Goal: Task Accomplishment & Management: Use online tool/utility

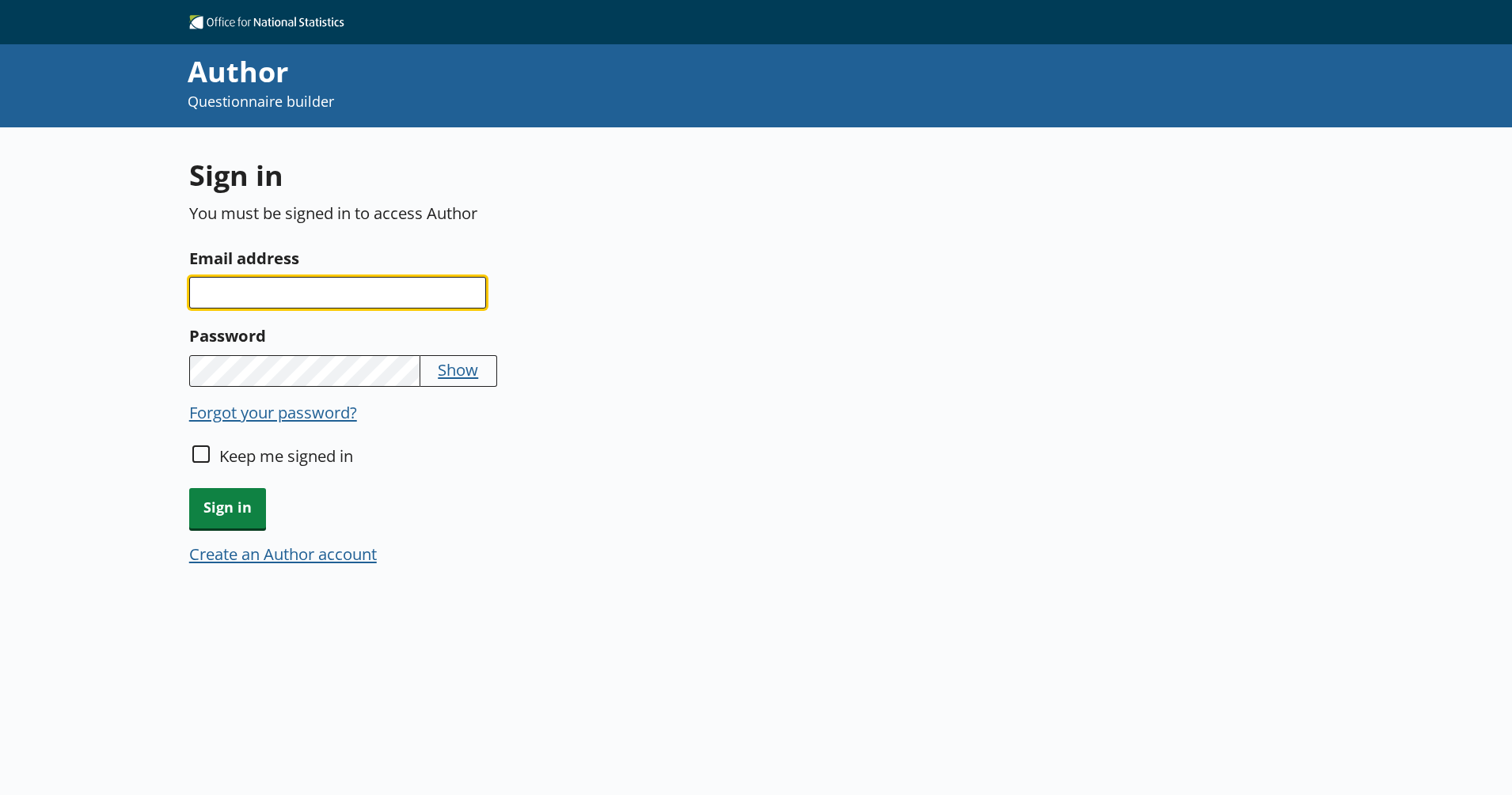
click at [433, 294] on input "Email address" at bounding box center [338, 292] width 297 height 32
type input "[PERSON_NAME][EMAIL_ADDRESS][PERSON_NAME][DOMAIN_NAME]"
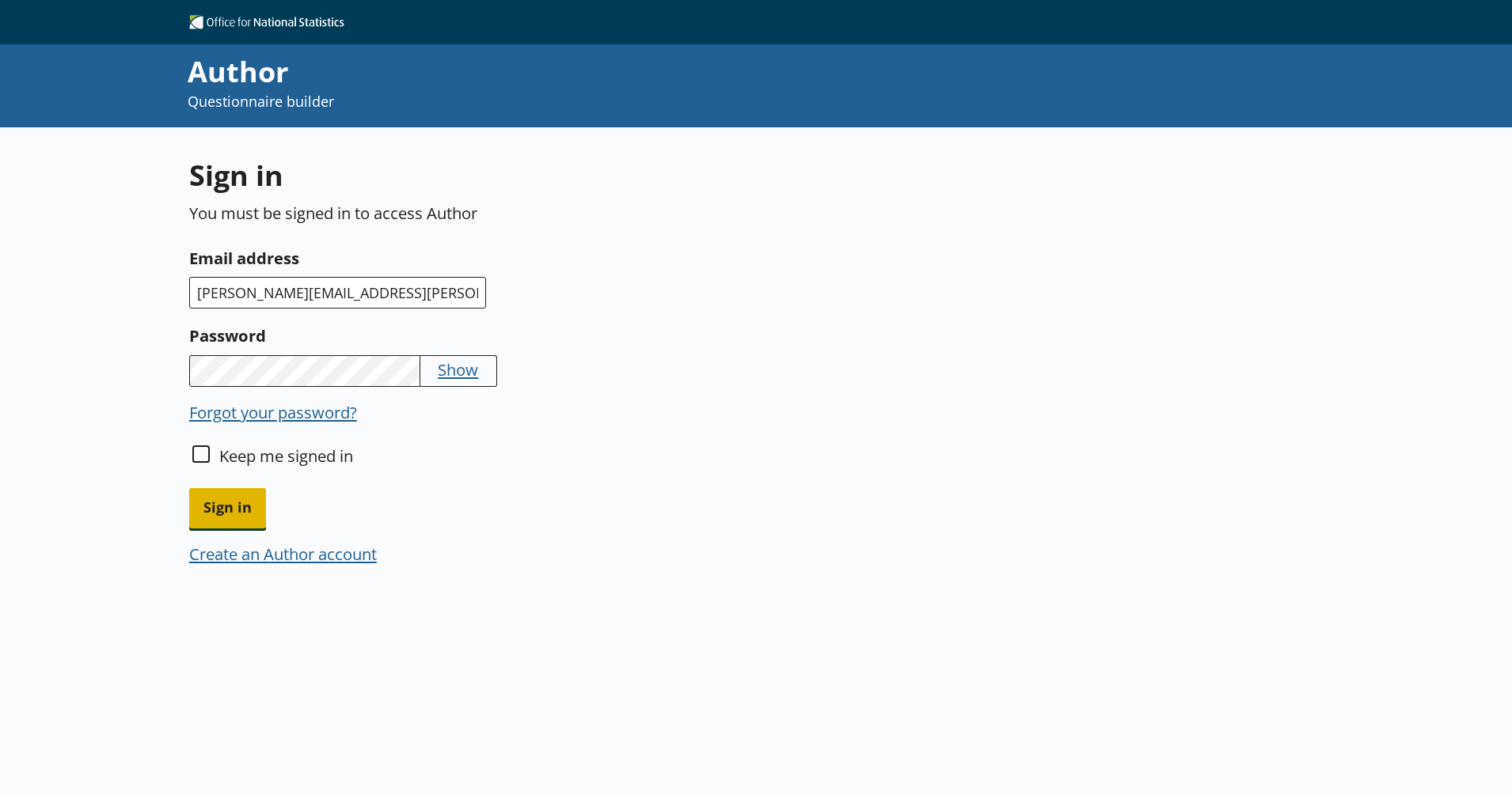
click at [233, 509] on span "Sign in" at bounding box center [227, 508] width 77 height 41
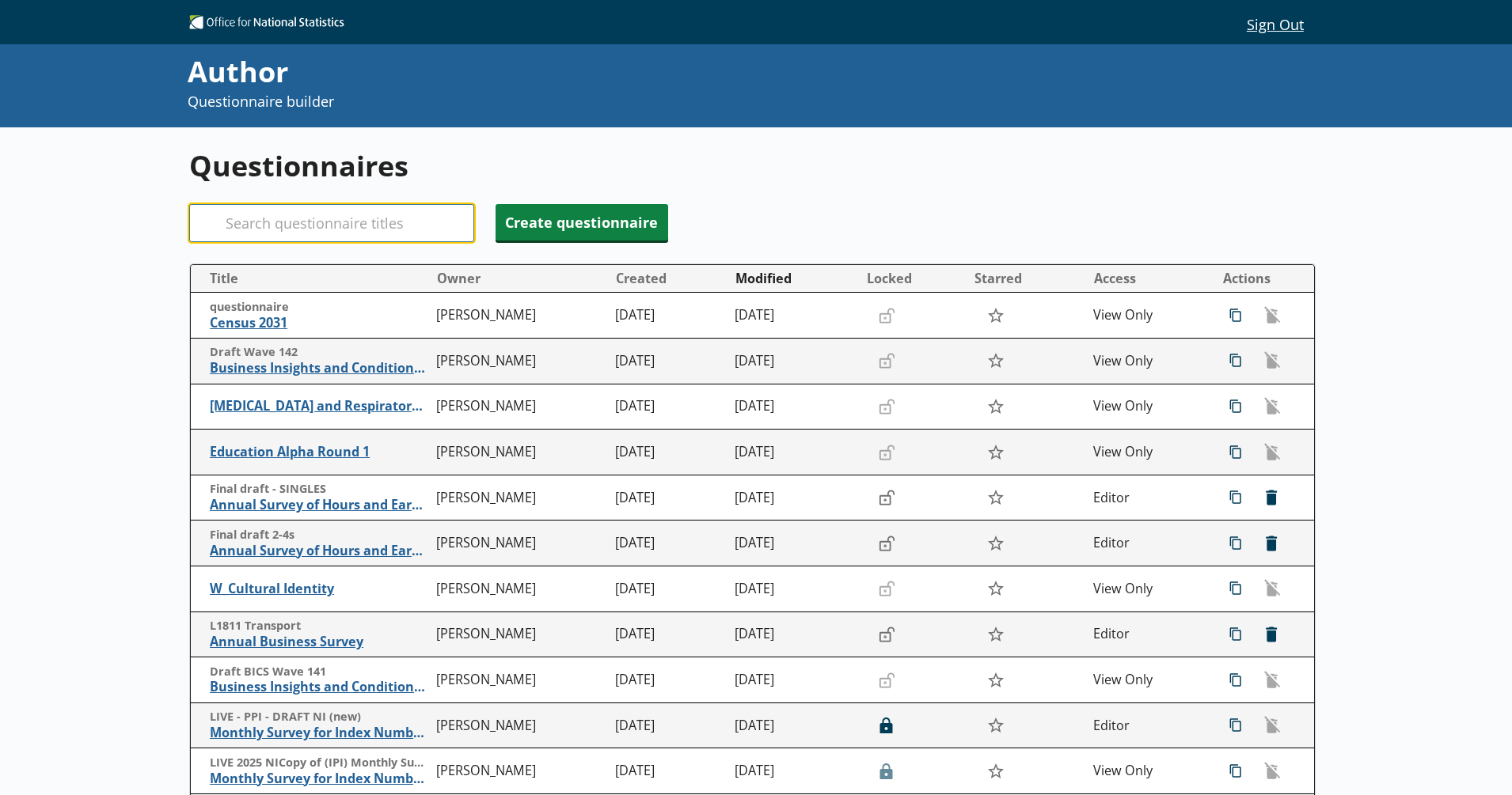
click at [353, 212] on input "Search" at bounding box center [331, 223] width 285 height 38
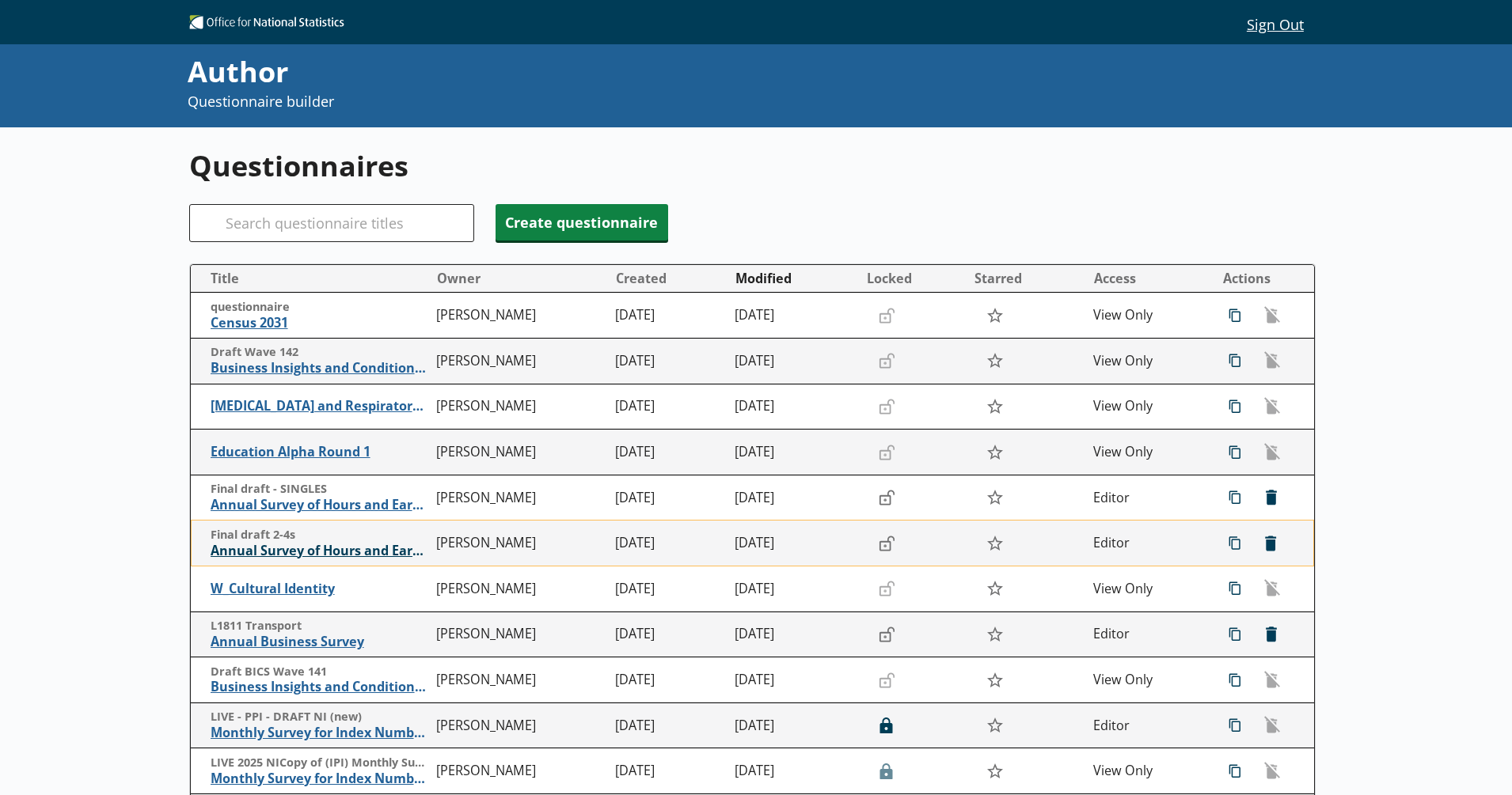
click at [326, 552] on span "Annual Survey of Hours and Earnings ([PERSON_NAME])" at bounding box center [319, 551] width 218 height 16
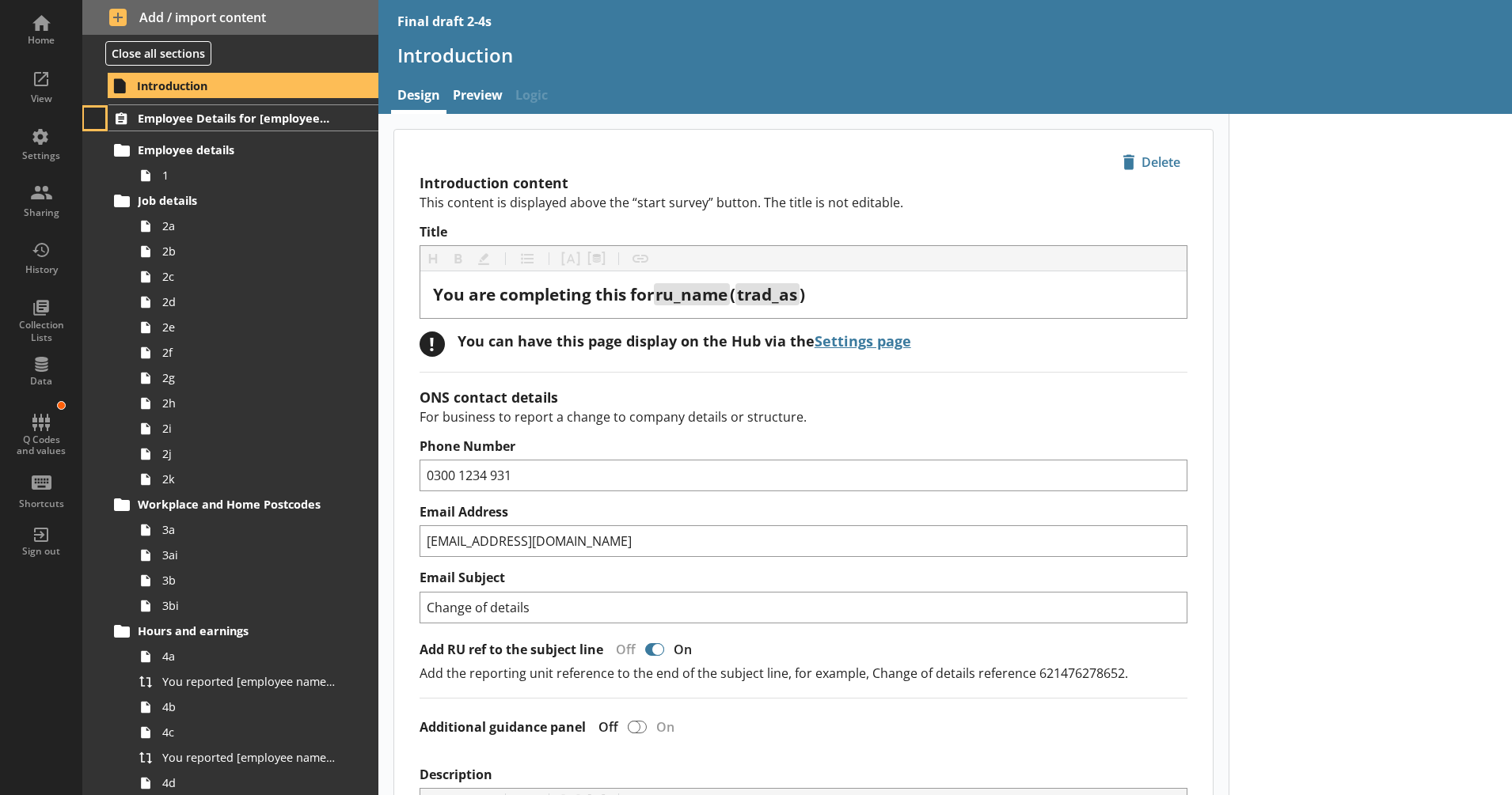
click at [96, 116] on button at bounding box center [95, 118] width 22 height 22
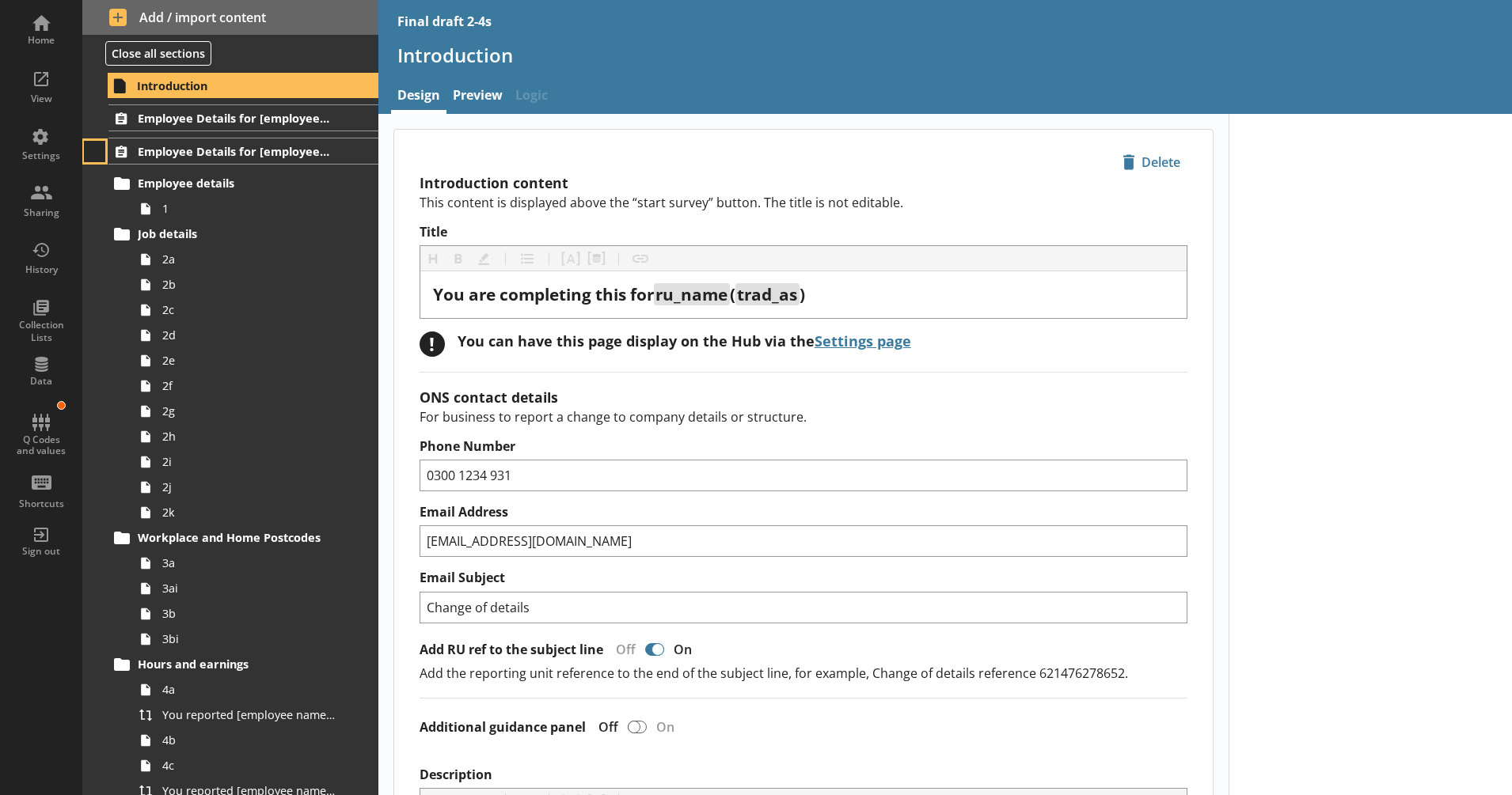
click at [91, 153] on button at bounding box center [95, 152] width 22 height 22
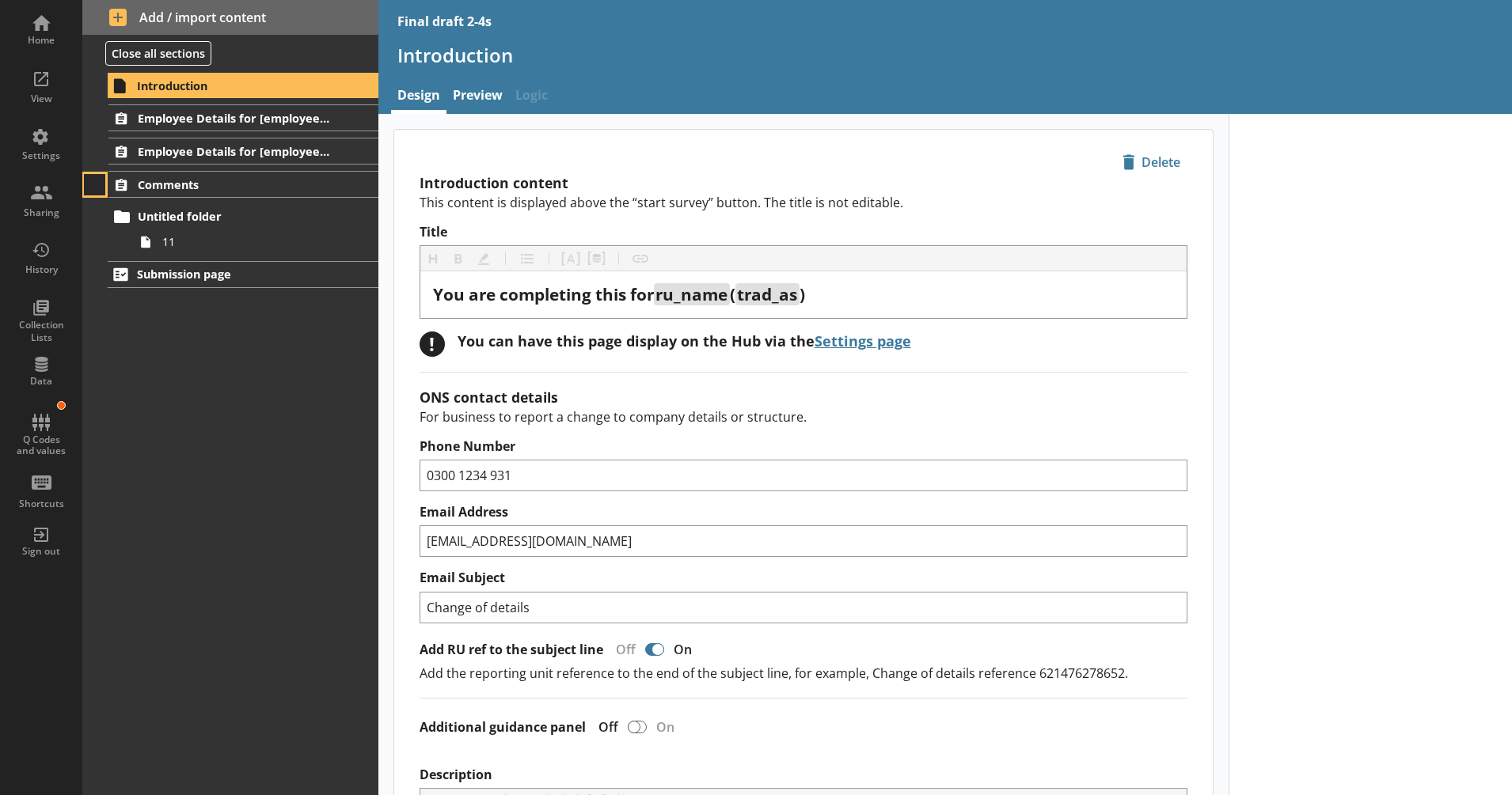
click at [94, 185] on button at bounding box center [95, 185] width 22 height 22
click at [168, 156] on span "Employee Details for [employee_name]" at bounding box center [233, 151] width 193 height 15
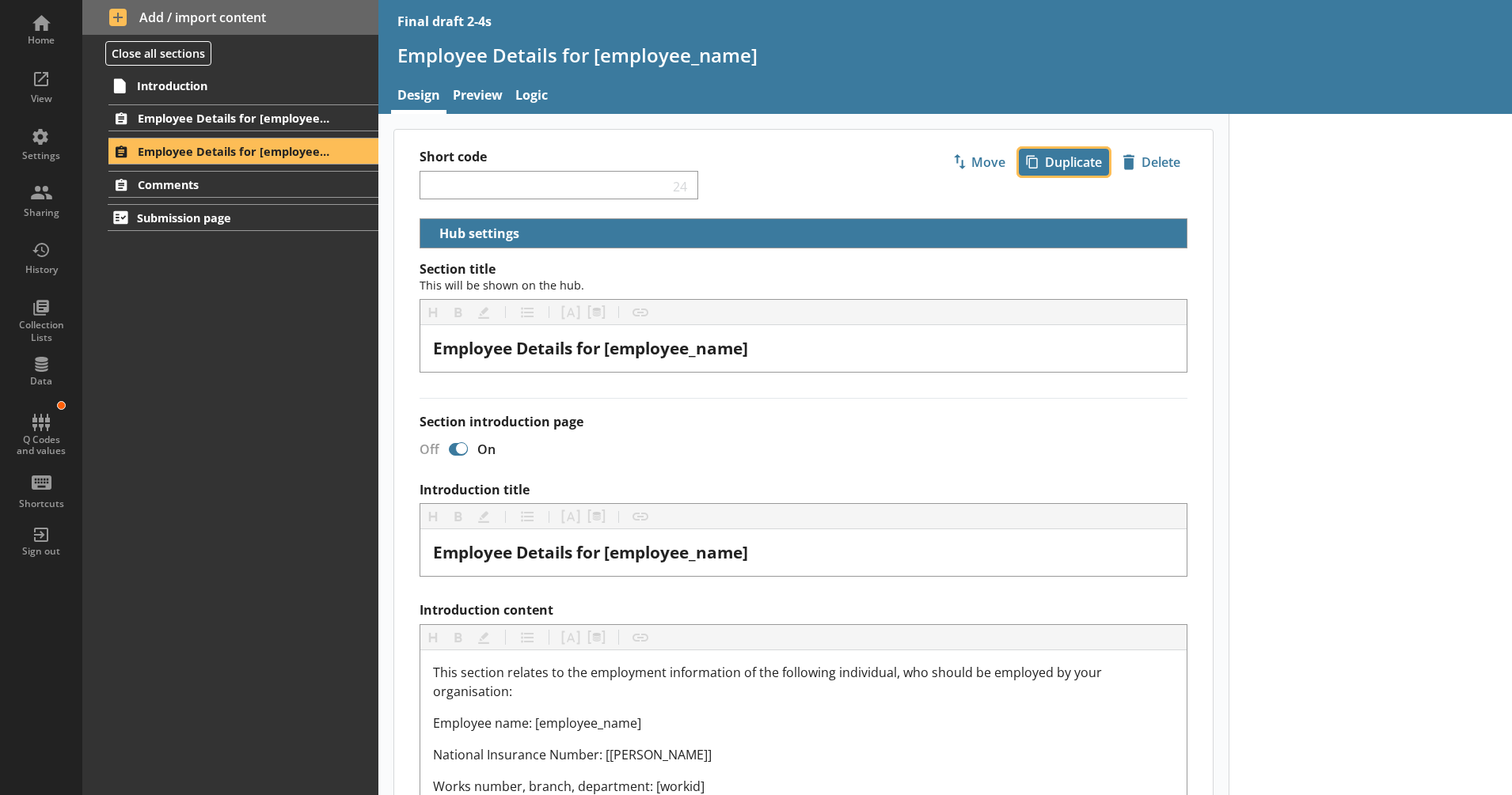
click at [1029, 167] on span "icon-copy Duplicate" at bounding box center [1064, 162] width 89 height 25
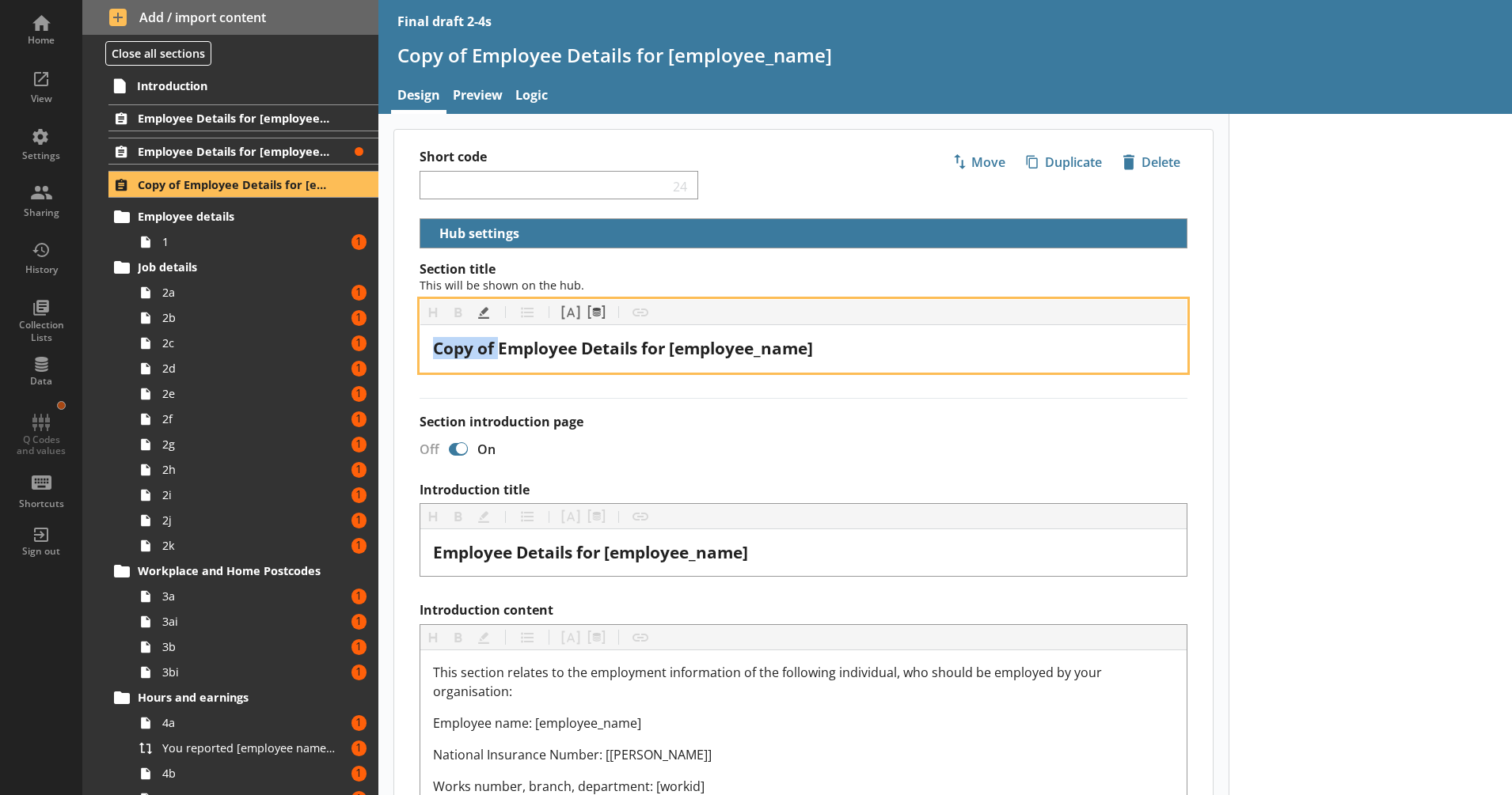
drag, startPoint x: 498, startPoint y: 349, endPoint x: 433, endPoint y: 349, distance: 65.0
click at [433, 349] on div "Copy of Employee Details for [employee_name]" at bounding box center [804, 349] width 741 height 22
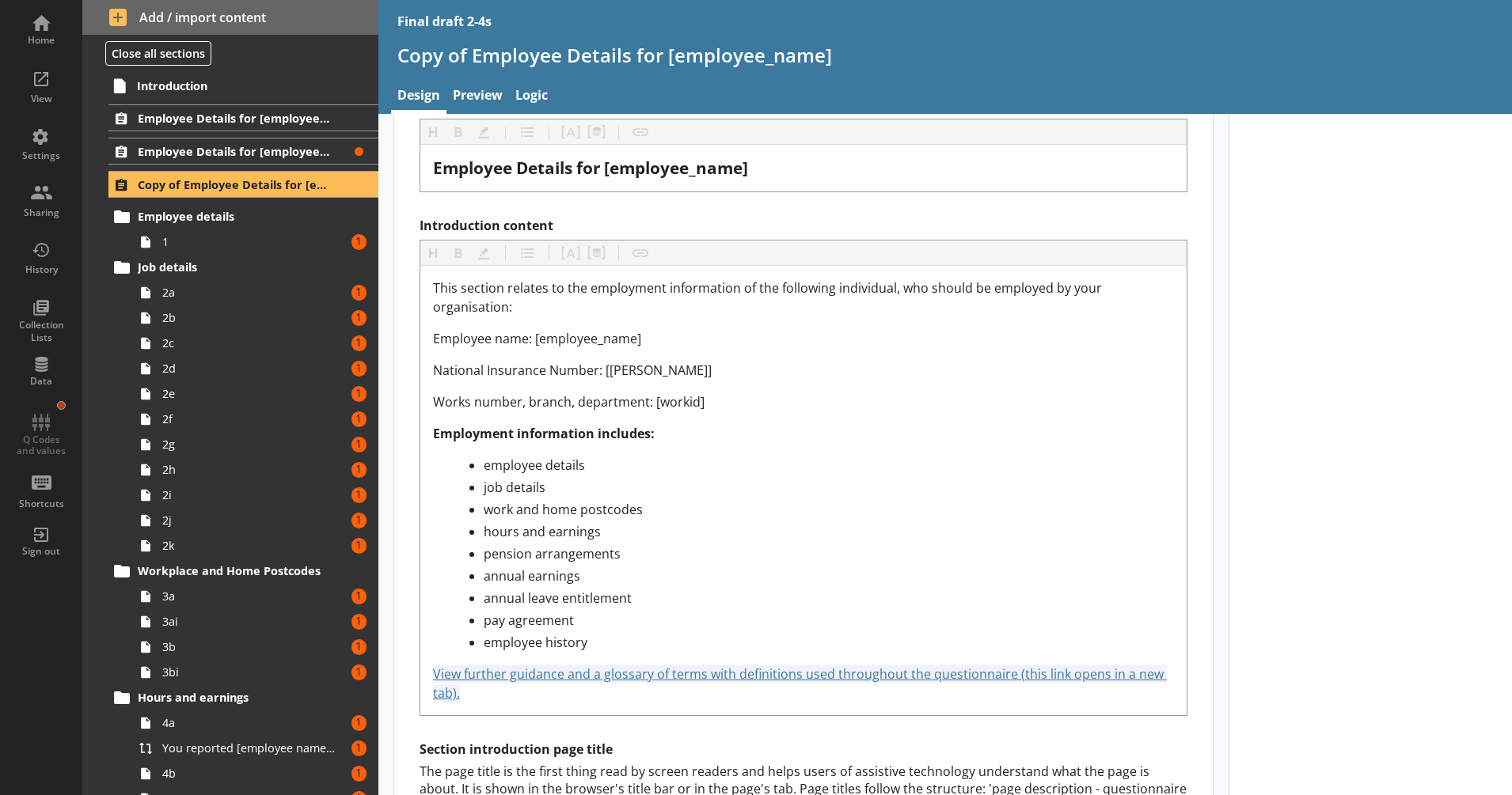
scroll to position [989, 0]
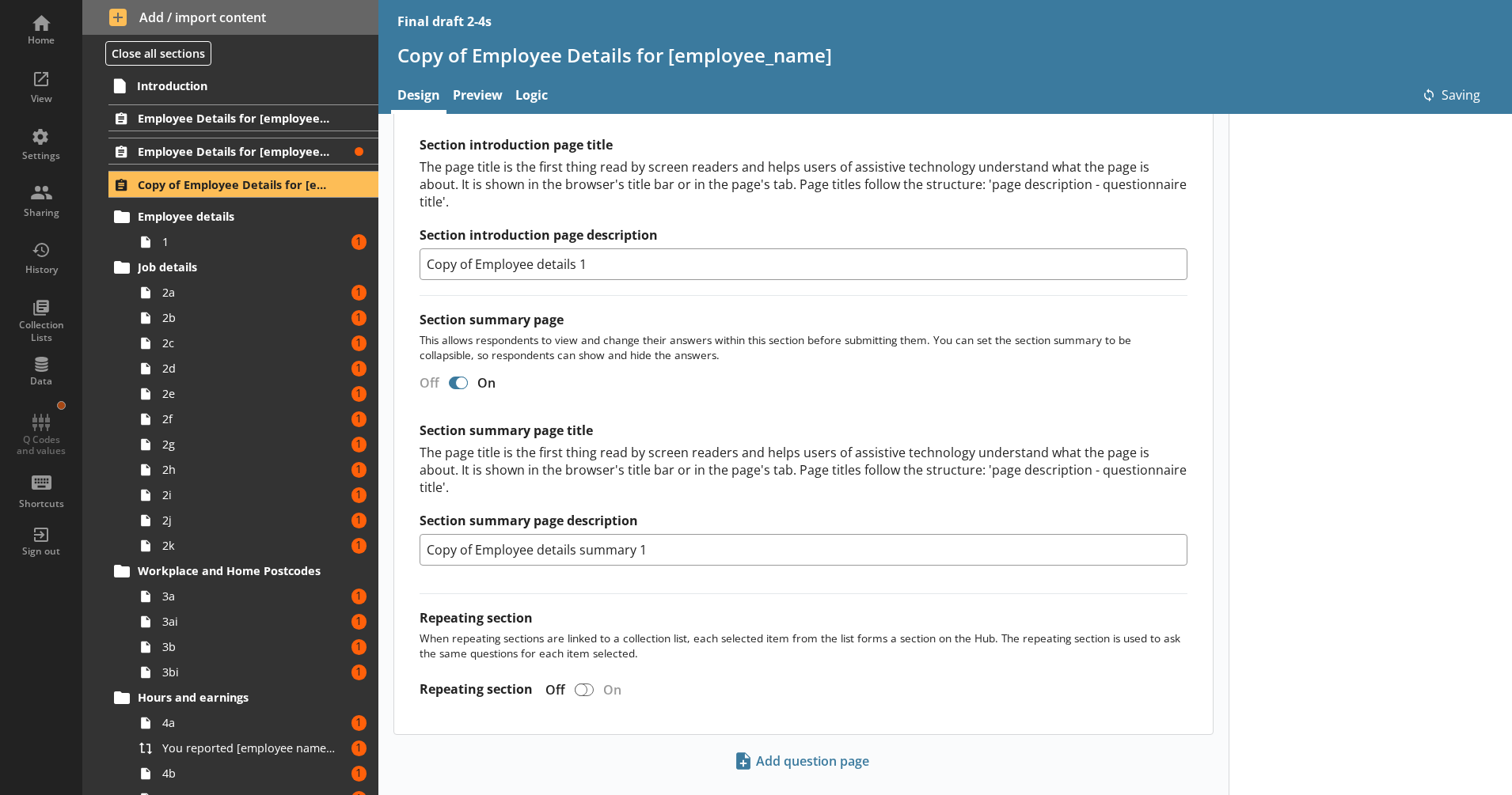
drag, startPoint x: 477, startPoint y: 548, endPoint x: 468, endPoint y: 560, distance: 15.0
click at [403, 550] on div "Section title This will be shown on the hub. Heading Heading Bold Bold Highligh…" at bounding box center [804, 3] width 819 height 1462
drag, startPoint x: 598, startPoint y: 545, endPoint x: 590, endPoint y: 547, distance: 8.2
click at [590, 547] on input "Employee details summary 1" at bounding box center [804, 550] width 768 height 32
type input "Employee details summary 3"
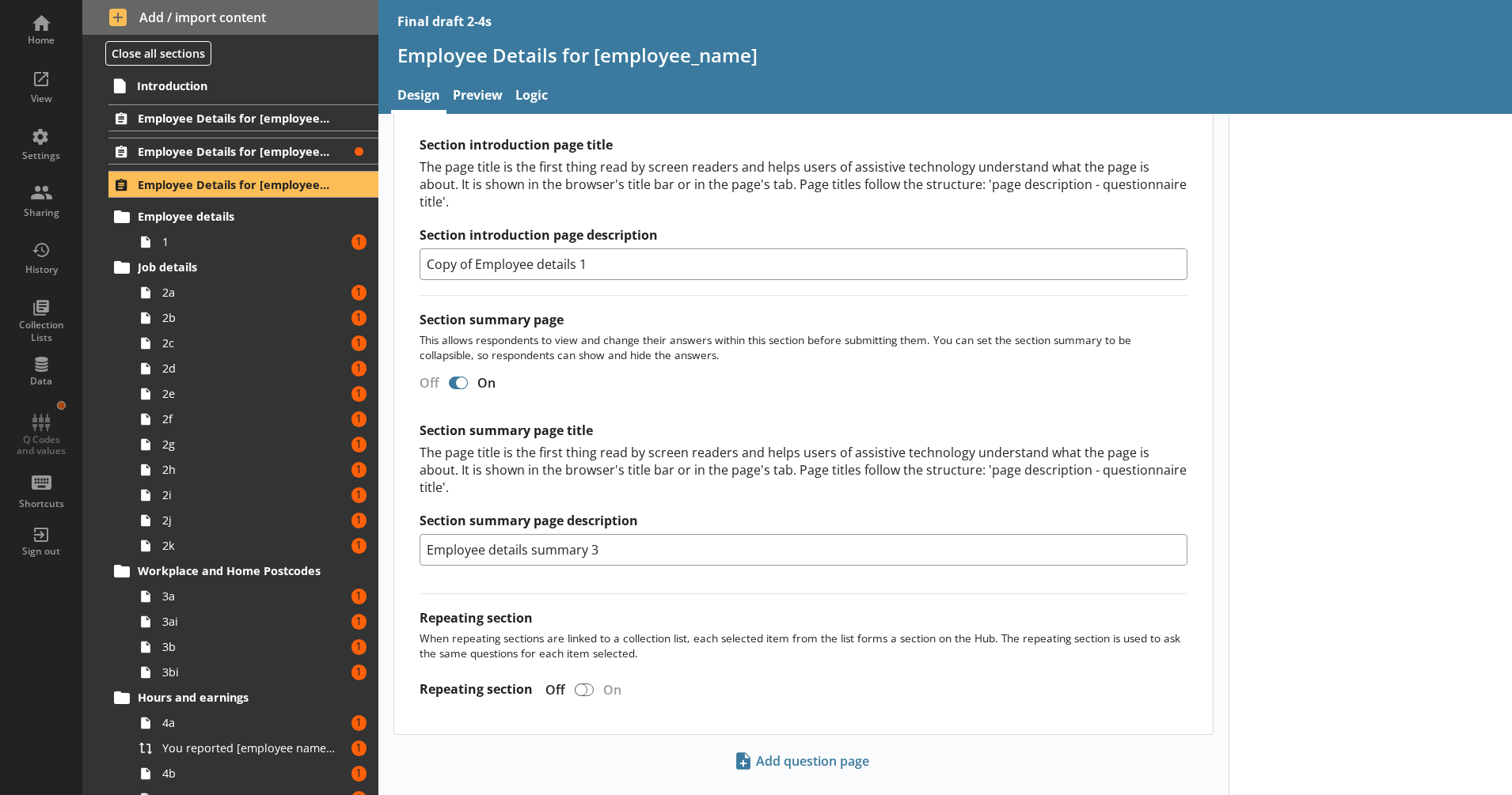
click at [712, 405] on div "Off On Section summary page title The page title is the first thing read by scr…" at bounding box center [804, 474] width 768 height 209
click at [581, 256] on input "Copy of Employee details 1" at bounding box center [804, 264] width 768 height 32
click at [618, 349] on p "This allows respondents to view and change their answers within this section be…" at bounding box center [804, 346] width 768 height 30
drag, startPoint x: 472, startPoint y: 270, endPoint x: 400, endPoint y: 259, distance: 72.8
click at [400, 262] on div "Section title This will be shown on the hub. Heading Heading Bold Bold Highligh…" at bounding box center [804, 3] width 819 height 1462
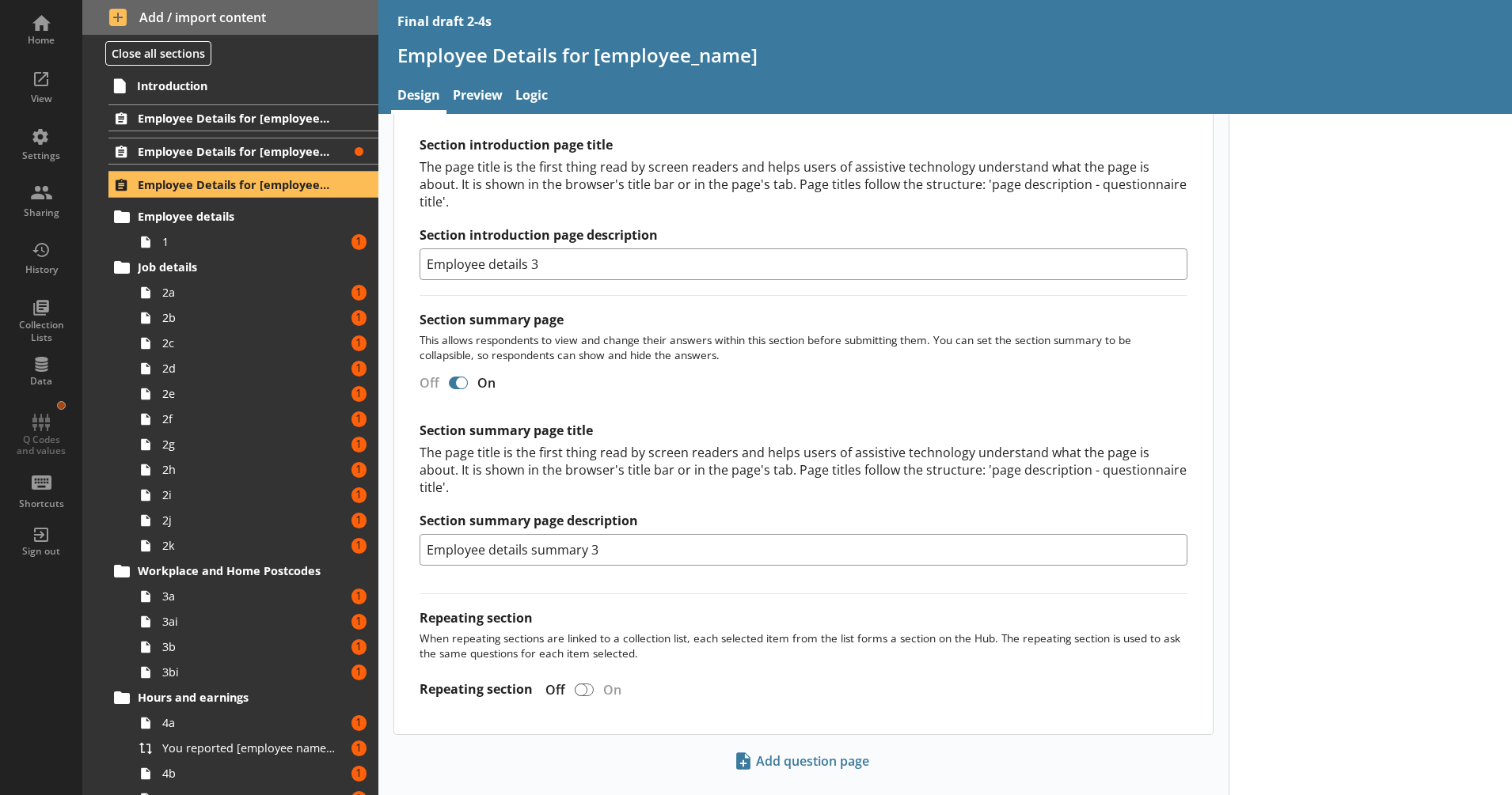
type input "Employee details 3"
click at [708, 307] on div "Section title This will be shown on the hub. Heading Heading Bold Bold Highligh…" at bounding box center [804, 3] width 819 height 1462
click at [278, 157] on span "Employee Details for [employee_name]" at bounding box center [233, 151] width 193 height 15
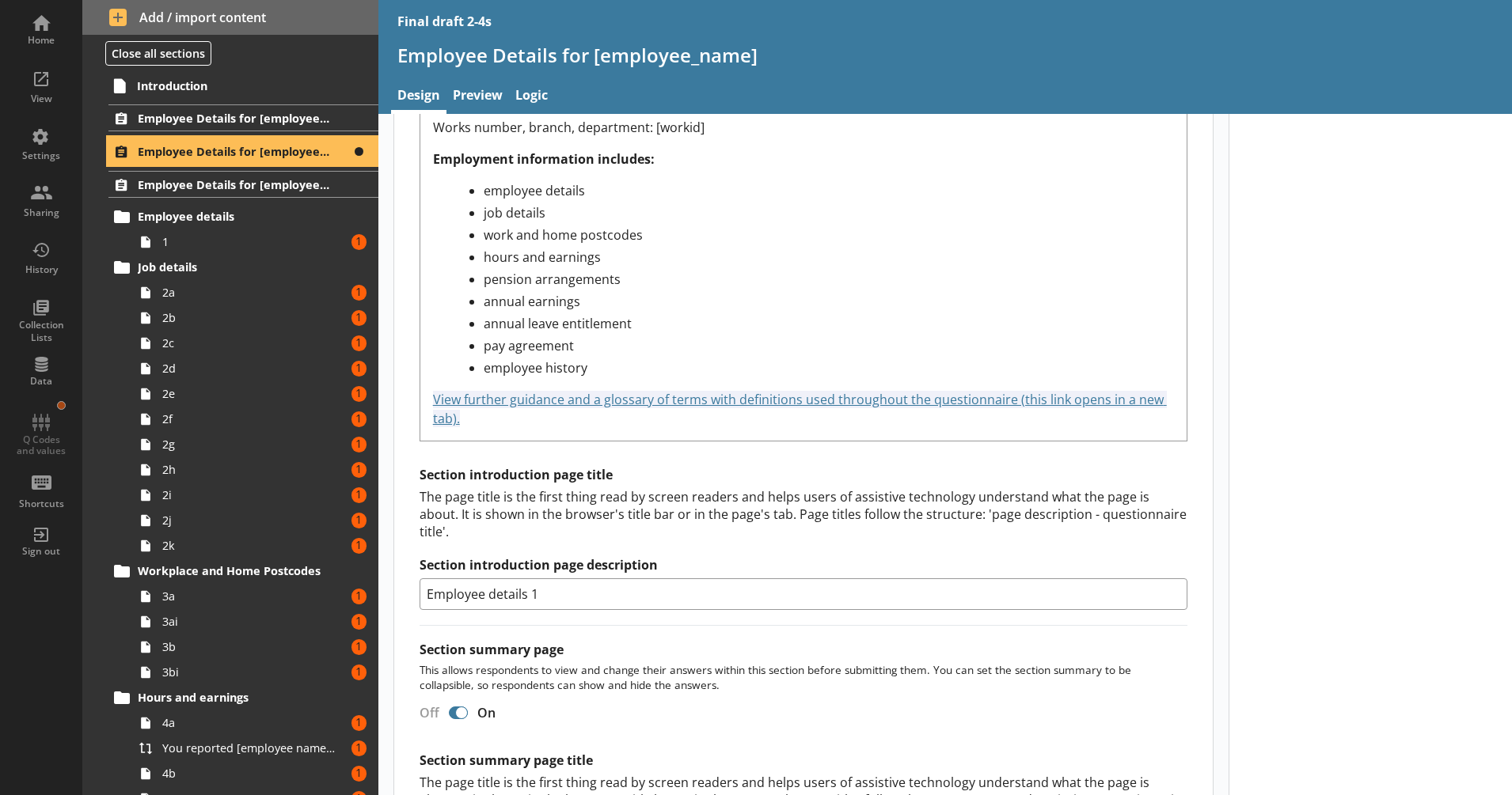
scroll to position [825, 0]
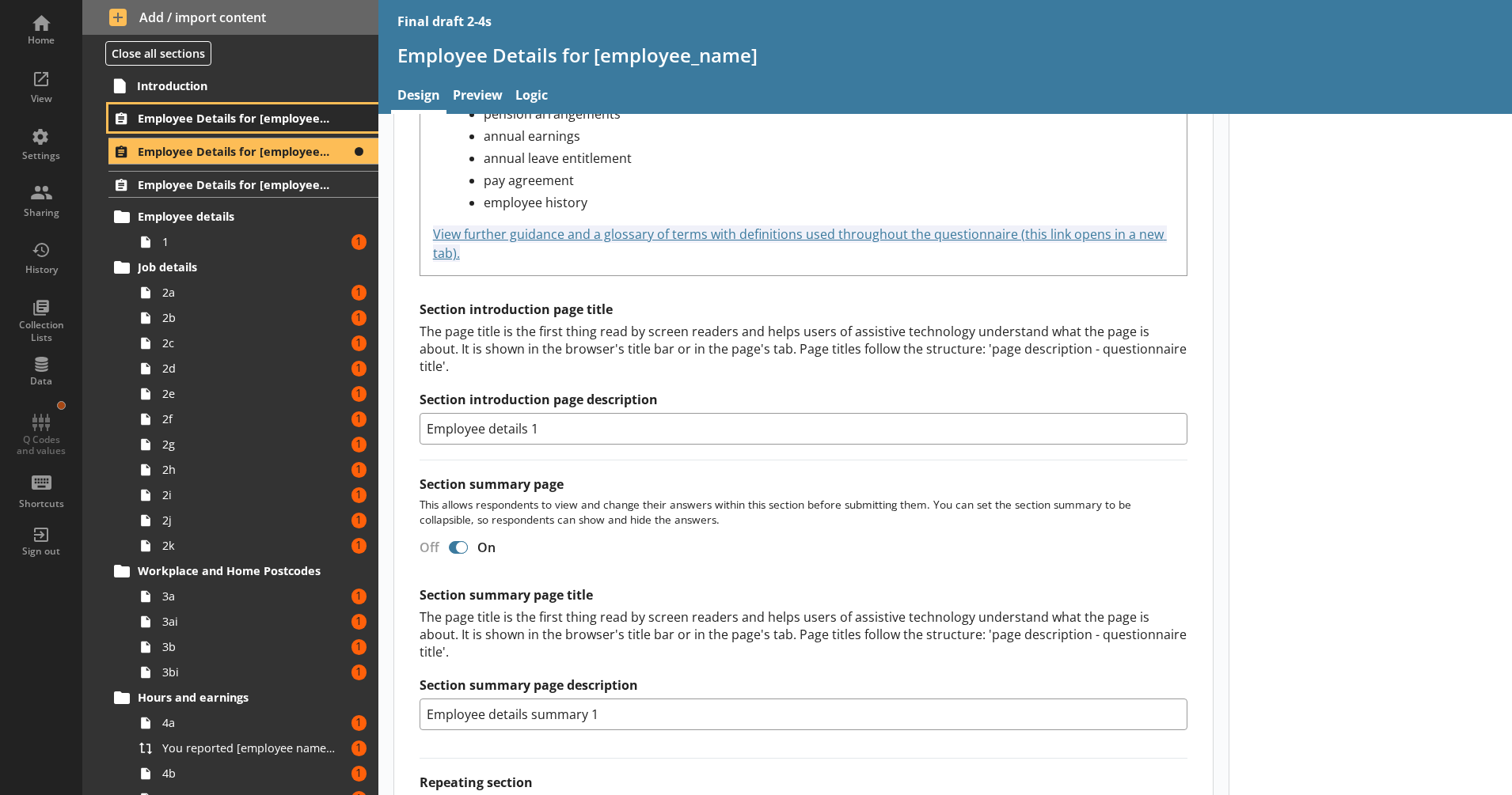
click at [248, 117] on span "Employee Details for [employee_name]" at bounding box center [233, 118] width 193 height 15
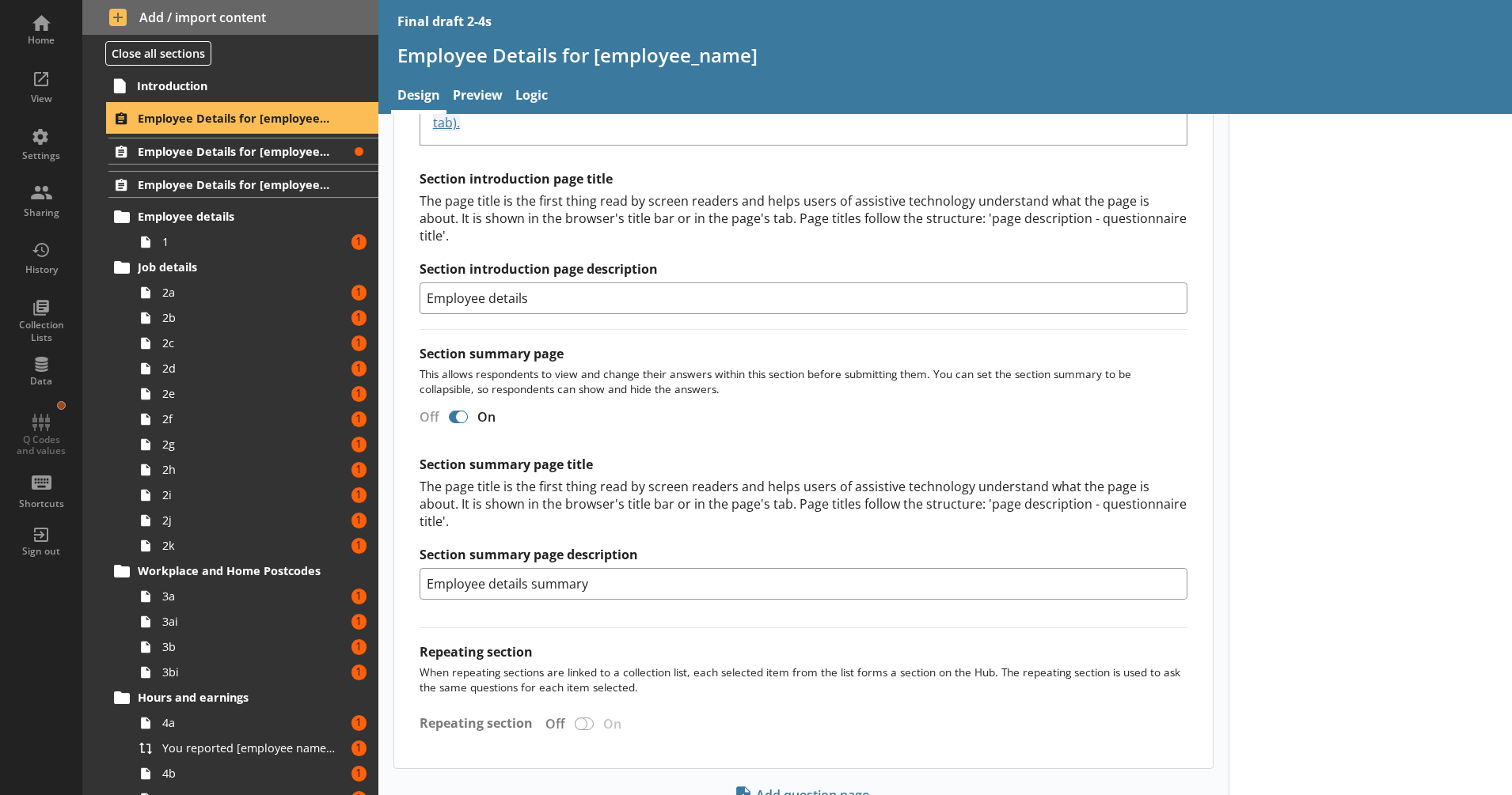
scroll to position [989, 0]
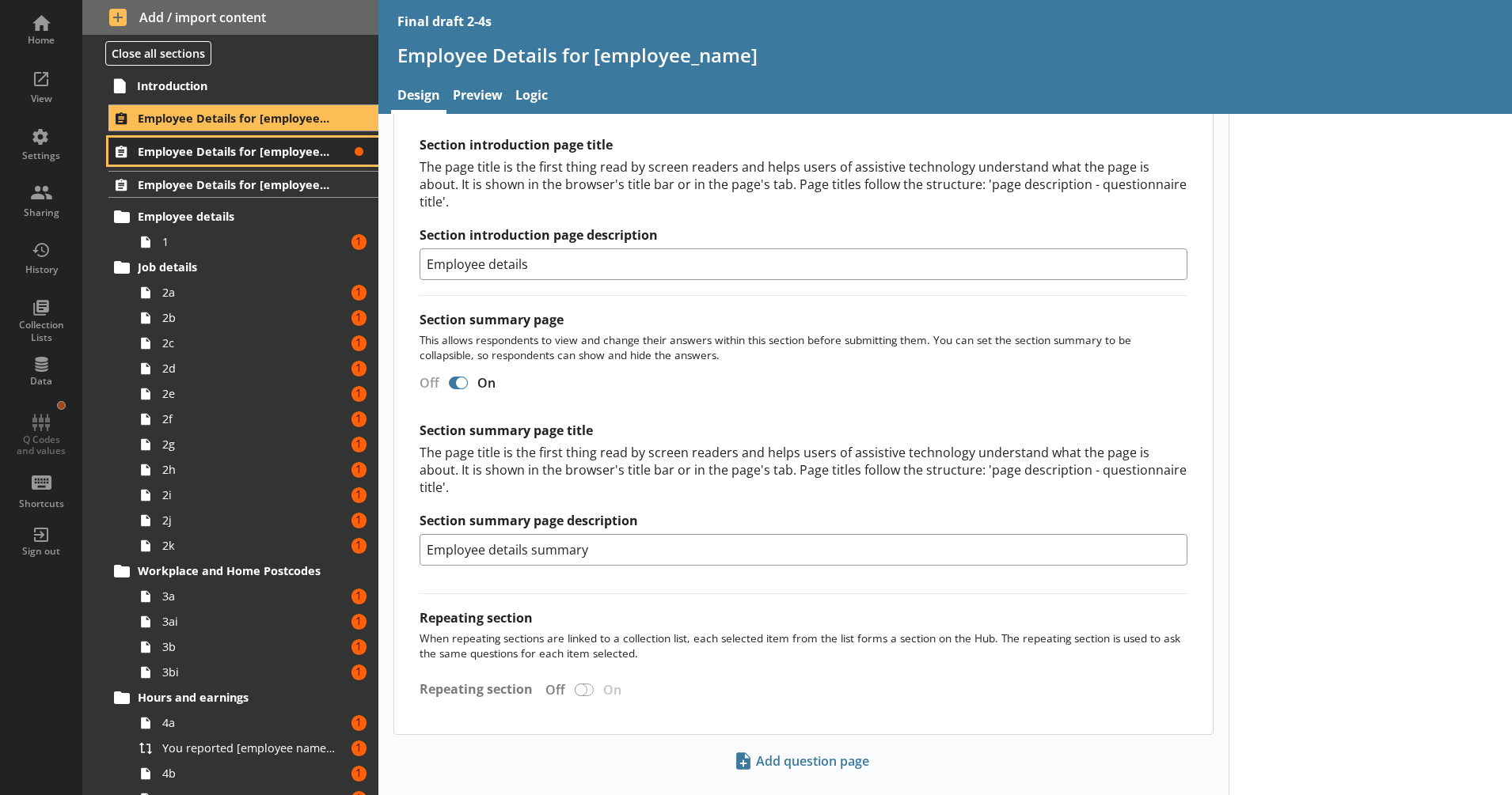
click at [294, 155] on span "Employee Details for [employee_name]" at bounding box center [233, 151] width 193 height 15
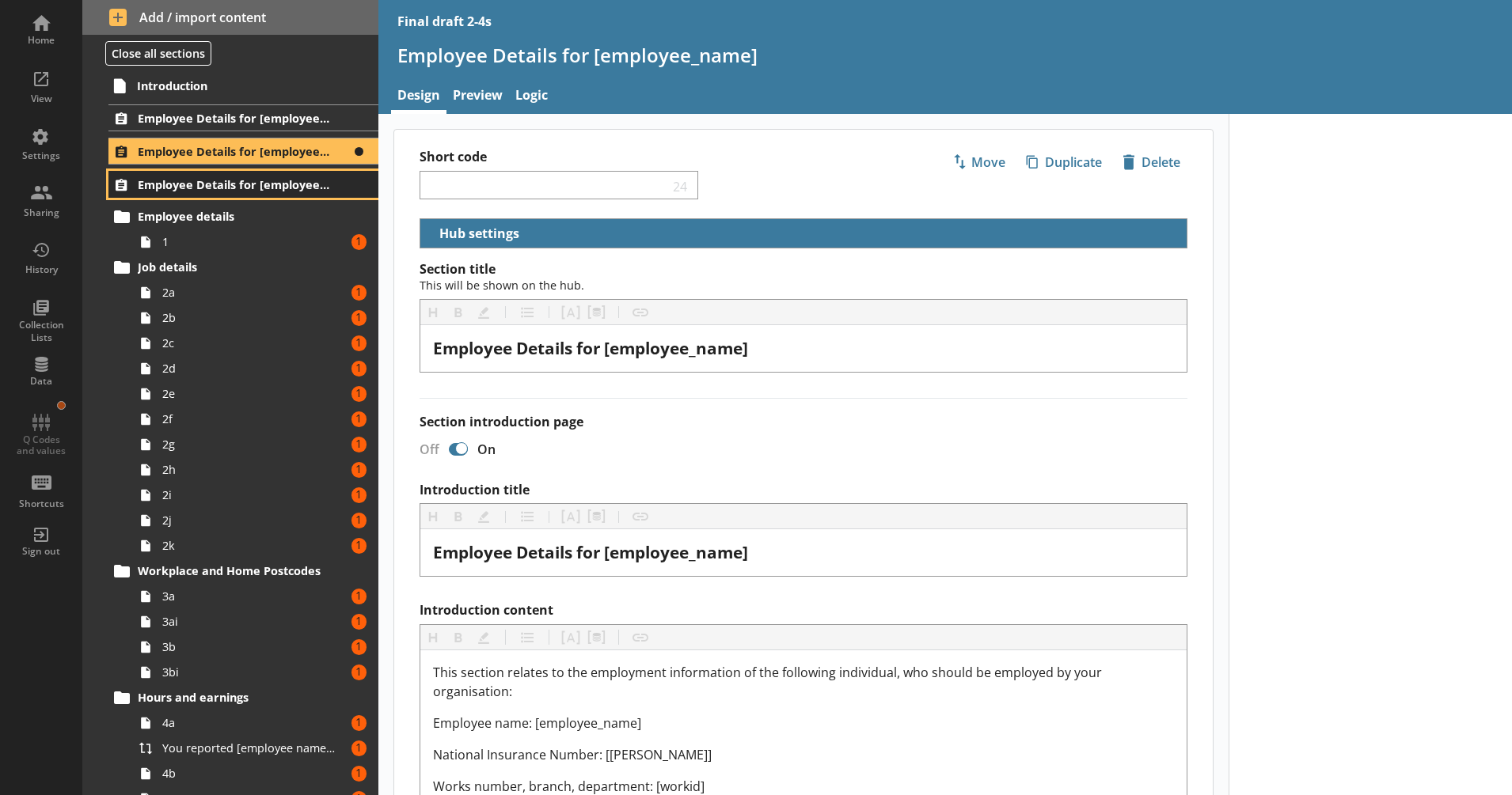
click at [246, 184] on span "Employee Details for [employee_name]" at bounding box center [233, 185] width 193 height 15
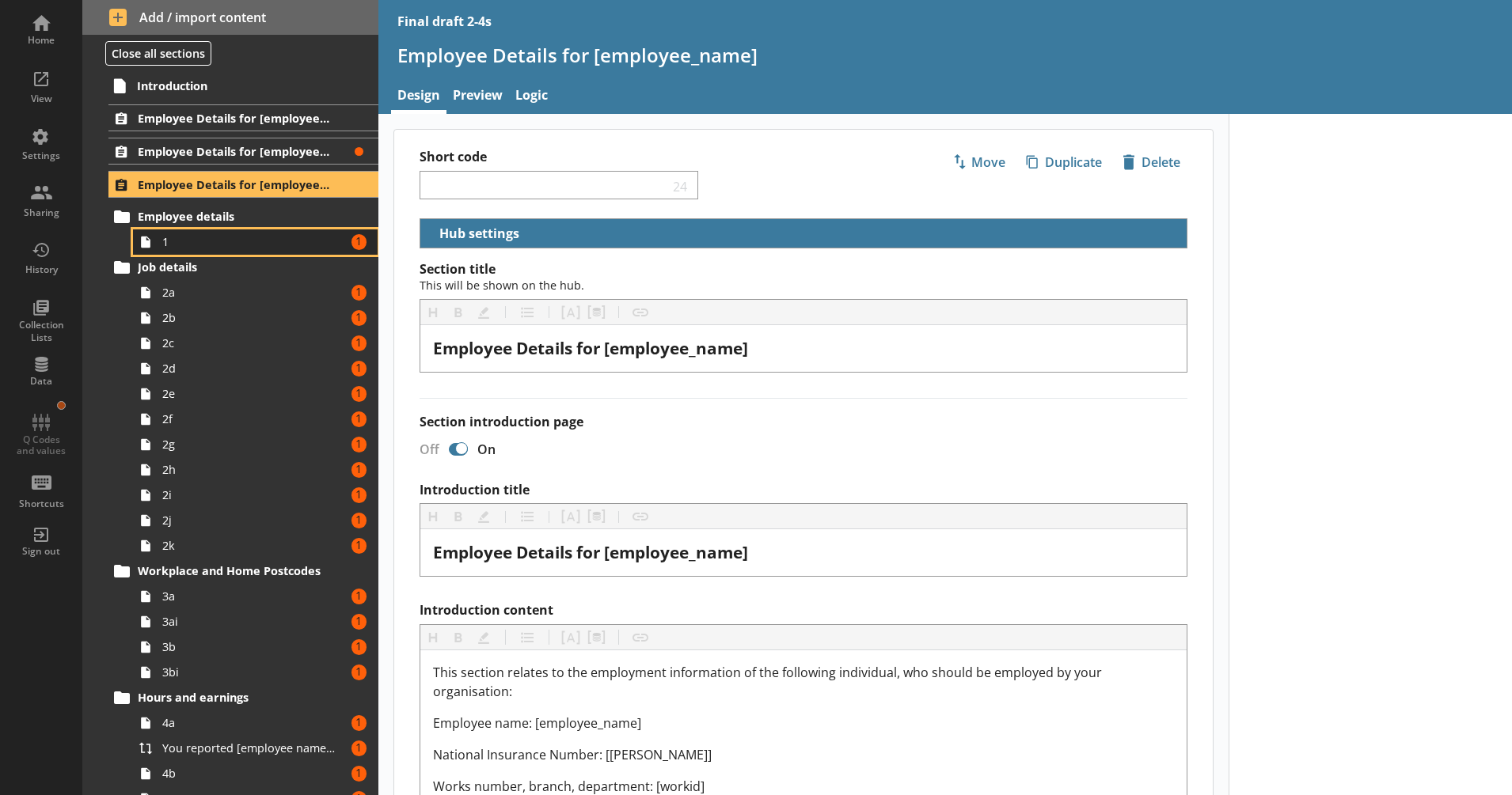
click at [254, 235] on span "1" at bounding box center [249, 241] width 175 height 15
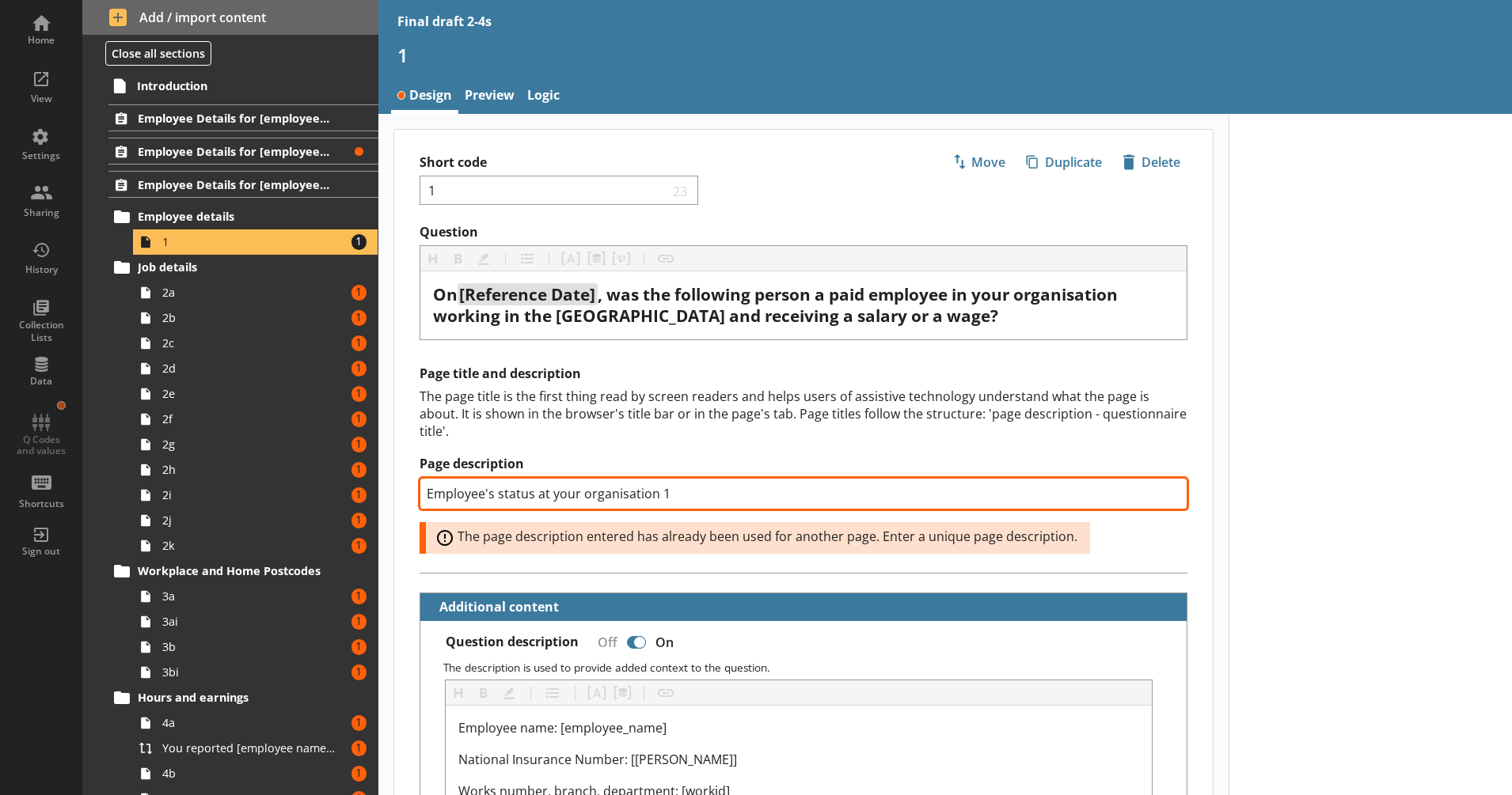
click at [661, 497] on input "Employee's status at your organisation 1" at bounding box center [804, 493] width 768 height 32
type textarea "x"
type input "Employee's status at your organisation 3"
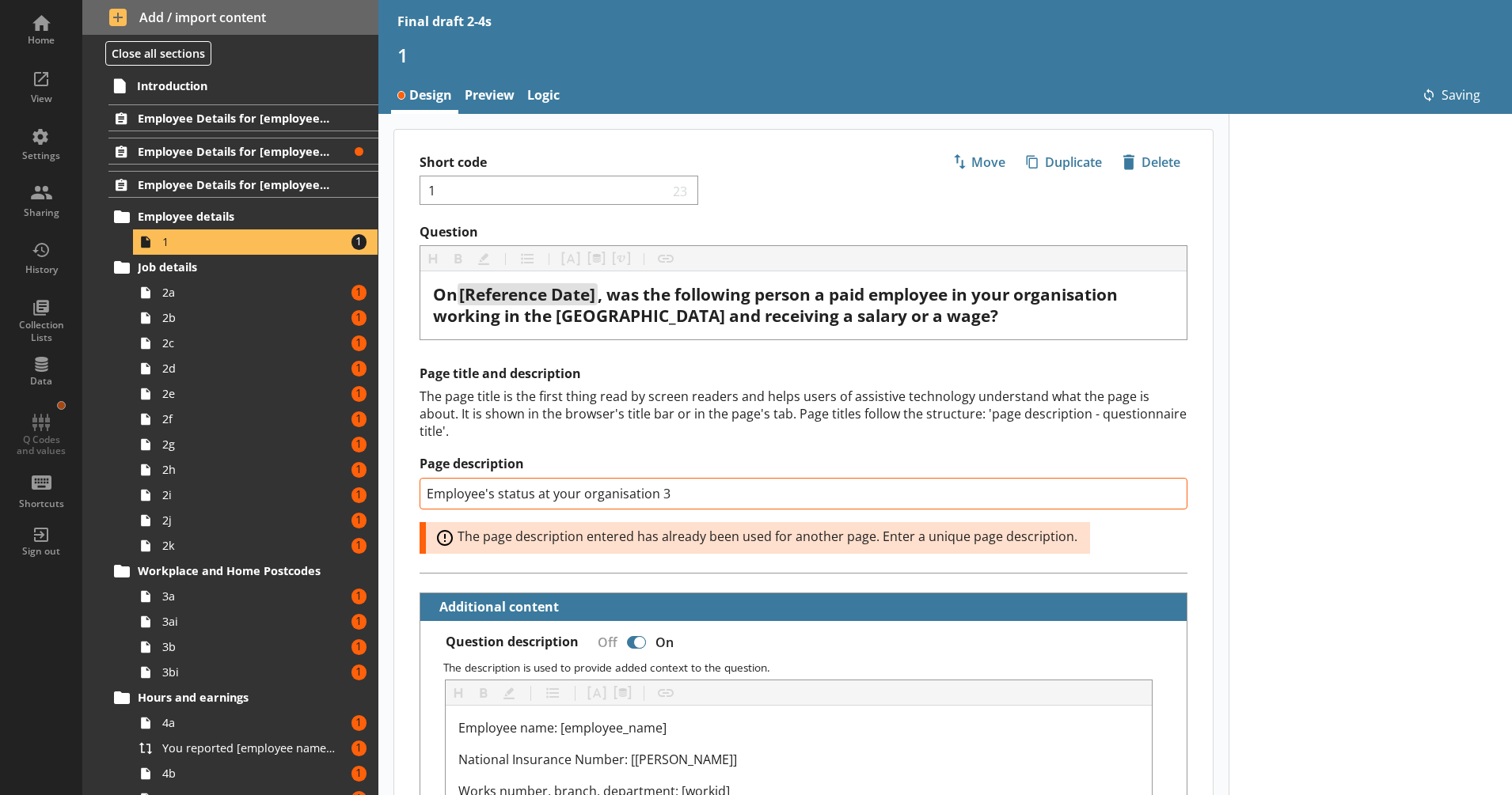
click at [680, 433] on div "The page title is the first thing read by screen readers and helps users of ass…" at bounding box center [804, 414] width 768 height 52
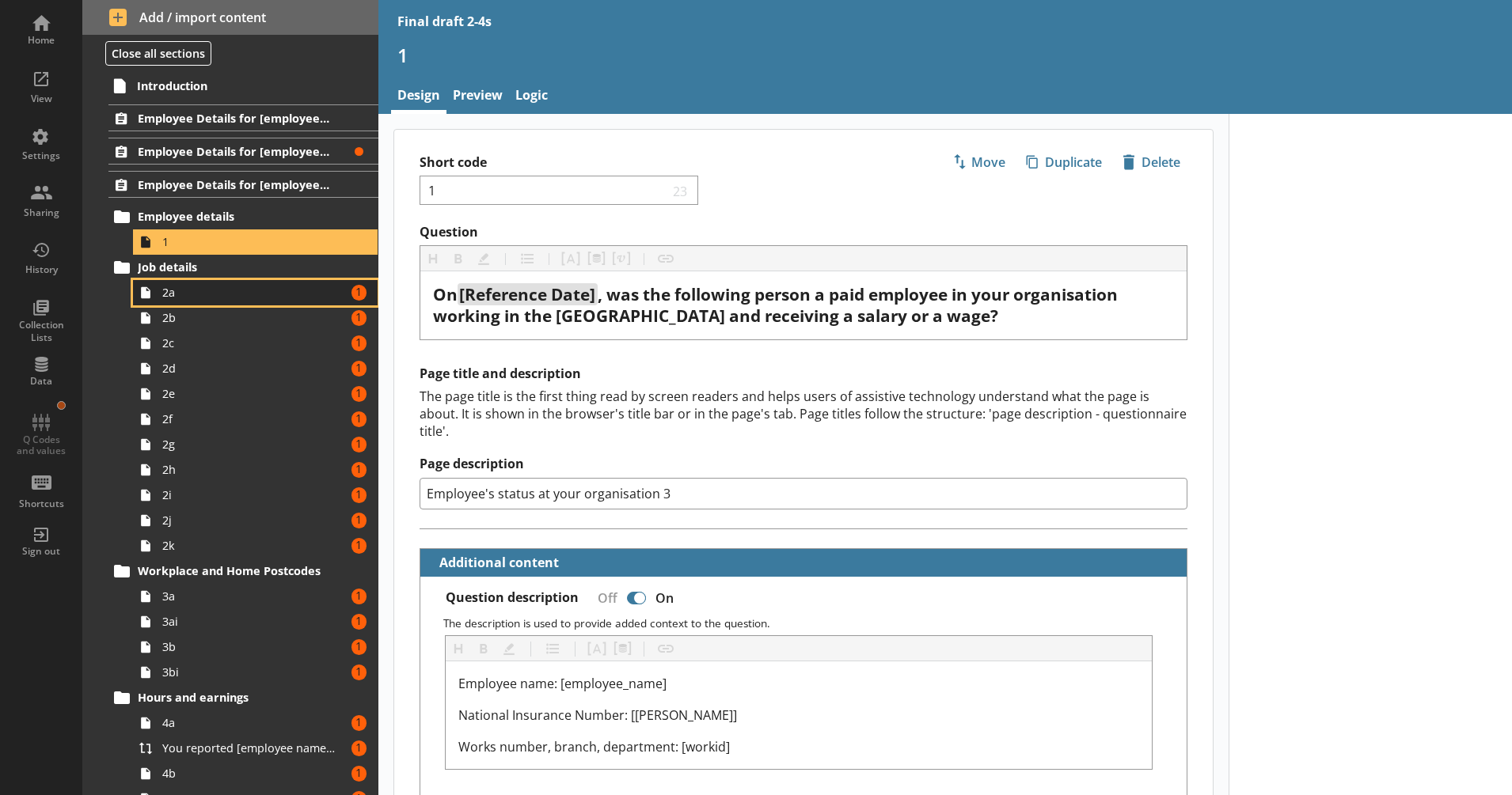
click at [278, 298] on span "2a" at bounding box center [249, 292] width 175 height 15
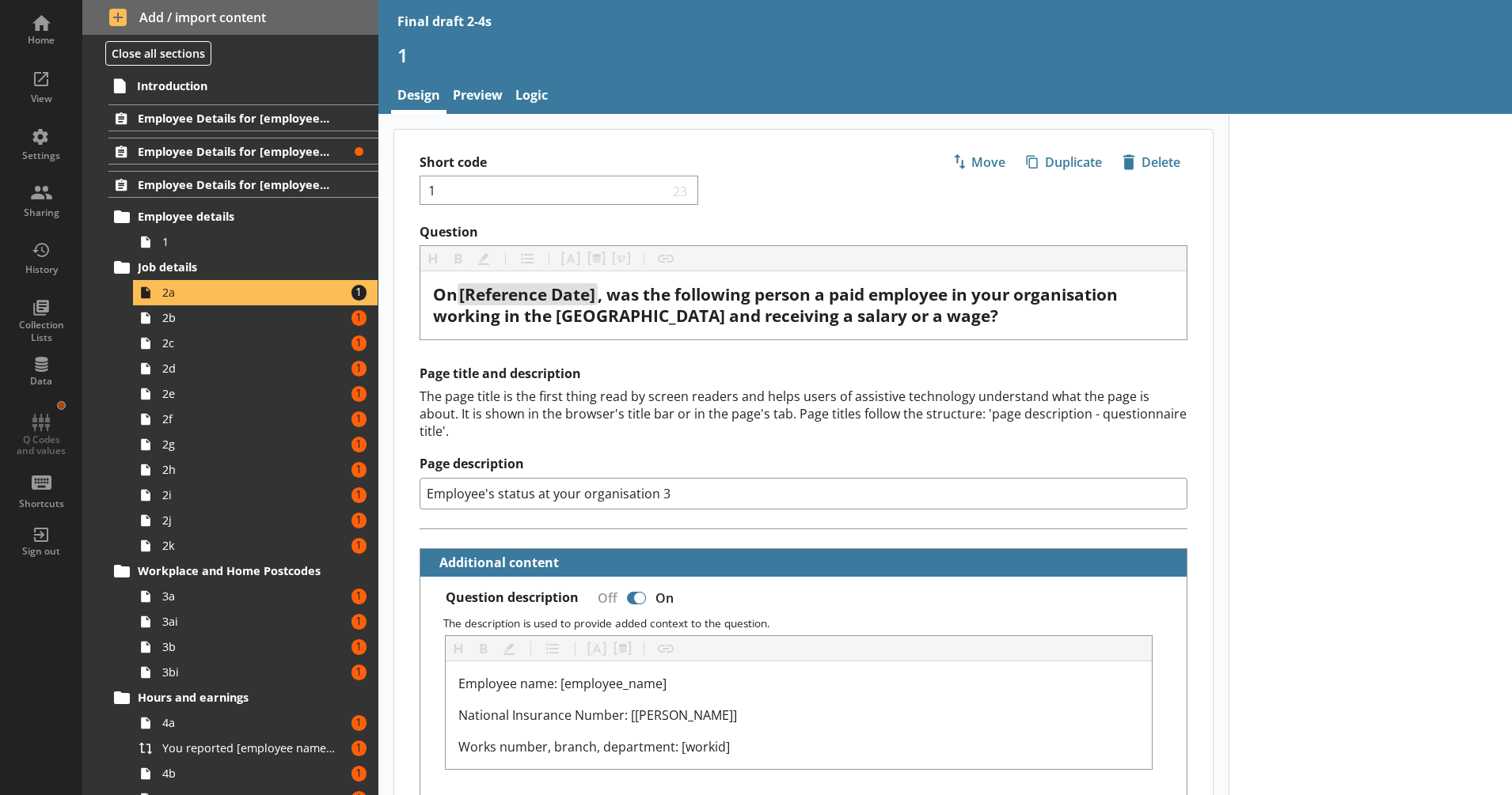
type textarea "x"
select select "mm/yyyy"
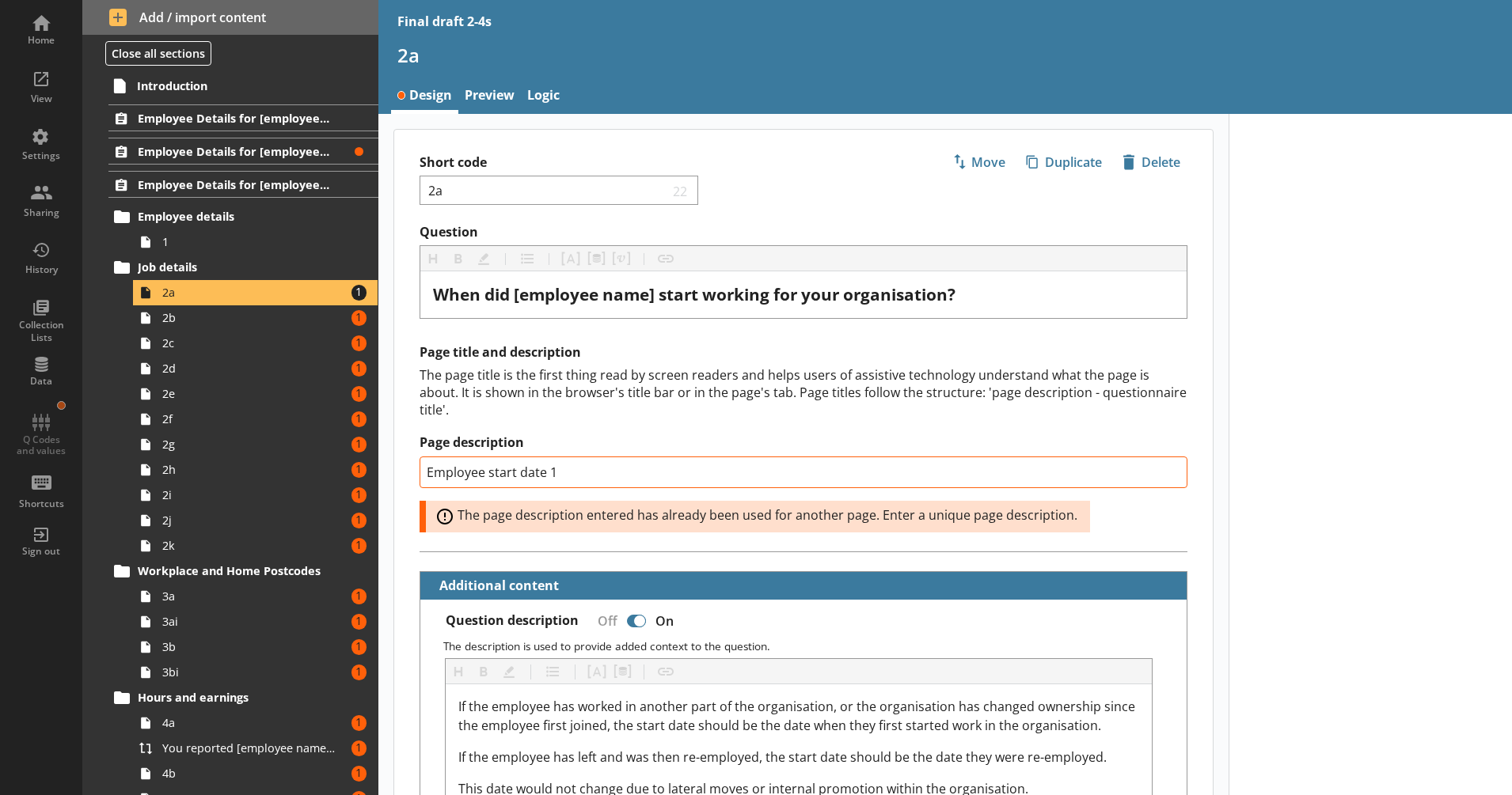
click at [667, 490] on div "Page description Employee start date 1 Error: The page description entered has …" at bounding box center [804, 483] width 768 height 98
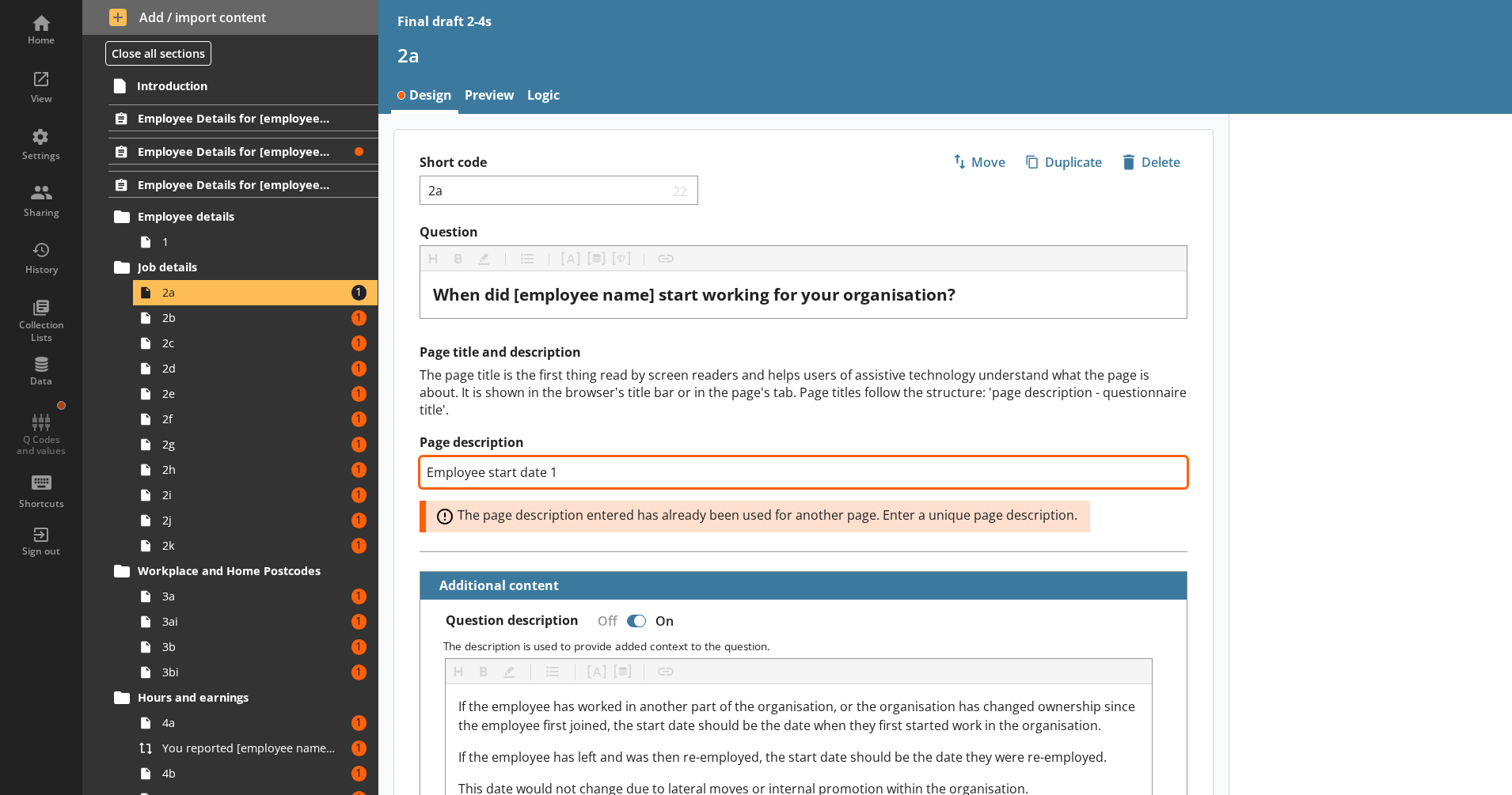
drag, startPoint x: 535, startPoint y: 456, endPoint x: 539, endPoint y: 470, distance: 14.6
click at [539, 470] on input "Employee start date 1" at bounding box center [804, 472] width 768 height 32
click at [551, 470] on input "Employee start date 1" at bounding box center [804, 472] width 768 height 32
type textarea "x"
type input "Employee start date 3"
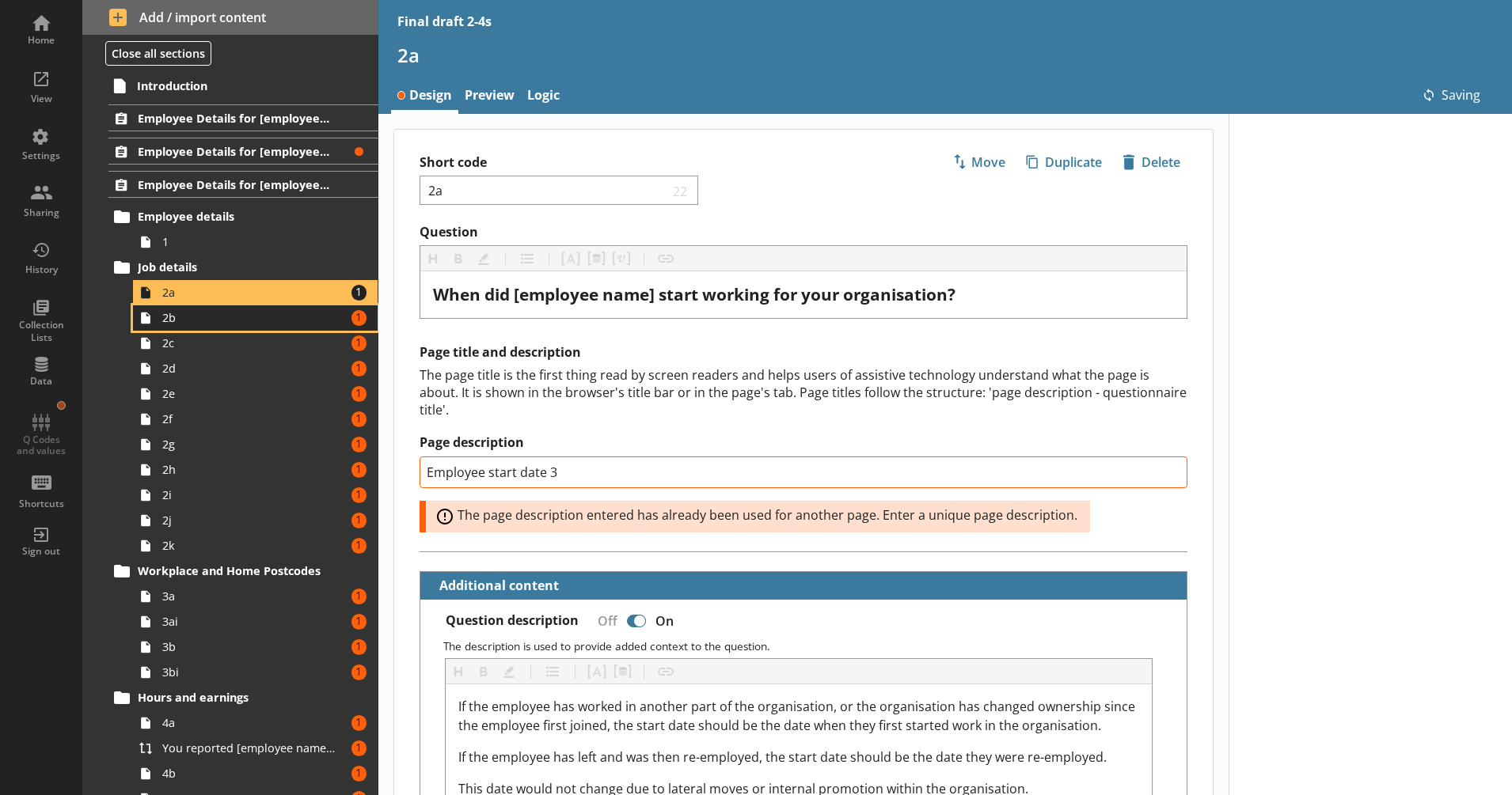
click at [286, 327] on link "2b Amount of errors: 1" at bounding box center [255, 318] width 244 height 25
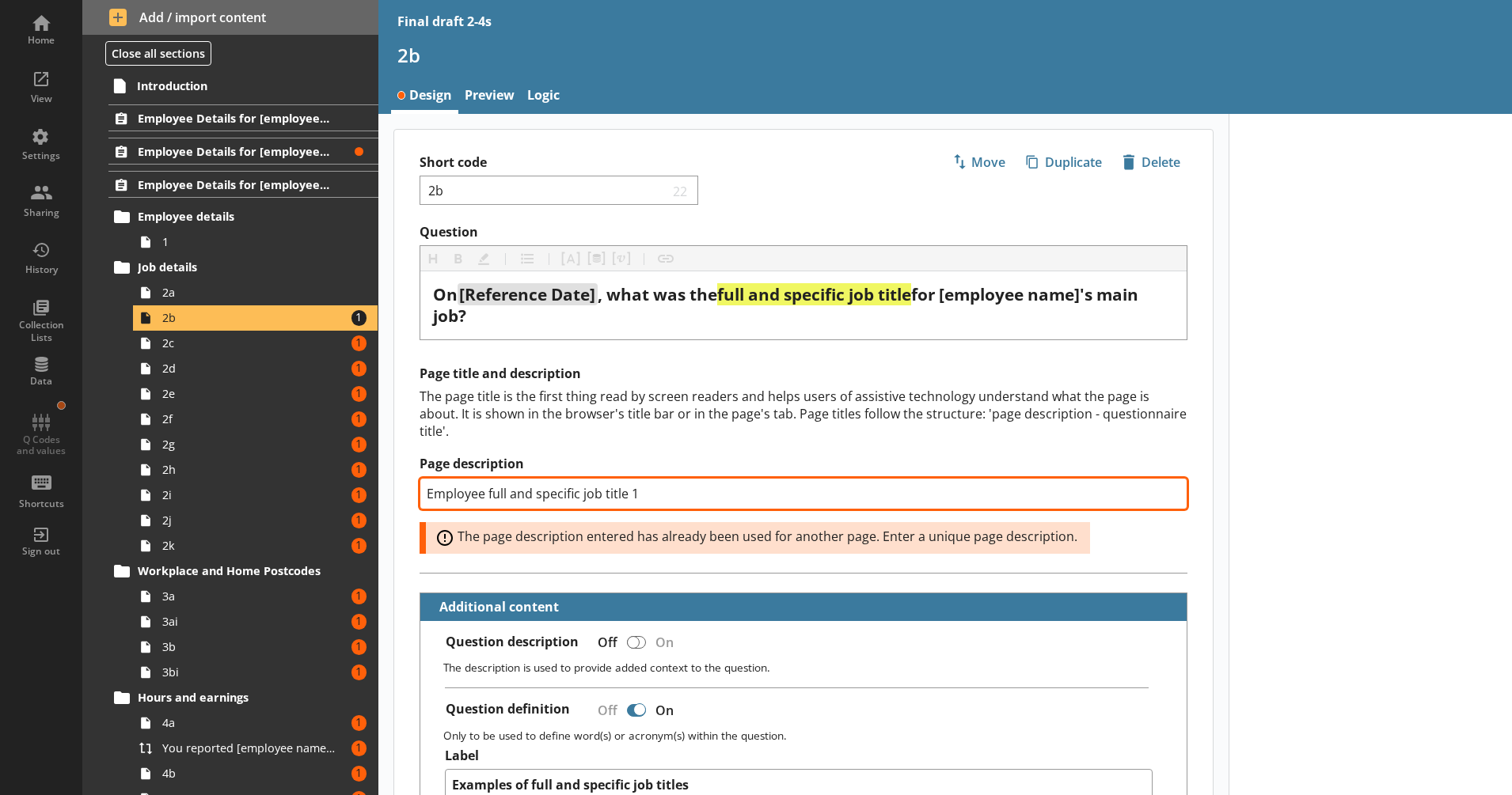
drag, startPoint x: 642, startPoint y: 498, endPoint x: 632, endPoint y: 497, distance: 10.0
click at [632, 497] on input "Employee full and specific job title 1" at bounding box center [804, 493] width 768 height 32
type textarea "x"
type input "Employee full and specific job title 3"
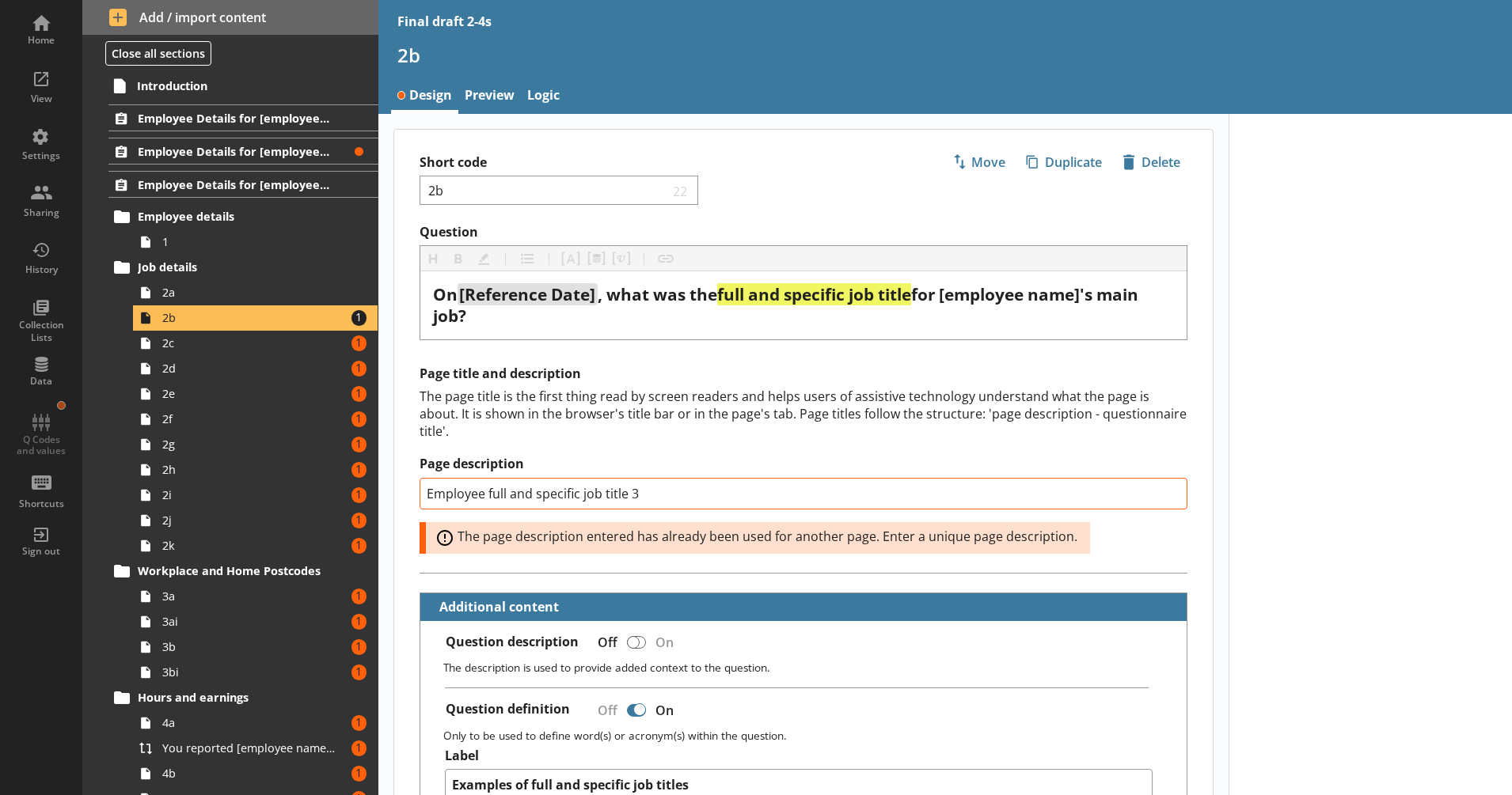
click at [555, 384] on div "Page title and description The page title is the first thing read by screen rea…" at bounding box center [804, 459] width 768 height 187
click at [298, 345] on span "2c" at bounding box center [249, 343] width 175 height 15
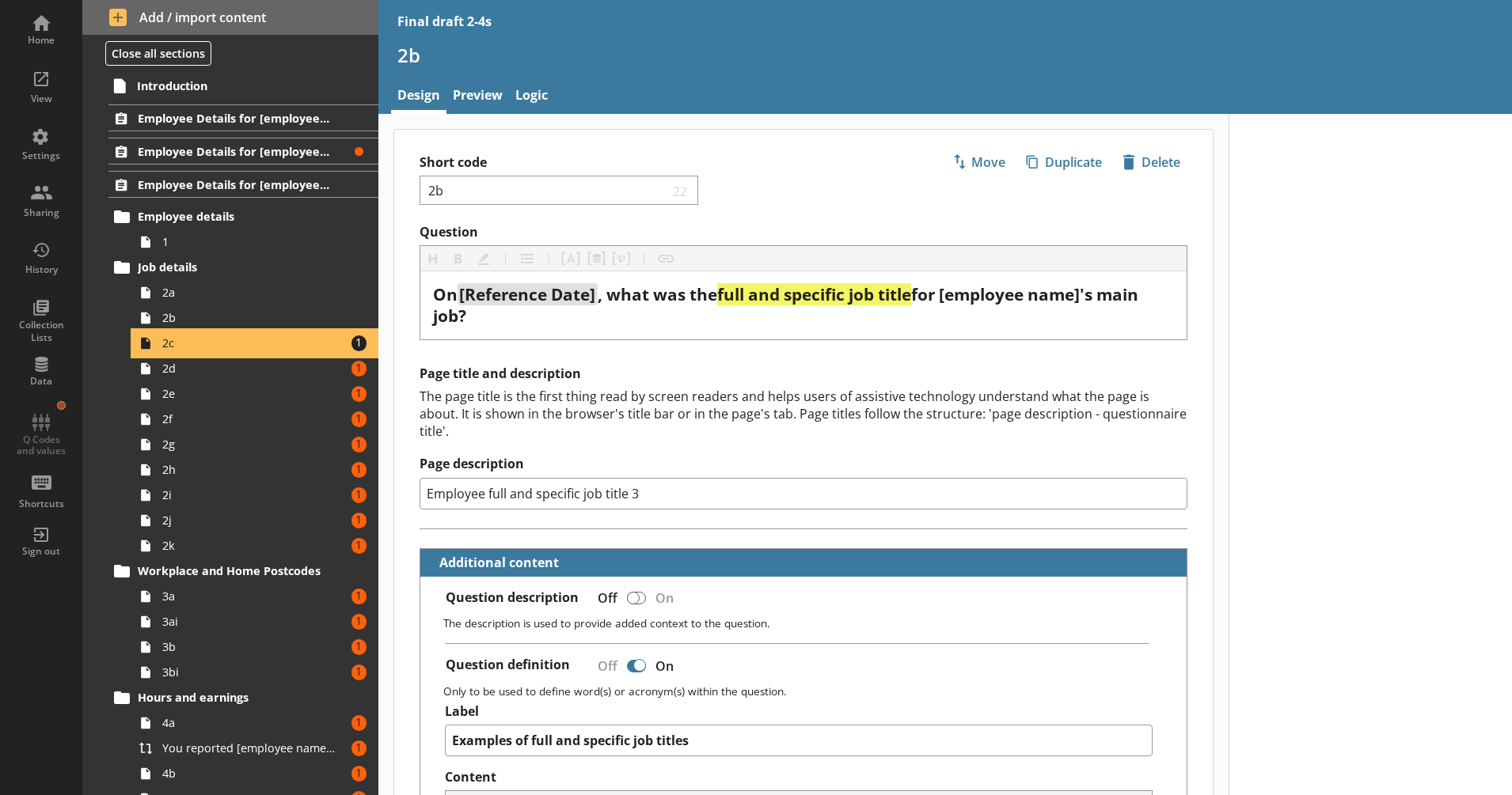
type textarea "x"
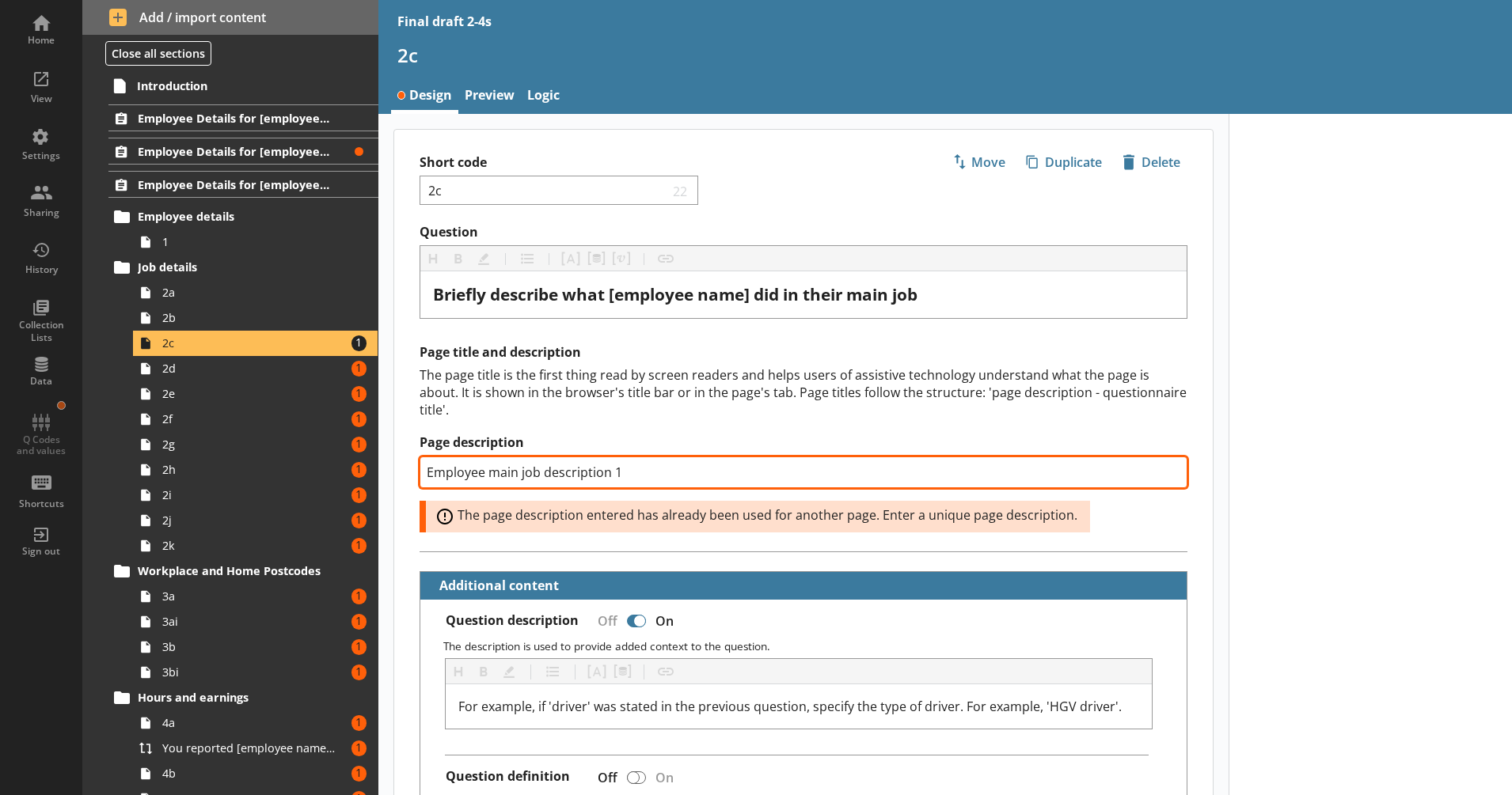
click at [615, 478] on input "Employee main job description 1" at bounding box center [804, 472] width 768 height 32
type input "Employee main job description 3"
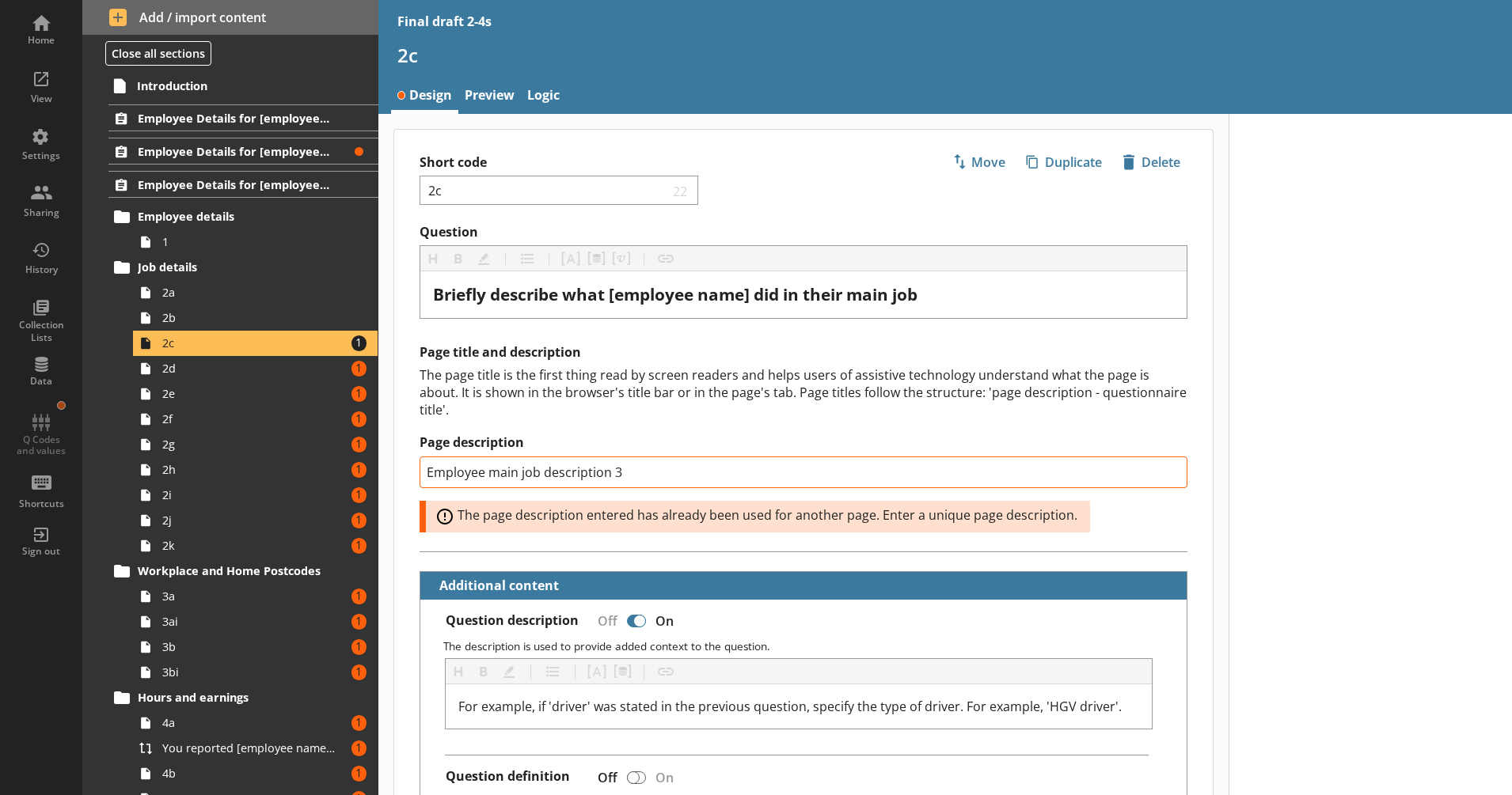
click at [566, 397] on div "The page title is the first thing read by screen readers and helps users of ass…" at bounding box center [804, 393] width 768 height 52
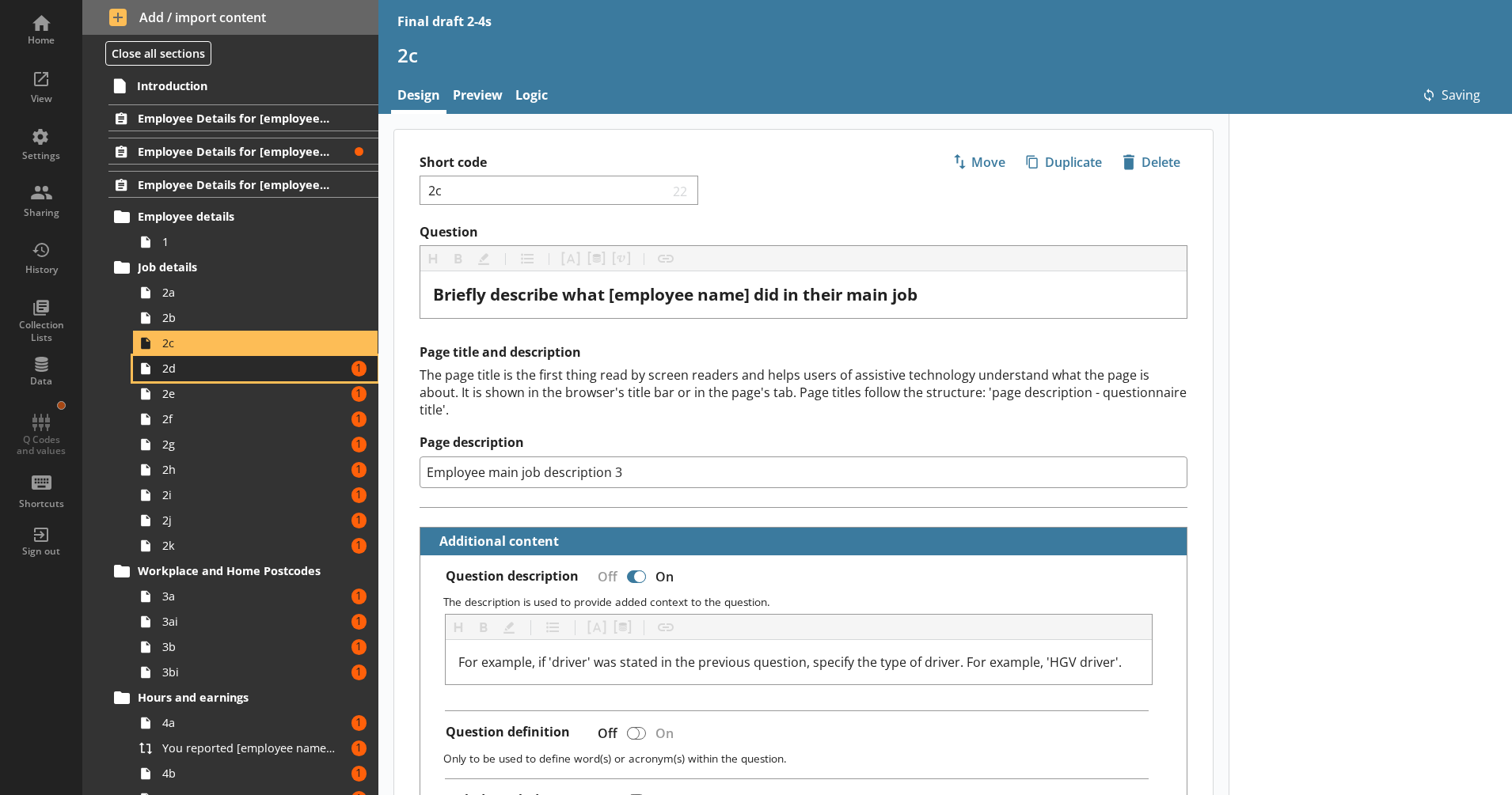
click at [293, 374] on span "2d" at bounding box center [249, 368] width 175 height 15
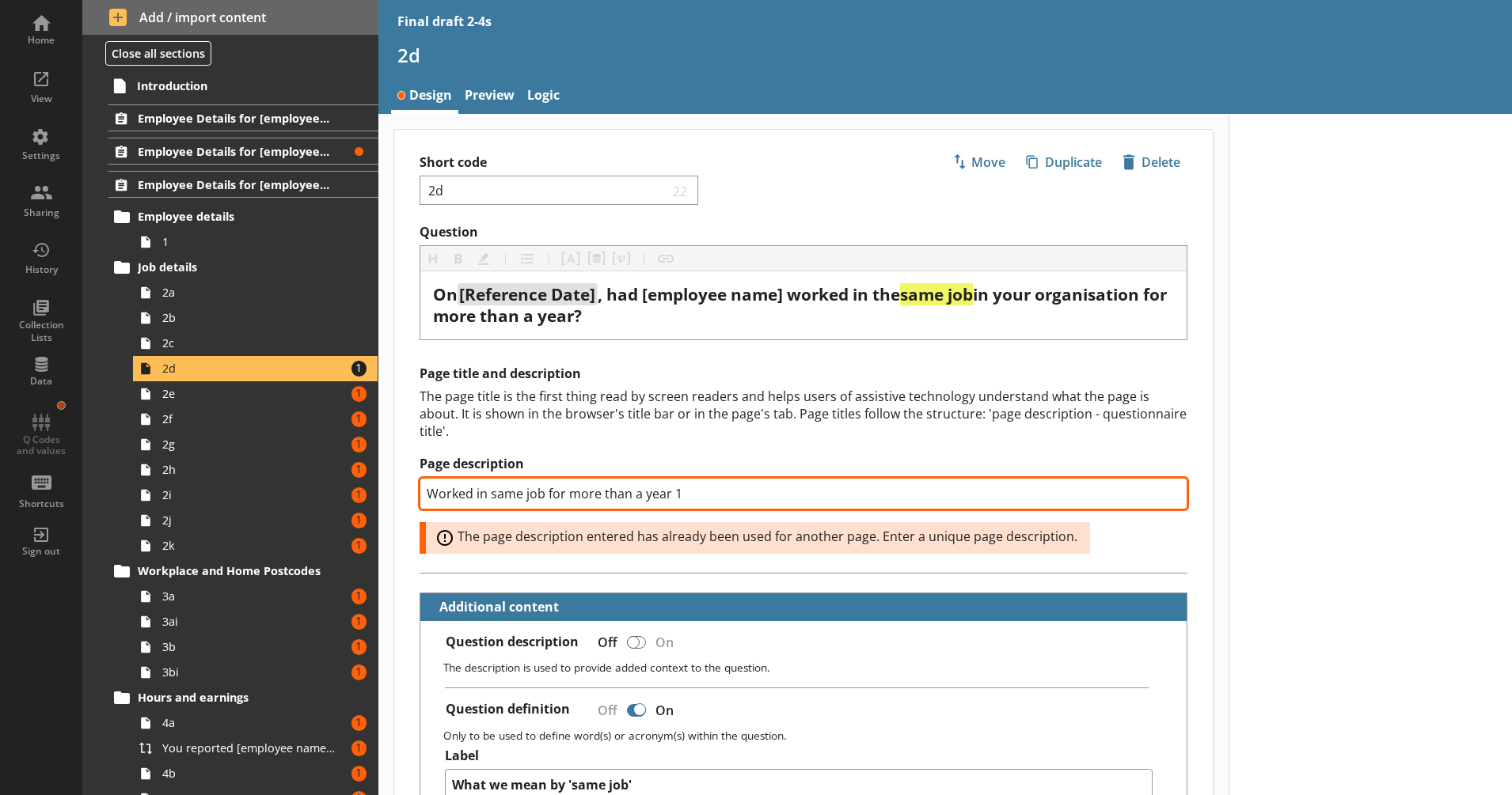
drag, startPoint x: 670, startPoint y: 496, endPoint x: 692, endPoint y: 491, distance: 22.6
click at [692, 491] on input "Worked in same job for more than a year 1" at bounding box center [804, 493] width 768 height 32
type textarea "x"
type input "Worked in same job for more than a year 3"
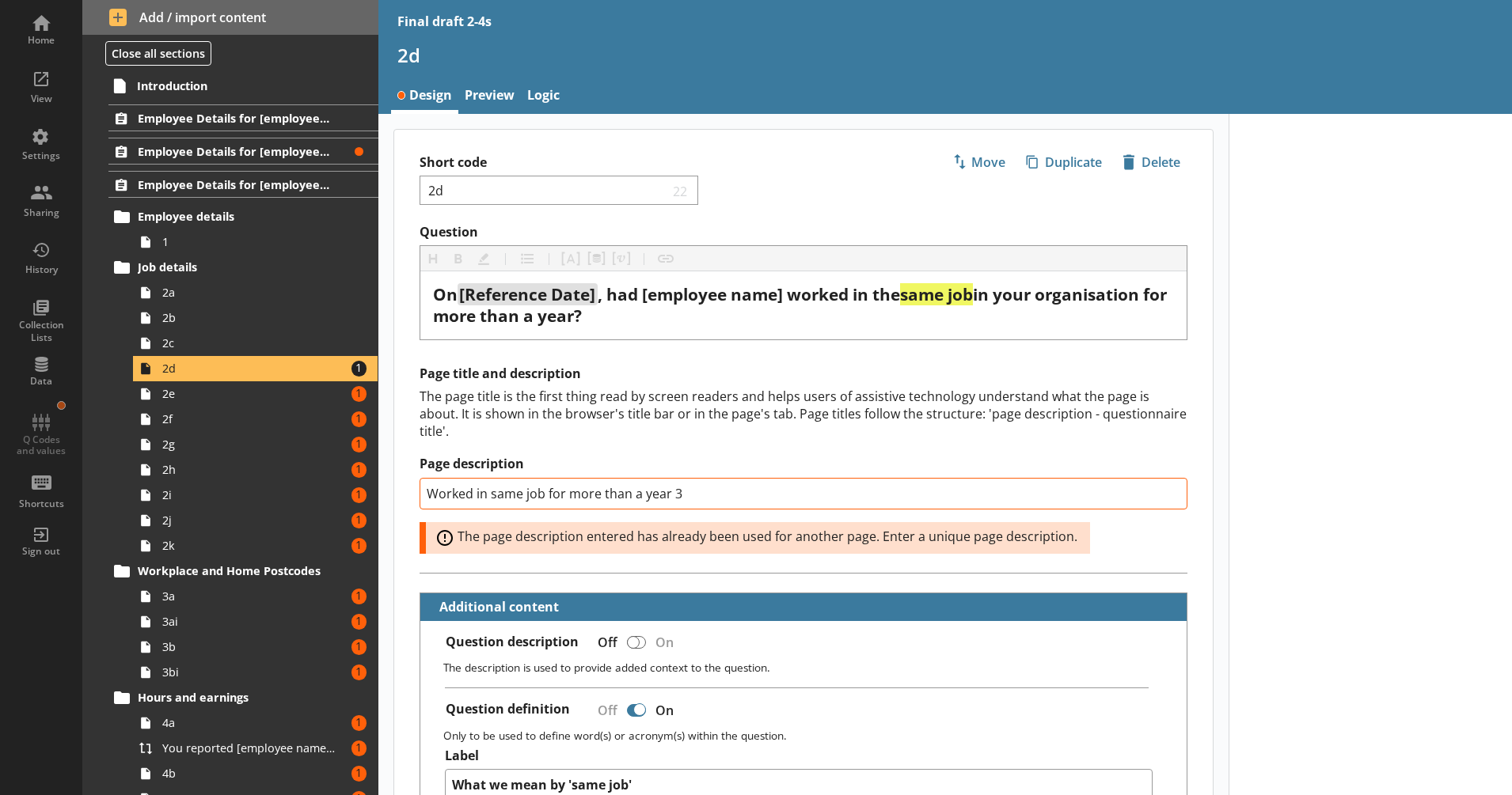
click at [617, 403] on div "The page title is the first thing read by screen readers and helps users of ass…" at bounding box center [804, 414] width 768 height 52
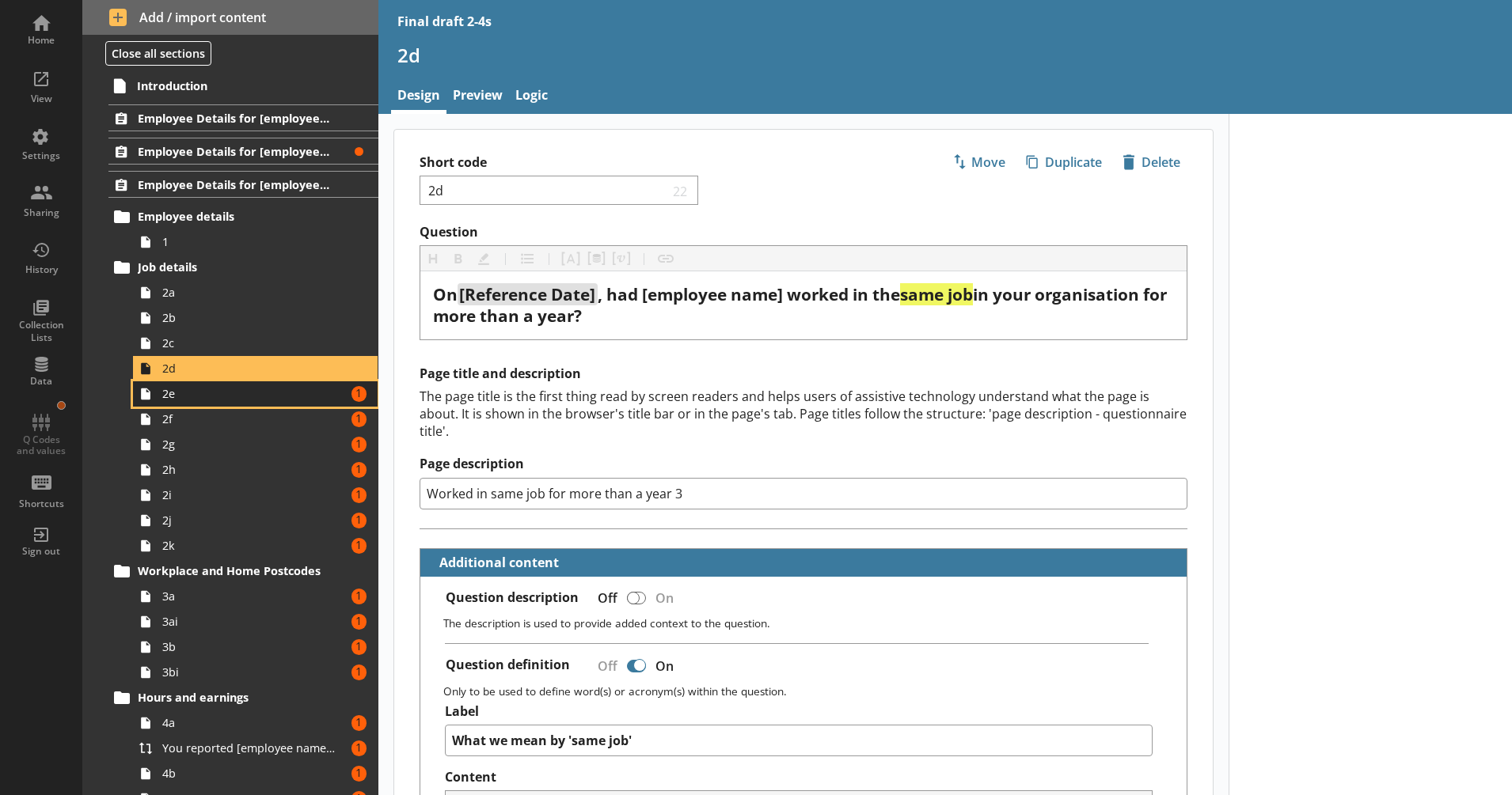
click at [311, 398] on span "2e" at bounding box center [249, 393] width 175 height 15
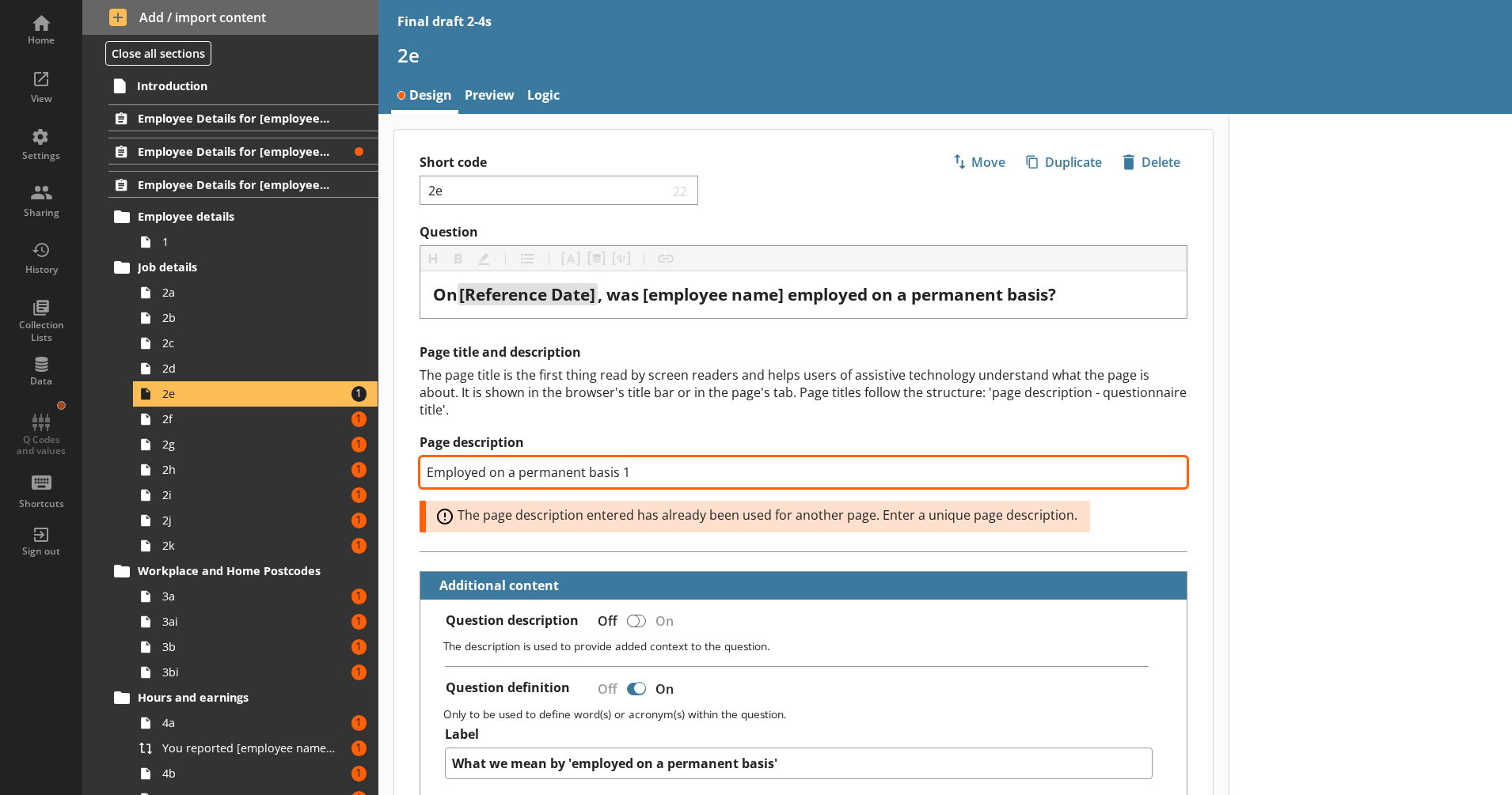
click at [626, 471] on input "Employed on a permanent basis 1" at bounding box center [804, 472] width 768 height 32
type textarea "x"
type input "Employed on a permanent basis 3"
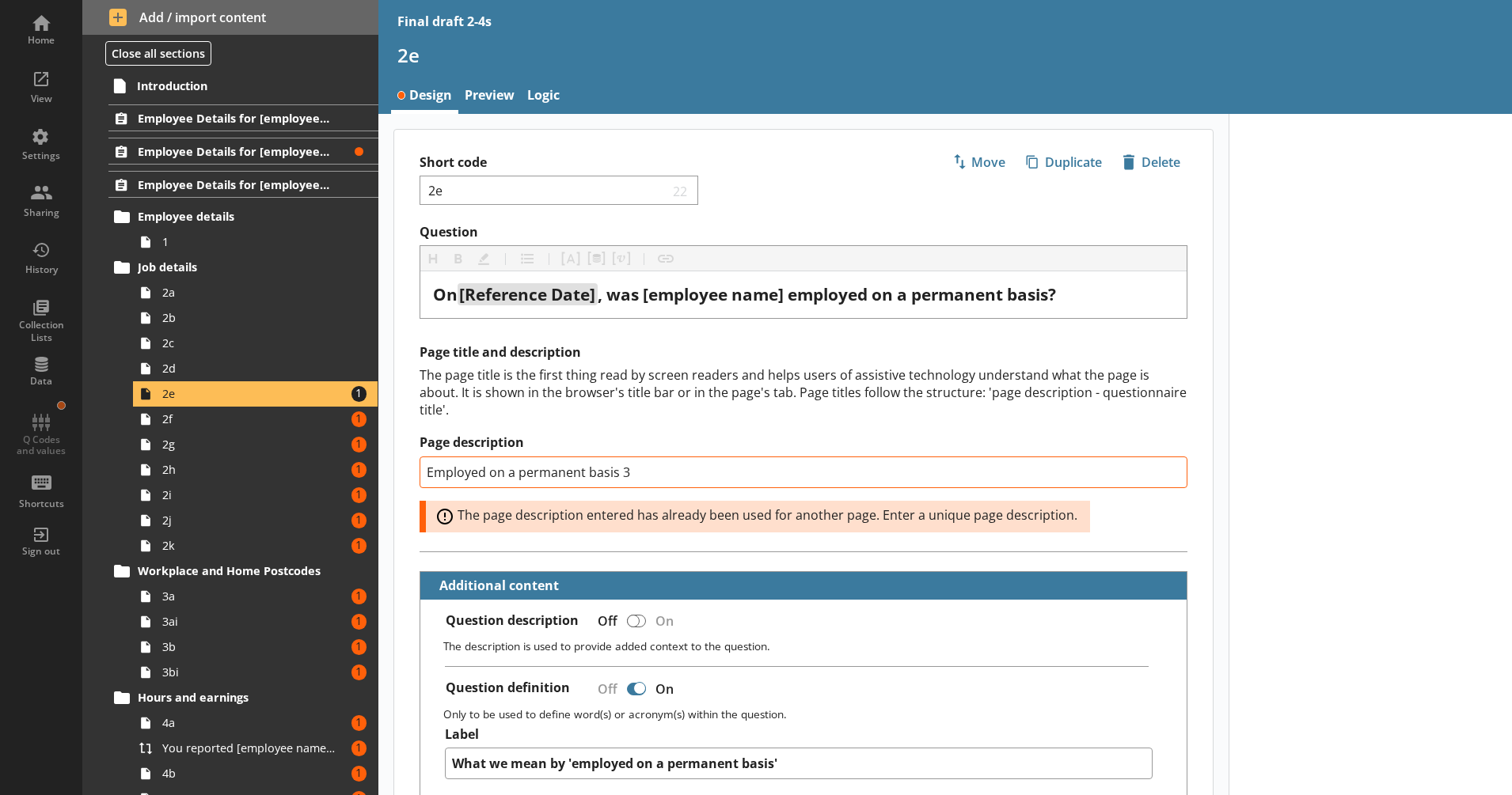
click at [613, 420] on div "Page title and description The page title is the first thing read by screen rea…" at bounding box center [804, 438] width 768 height 187
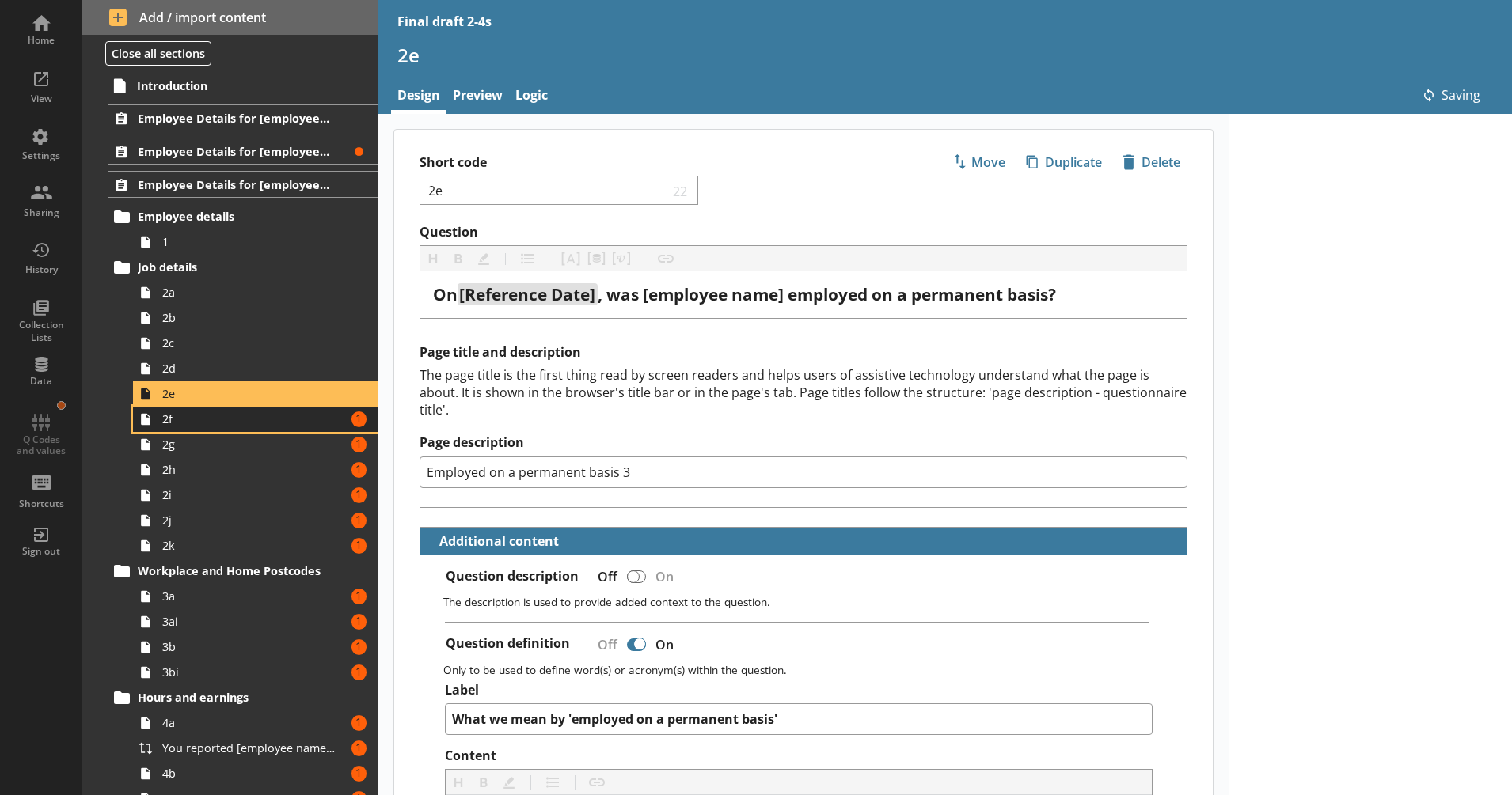
click at [312, 421] on span "2f" at bounding box center [249, 419] width 175 height 15
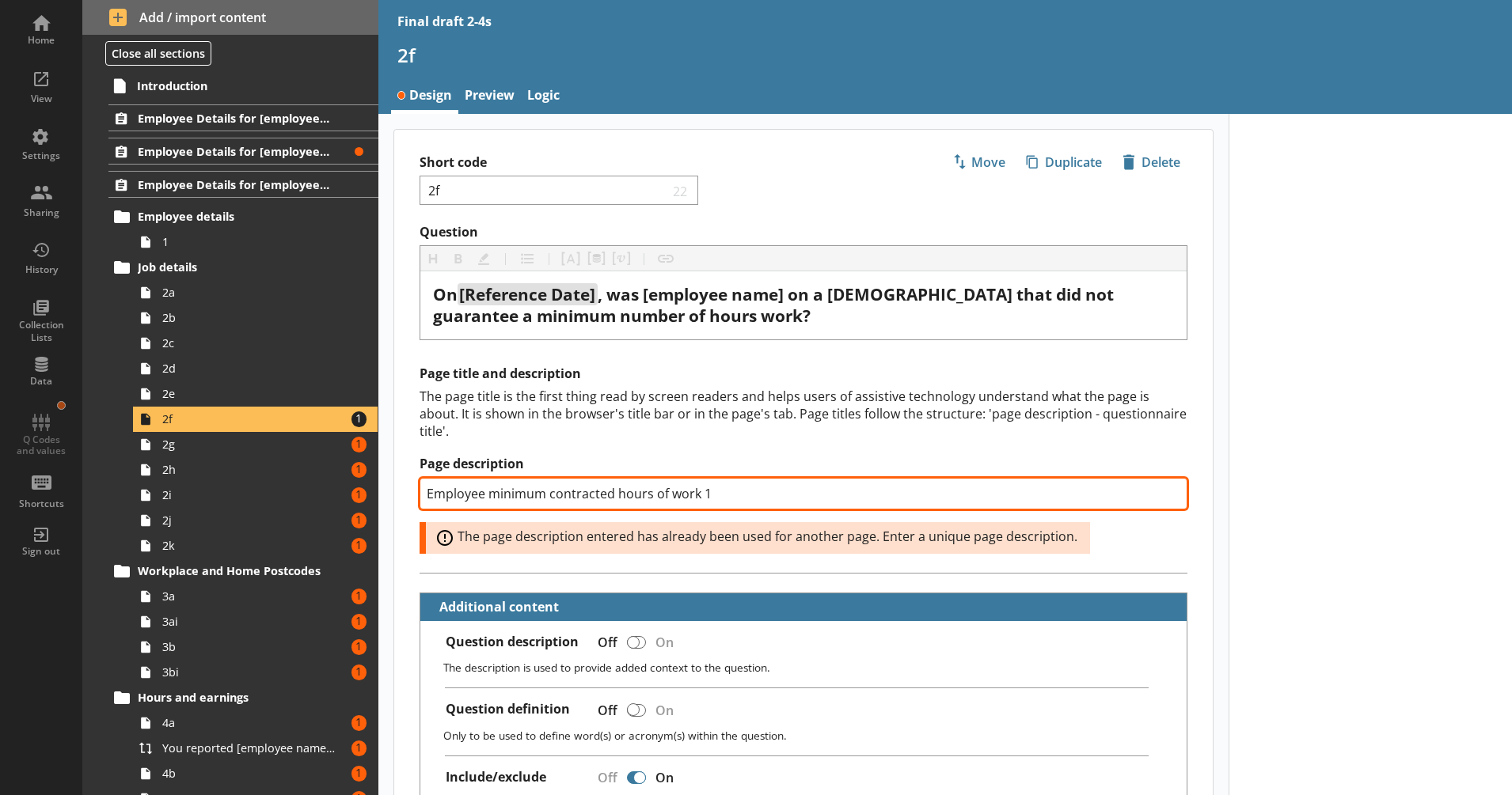
click at [700, 497] on input "Employee minimum contracted hours of work 1" at bounding box center [804, 493] width 768 height 32
type textarea "x"
type input "Employee minimum contracted hours of work 3"
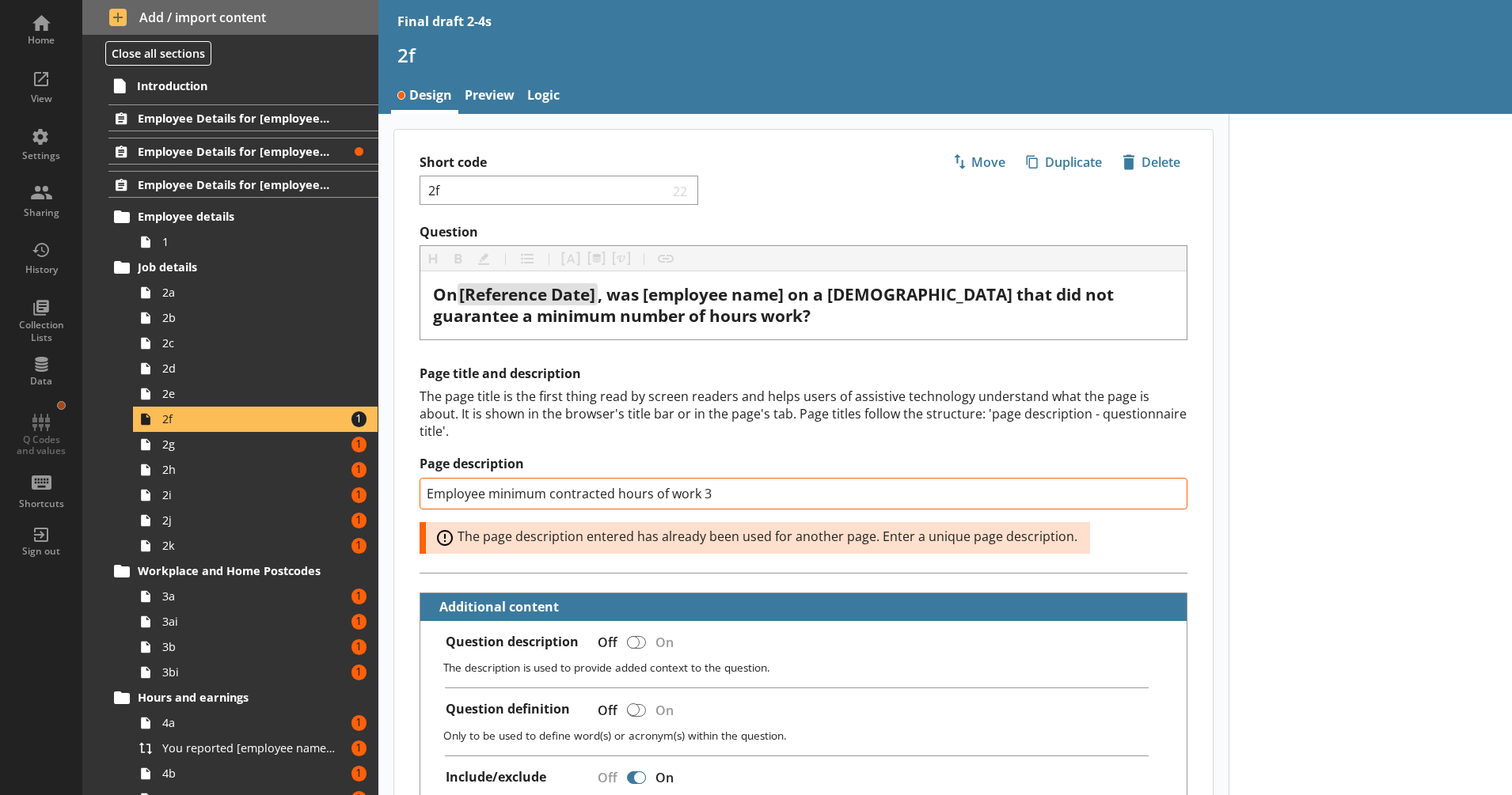
click at [668, 420] on div "The page title is the first thing read by screen readers and helps users of ass…" at bounding box center [804, 414] width 768 height 52
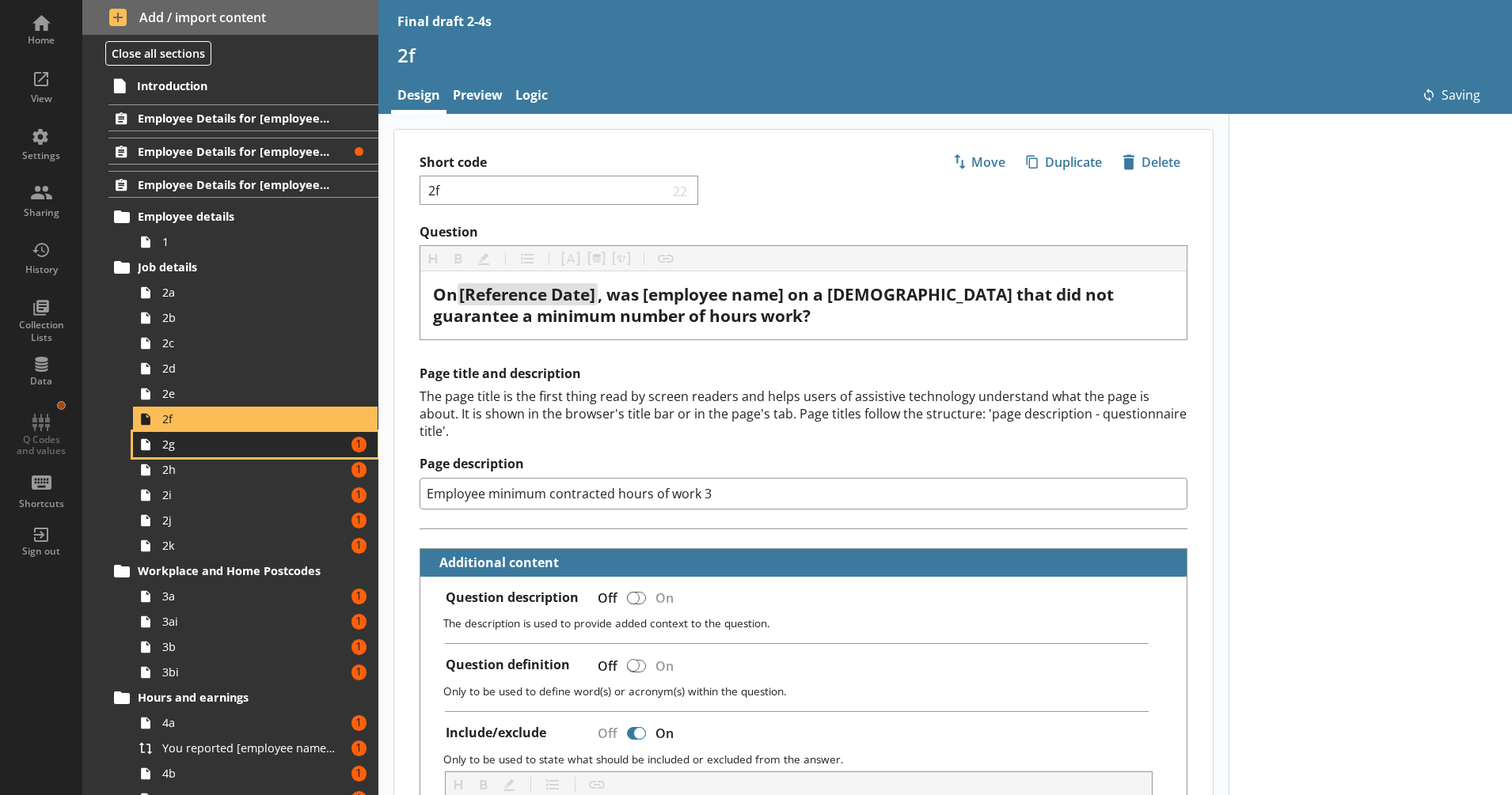
click at [300, 450] on span "2g" at bounding box center [249, 444] width 175 height 15
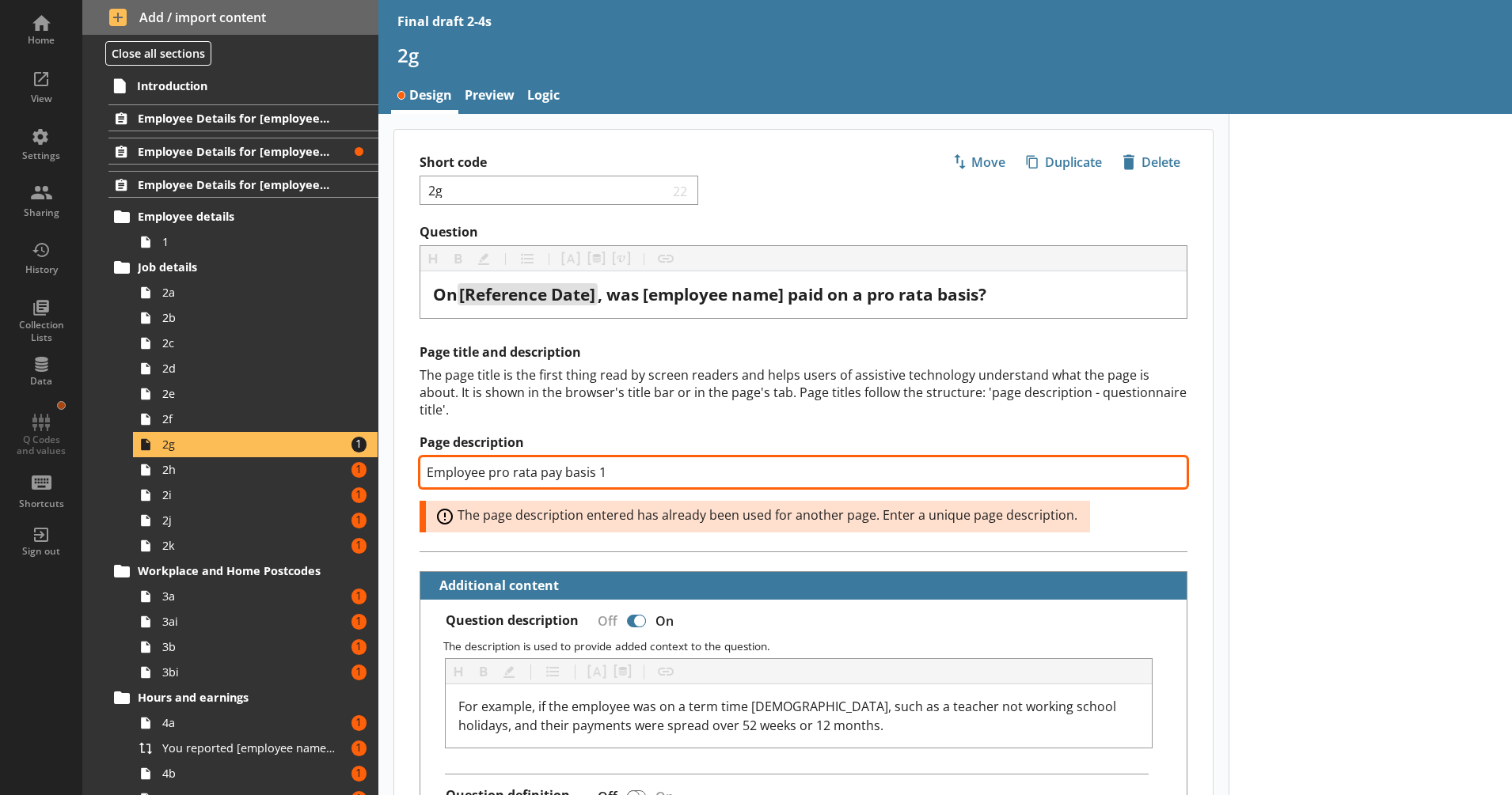
click at [595, 469] on input "Employee pro rata pay basis 1" at bounding box center [804, 472] width 768 height 32
type textarea "x"
type input "Employee pro rata pay basis 3"
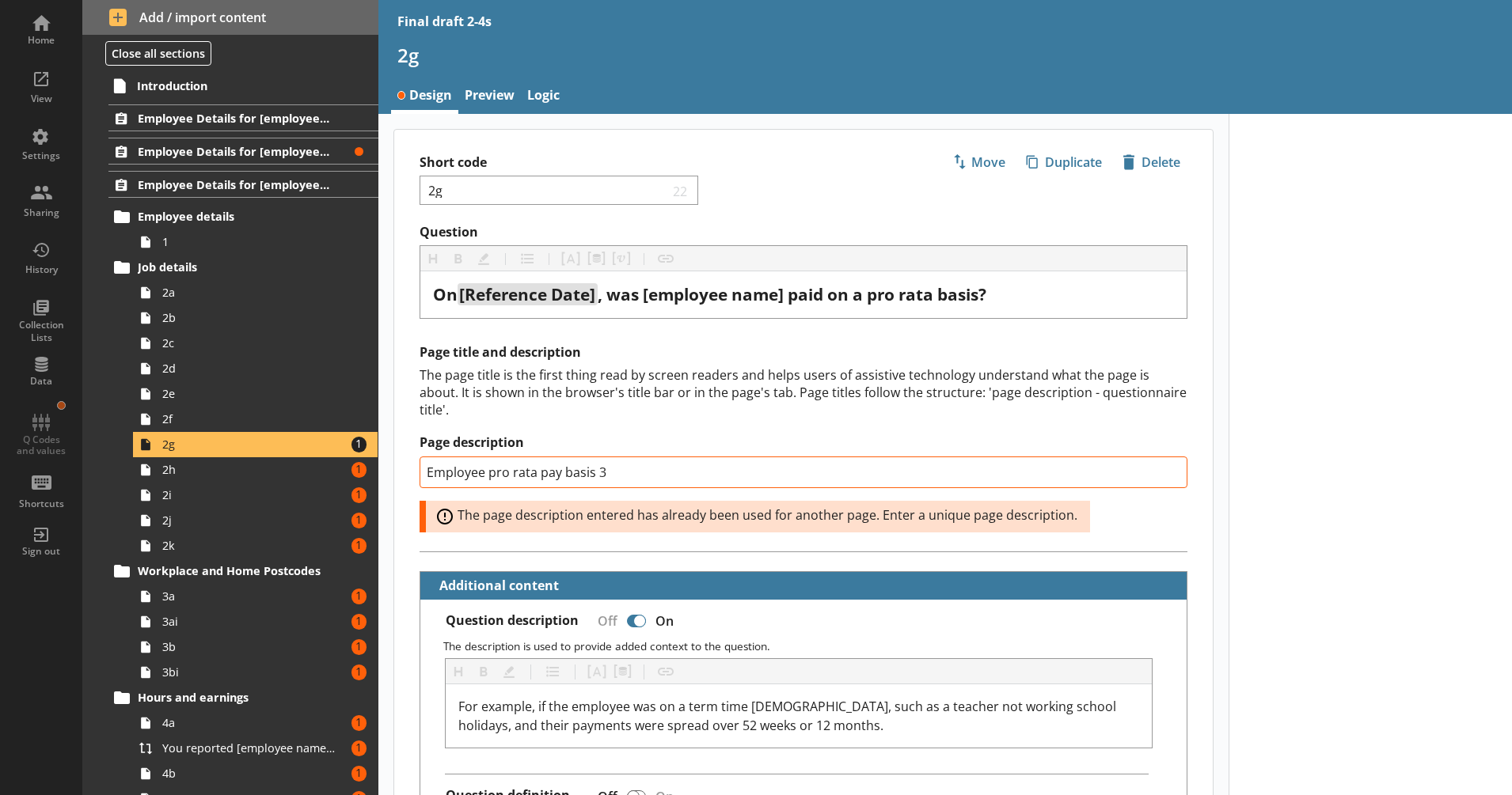
click at [582, 434] on label "Page description" at bounding box center [804, 442] width 768 height 16
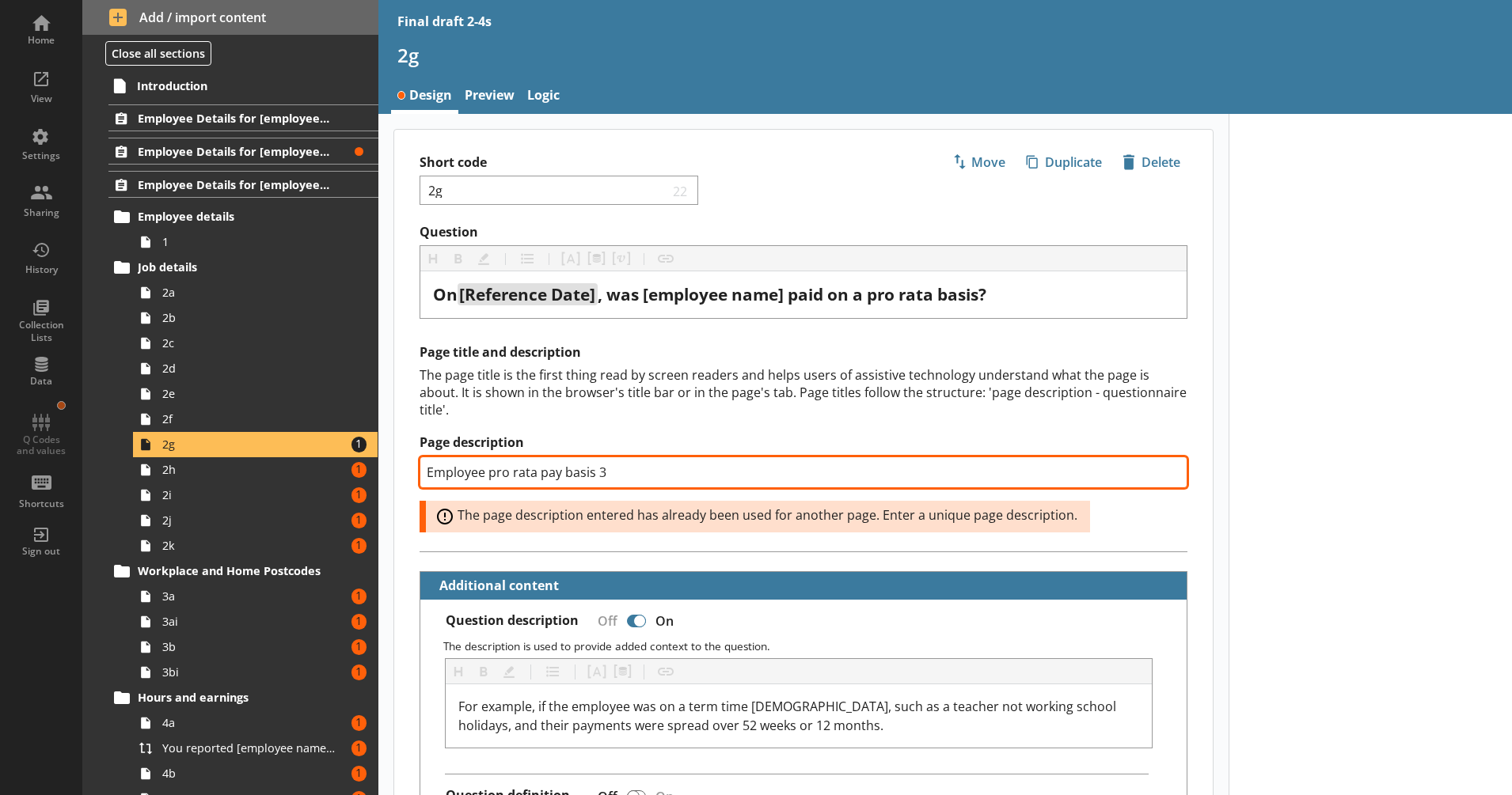
click at [582, 457] on input "Employee pro rata pay basis 3" at bounding box center [804, 472] width 768 height 32
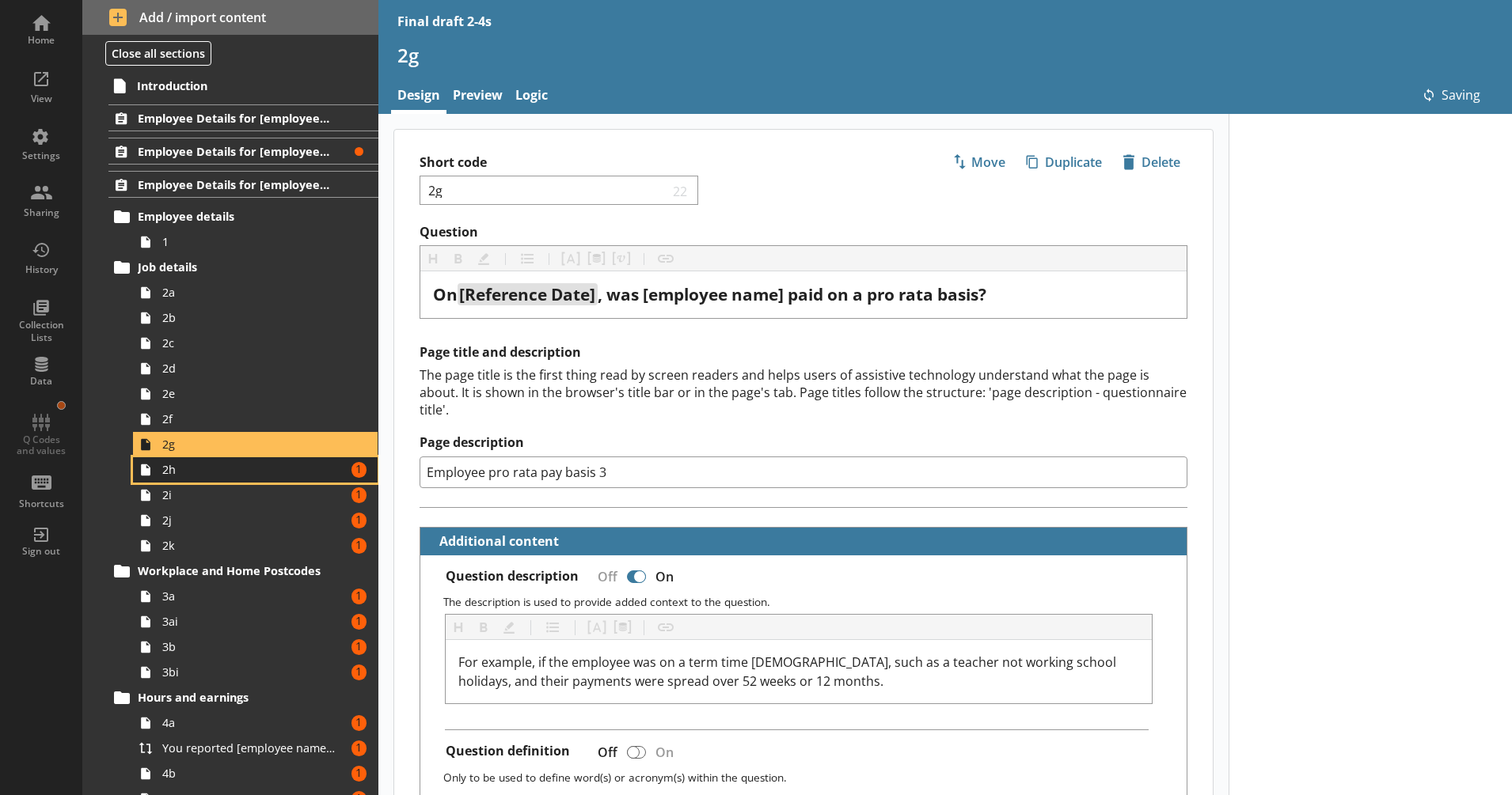
click at [283, 466] on span "2h" at bounding box center [249, 469] width 175 height 15
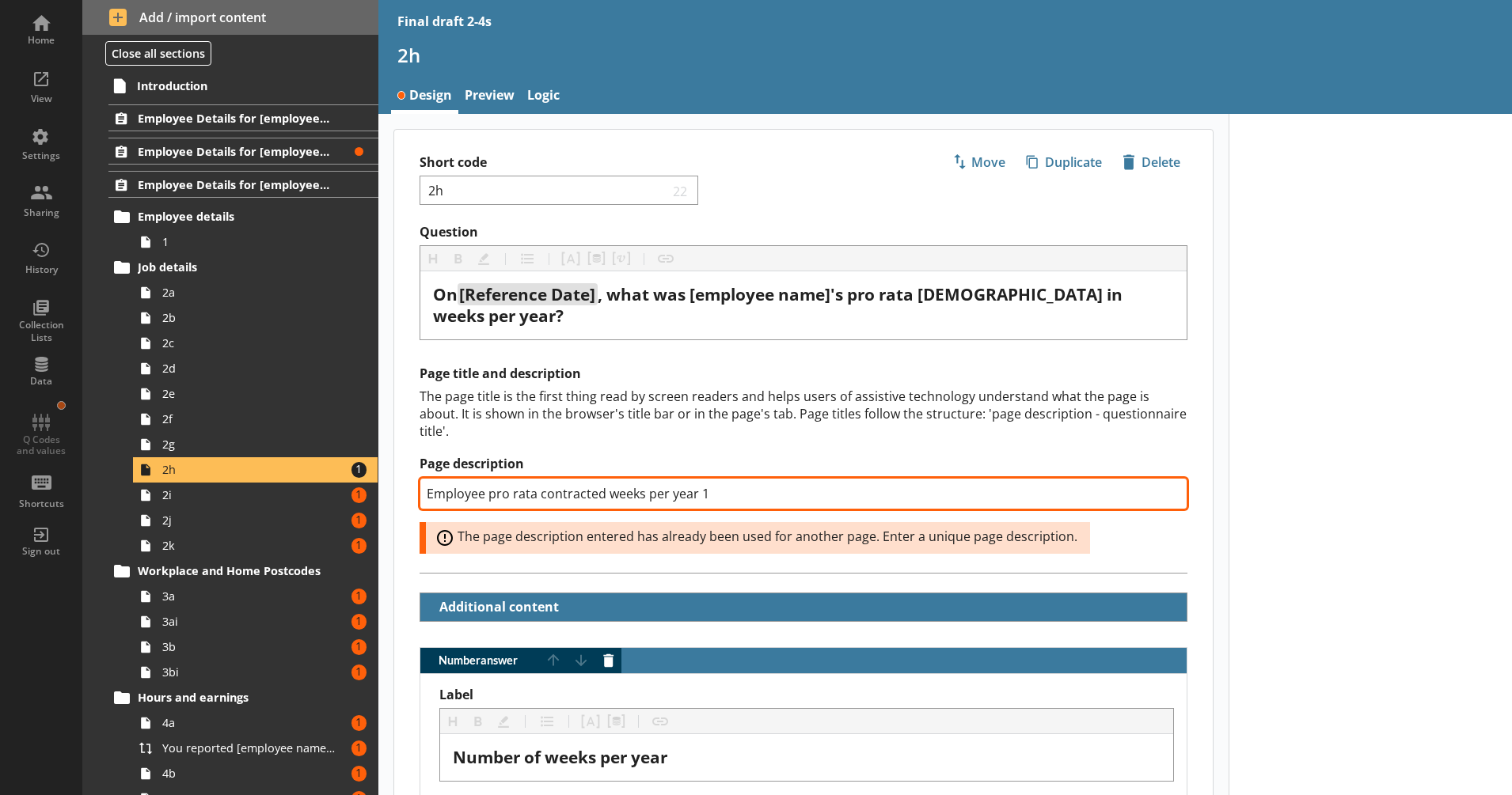
click at [702, 478] on input "Employee pro rata contracted weeks per year 1" at bounding box center [804, 493] width 768 height 32
type textarea "x"
type input "Employee pro rata contracted weeks per year 3"
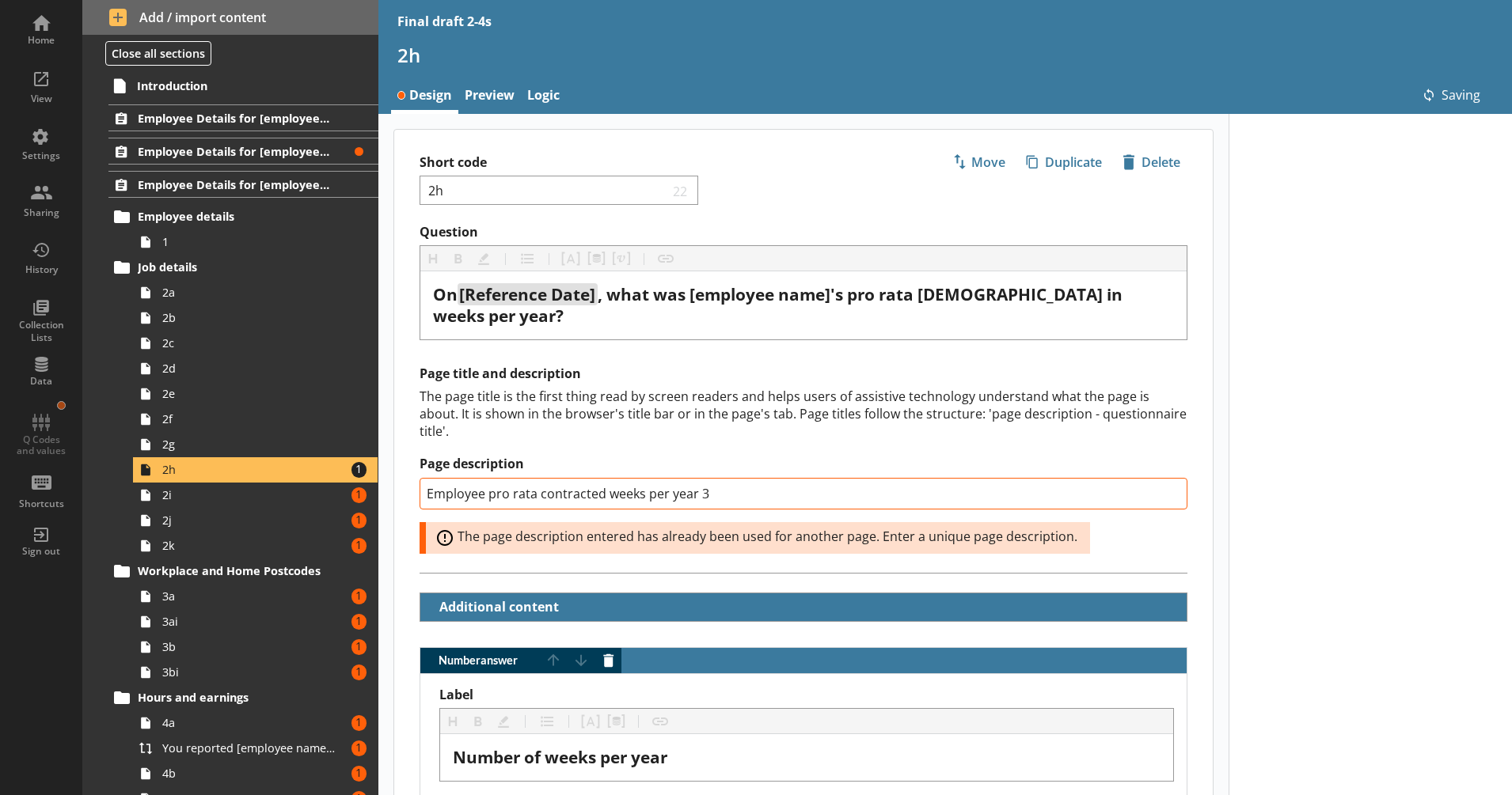
click at [632, 416] on div "The page title is the first thing read by screen readers and helps users of ass…" at bounding box center [804, 414] width 768 height 52
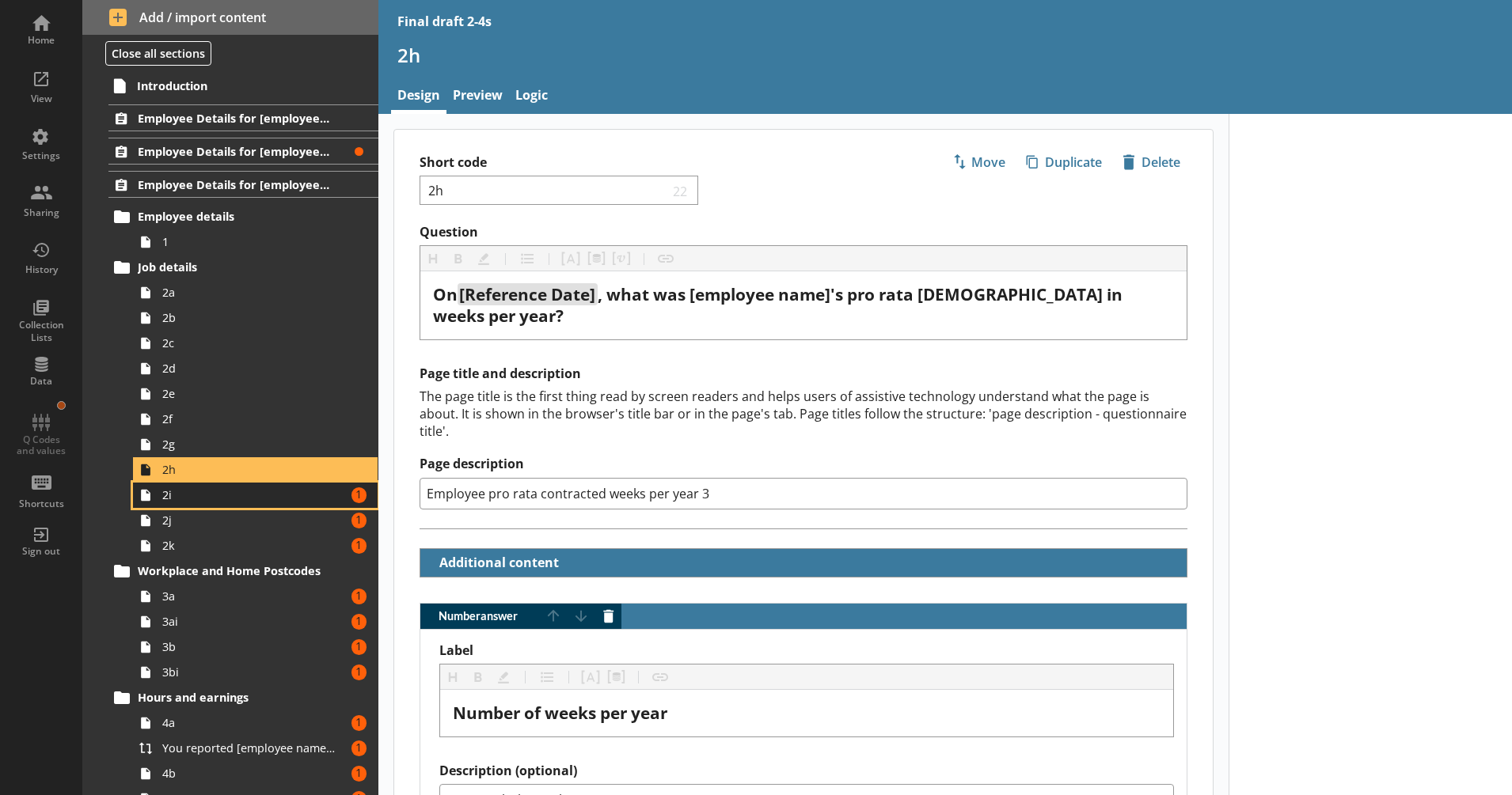
click at [325, 496] on span "2i" at bounding box center [249, 495] width 175 height 15
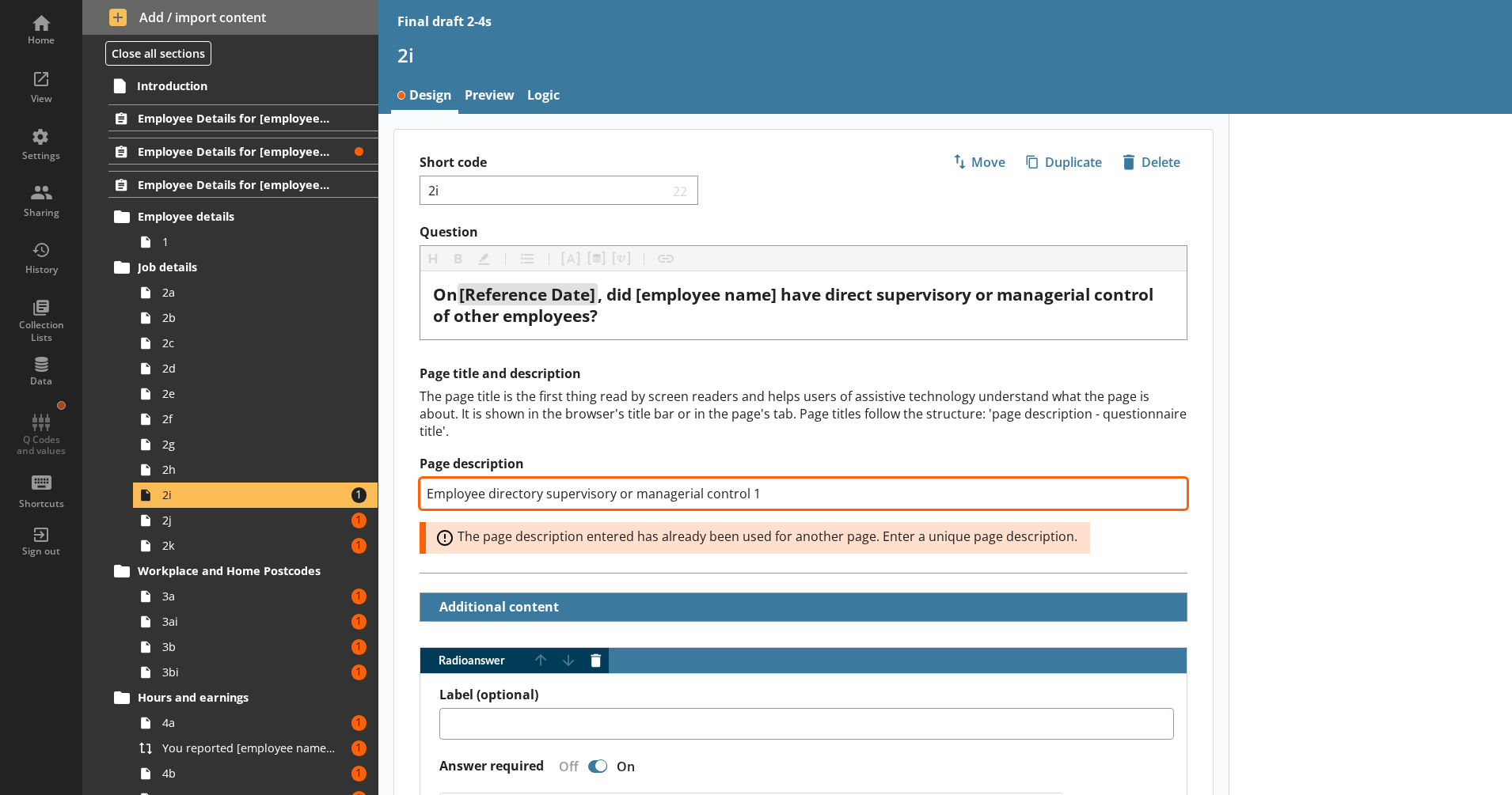
drag, startPoint x: 745, startPoint y: 487, endPoint x: 759, endPoint y: 488, distance: 14.0
click at [759, 488] on input "Employee directory supervisory or managerial control 1" at bounding box center [804, 493] width 768 height 32
type textarea "x"
type input "Employee directory supervisory or managerial control 3"
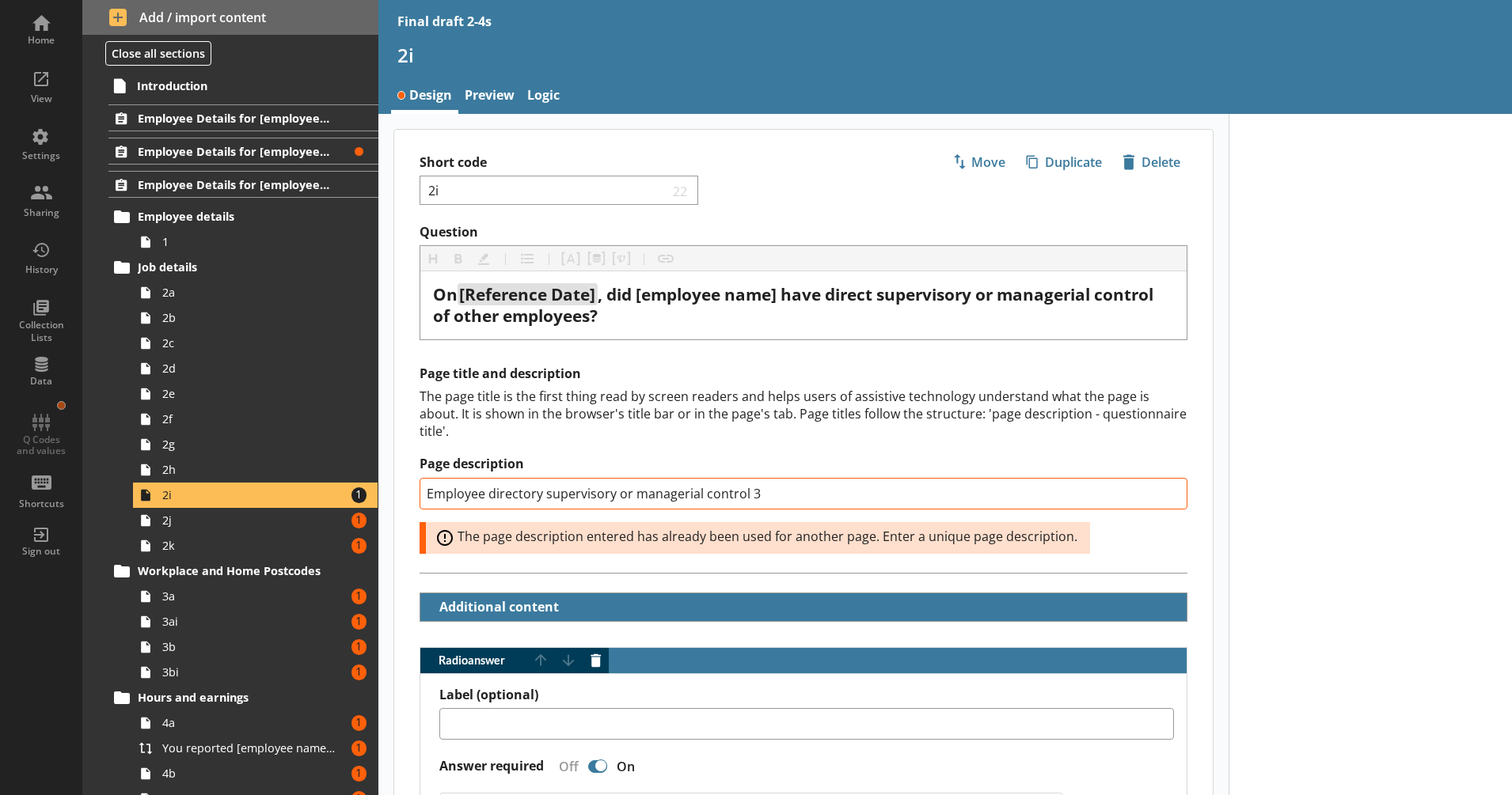
click at [733, 437] on div "The page title is the first thing read by screen readers and helps users of ass…" at bounding box center [804, 414] width 768 height 52
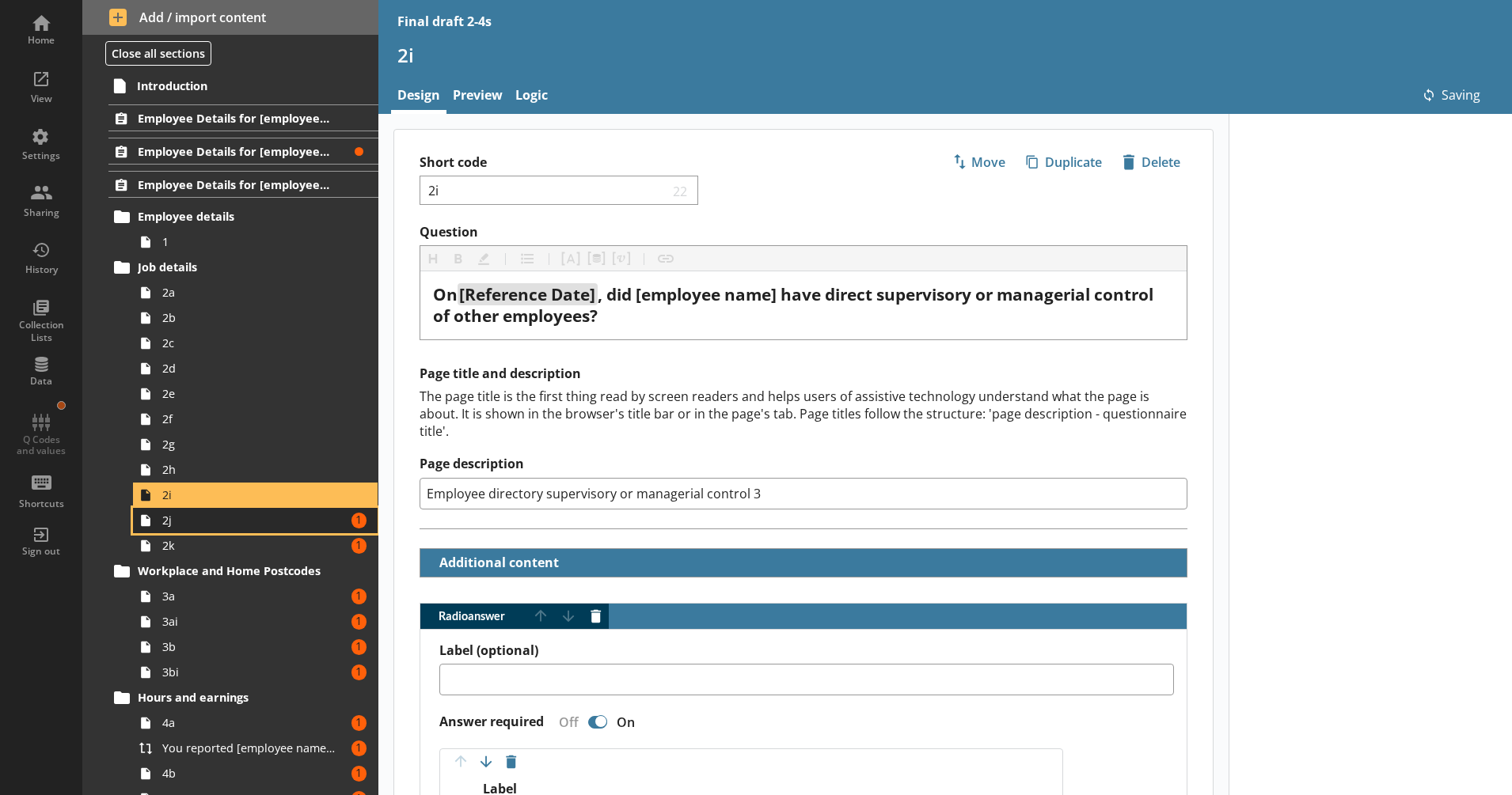
click at [269, 517] on span "2j" at bounding box center [249, 520] width 175 height 15
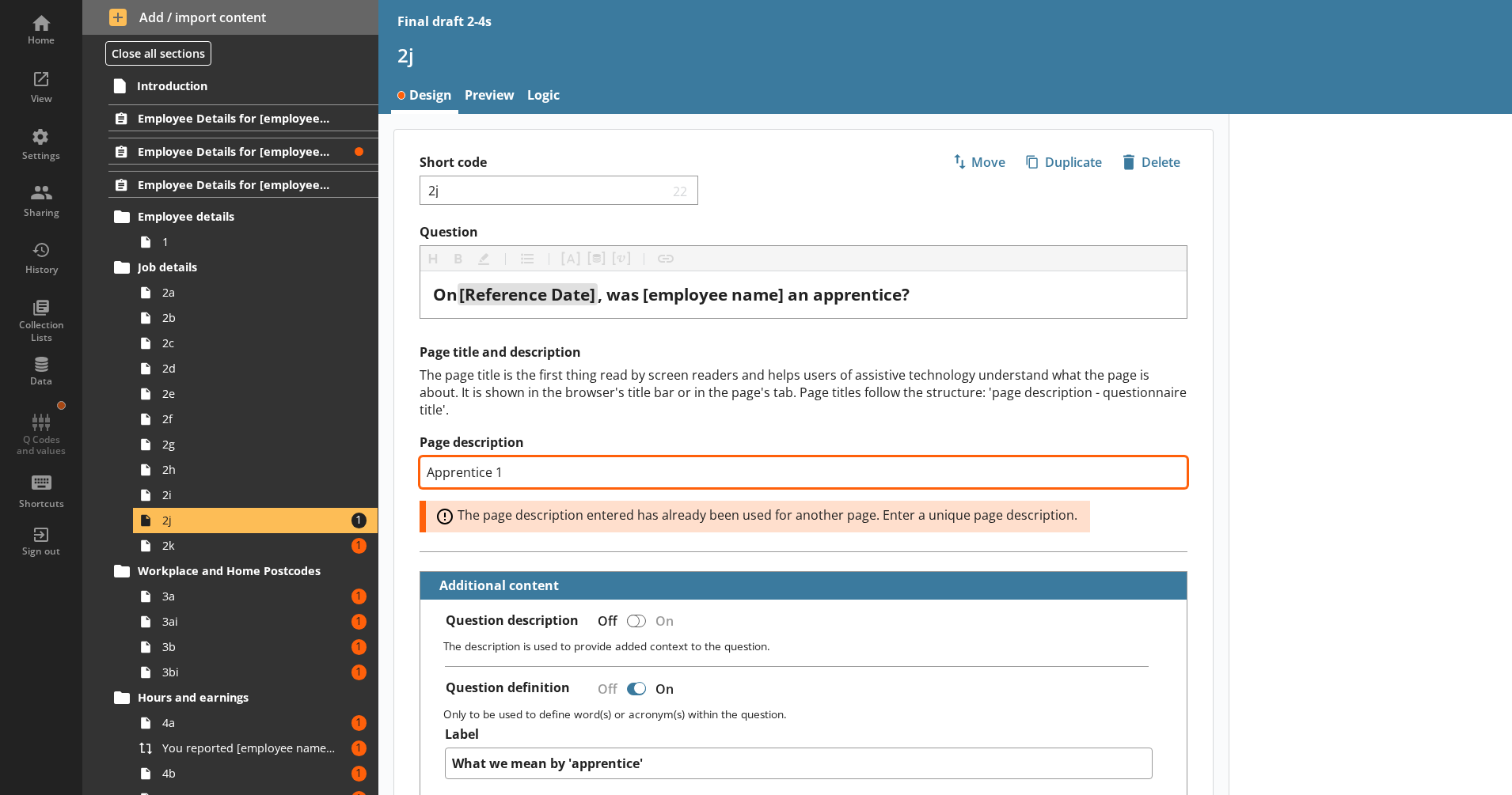
drag, startPoint x: 563, startPoint y: 477, endPoint x: 496, endPoint y: 476, distance: 67.0
click at [496, 476] on input "Apprentice 1" at bounding box center [804, 472] width 768 height 32
type textarea "x"
type input "Apprentice 3"
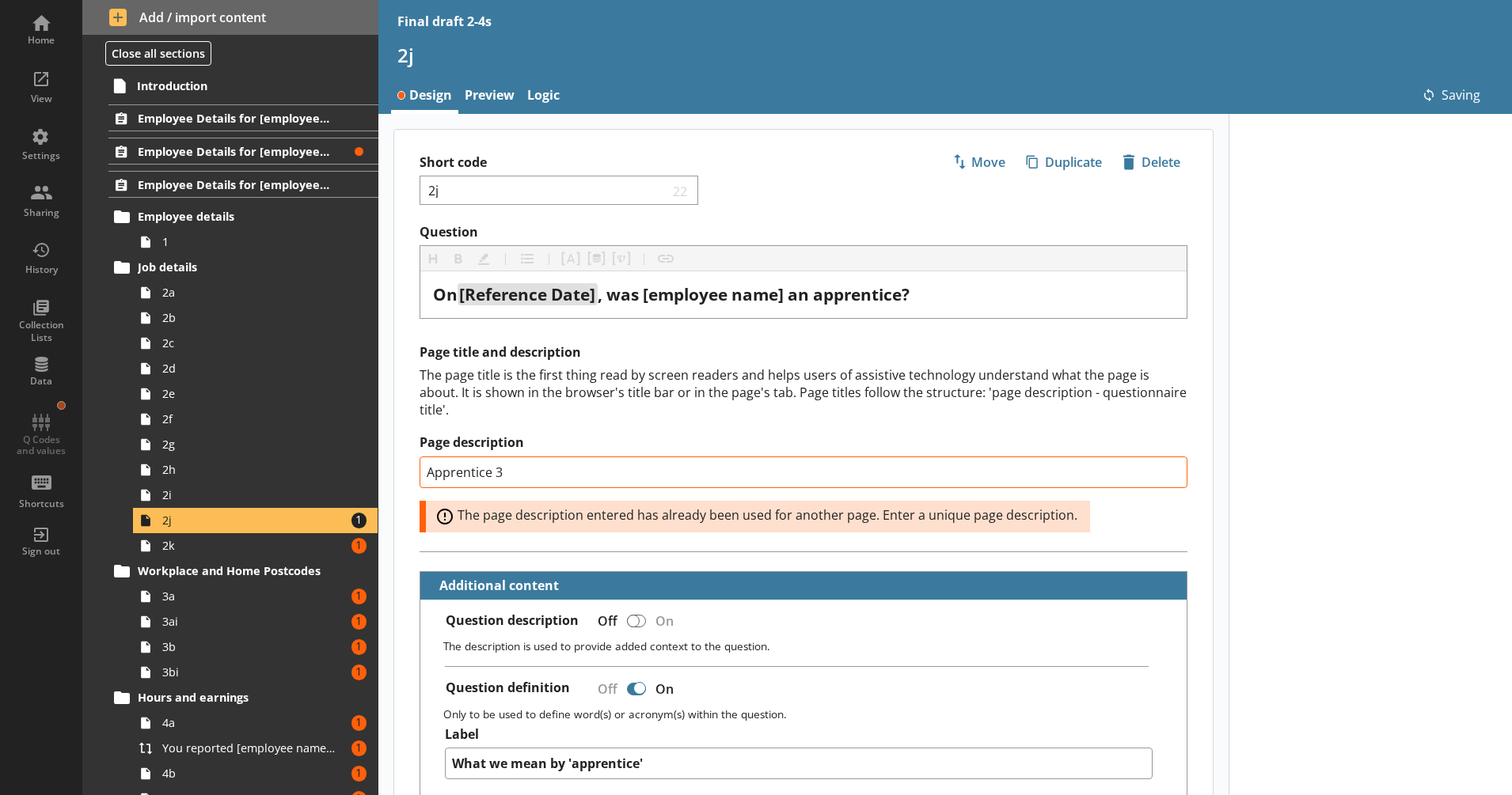
click at [506, 389] on div "The page title is the first thing read by screen readers and helps users of ass…" at bounding box center [804, 393] width 768 height 52
click at [290, 544] on span "2k" at bounding box center [249, 545] width 175 height 15
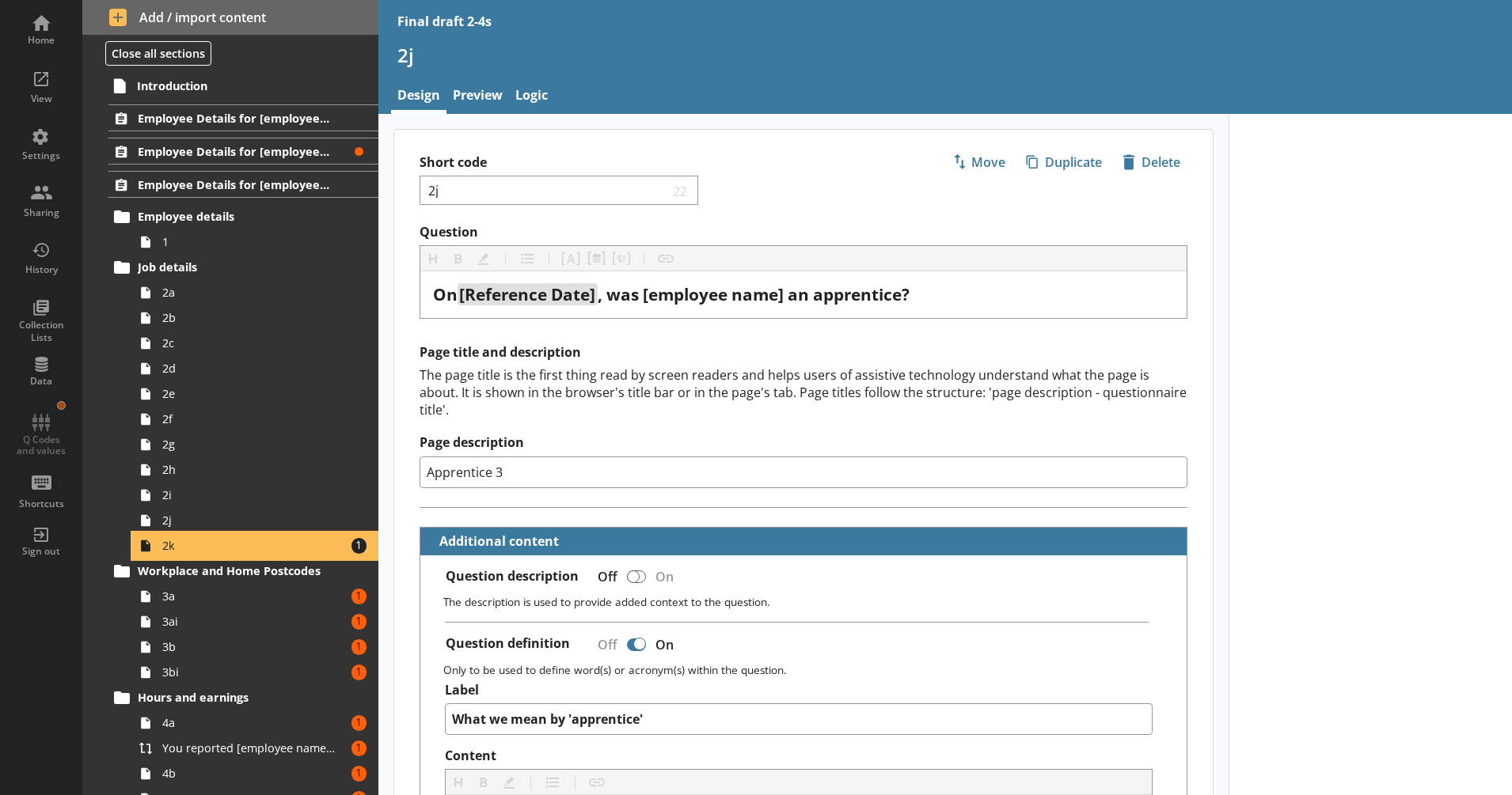
type textarea "x"
select select "mm/yyyy"
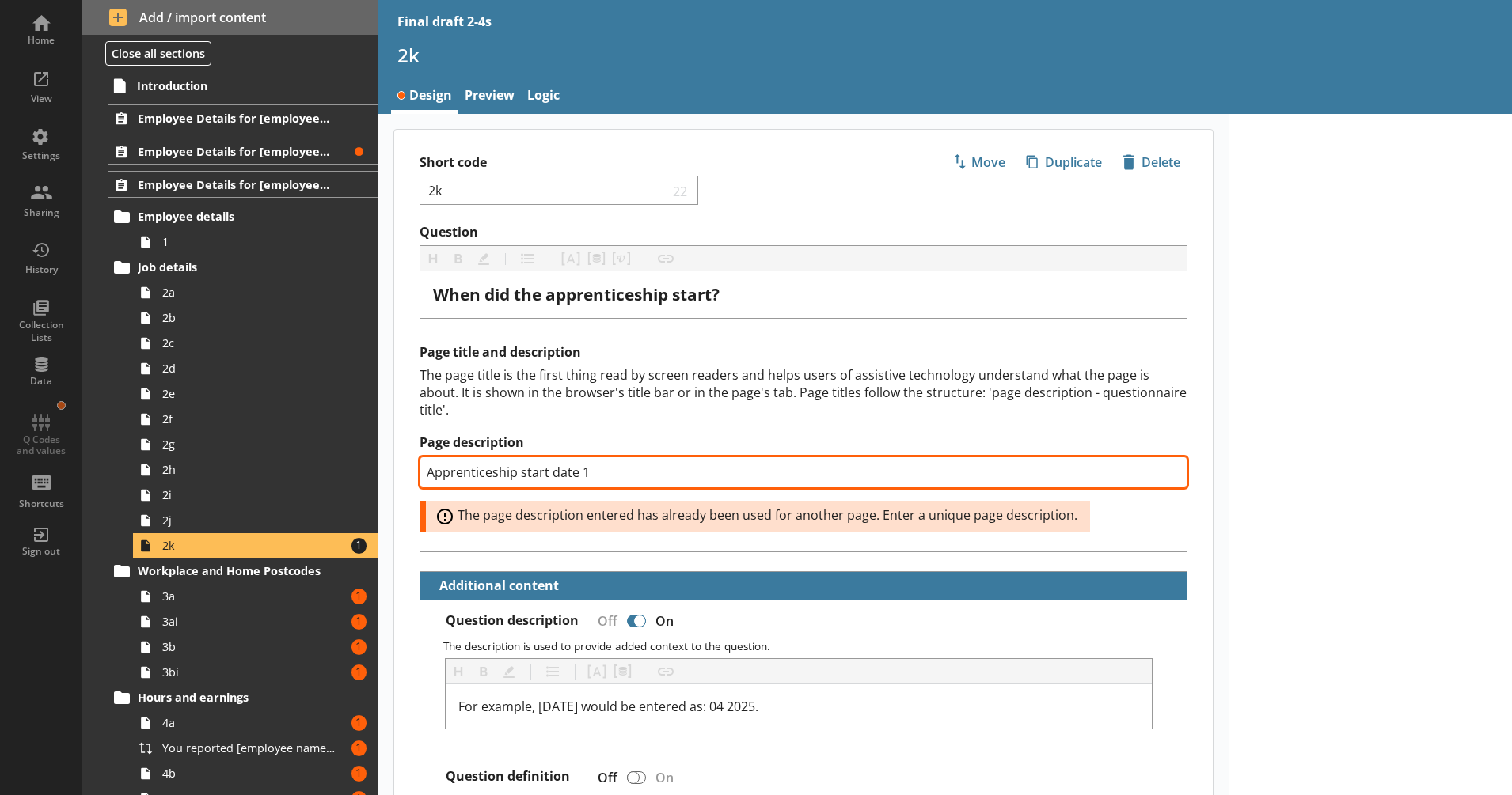
drag, startPoint x: 604, startPoint y: 473, endPoint x: 583, endPoint y: 454, distance: 28.3
click at [582, 478] on input "Apprenticeship start date 1" at bounding box center [804, 472] width 768 height 32
type textarea "x"
type input "Apprenticeship start date 3"
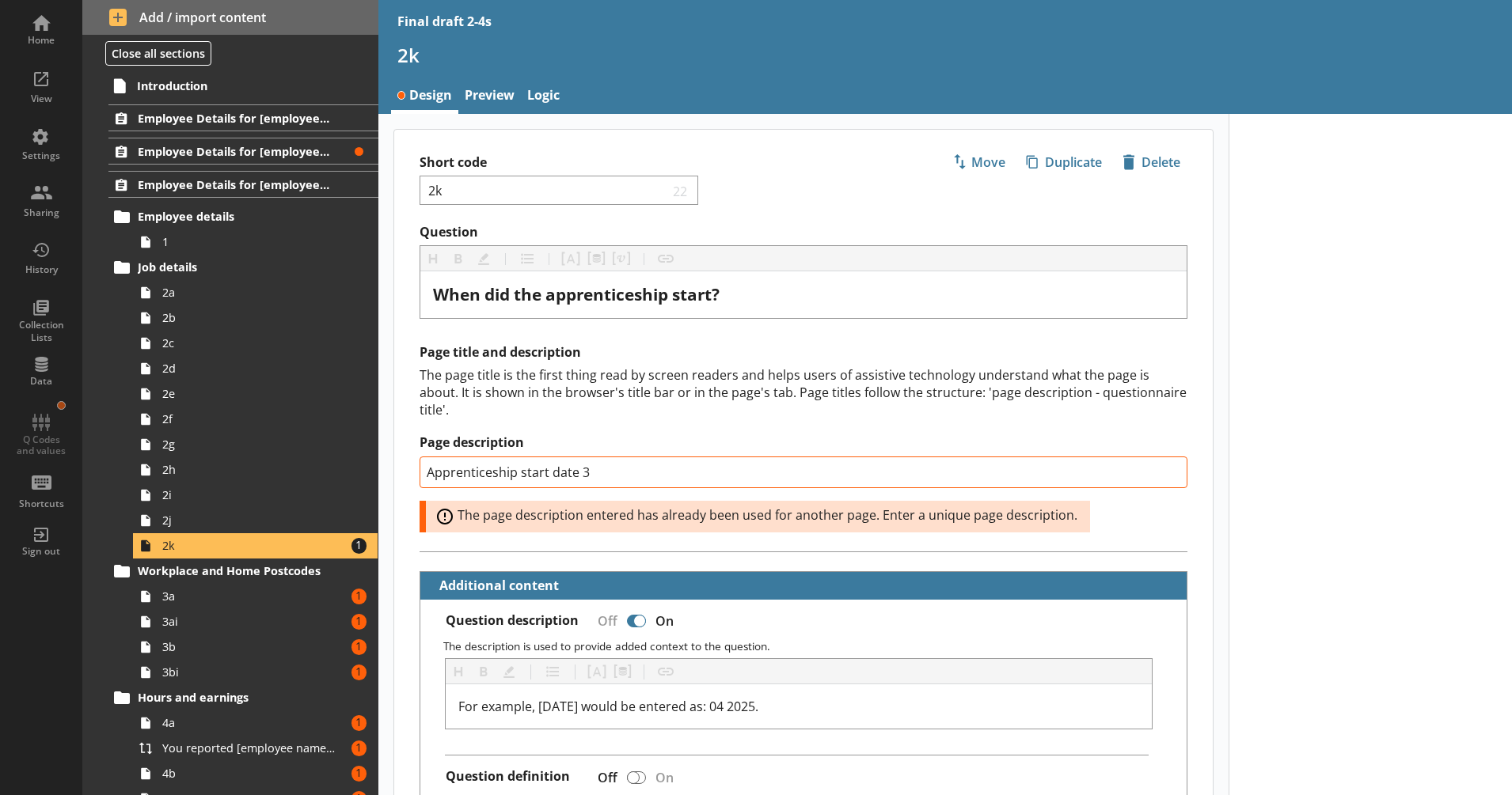
click at [584, 429] on div "Page title and description The page title is the first thing read by screen rea…" at bounding box center [804, 438] width 768 height 187
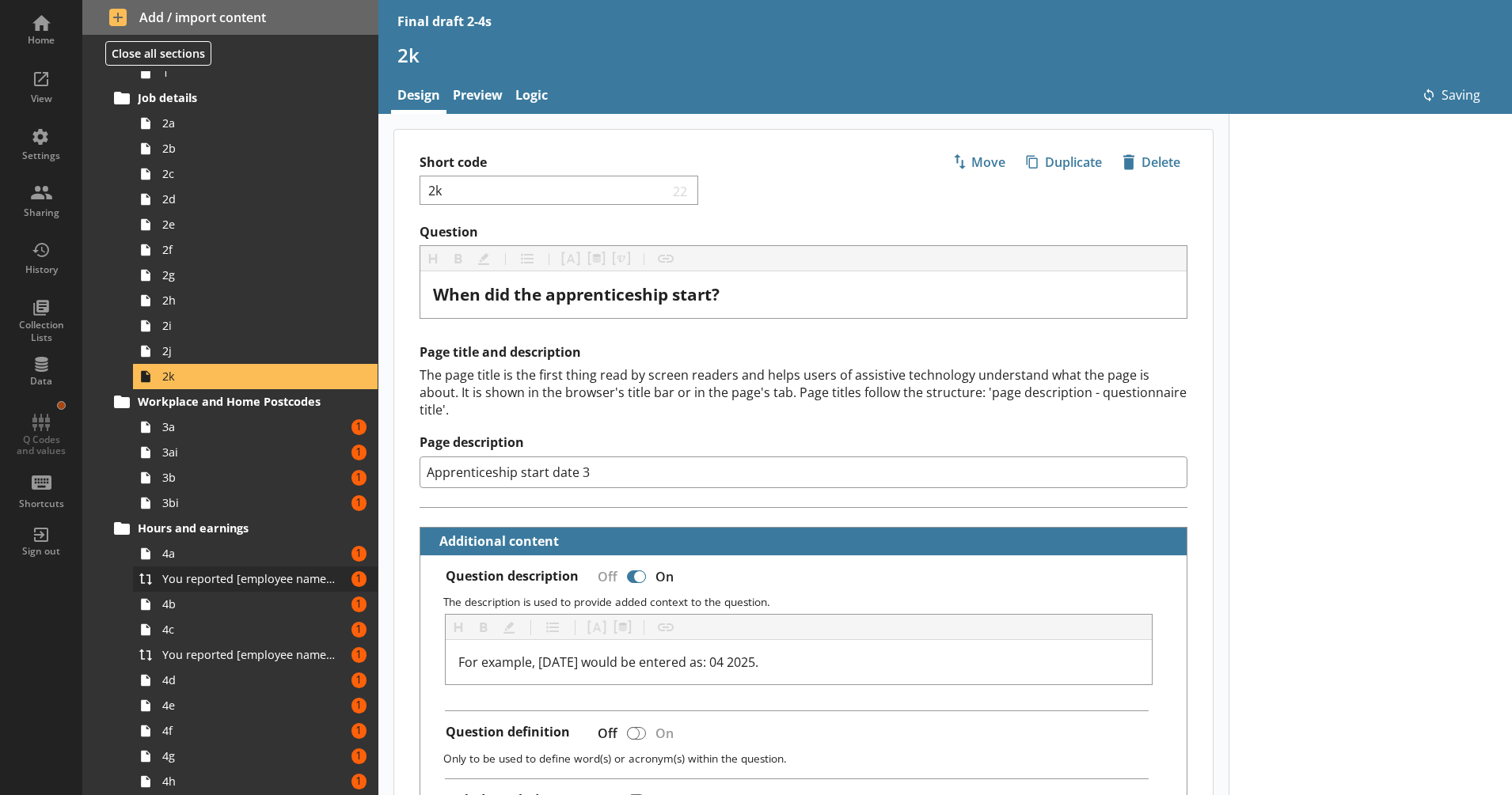
scroll to position [330, 0]
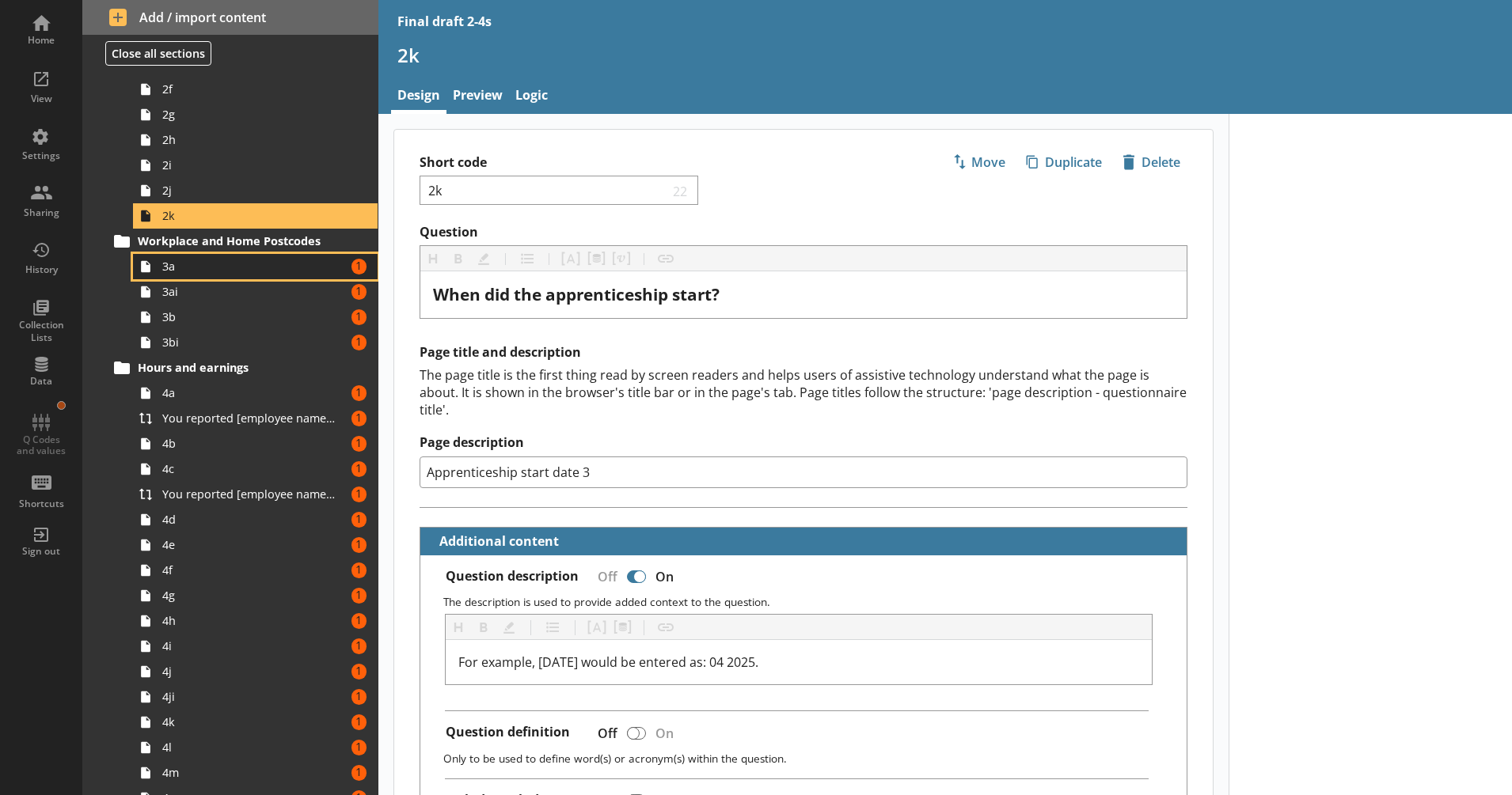
click at [287, 272] on span "3a" at bounding box center [249, 266] width 175 height 15
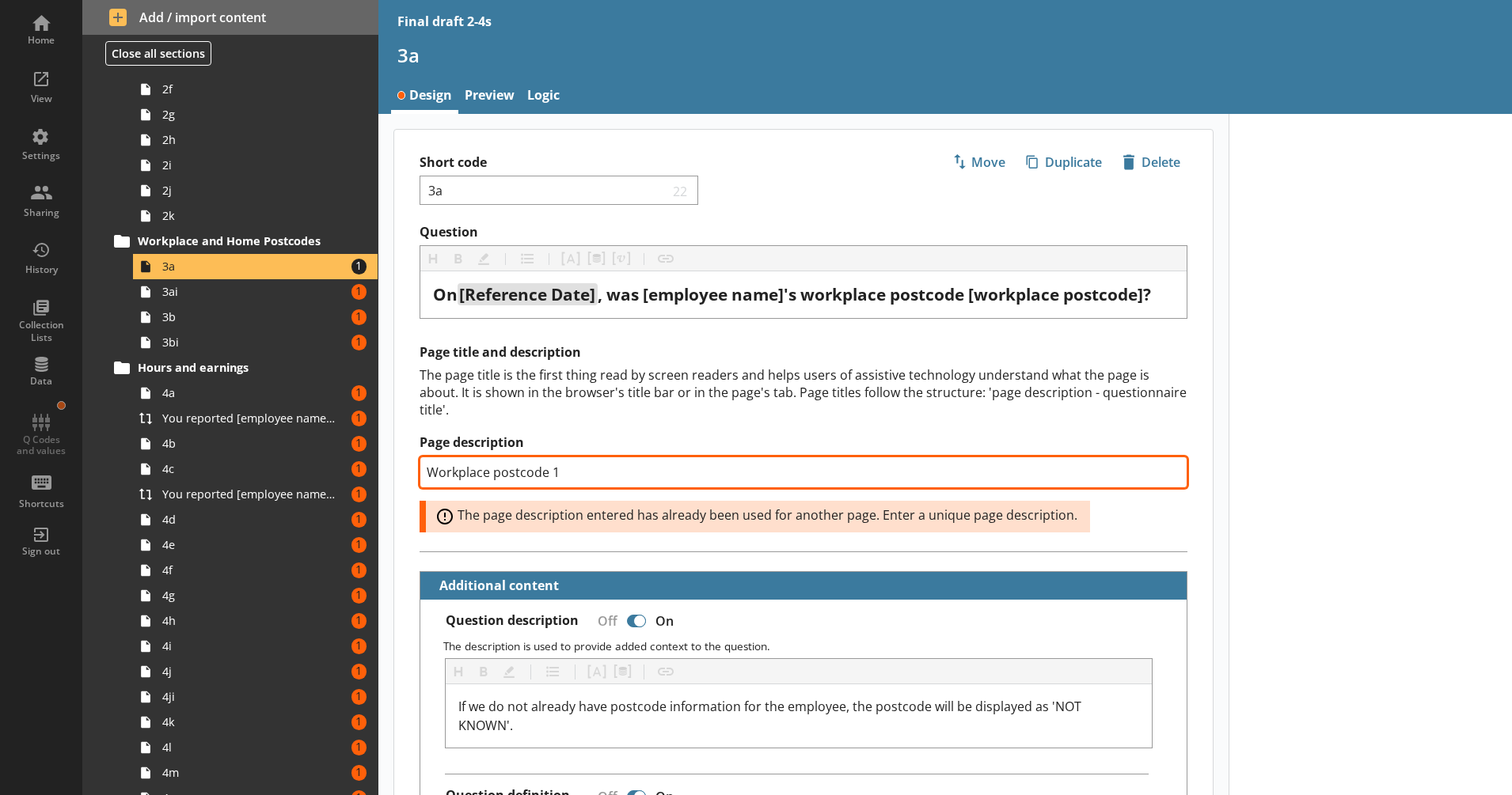
click at [552, 475] on input "Workplace postcode 1" at bounding box center [804, 472] width 768 height 32
type textarea "x"
type input "Workplace postcode 3"
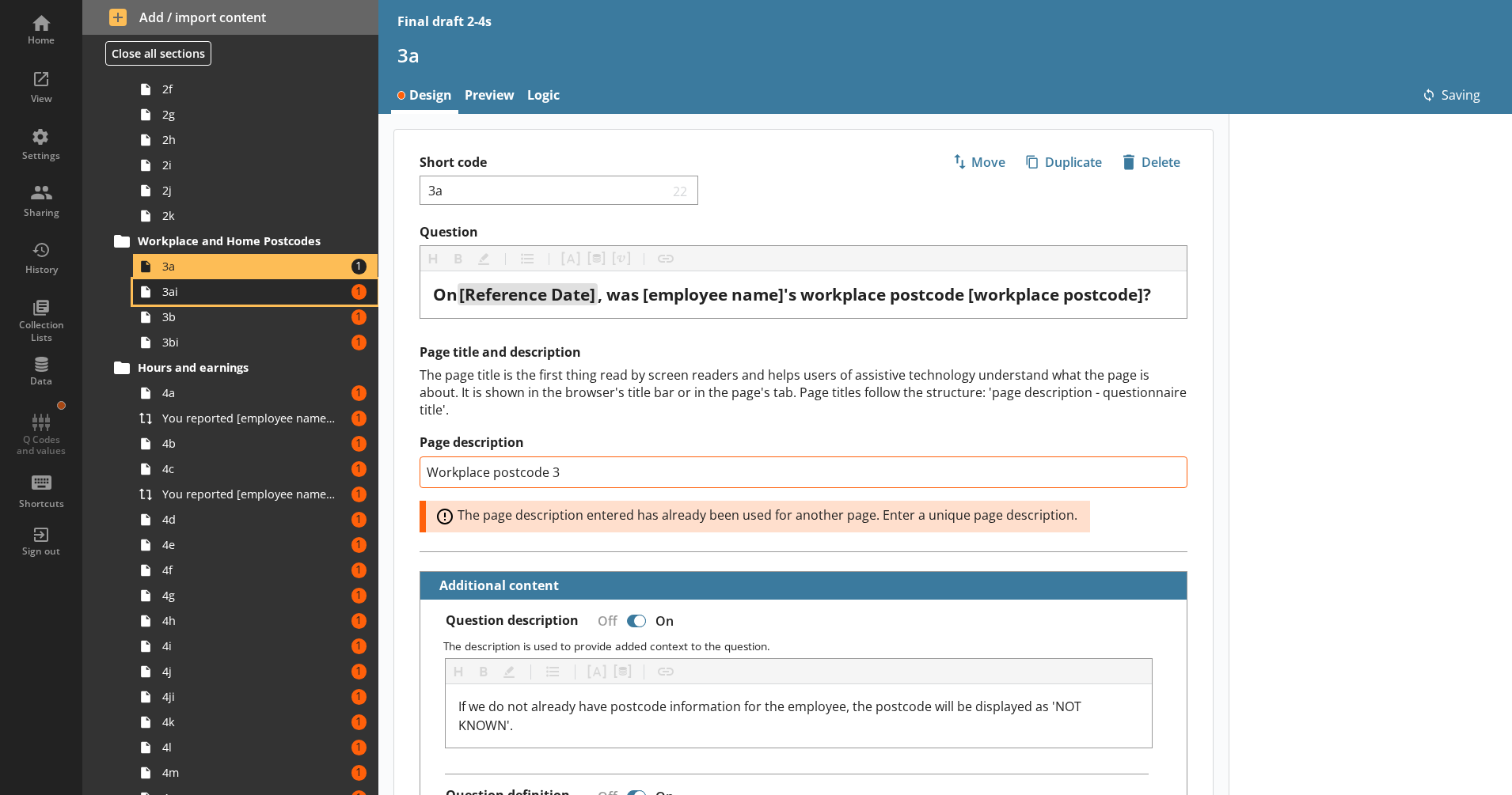
click at [265, 290] on span "3ai" at bounding box center [249, 291] width 175 height 15
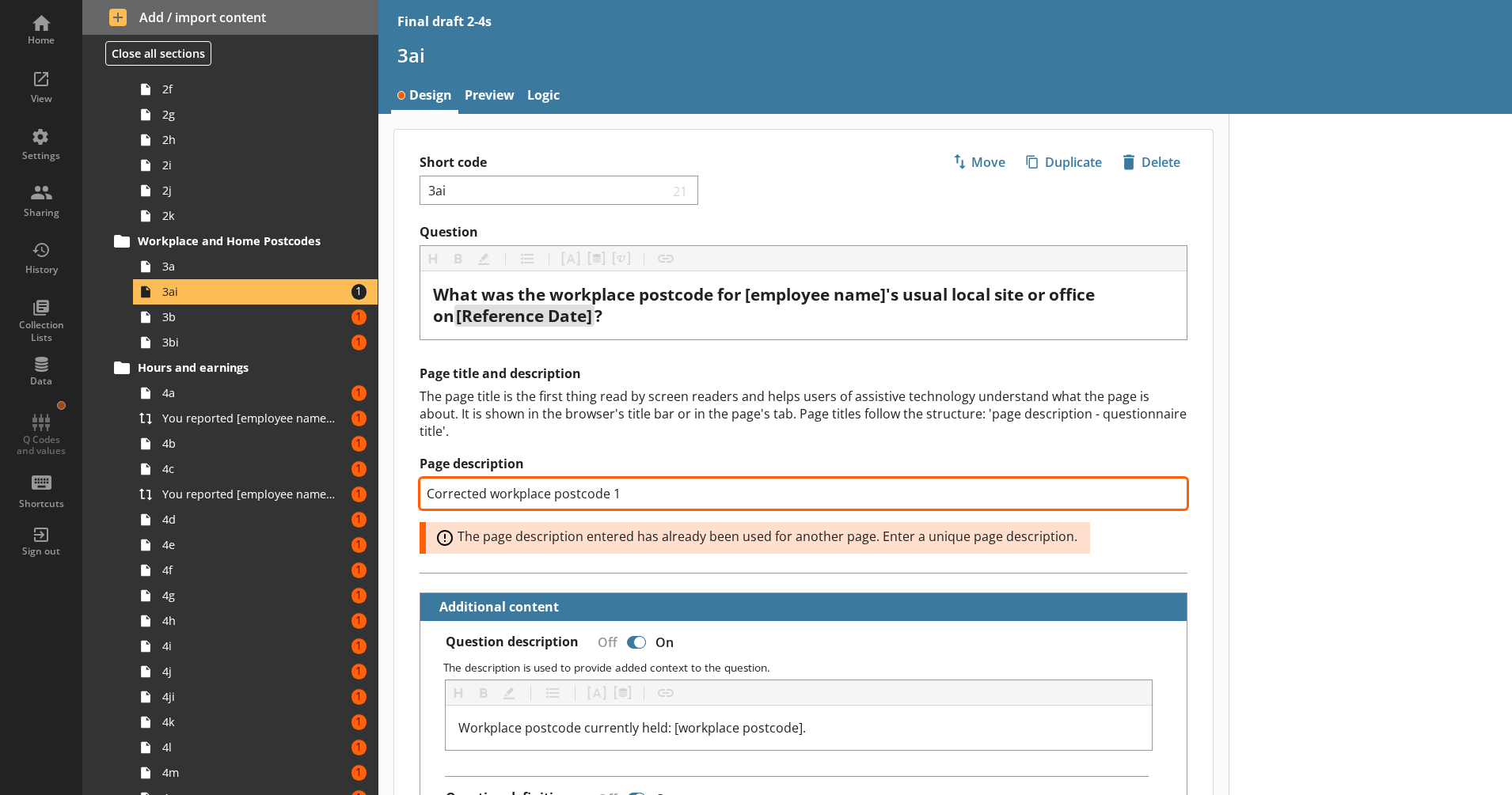
click at [611, 498] on input "Corrected workplace postcode 1" at bounding box center [804, 493] width 768 height 32
type textarea "x"
type input "Corrected workplace postcode 3"
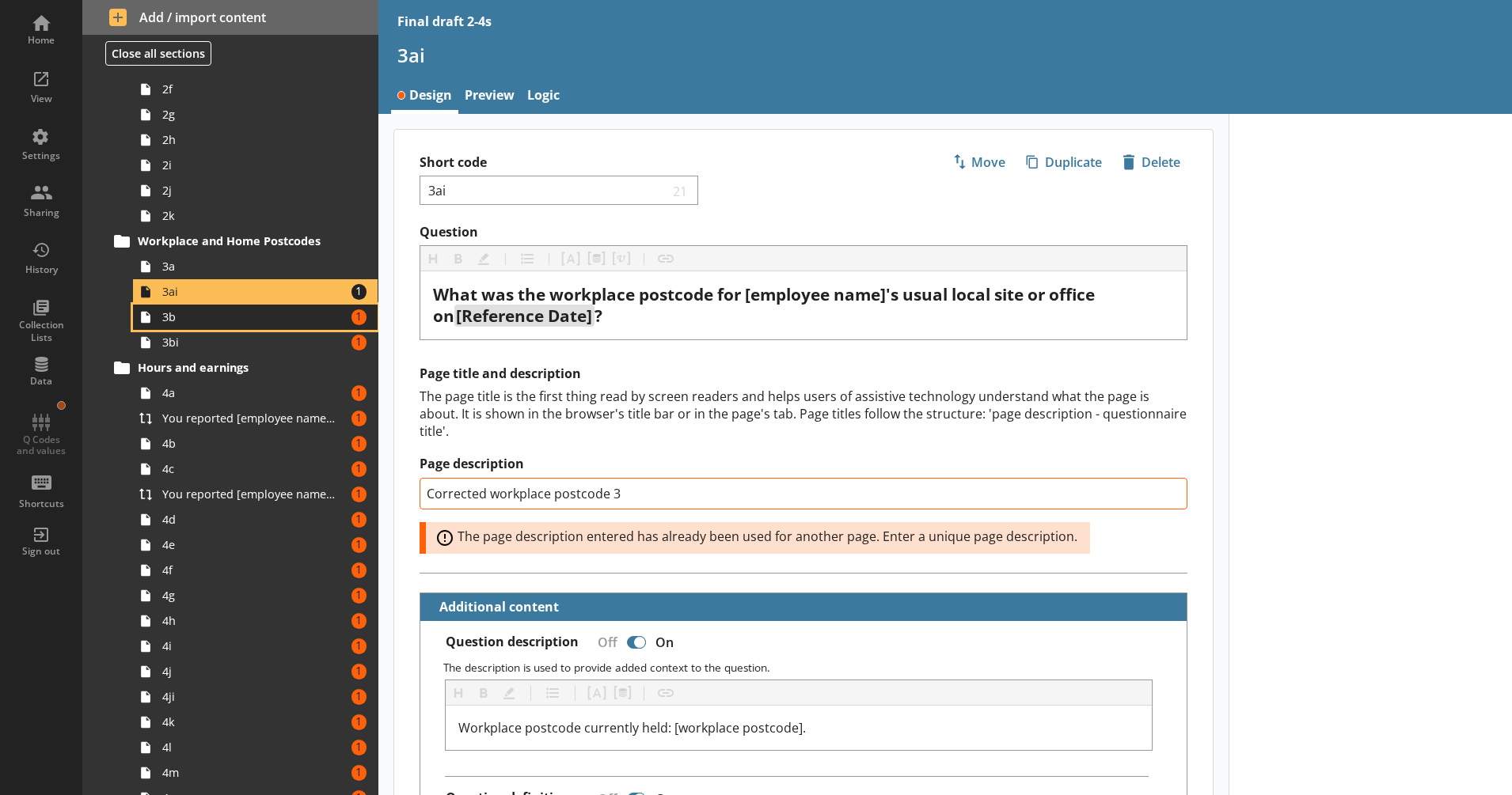
click at [275, 321] on span "3b" at bounding box center [249, 317] width 175 height 15
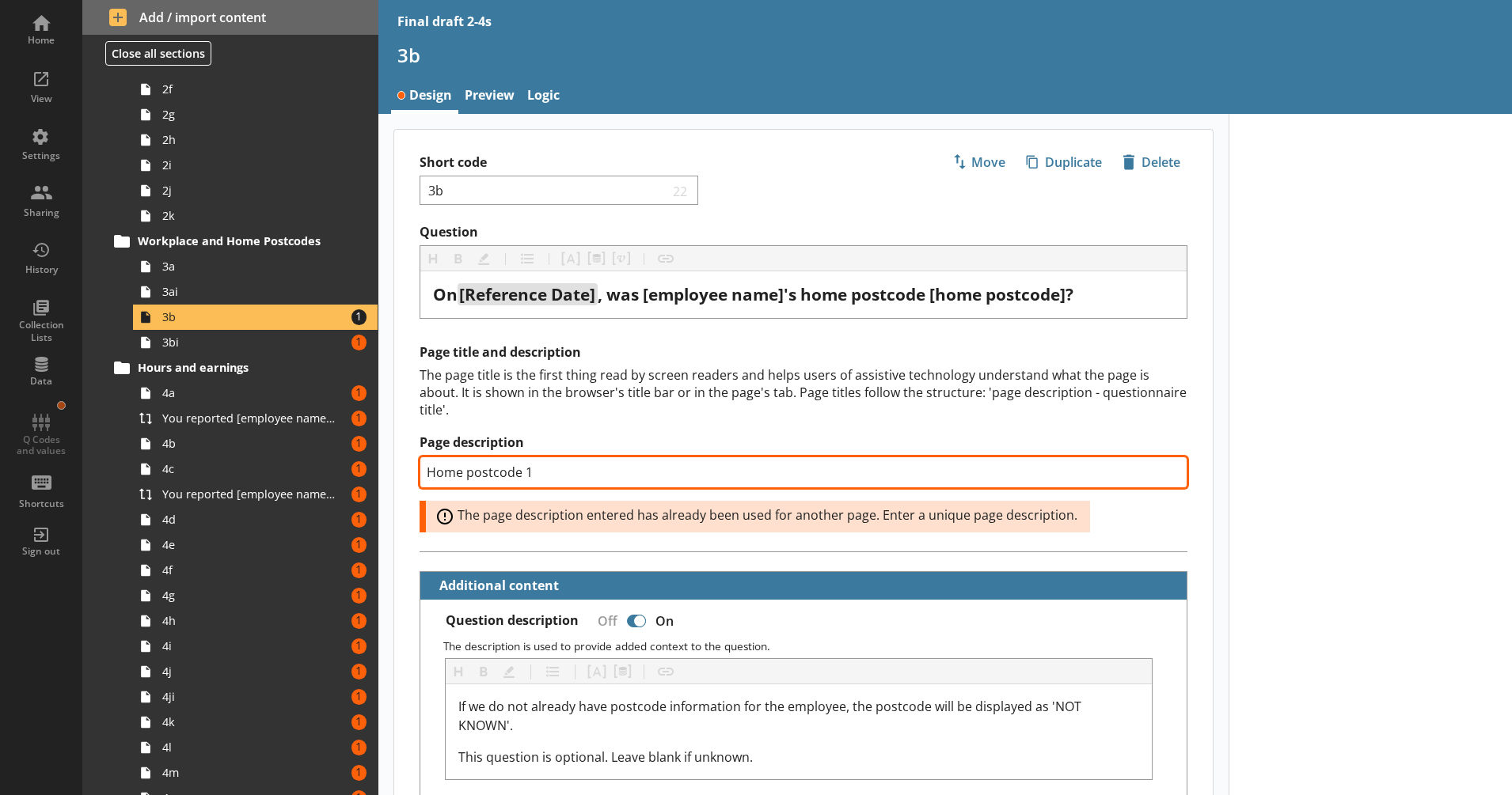
drag, startPoint x: 537, startPoint y: 464, endPoint x: 525, endPoint y: 468, distance: 12.6
click at [525, 468] on input "Home postcode 1" at bounding box center [804, 472] width 768 height 32
type textarea "x"
type input "Home postcode 3"
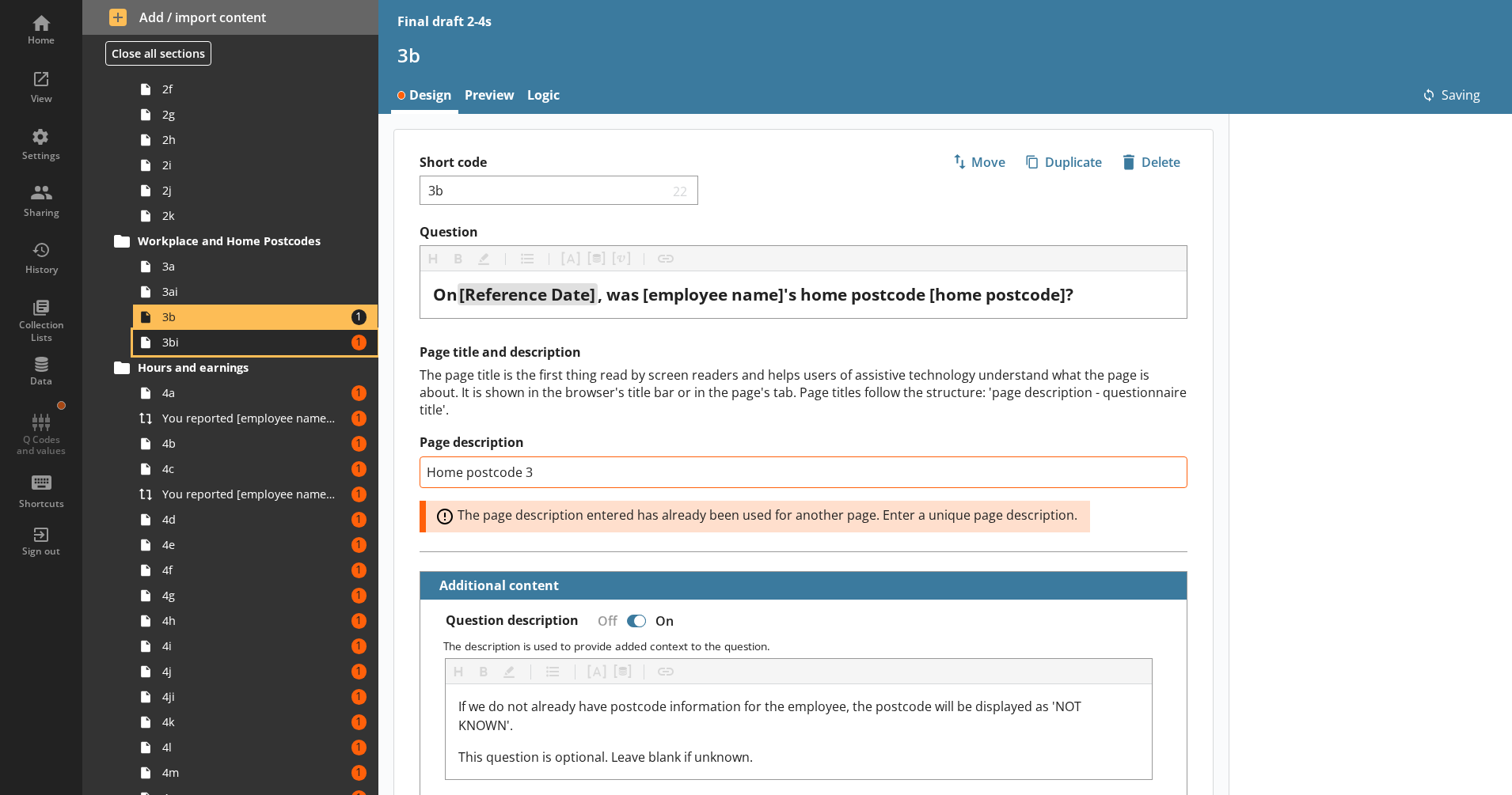
click at [284, 349] on span "3bi" at bounding box center [249, 342] width 175 height 15
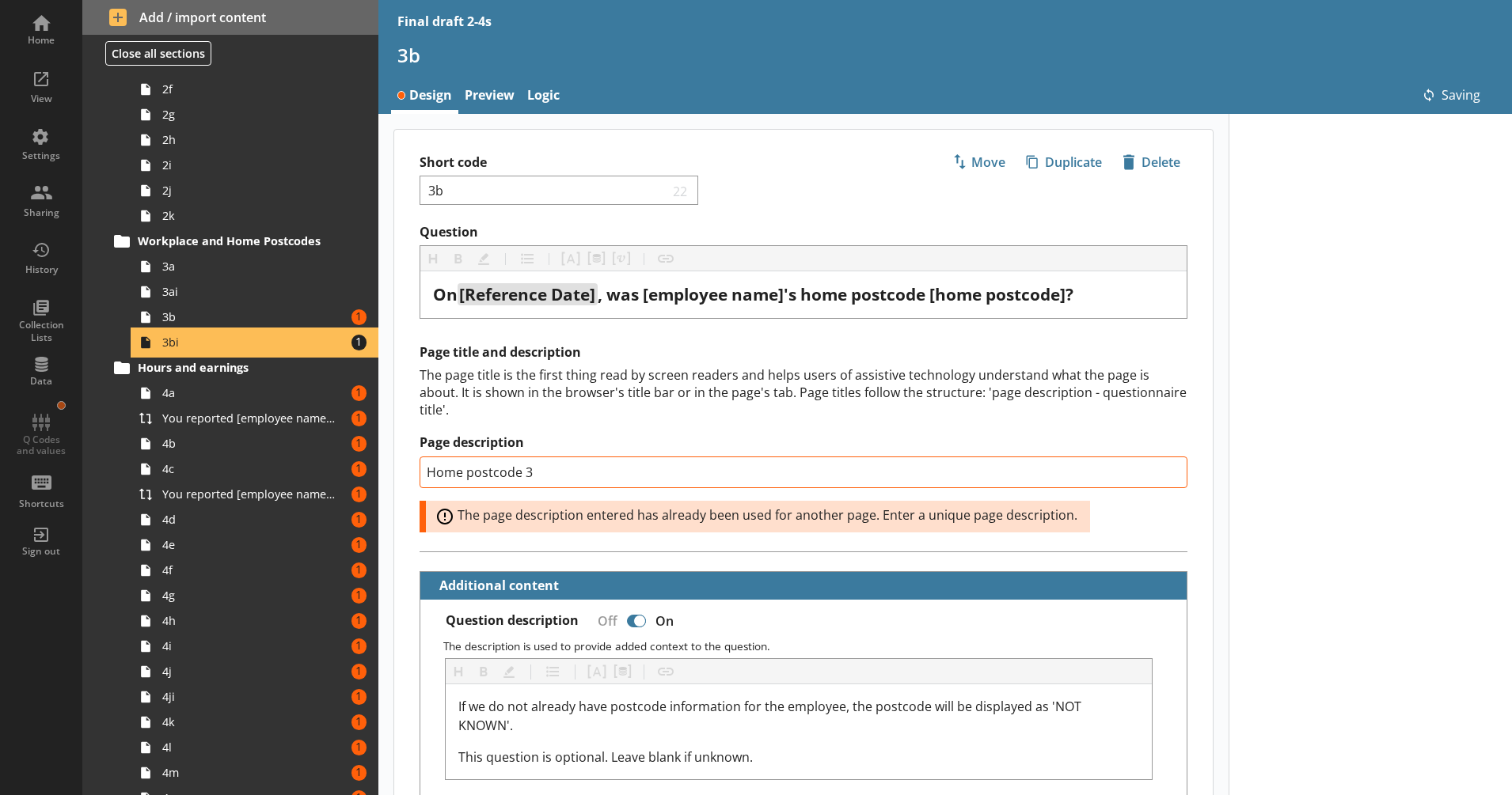
type textarea "x"
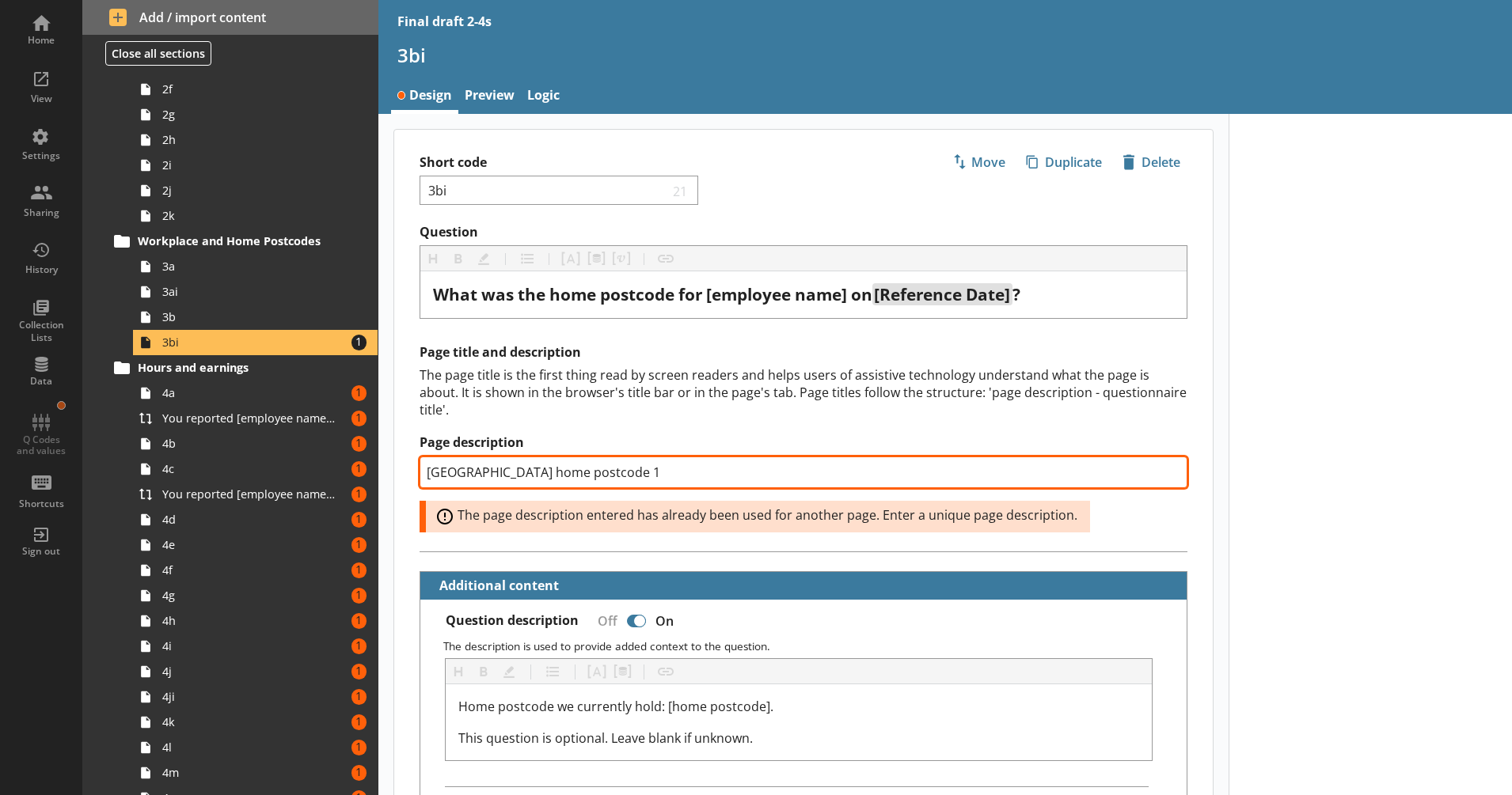
drag, startPoint x: 594, startPoint y: 465, endPoint x: 585, endPoint y: 479, distance: 16.6
click at [585, 479] on input "[GEOGRAPHIC_DATA] home postcode 1" at bounding box center [804, 472] width 768 height 32
type input "[GEOGRAPHIC_DATA] home postcode 3"
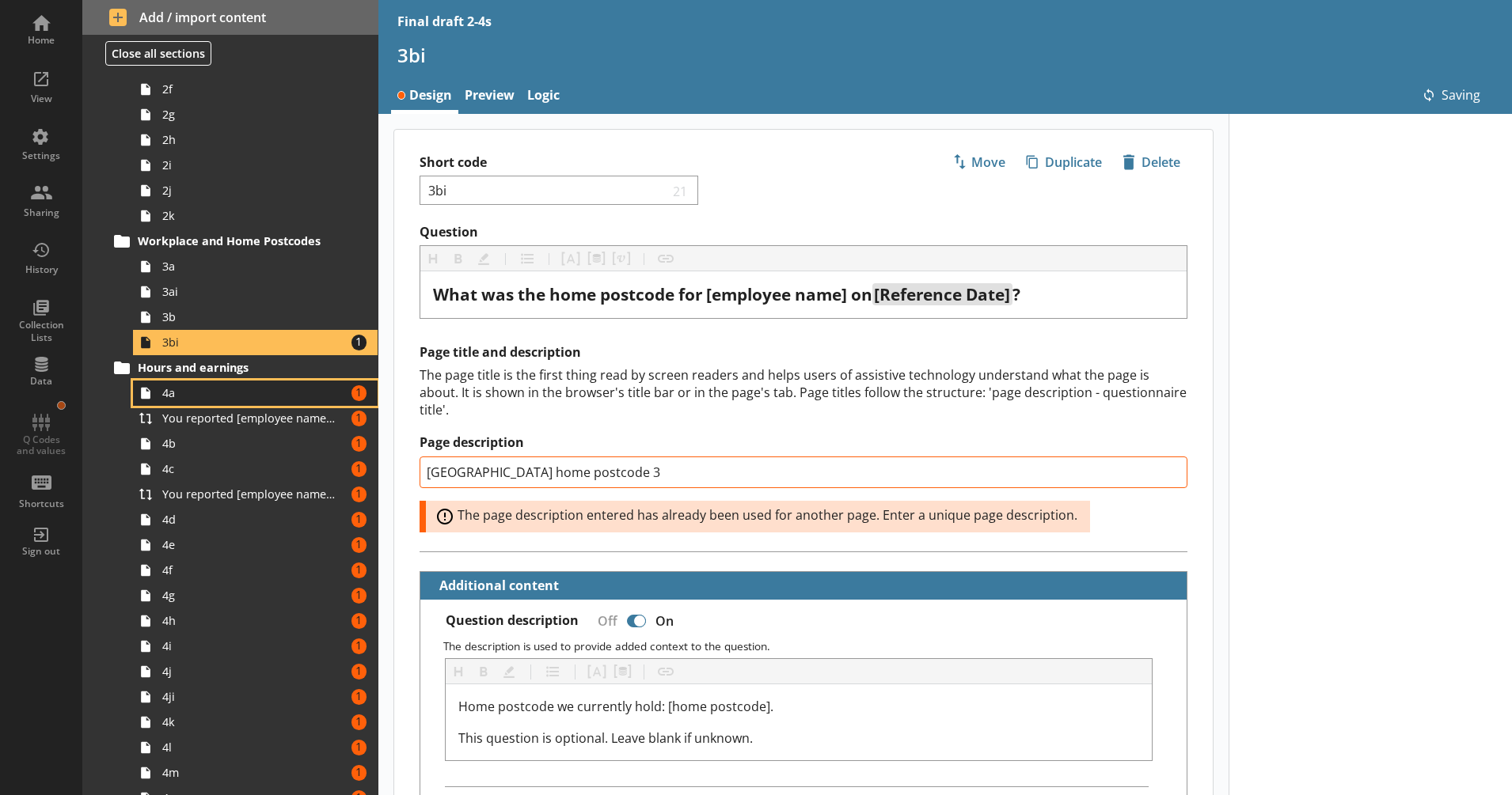
click at [301, 401] on span "4a" at bounding box center [249, 393] width 175 height 15
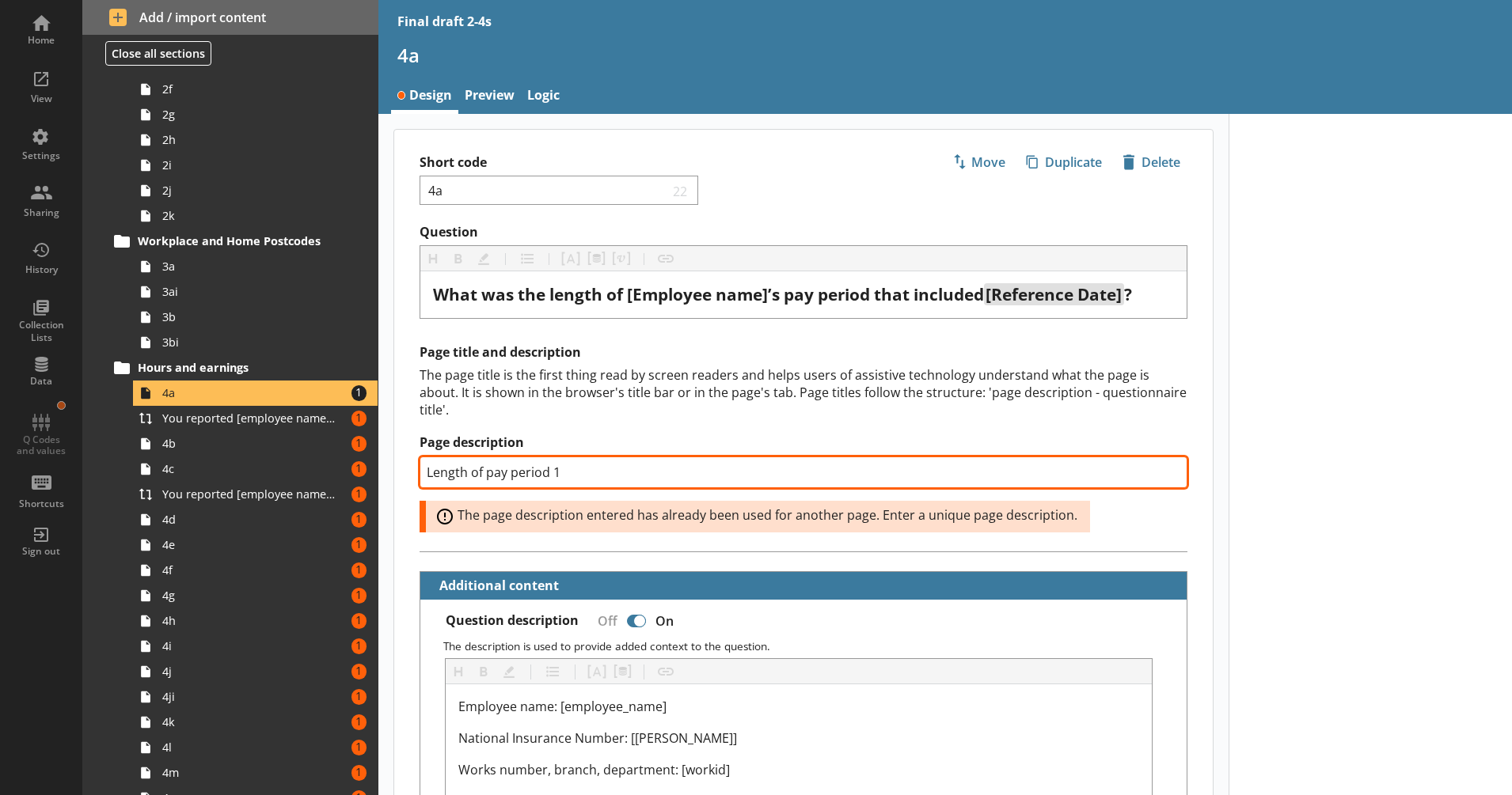
drag, startPoint x: 576, startPoint y: 472, endPoint x: 554, endPoint y: 480, distance: 23.4
click at [554, 480] on input "Length of pay period 1" at bounding box center [804, 472] width 768 height 32
type textarea "x"
type input "Length of pay period 3"
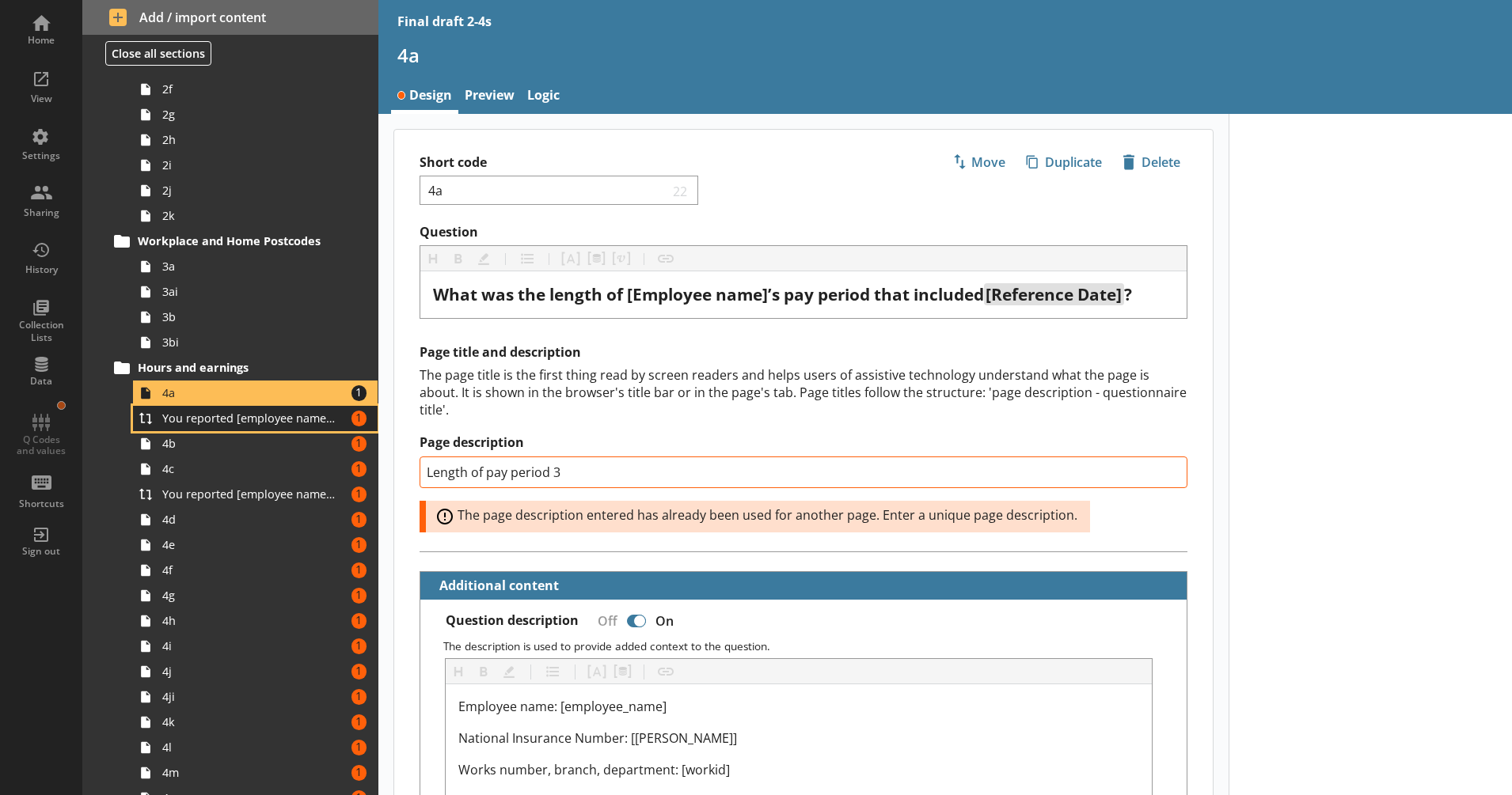
click at [290, 418] on span "You reported [employee name]'s pay period that included [Reference Date] to be …" at bounding box center [249, 418] width 175 height 15
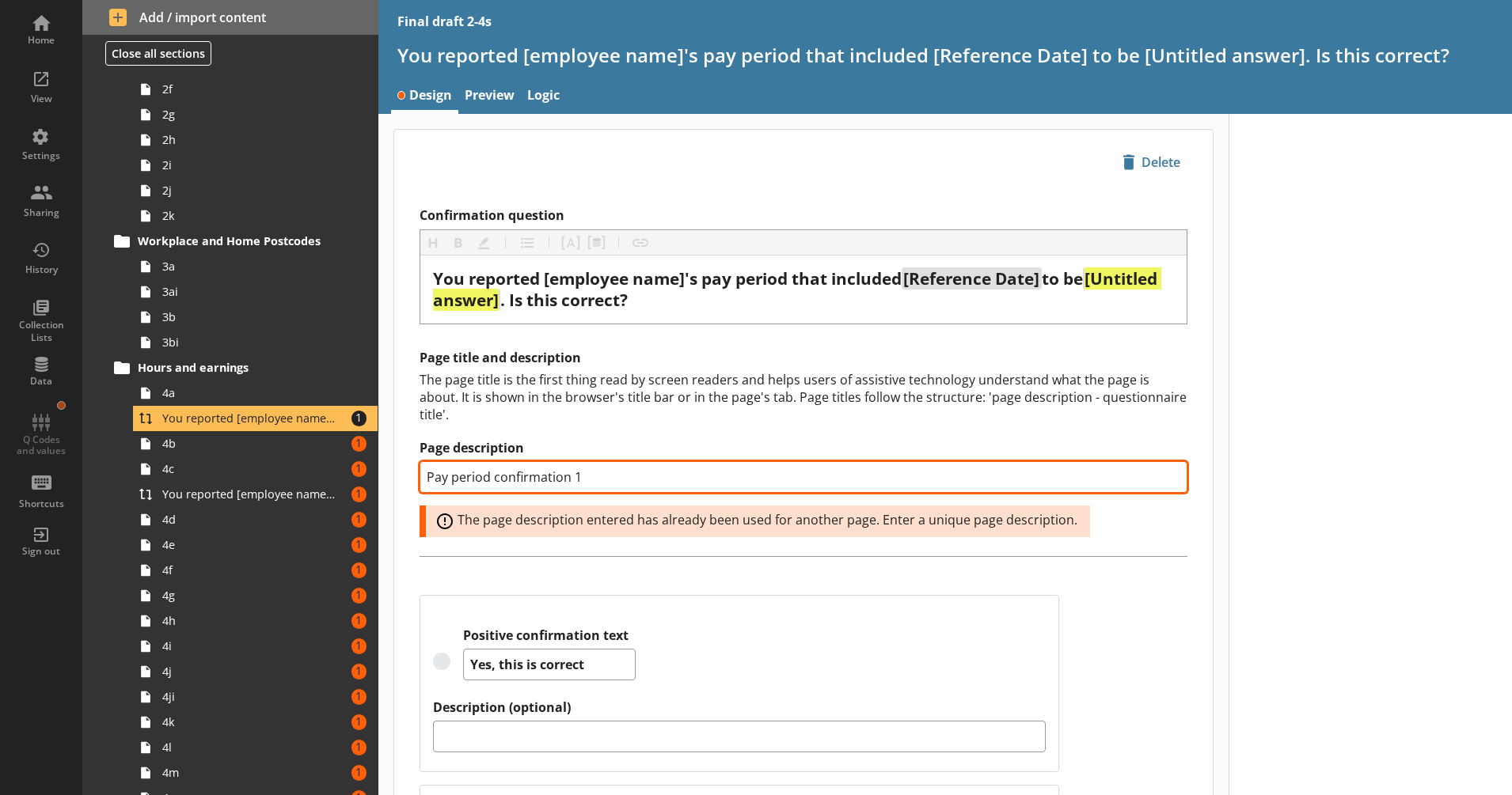
drag, startPoint x: 585, startPoint y: 480, endPoint x: 552, endPoint y: 483, distance: 33.1
click at [573, 483] on input "Pay period confirmation 1" at bounding box center [804, 477] width 768 height 32
type textarea "x"
type input "Pay period confirmation 3"
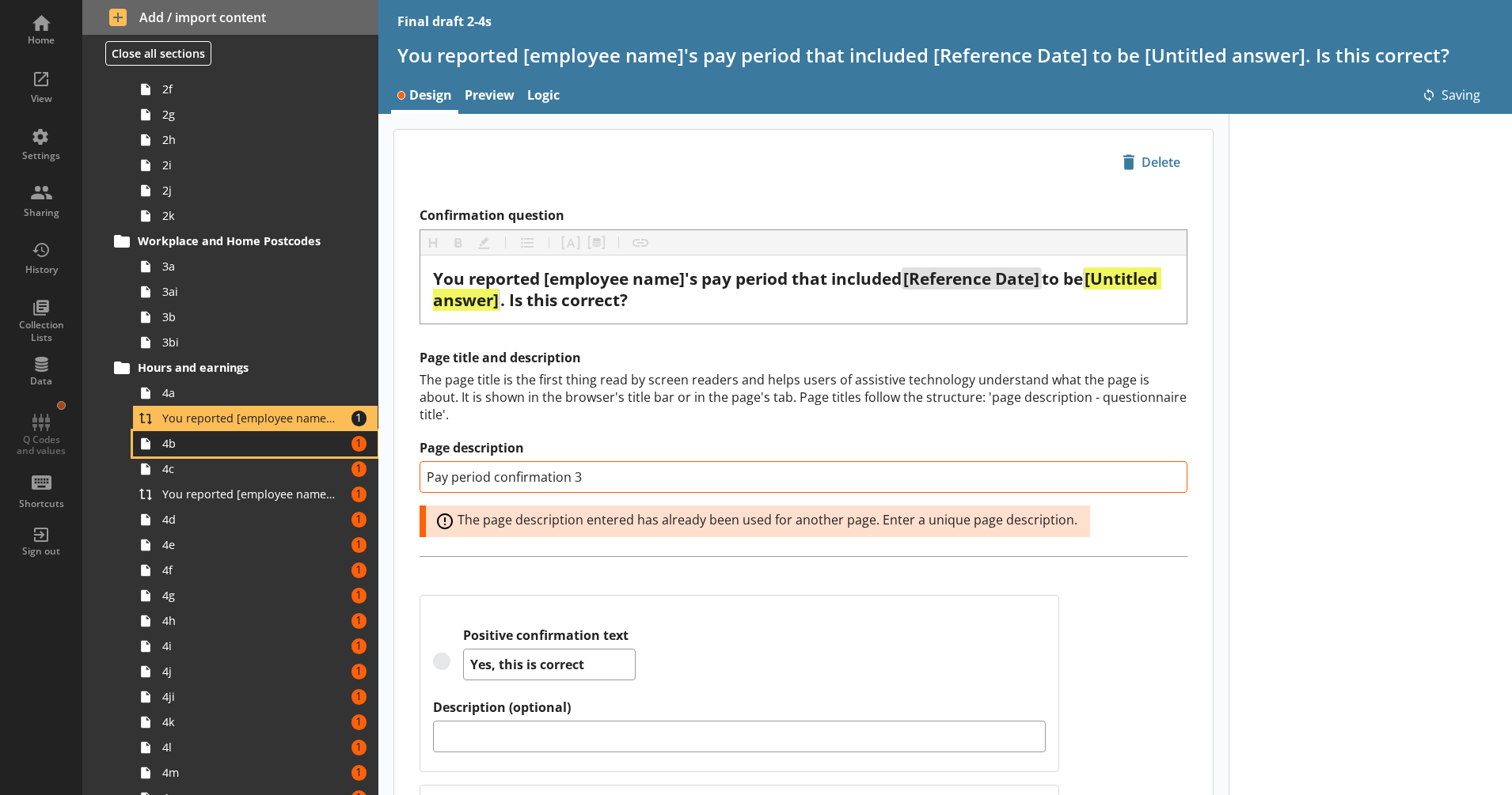
click at [287, 449] on span "4b" at bounding box center [249, 443] width 175 height 15
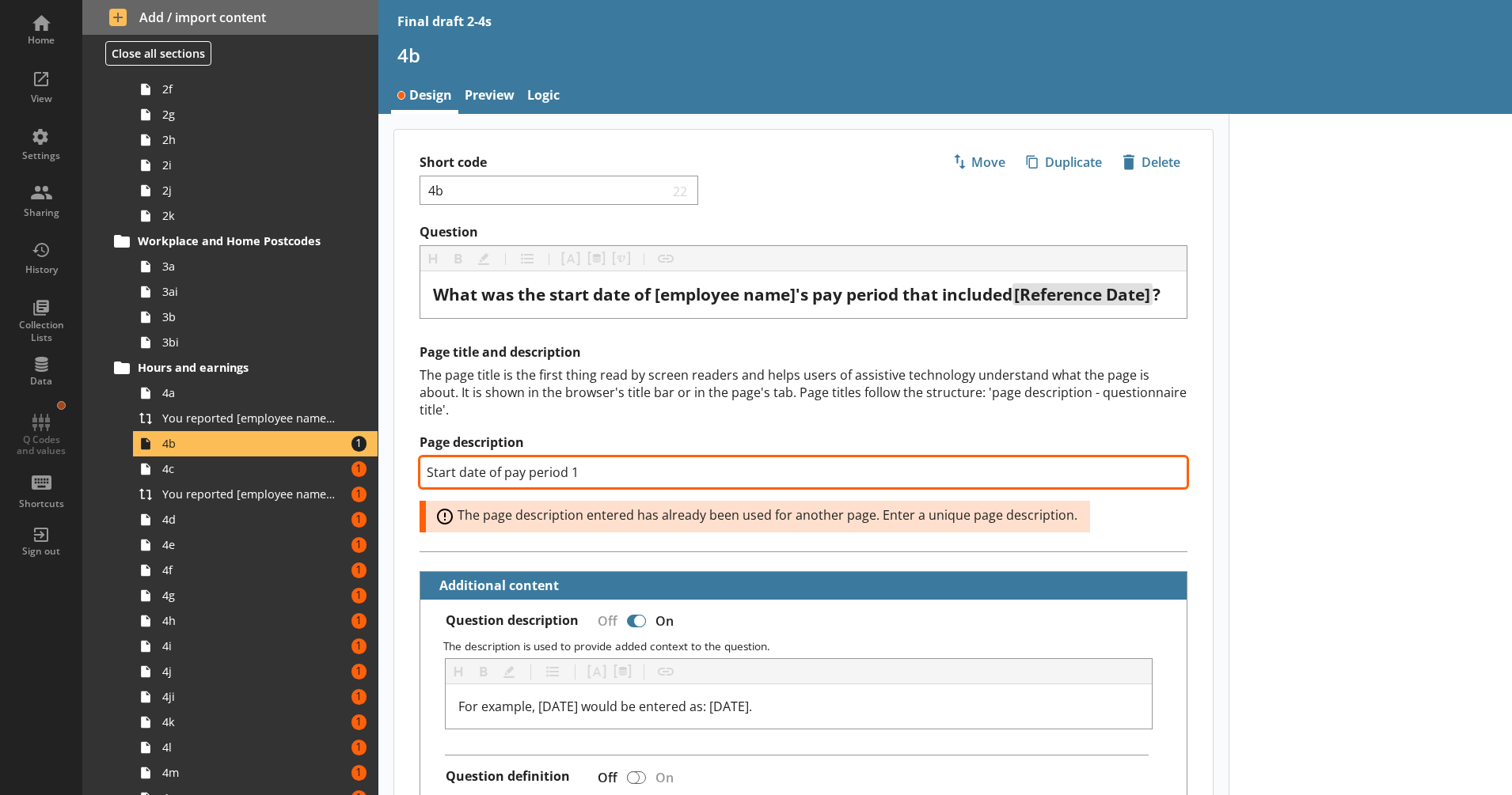
drag, startPoint x: 587, startPoint y: 499, endPoint x: 571, endPoint y: 498, distance: 16.0
click at [571, 488] on input "Start date of pay period 1" at bounding box center [804, 472] width 768 height 32
type textarea "x"
type input "Start date of pay period 3"
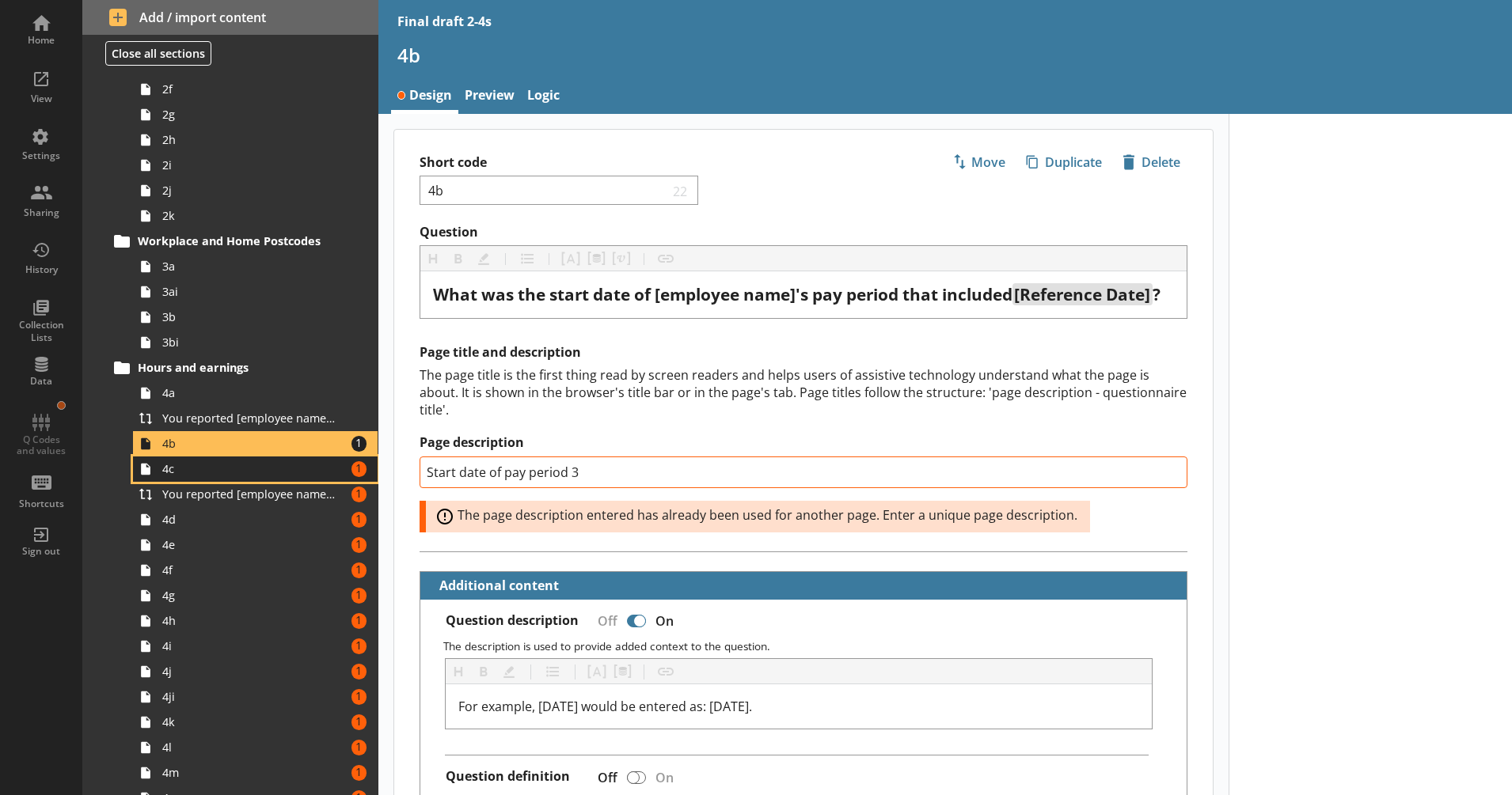
click at [313, 464] on span "4c" at bounding box center [249, 468] width 175 height 15
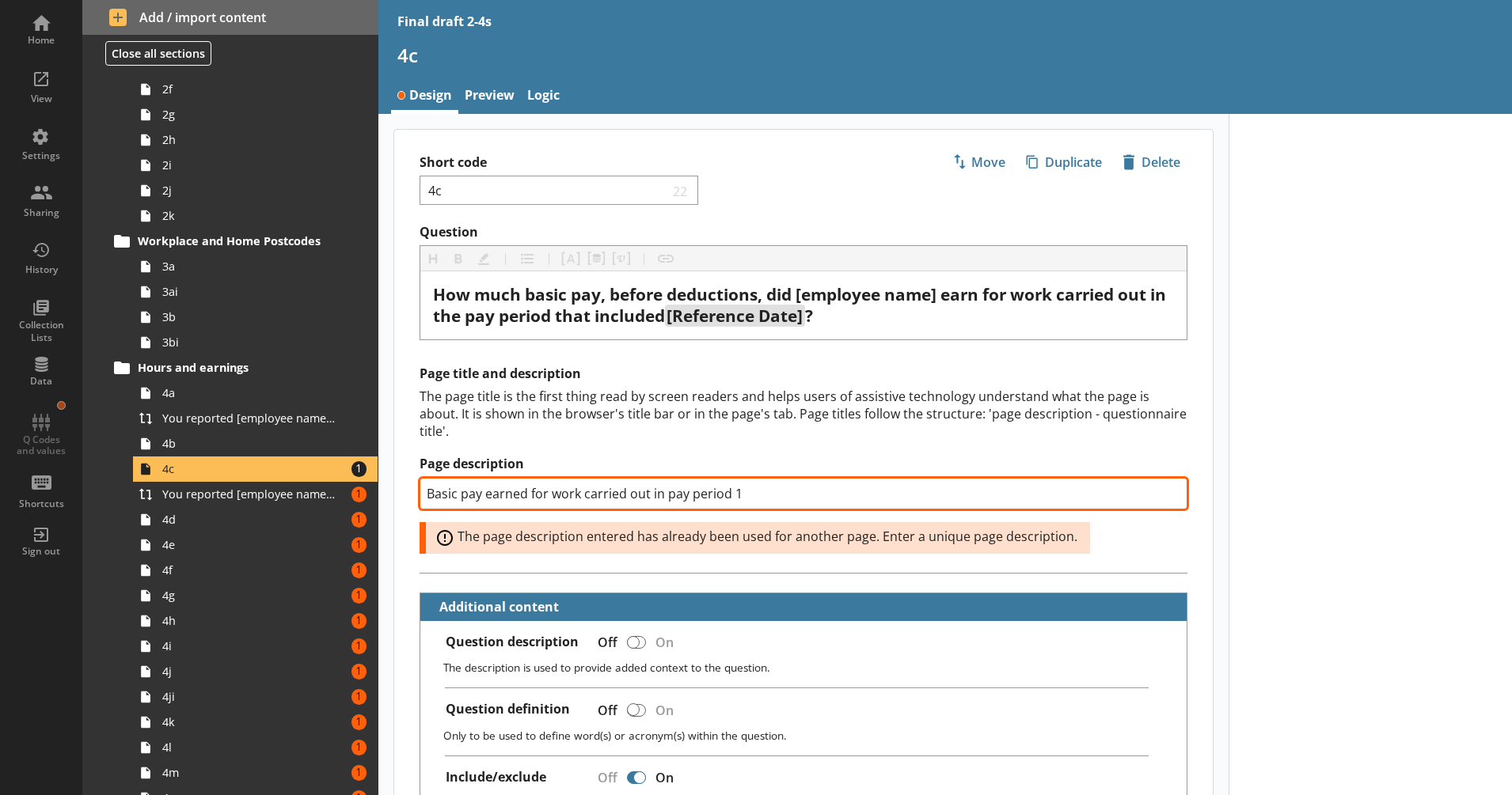
drag, startPoint x: 764, startPoint y: 496, endPoint x: 734, endPoint y: 495, distance: 30.0
click at [734, 495] on input "Basic pay earned for work carried out in pay period 1" at bounding box center [804, 493] width 768 height 32
type textarea "x"
type input "Basic pay earned for work carried out in pay period 3"
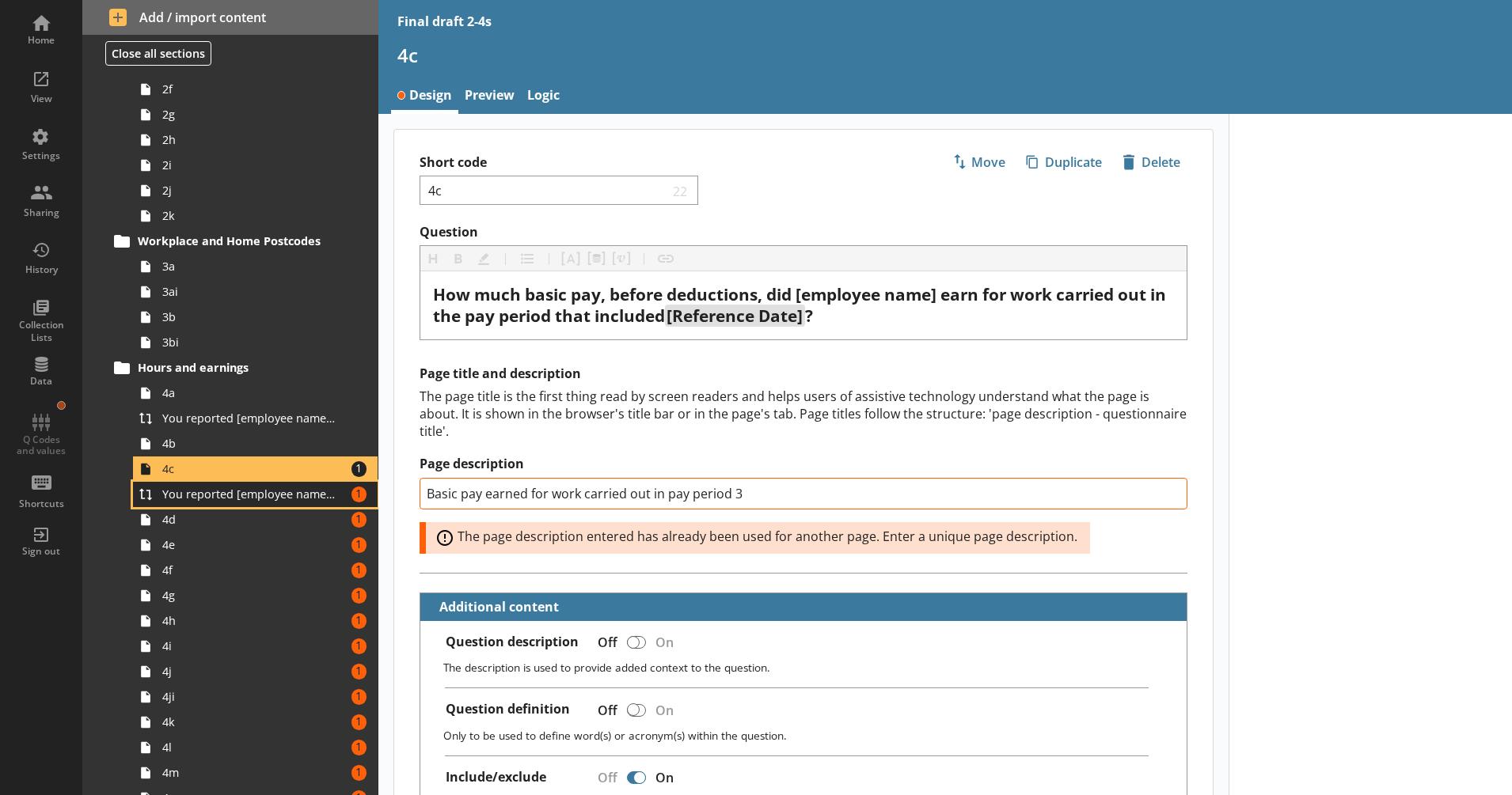
click at [291, 497] on span "You reported [employee name]'s basic pay earned for work carried out in the pay…" at bounding box center [249, 494] width 175 height 15
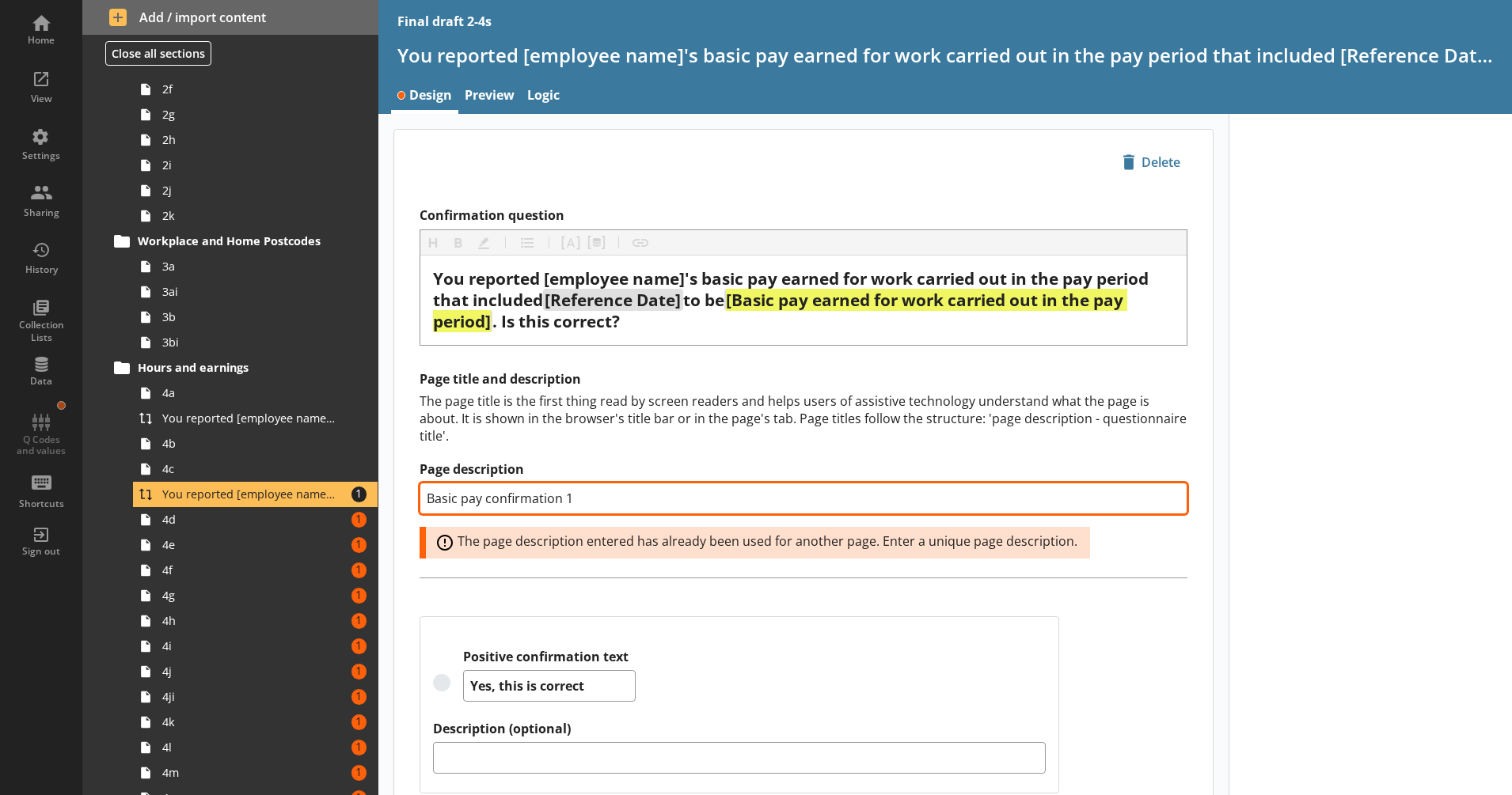
drag, startPoint x: 588, startPoint y: 506, endPoint x: 564, endPoint y: 503, distance: 24.2
click at [564, 503] on input "Basic pay confirmation 1" at bounding box center [804, 498] width 768 height 32
type textarea "x"
type input "Basic pay confirmation 3"
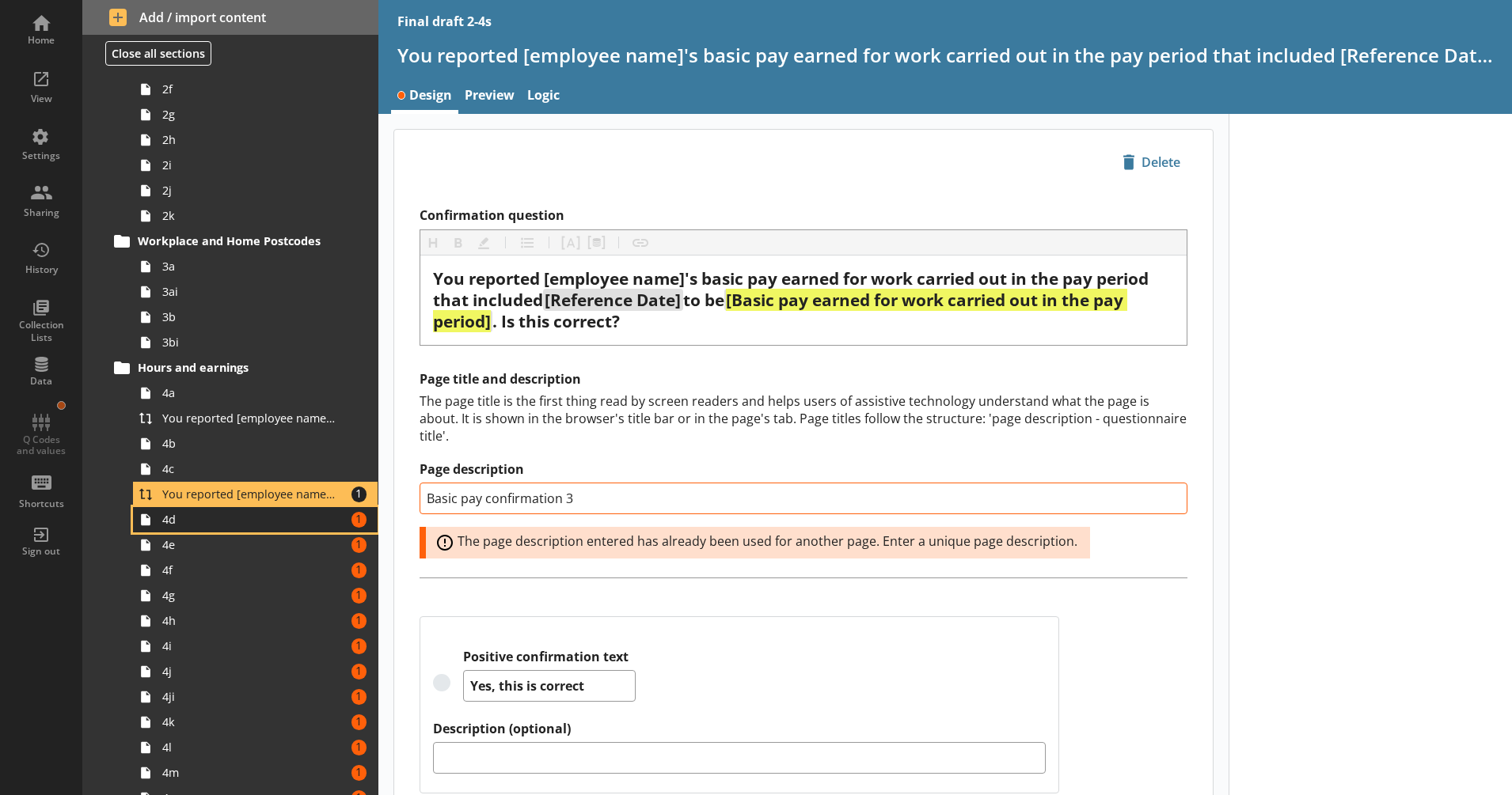
click at [285, 518] on span "4d" at bounding box center [249, 519] width 175 height 15
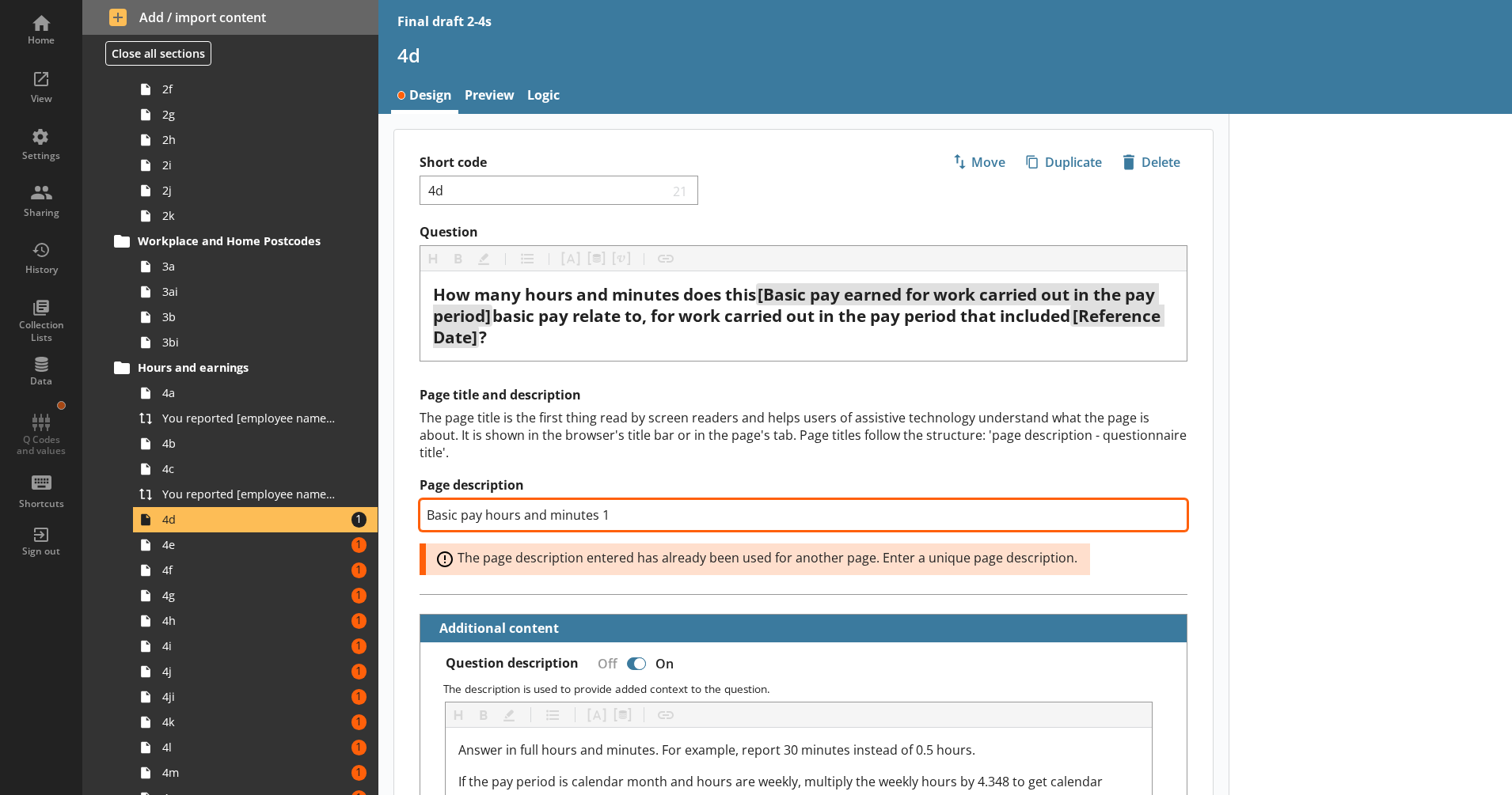
click at [600, 515] on input "Basic pay hours and minutes 1" at bounding box center [804, 515] width 768 height 32
type textarea "x"
type input "Basic pay hours and minutes 3"
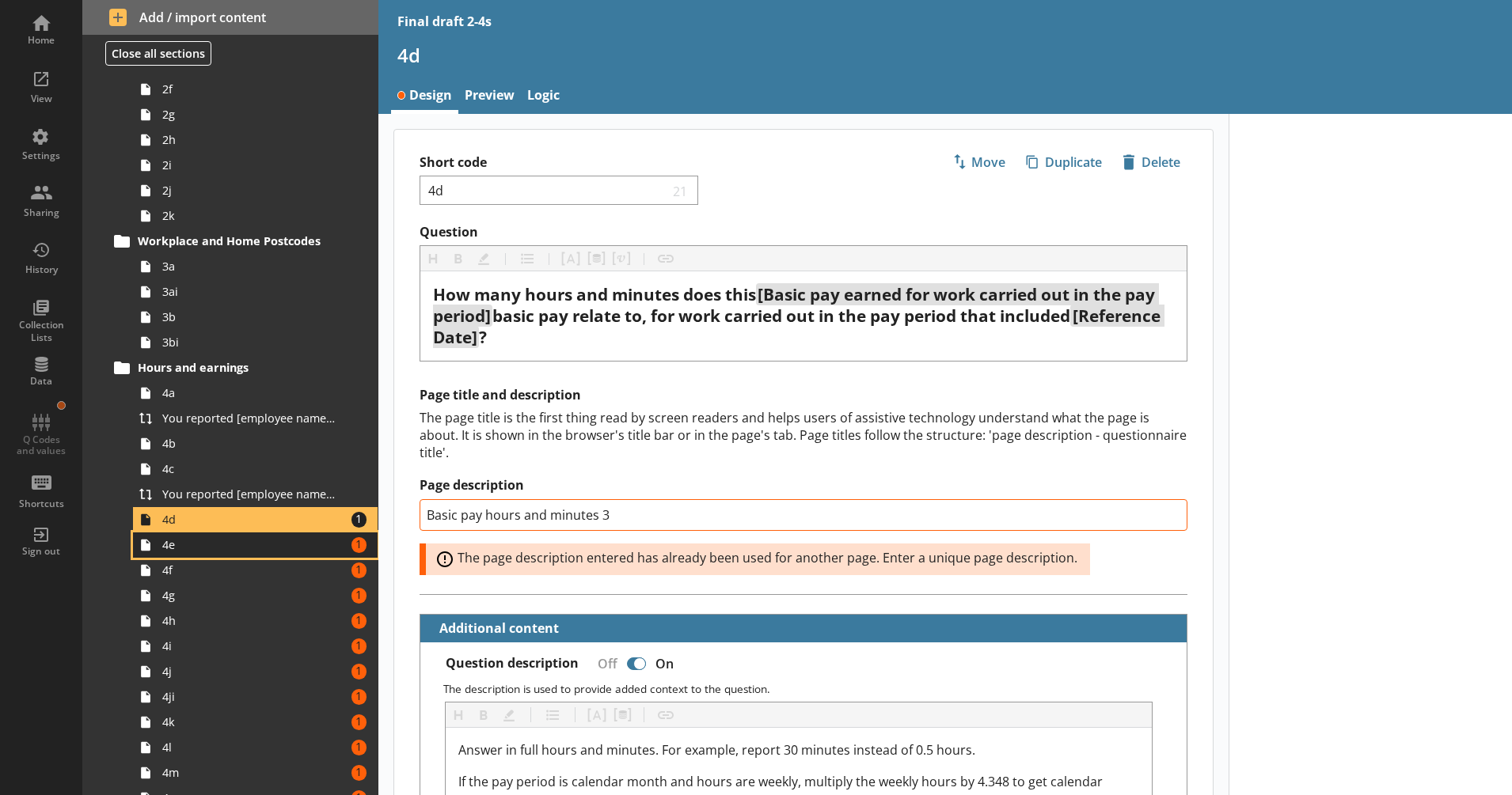
click at [244, 541] on span "4e" at bounding box center [249, 544] width 175 height 15
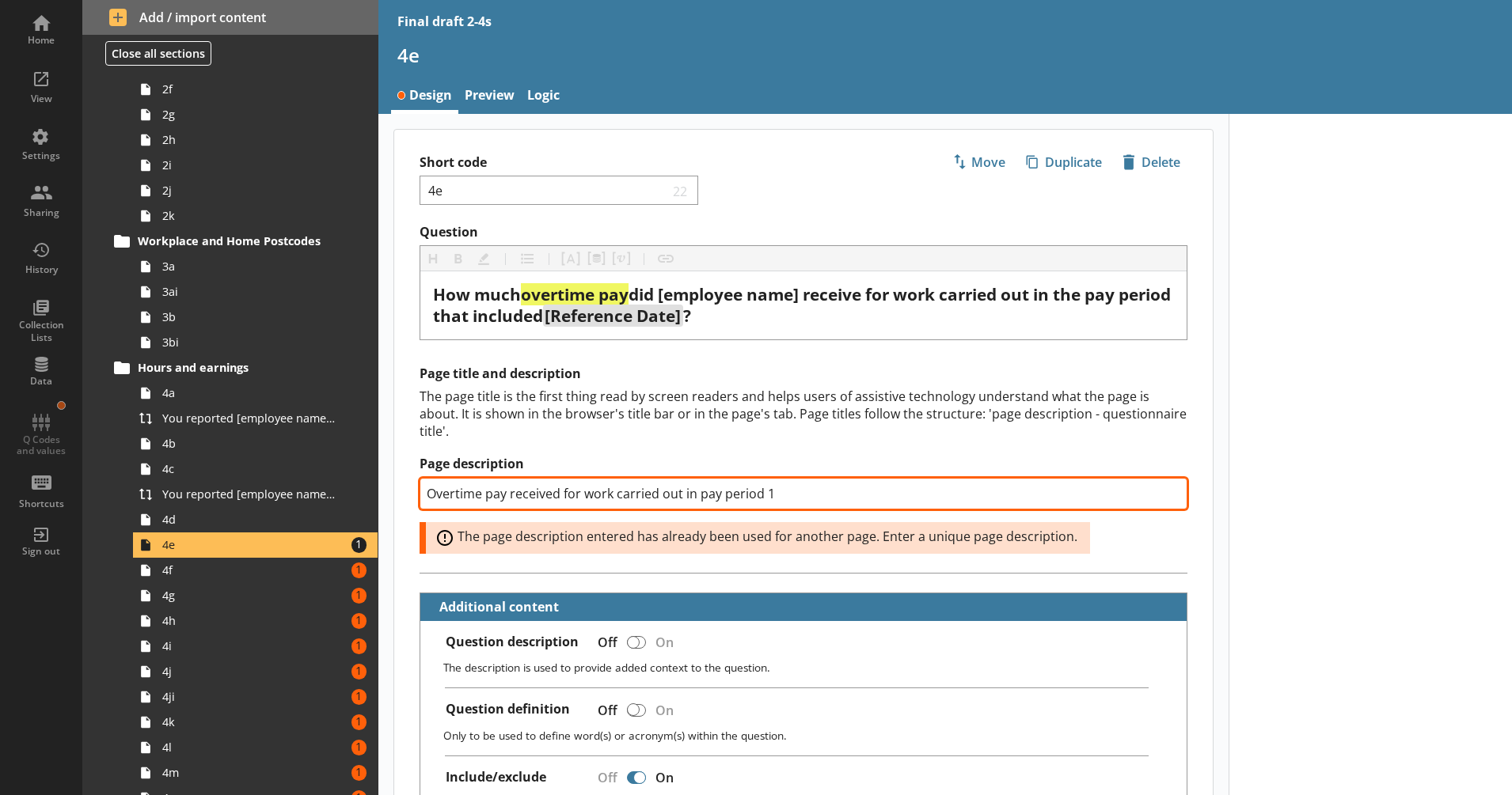
drag, startPoint x: 775, startPoint y: 499, endPoint x: 761, endPoint y: 499, distance: 14.0
click at [766, 499] on input "Overtime pay received for work carried out in pay period 1" at bounding box center [804, 493] width 768 height 32
type textarea "x"
type input "Overtime pay received for work carried out in pay period 3"
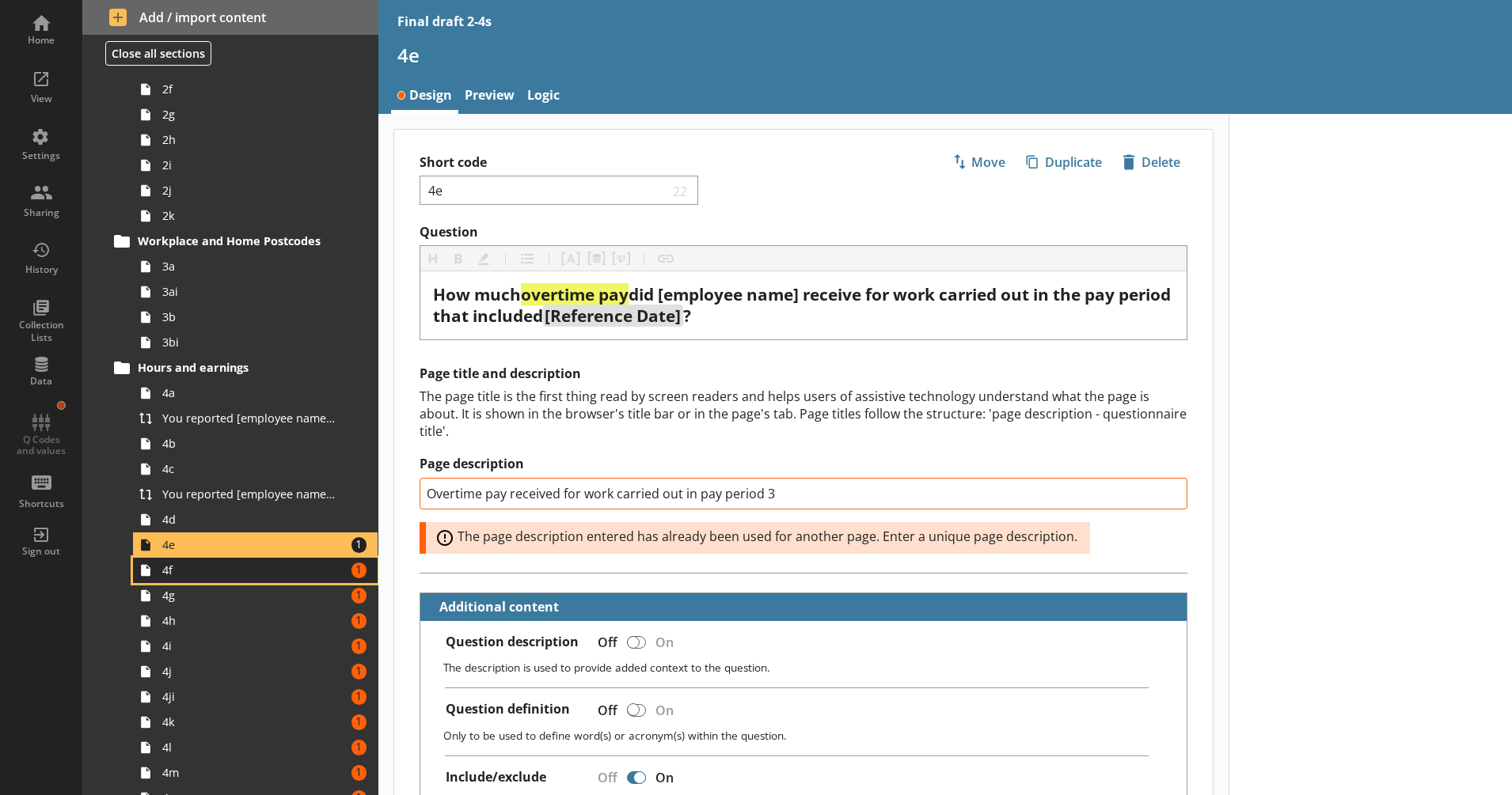
click at [227, 573] on span "4f" at bounding box center [249, 570] width 175 height 15
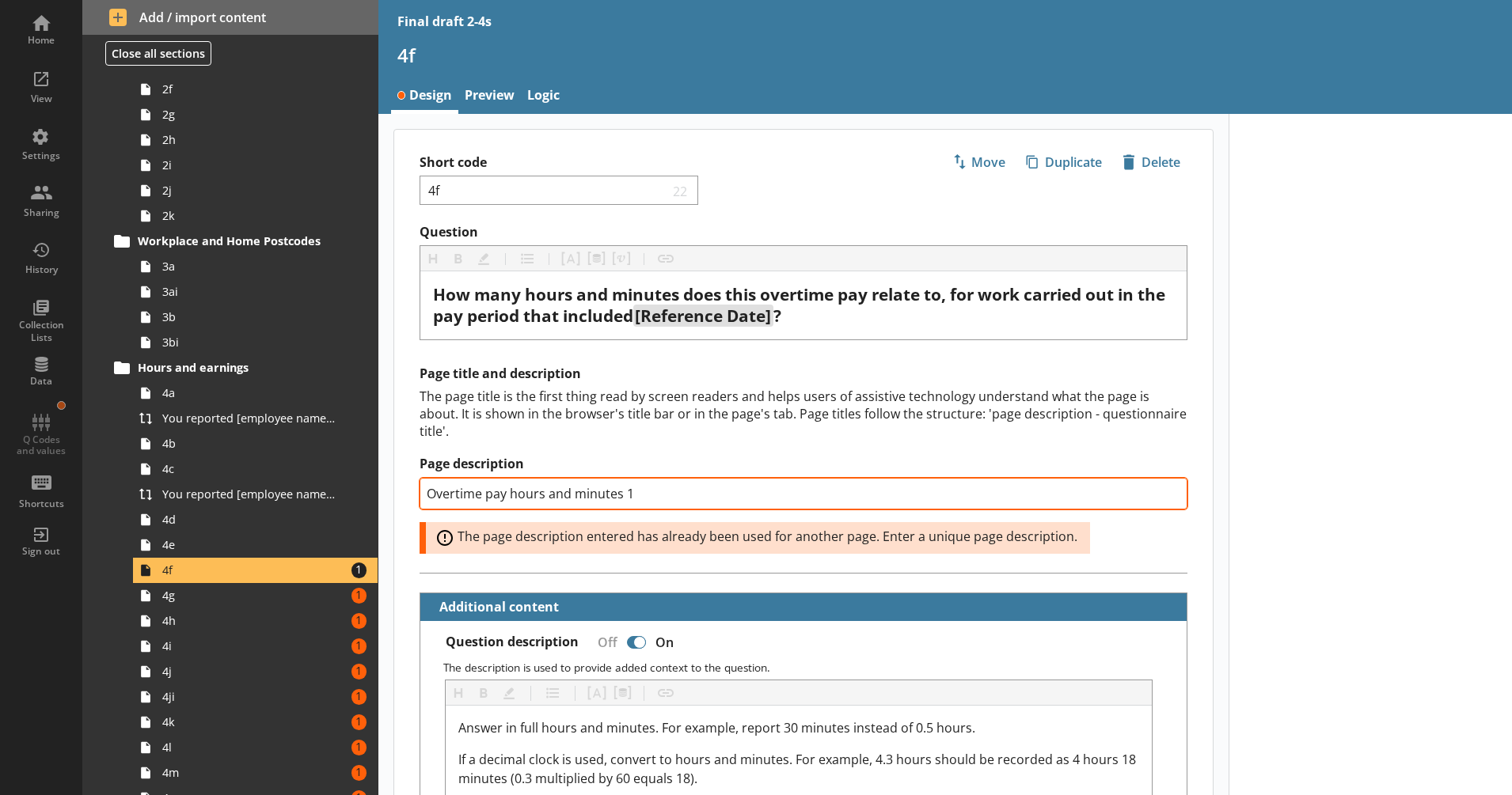
click at [760, 497] on input "Overtime pay hours and minutes 1" at bounding box center [804, 493] width 768 height 32
drag, startPoint x: 643, startPoint y: 503, endPoint x: 625, endPoint y: 498, distance: 18.7
click at [625, 498] on input "Overtime pay hours and minutes 1" at bounding box center [804, 493] width 768 height 32
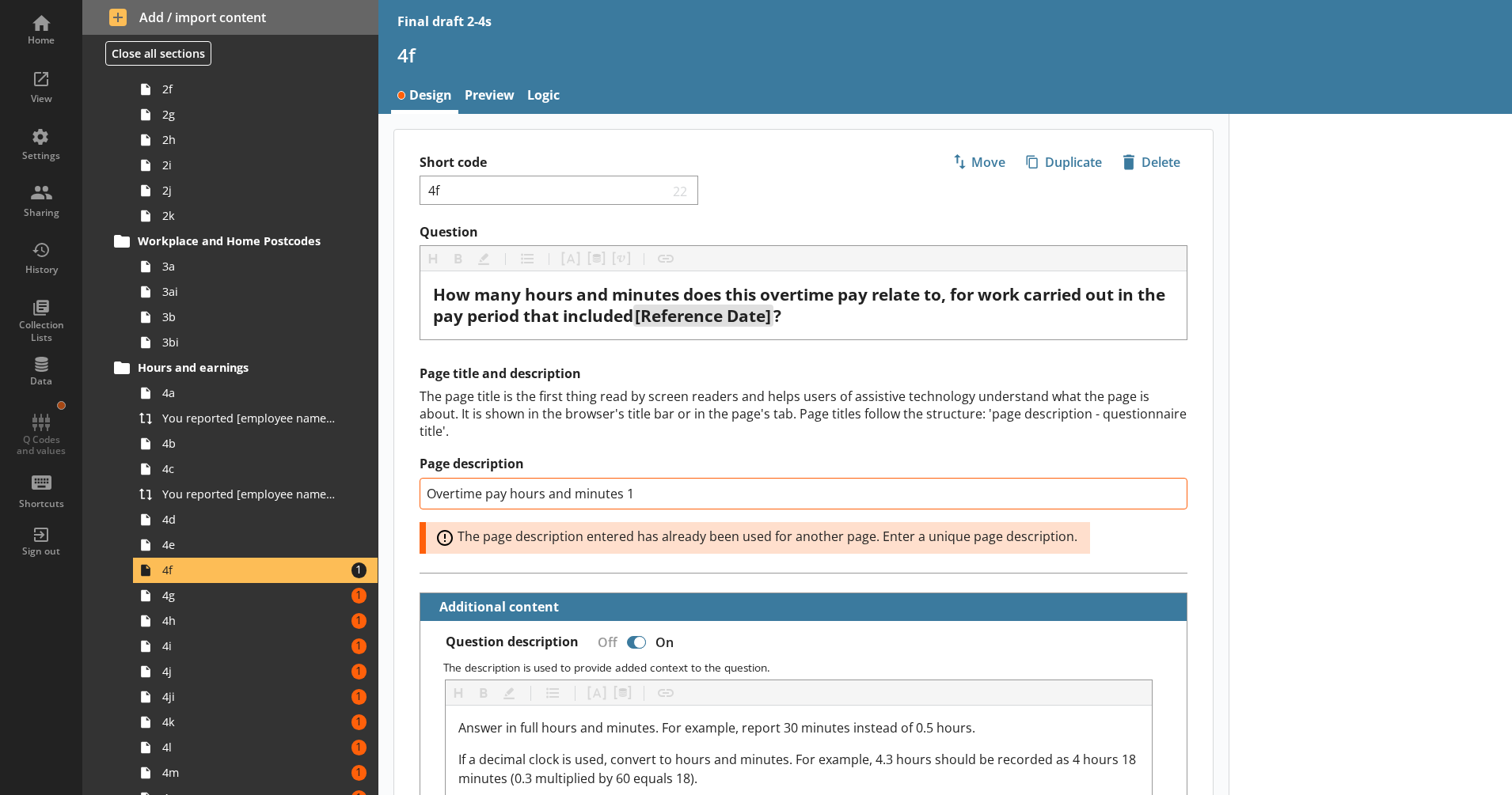
type textarea "x"
type input "Overtime pay hours and minutes 3"
click at [235, 598] on span "4g" at bounding box center [249, 595] width 175 height 15
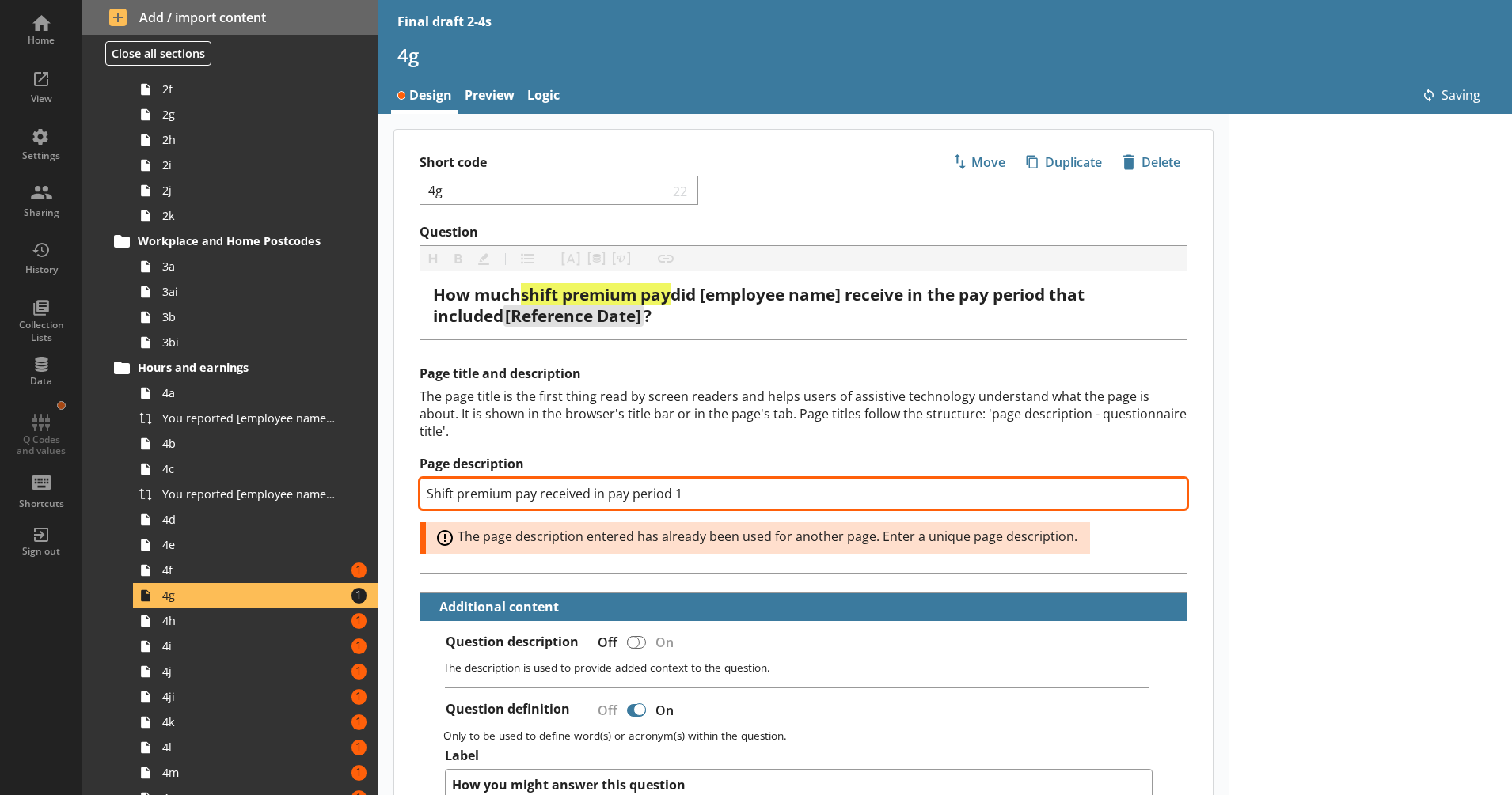
click at [674, 497] on input "Shift premium pay received in pay period 1" at bounding box center [804, 493] width 768 height 32
type textarea "x"
type input "Shift premium pay received in pay period 3"
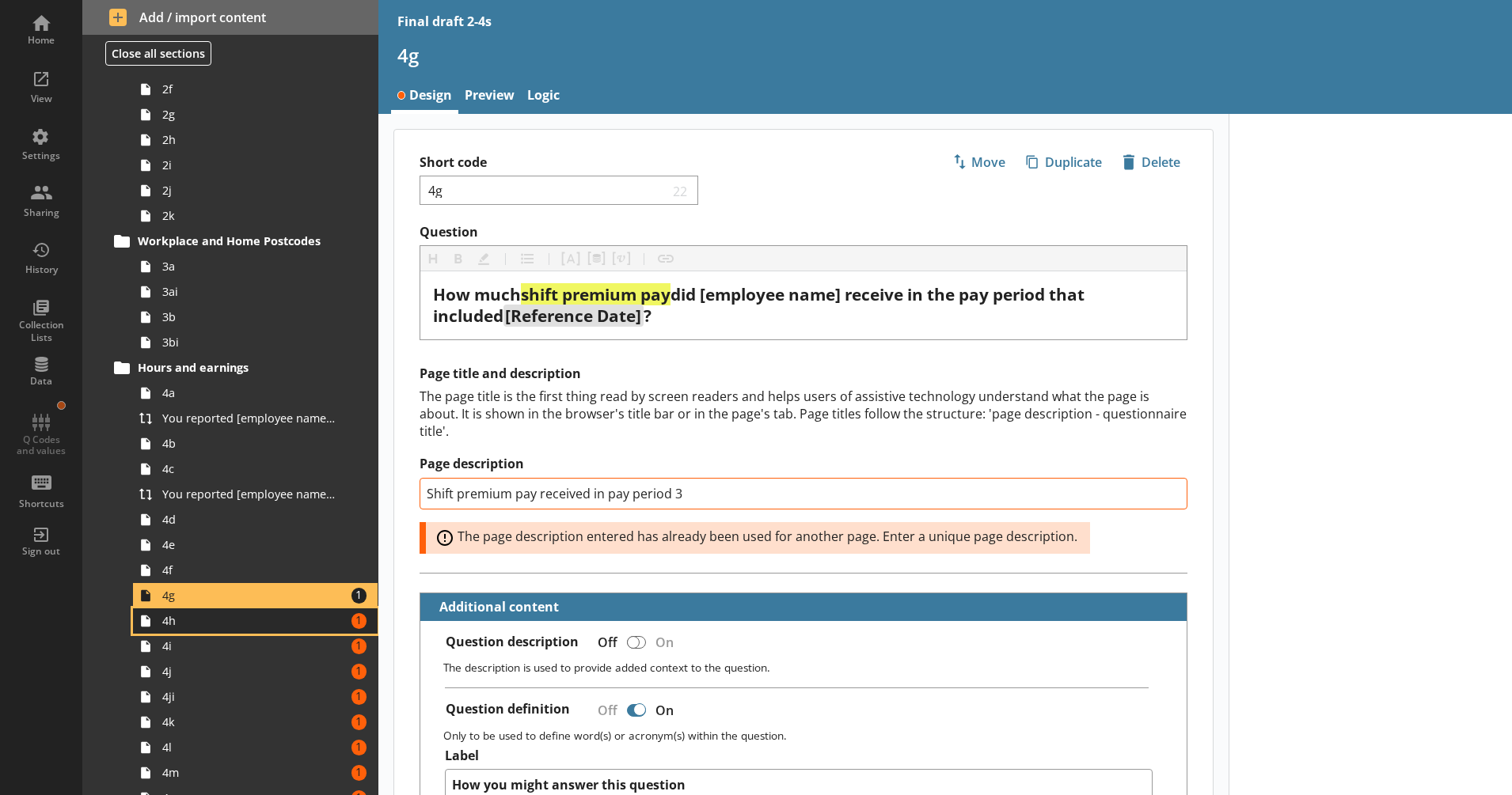
click at [265, 618] on span "4h" at bounding box center [249, 620] width 175 height 15
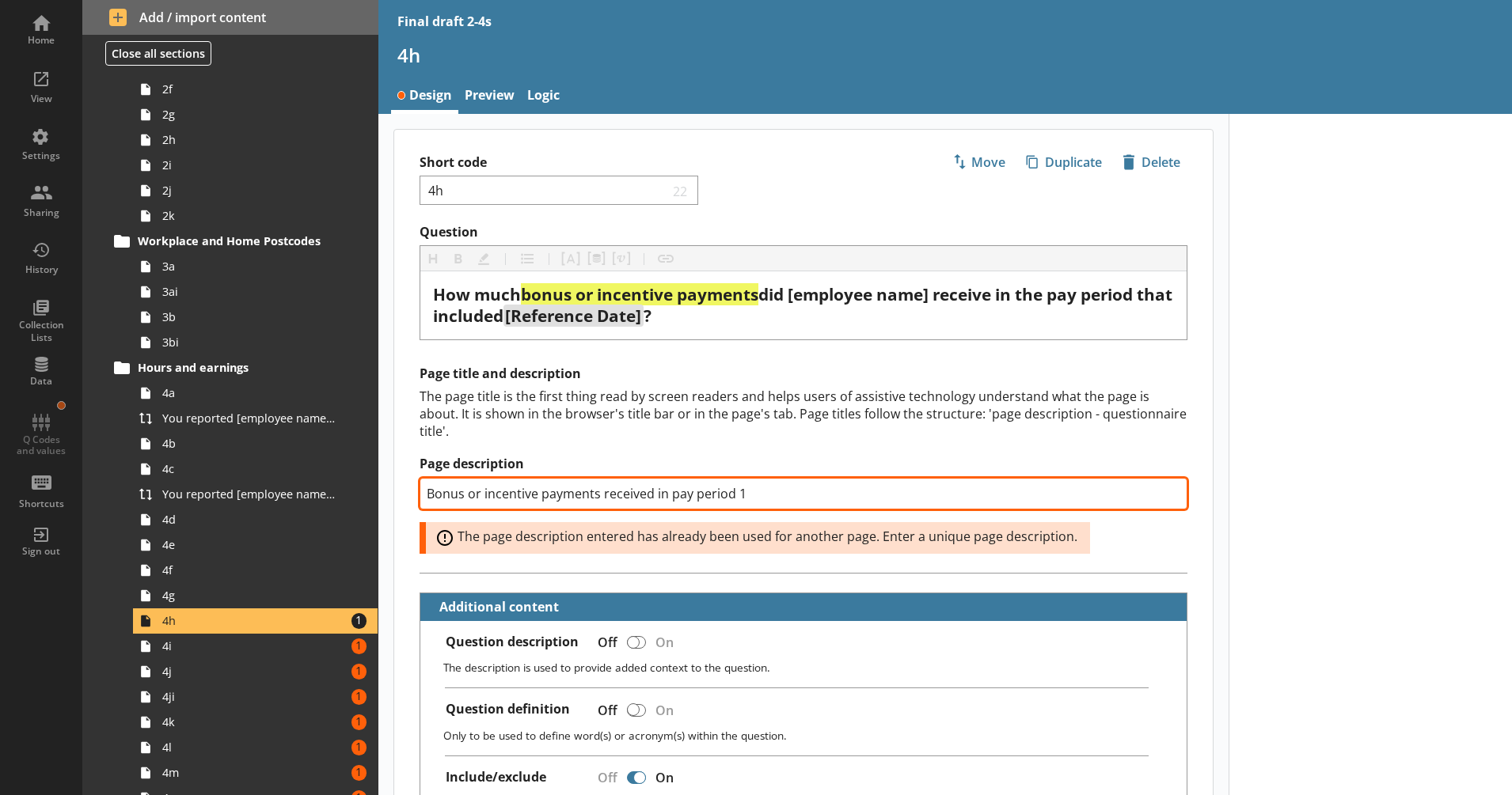
drag, startPoint x: 753, startPoint y: 497, endPoint x: 734, endPoint y: 499, distance: 19.1
click at [734, 499] on input "Bonus or incentive payments received in pay period 1" at bounding box center [804, 493] width 768 height 32
type textarea "x"
type input "Bonus or incentive payments received in pay period 3"
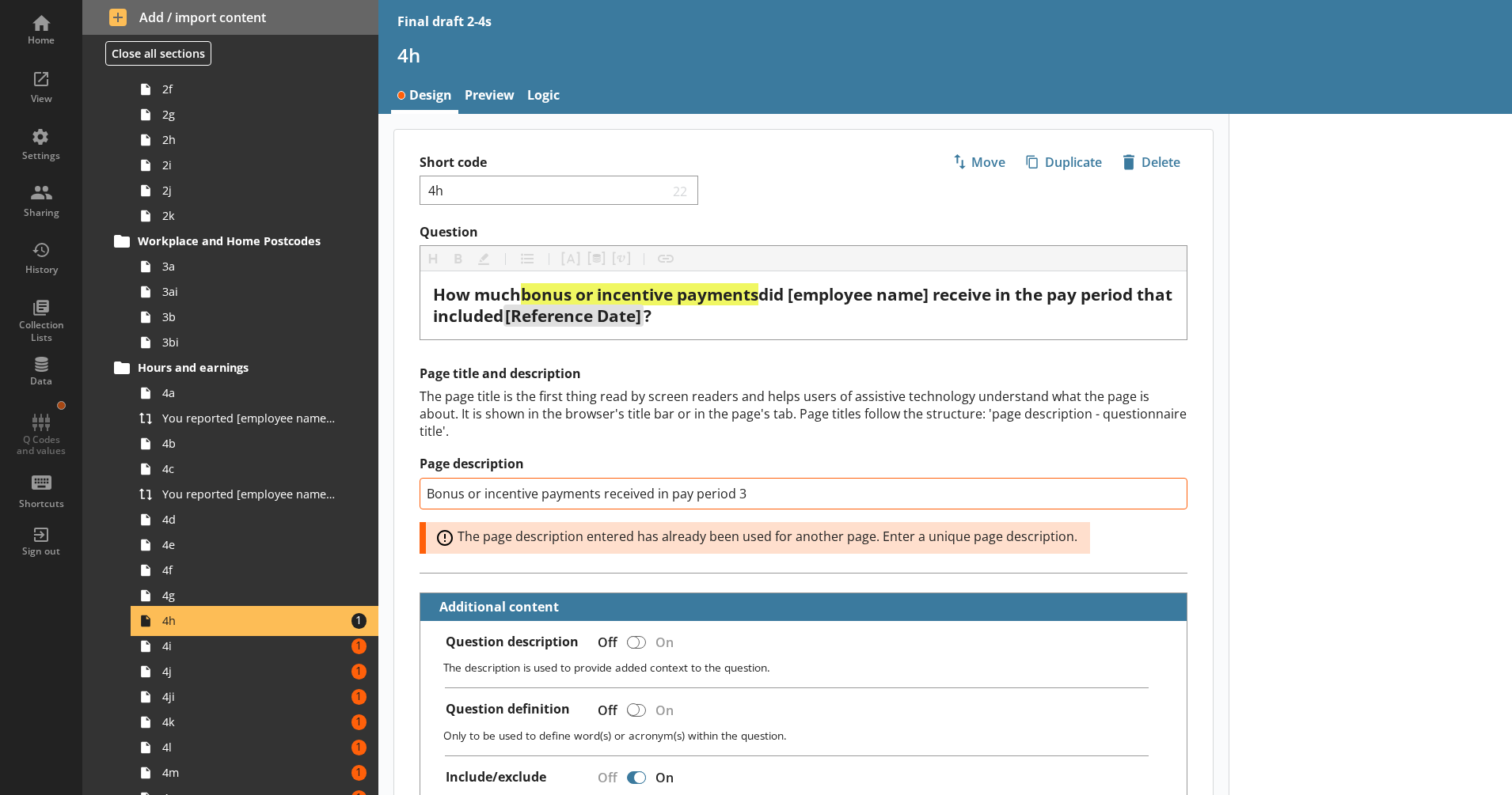
click at [208, 627] on span "4h" at bounding box center [249, 620] width 175 height 15
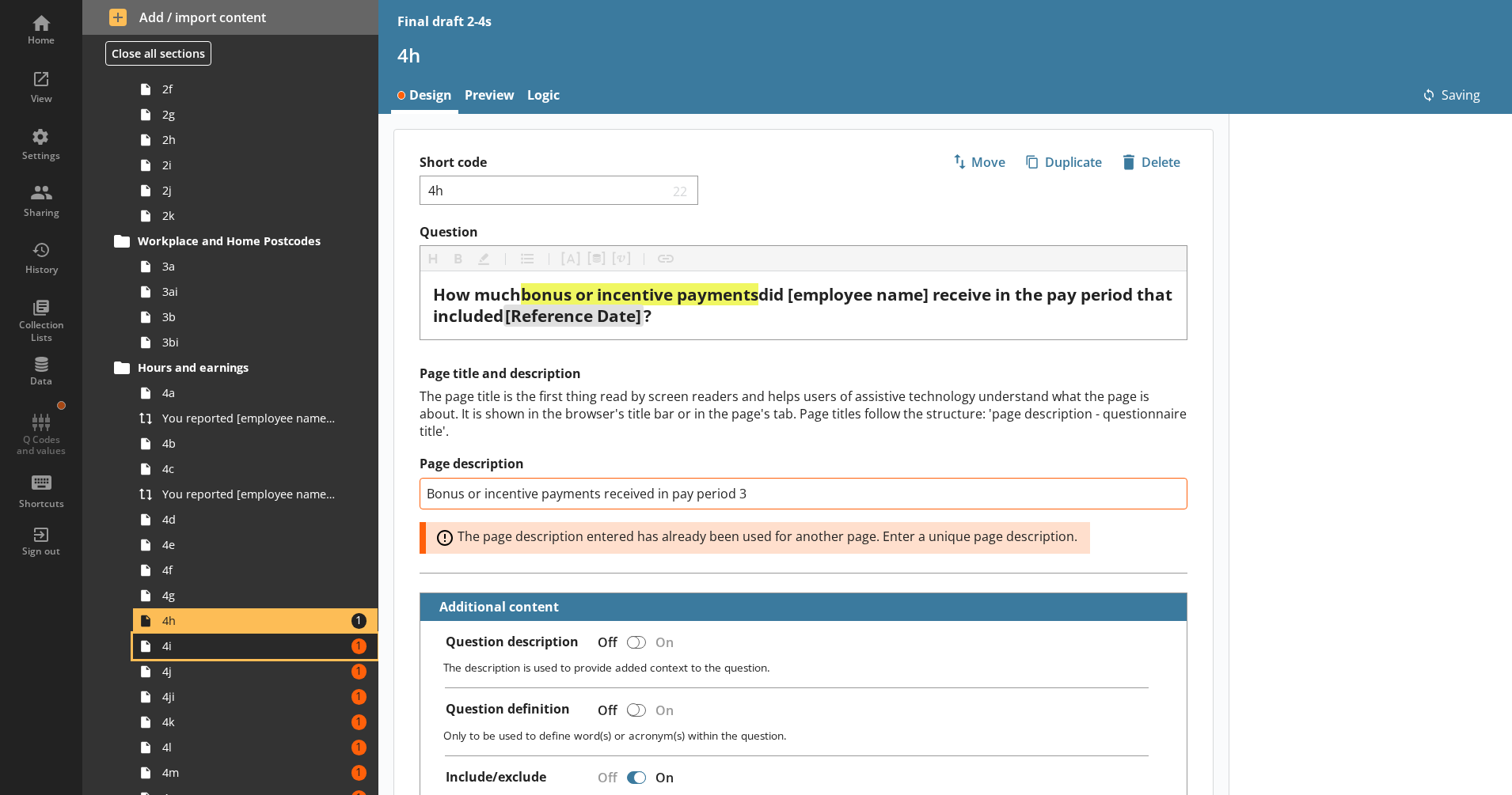
click at [278, 642] on span "4i" at bounding box center [249, 646] width 175 height 15
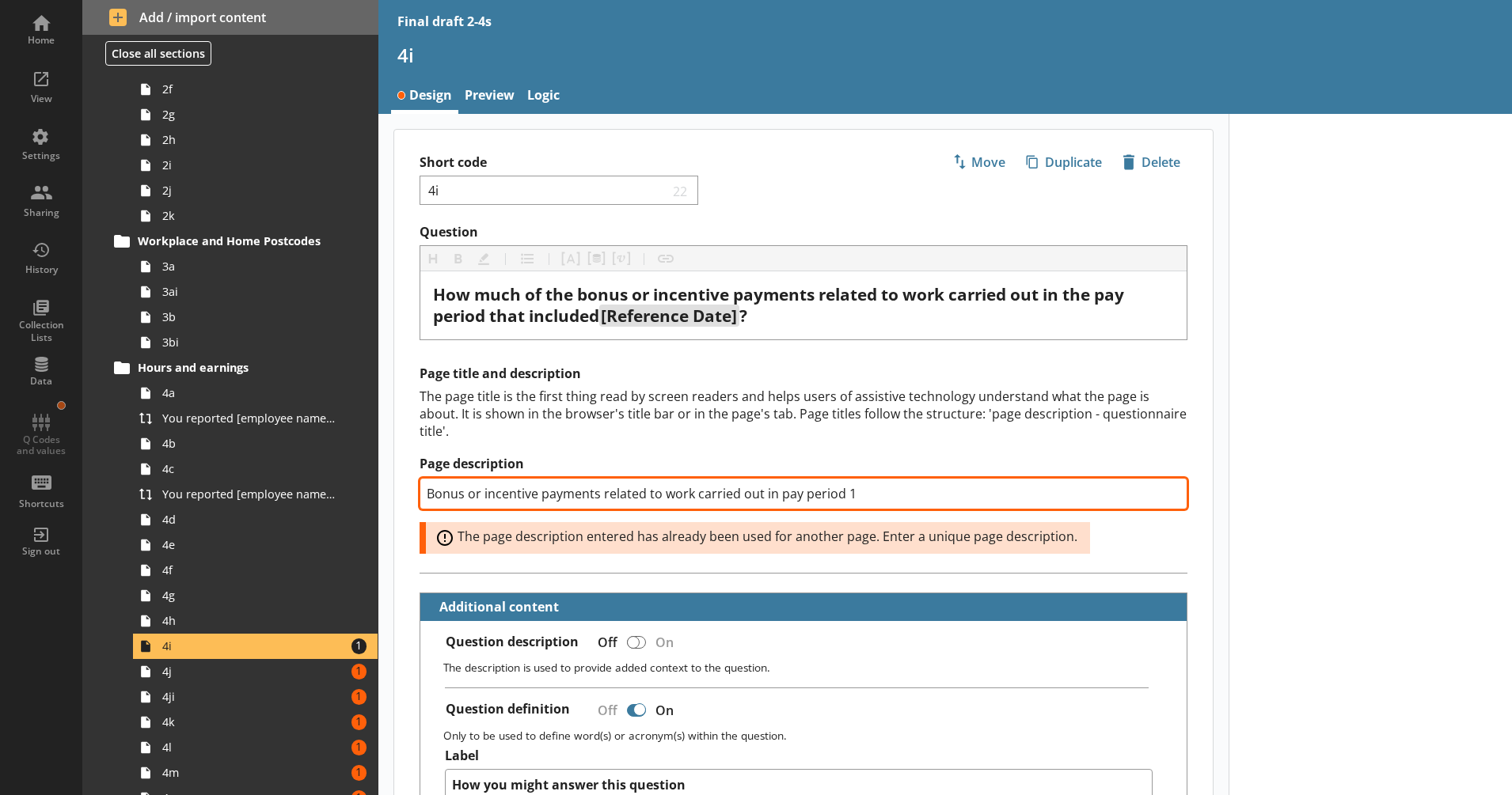
drag, startPoint x: 858, startPoint y: 489, endPoint x: 845, endPoint y: 494, distance: 13.9
click at [845, 494] on input "Bonus or incentive payments related to work carried out in pay period 1" at bounding box center [804, 493] width 768 height 32
type textarea "x"
type input "Bonus or incentive payments related to work carried out in pay period 3"
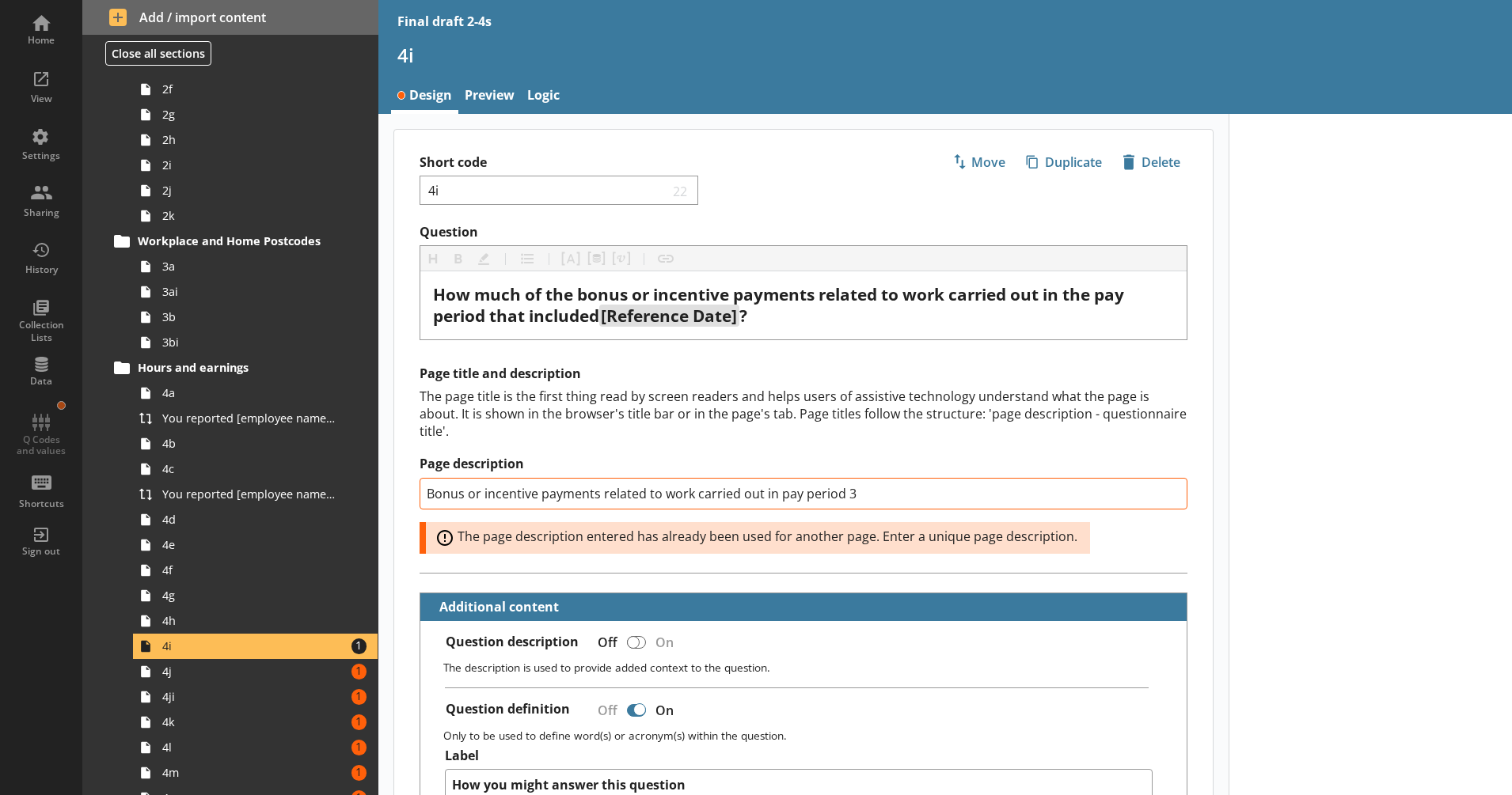
click at [793, 458] on label "Page description" at bounding box center [804, 464] width 768 height 16
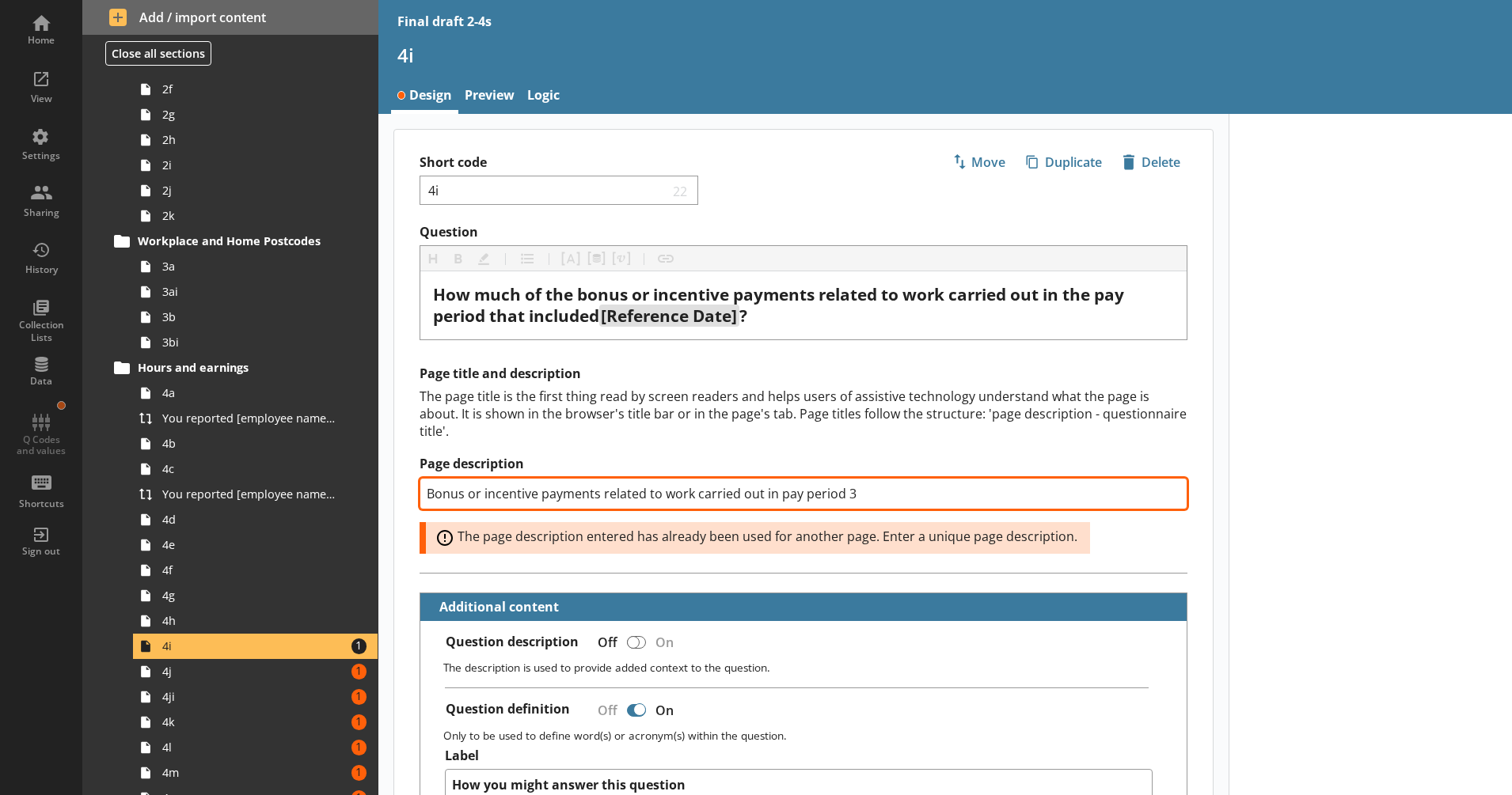
click at [793, 478] on input "Bonus or incentive payments related to work carried out in pay period 3" at bounding box center [804, 493] width 768 height 32
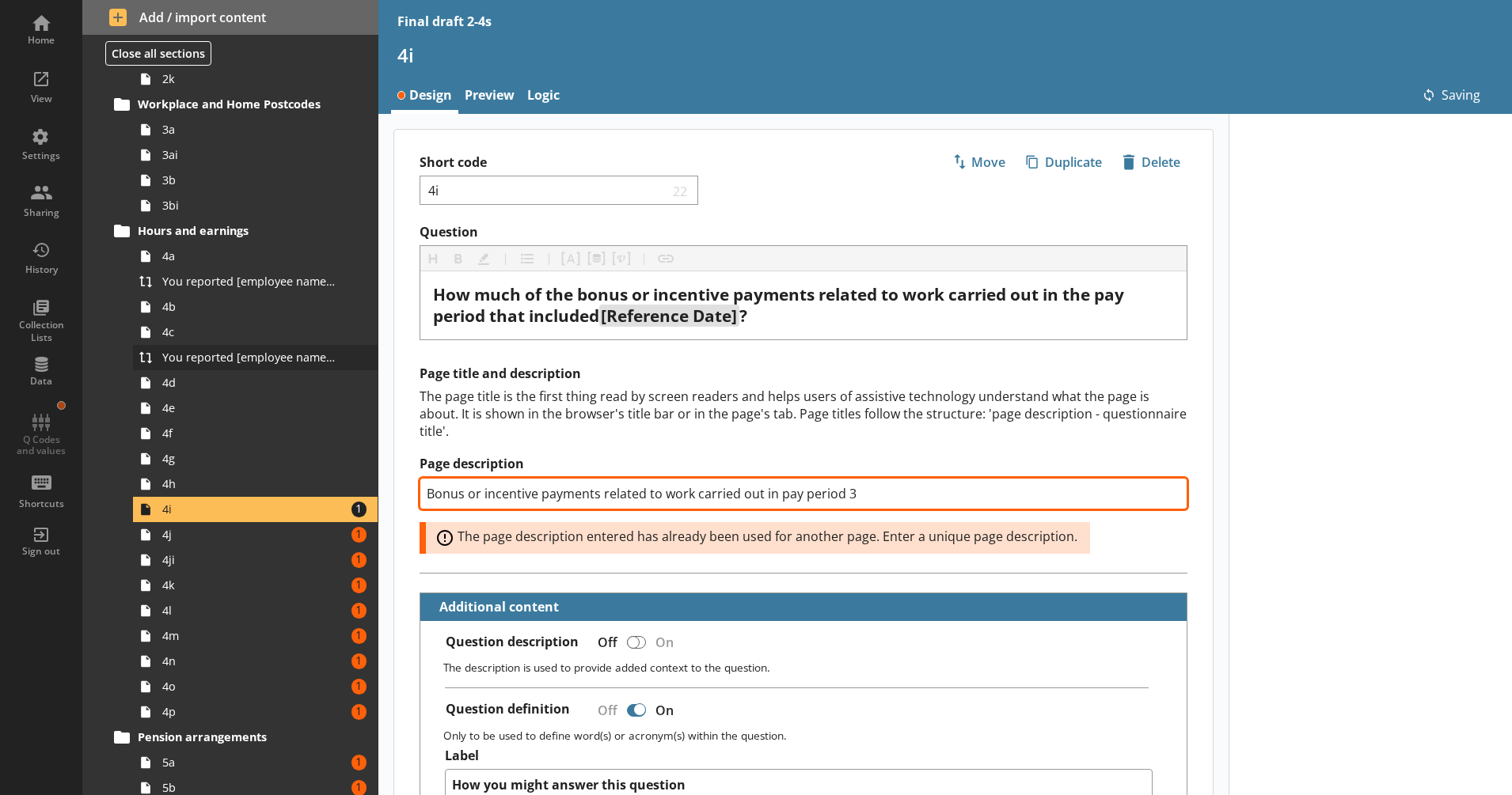
scroll to position [659, 0]
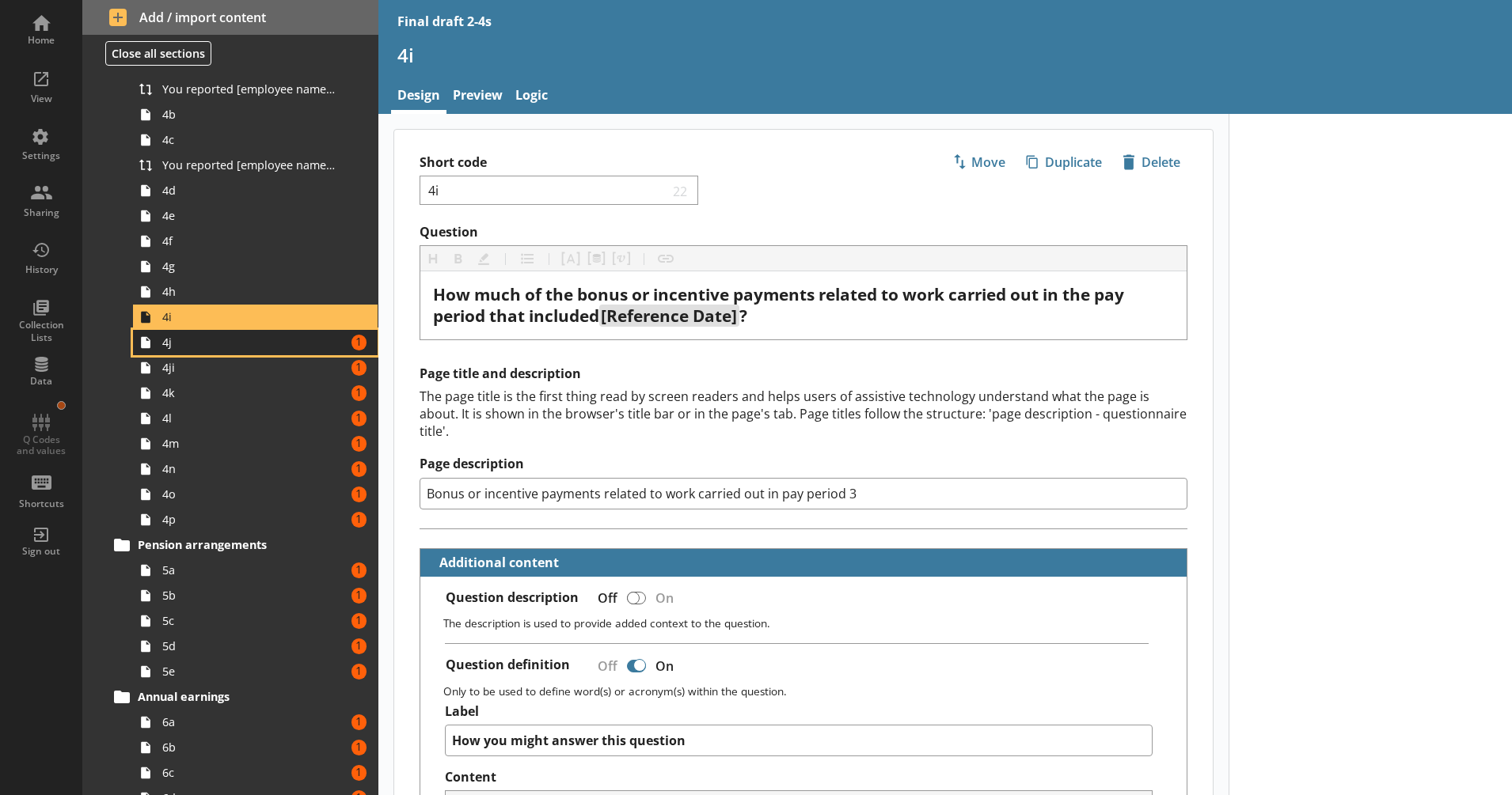
click at [311, 350] on span "4j" at bounding box center [249, 342] width 175 height 15
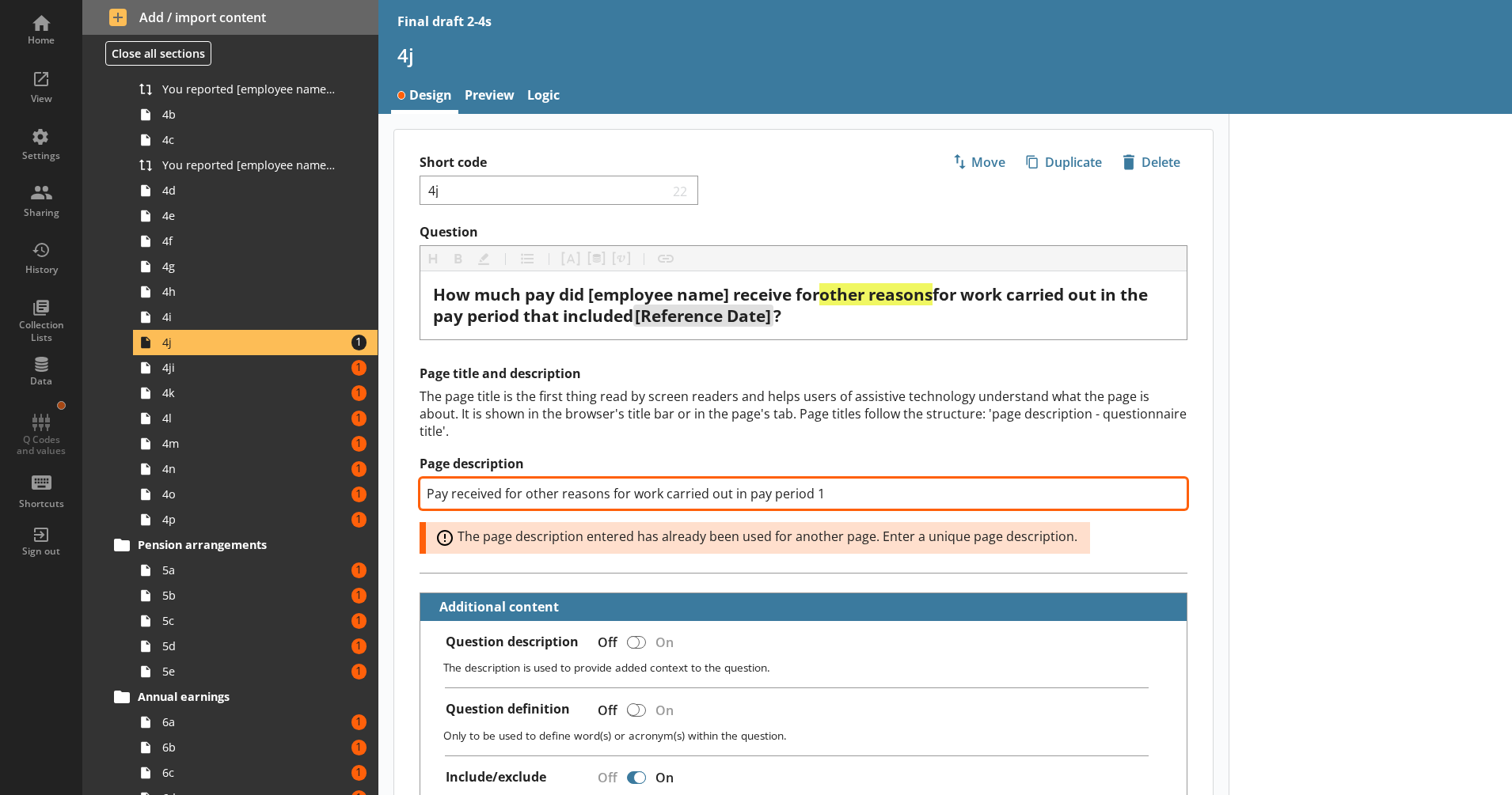
drag, startPoint x: 831, startPoint y: 496, endPoint x: 813, endPoint y: 496, distance: 18.0
click at [813, 496] on input "Pay received for other reasons for work carried out in pay period 1" at bounding box center [804, 493] width 768 height 32
type textarea "x"
type input "Pay received for other reasons for work carried out in pay period 3"
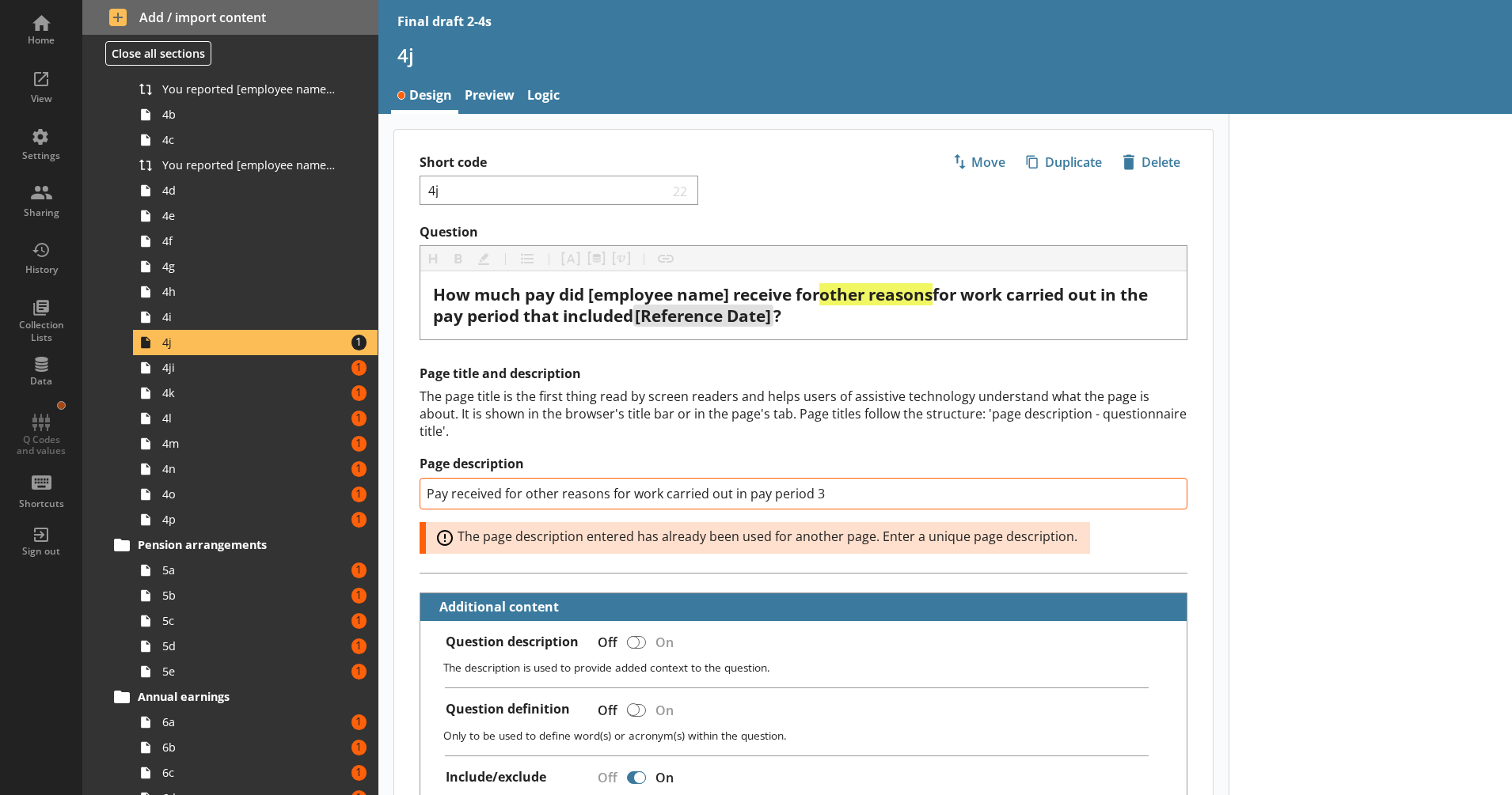
click at [712, 402] on div "The page title is the first thing read by screen readers and helps users of ass…" at bounding box center [804, 414] width 768 height 52
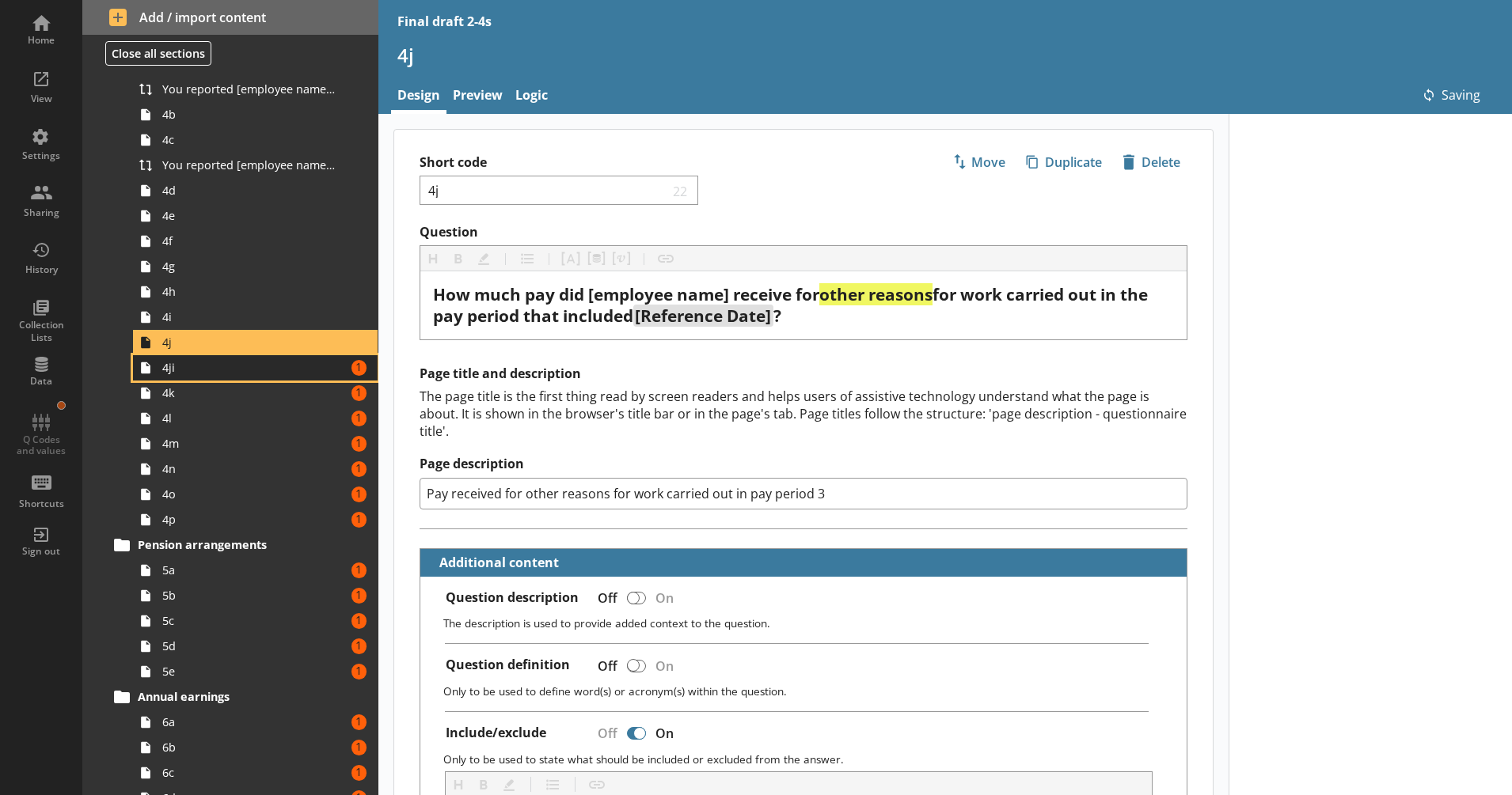
click at [295, 365] on span "4ji" at bounding box center [249, 367] width 175 height 15
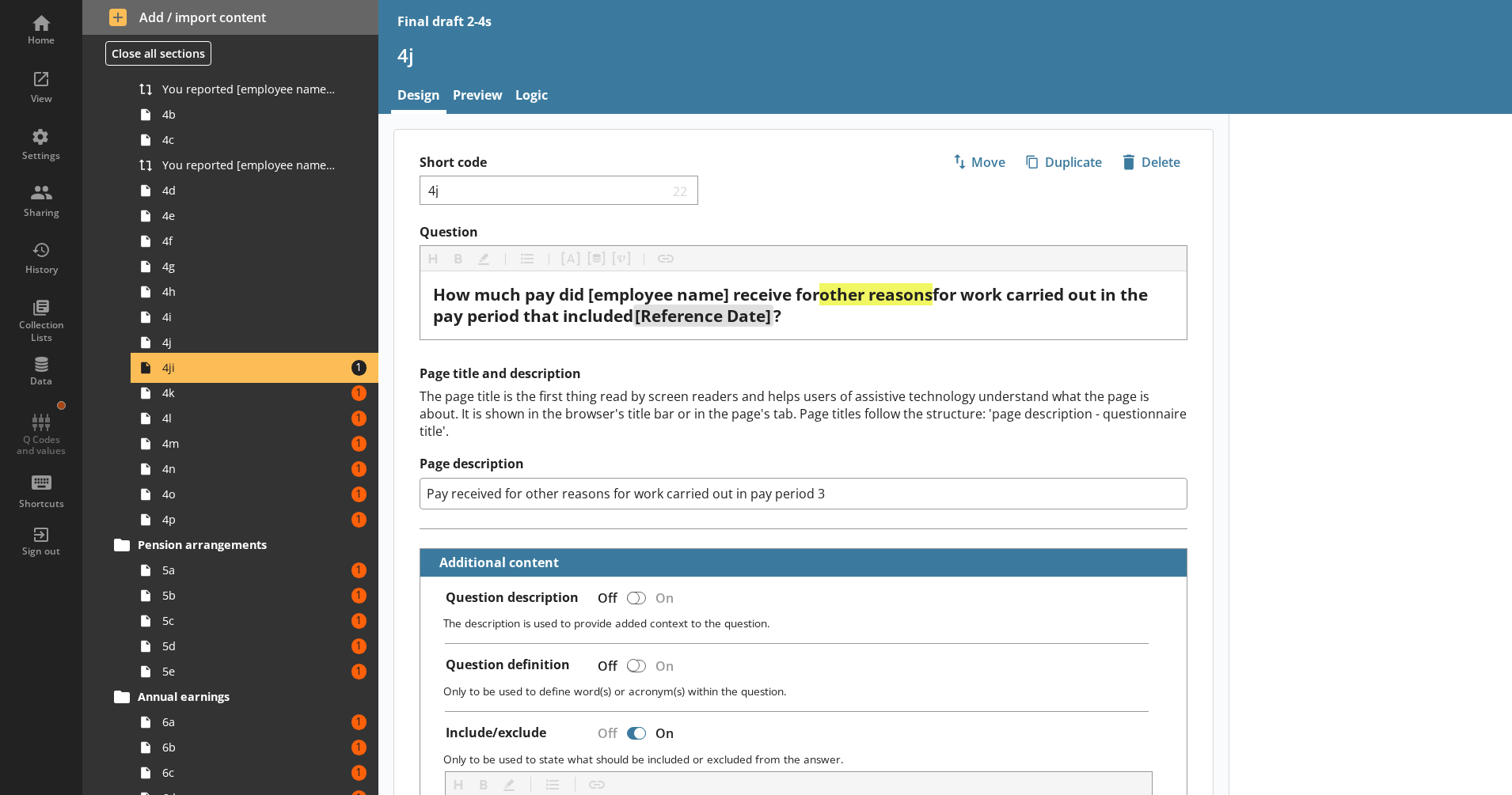
type textarea "x"
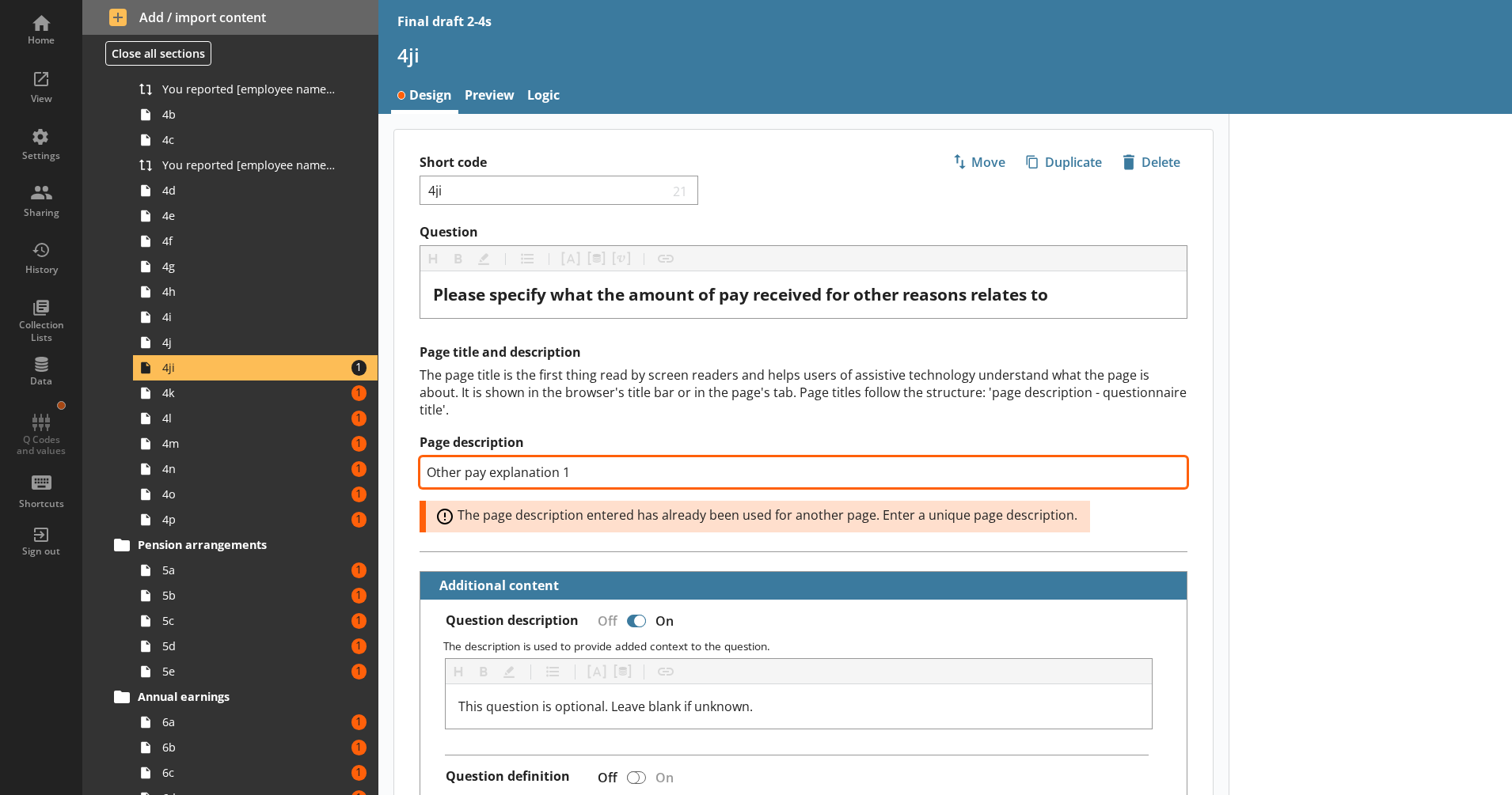
drag, startPoint x: 604, startPoint y: 475, endPoint x: 560, endPoint y: 437, distance: 58.1
click at [565, 476] on input "Other pay explanation 1" at bounding box center [804, 472] width 768 height 32
type input "Other pay explanation 3"
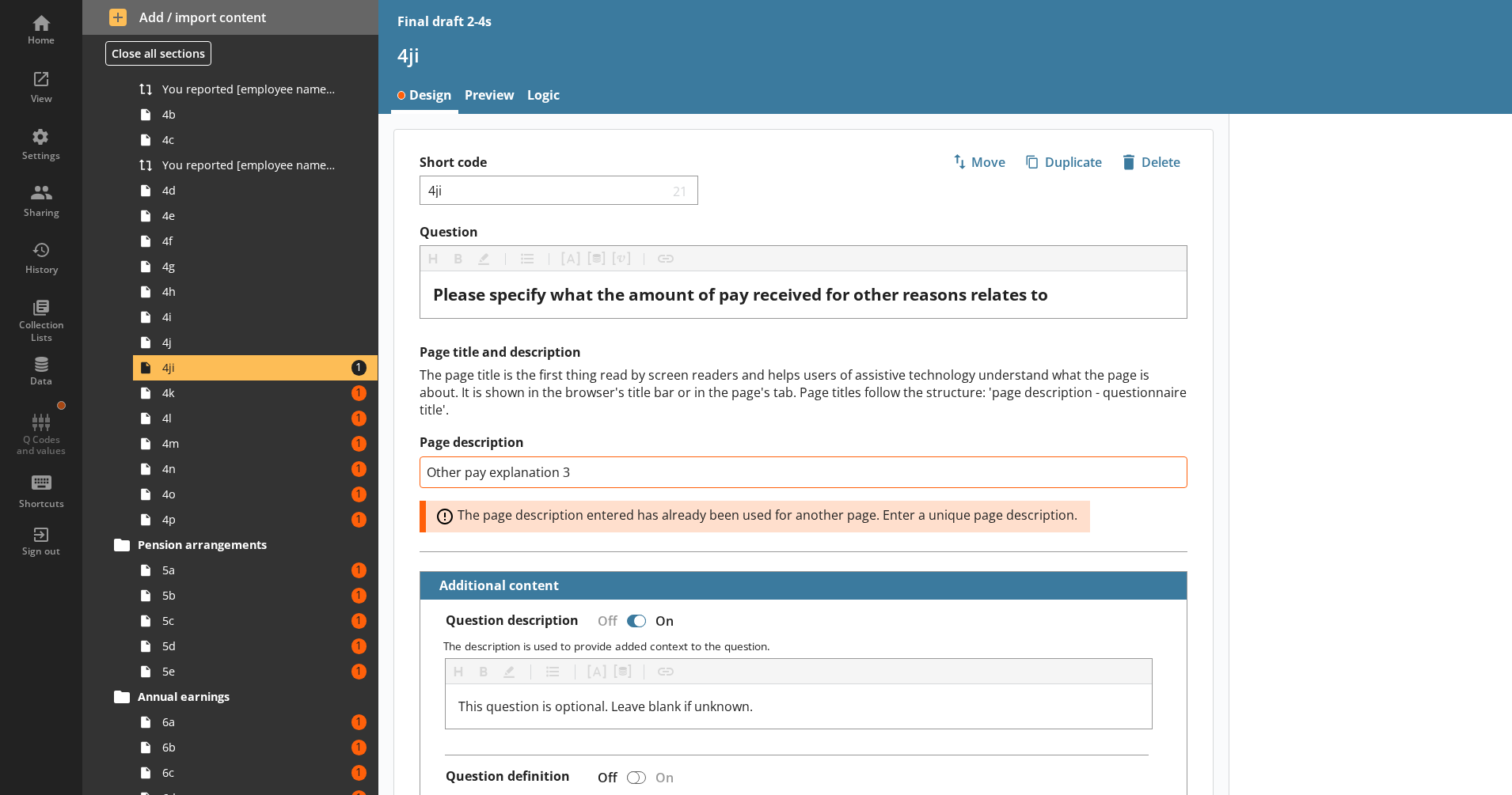
click at [556, 408] on div "The page title is the first thing read by screen readers and helps users of ass…" at bounding box center [804, 393] width 768 height 52
click at [283, 401] on span "4k" at bounding box center [249, 393] width 175 height 15
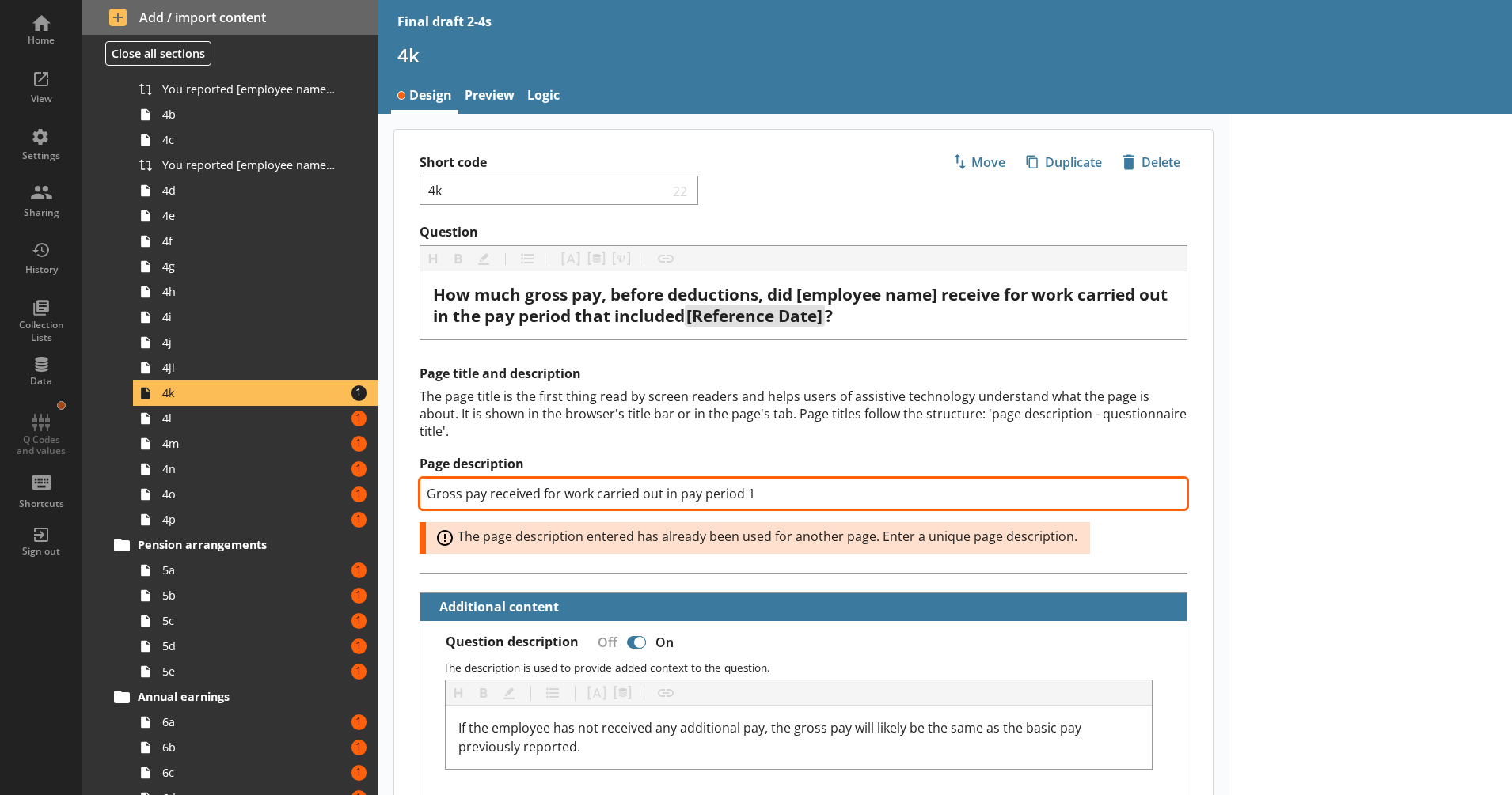
drag, startPoint x: 756, startPoint y: 497, endPoint x: 745, endPoint y: 500, distance: 11.4
click at [745, 500] on input "Gross pay received for work carried out in pay period 1" at bounding box center [804, 493] width 768 height 32
type textarea "x"
type input "Gross pay received for work carried out in pay period 3"
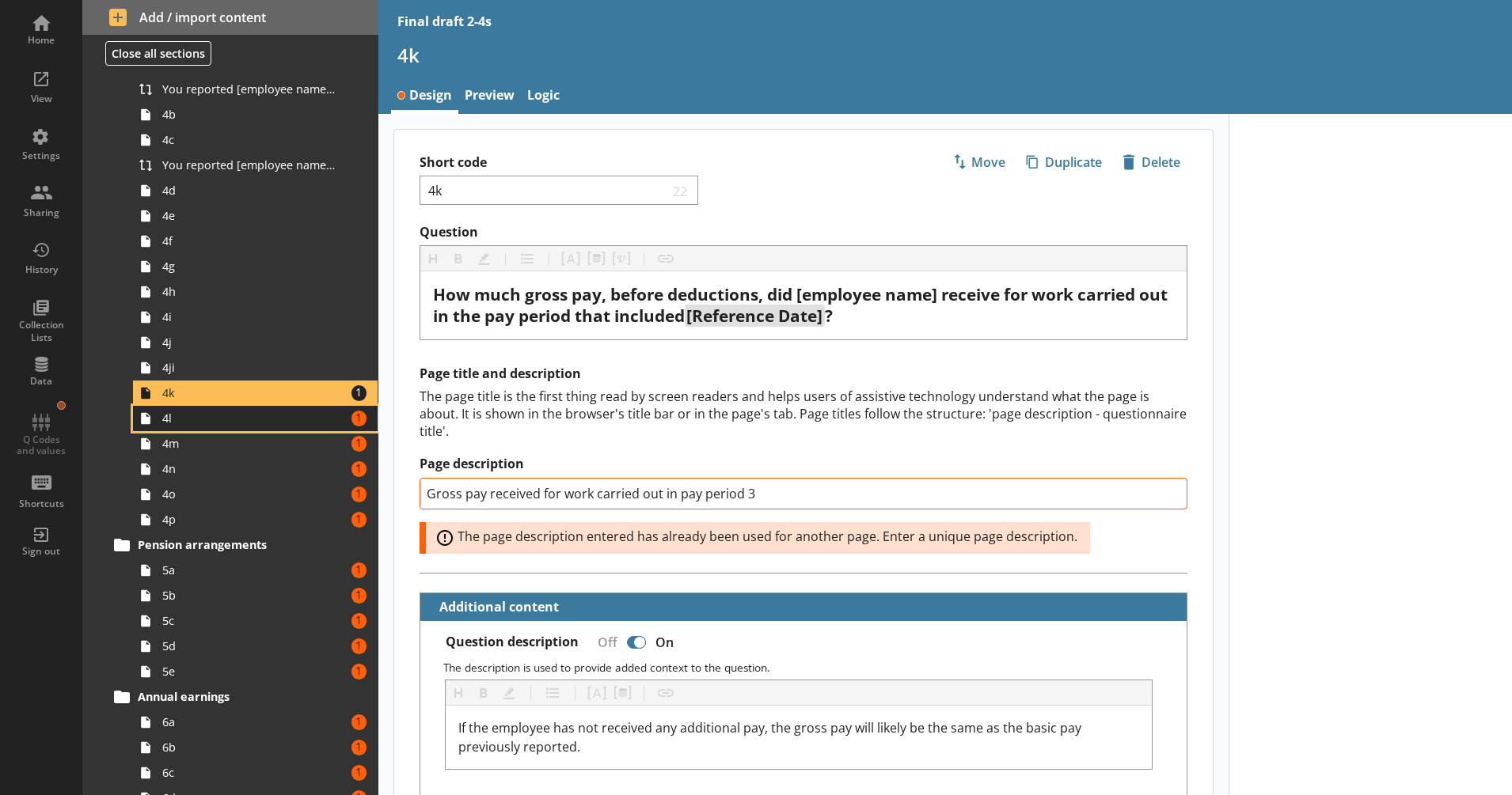
click at [252, 418] on span "4l" at bounding box center [249, 418] width 175 height 15
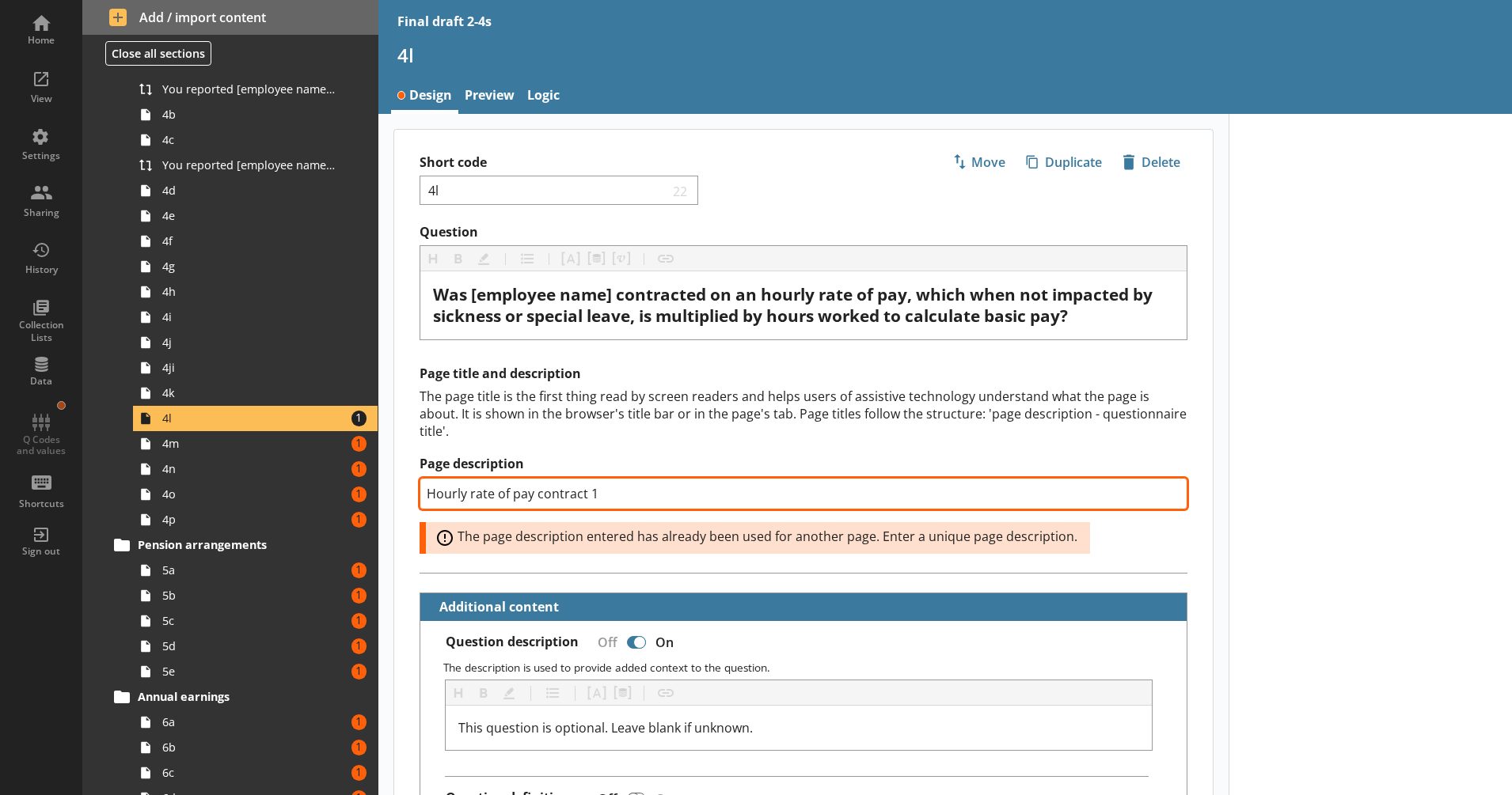
drag, startPoint x: 655, startPoint y: 495, endPoint x: 587, endPoint y: 501, distance: 68.3
click at [587, 501] on input "Hourly rate of pay contract 1" at bounding box center [804, 493] width 768 height 32
type textarea "x"
type input "Hourly rate of pay contract 3"
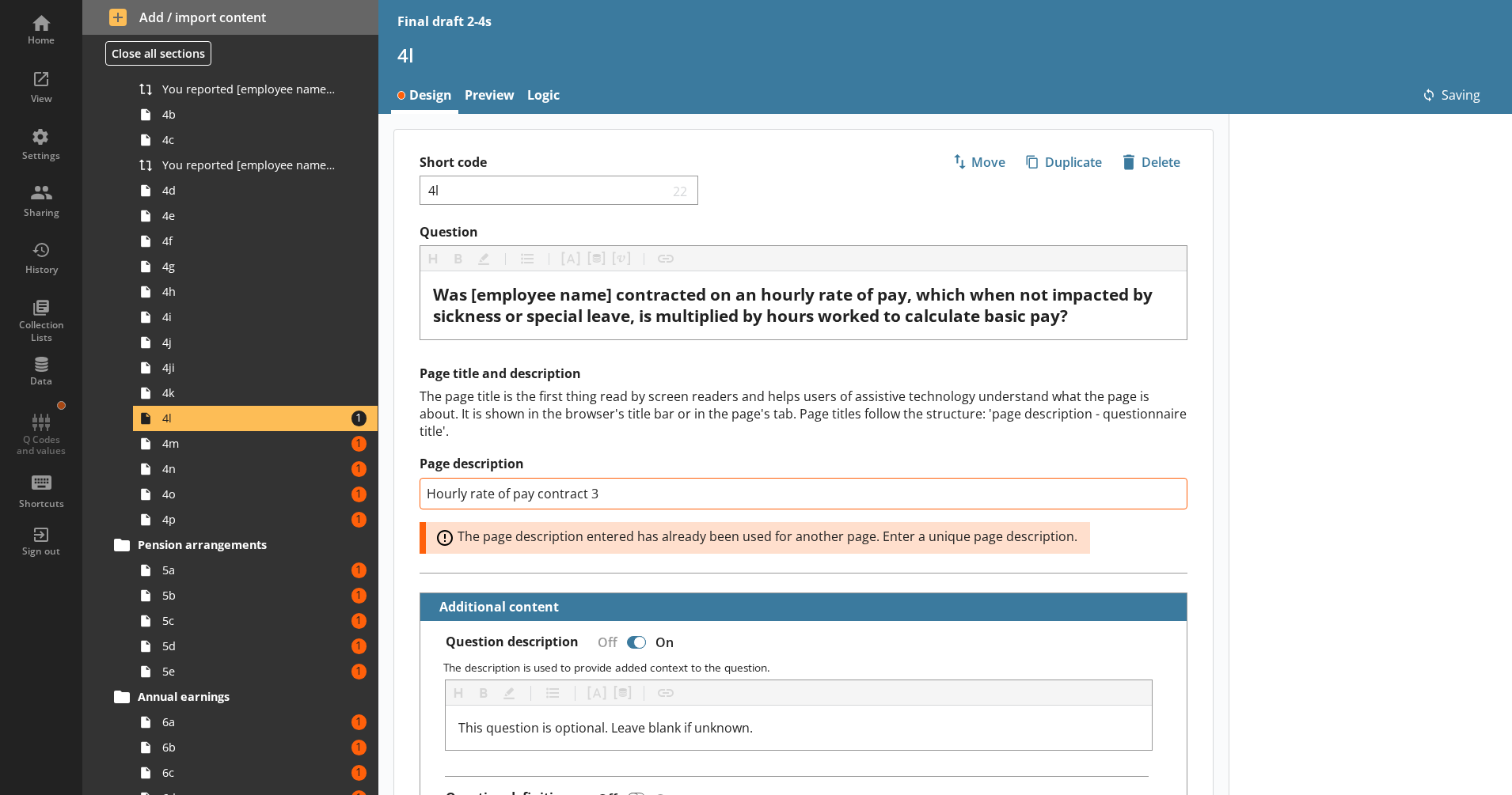
click at [540, 432] on div "The page title is the first thing read by screen readers and helps users of ass…" at bounding box center [804, 414] width 768 height 52
click at [296, 452] on link "4m Amount of errors: 1" at bounding box center [255, 444] width 244 height 25
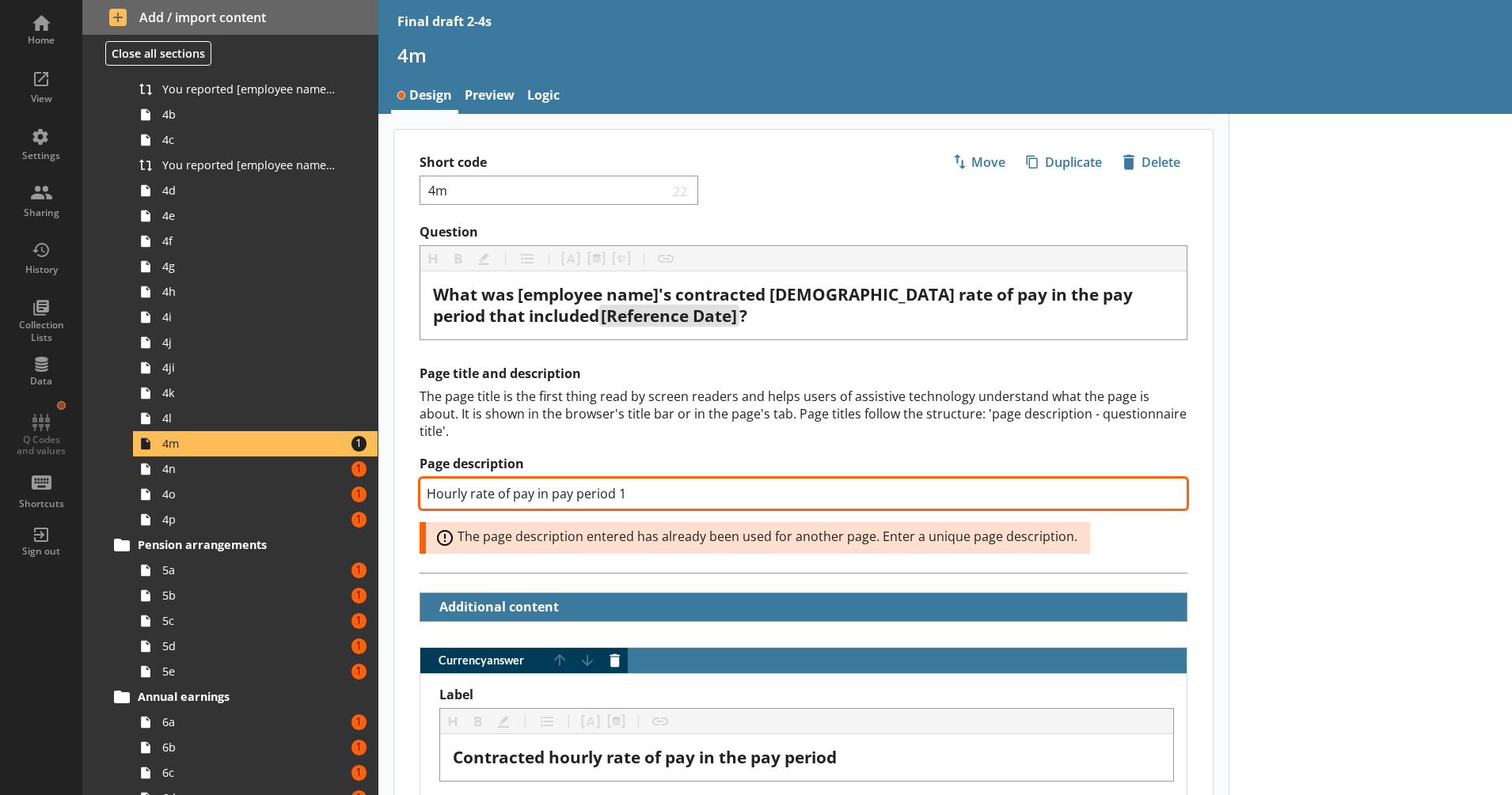
drag, startPoint x: 643, startPoint y: 499, endPoint x: 616, endPoint y: 500, distance: 27.0
click at [616, 500] on input "Hourly rate of pay in pay period 1" at bounding box center [804, 493] width 768 height 32
type textarea "x"
type input "Hourly rate of pay in pay period 3"
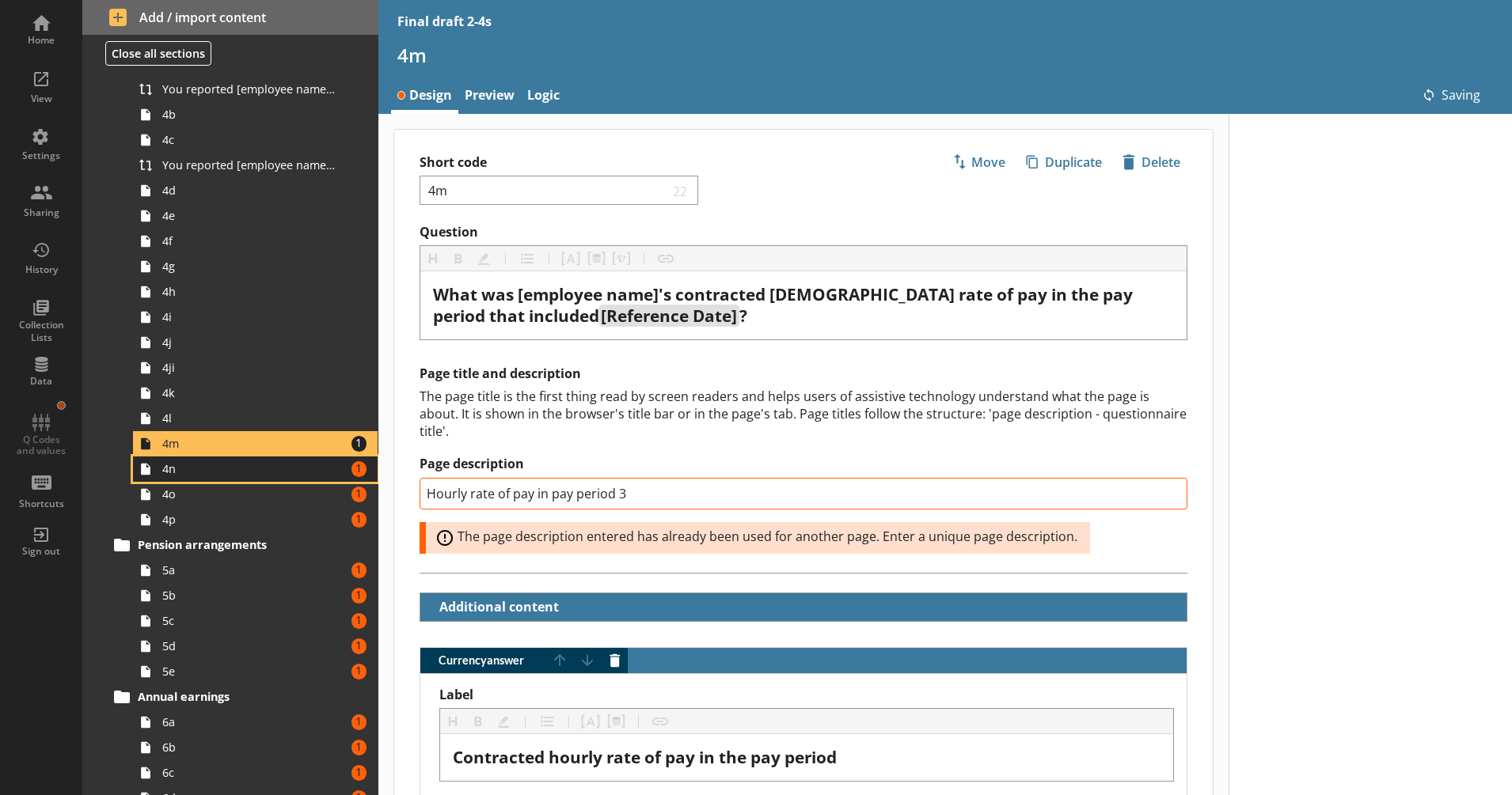
click at [301, 458] on link "4n Amount of errors: 1" at bounding box center [255, 469] width 244 height 25
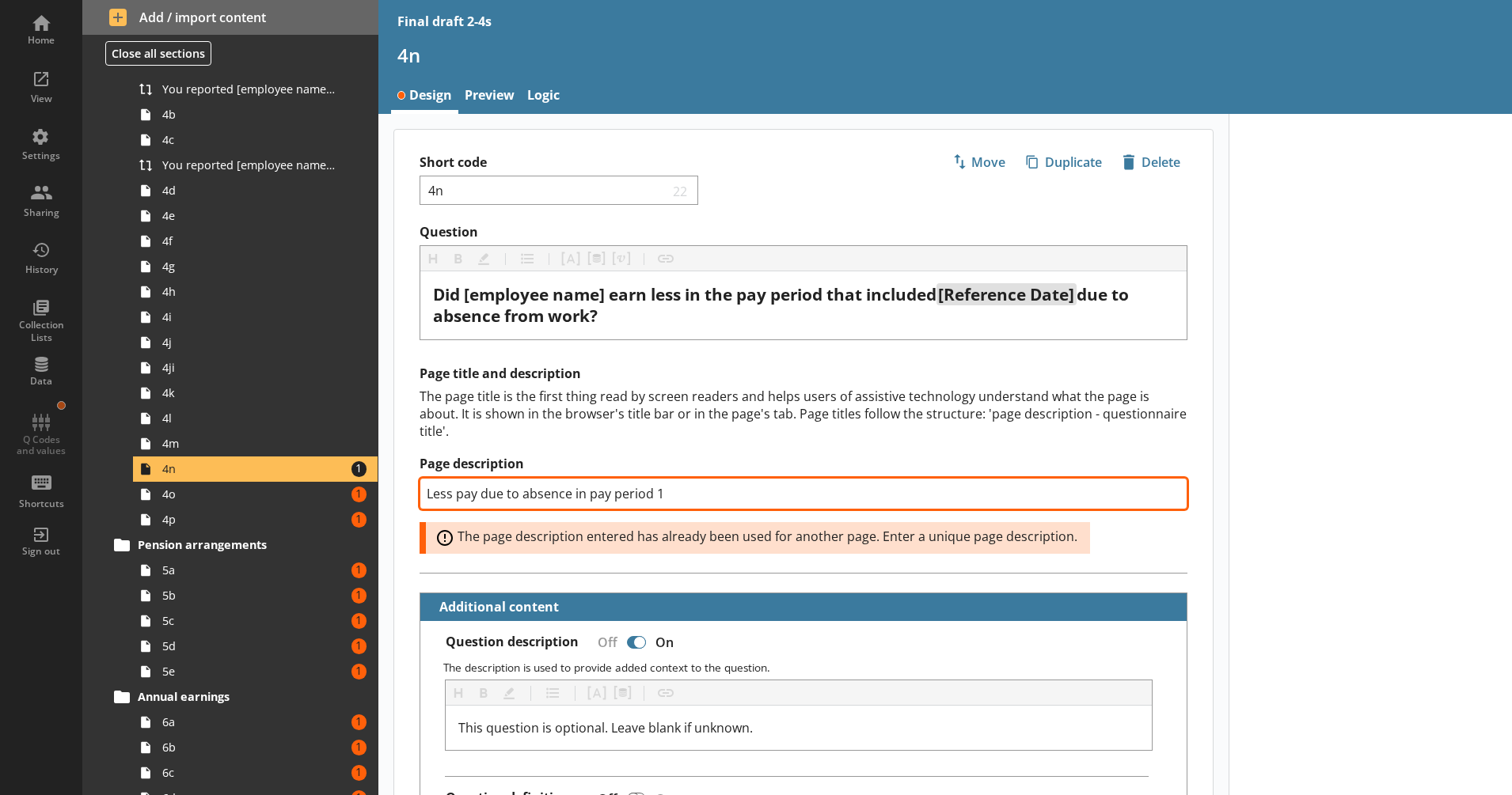
drag, startPoint x: 661, startPoint y: 490, endPoint x: 654, endPoint y: 496, distance: 9.2
click at [654, 496] on input "Less pay due to absence in pay period 1" at bounding box center [804, 493] width 768 height 32
type textarea "x"
type input "Less pay due to absence in pay period 3"
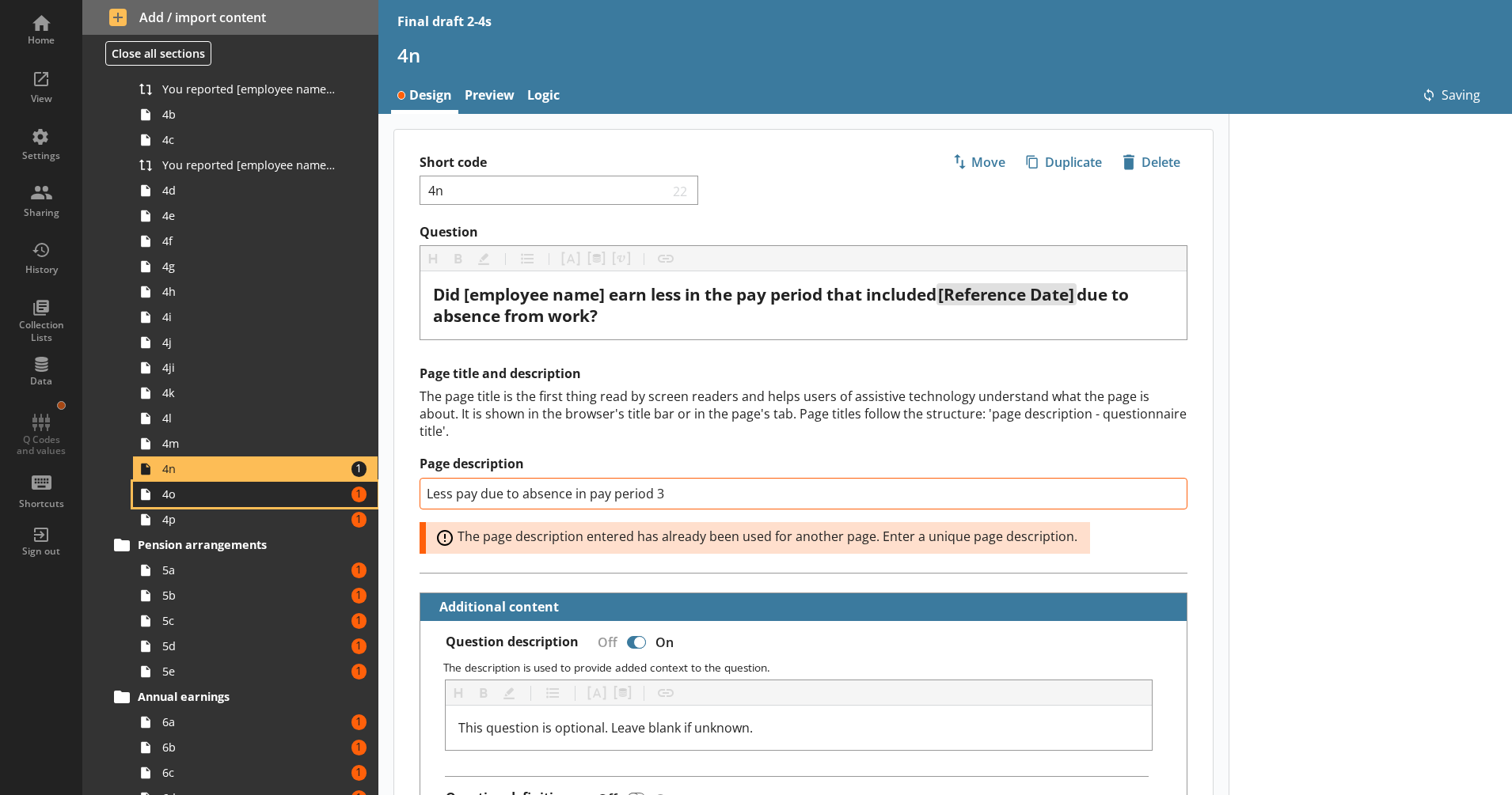
click at [279, 505] on link "4o Amount of errors: 1" at bounding box center [255, 495] width 244 height 25
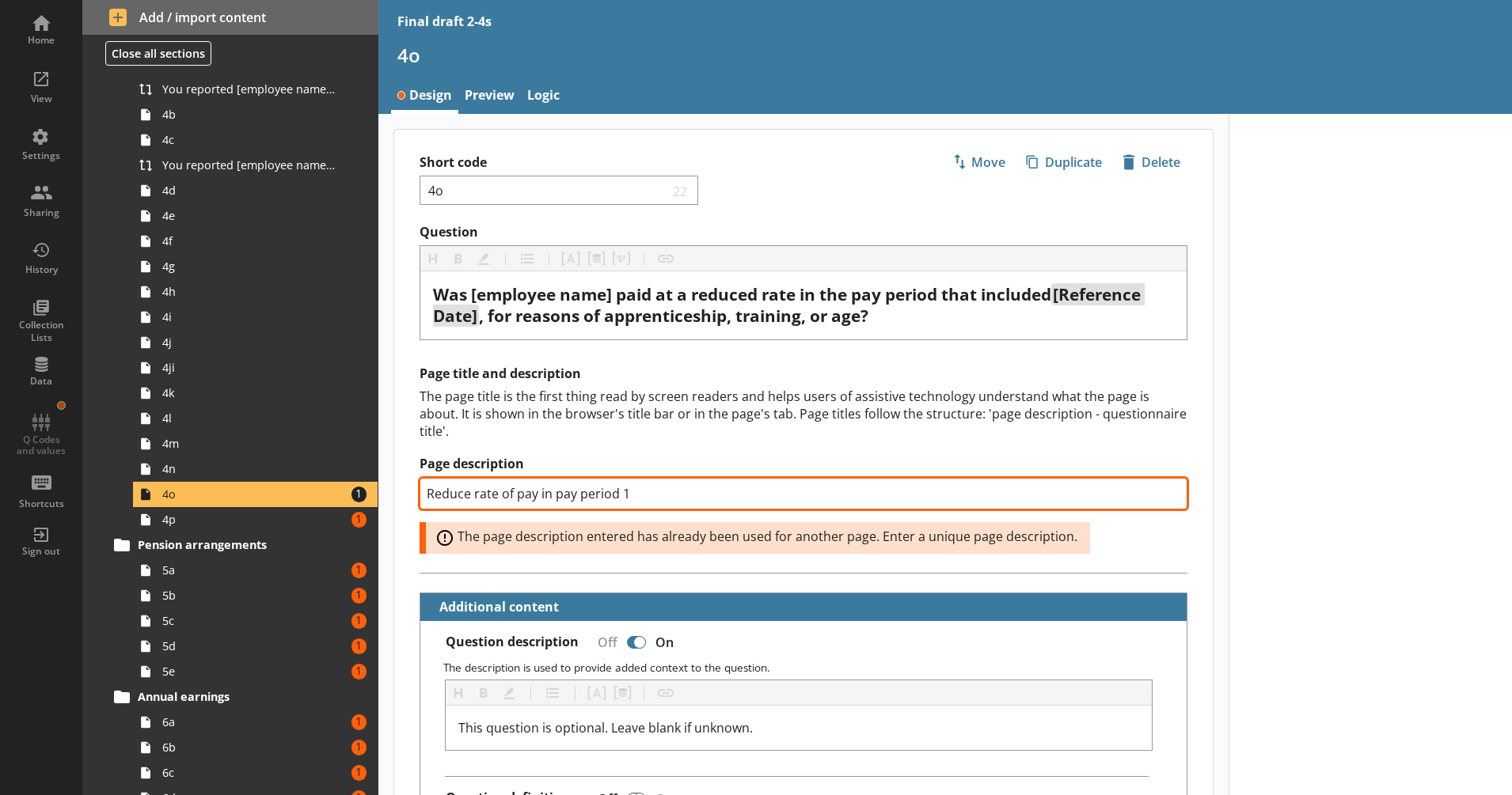
drag, startPoint x: 637, startPoint y: 496, endPoint x: 623, endPoint y: 497, distance: 14.0
click at [623, 497] on input "Reduce rate of pay in pay period 1" at bounding box center [804, 493] width 768 height 32
type textarea "x"
type input "Reduce rate of pay in pay period 3"
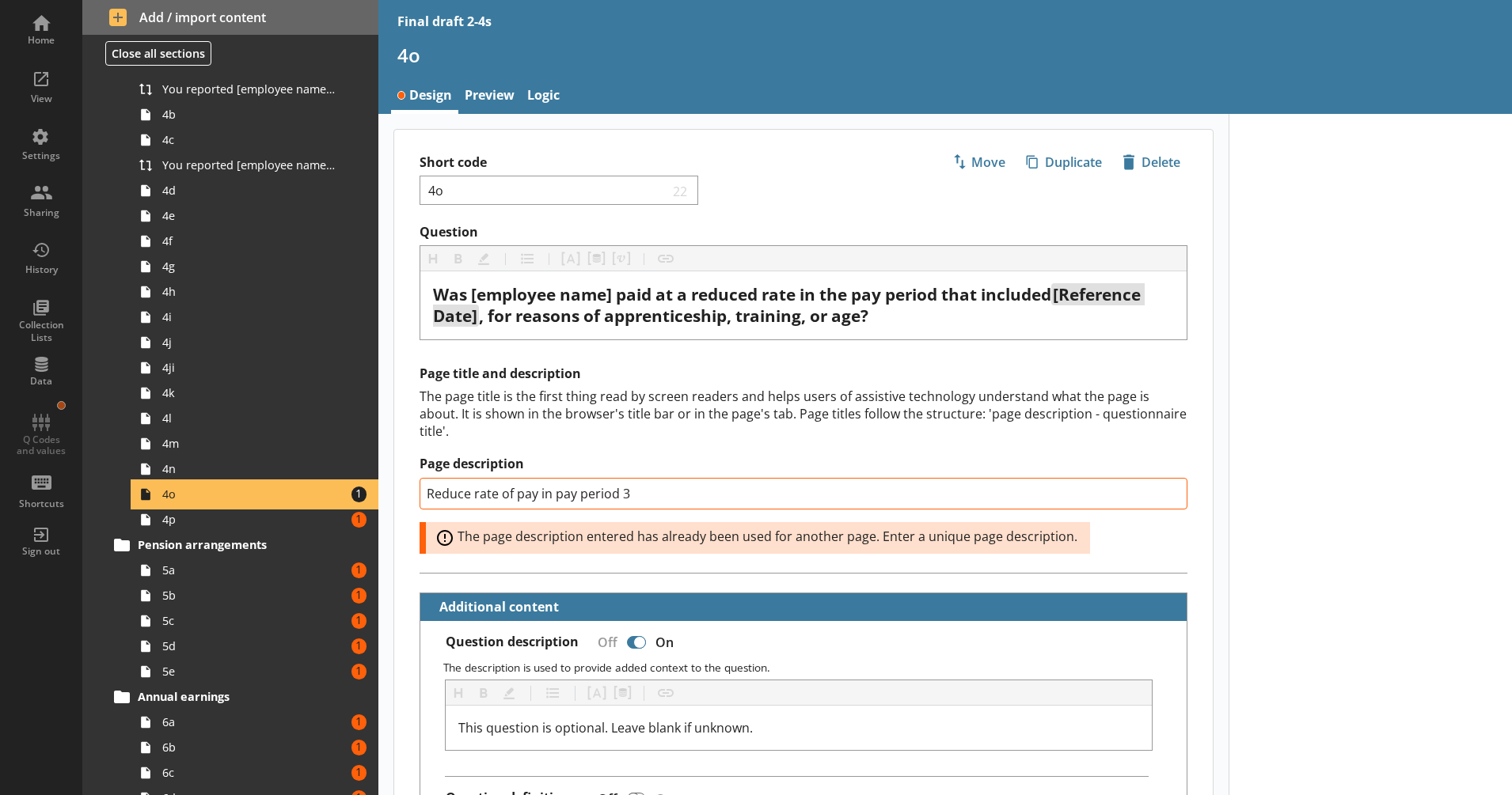
click at [244, 505] on link "4o Amount of errors: 1" at bounding box center [255, 495] width 244 height 25
click at [242, 521] on span "4p" at bounding box center [249, 519] width 175 height 15
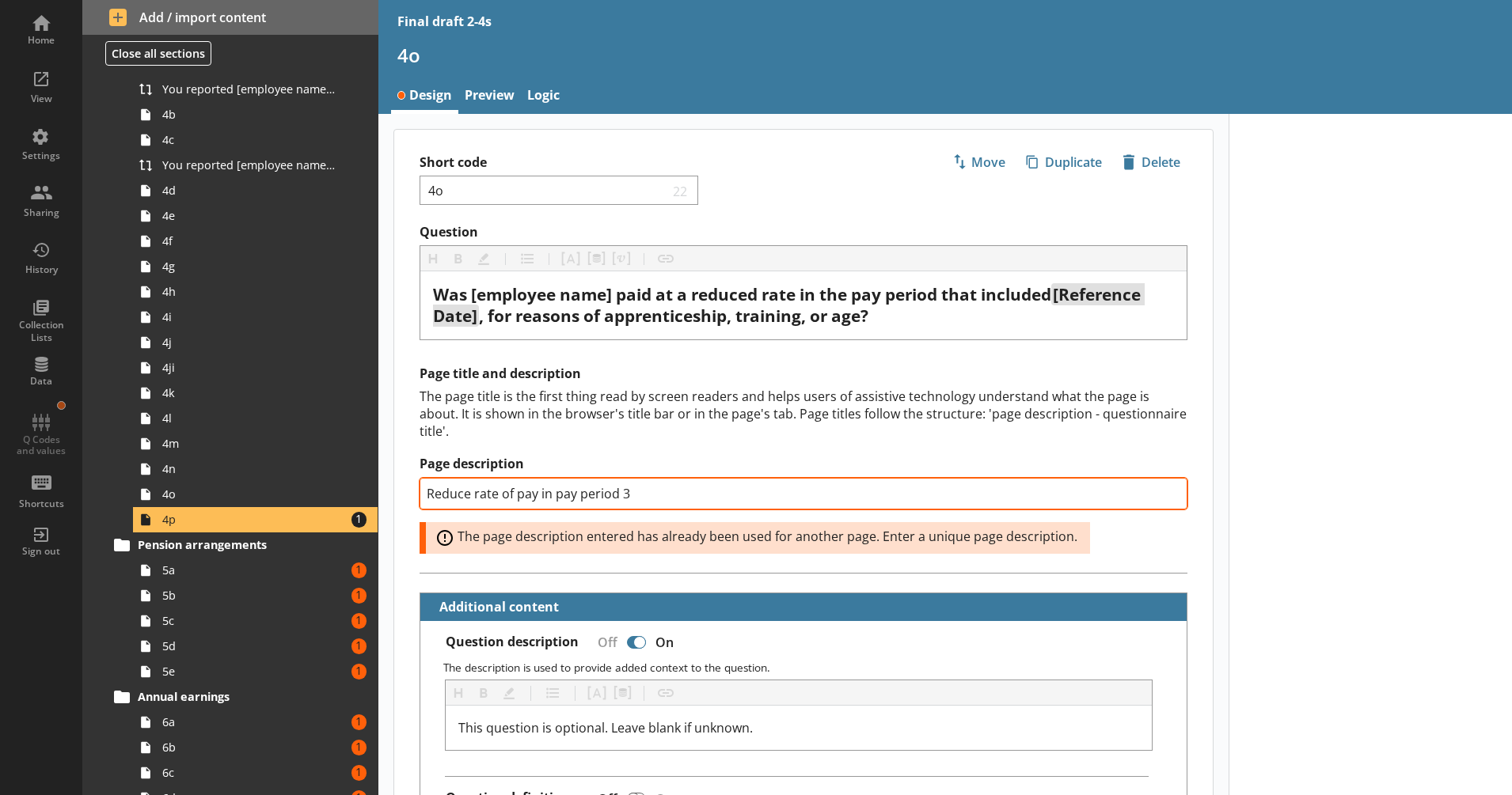
type textarea "x"
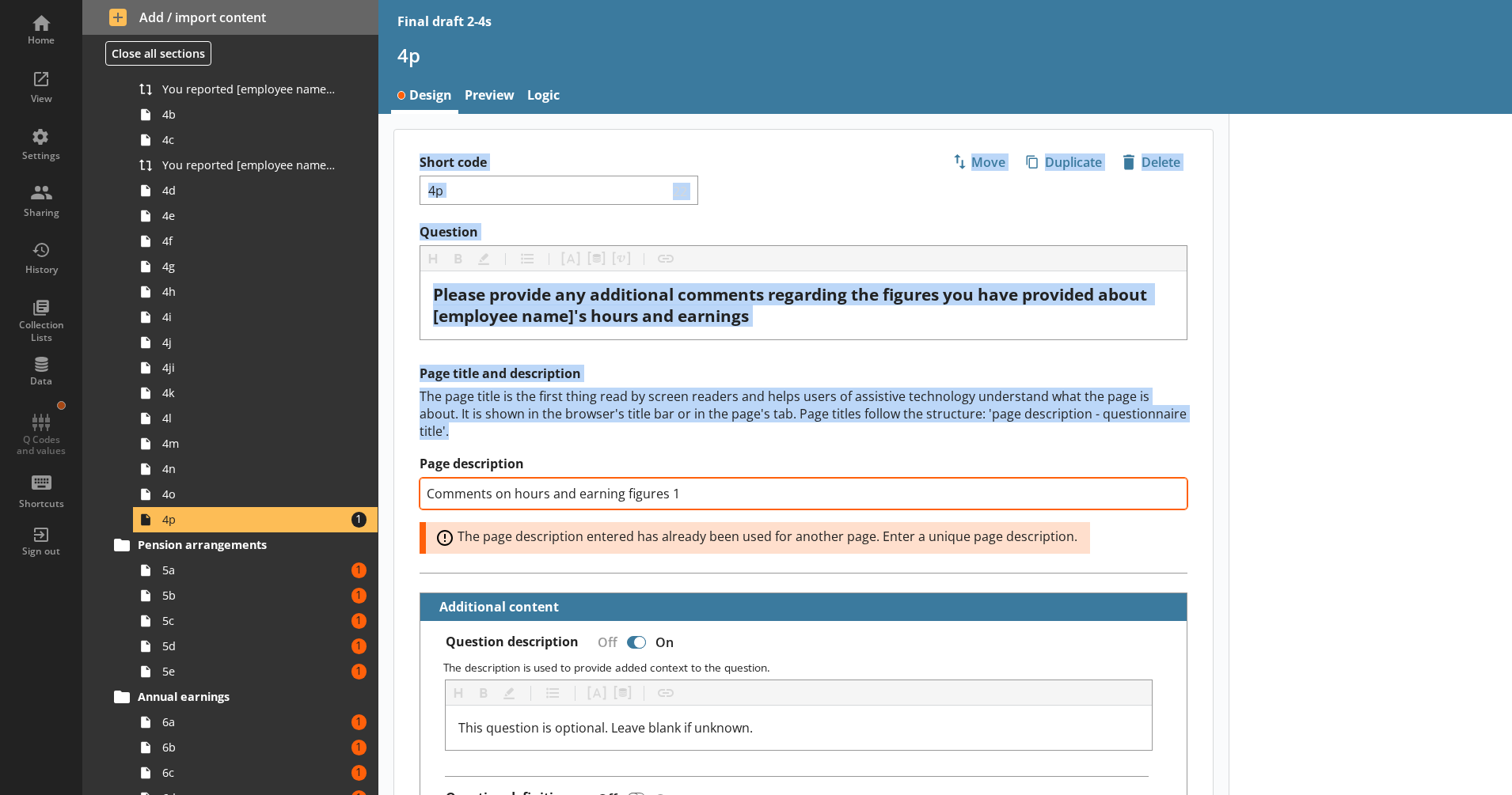
drag, startPoint x: 641, startPoint y: 498, endPoint x: 623, endPoint y: 499, distance: 18.0
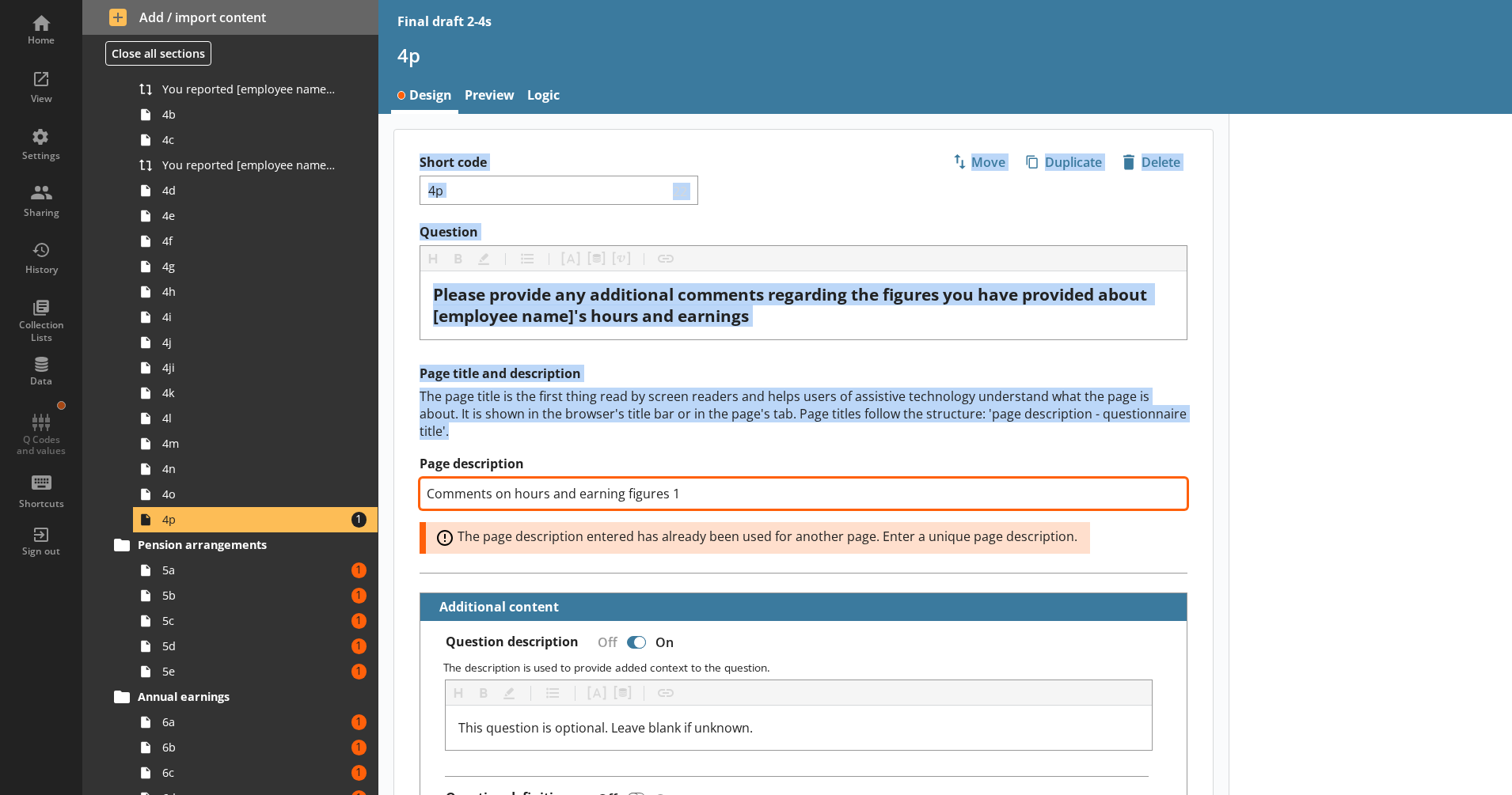
click at [691, 499] on input "Comments on hours and earning figures 1" at bounding box center [804, 493] width 768 height 32
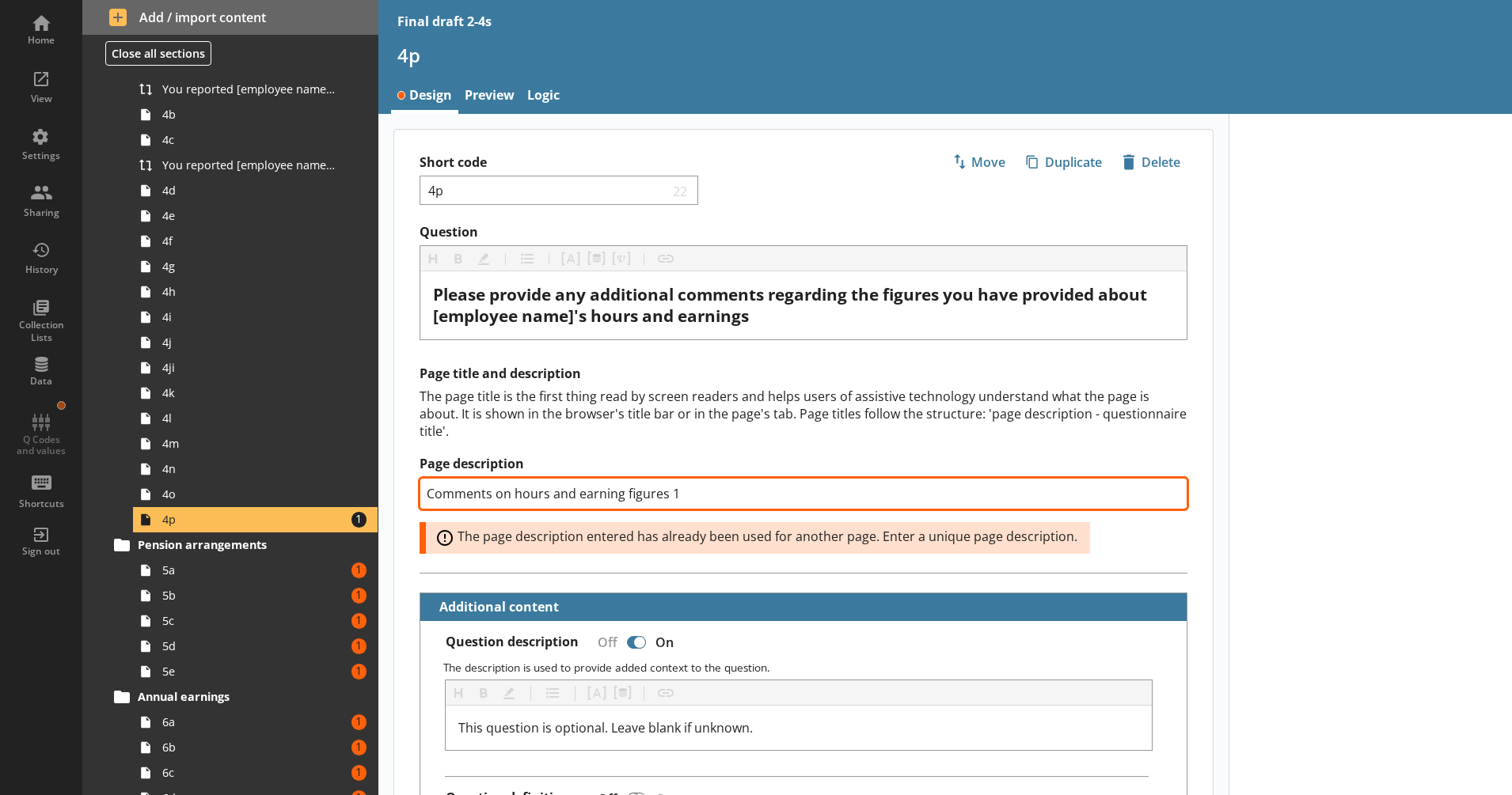
drag, startPoint x: 688, startPoint y: 497, endPoint x: 668, endPoint y: 497, distance: 20.0
click at [668, 497] on input "Comments on hours and earning figures 1" at bounding box center [804, 493] width 768 height 32
type input "Comments on hours and earning figures 3"
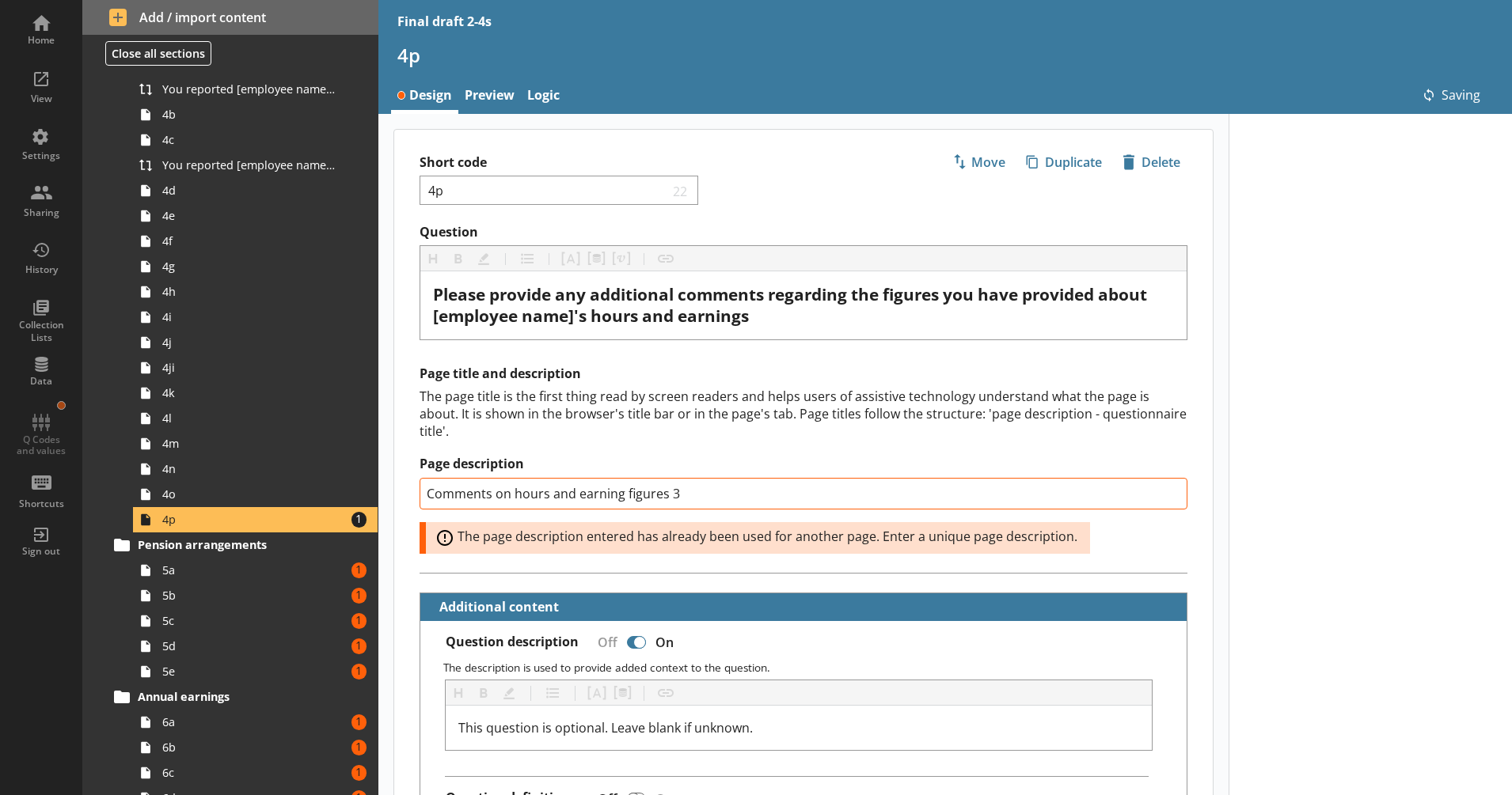
click at [611, 416] on div "The page title is the first thing read by screen readers and helps users of ass…" at bounding box center [804, 414] width 768 height 52
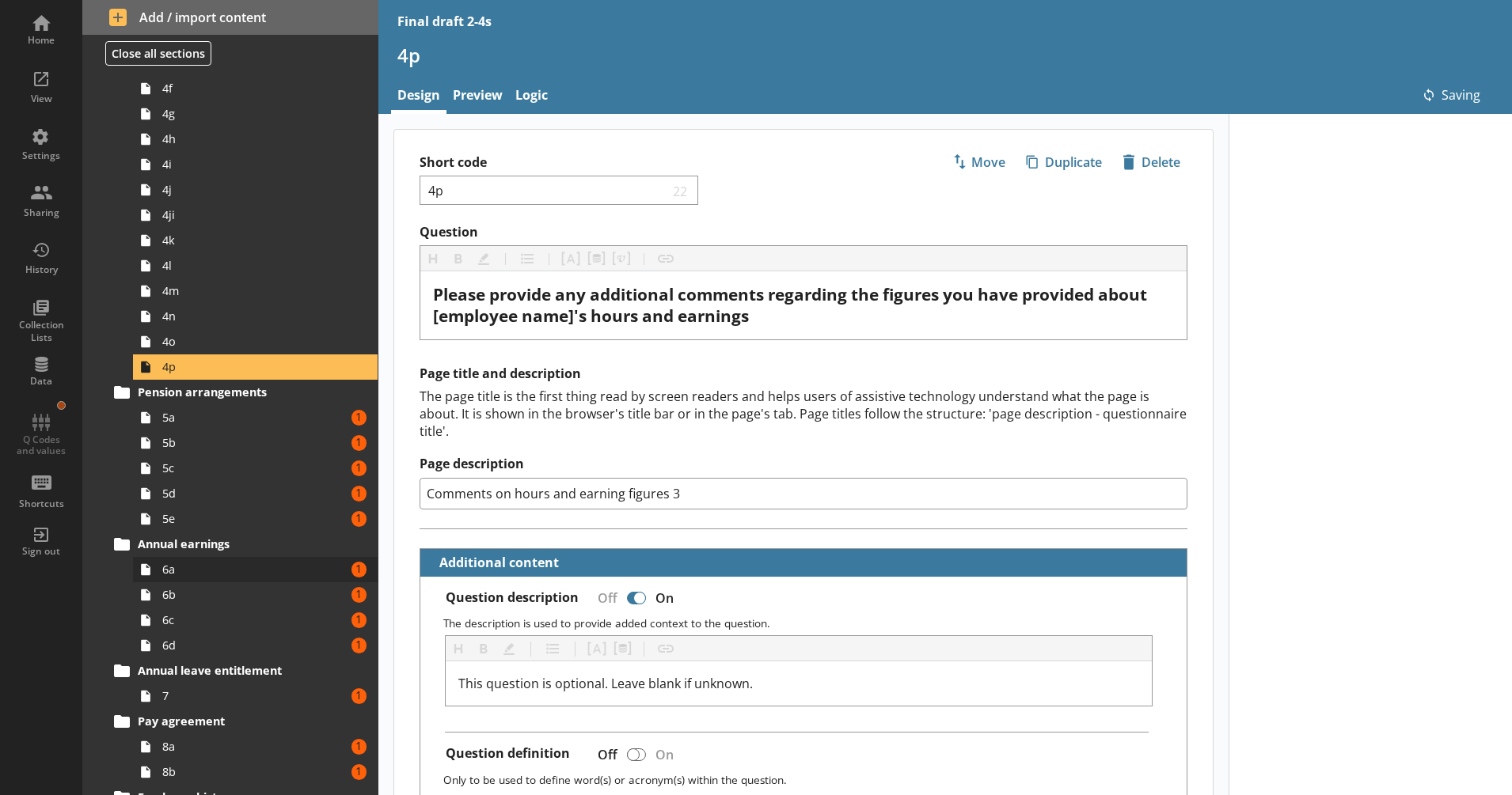
scroll to position [989, 0]
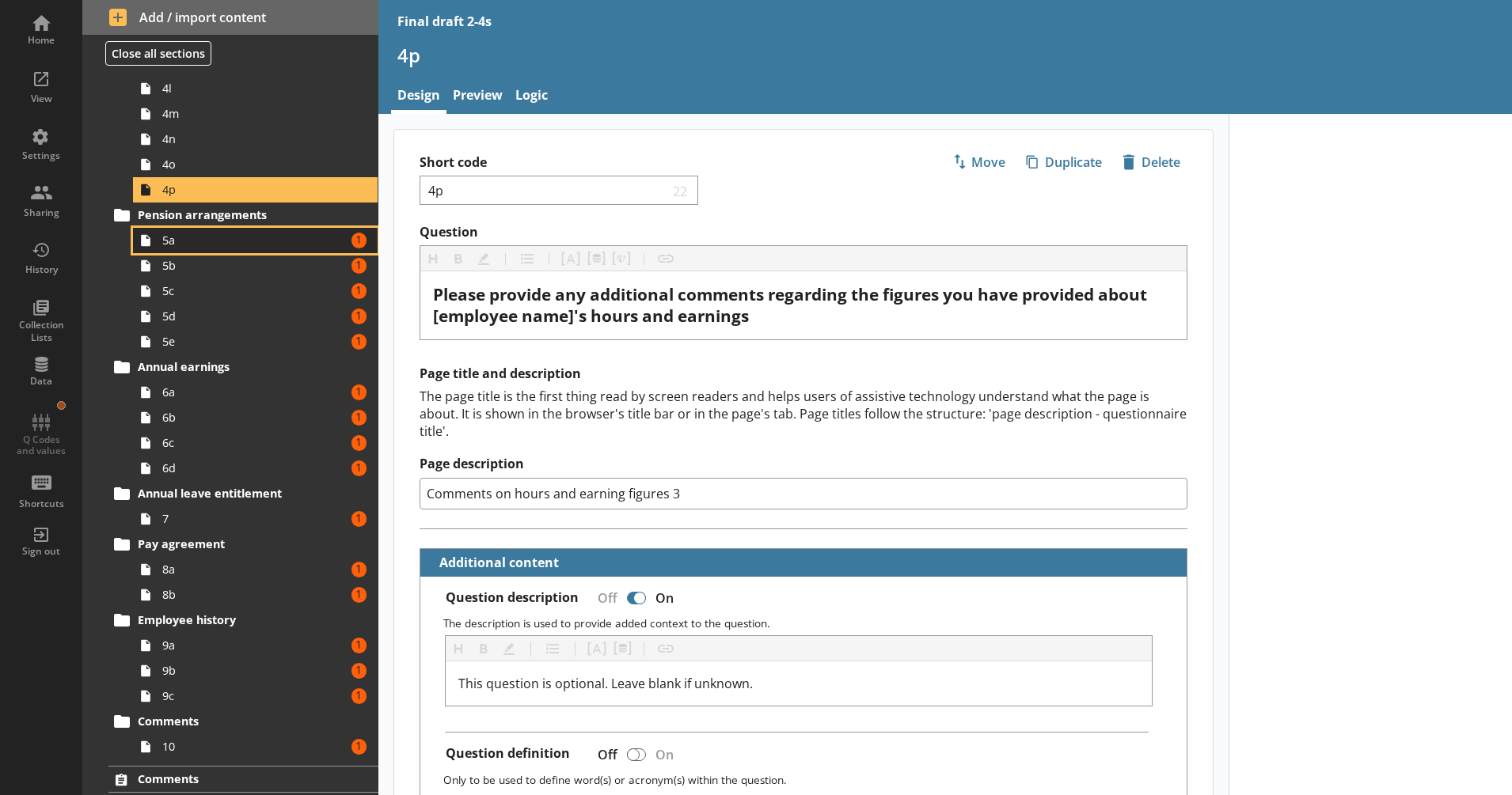
click at [247, 239] on span "5a" at bounding box center [249, 240] width 175 height 15
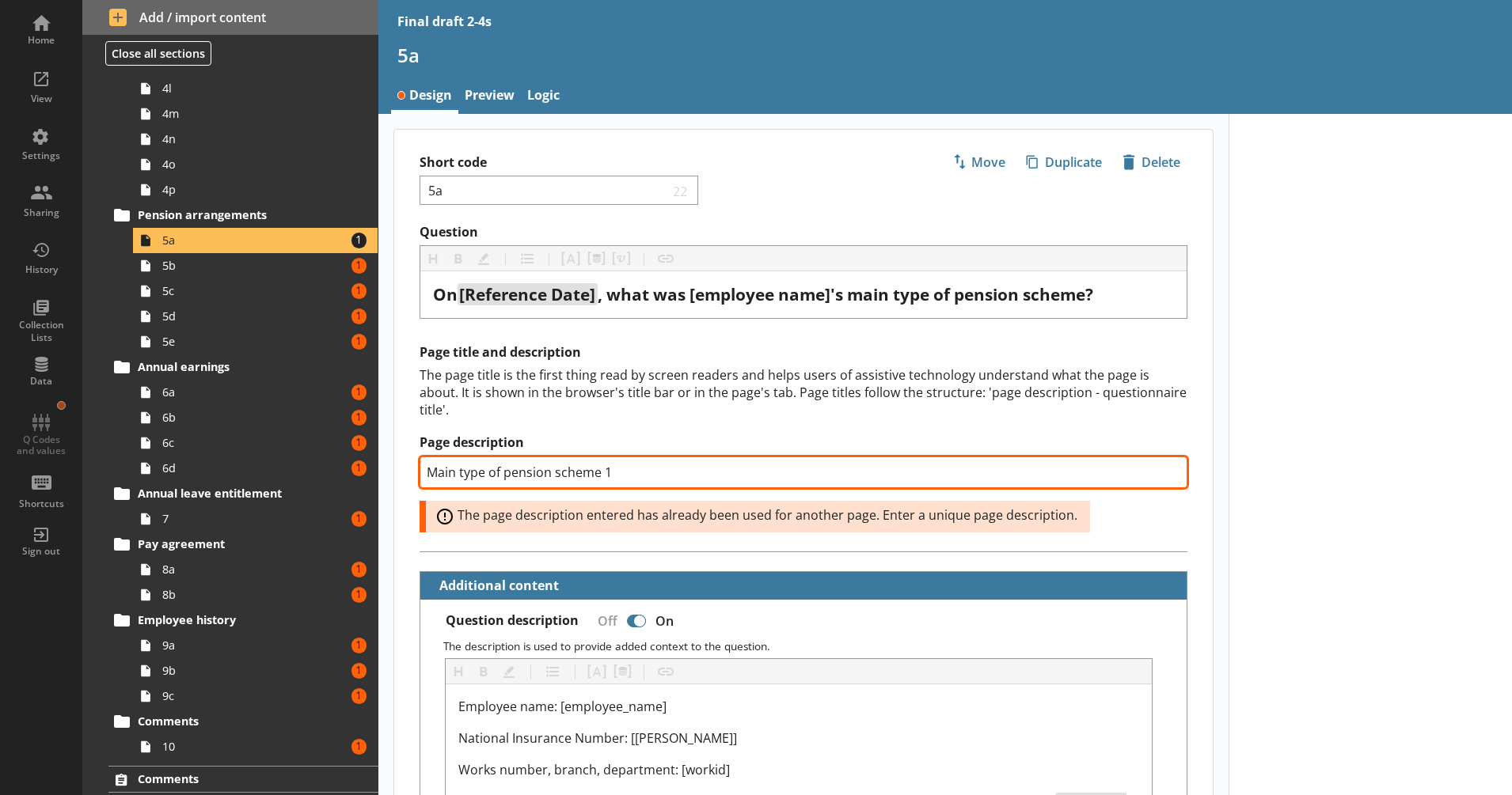
drag, startPoint x: 636, startPoint y: 471, endPoint x: 538, endPoint y: 478, distance: 98.2
click at [602, 476] on input "Main type of pension scheme 1" at bounding box center [804, 472] width 768 height 32
type textarea "x"
type input "Main type of pension scheme 3"
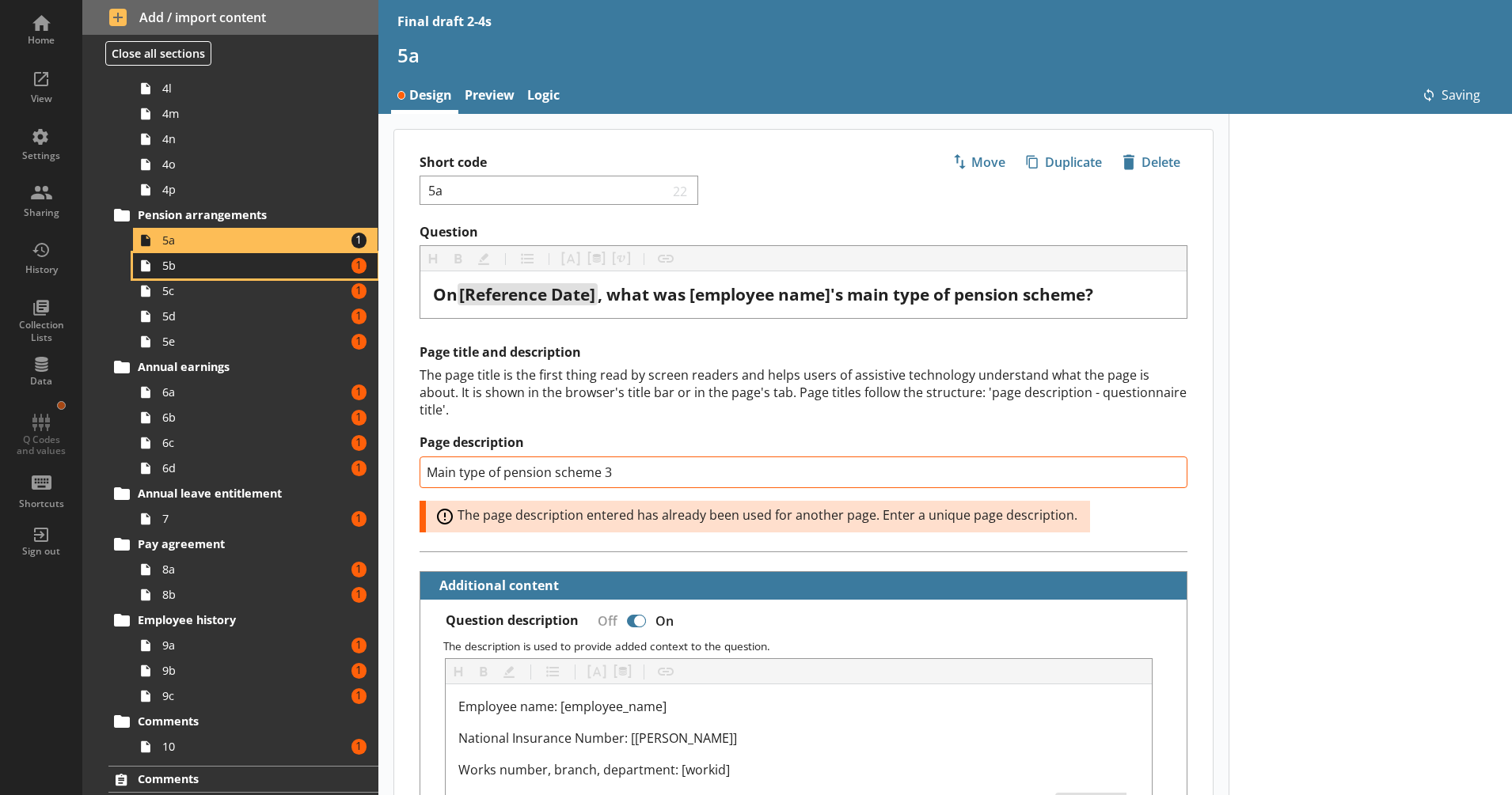
click at [262, 268] on span "5b" at bounding box center [249, 265] width 175 height 15
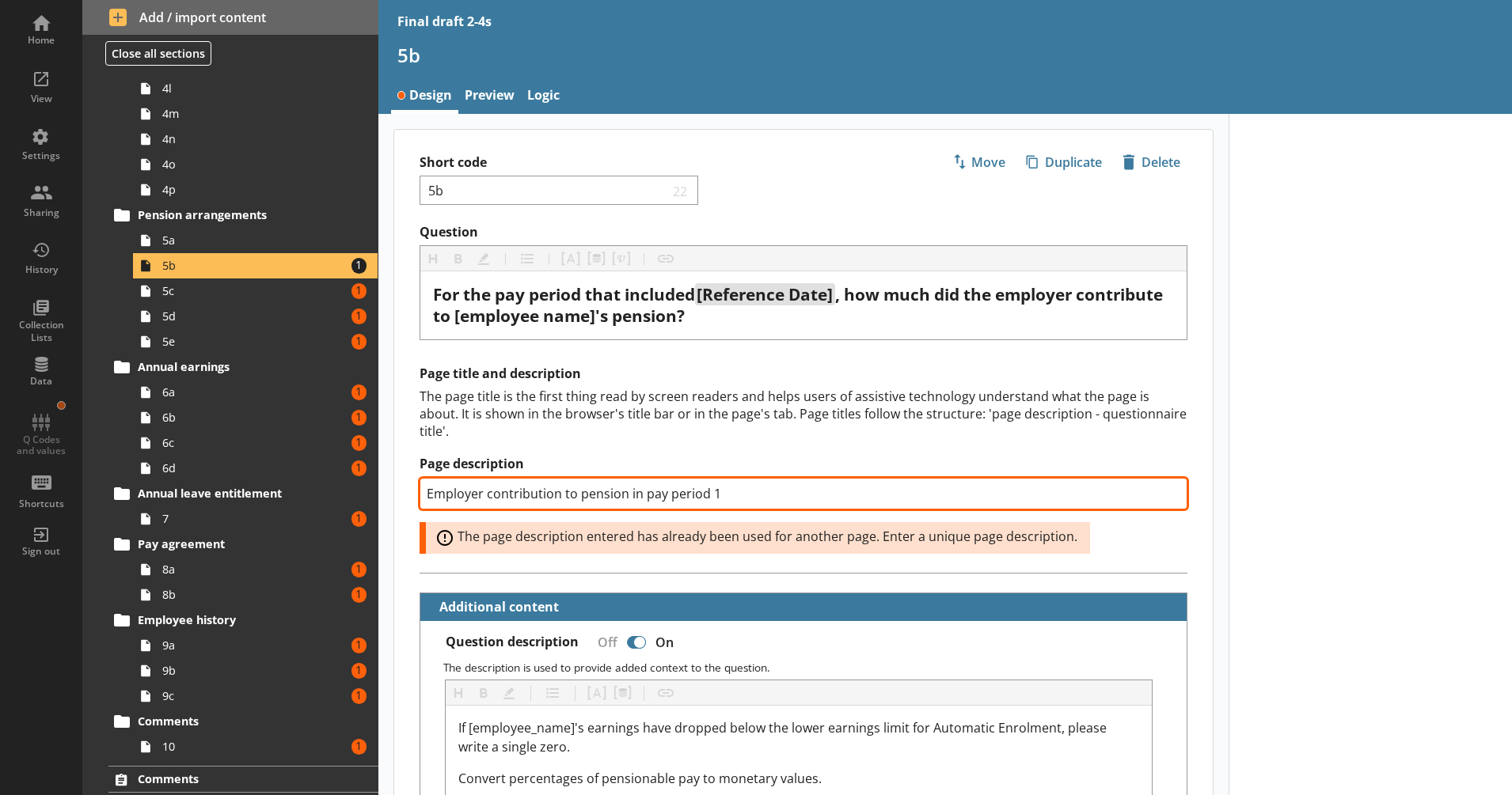
drag, startPoint x: 709, startPoint y: 489, endPoint x: 717, endPoint y: 502, distance: 15.3
click at [722, 499] on input "Employer contribution to pension in pay period 1" at bounding box center [804, 493] width 768 height 32
type textarea "x"
type input "Employer contribution to pension in pay period 3"
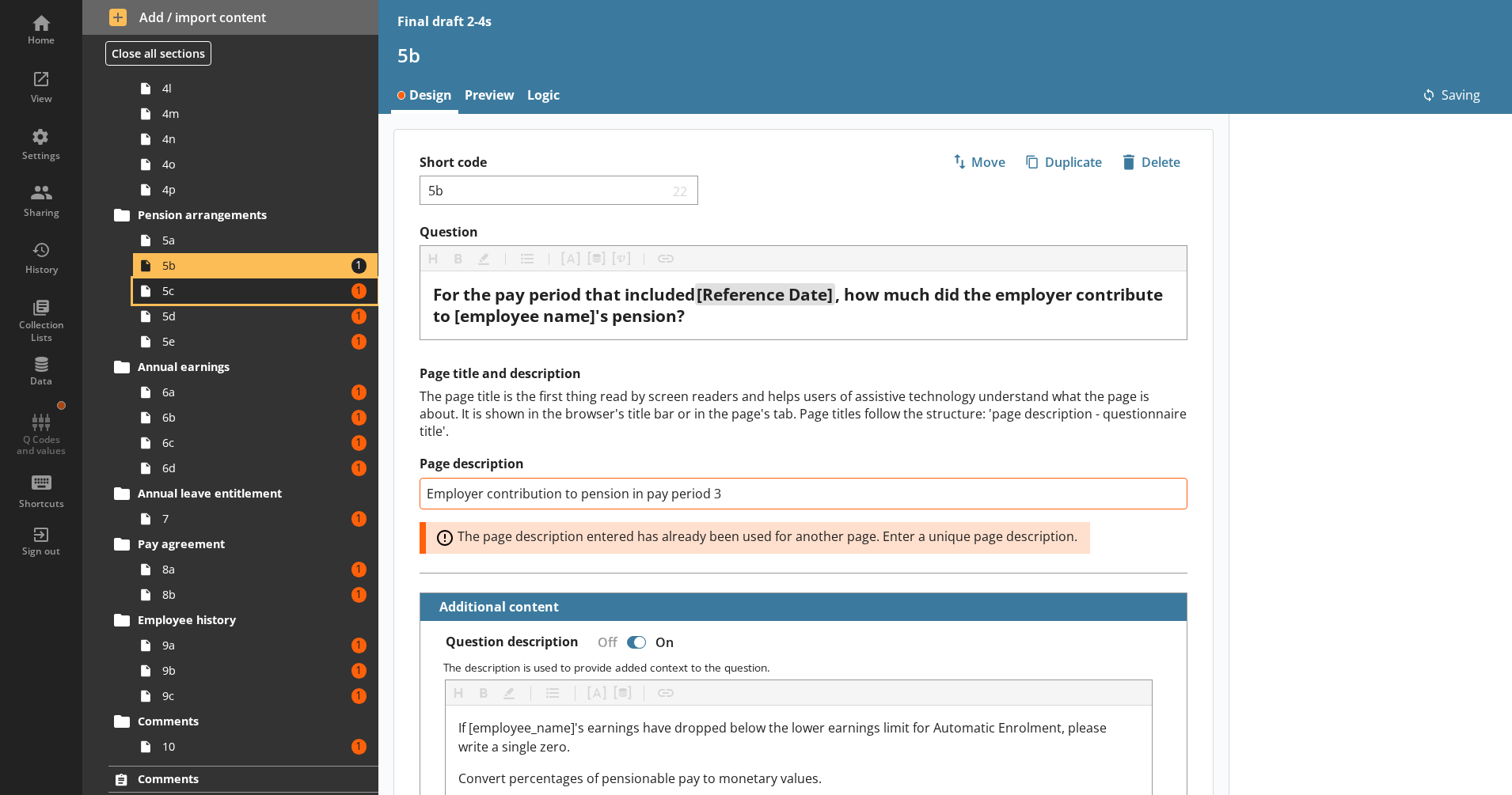
click at [304, 299] on link "5c Amount of errors: 1" at bounding box center [255, 291] width 244 height 25
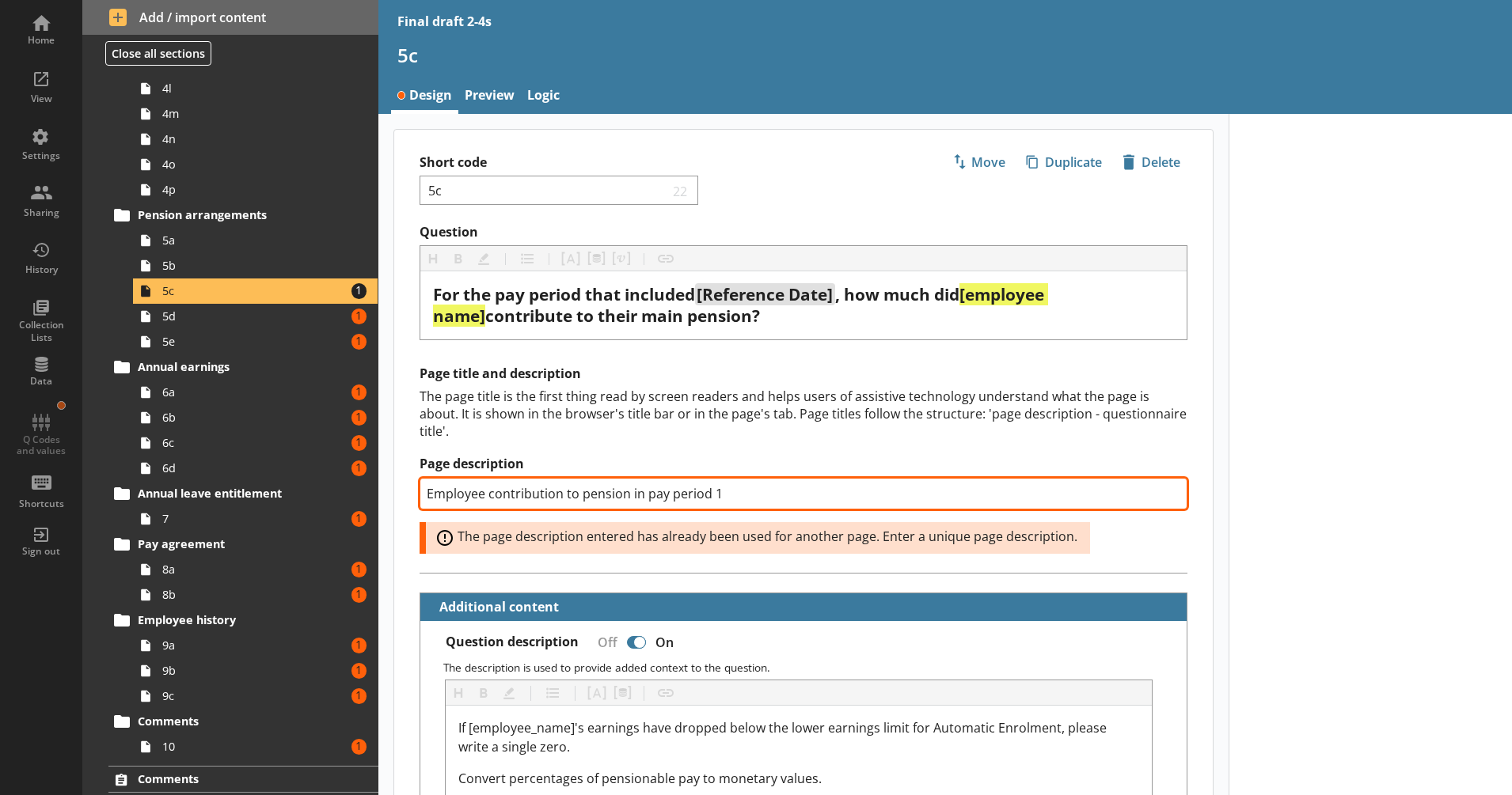
drag, startPoint x: 718, startPoint y: 495, endPoint x: 737, endPoint y: 498, distance: 19.2
click at [737, 498] on input "Employee contribution to pension in pay period 1" at bounding box center [804, 493] width 768 height 32
type textarea "x"
type input "Employee contribution to pension in pay period 3"
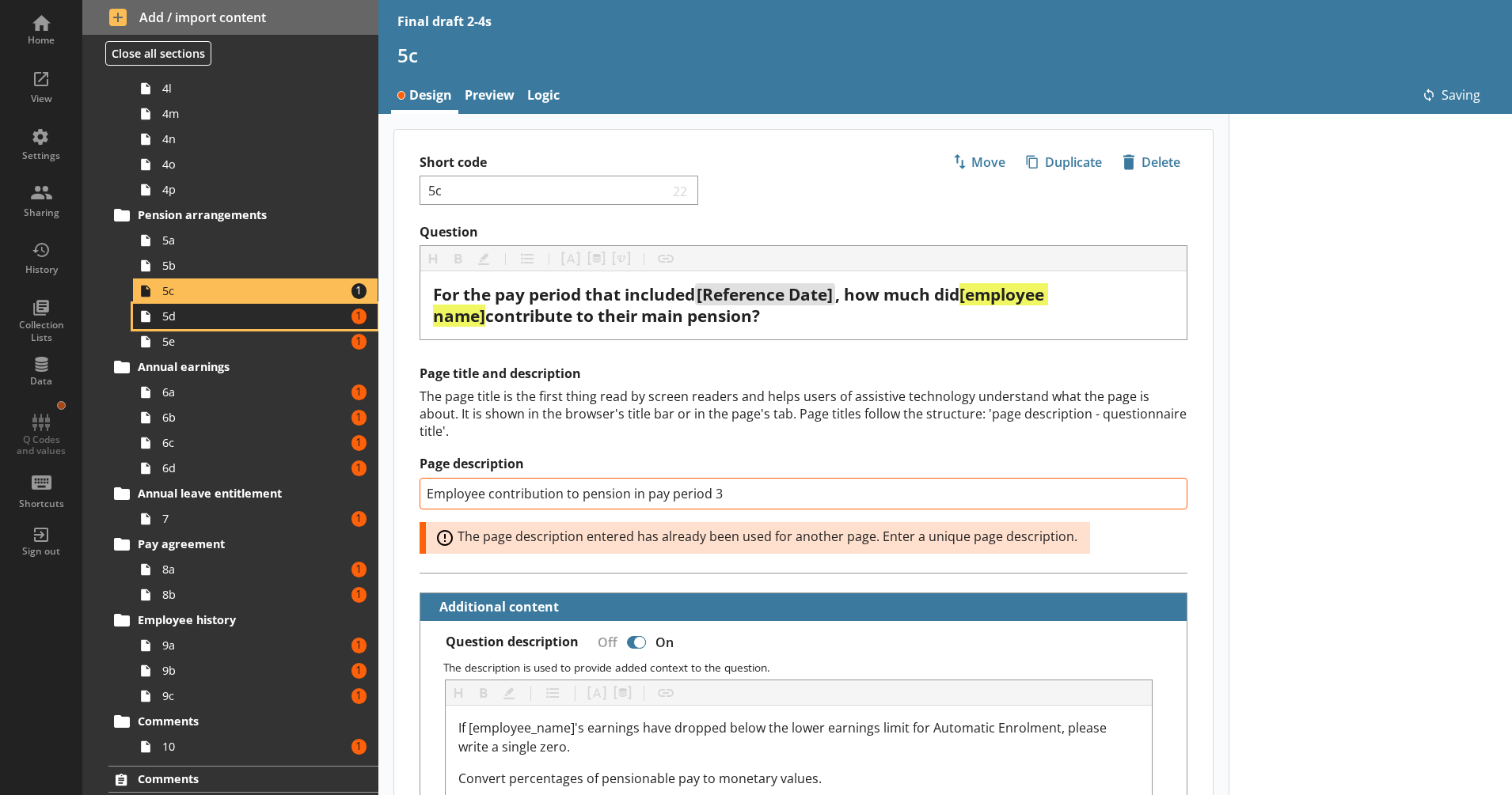
click at [260, 312] on span "5d" at bounding box center [249, 316] width 175 height 15
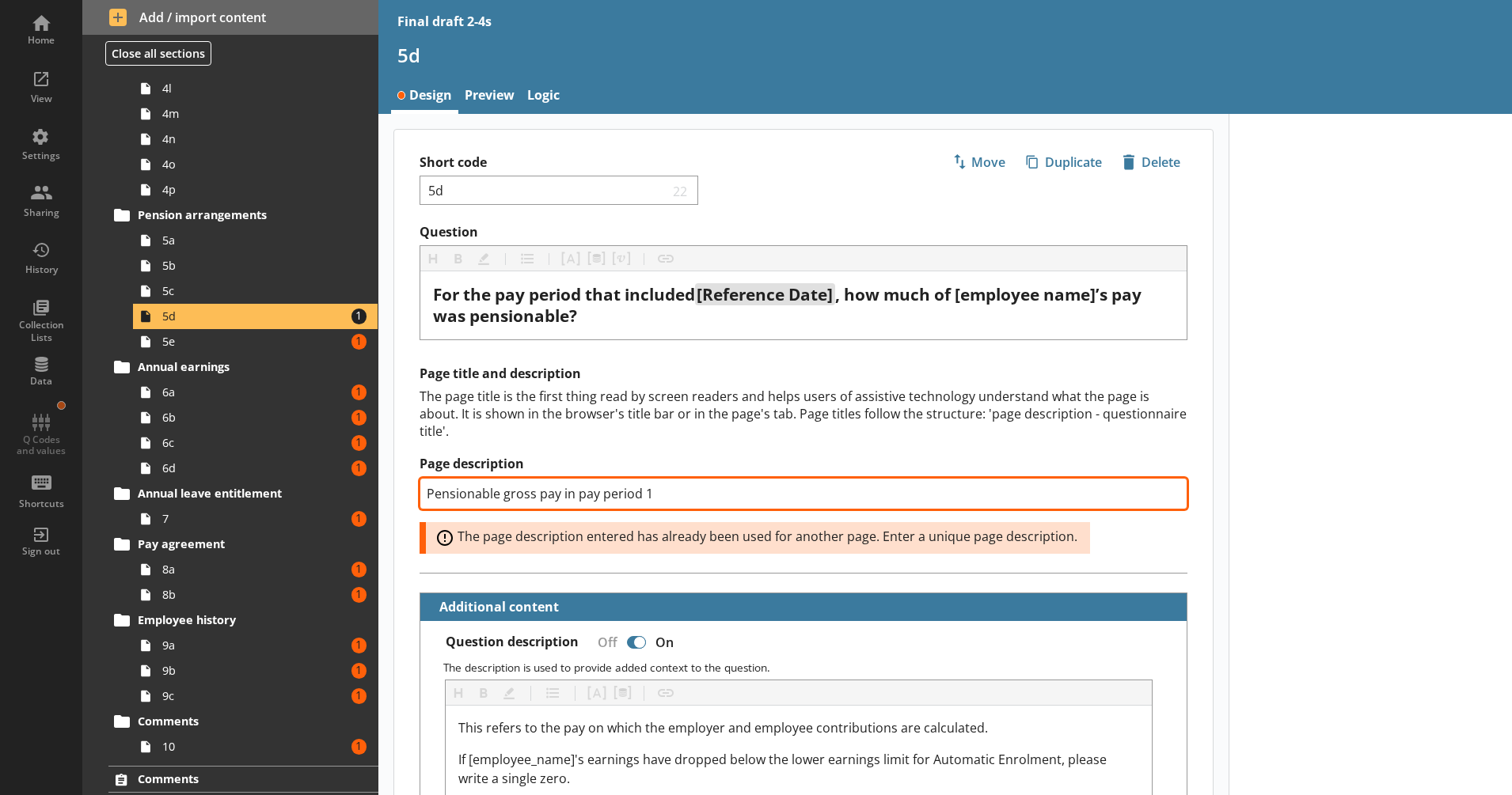
type textarea "x"
type input "Pensionable gross pay in pay period 13"
drag, startPoint x: 652, startPoint y: 497, endPoint x: 642, endPoint y: 497, distance: 10.0
click at [642, 497] on input "Pensionable gross pay in pay period 13" at bounding box center [804, 493] width 768 height 32
drag, startPoint x: 642, startPoint y: 497, endPoint x: 670, endPoint y: 497, distance: 28.0
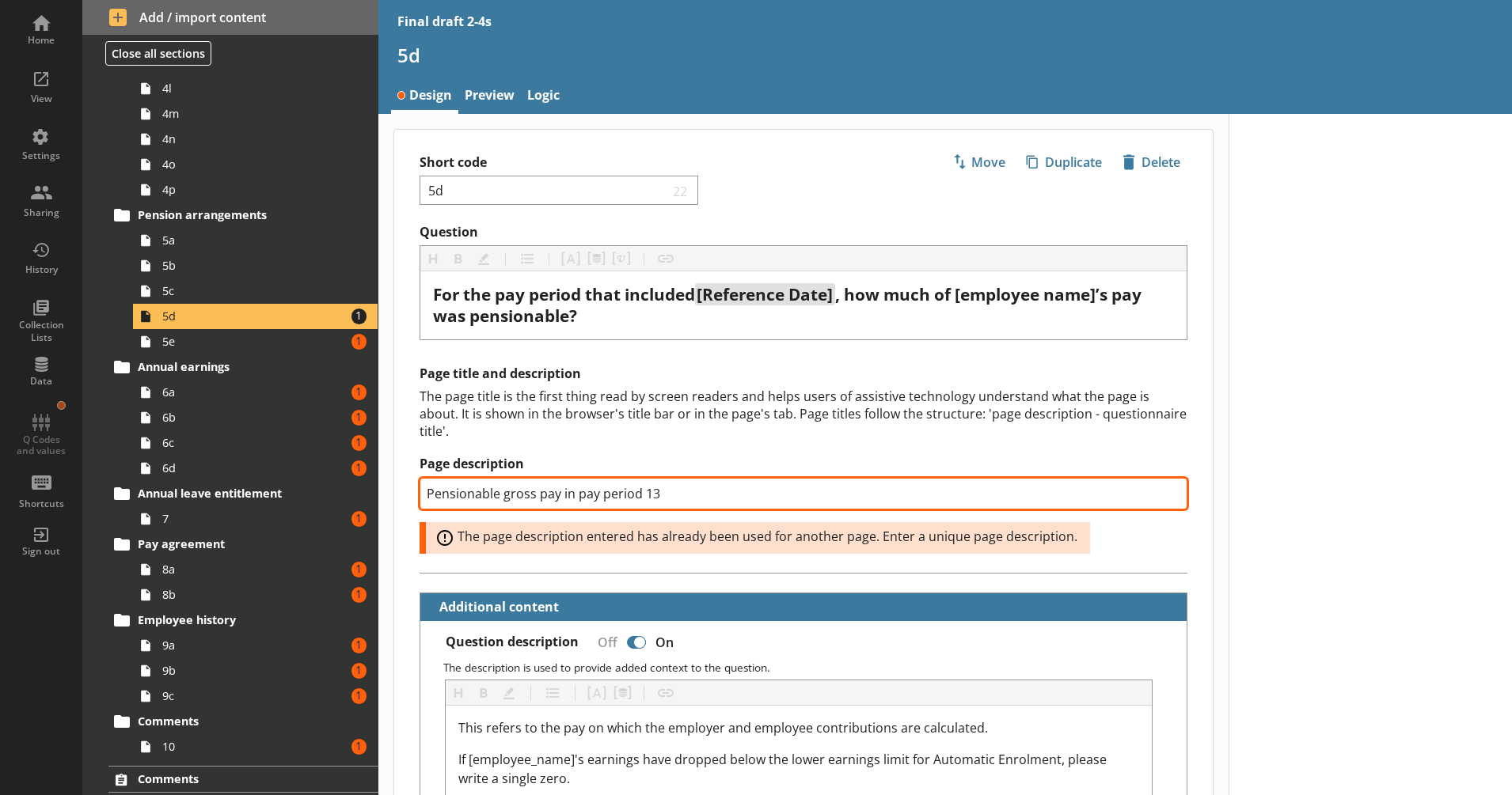
click at [670, 497] on input "Pensionable gross pay in pay period 13" at bounding box center [804, 493] width 768 height 32
type textarea "x"
type input "Pensionable gross pay in pay period 3"
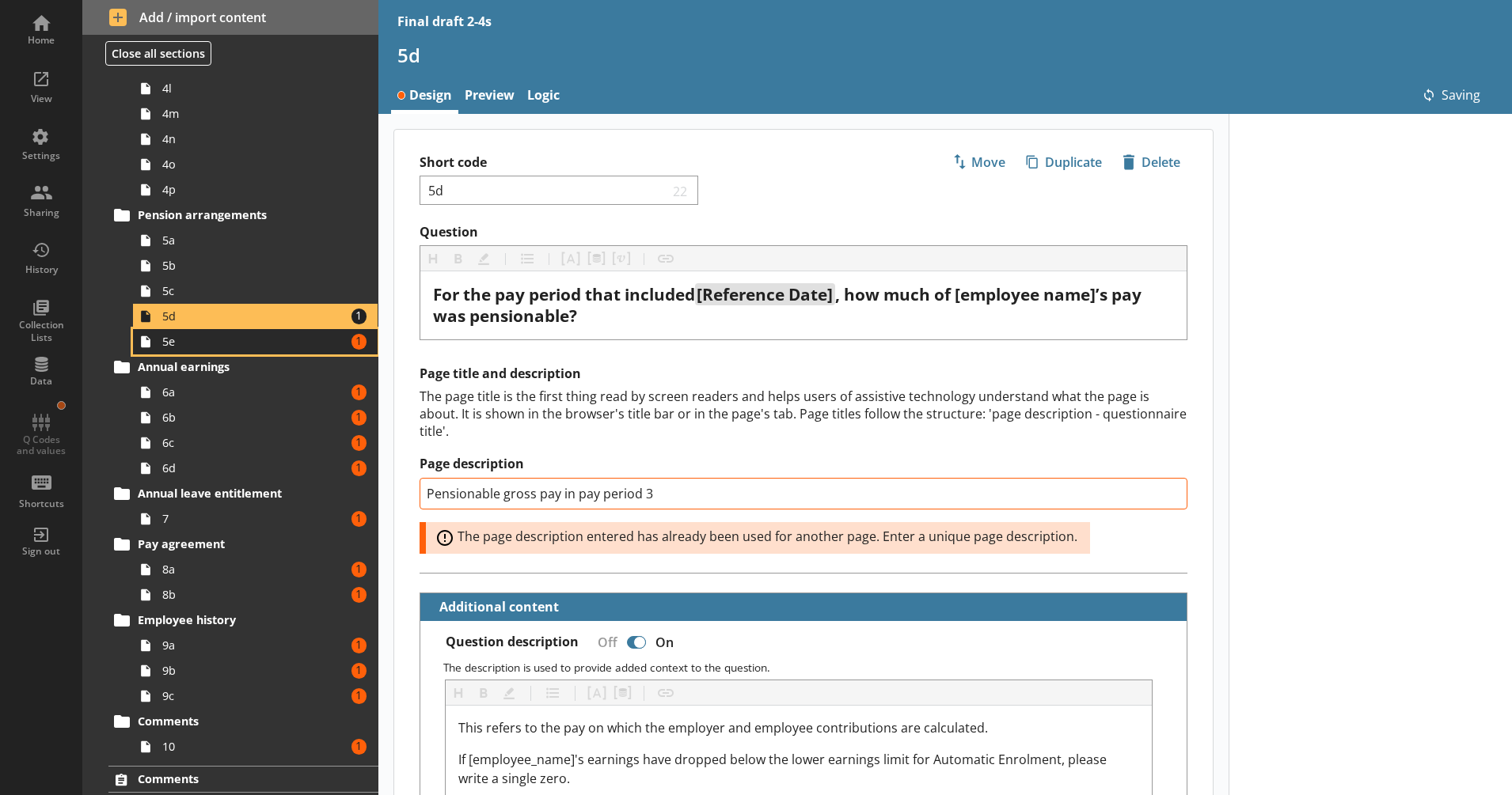
click at [314, 338] on span "5e" at bounding box center [249, 341] width 175 height 15
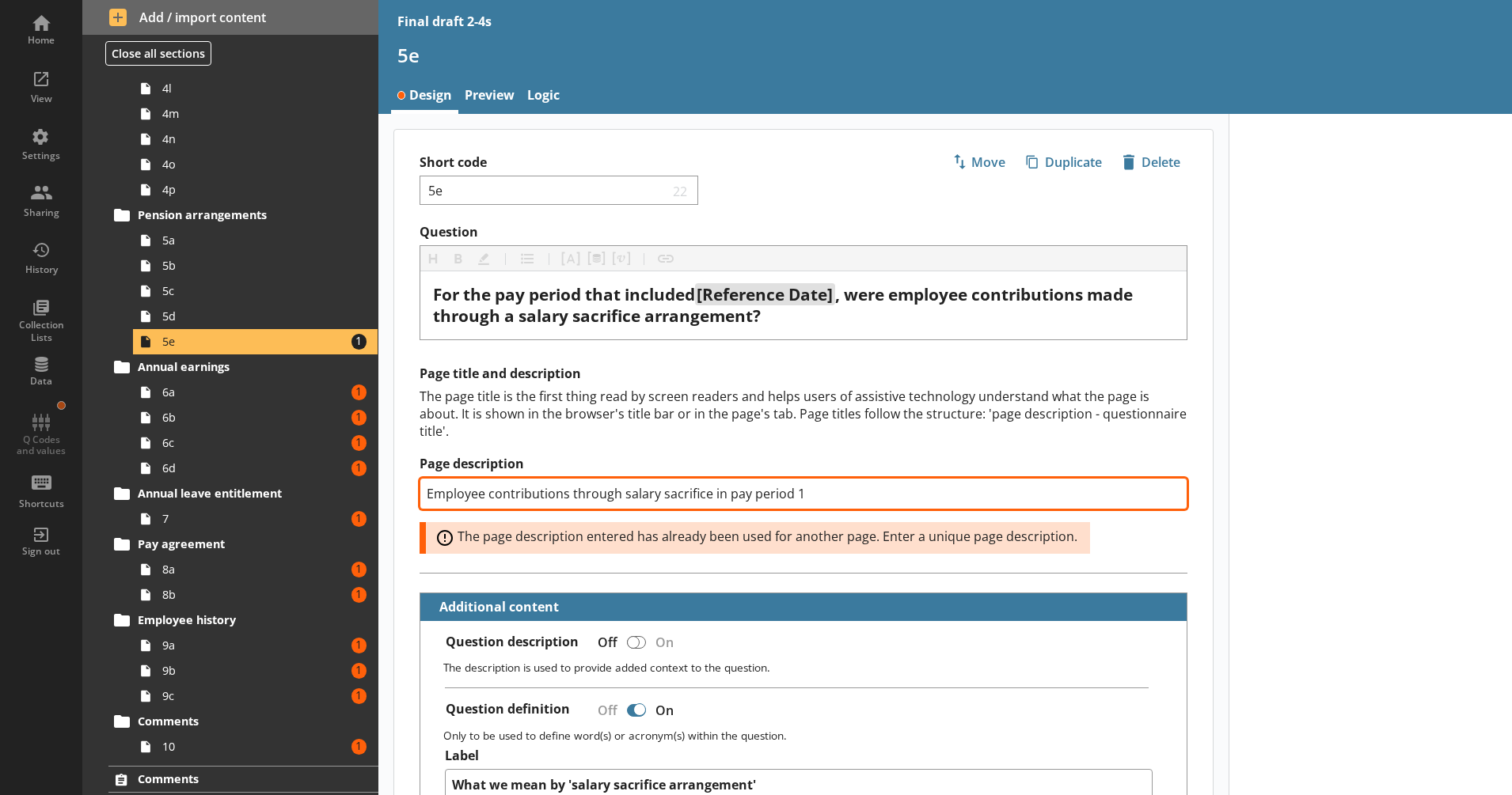
drag, startPoint x: 794, startPoint y: 491, endPoint x: 807, endPoint y: 492, distance: 13.0
click at [807, 492] on input "Employee contributions through salary sacrifice in pay period 1" at bounding box center [804, 493] width 768 height 32
type textarea "x"
type input "Employee contributions through salary sacrifice in pay period 3"
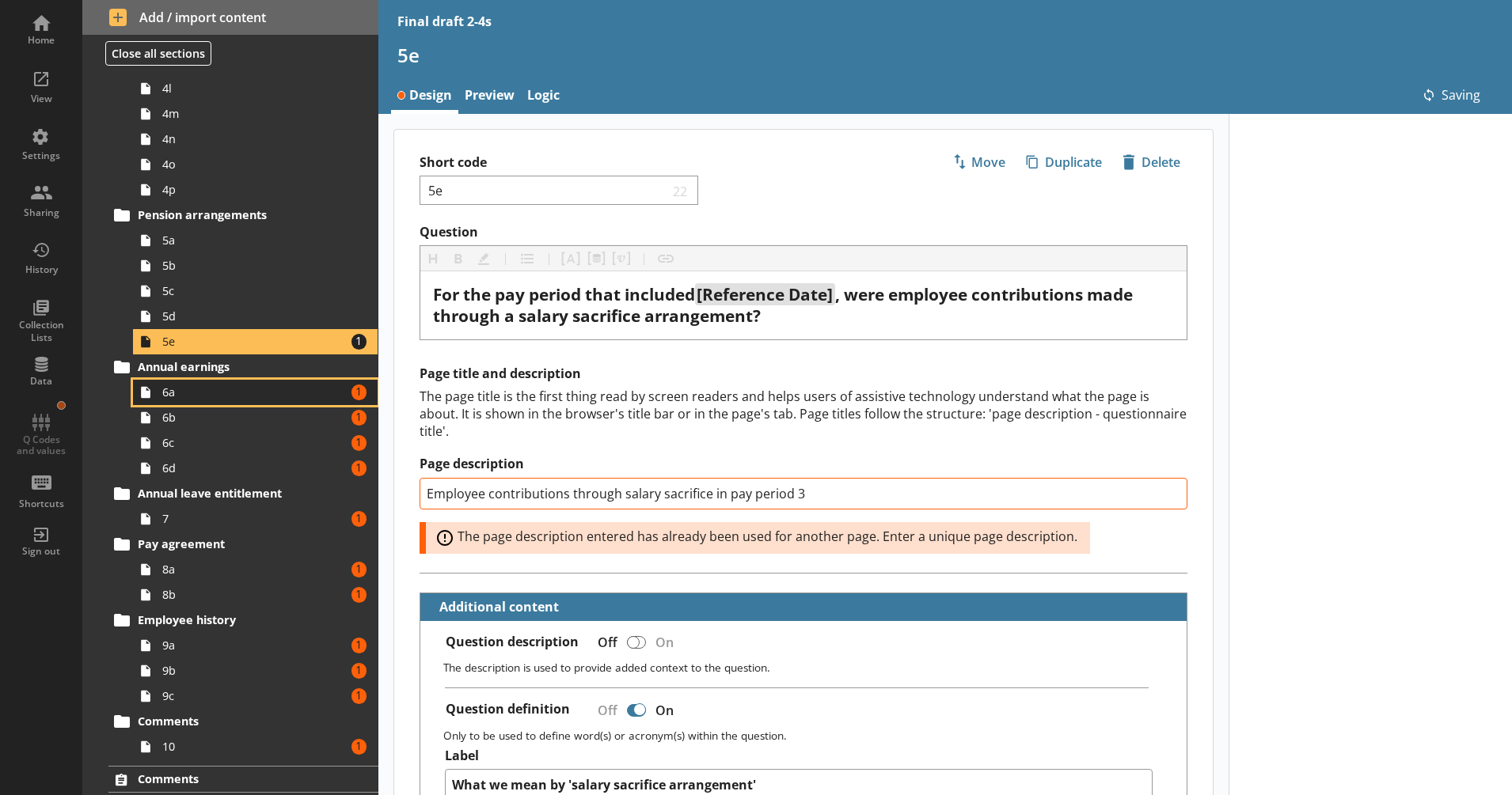
click at [246, 391] on span "6a" at bounding box center [249, 392] width 175 height 15
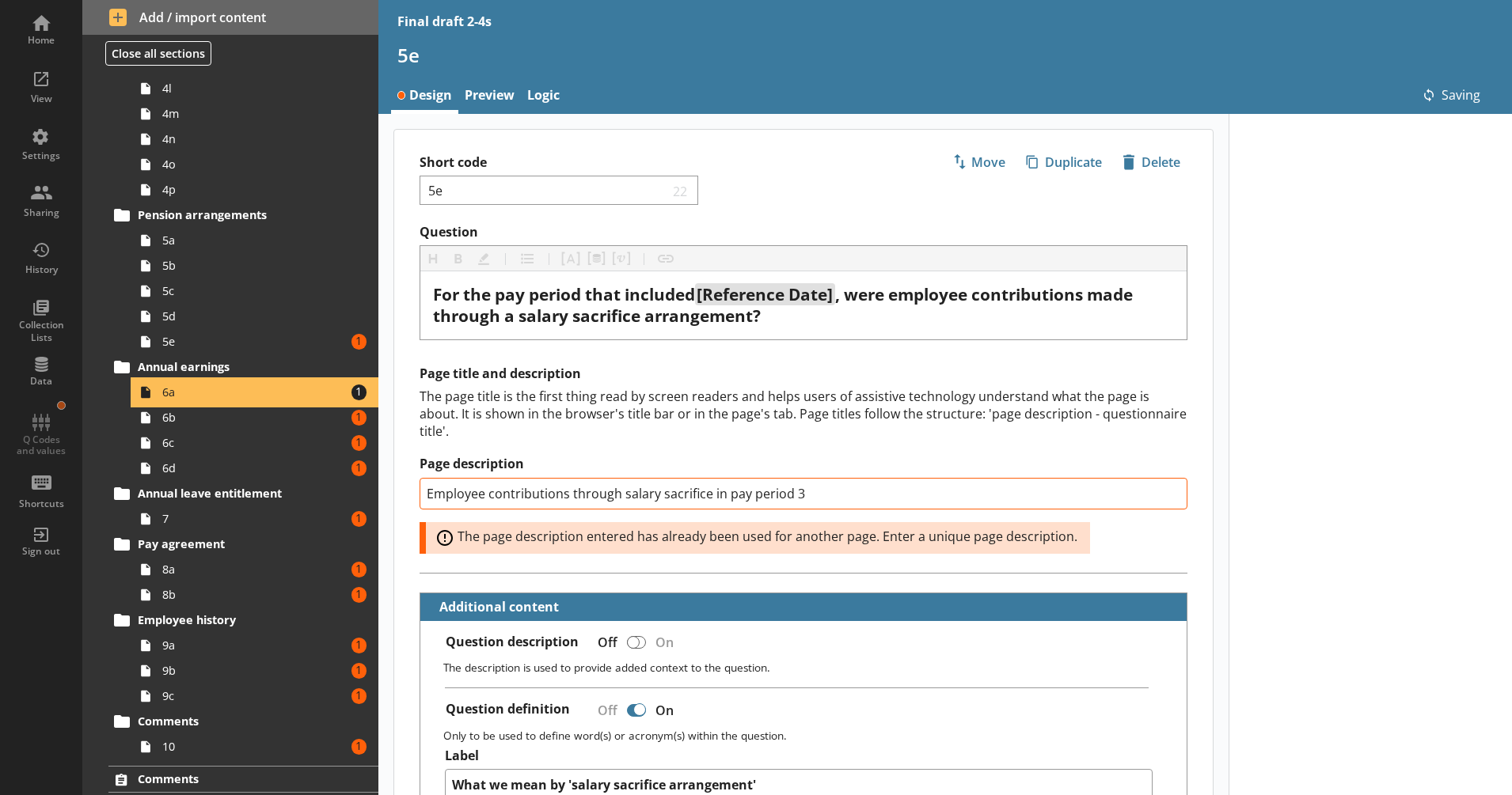
scroll to position [1026, 0]
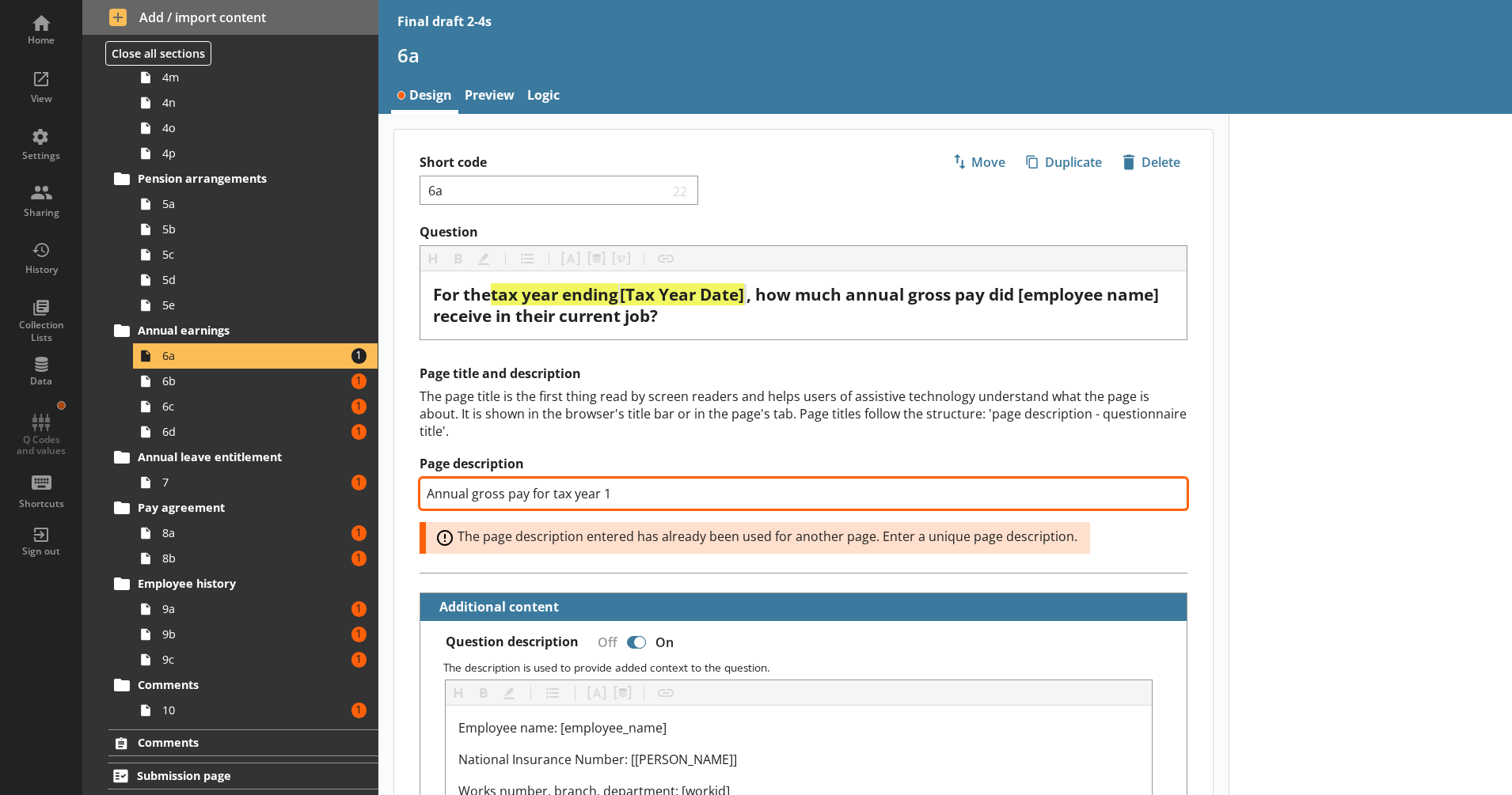
drag, startPoint x: 614, startPoint y: 490, endPoint x: 597, endPoint y: 494, distance: 17.5
click at [597, 494] on input "Annual gross pay for tax year 1" at bounding box center [804, 493] width 768 height 32
type textarea "x"
type input "Annual gross pay for tax year3"
click at [598, 495] on input "Annual gross pay for tax year3" at bounding box center [804, 493] width 768 height 32
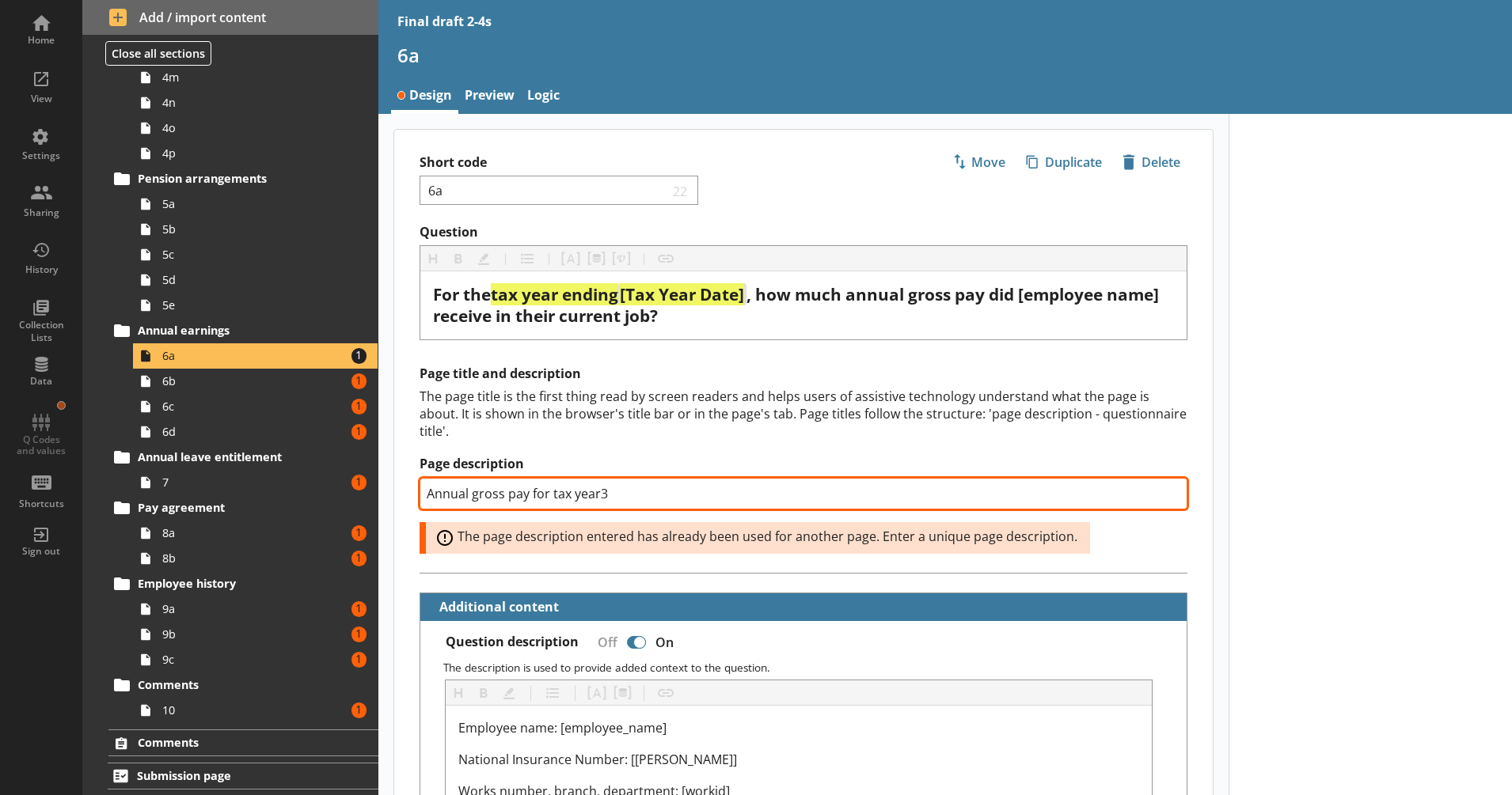
type textarea "x"
type input "Annual gross pay for tax year 3"
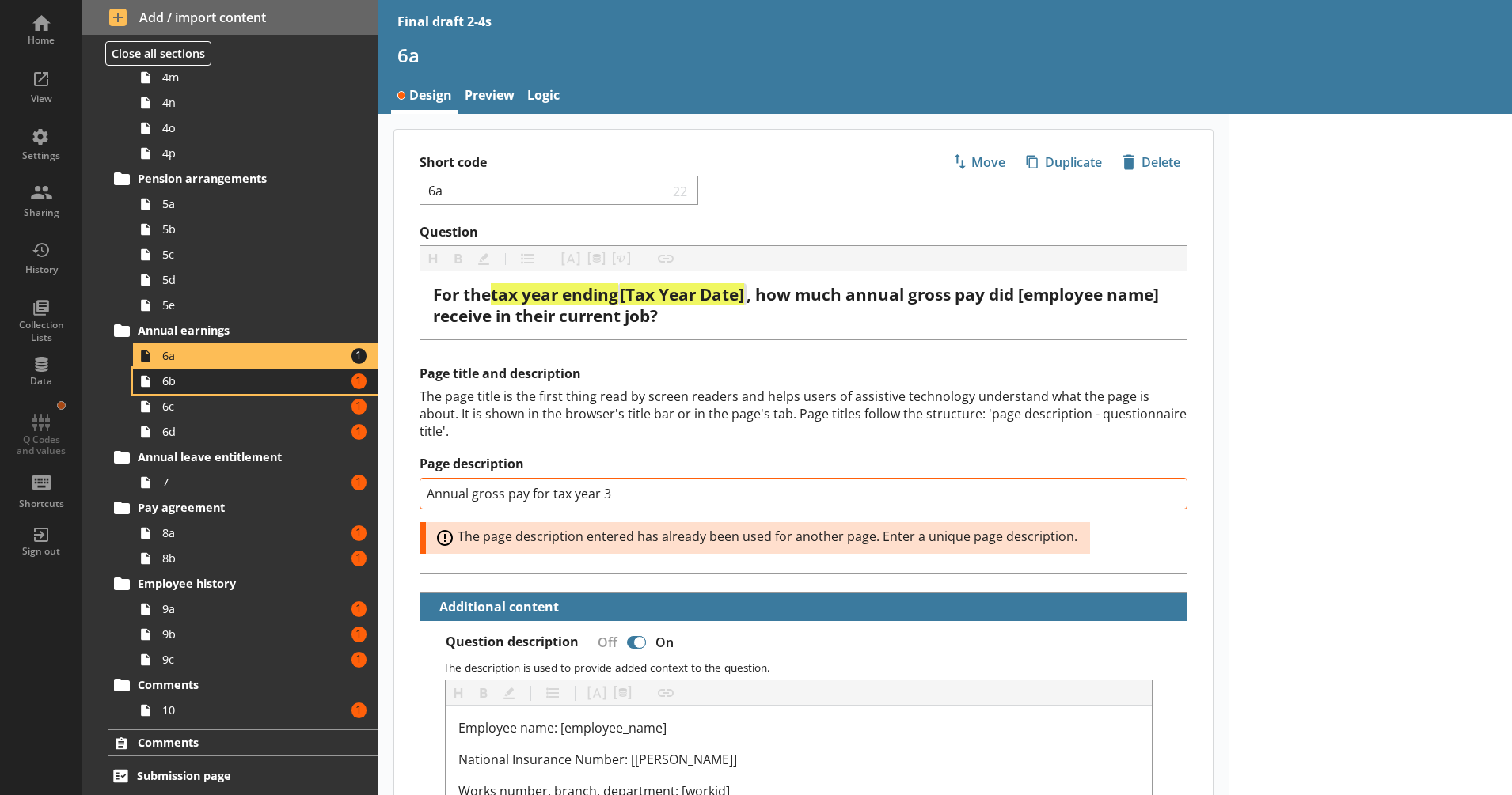
click at [300, 389] on span "6b" at bounding box center [249, 381] width 175 height 15
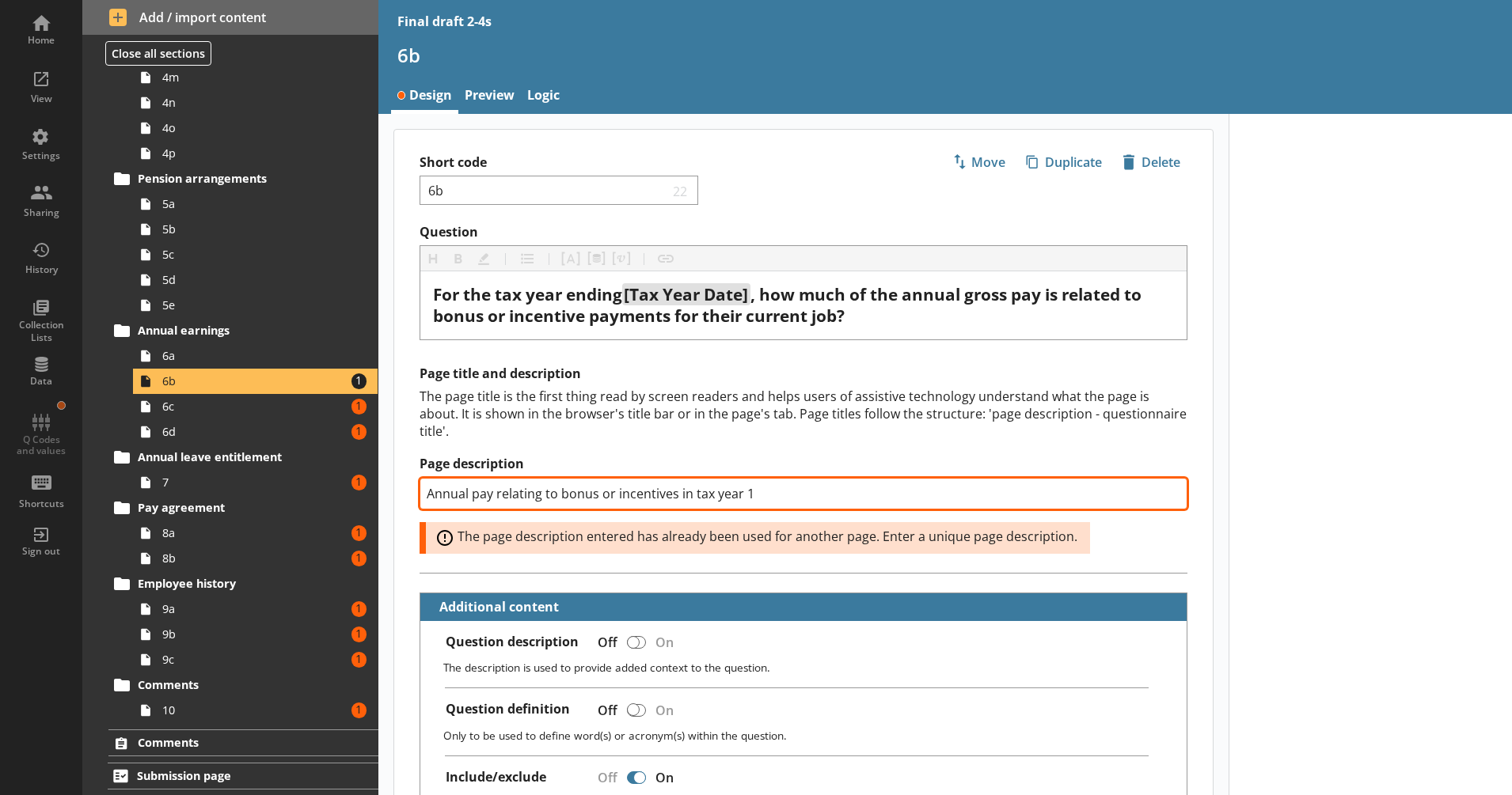
drag, startPoint x: 760, startPoint y: 493, endPoint x: 744, endPoint y: 497, distance: 16.5
click at [744, 497] on input "Annual pay relating to bonus or incentives in tax year 1" at bounding box center [804, 493] width 768 height 32
type textarea "x"
type input "Annual pay relating to bonus or incentives in tax year 3"
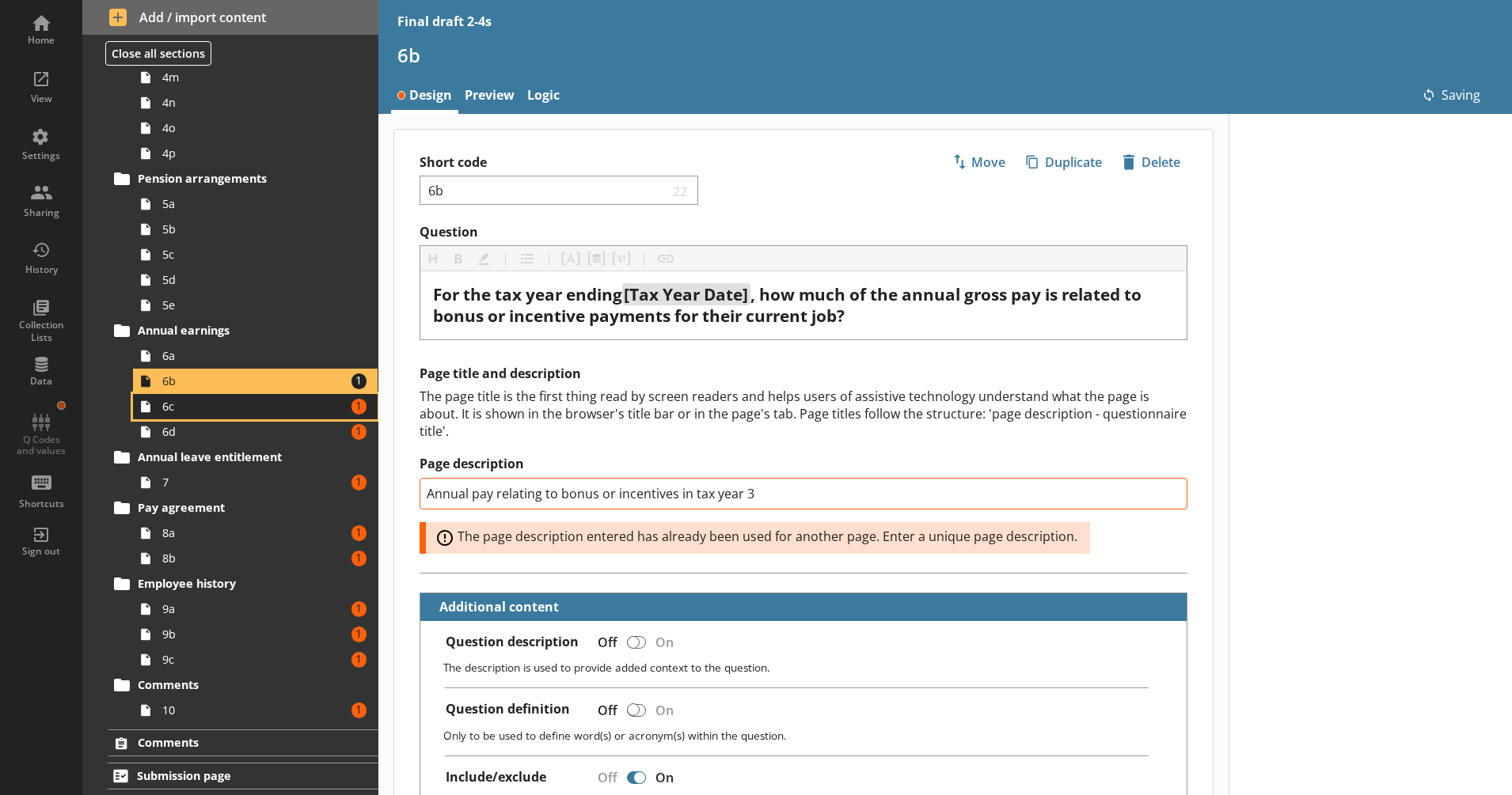
click at [250, 401] on span "6c" at bounding box center [249, 406] width 175 height 15
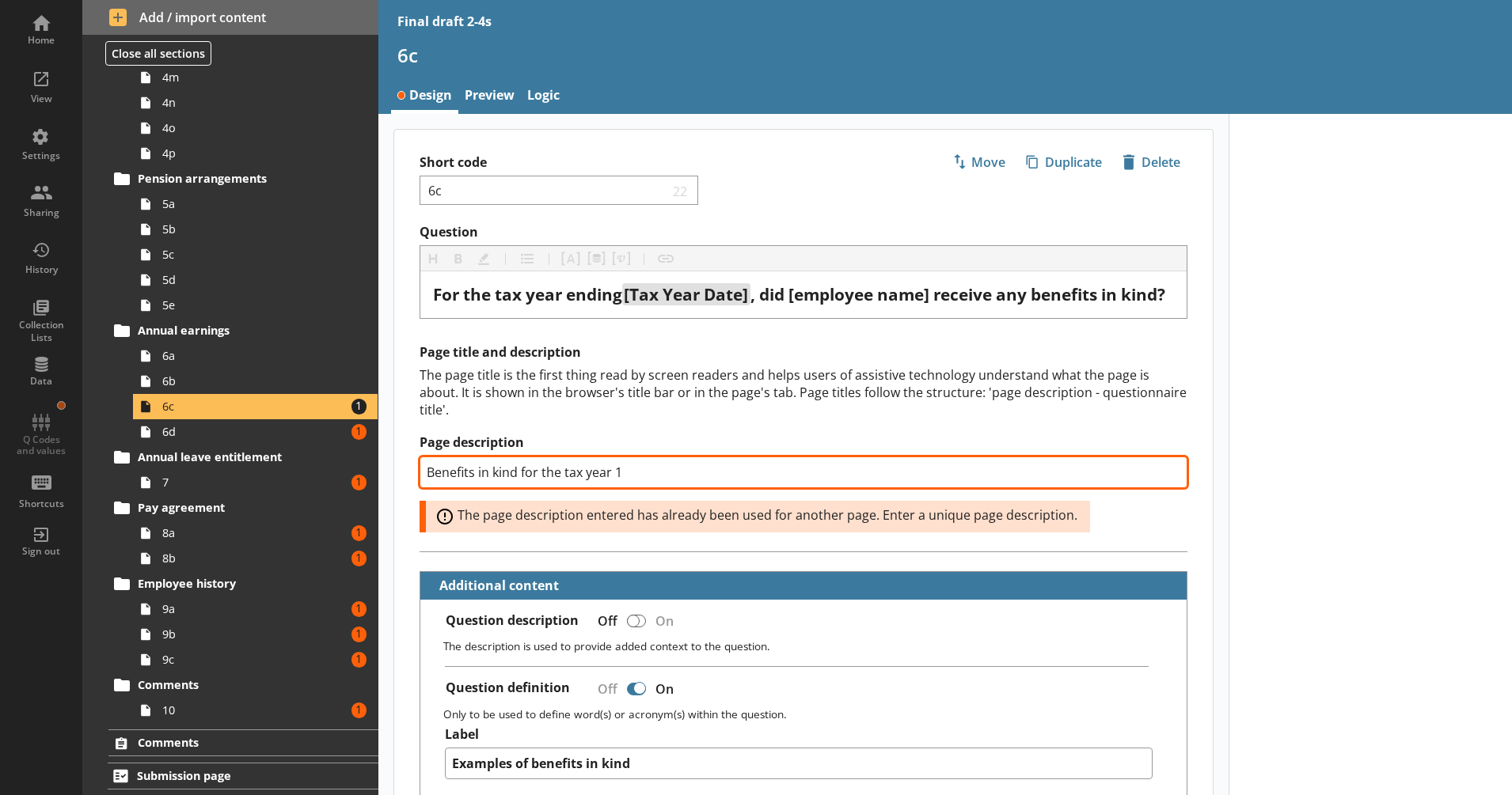
drag, startPoint x: 633, startPoint y: 487, endPoint x: 616, endPoint y: 491, distance: 17.5
click at [616, 488] on input "Benefits in kind for the tax year 1" at bounding box center [804, 472] width 768 height 32
type textarea "x"
type input "Benefits in kind for the tax year 3"
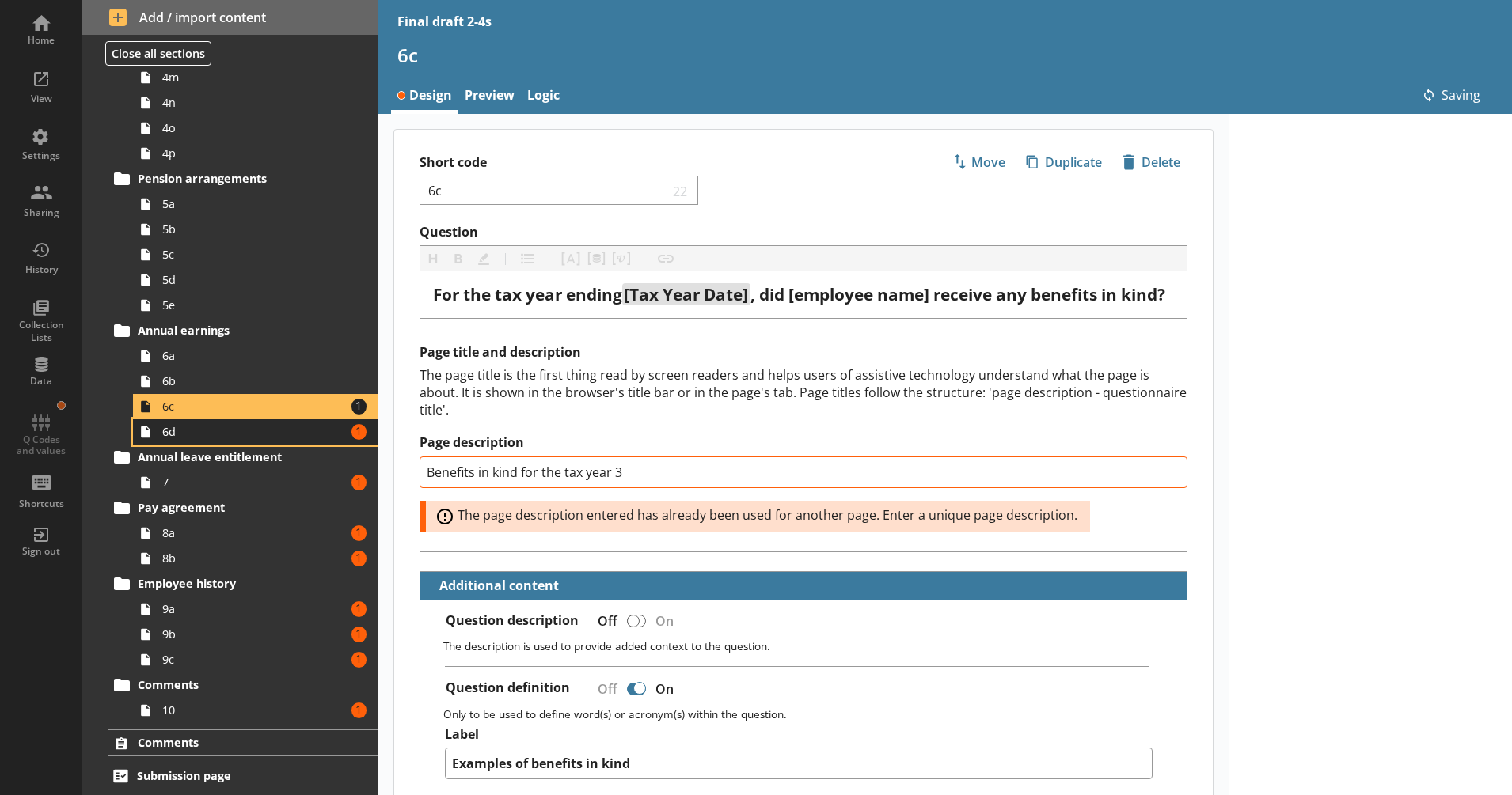
click at [243, 435] on span "6d" at bounding box center [249, 431] width 175 height 15
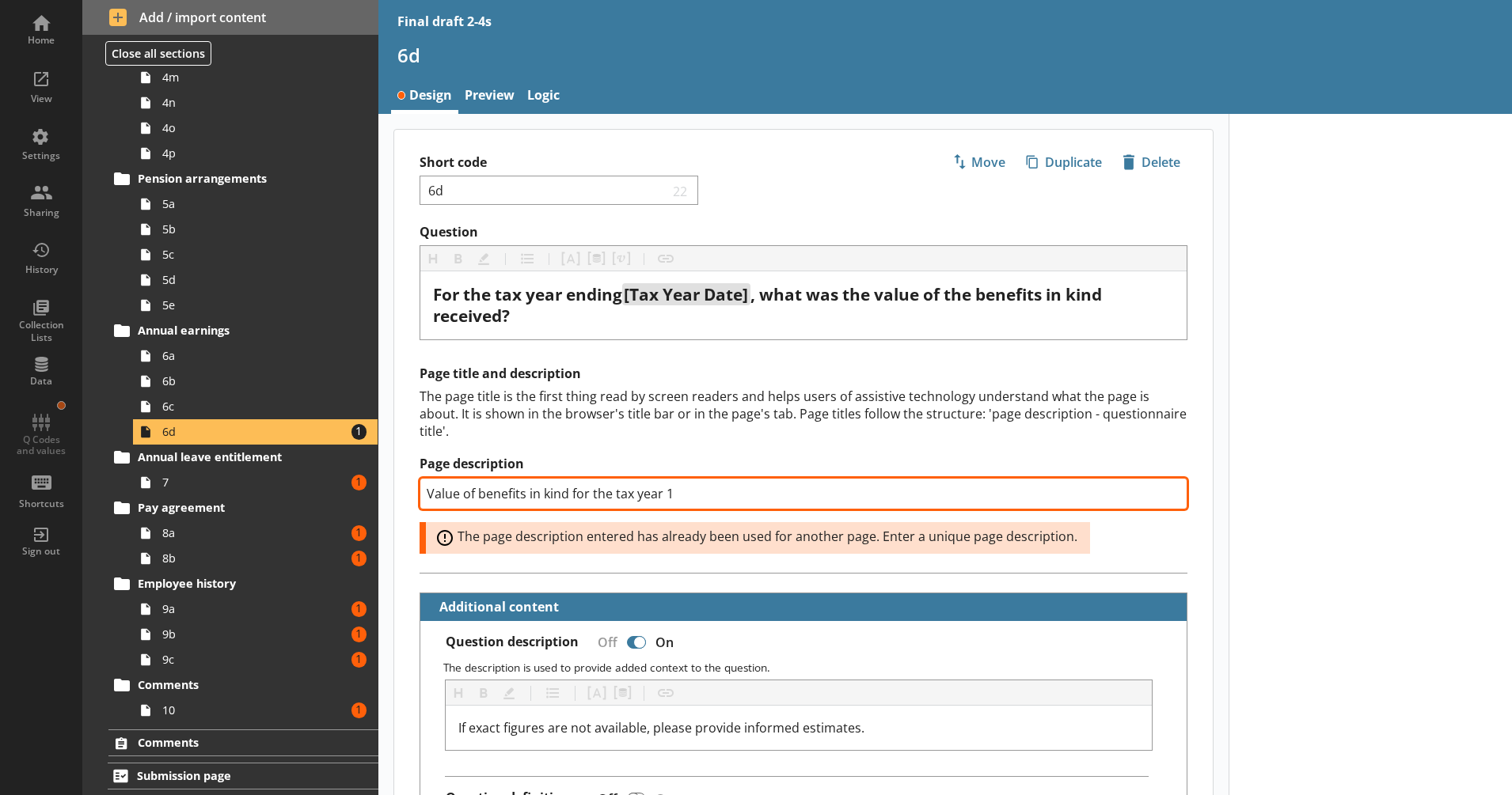
click at [666, 499] on input "Value of benefits in kind for the tax year 1" at bounding box center [804, 493] width 768 height 32
type textarea "x"
type input "Value of benefits in kind for the tax year 3"
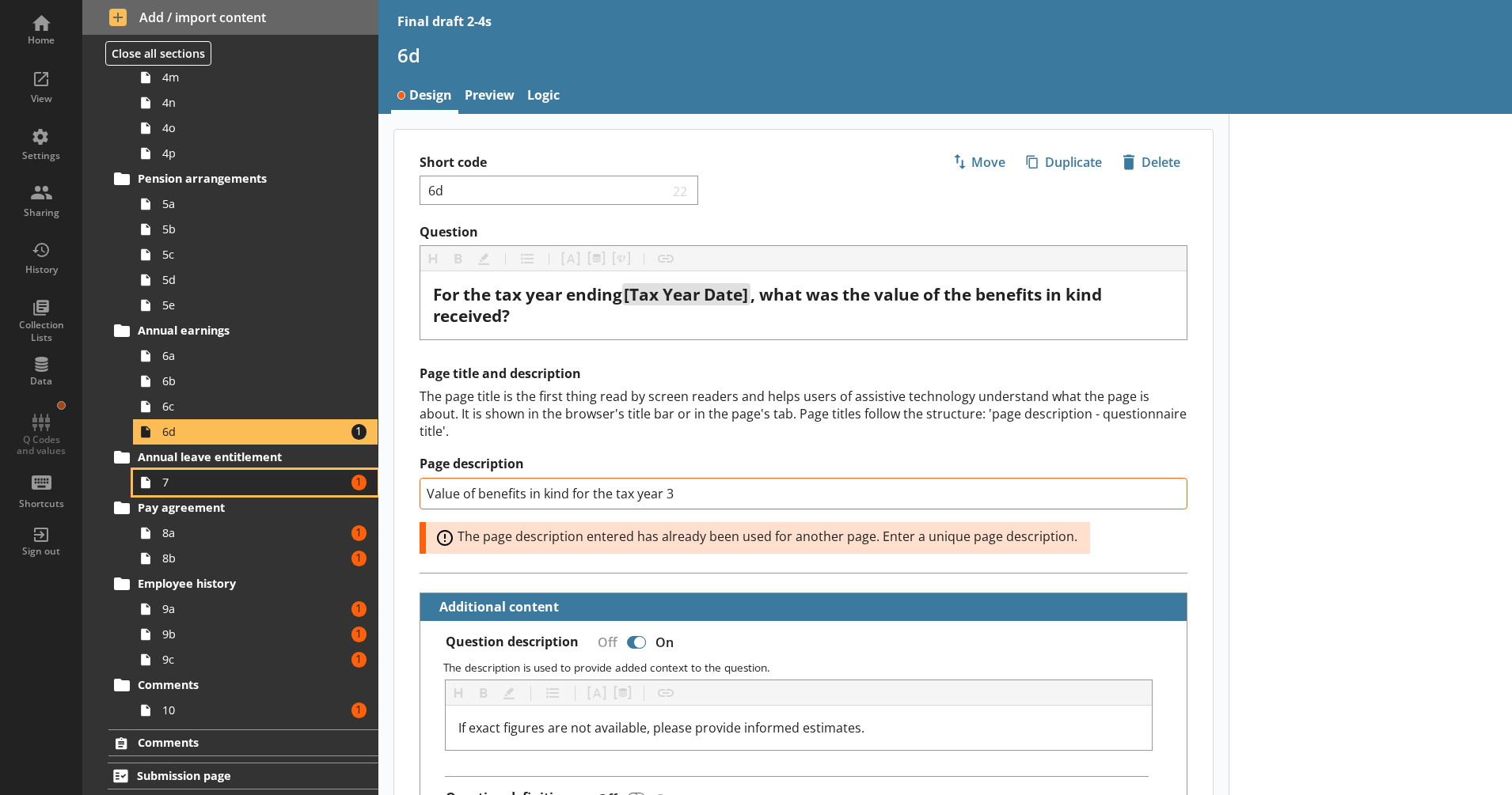
click at [275, 478] on span "7" at bounding box center [249, 482] width 175 height 15
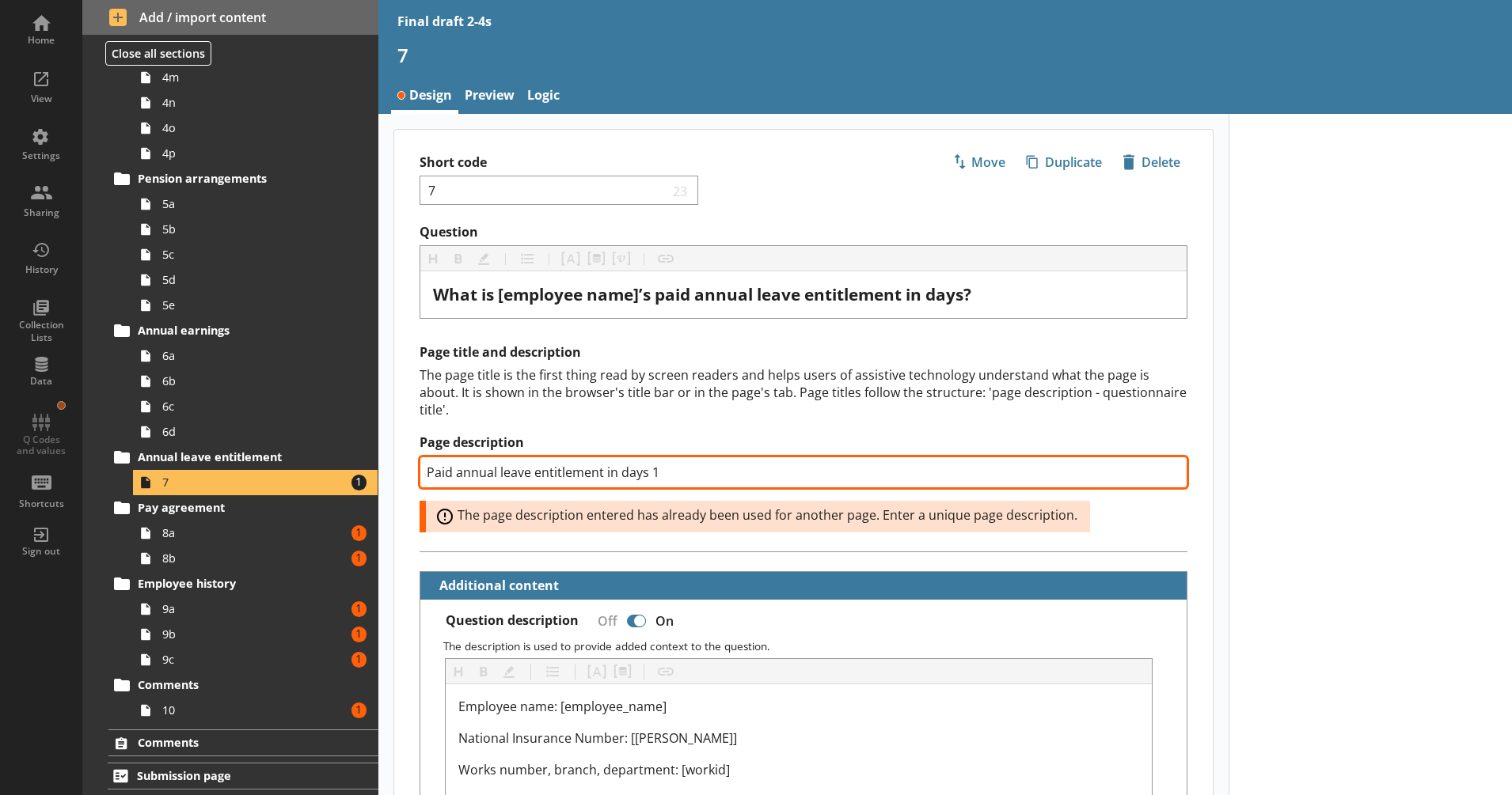
drag, startPoint x: 661, startPoint y: 478, endPoint x: 651, endPoint y: 478, distance: 10.0
click at [651, 478] on input "Paid annual leave entitlement in days 1" at bounding box center [804, 472] width 768 height 32
type textarea "x"
type input "Paid annual leave entitlement in days 3"
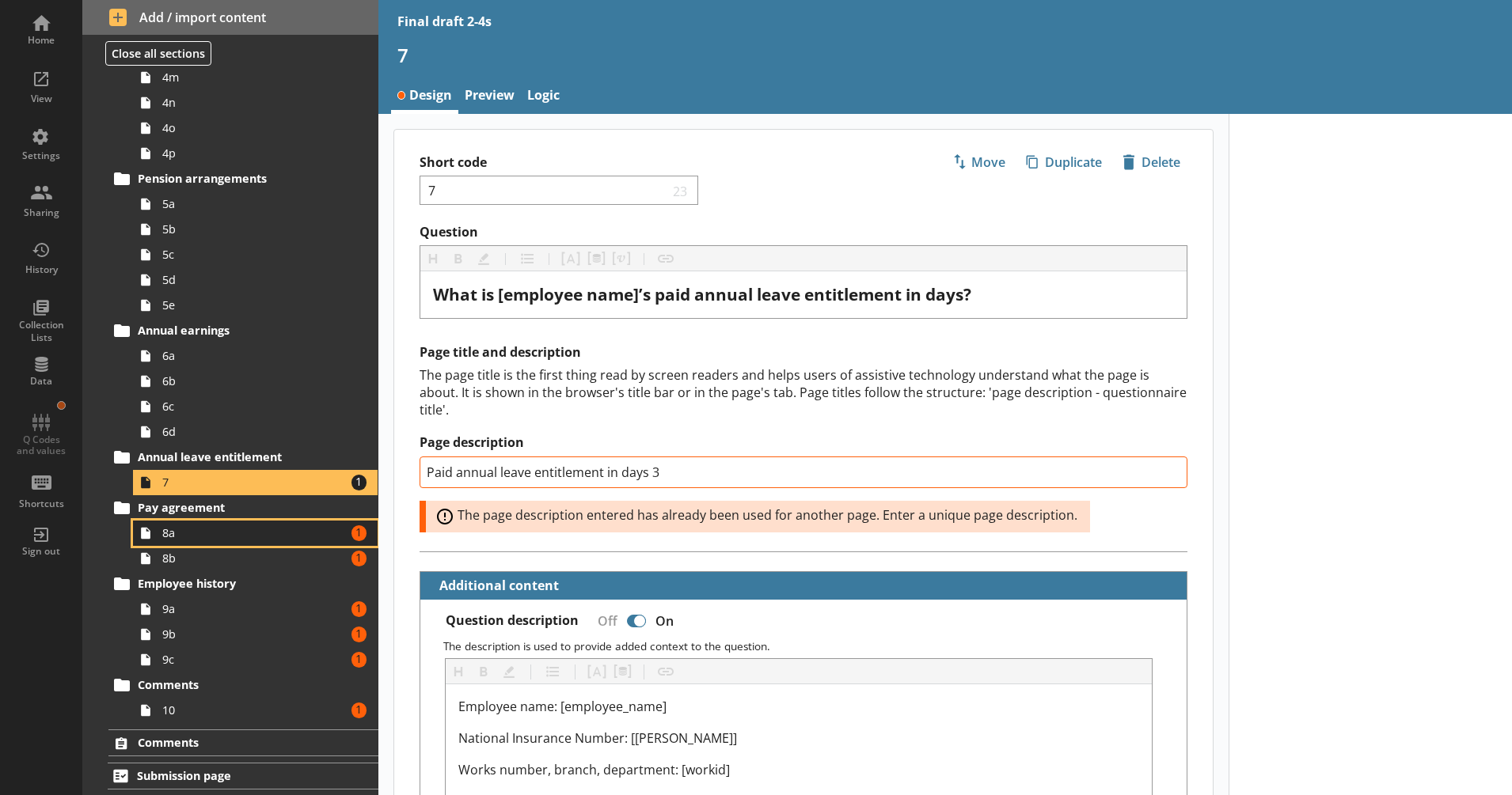
click at [237, 528] on span "8a" at bounding box center [249, 533] width 175 height 15
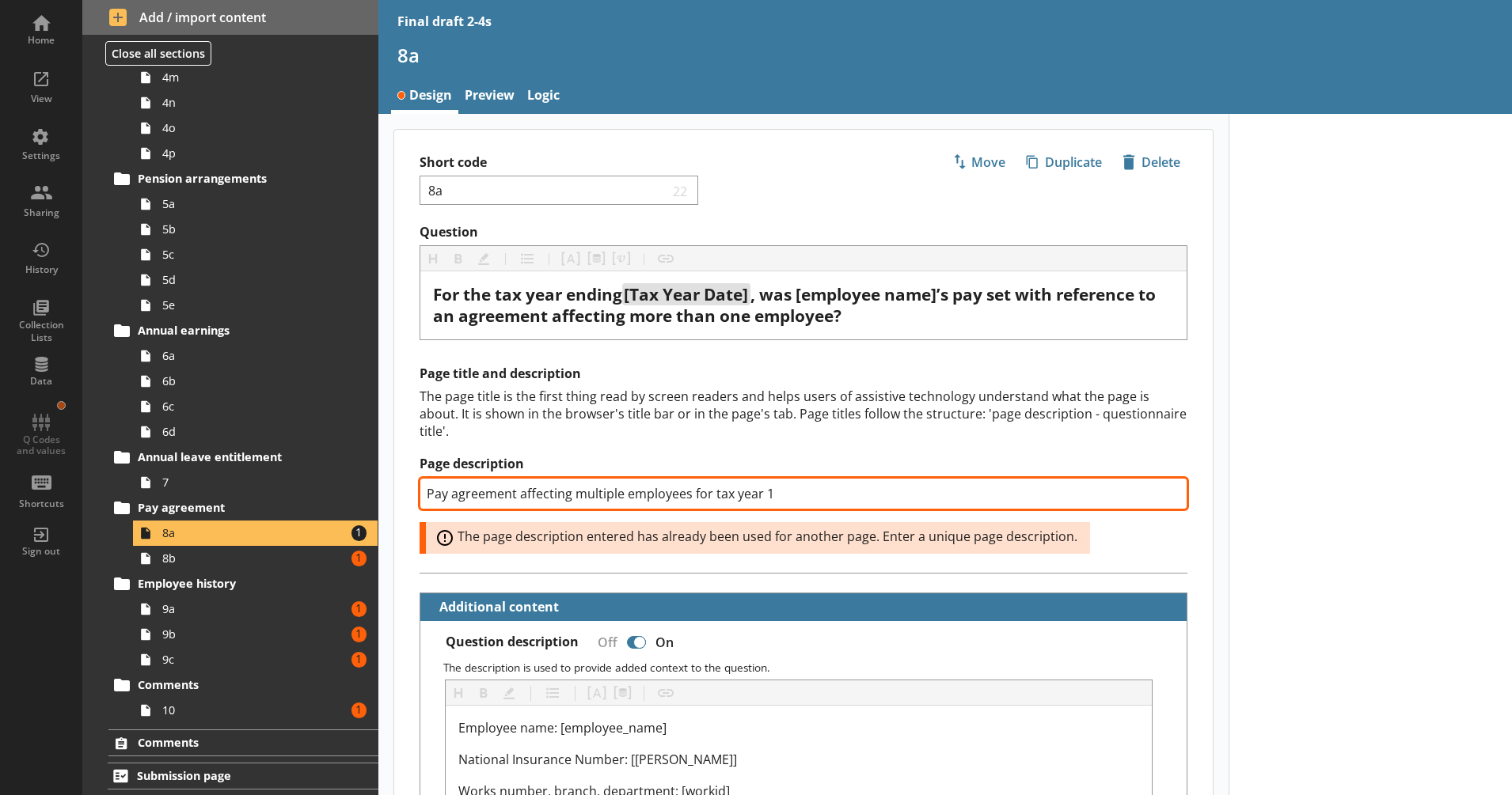
drag, startPoint x: 777, startPoint y: 492, endPoint x: 763, endPoint y: 501, distance: 16.6
click at [763, 501] on input "Pay agreement affecting multiple employees for tax year 1" at bounding box center [804, 493] width 768 height 32
type textarea "x"
type input "Pay agreement affecting multiple employees for tax year 3"
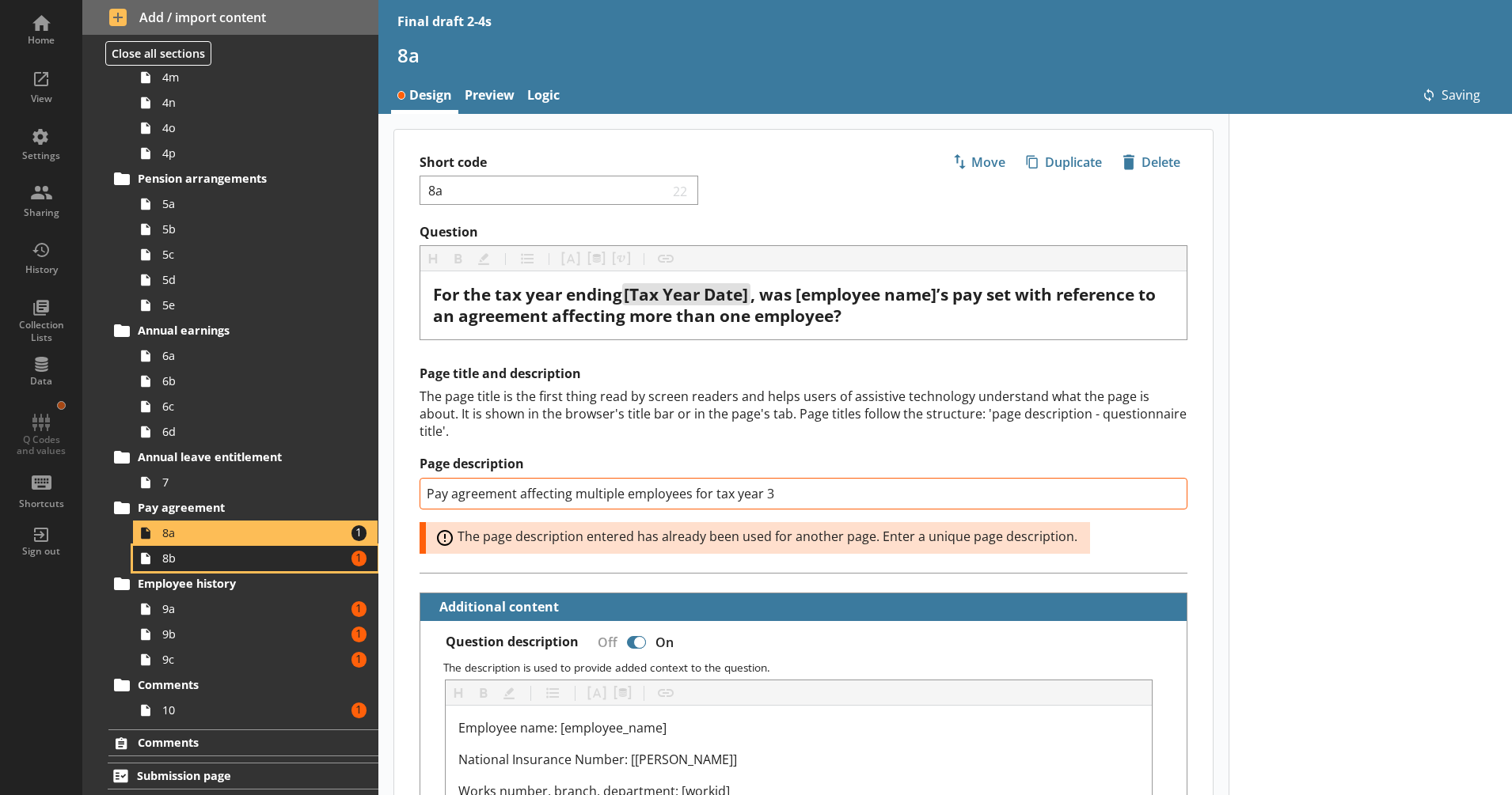
click at [276, 565] on span "8b" at bounding box center [249, 558] width 175 height 15
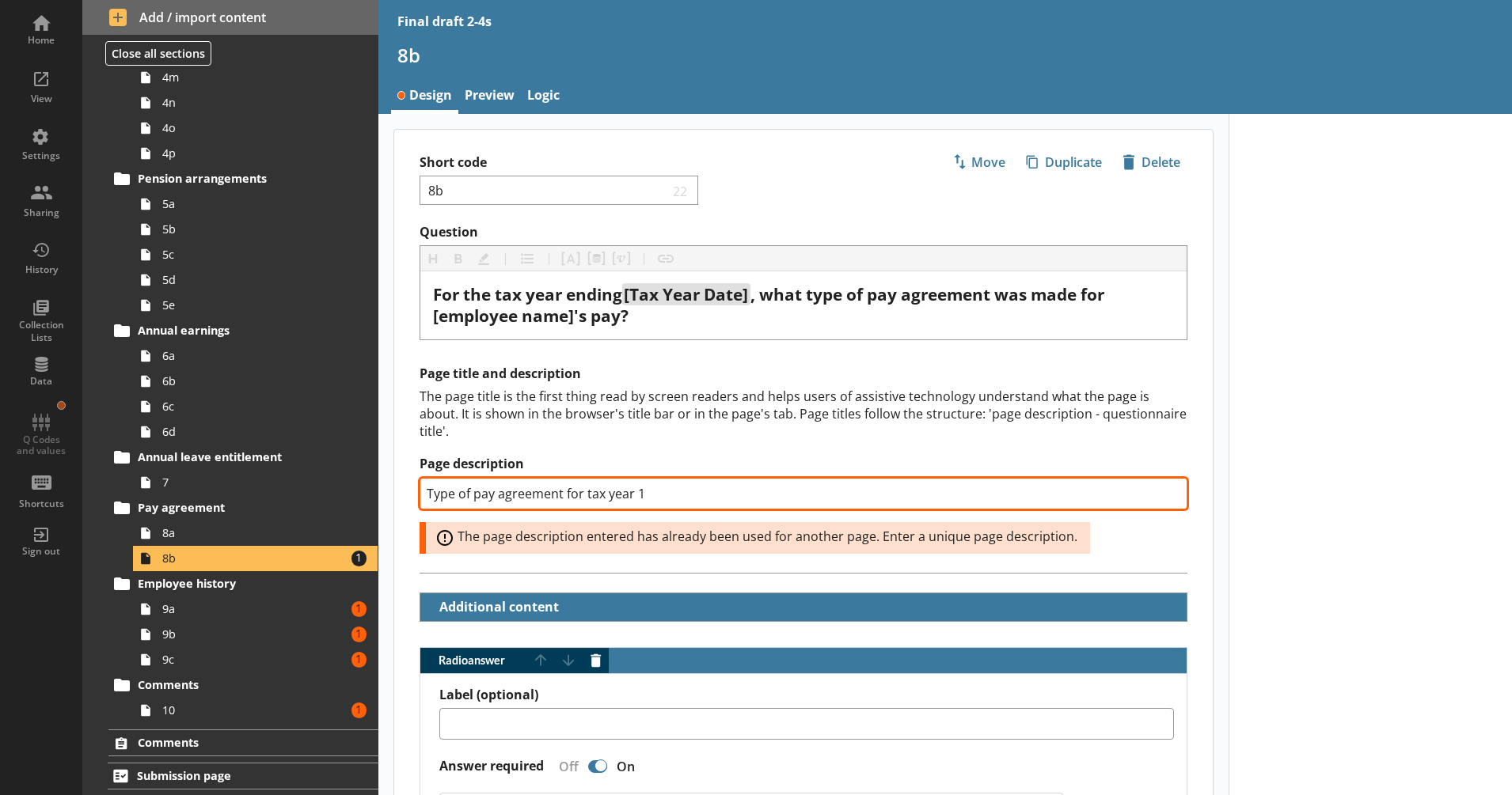
drag, startPoint x: 730, startPoint y: 494, endPoint x: 638, endPoint y: 497, distance: 92.0
click at [638, 497] on input "Type of pay agreement for tax year 1" at bounding box center [804, 493] width 768 height 32
type textarea "x"
type input "Type of pay agreement for tax year 3"
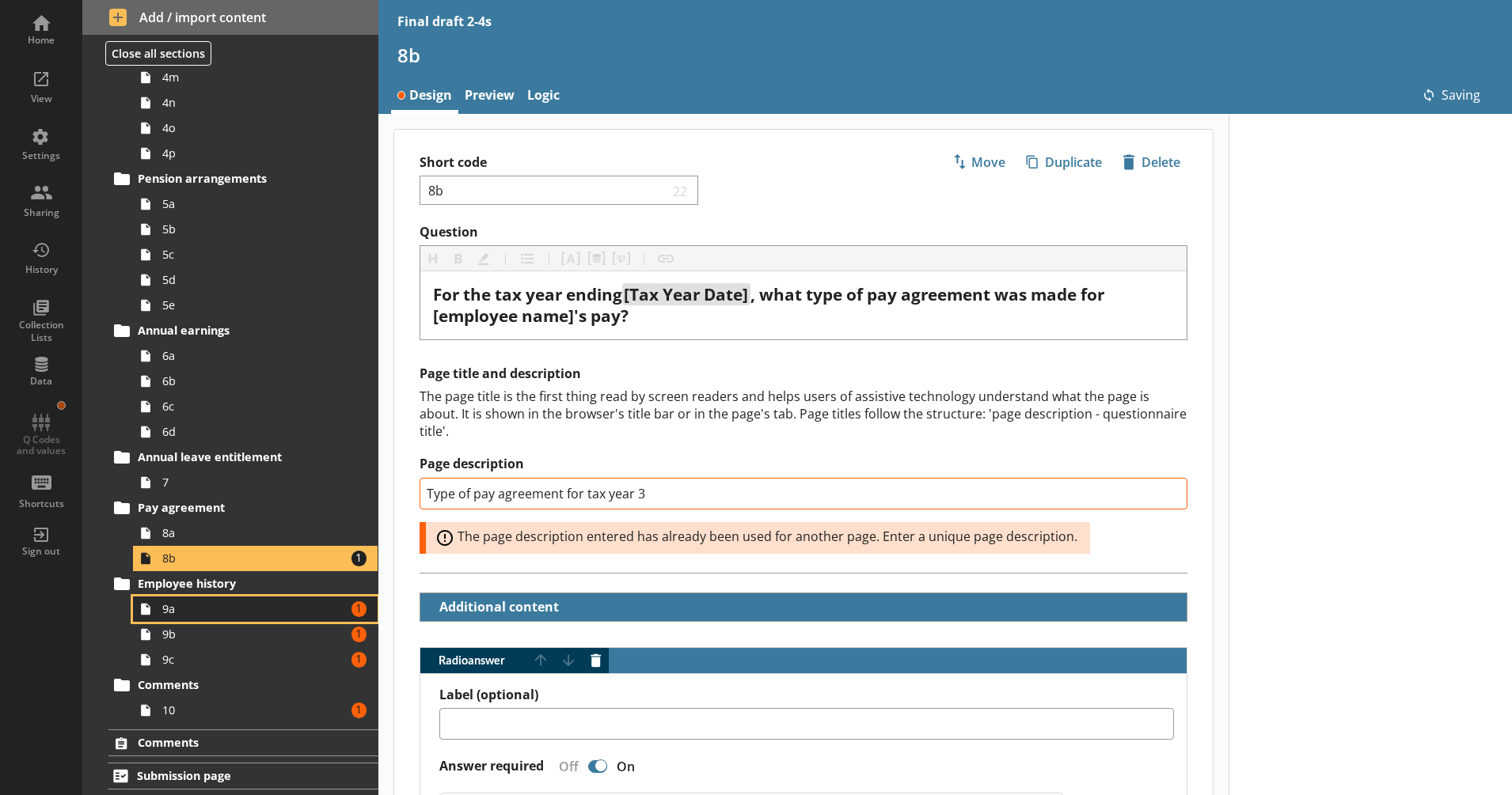
click at [264, 610] on span "9a" at bounding box center [249, 609] width 175 height 15
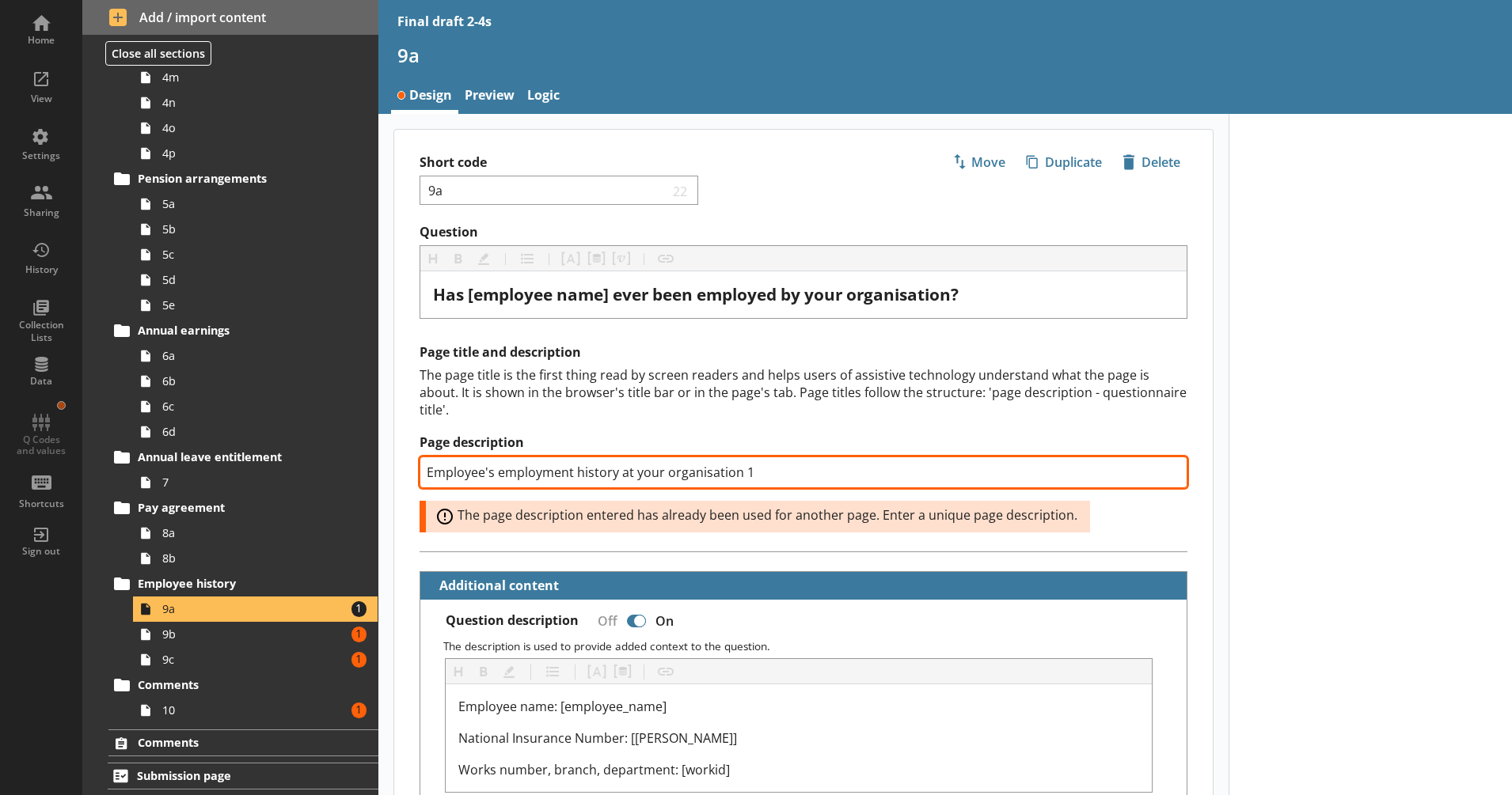
drag, startPoint x: 765, startPoint y: 472, endPoint x: 743, endPoint y: 482, distance: 24.2
click at [743, 482] on input "Employee's employment history at your organisation 1" at bounding box center [804, 472] width 768 height 32
type textarea "x"
type input "Employee's employment history at your organisation 3"
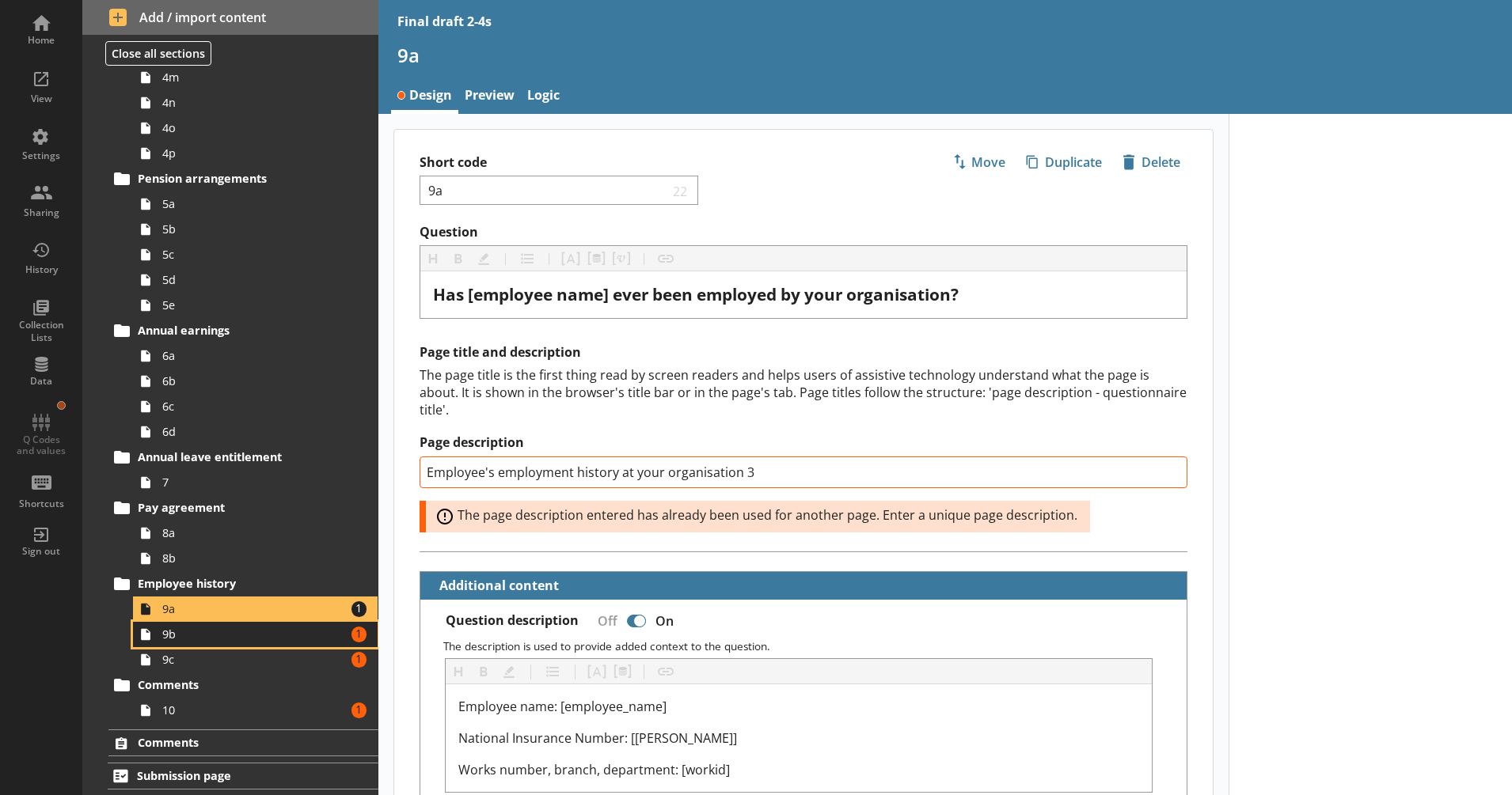
click at [268, 629] on span "9b" at bounding box center [249, 634] width 175 height 15
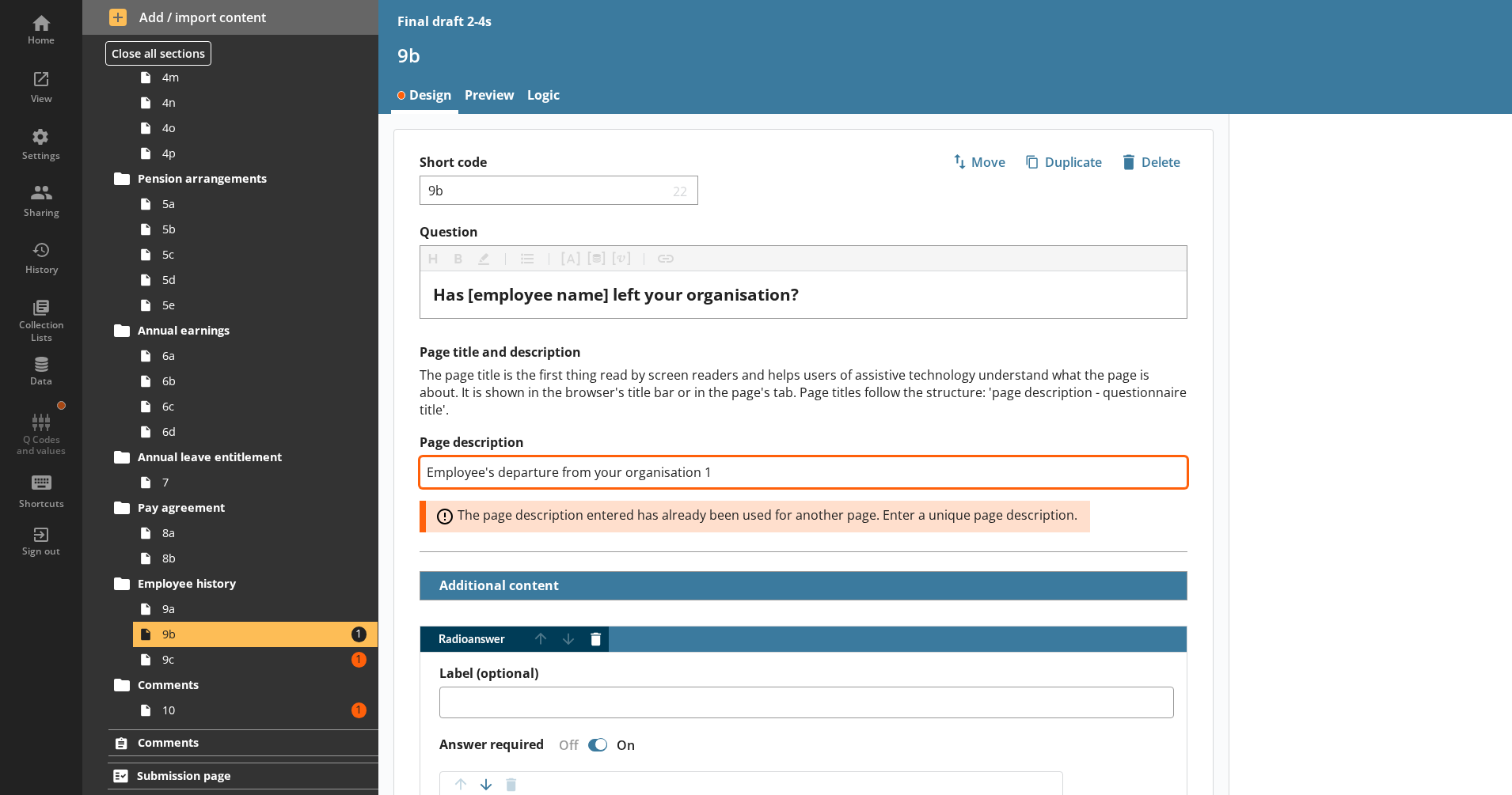
drag, startPoint x: 734, startPoint y: 476, endPoint x: 699, endPoint y: 476, distance: 35.0
click at [699, 476] on input "Employee's departure from your organisation 1" at bounding box center [804, 472] width 768 height 32
type textarea "x"
type input "Employee's departure from your organisation 3"
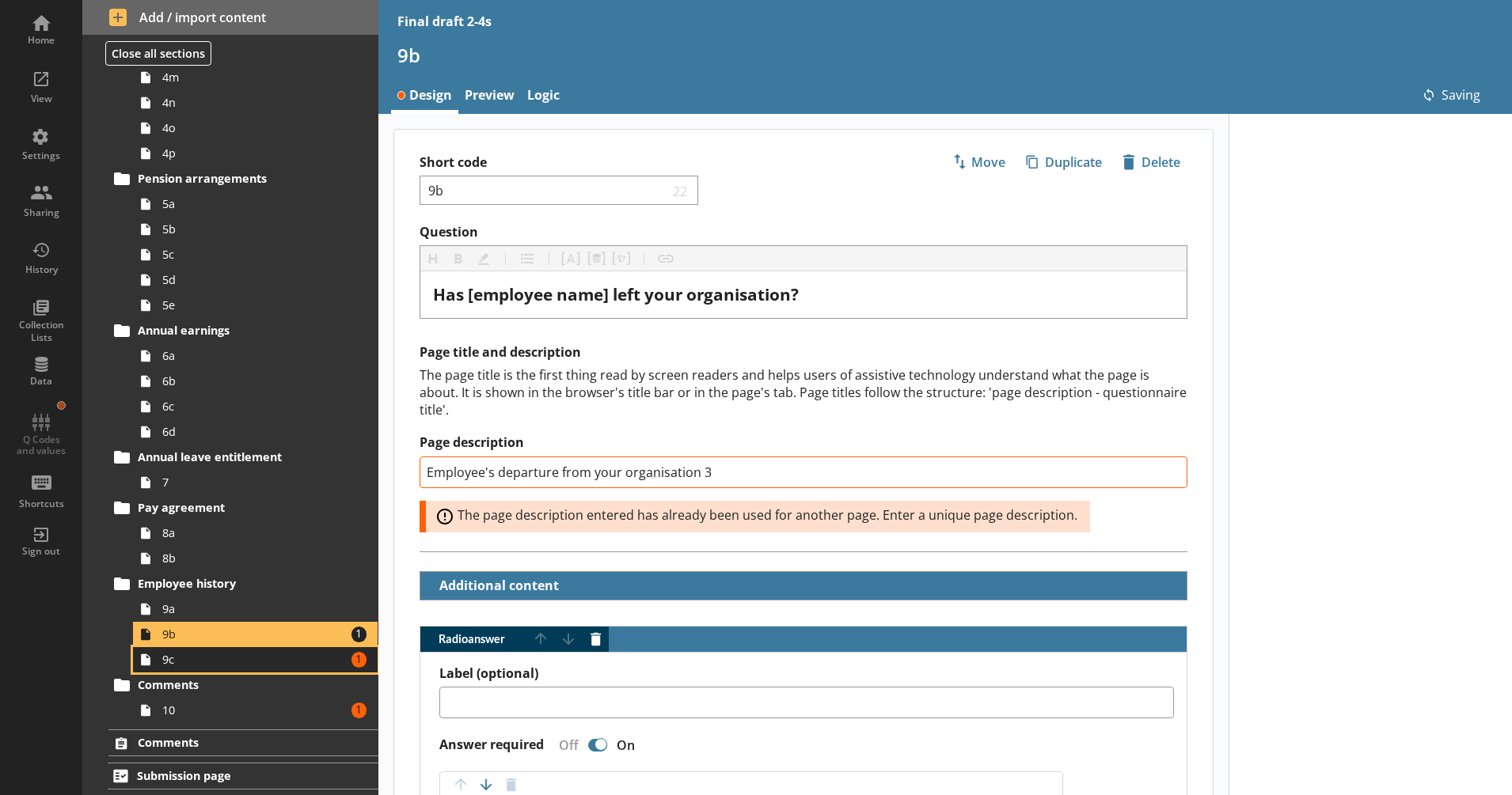
click at [253, 661] on span "9c" at bounding box center [249, 659] width 175 height 15
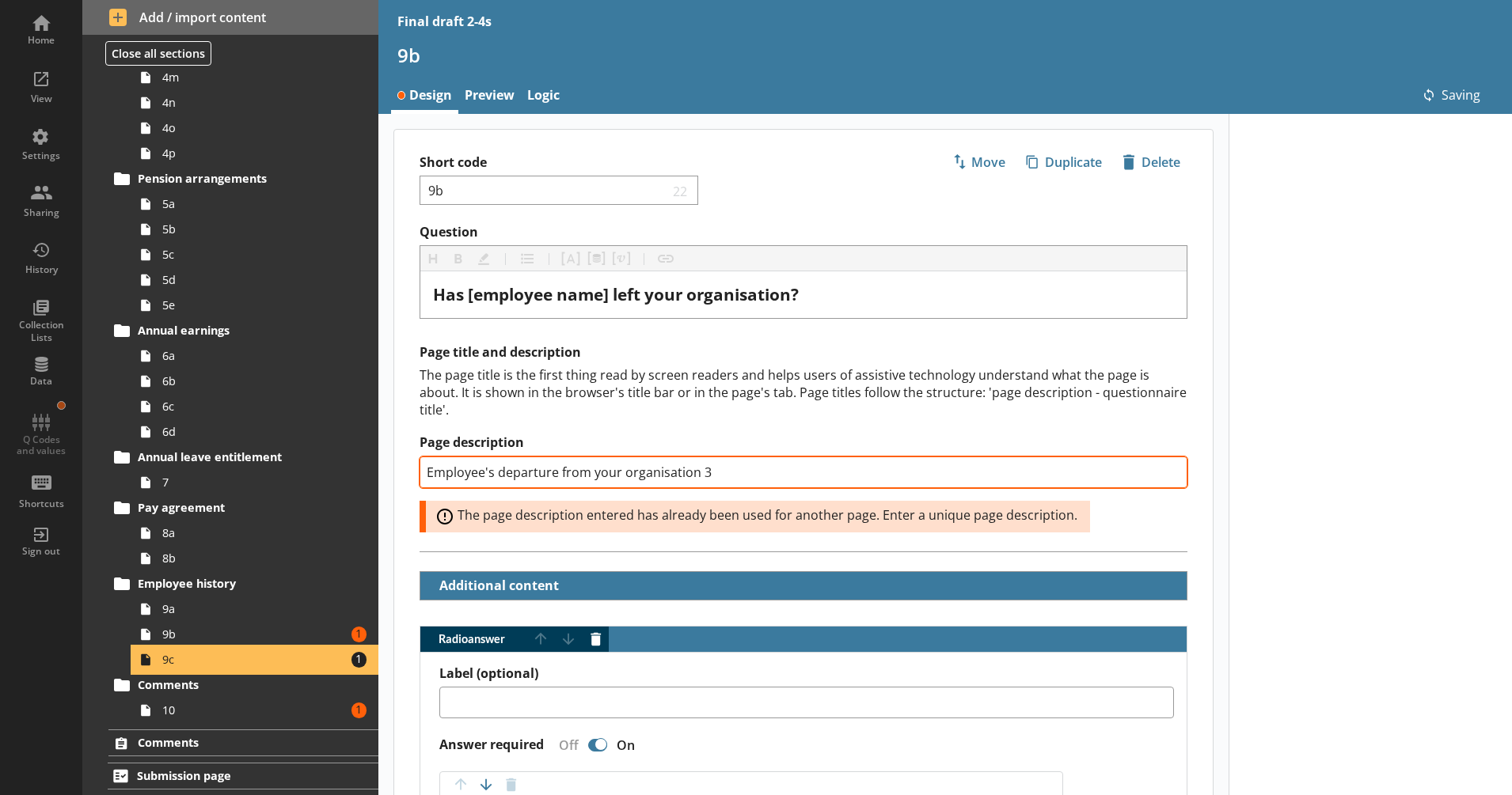
type textarea "x"
select select "mm/yyyy"
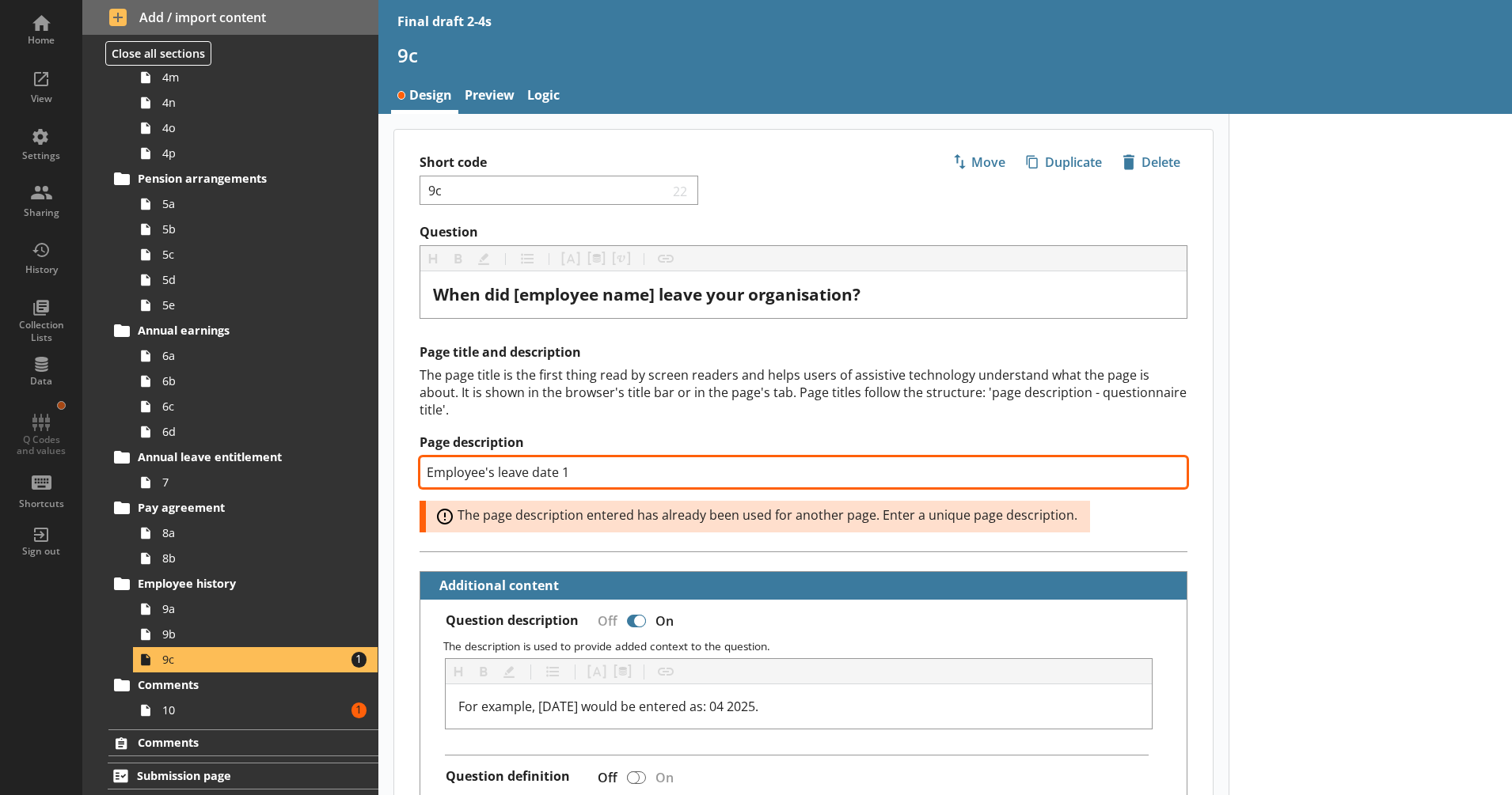
drag, startPoint x: 693, startPoint y: 477, endPoint x: 558, endPoint y: 481, distance: 135.1
click at [558, 481] on input "Employee's leave date 1" at bounding box center [804, 472] width 768 height 32
type textarea "x"
type input "Employee's leave date3"
click at [556, 467] on input "Employee's leave date3" at bounding box center [804, 472] width 768 height 32
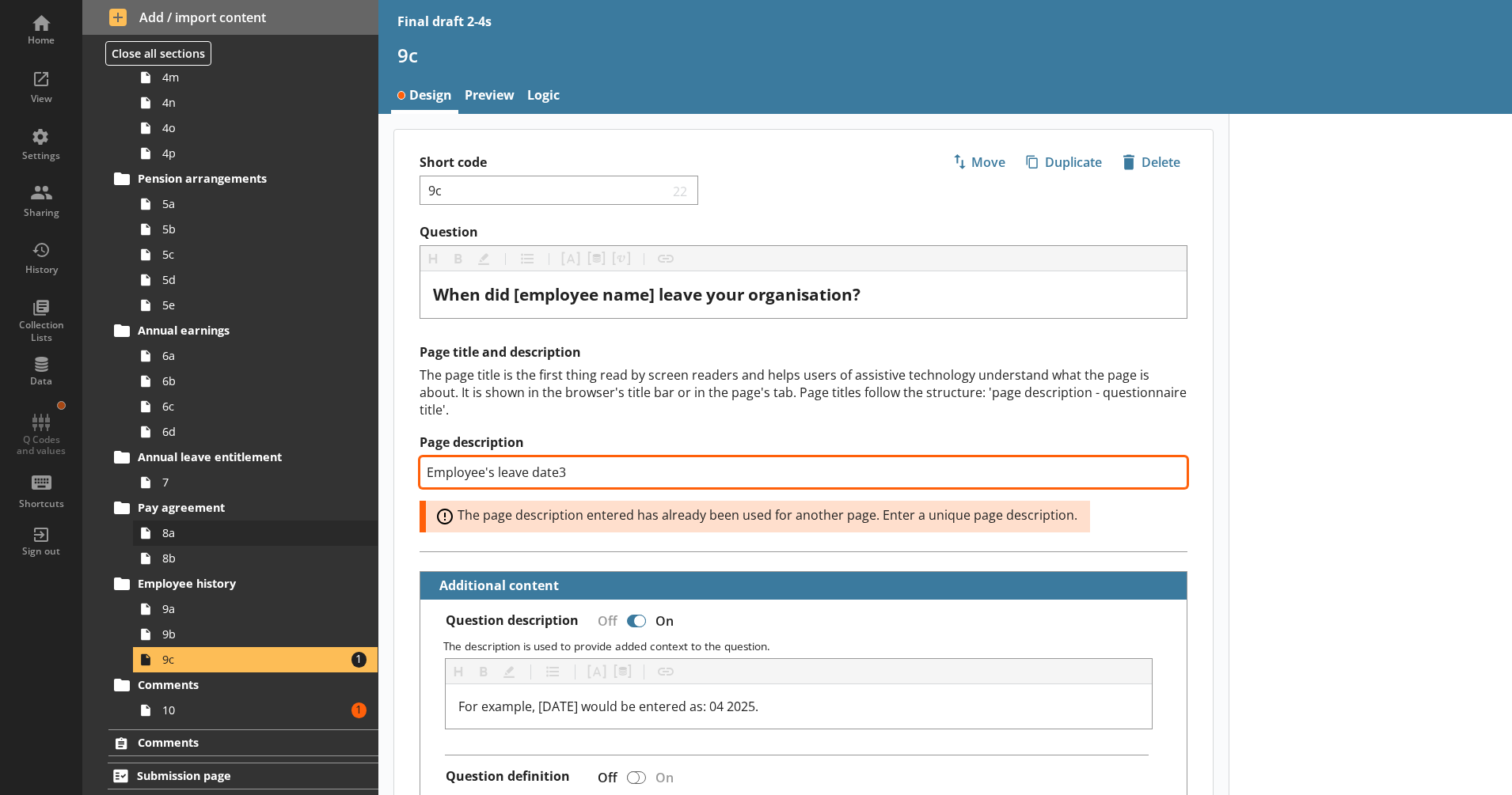
type textarea "x"
type input "Employee's leave date 3"
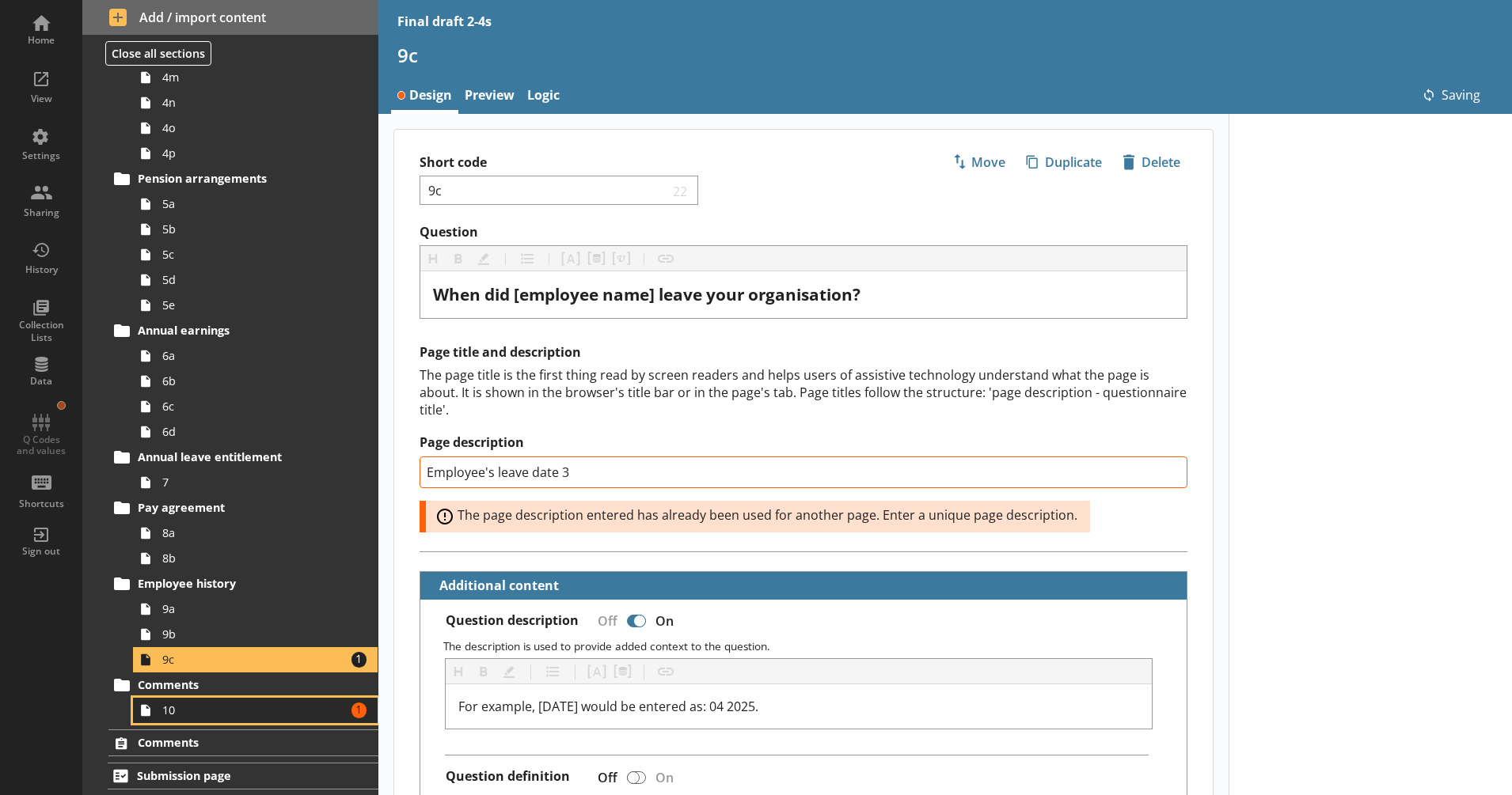
click at [255, 712] on span "10" at bounding box center [249, 710] width 175 height 15
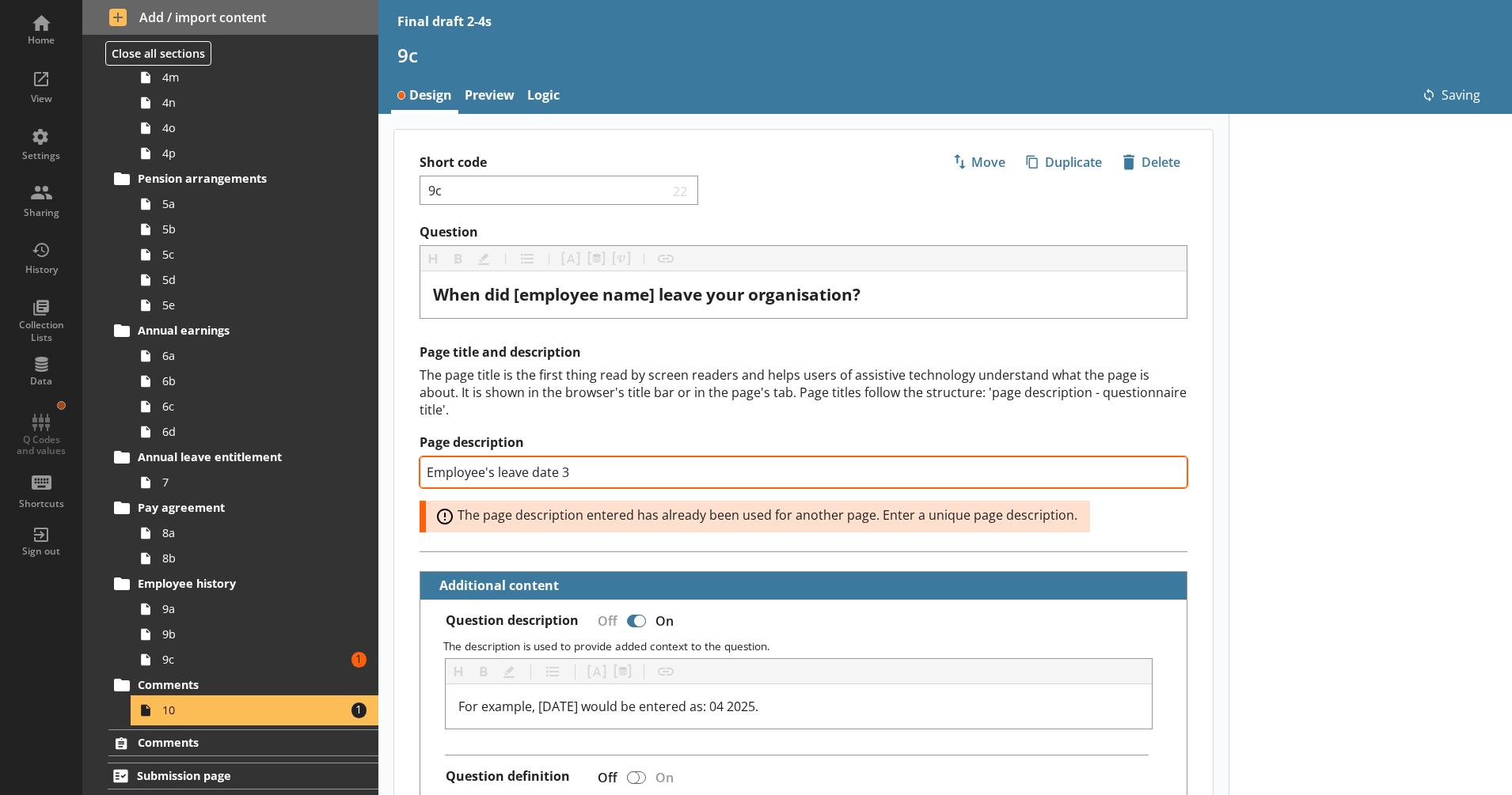
type textarea "x"
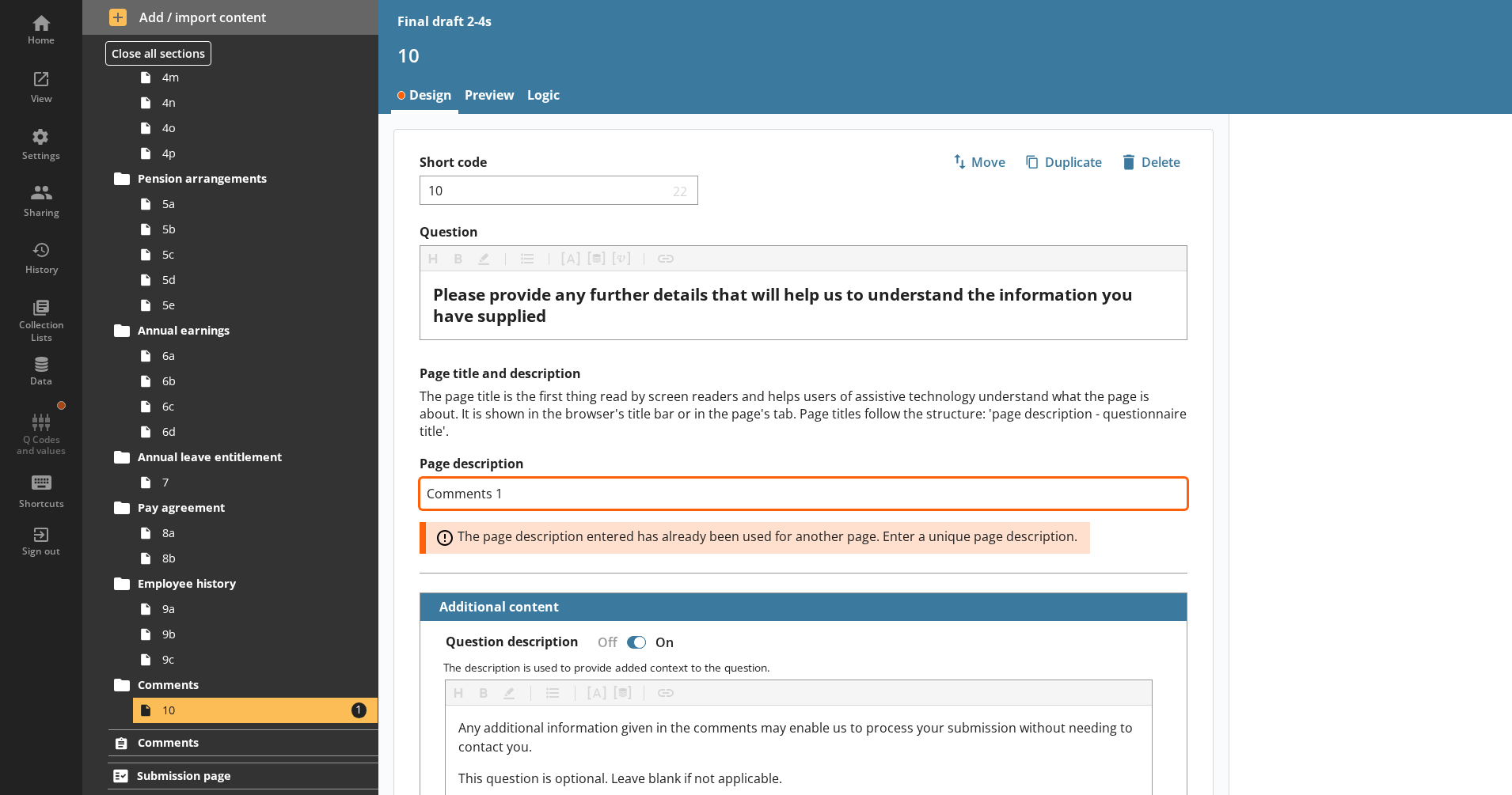
drag, startPoint x: 570, startPoint y: 491, endPoint x: 495, endPoint y: 495, distance: 75.1
click at [495, 495] on input "Comments 1" at bounding box center [804, 493] width 768 height 32
type input "Comments 3"
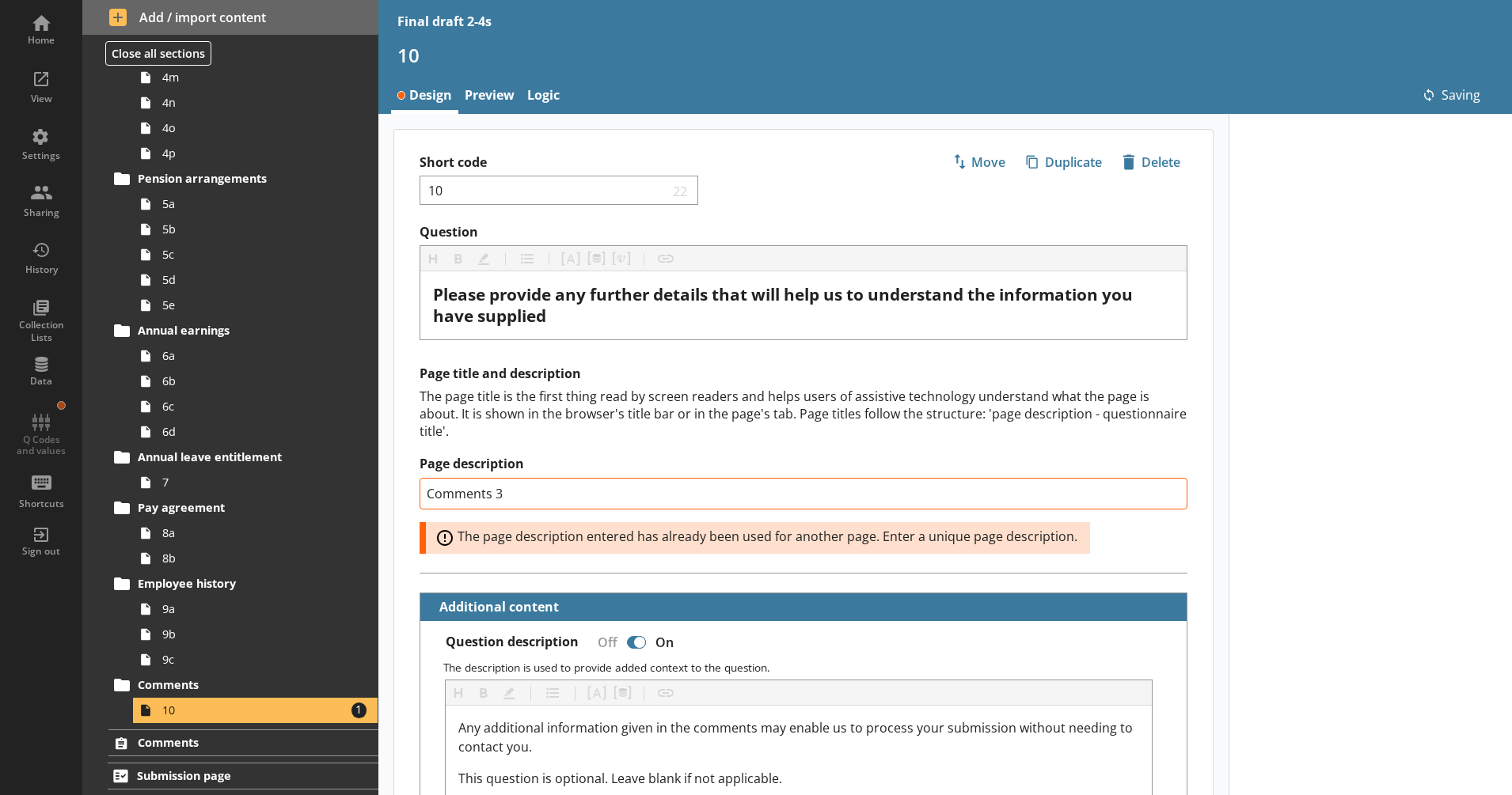
click at [400, 425] on div "Page title and description The page title is the first thing read by screen rea…" at bounding box center [804, 468] width 819 height 207
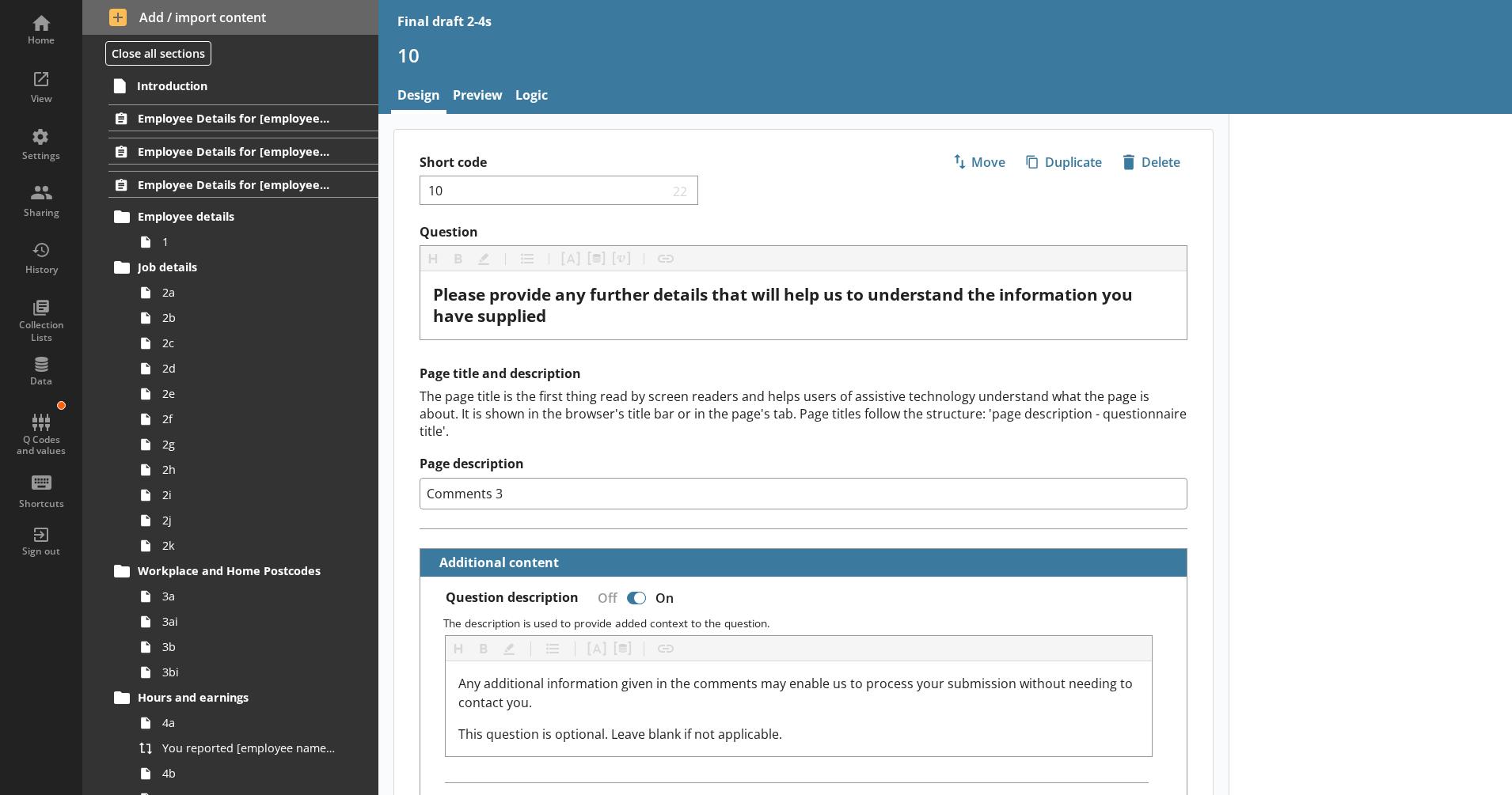
click at [97, 197] on div "Employee Details for [employee_name]" at bounding box center [230, 185] width 296 height 27
click at [90, 186] on button at bounding box center [95, 185] width 22 height 22
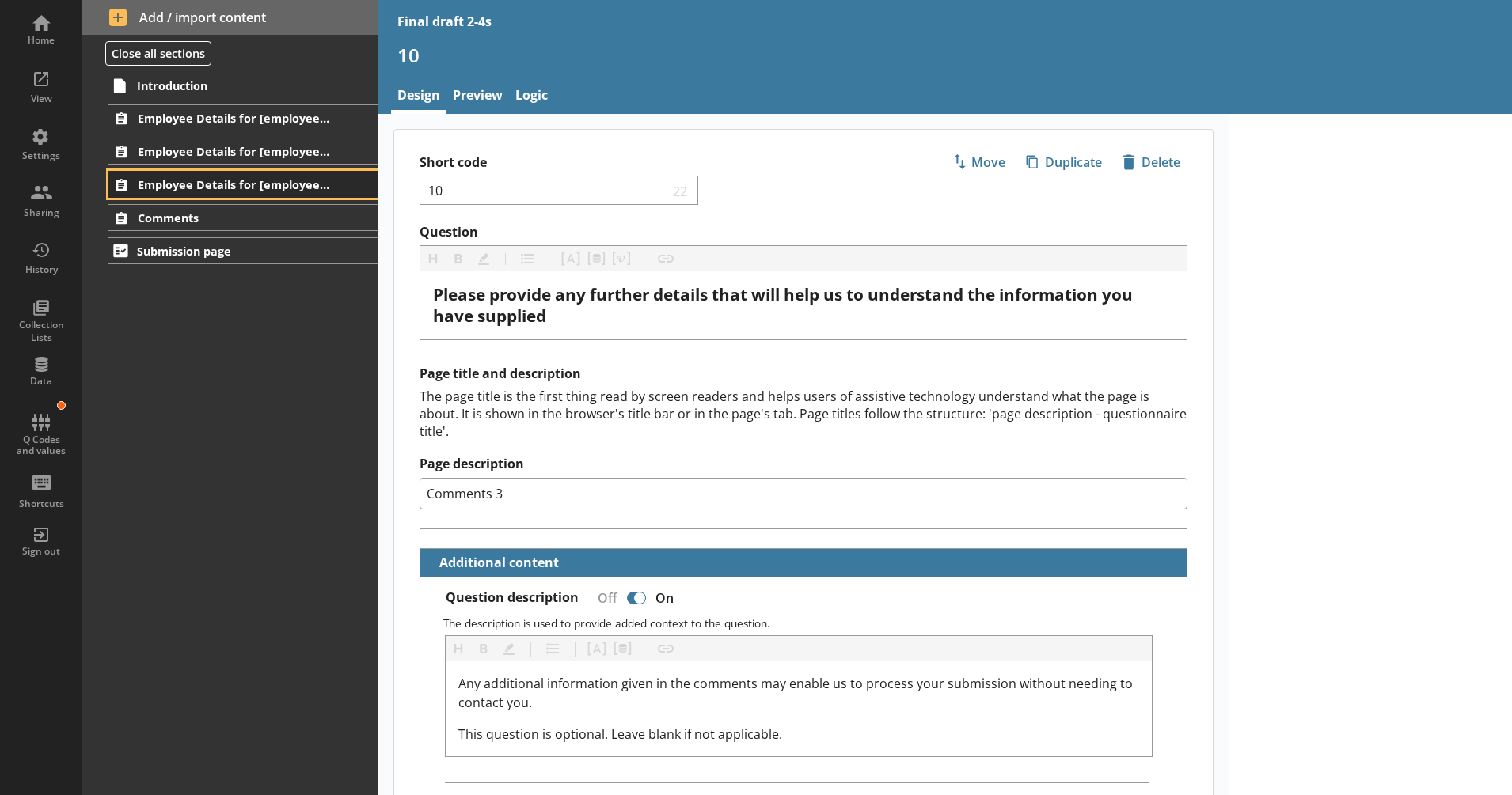
click at [225, 184] on span "Employee Details for [employee_name]" at bounding box center [233, 185] width 193 height 15
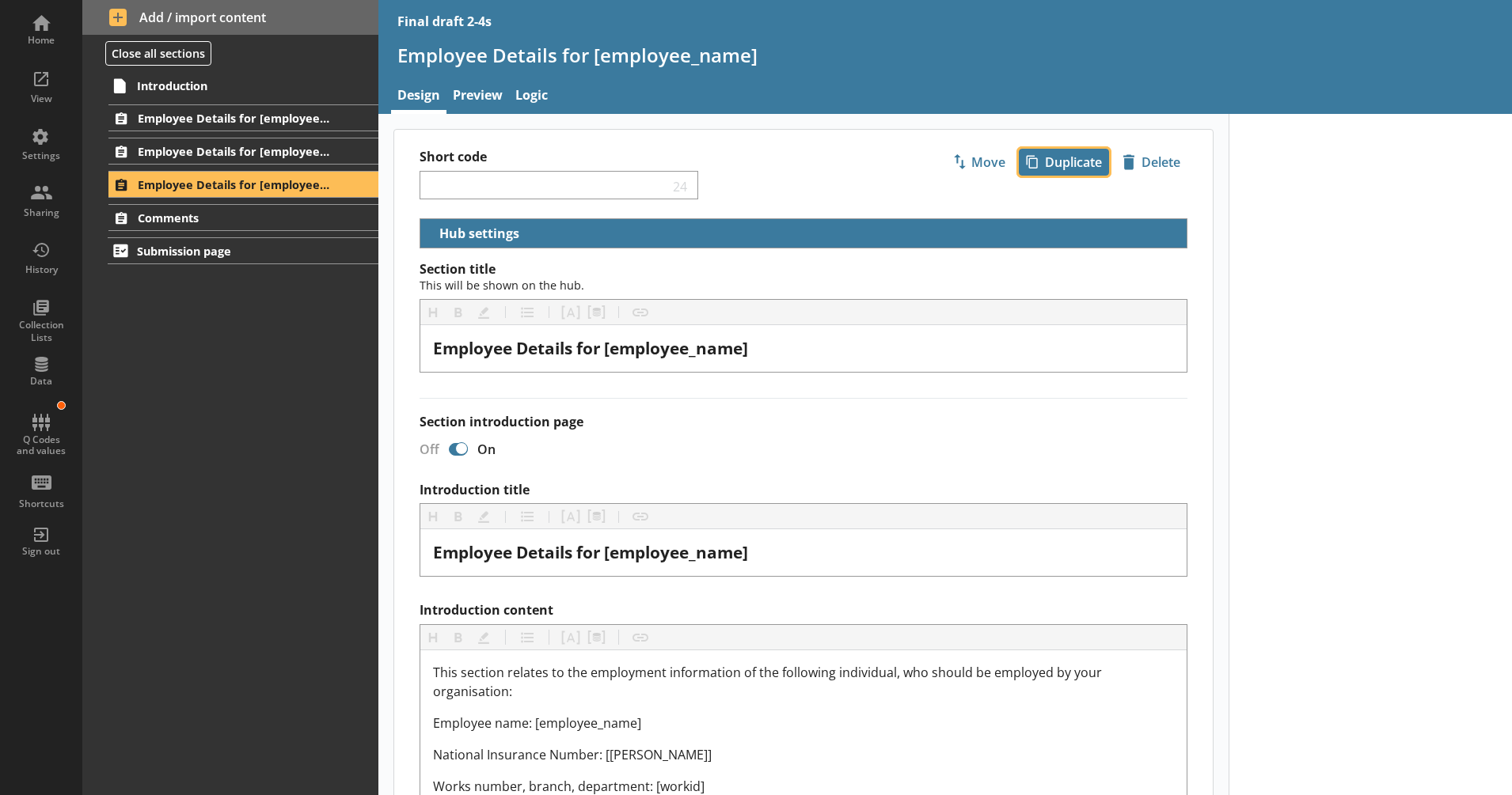
click at [1051, 169] on span "icon-copy Duplicate" at bounding box center [1064, 162] width 89 height 25
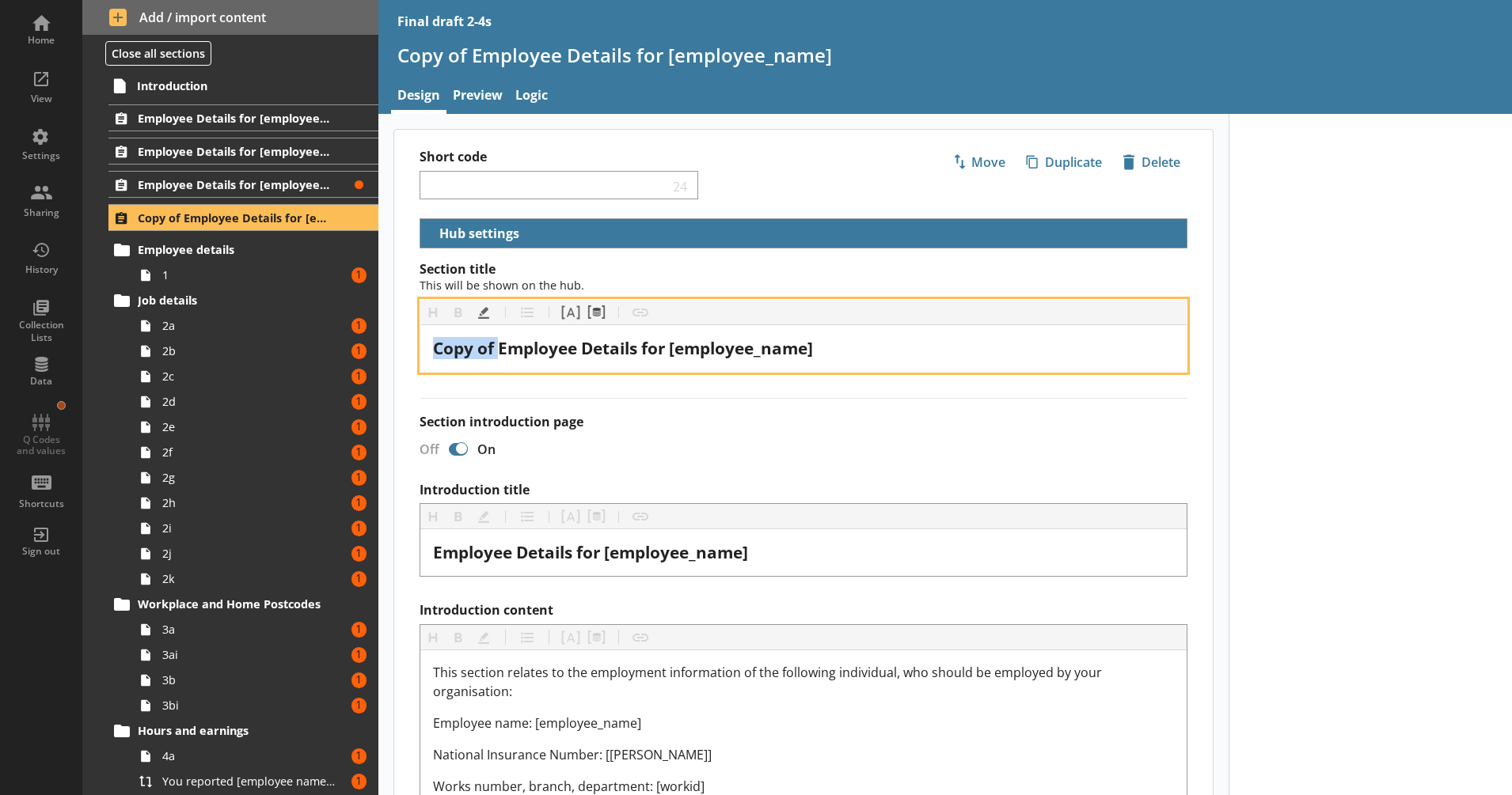
drag, startPoint x: 501, startPoint y: 343, endPoint x: 430, endPoint y: 344, distance: 71.0
click at [430, 344] on div "Copy of Employee Details for [employee_name]" at bounding box center [804, 349] width 766 height 47
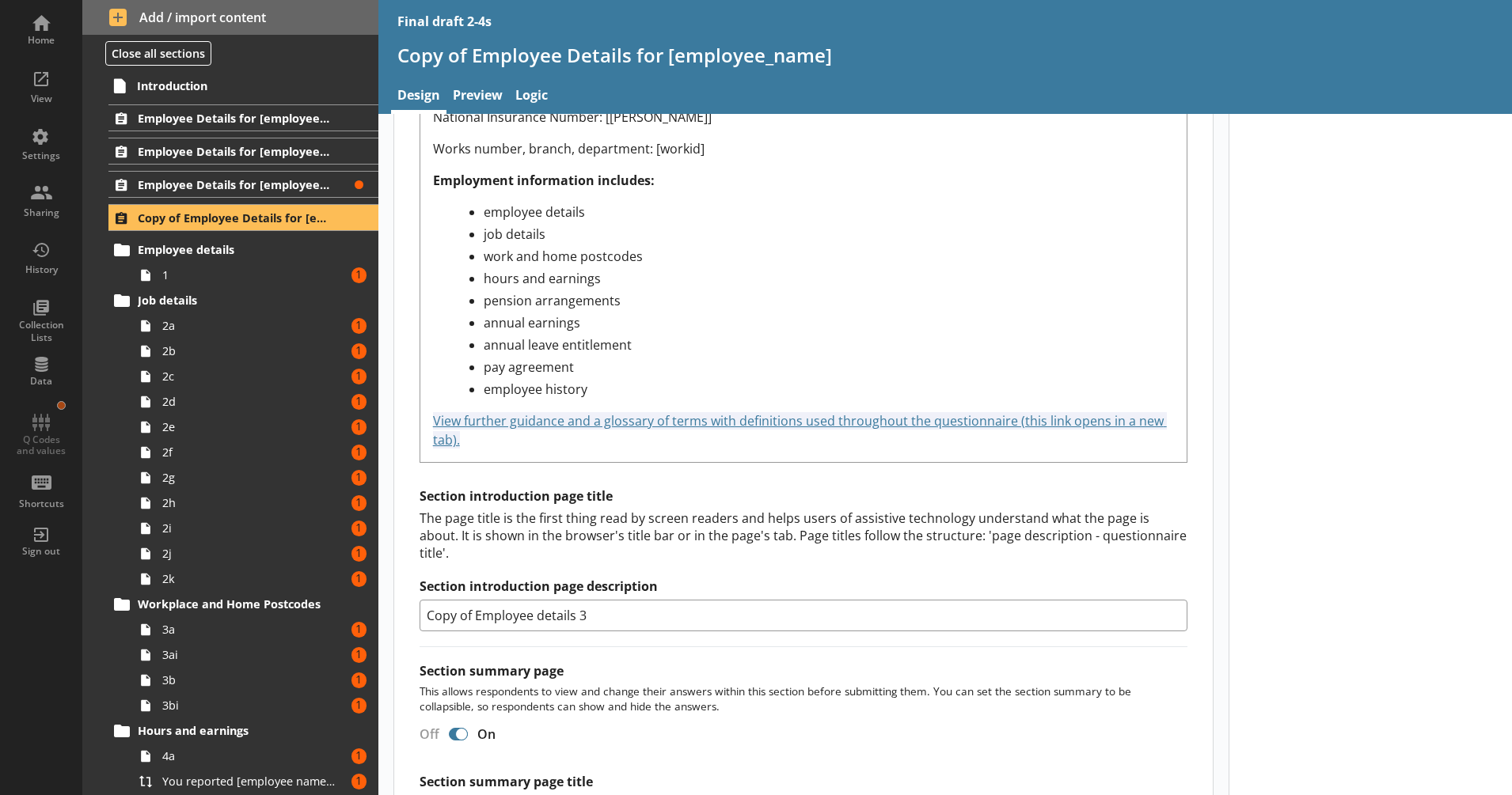
scroll to position [825, 0]
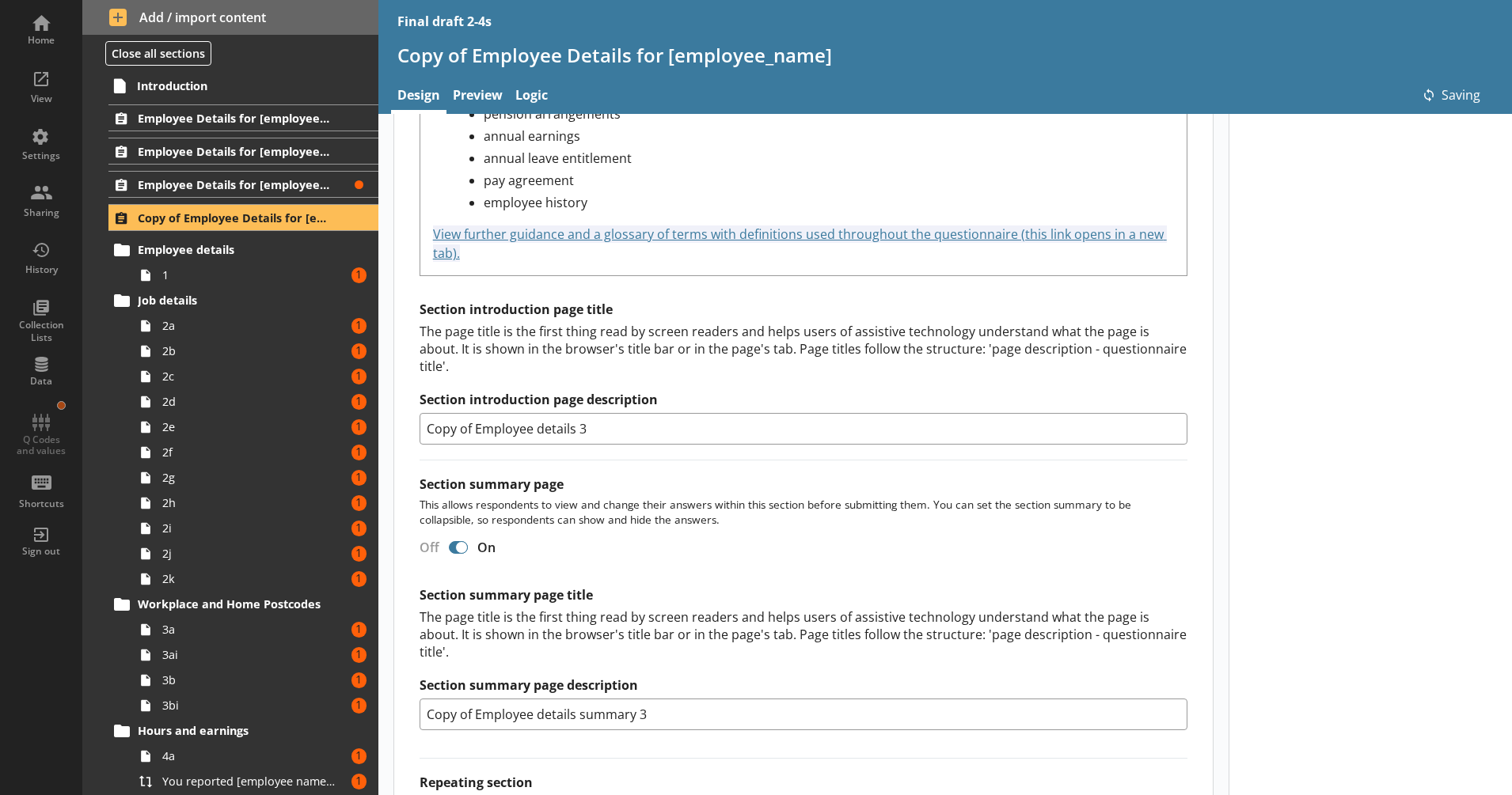
drag, startPoint x: 474, startPoint y: 427, endPoint x: 409, endPoint y: 422, distance: 65.2
click at [409, 422] on div "Section title This will be shown on the hub. Heading Heading Bold Bold Highligh…" at bounding box center [804, 167] width 819 height 1462
type input "Employee details 3"
drag, startPoint x: 474, startPoint y: 709, endPoint x: 386, endPoint y: 710, distance: 88.0
click at [388, 710] on main "Short code 24 Move icon-copy Duplicate icon-delete Created with Sketch. Delete …" at bounding box center [804, 102] width 851 height 1595
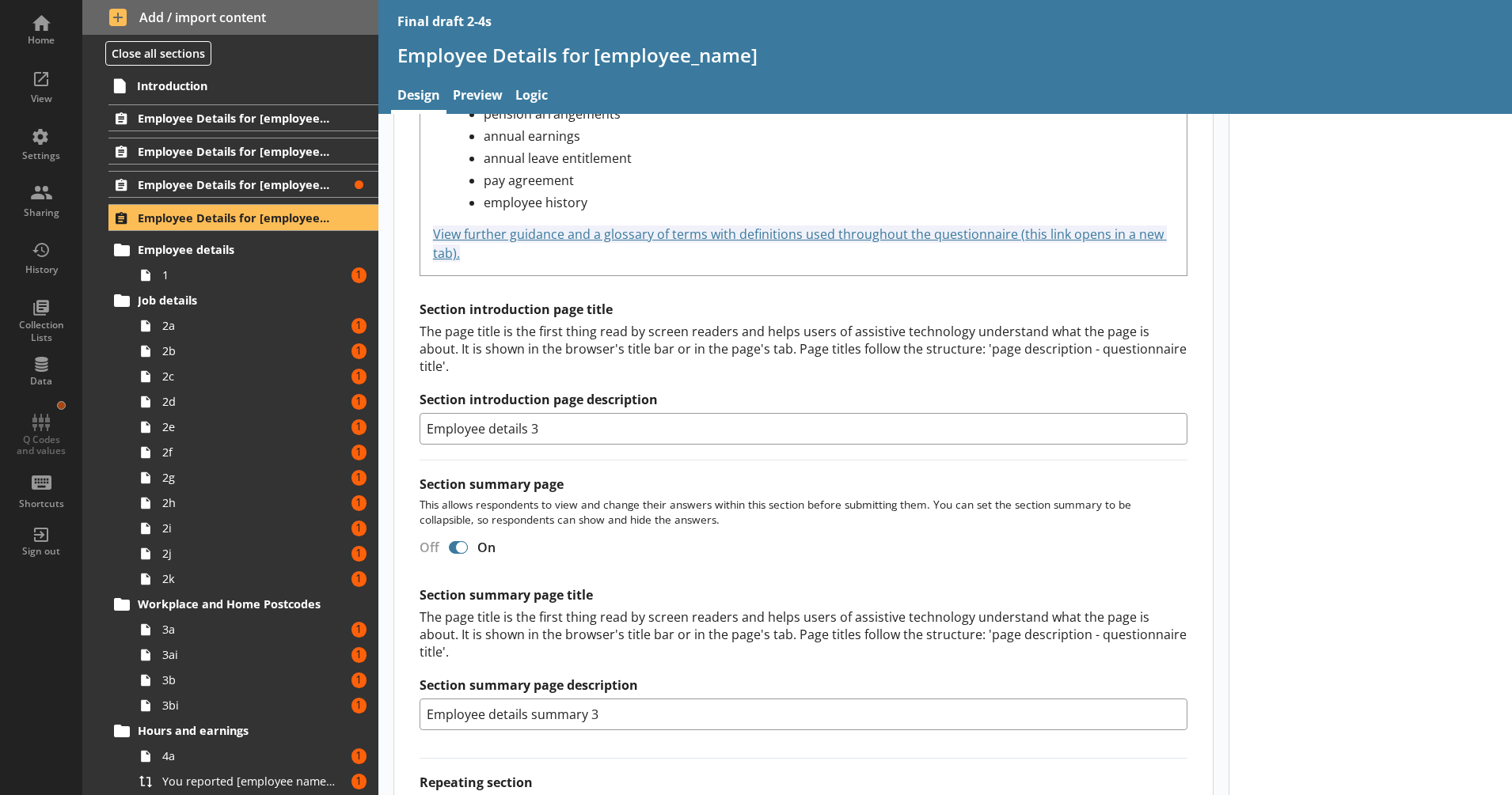
type input "Employee details summary 3"
click at [604, 713] on div "Section summary page title The page title is the first thing read by screen rea…" at bounding box center [804, 658] width 768 height 143
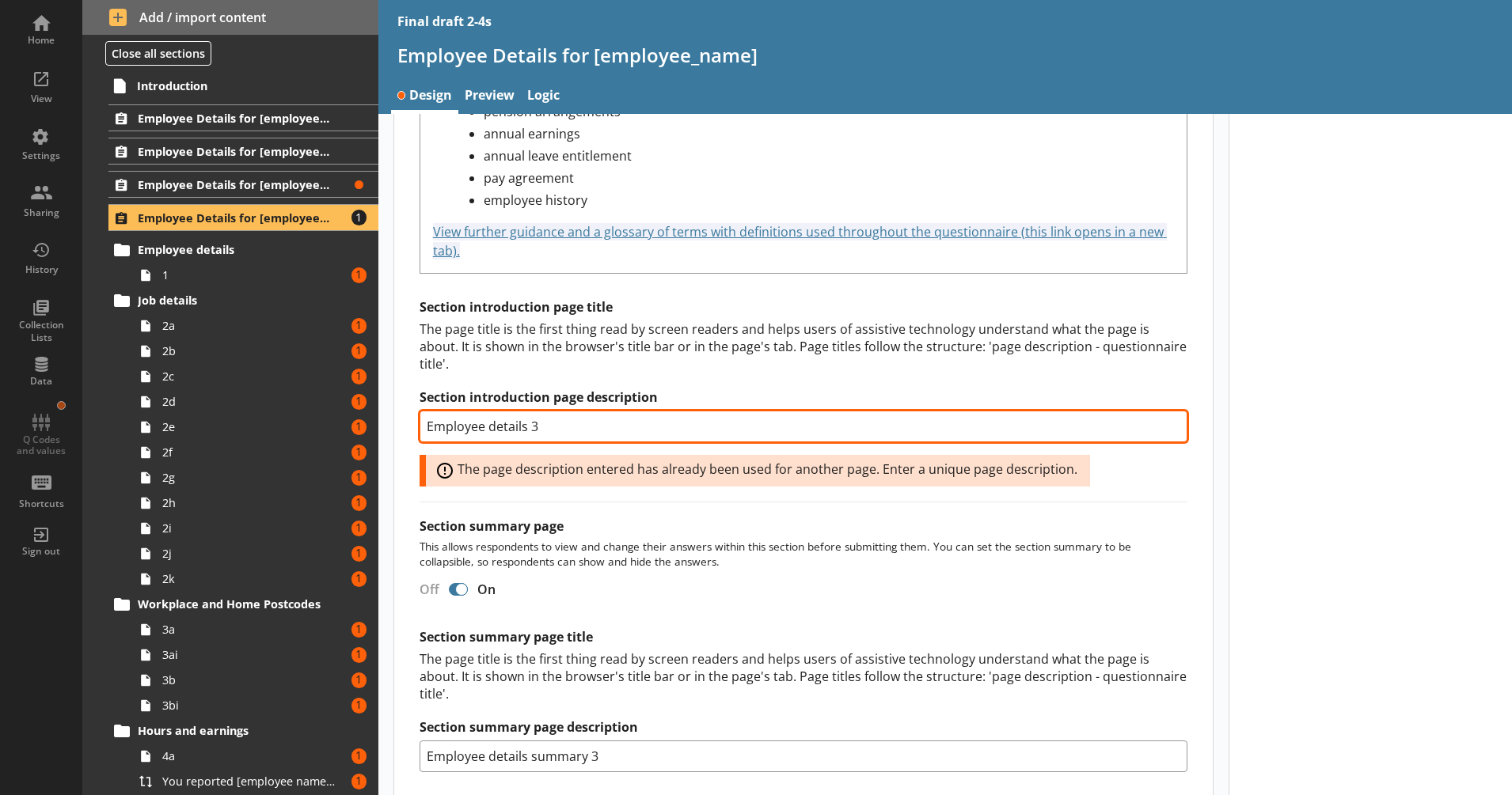
click at [560, 428] on input "Employee details 3" at bounding box center [804, 426] width 768 height 32
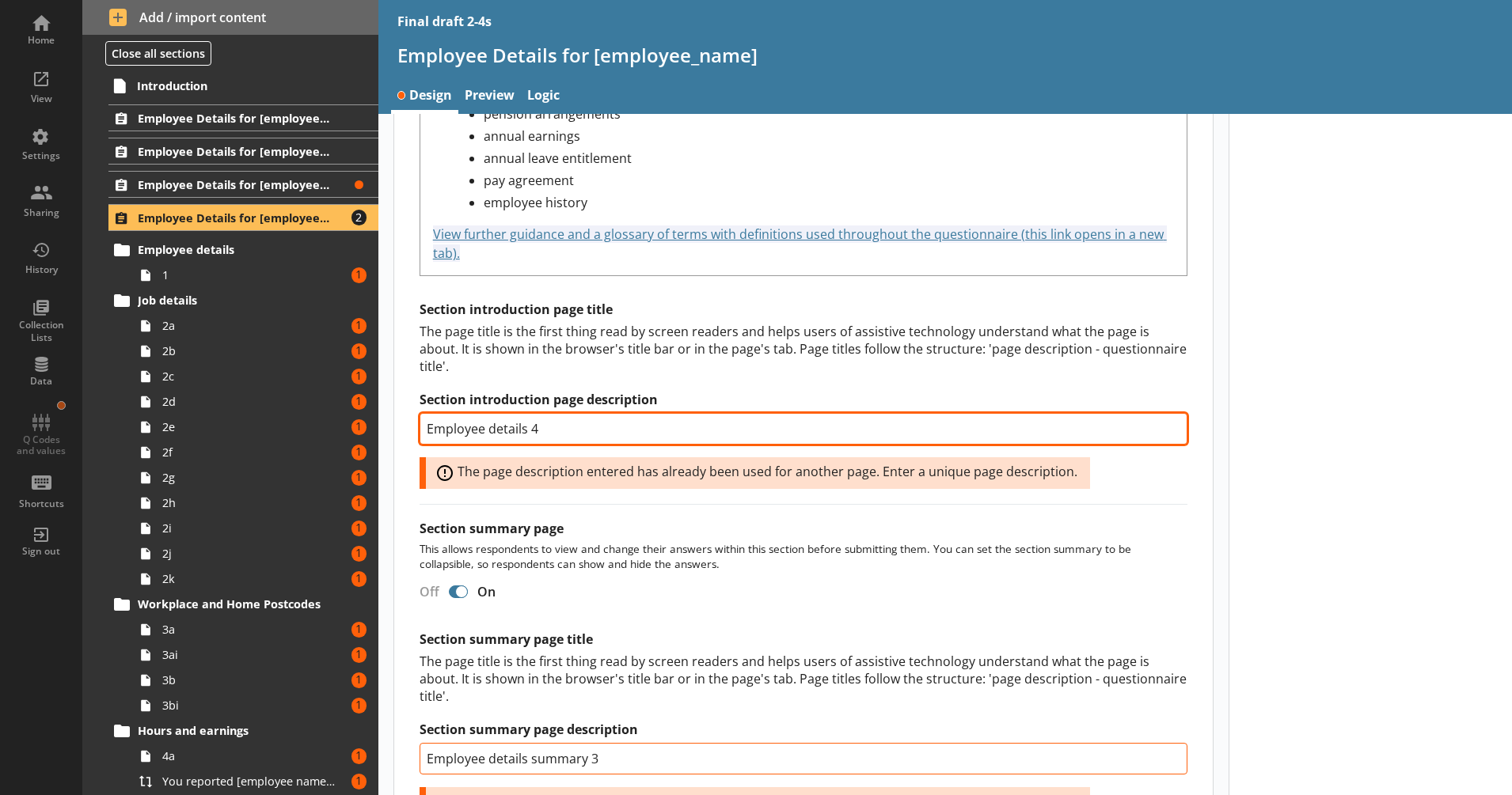
type input "Employee details 4"
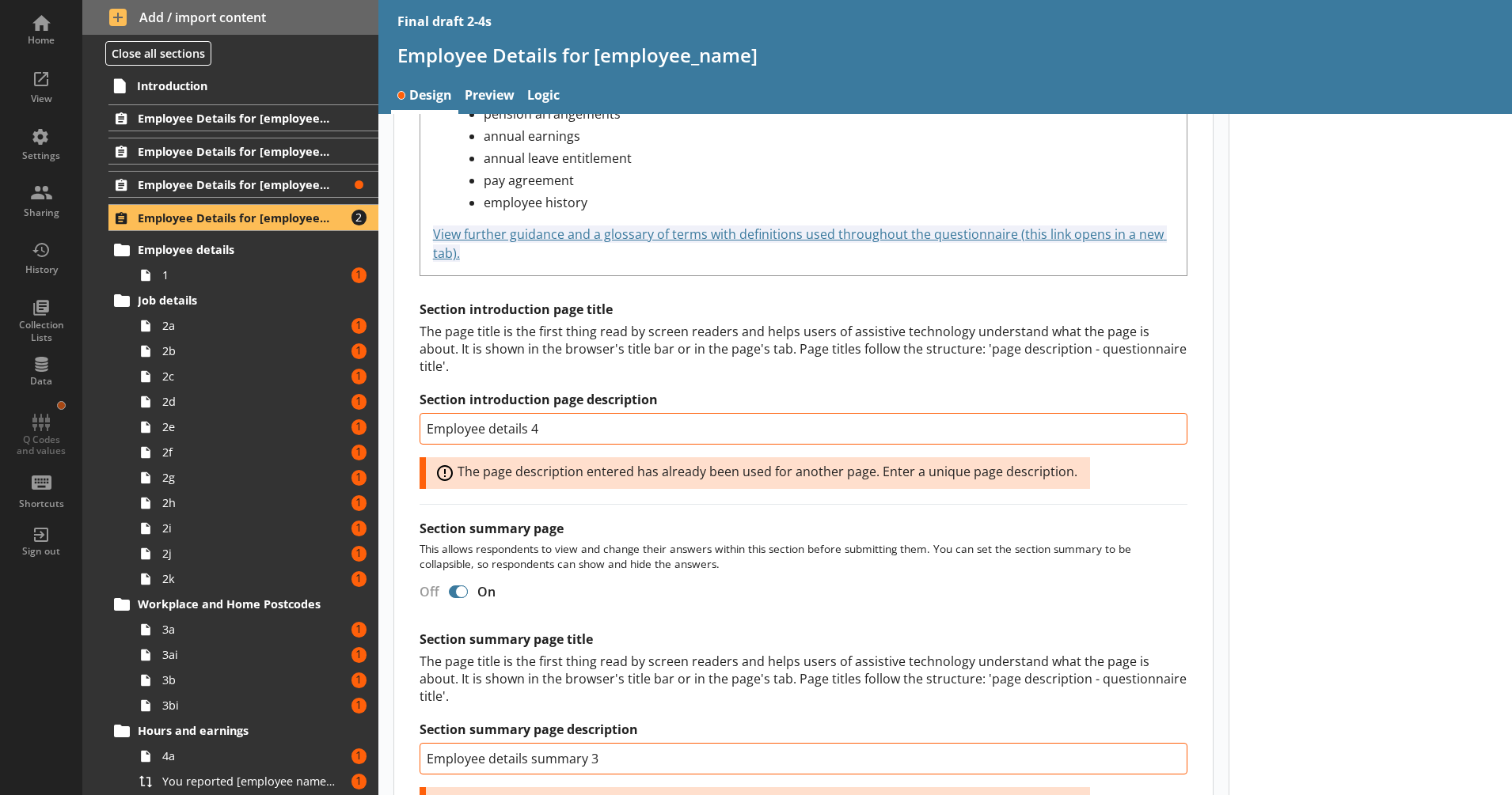
click at [640, 531] on div "Section title This will be shown on the hub. Heading Heading Bold Bold Highligh…" at bounding box center [804, 212] width 819 height 1551
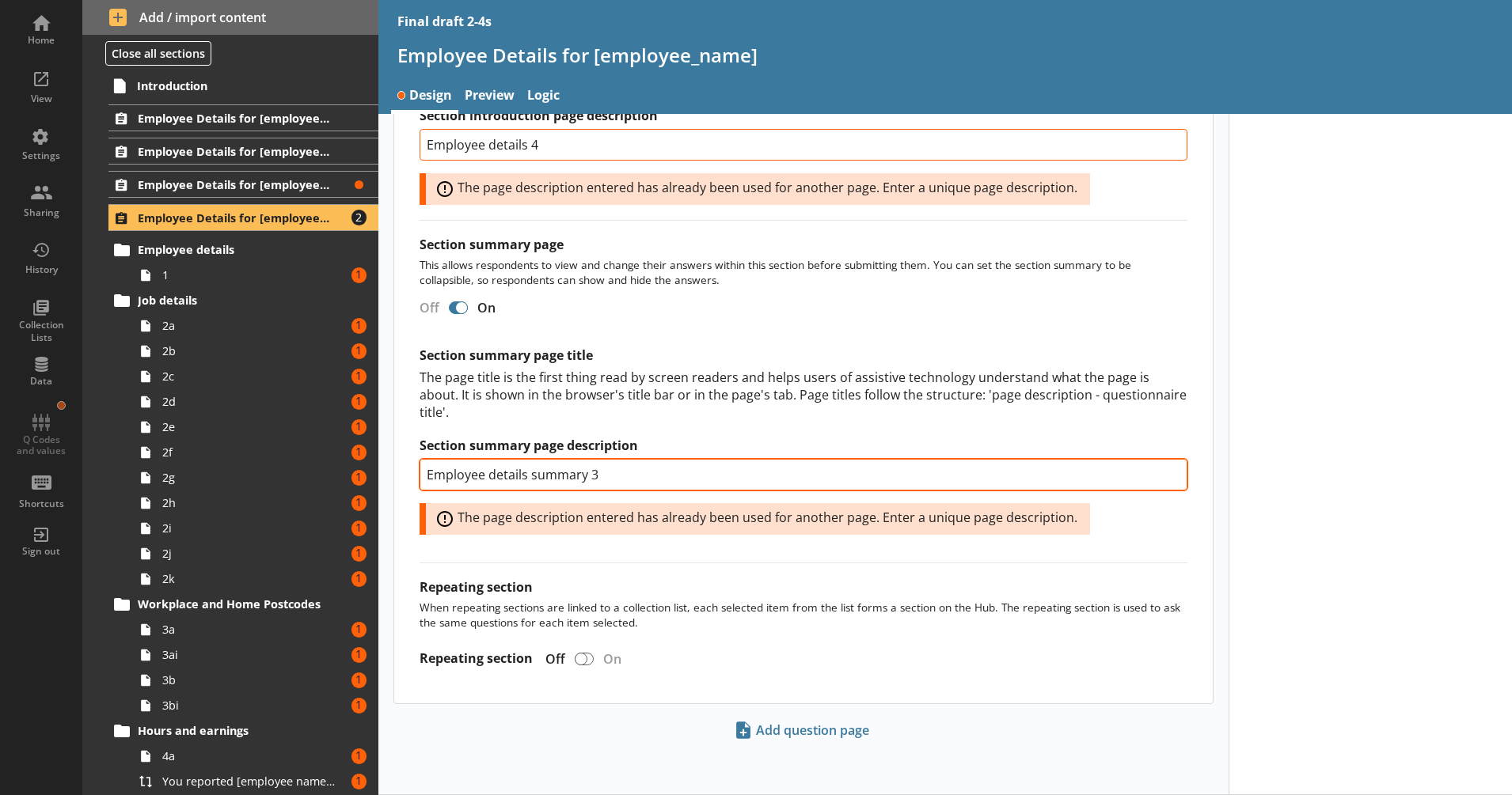
scroll to position [1065, 0]
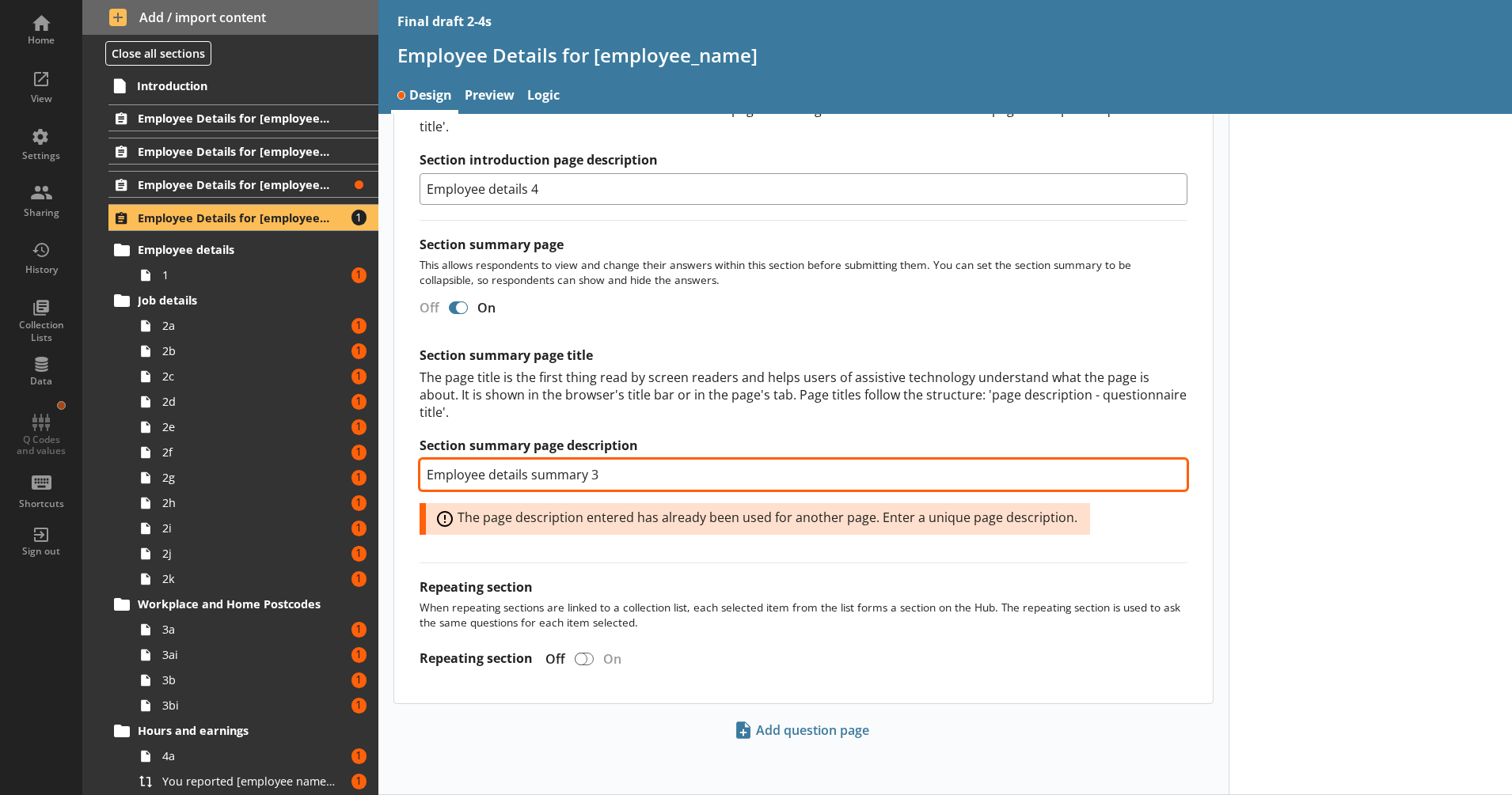
drag, startPoint x: 617, startPoint y: 478, endPoint x: 592, endPoint y: 482, distance: 25.3
click at [592, 482] on input "Employee details summary 3" at bounding box center [804, 474] width 768 height 32
type input "Employee details summary 4"
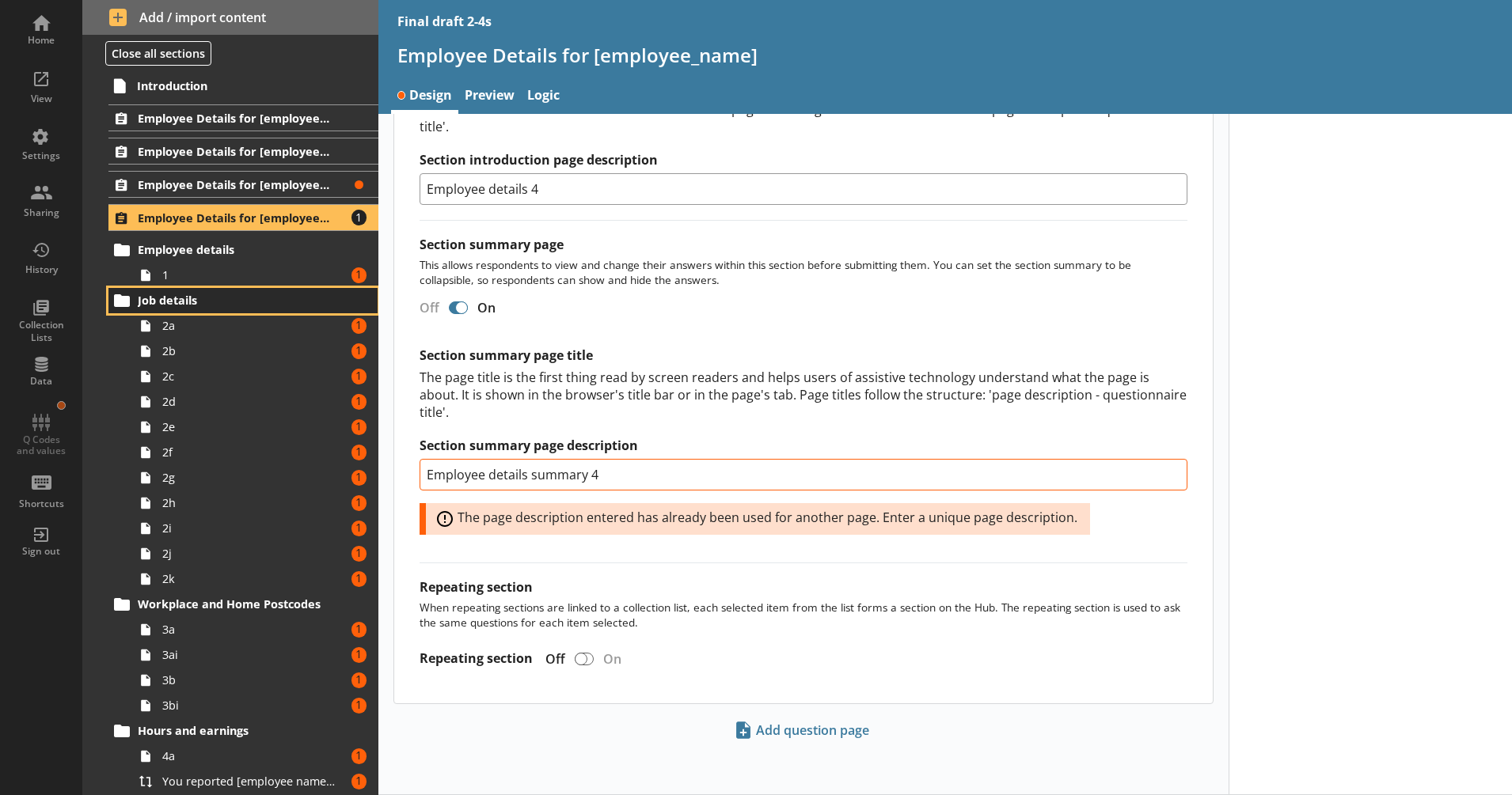
click at [221, 288] on link "Job details" at bounding box center [242, 300] width 269 height 25
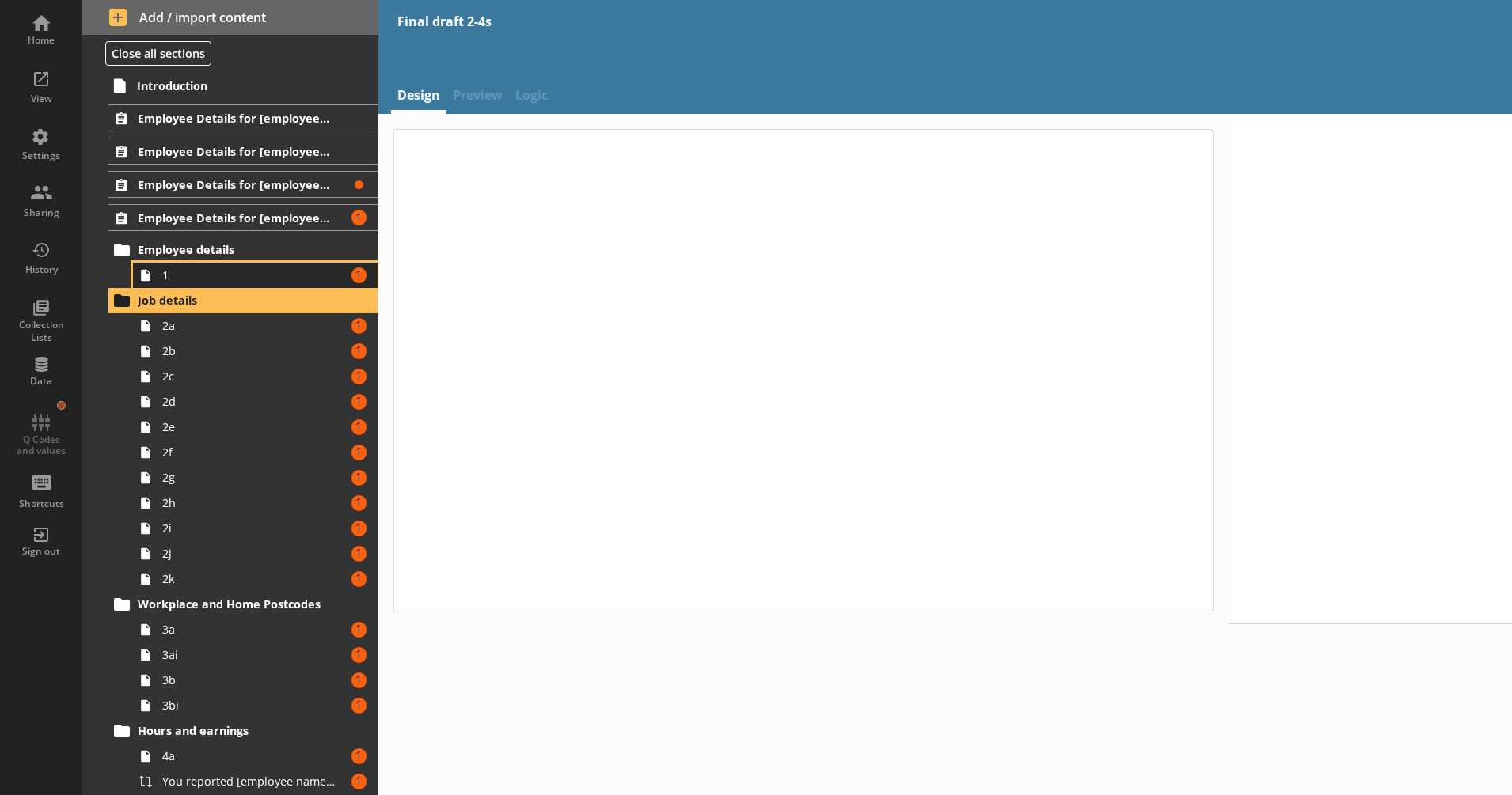
click at [221, 275] on span "1" at bounding box center [249, 275] width 175 height 15
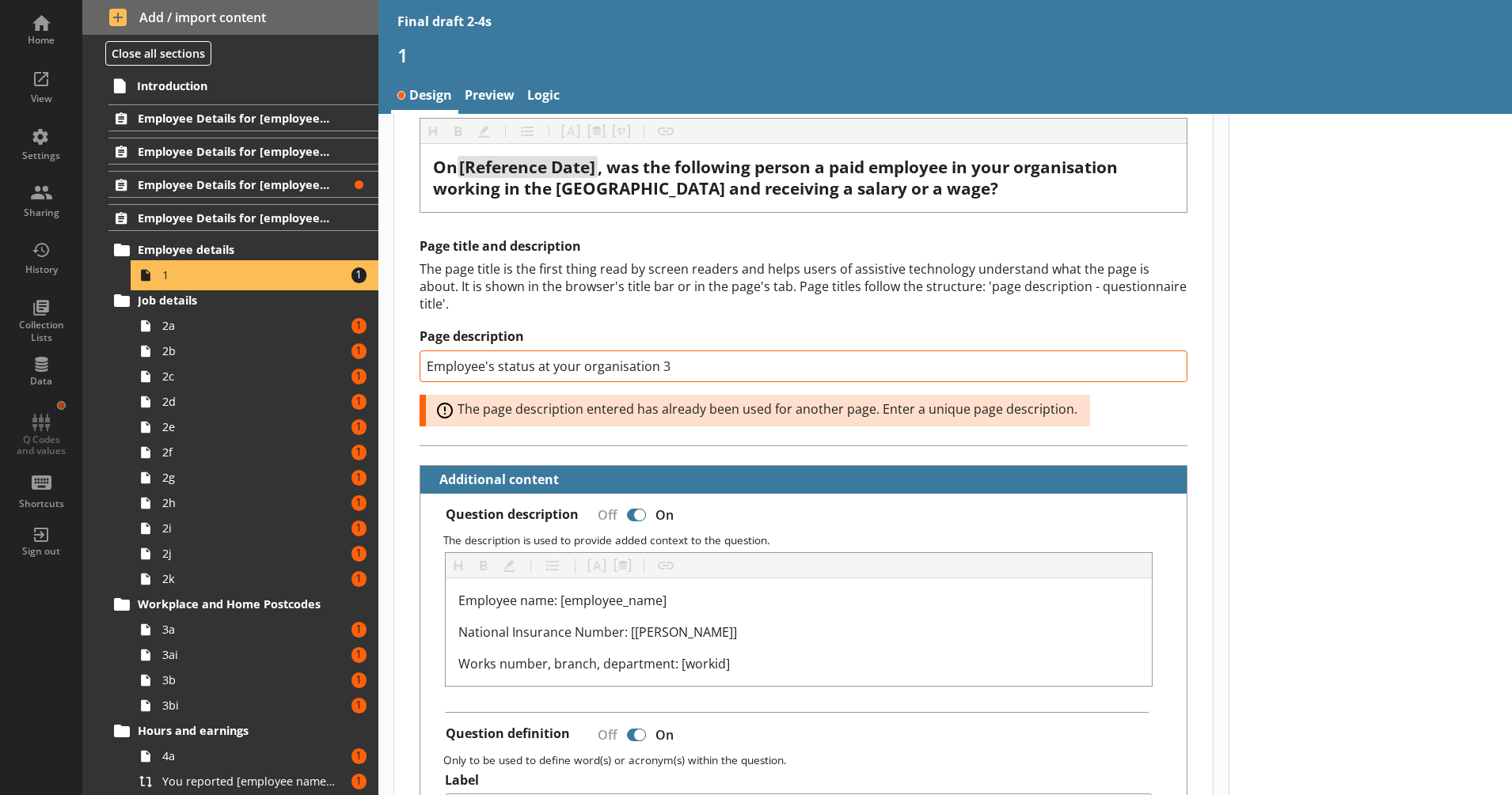
scroll to position [165, 0]
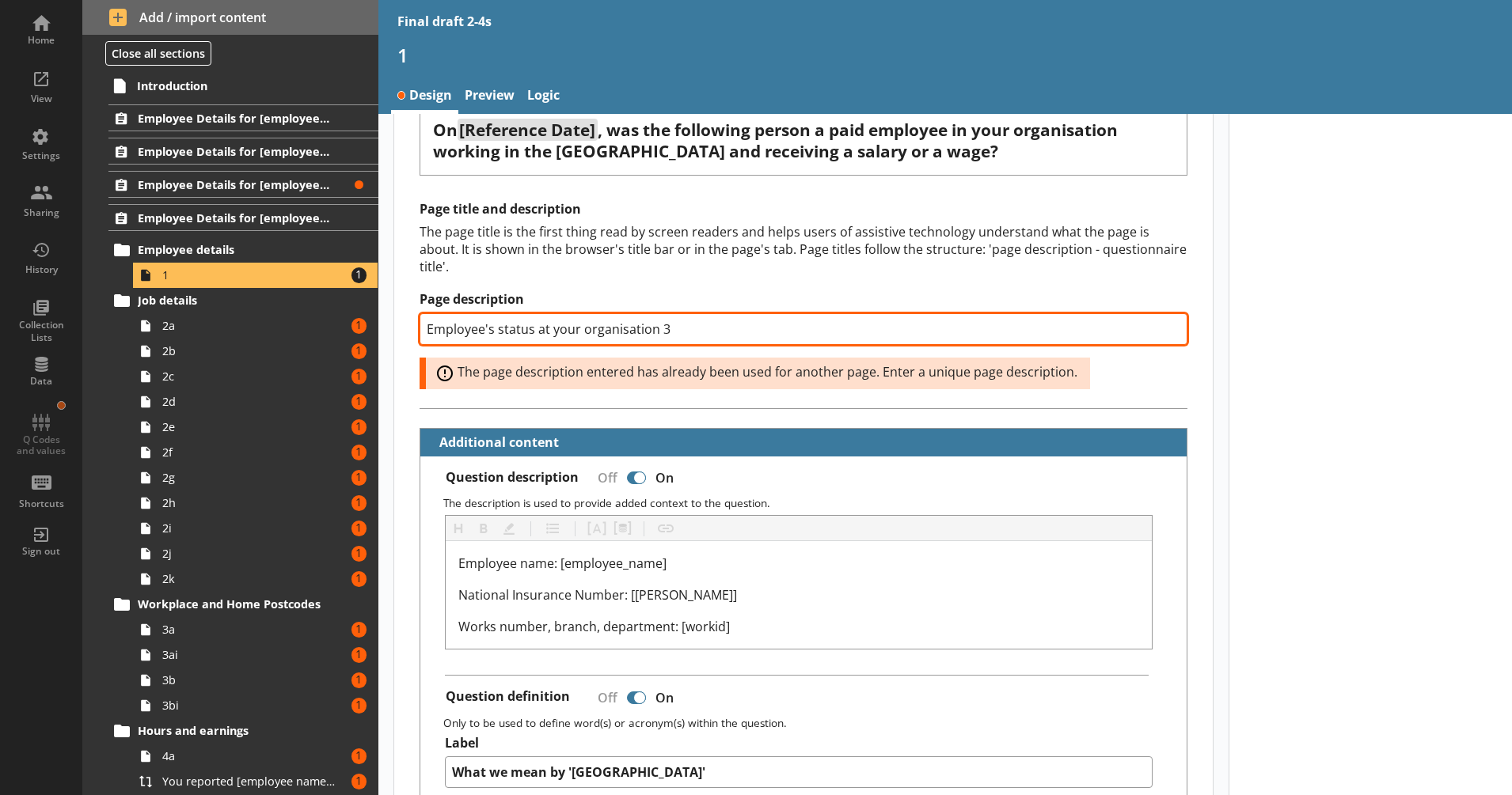
drag, startPoint x: 662, startPoint y: 333, endPoint x: 655, endPoint y: 337, distance: 8.1
click at [655, 337] on input "Employee's status at your organisation 3" at bounding box center [804, 328] width 768 height 32
type textarea "x"
type input "Employee's status at your organisation"
type textarea "x"
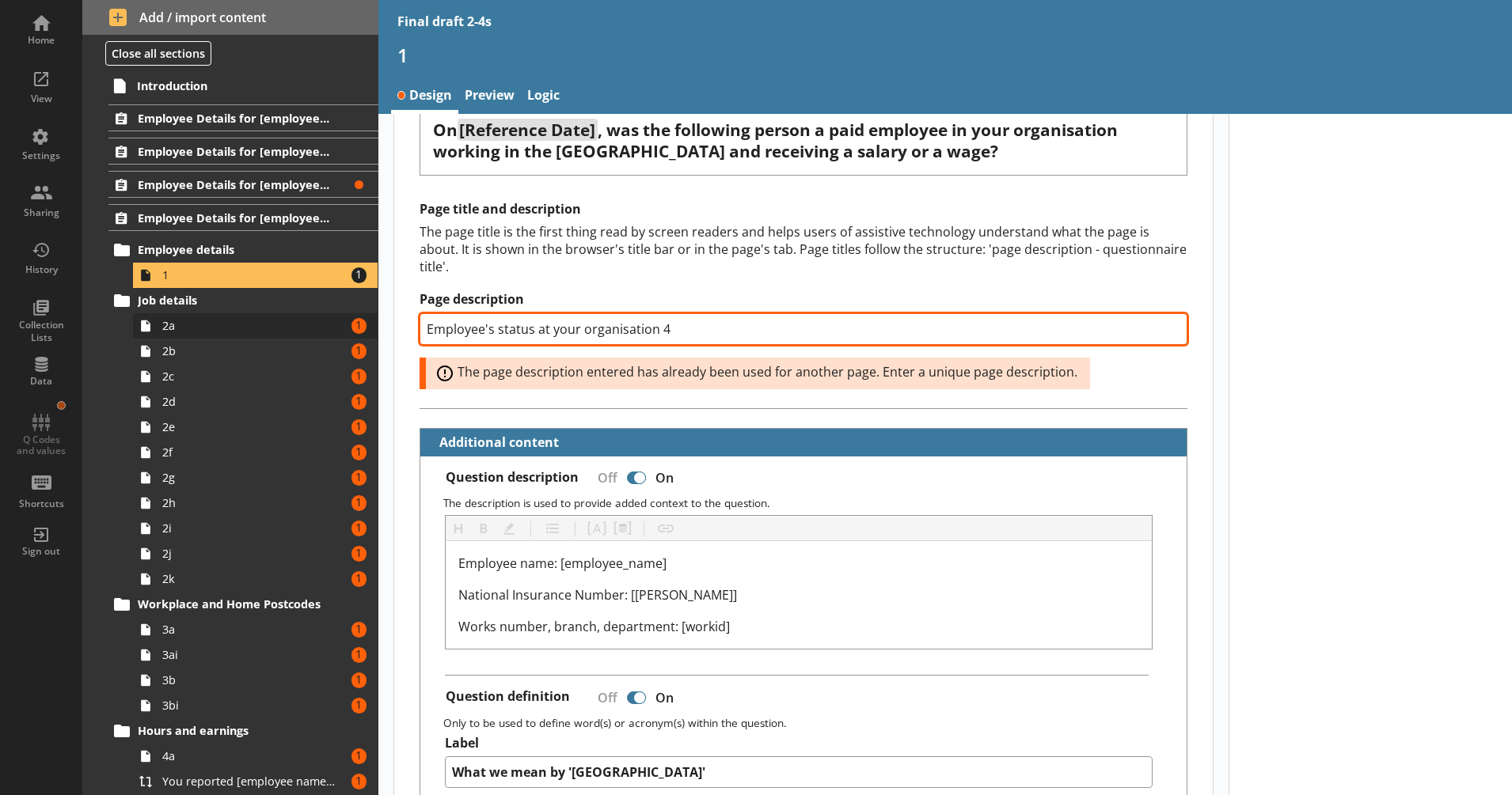
type input "Employee's status at your organisation 4"
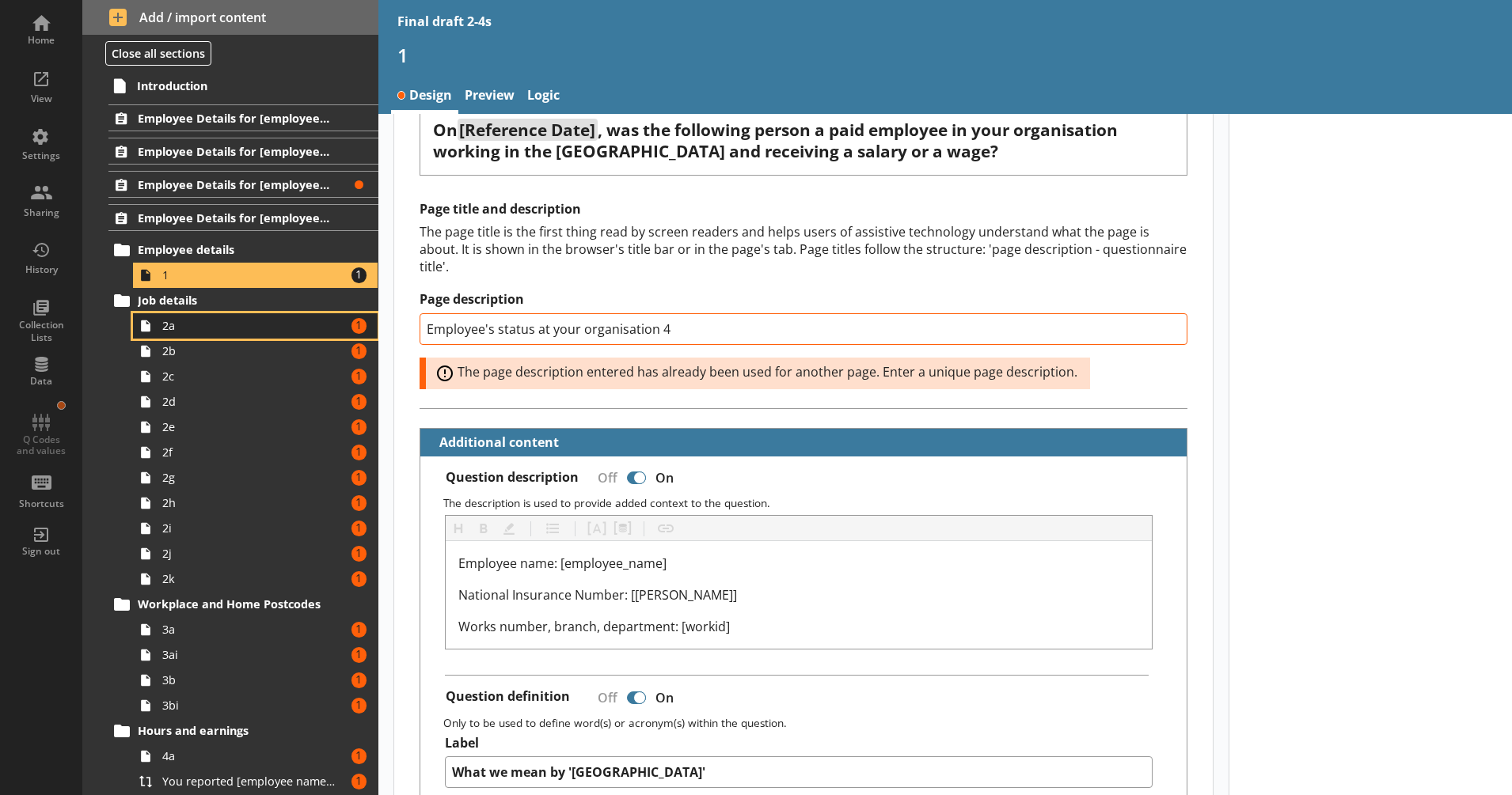
click at [240, 326] on span "2a" at bounding box center [249, 326] width 175 height 15
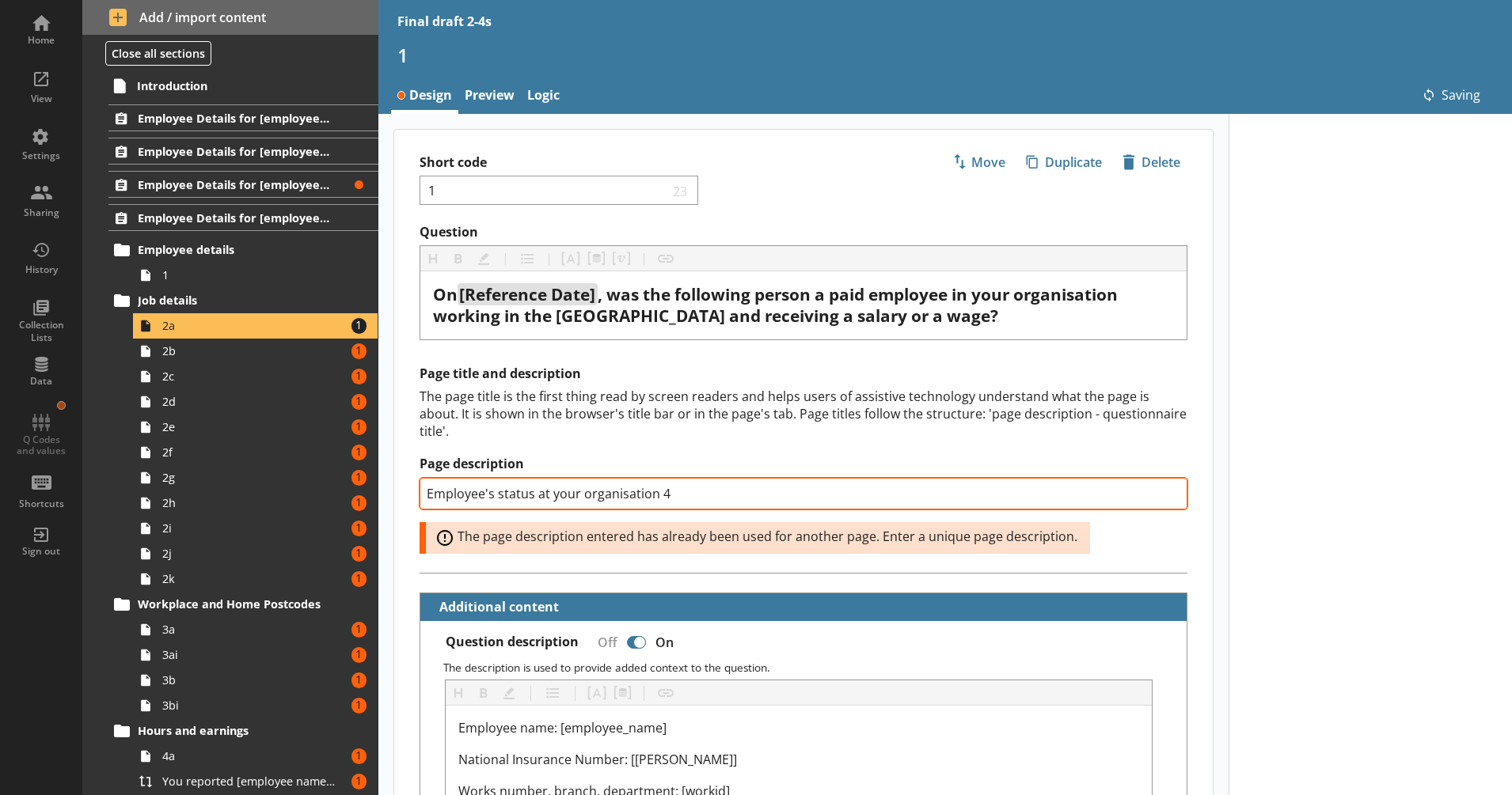
type textarea "x"
select select "mm/yyyy"
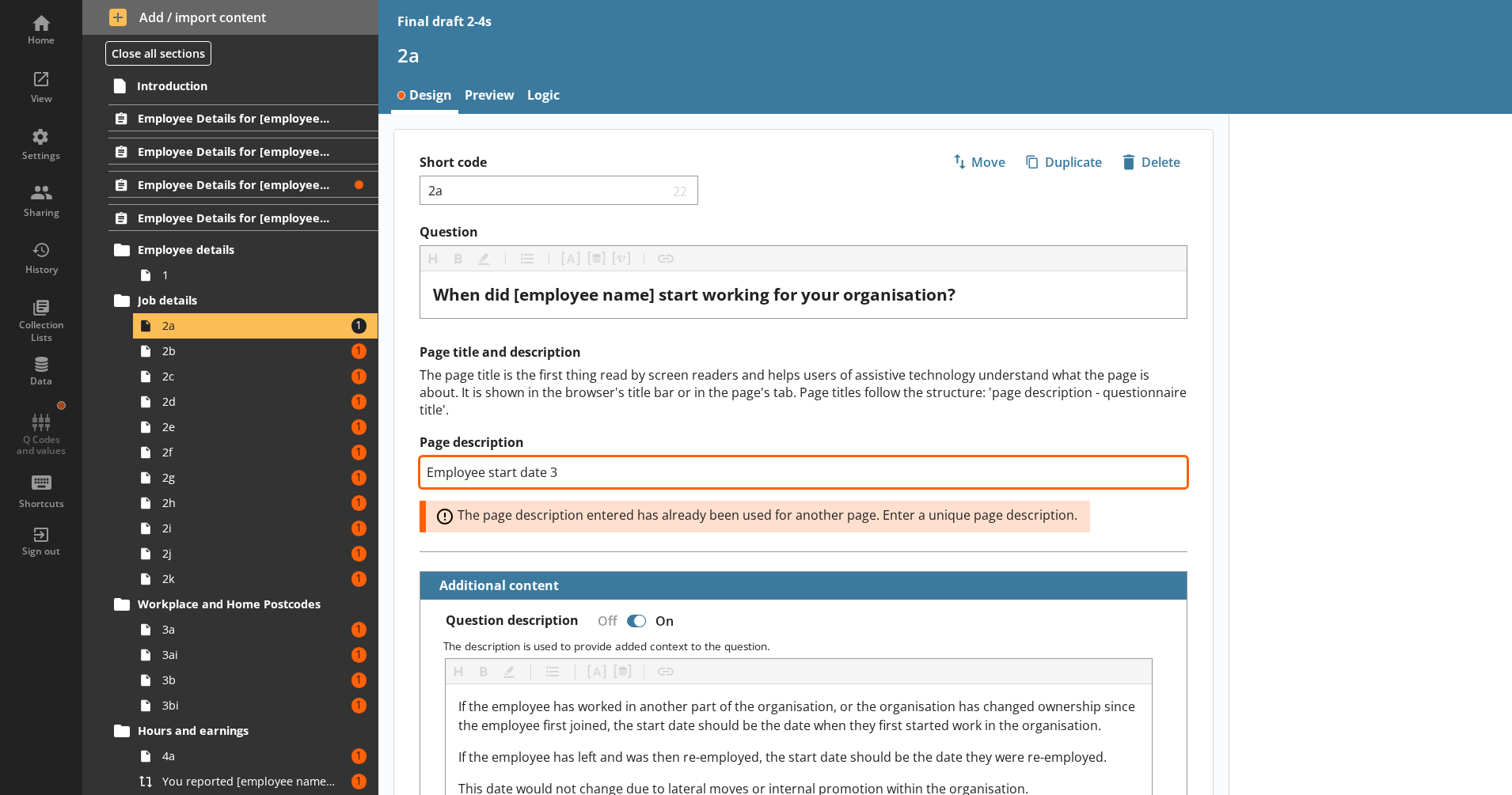
drag, startPoint x: 569, startPoint y: 471, endPoint x: 548, endPoint y: 471, distance: 21.0
click at [548, 471] on input "Employee start date 3" at bounding box center [804, 472] width 768 height 32
type textarea "x"
type input "Employee start date 4"
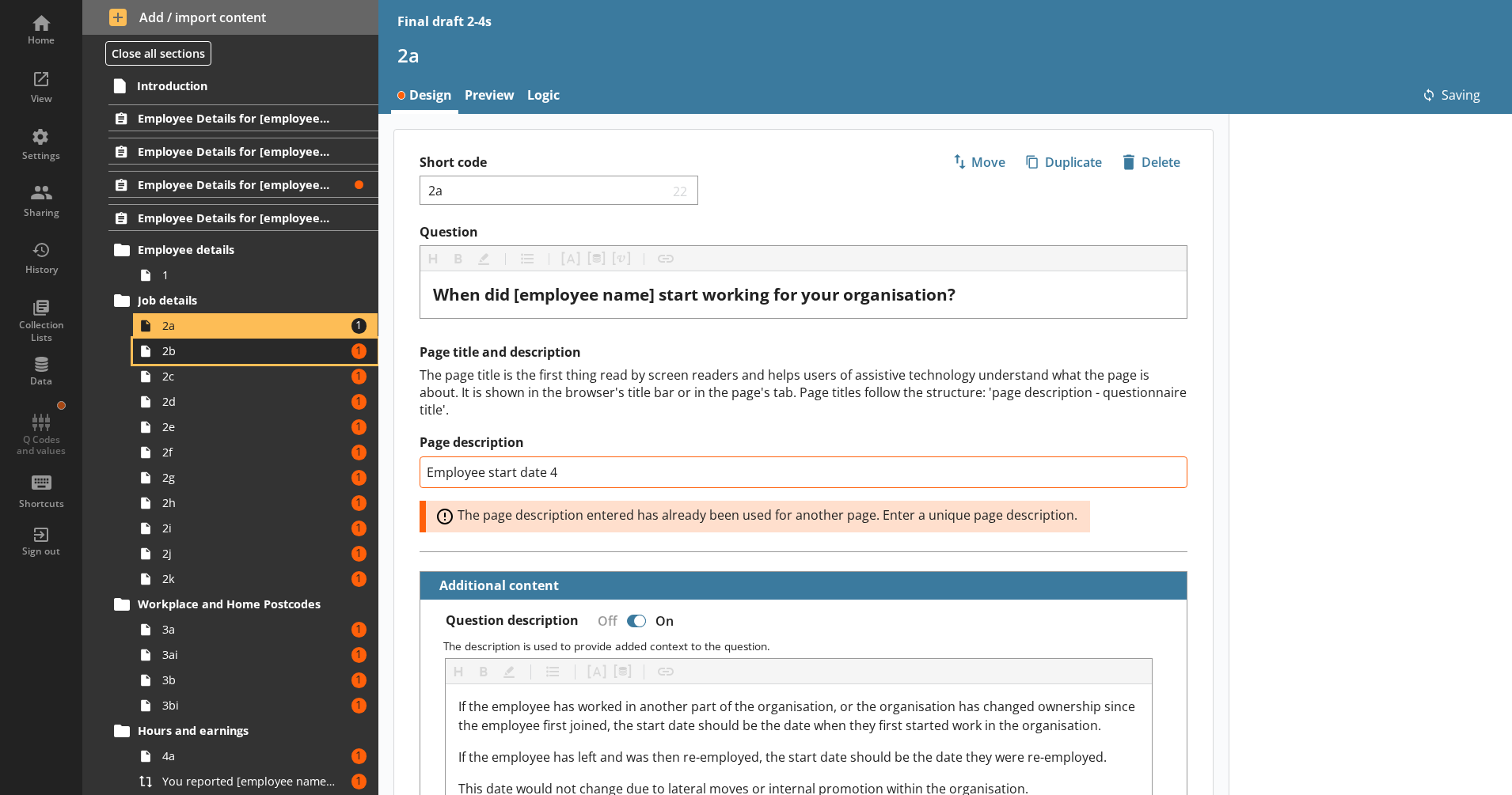
click at [281, 362] on link "2b Amount of errors: 1" at bounding box center [255, 351] width 244 height 25
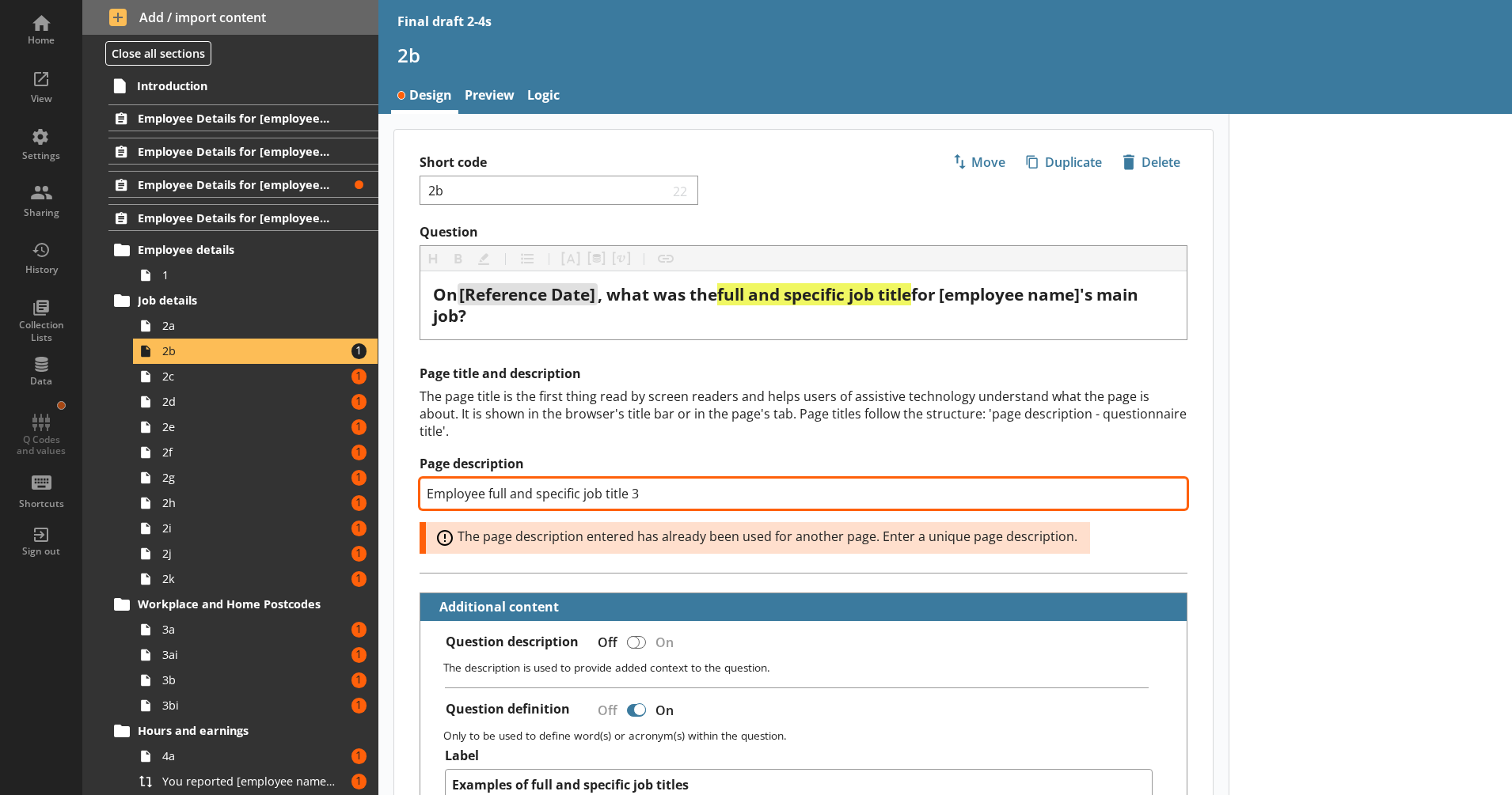
drag, startPoint x: 645, startPoint y: 495, endPoint x: 632, endPoint y: 497, distance: 13.2
click at [632, 497] on input "Employee full and specific job title 3" at bounding box center [804, 493] width 768 height 32
type textarea "x"
type input "Employee full and specific job title 4"
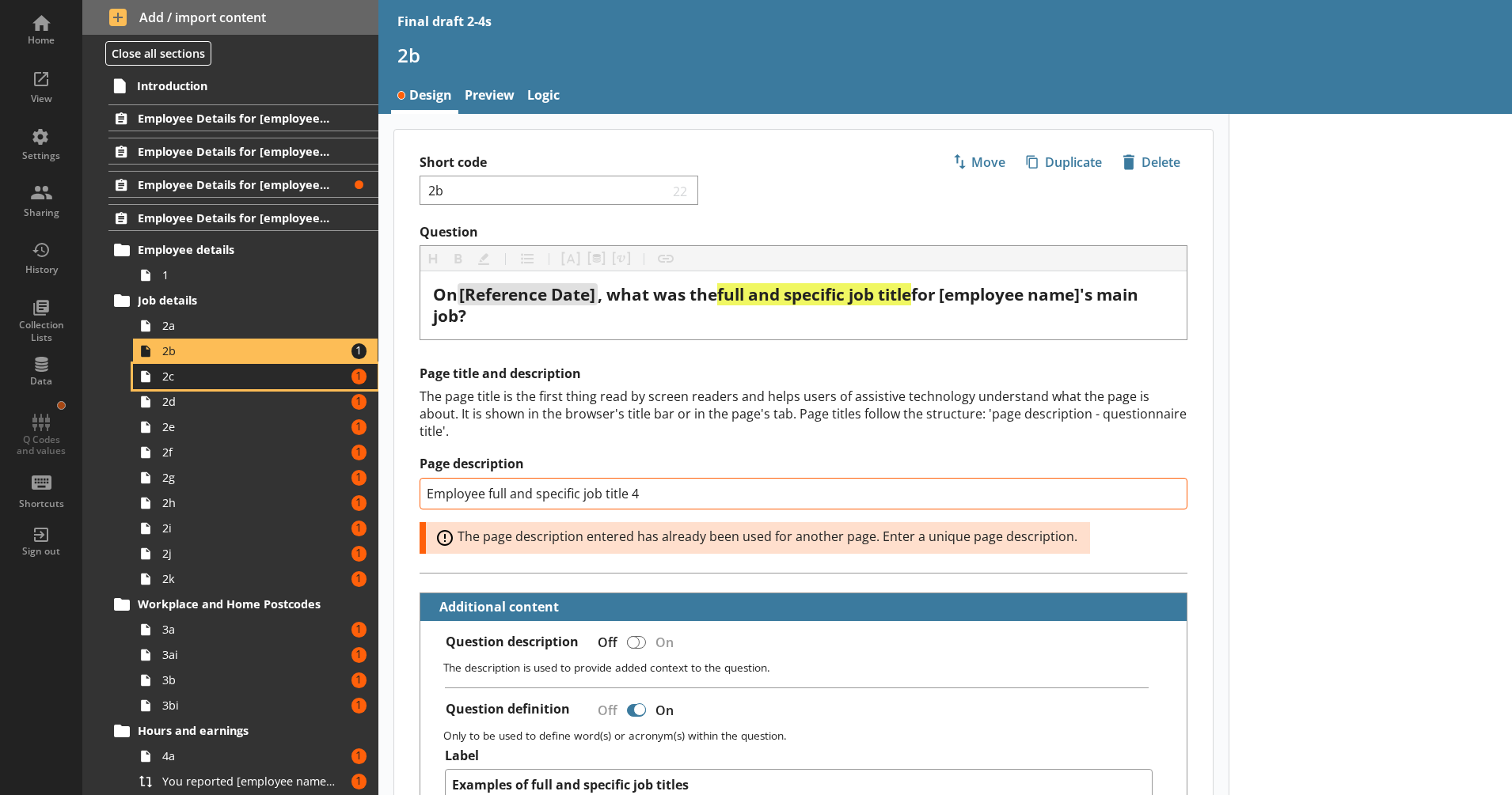
click at [278, 382] on span "2c" at bounding box center [249, 376] width 175 height 15
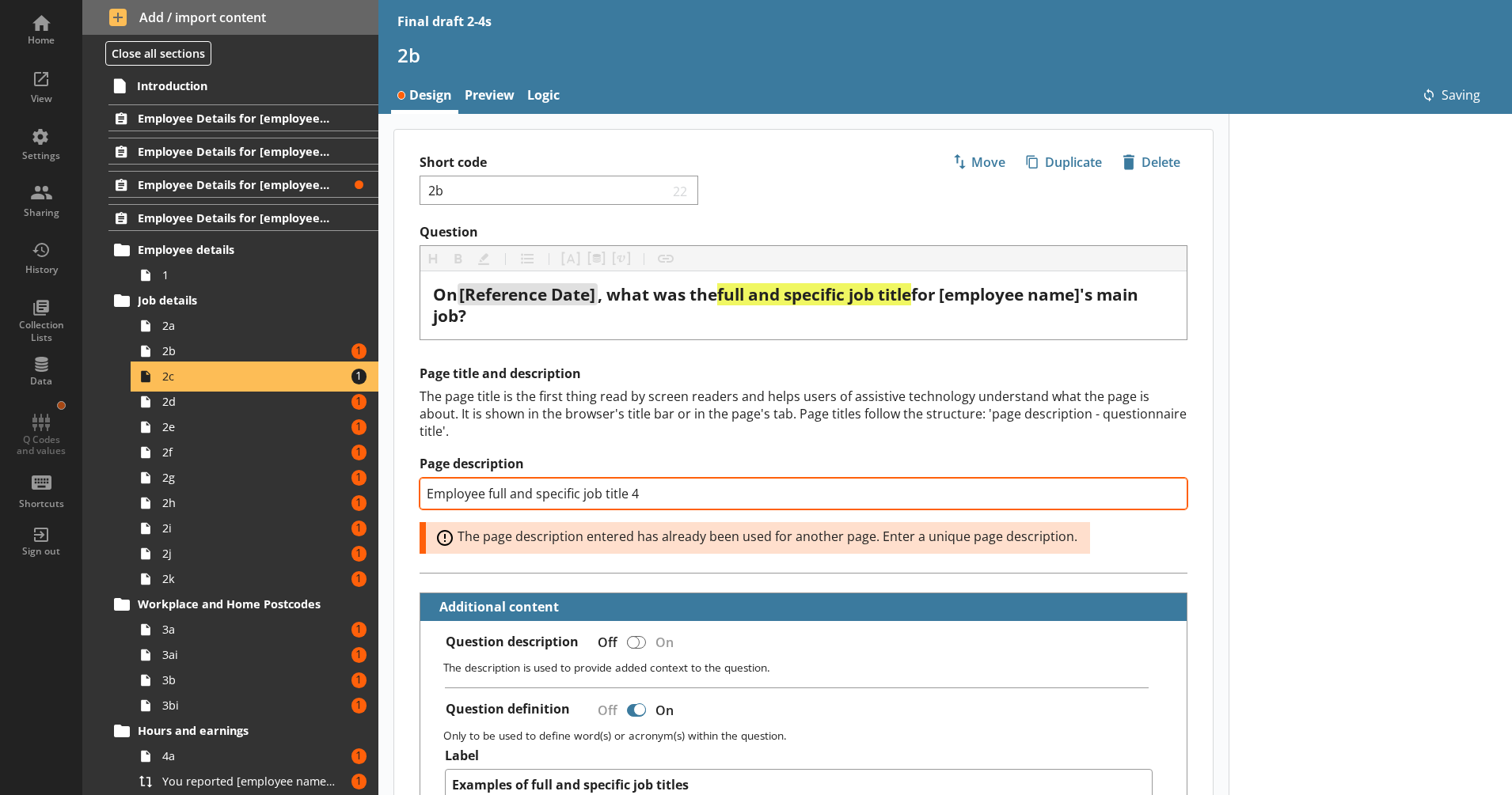
type textarea "x"
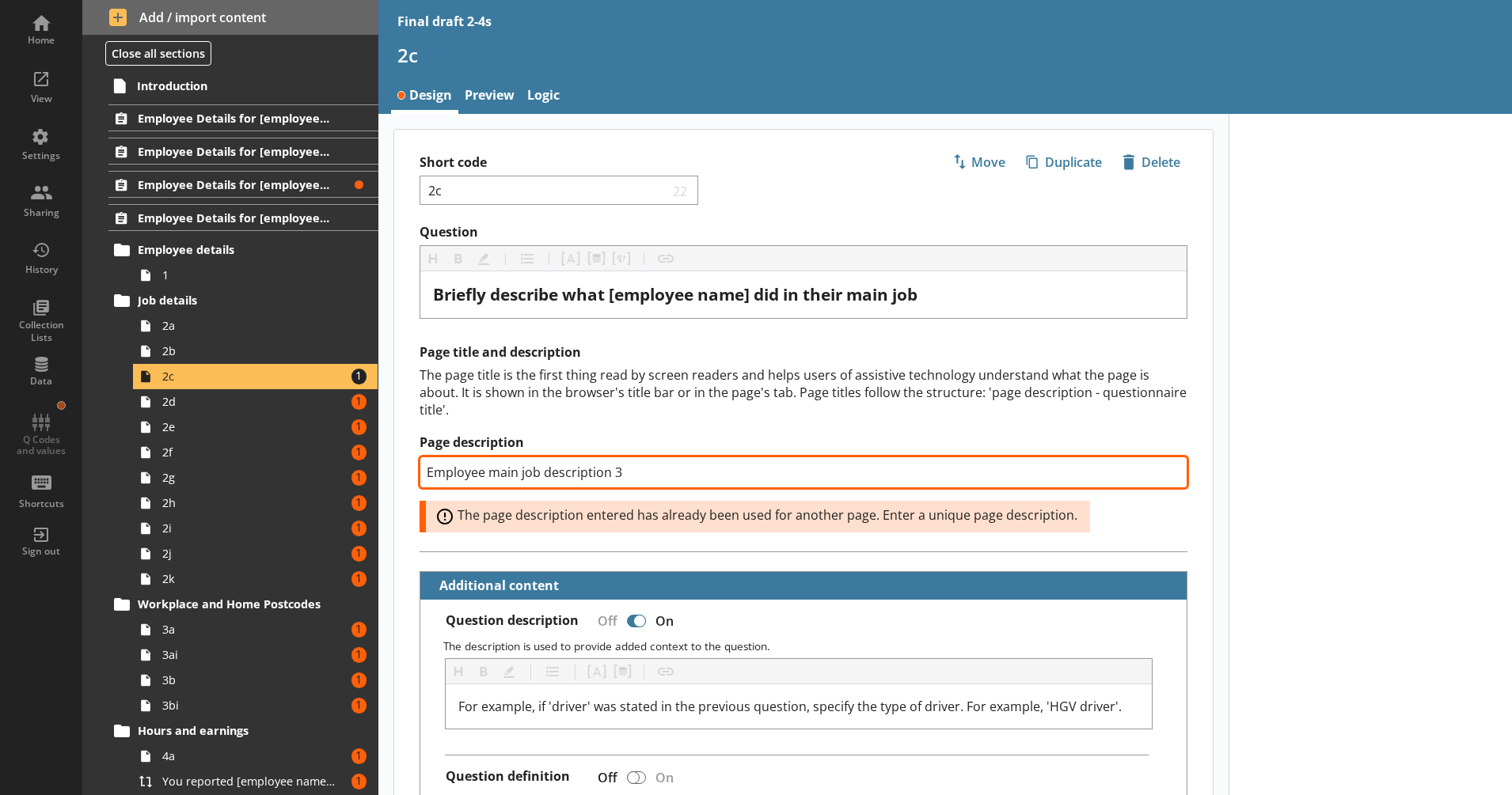
drag, startPoint x: 642, startPoint y: 474, endPoint x: 612, endPoint y: 473, distance: 30.0
click at [612, 473] on input "Employee main job description 3" at bounding box center [804, 472] width 768 height 32
type input "Employee main job description 4"
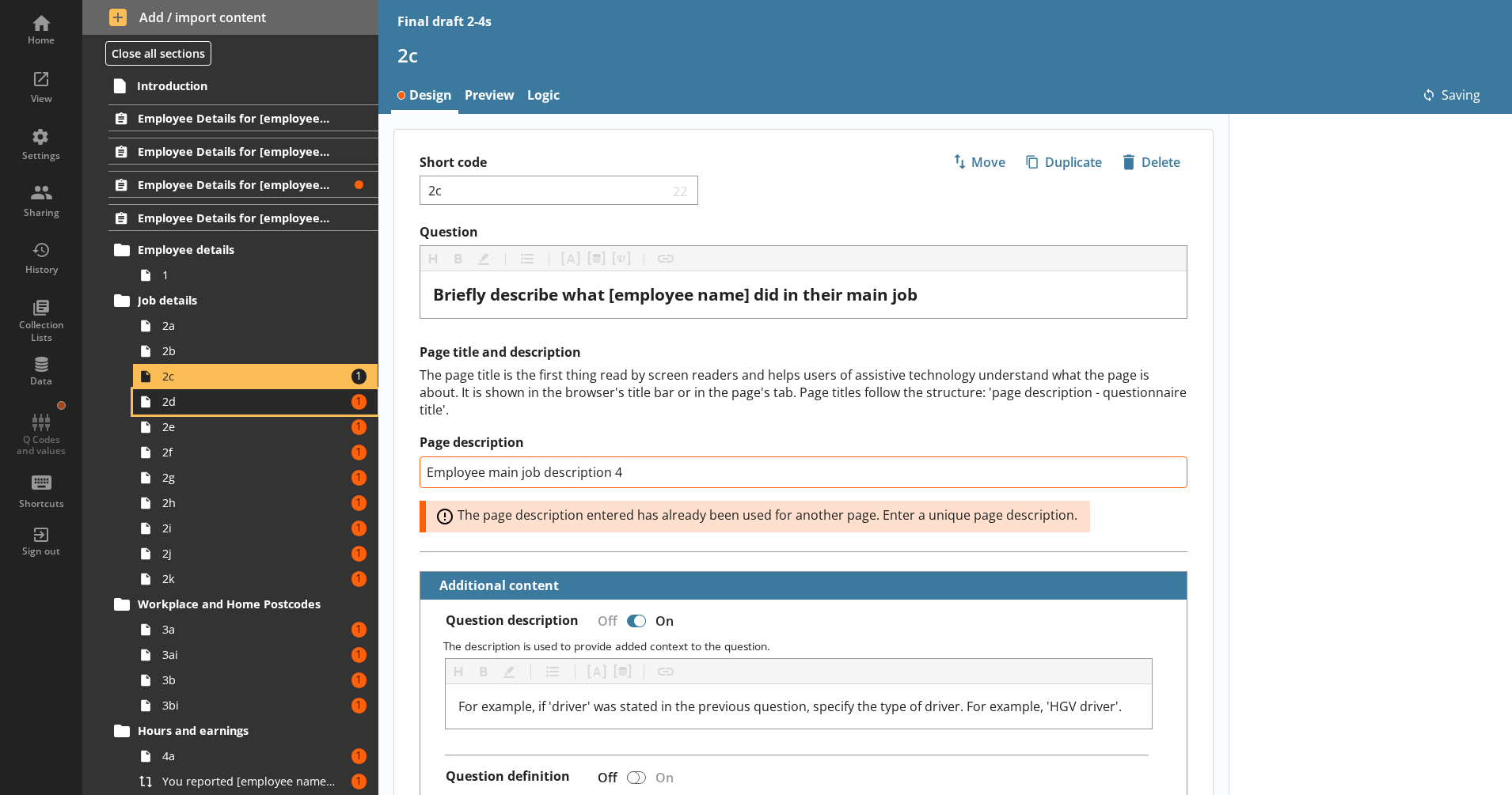
click at [281, 404] on span "2d" at bounding box center [249, 402] width 175 height 15
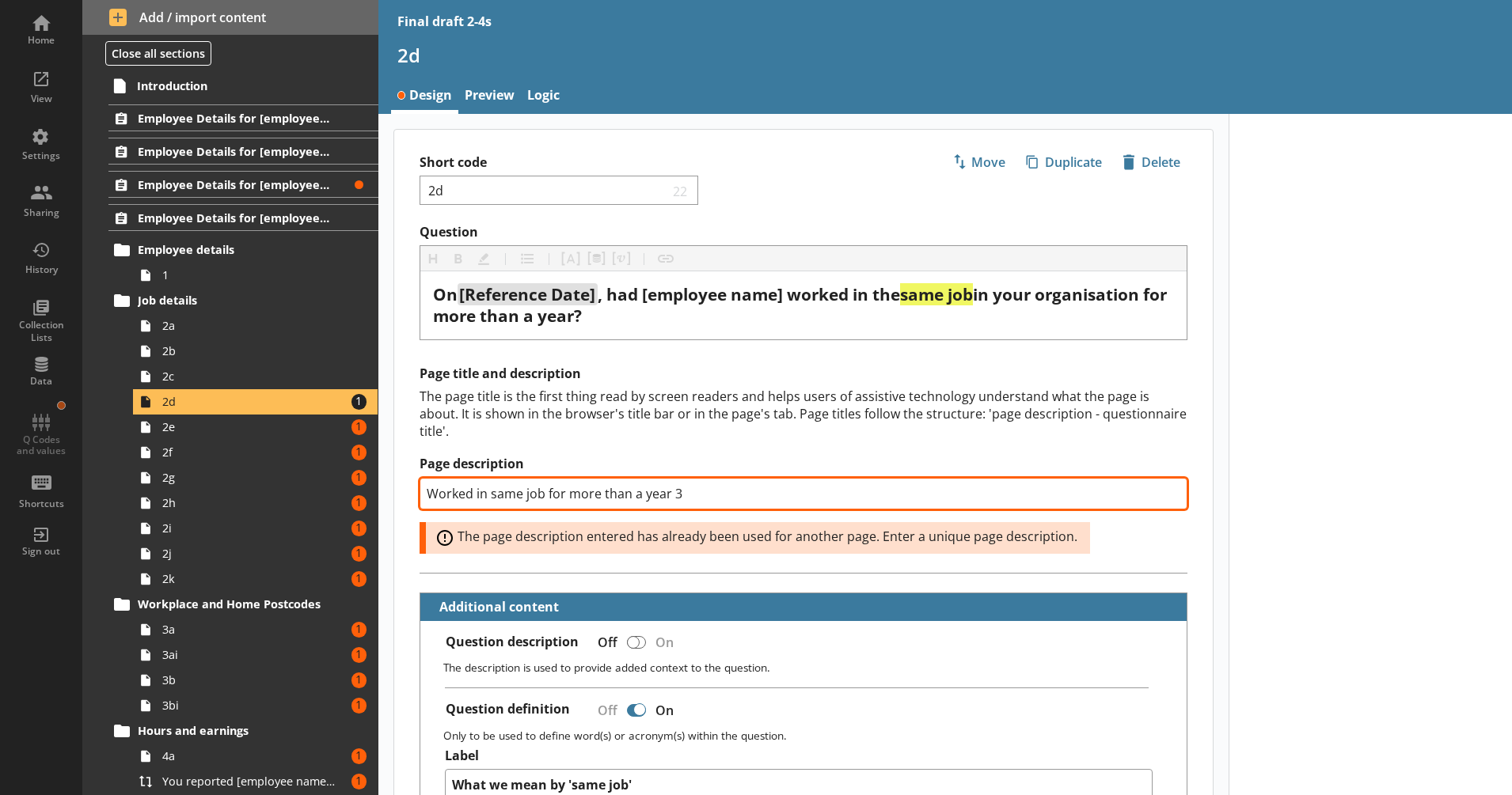
drag, startPoint x: 700, startPoint y: 496, endPoint x: 675, endPoint y: 497, distance: 25.0
click at [675, 497] on input "Worked in same job for more than a year 3" at bounding box center [804, 493] width 768 height 32
type textarea "x"
type input "Worked in same job for more than a year 4"
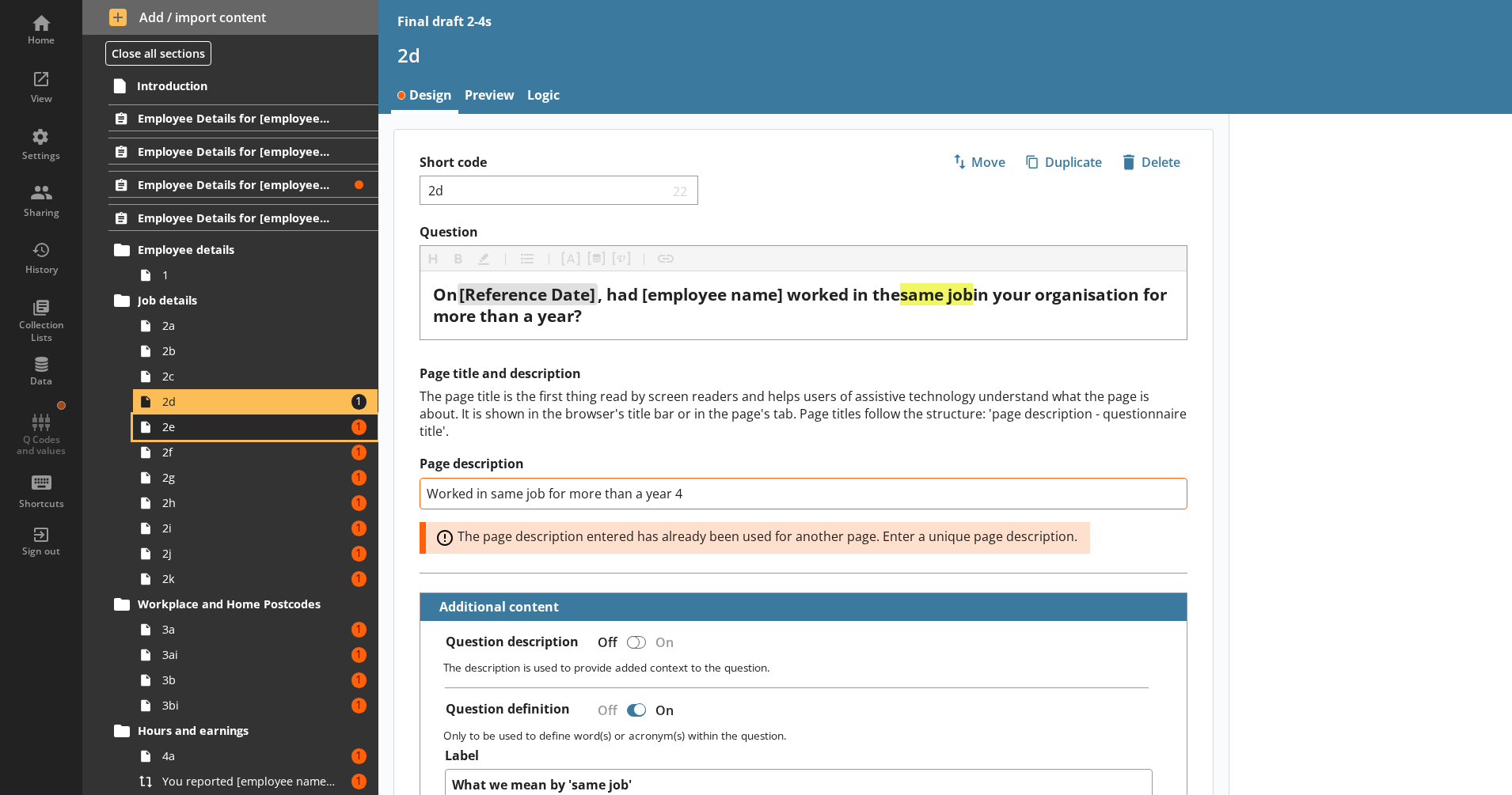
click at [269, 421] on span "2e" at bounding box center [249, 427] width 175 height 15
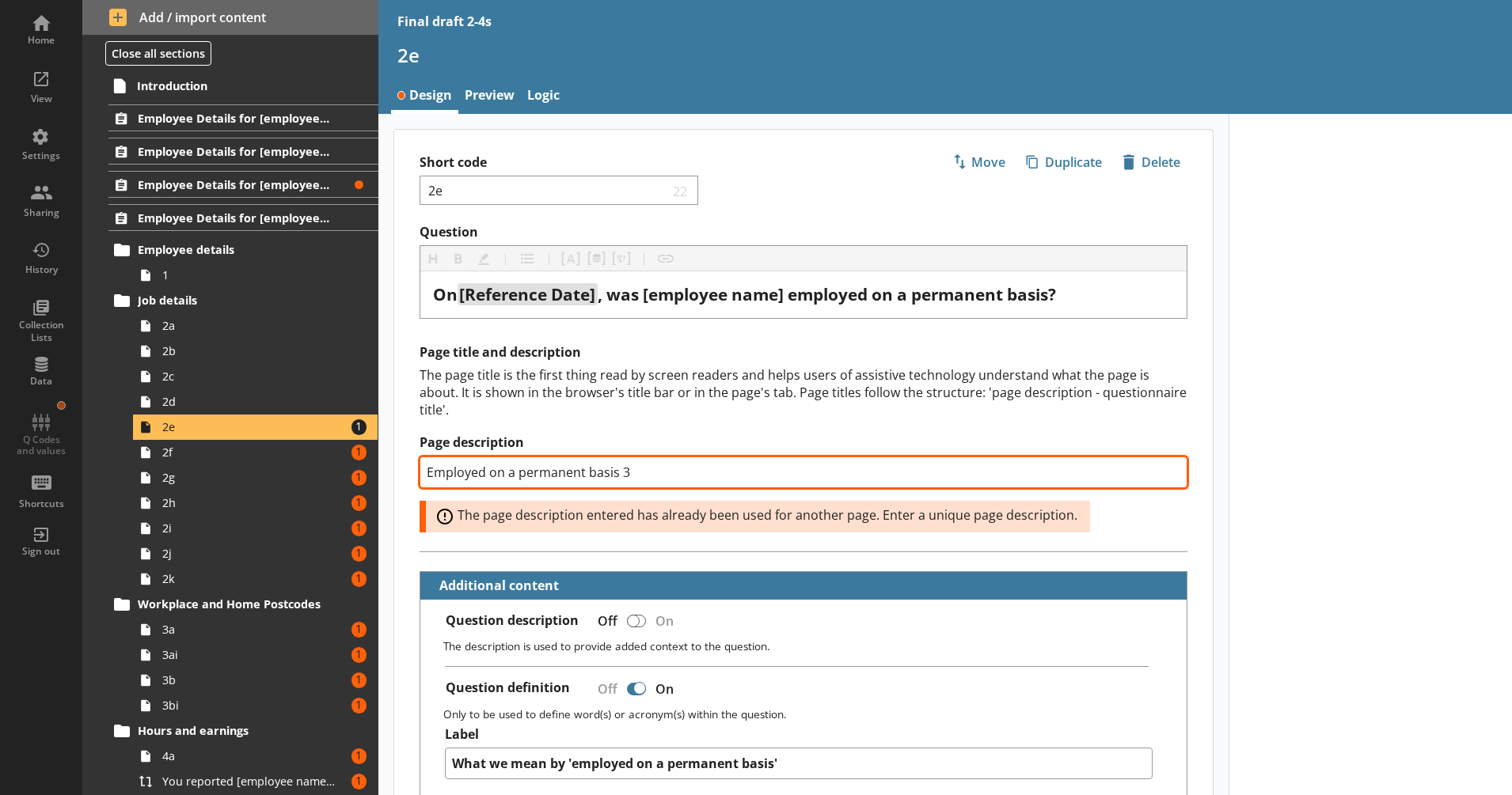
drag, startPoint x: 661, startPoint y: 476, endPoint x: 622, endPoint y: 474, distance: 39.1
click at [622, 474] on input "Employed on a permanent basis 3" at bounding box center [804, 472] width 768 height 32
type textarea "x"
type input "Employed on a permanent basis 4"
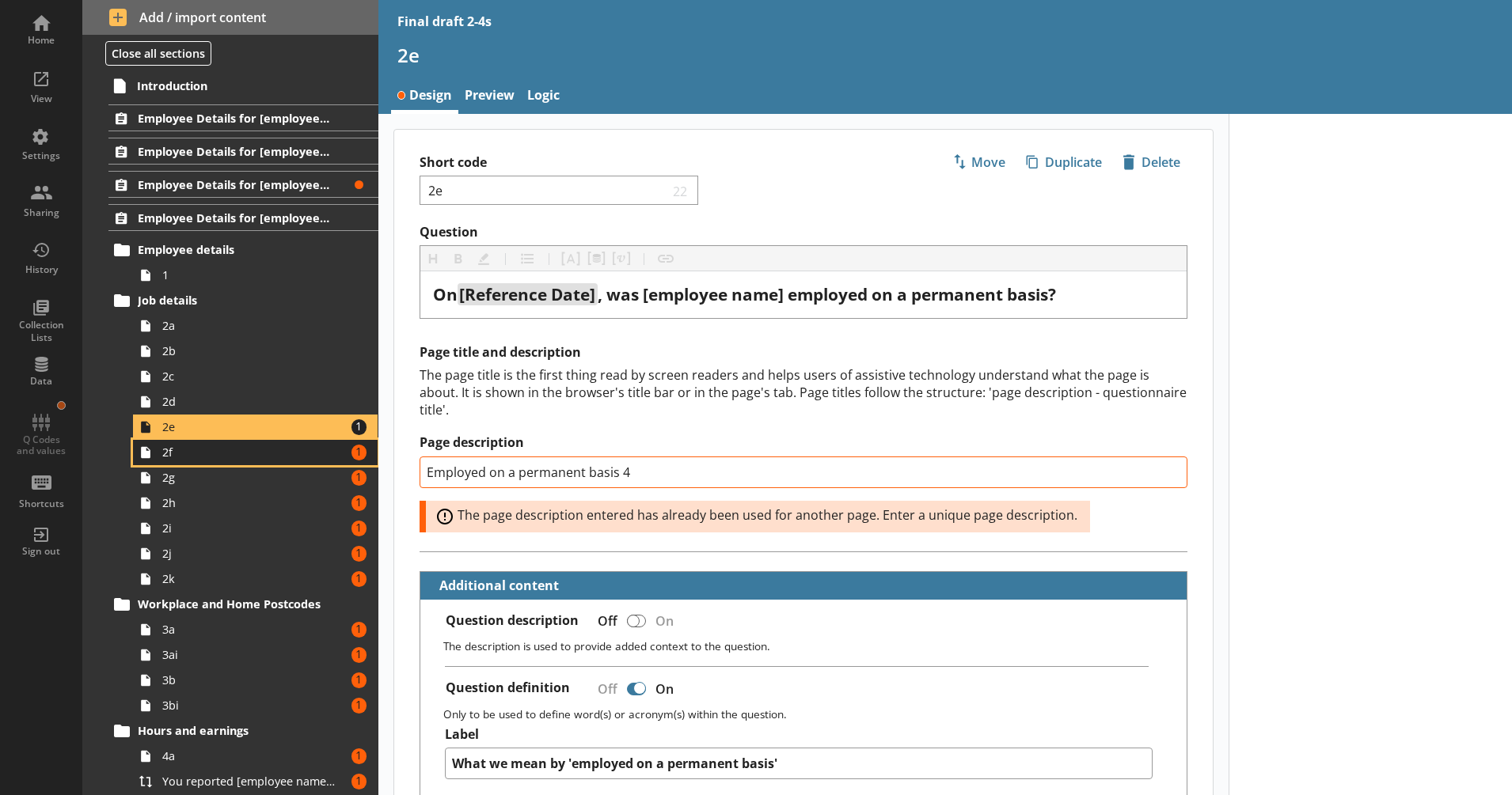
click at [309, 453] on span "2f" at bounding box center [249, 452] width 175 height 15
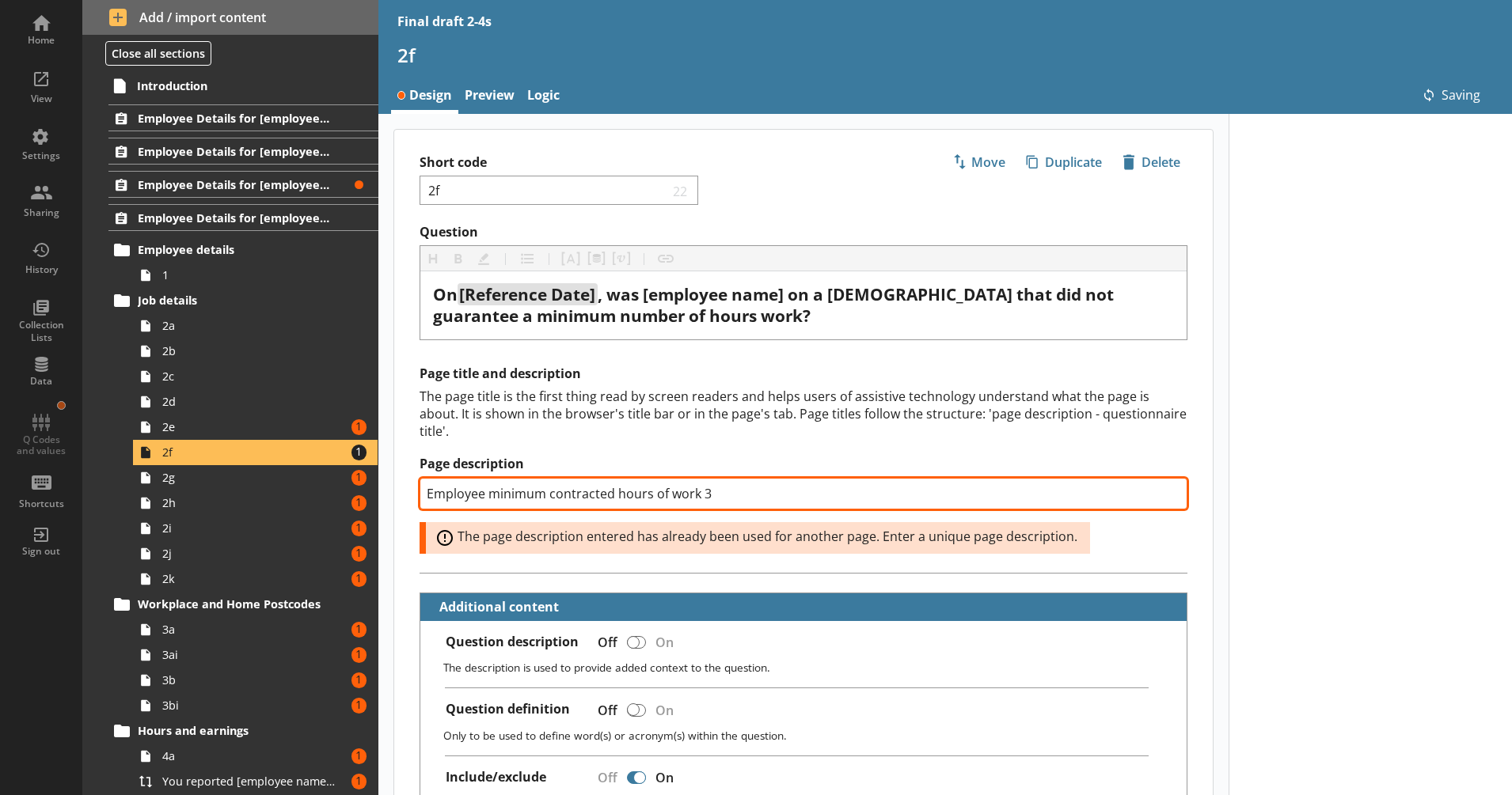
click at [634, 479] on input "Employee minimum contracted hours of work 3" at bounding box center [804, 493] width 768 height 32
drag, startPoint x: 704, startPoint y: 490, endPoint x: 742, endPoint y: 493, distance: 38.1
click at [742, 493] on input "Employee minimum contracted hours of work 3" at bounding box center [804, 493] width 768 height 32
type textarea "x"
type input "Employee minimum contracted hours of work 4"
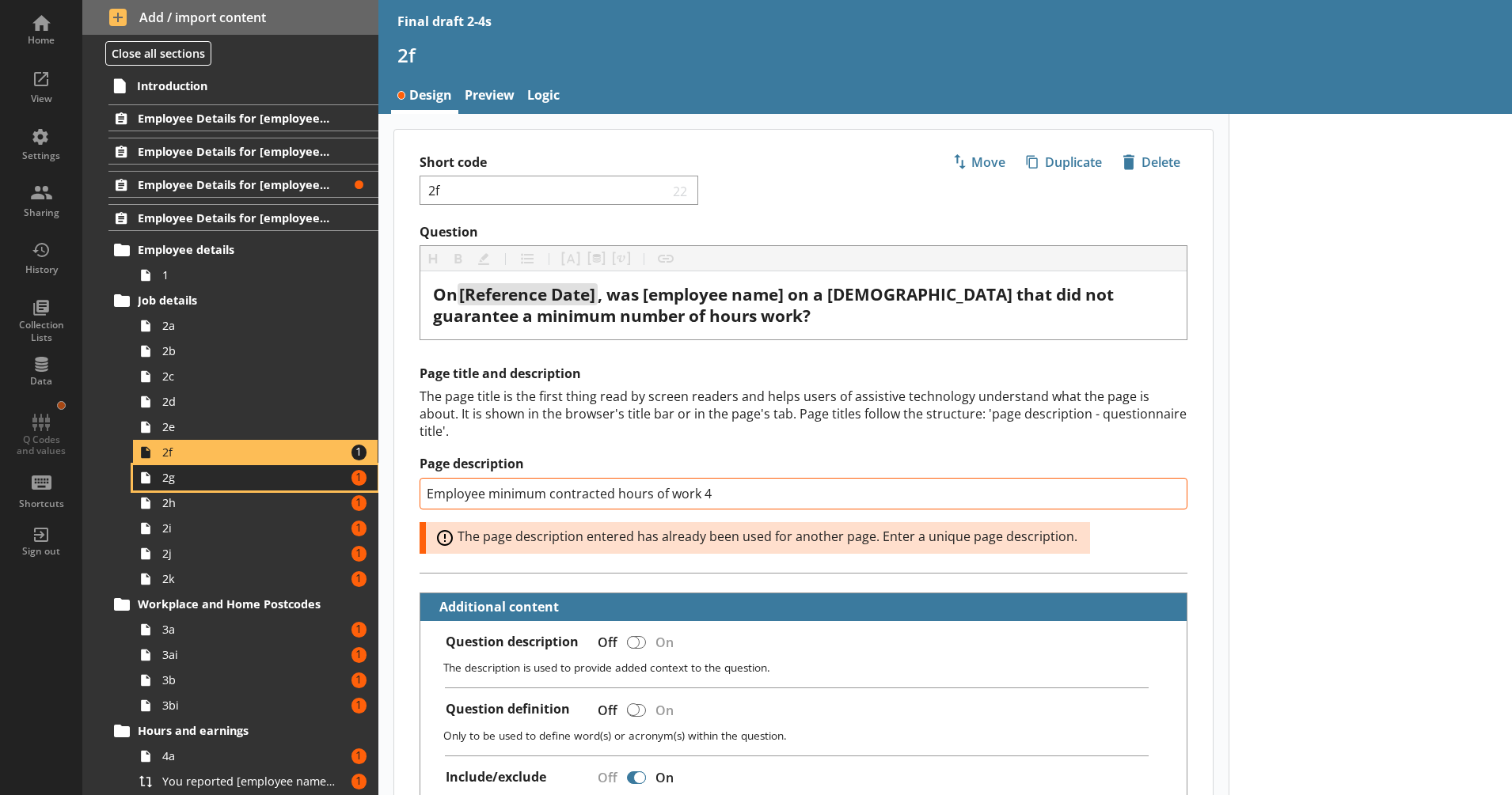
click at [255, 479] on span "2g" at bounding box center [249, 478] width 175 height 15
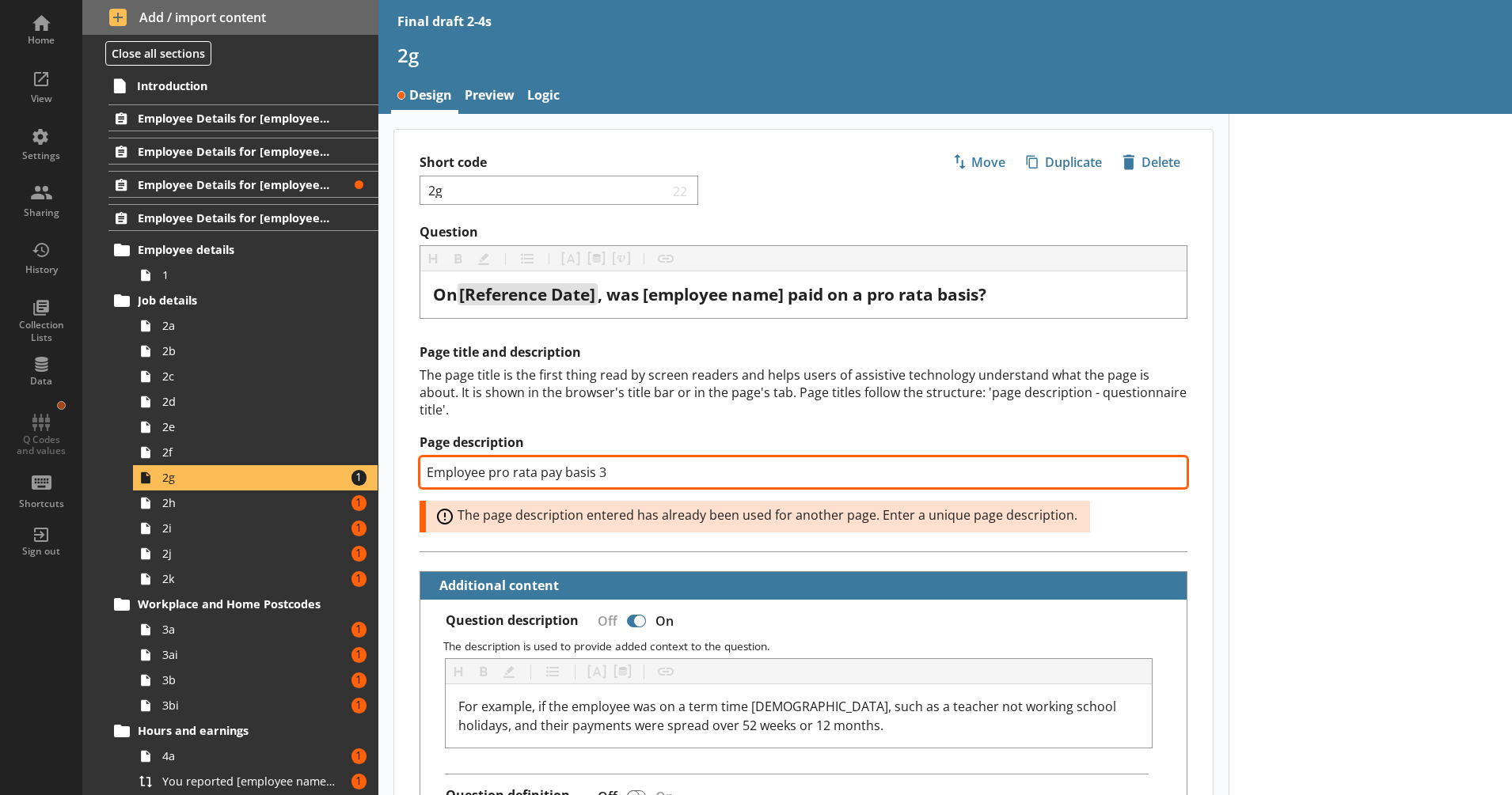
type textarea "x"
type input "Employee pro rata pay basis 43"
click at [599, 477] on input "Employee pro rata pay basis 43" at bounding box center [804, 472] width 768 height 32
drag, startPoint x: 617, startPoint y: 477, endPoint x: 605, endPoint y: 477, distance: 12.0
click at [605, 477] on input "Employee pro rata pay basis 43" at bounding box center [804, 472] width 768 height 32
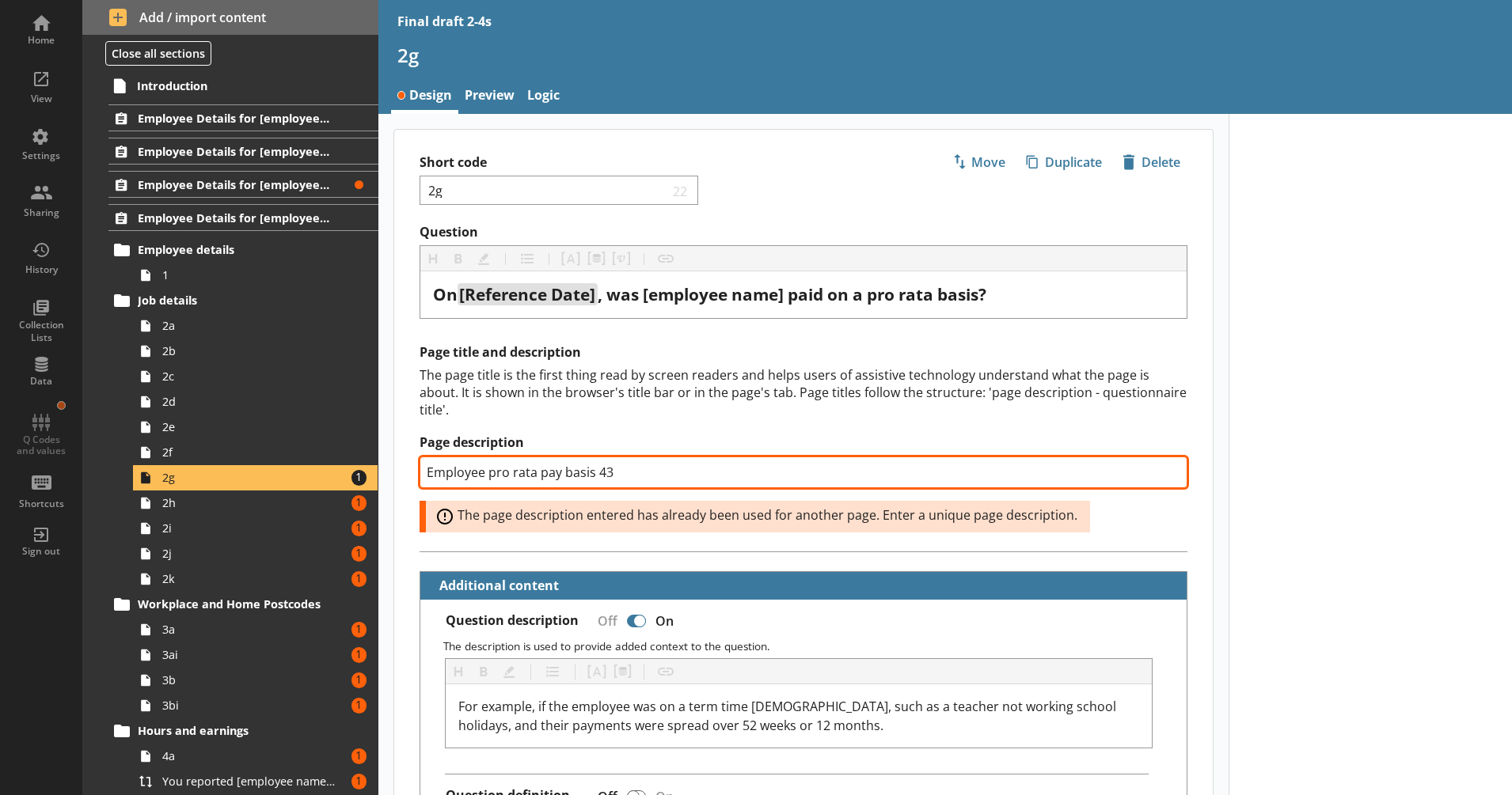
type textarea "x"
type input "Employee pro rata pay basis 4"
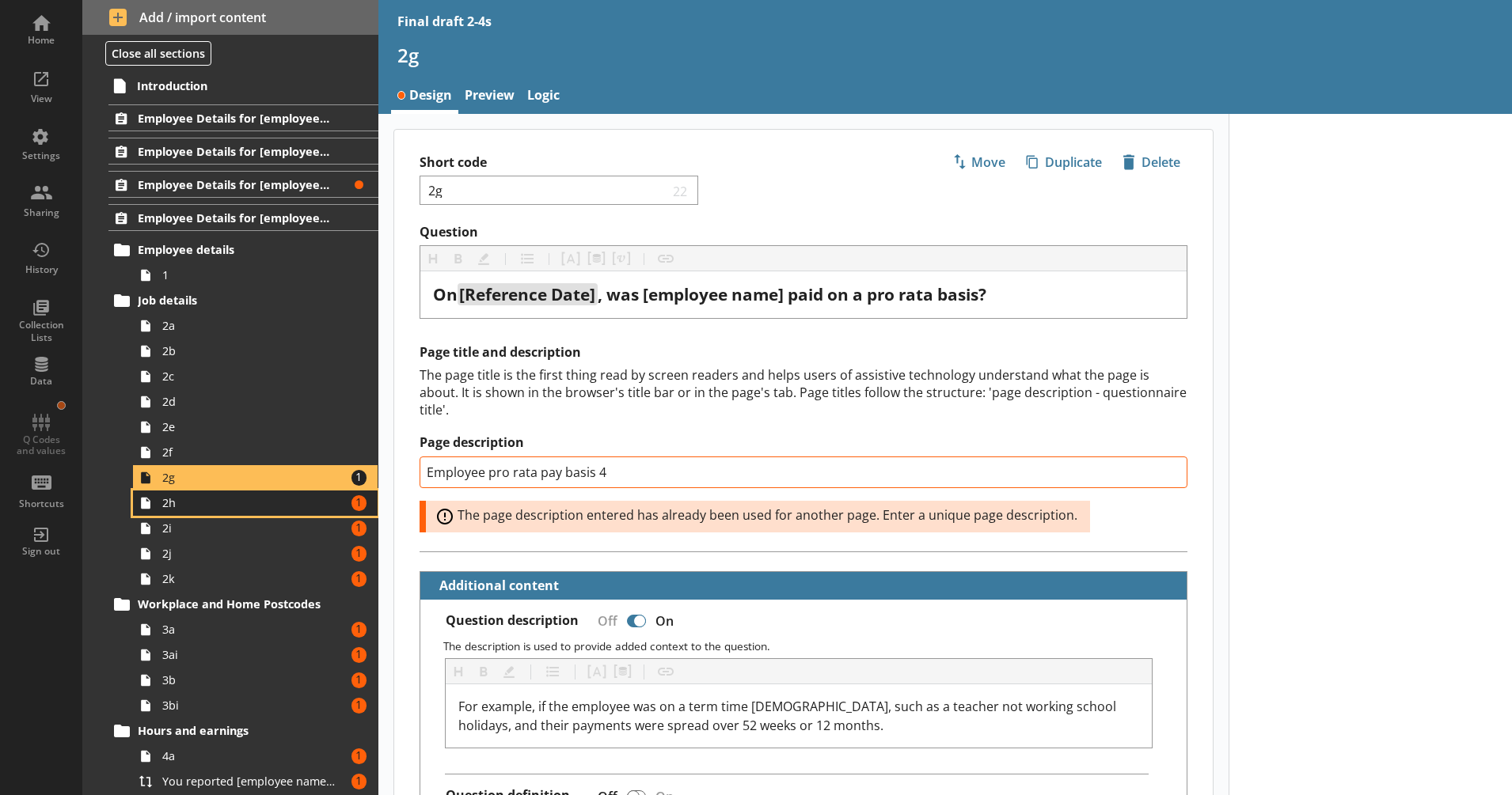
click at [233, 496] on span "2h" at bounding box center [249, 503] width 175 height 15
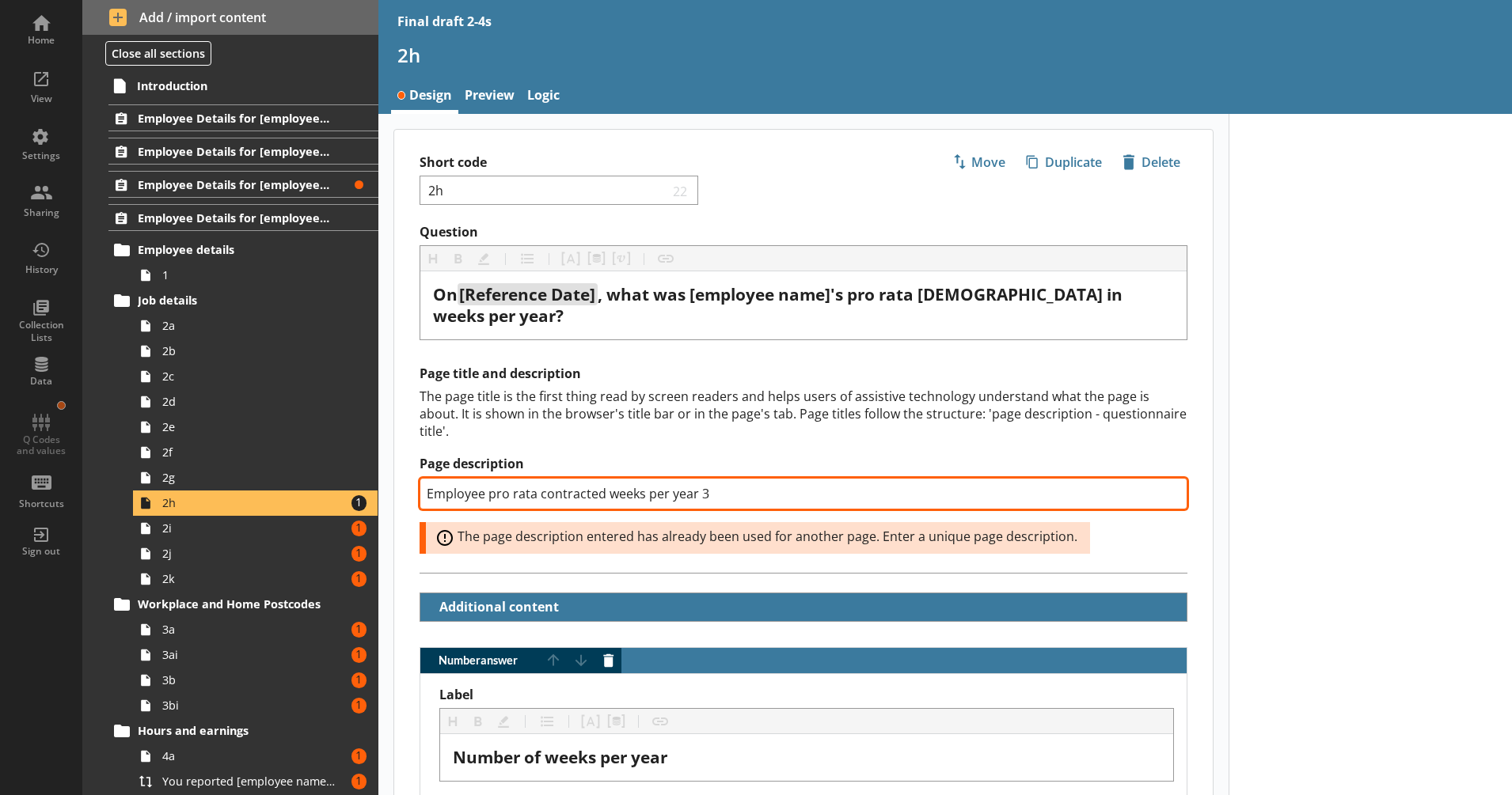
drag, startPoint x: 701, startPoint y: 476, endPoint x: 710, endPoint y: 477, distance: 9.1
click at [710, 478] on input "Employee pro rata contracted weeks per year 3" at bounding box center [804, 493] width 768 height 32
type textarea "x"
type input "Employee pro rata contracted weeks per year 4"
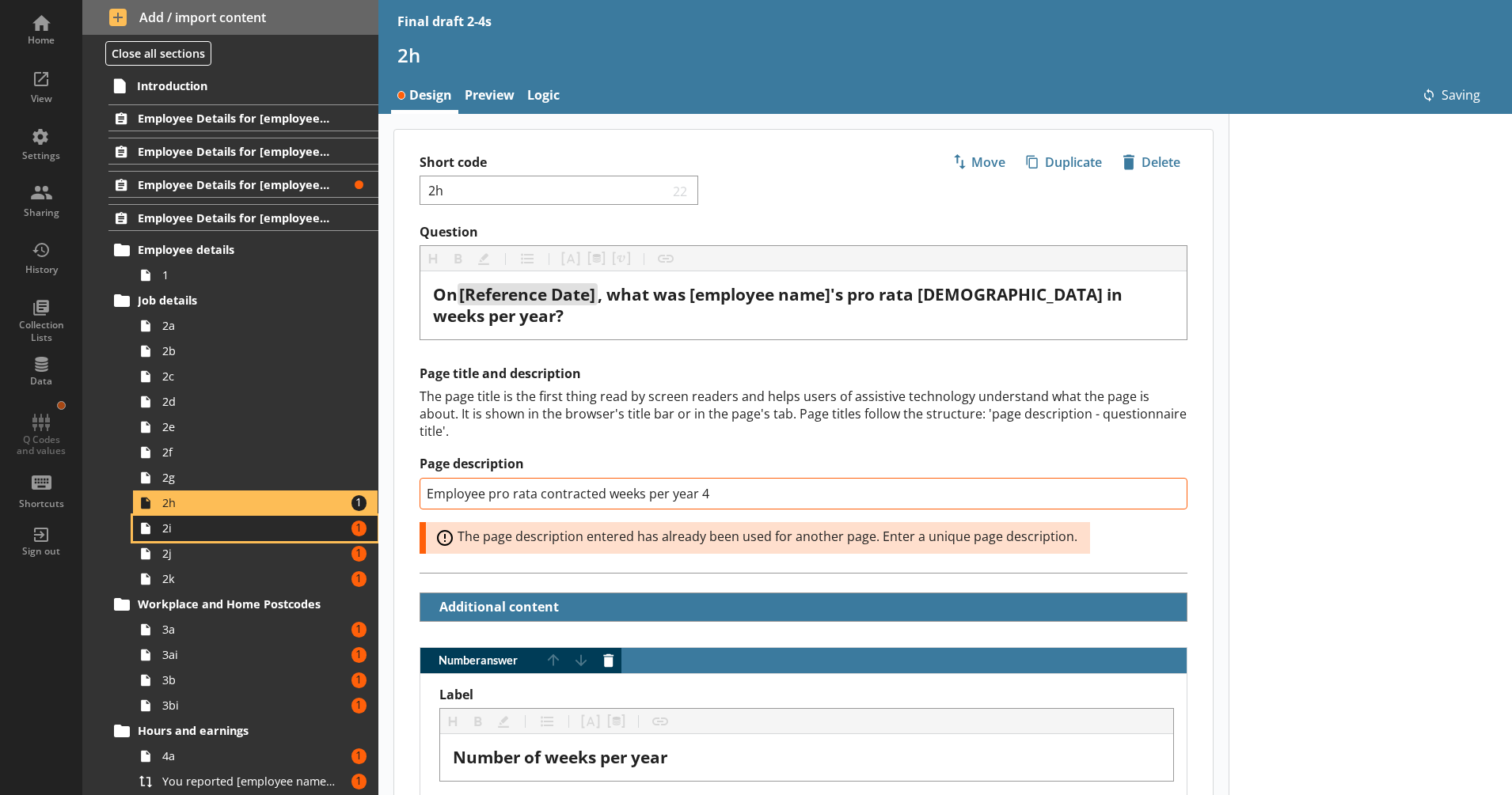
click at [252, 520] on link "2i Amount of errors: 1" at bounding box center [255, 528] width 244 height 25
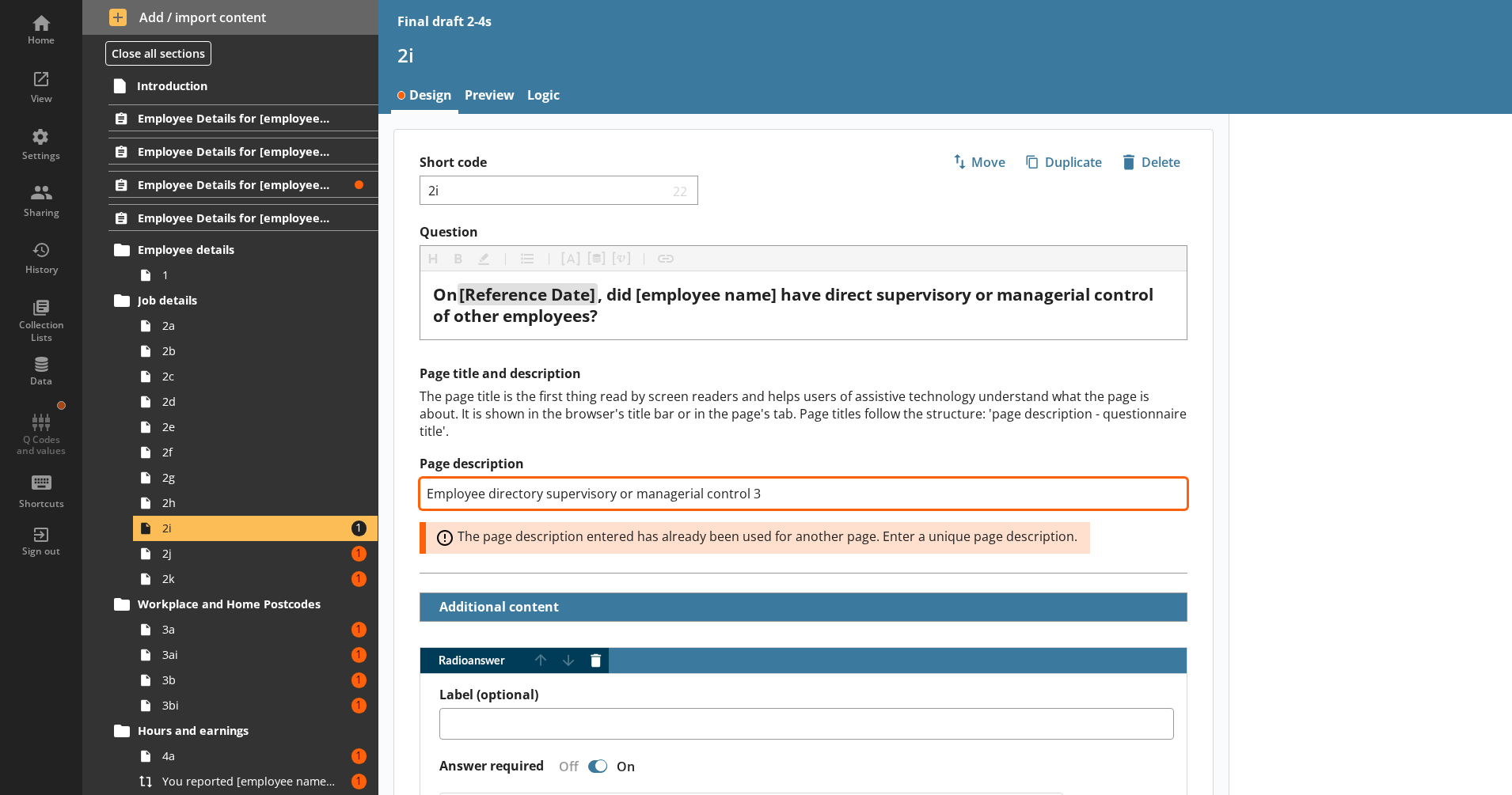
drag, startPoint x: 744, startPoint y: 495, endPoint x: 772, endPoint y: 493, distance: 28.1
click at [783, 493] on input "Employee directory supervisory or managerial control 3" at bounding box center [804, 493] width 768 height 32
type textarea "x"
type input "Employee directory supervisory or managerial control 4"
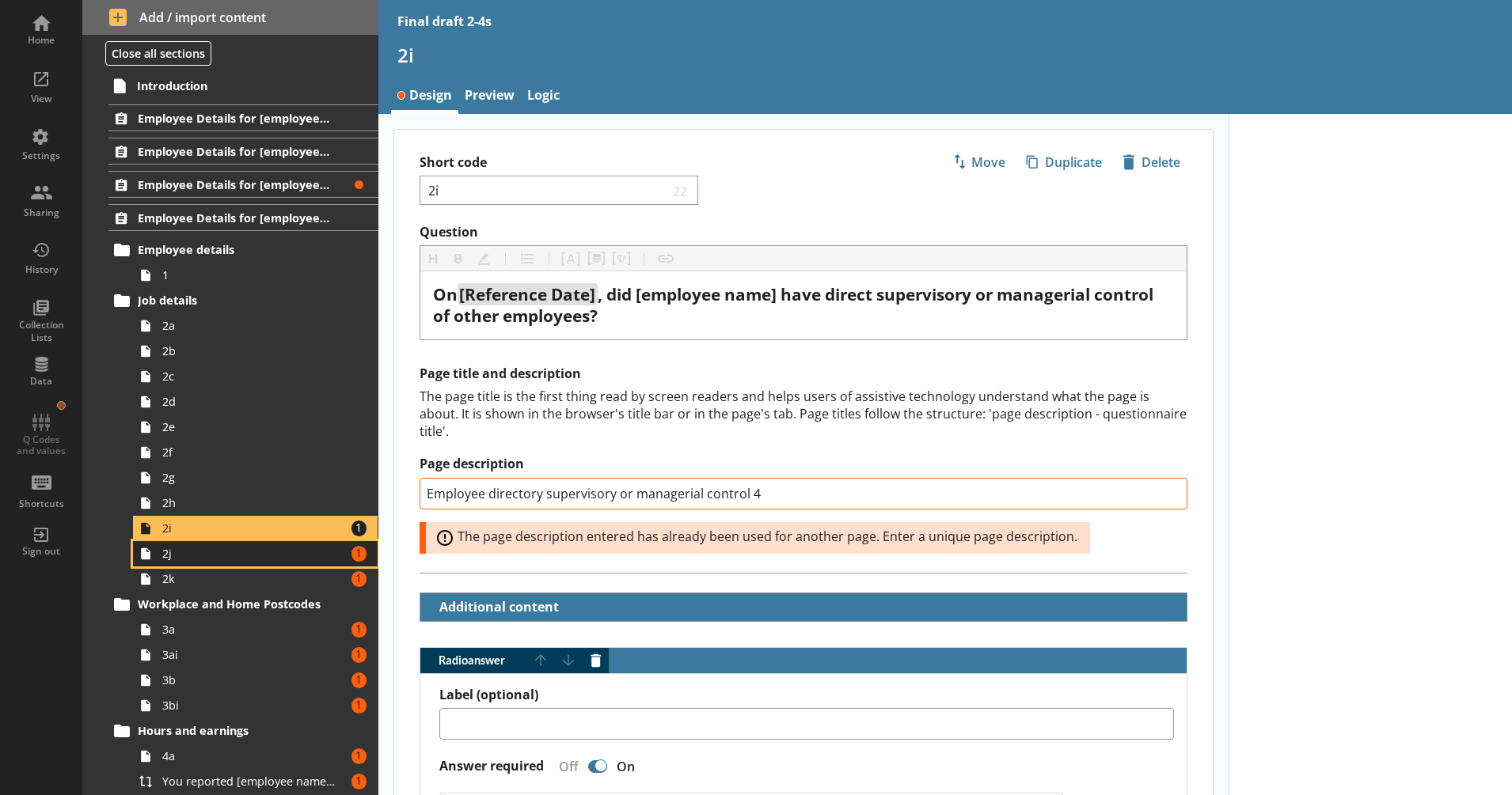
click at [256, 548] on span "2j" at bounding box center [249, 554] width 175 height 15
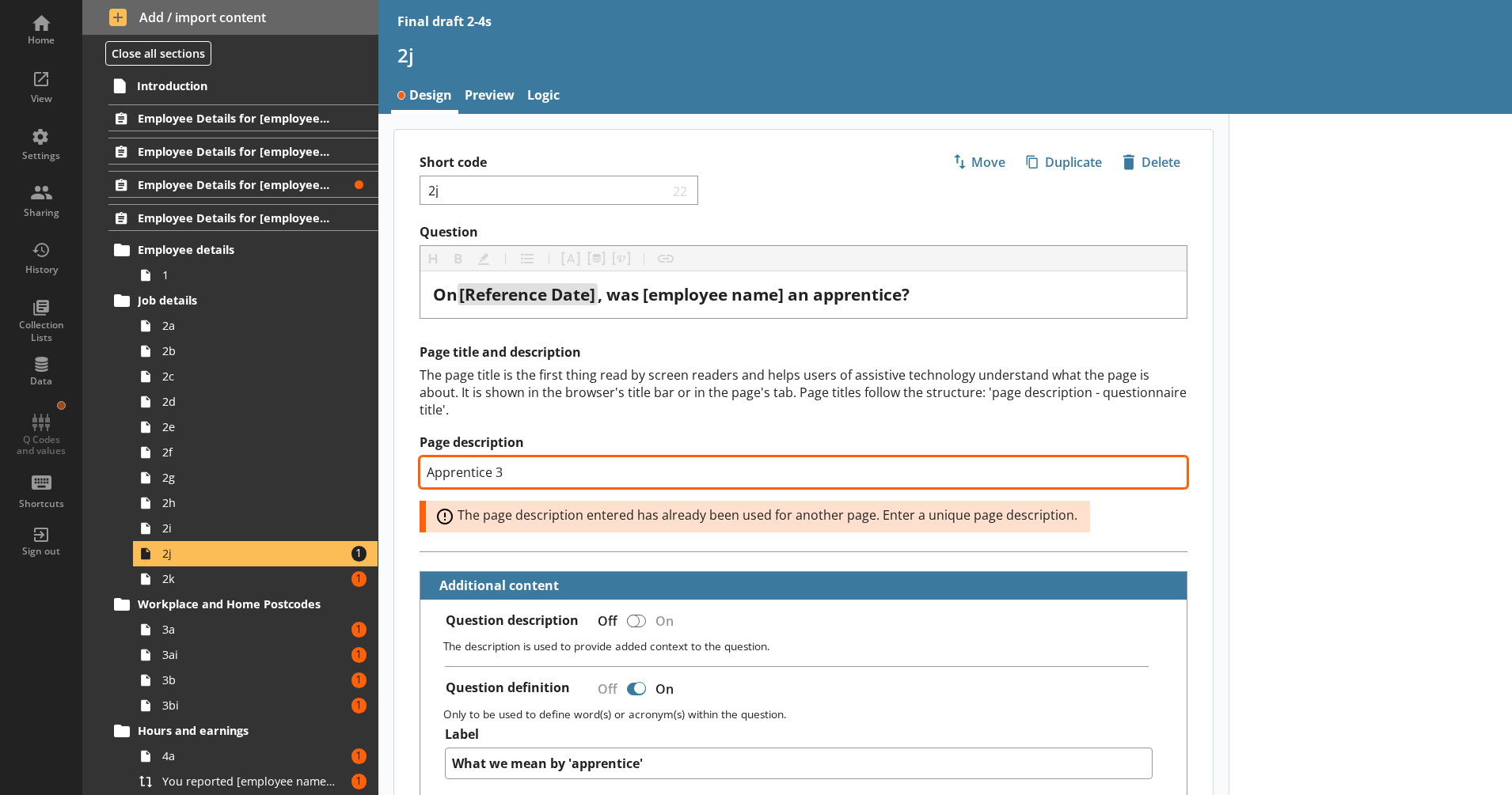
type textarea "x"
drag, startPoint x: 497, startPoint y: 472, endPoint x: 505, endPoint y: 472, distance: 8.0
click at [505, 472] on input "Apprentice 4" at bounding box center [804, 472] width 768 height 32
type input "Apprentice 4"
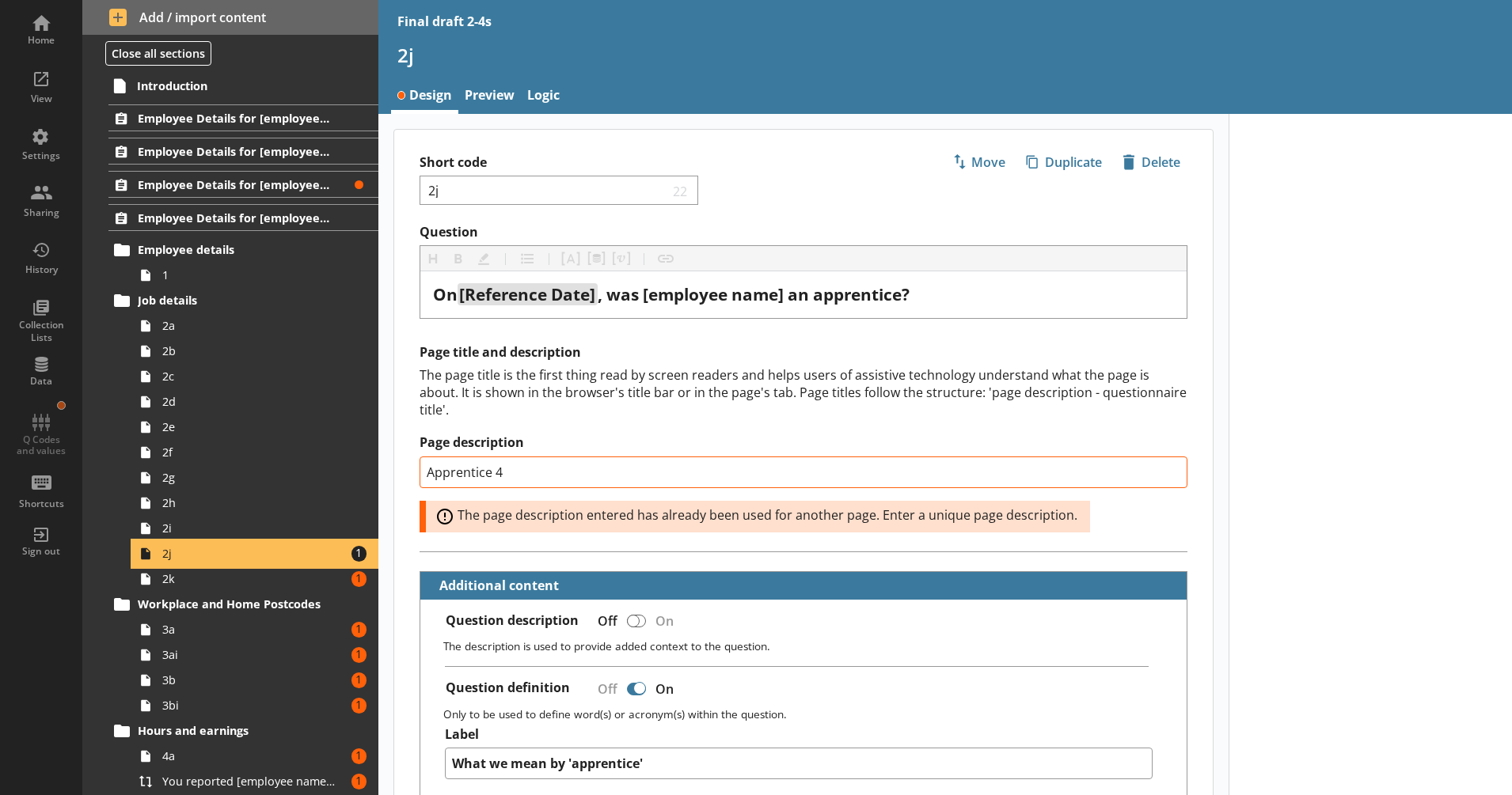
click at [309, 565] on link "2j Amount of errors: 1" at bounding box center [255, 554] width 244 height 25
click at [302, 571] on link "2k Amount of errors: 1" at bounding box center [255, 579] width 244 height 25
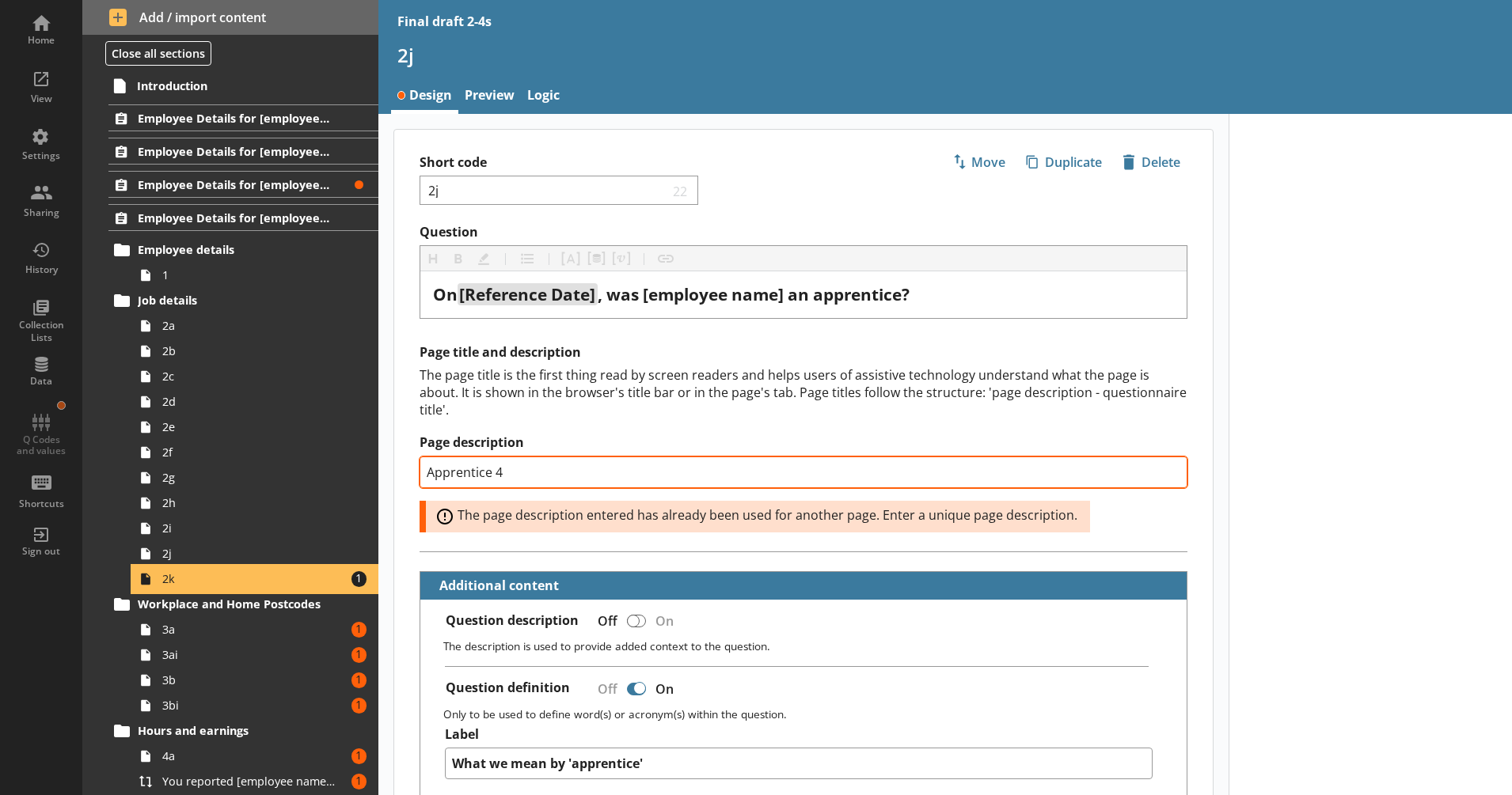
type textarea "x"
select select "mm/yyyy"
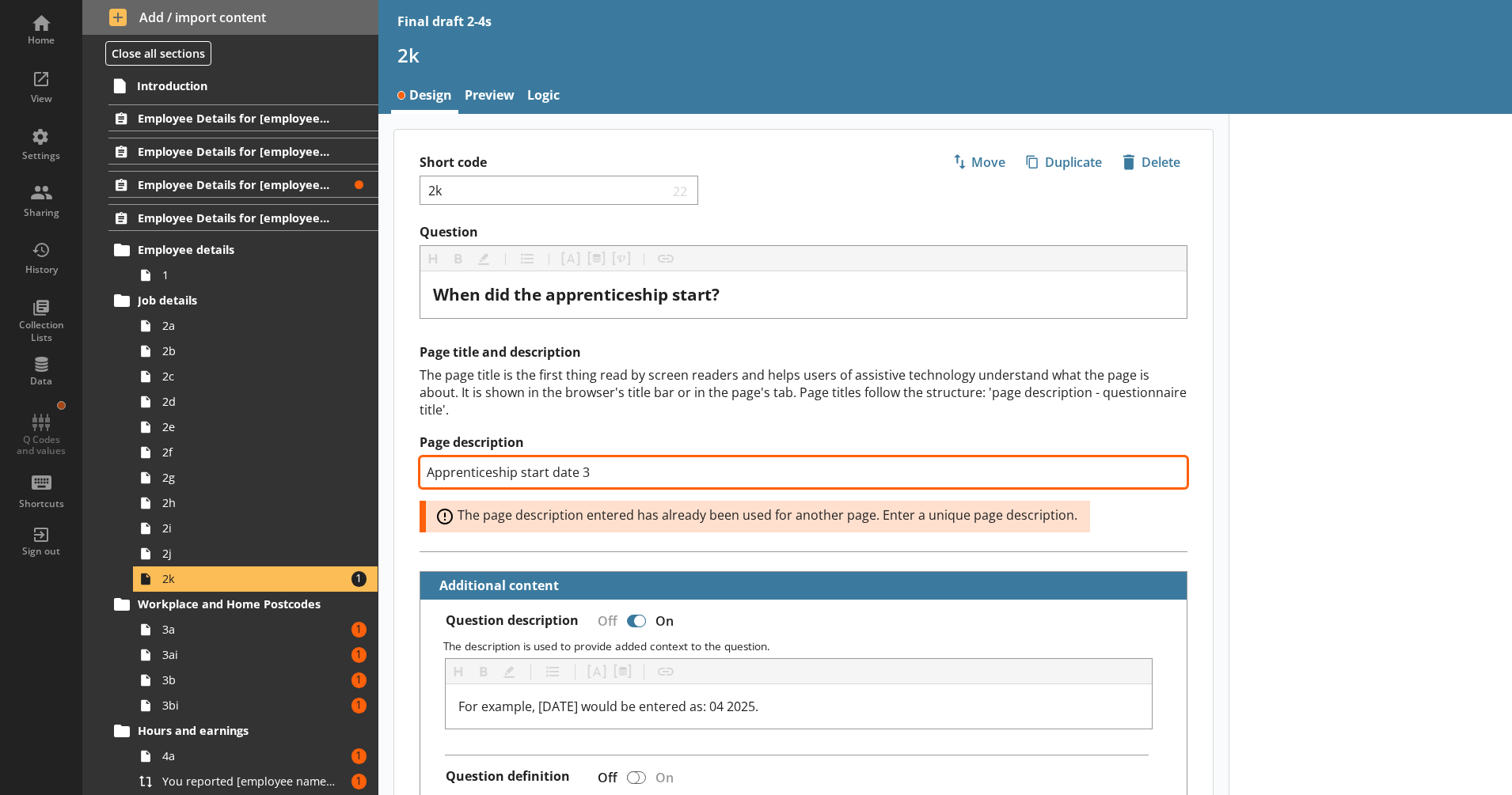
drag, startPoint x: 580, startPoint y: 468, endPoint x: 602, endPoint y: 468, distance: 22.0
click at [602, 468] on input "Apprenticeship start date 3" at bounding box center [804, 472] width 768 height 32
type textarea "x"
type input "Apprenticeship start date 4"
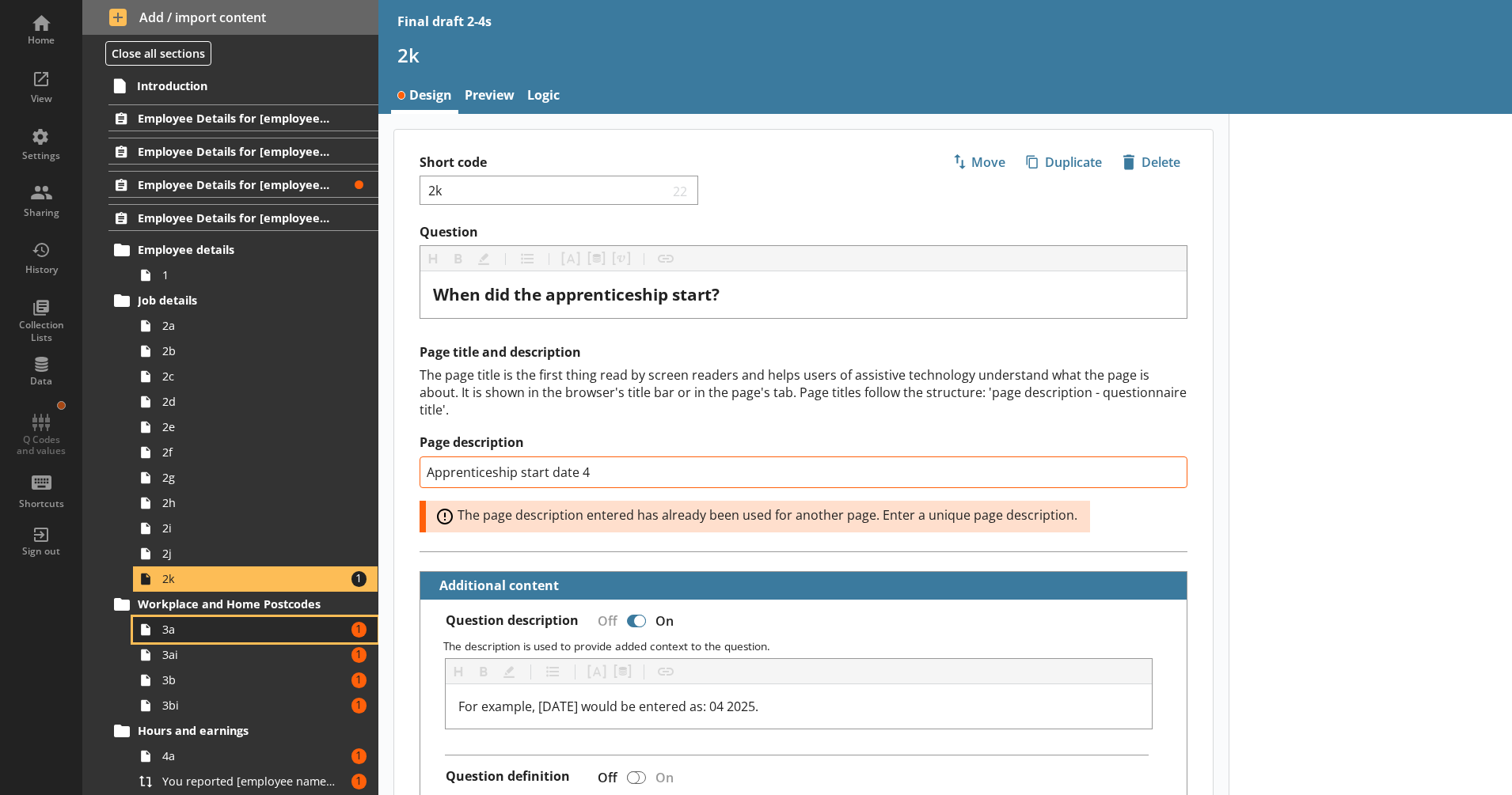
click at [231, 630] on span "3a" at bounding box center [249, 629] width 175 height 15
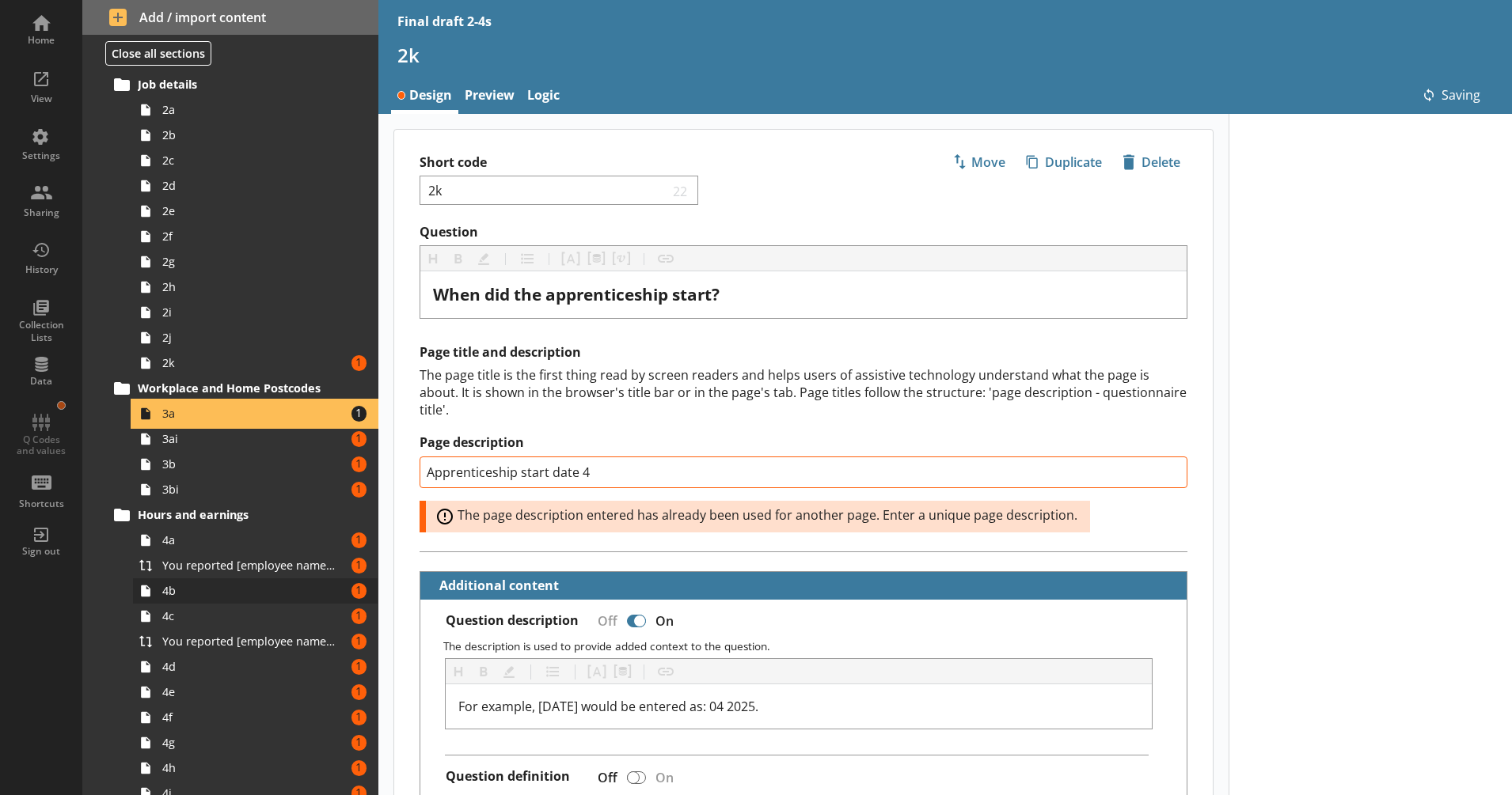
scroll to position [330, 0]
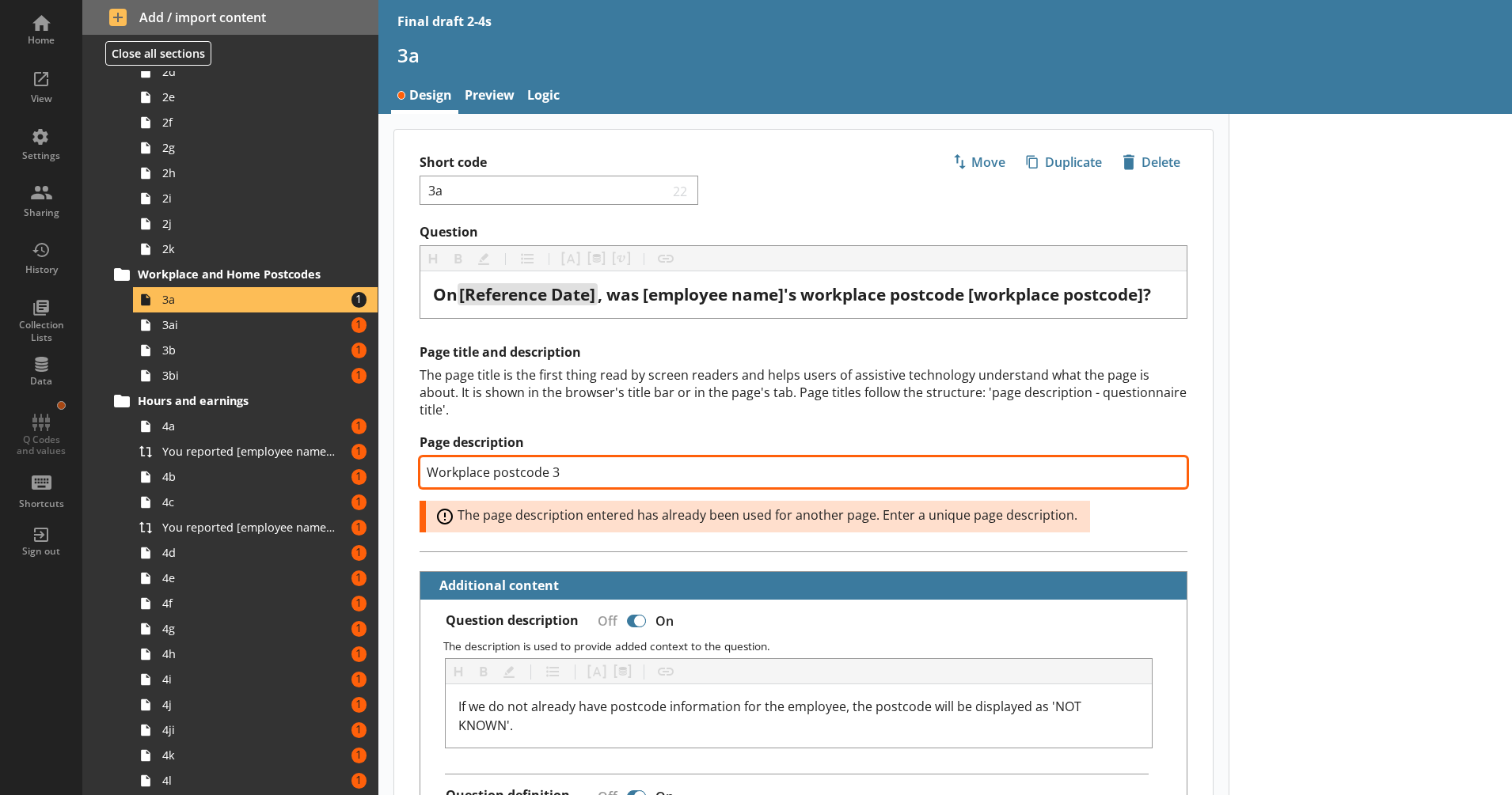
drag, startPoint x: 563, startPoint y: 477, endPoint x: 548, endPoint y: 478, distance: 15.0
click at [548, 478] on input "Workplace postcode 3" at bounding box center [804, 472] width 768 height 32
type textarea "x"
type input "Workplace postcode 4"
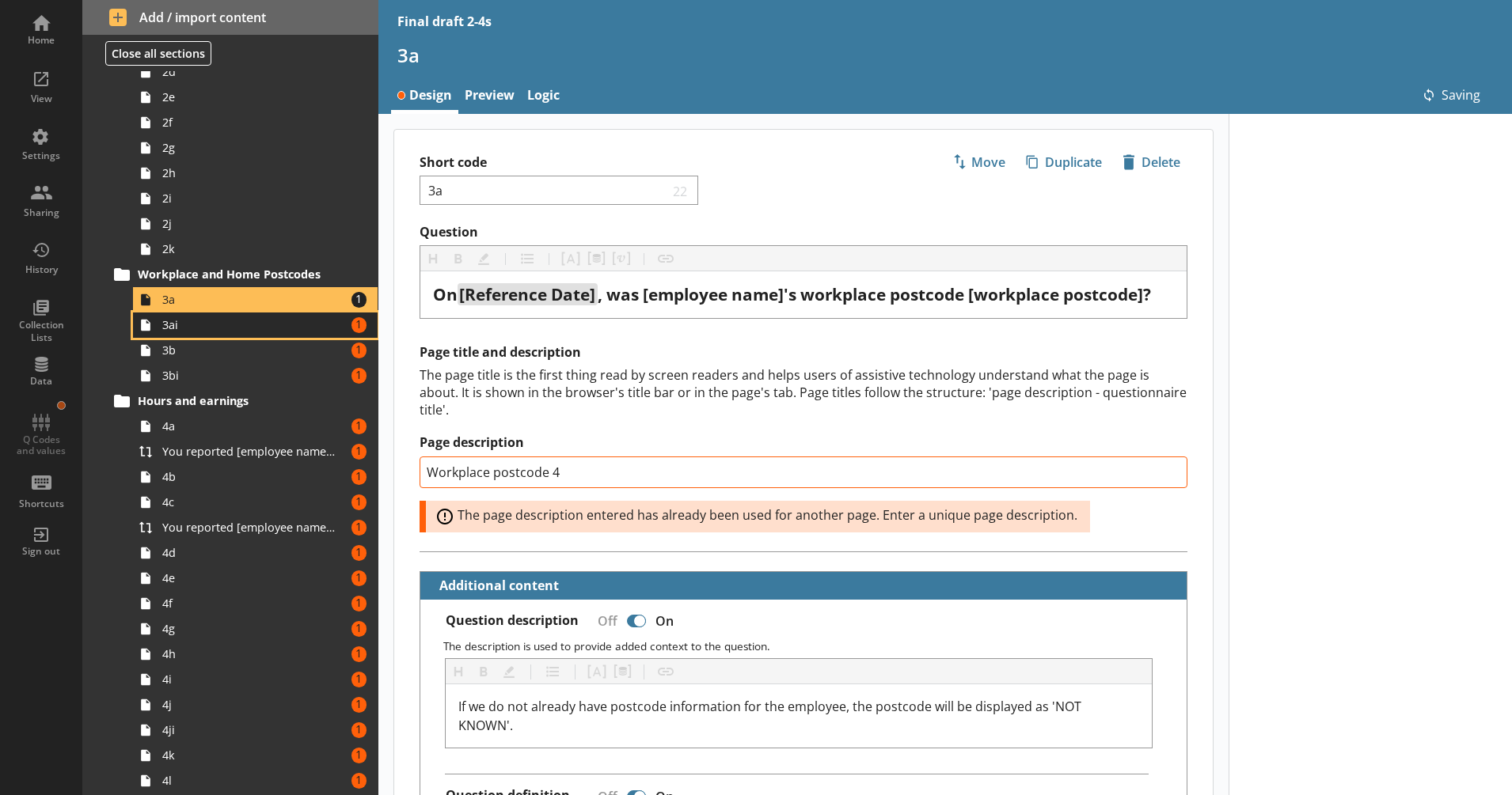
click at [269, 332] on span "3ai" at bounding box center [249, 325] width 175 height 15
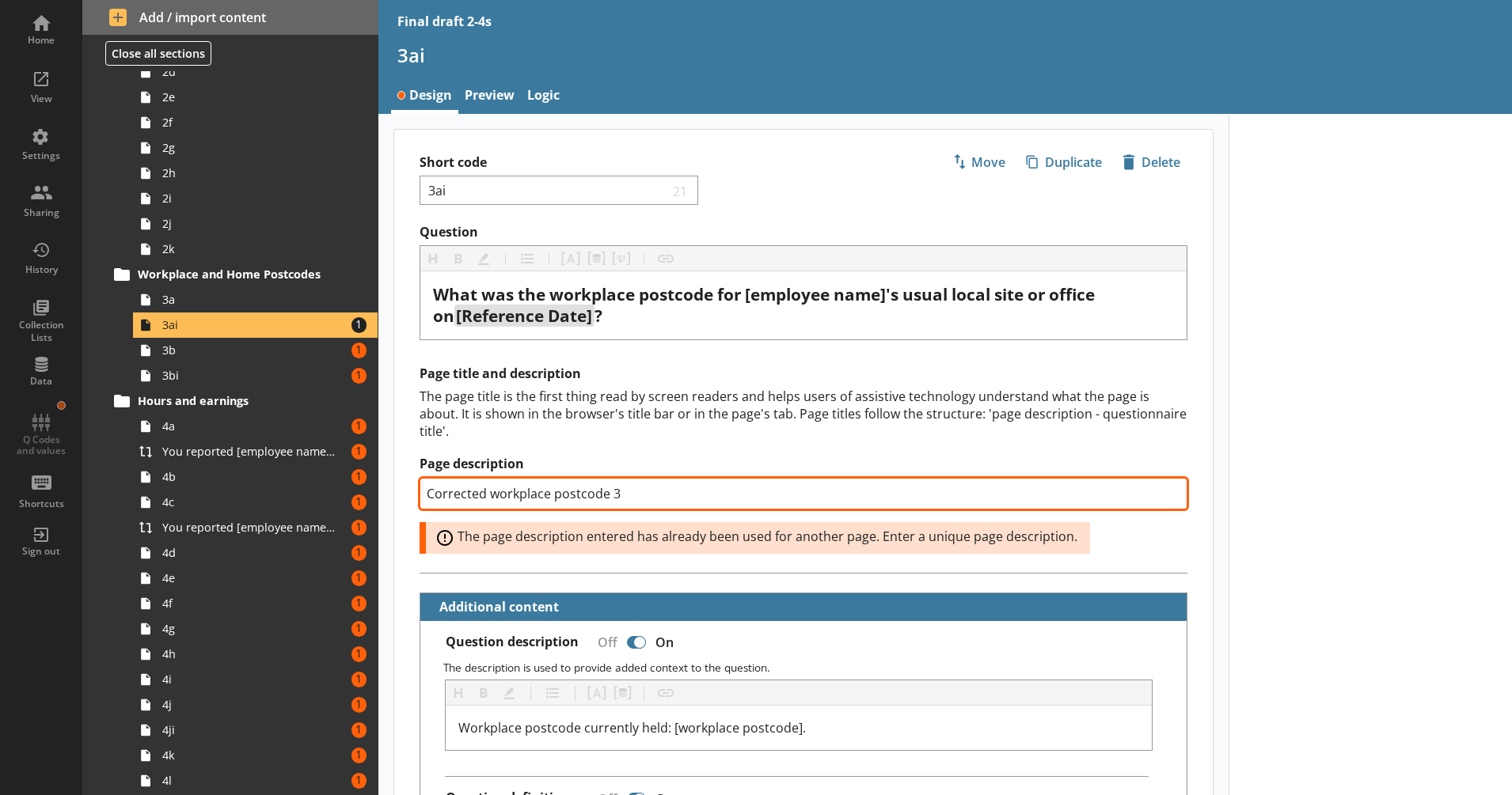
drag, startPoint x: 611, startPoint y: 491, endPoint x: 651, endPoint y: 491, distance: 40.0
click at [651, 491] on input "Corrected workplace postcode 3" at bounding box center [804, 493] width 768 height 32
type textarea "x"
type input "Corrected workplace postcode 4"
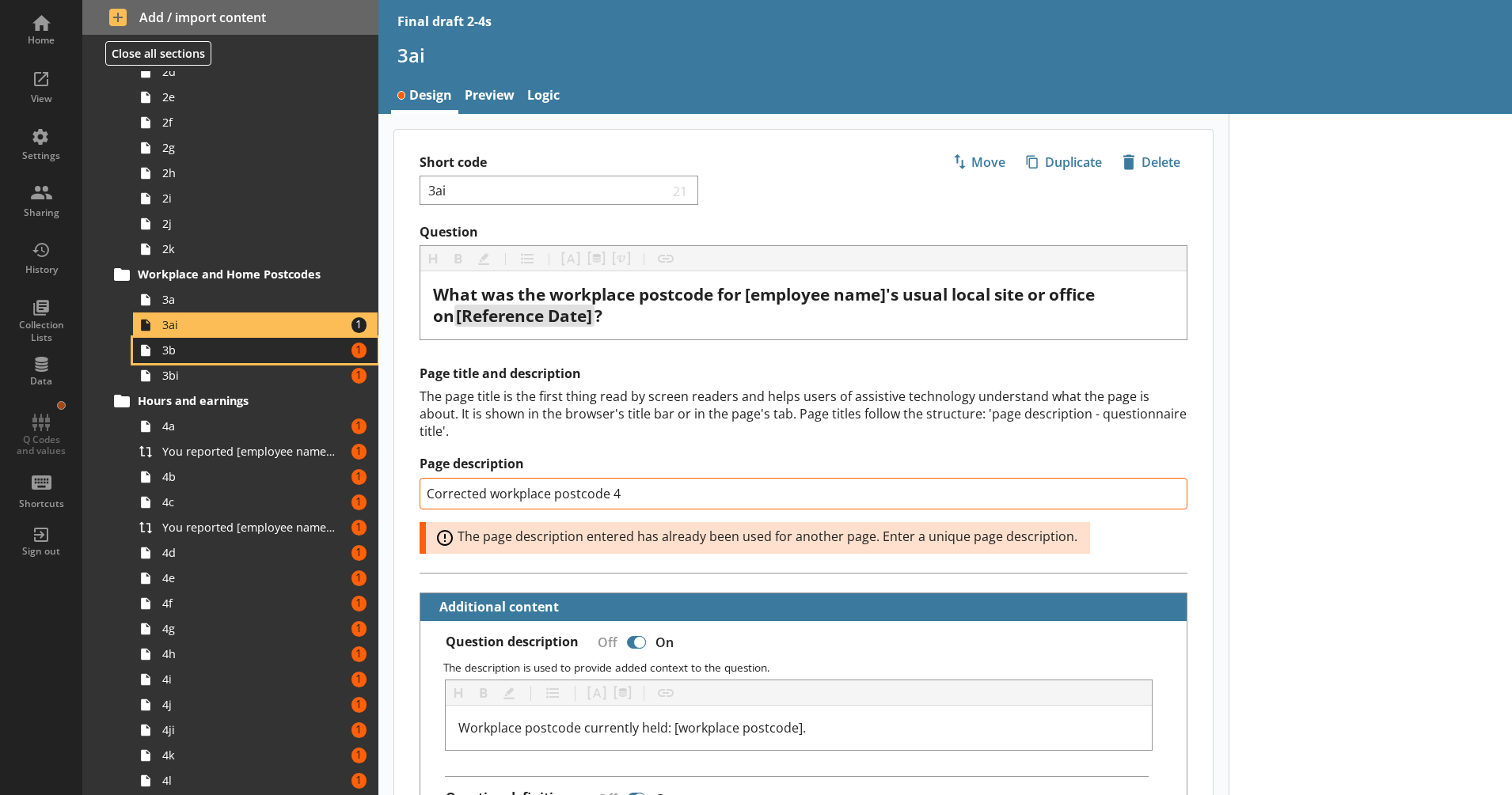
click at [298, 346] on span "3b" at bounding box center [249, 350] width 175 height 15
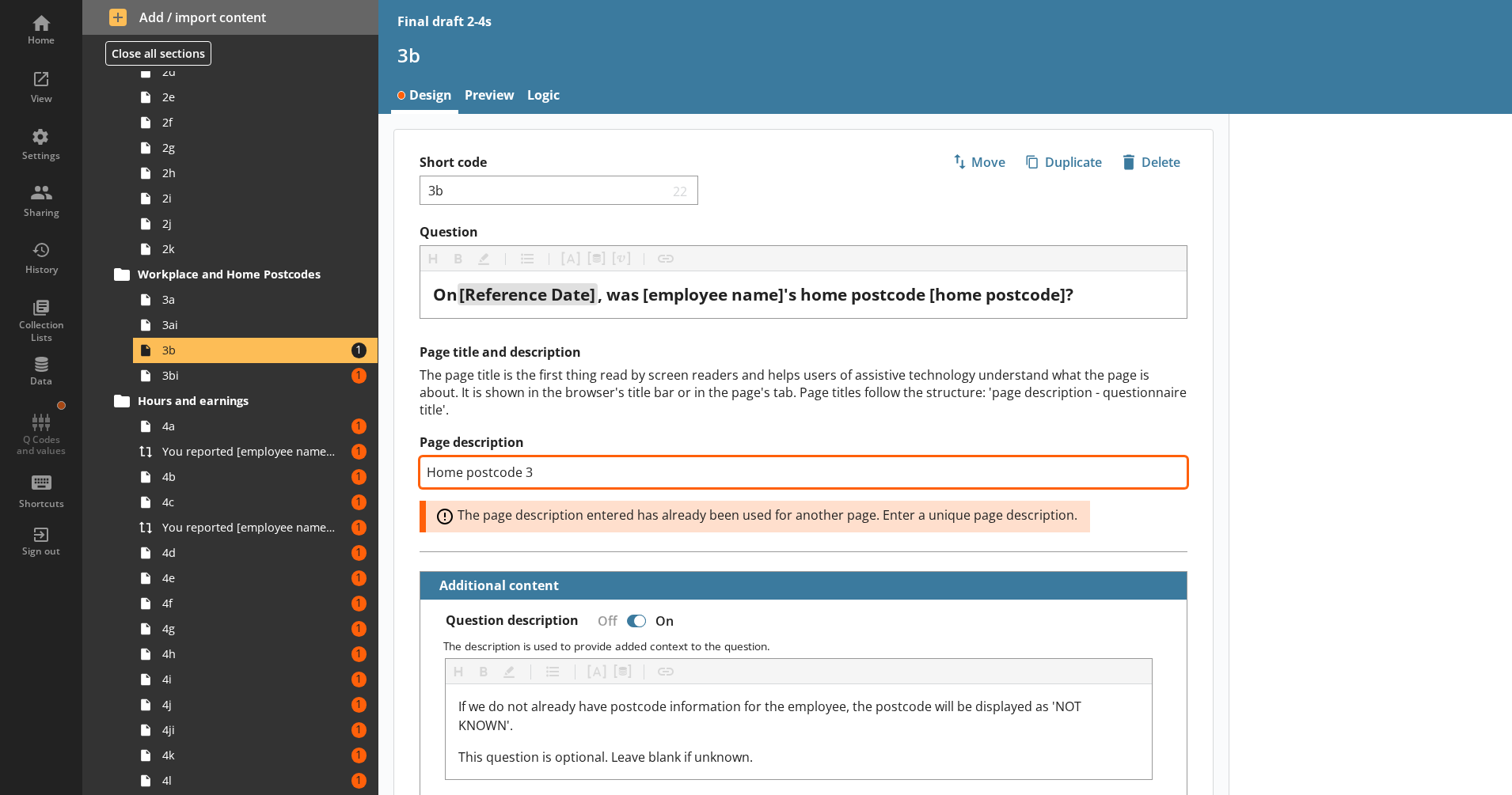
drag, startPoint x: 522, startPoint y: 471, endPoint x: 539, endPoint y: 471, distance: 17.0
click at [539, 471] on input "Home postcode 3" at bounding box center [804, 472] width 768 height 32
type textarea "x"
type input "Home postcode 4"
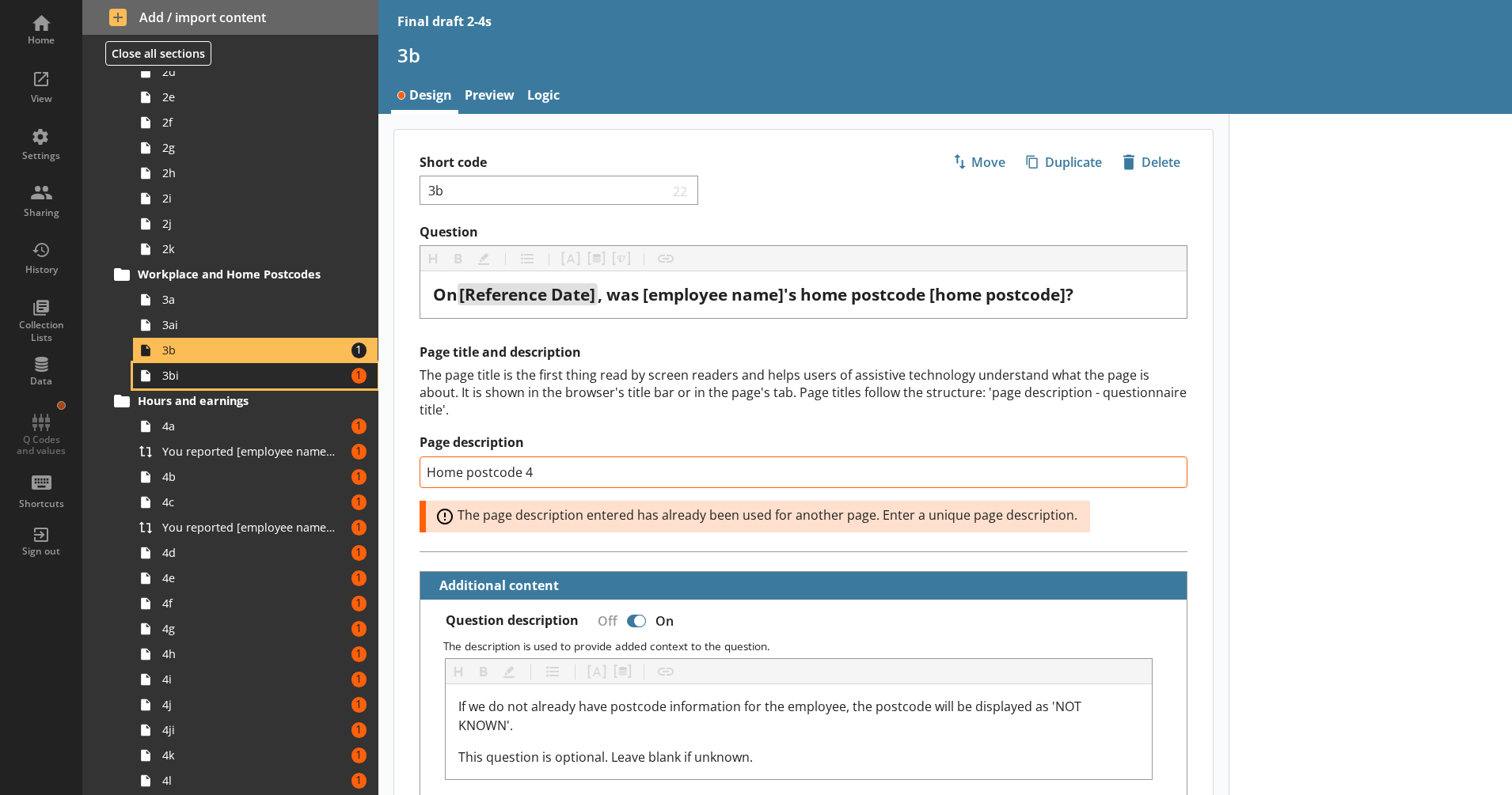
click at [291, 373] on span "3bi" at bounding box center [249, 375] width 175 height 15
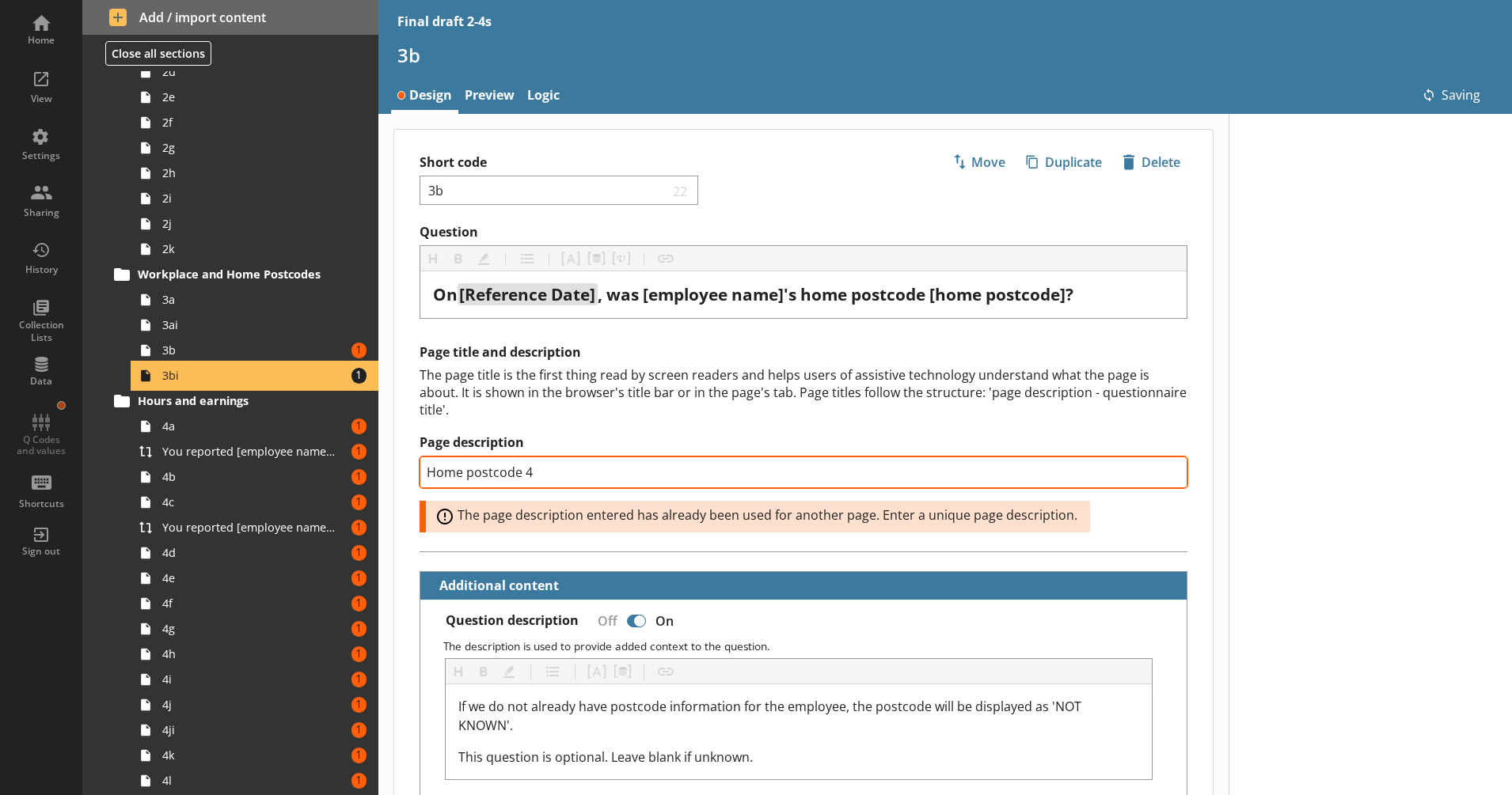
type textarea "x"
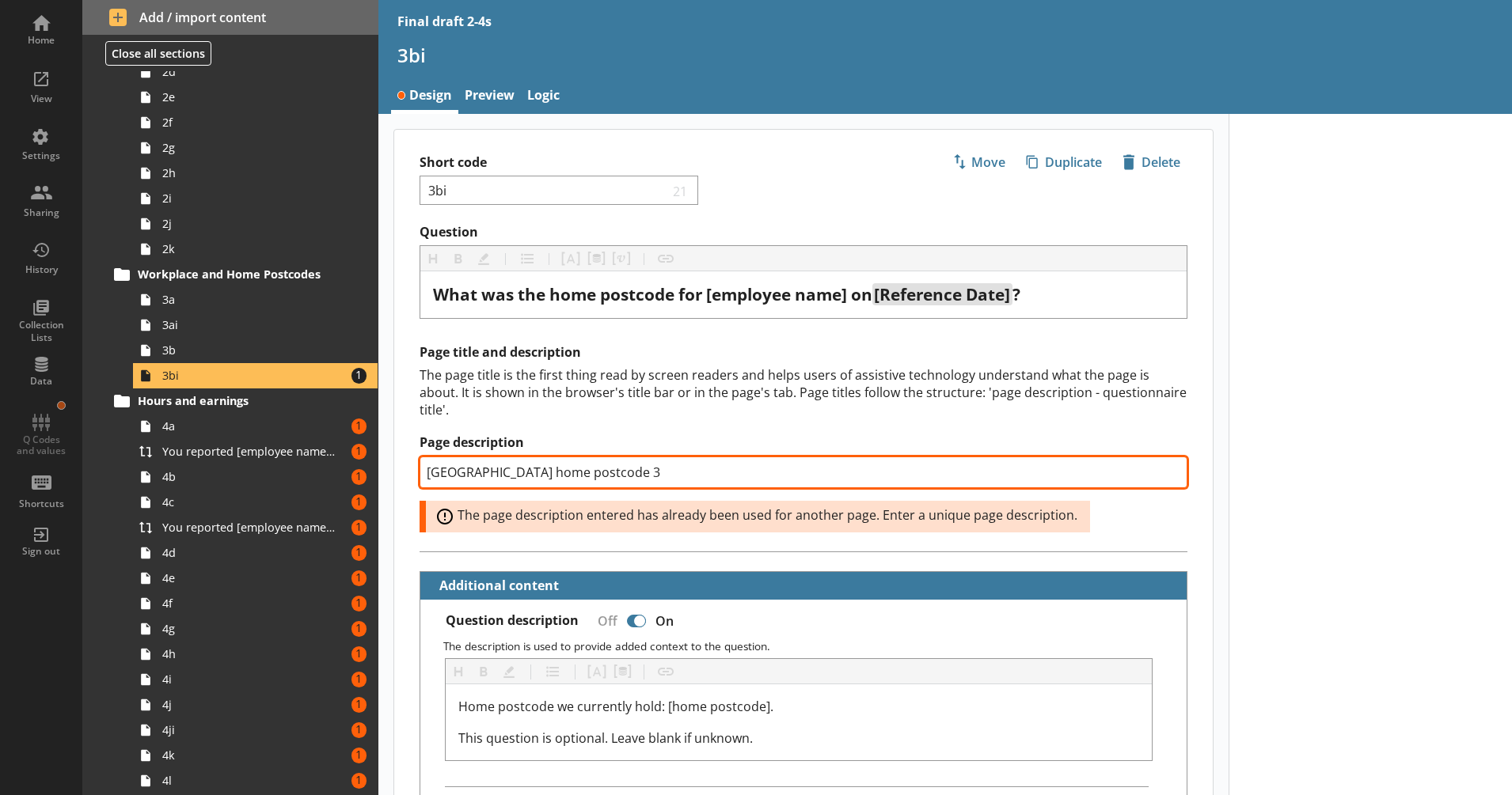
drag, startPoint x: 584, startPoint y: 471, endPoint x: 604, endPoint y: 470, distance: 20.0
click at [604, 470] on input "[GEOGRAPHIC_DATA] home postcode 3" at bounding box center [804, 472] width 768 height 32
type input "[GEOGRAPHIC_DATA] home postcode 4"
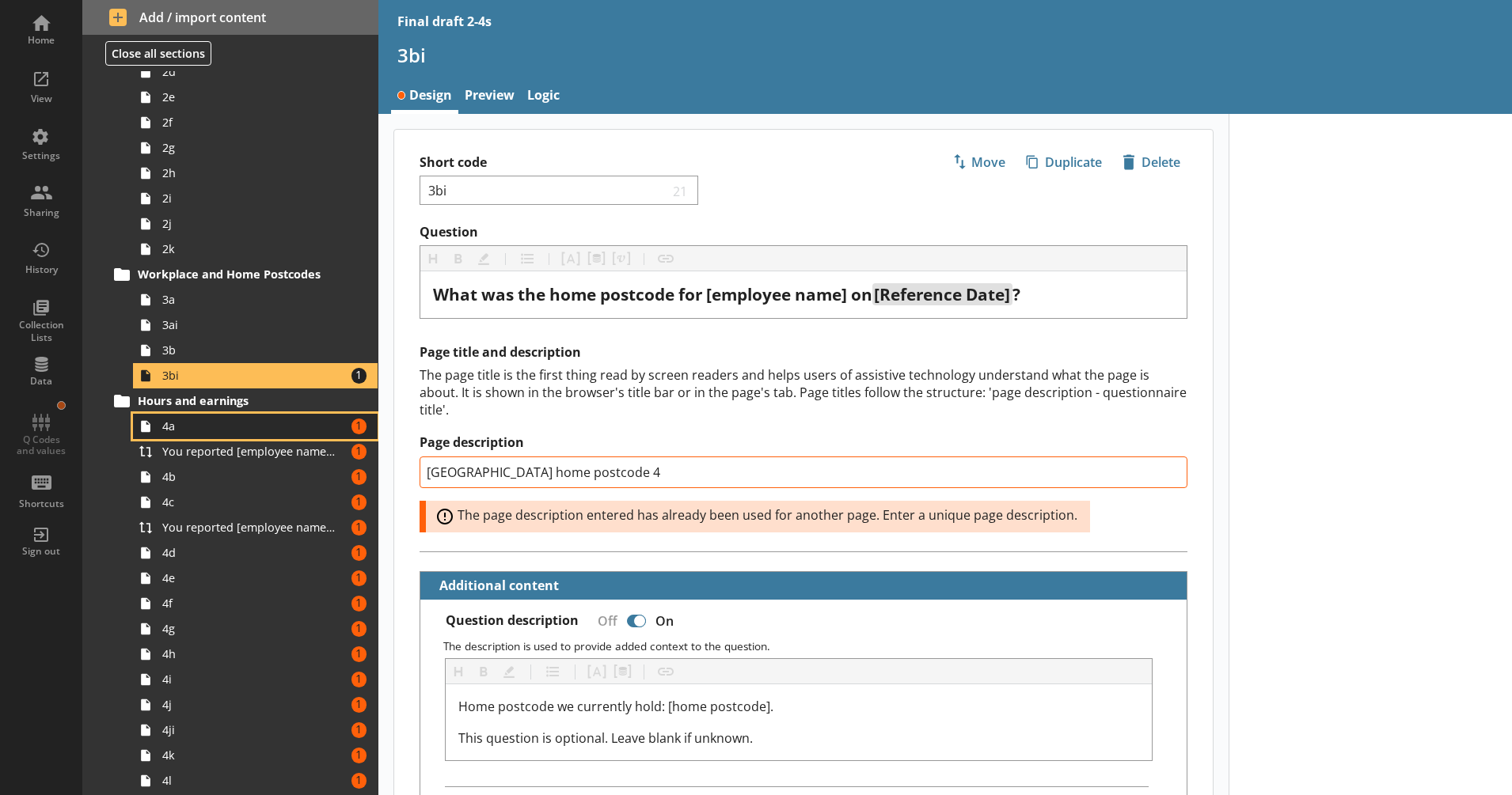
click at [290, 428] on span "4a" at bounding box center [249, 426] width 175 height 15
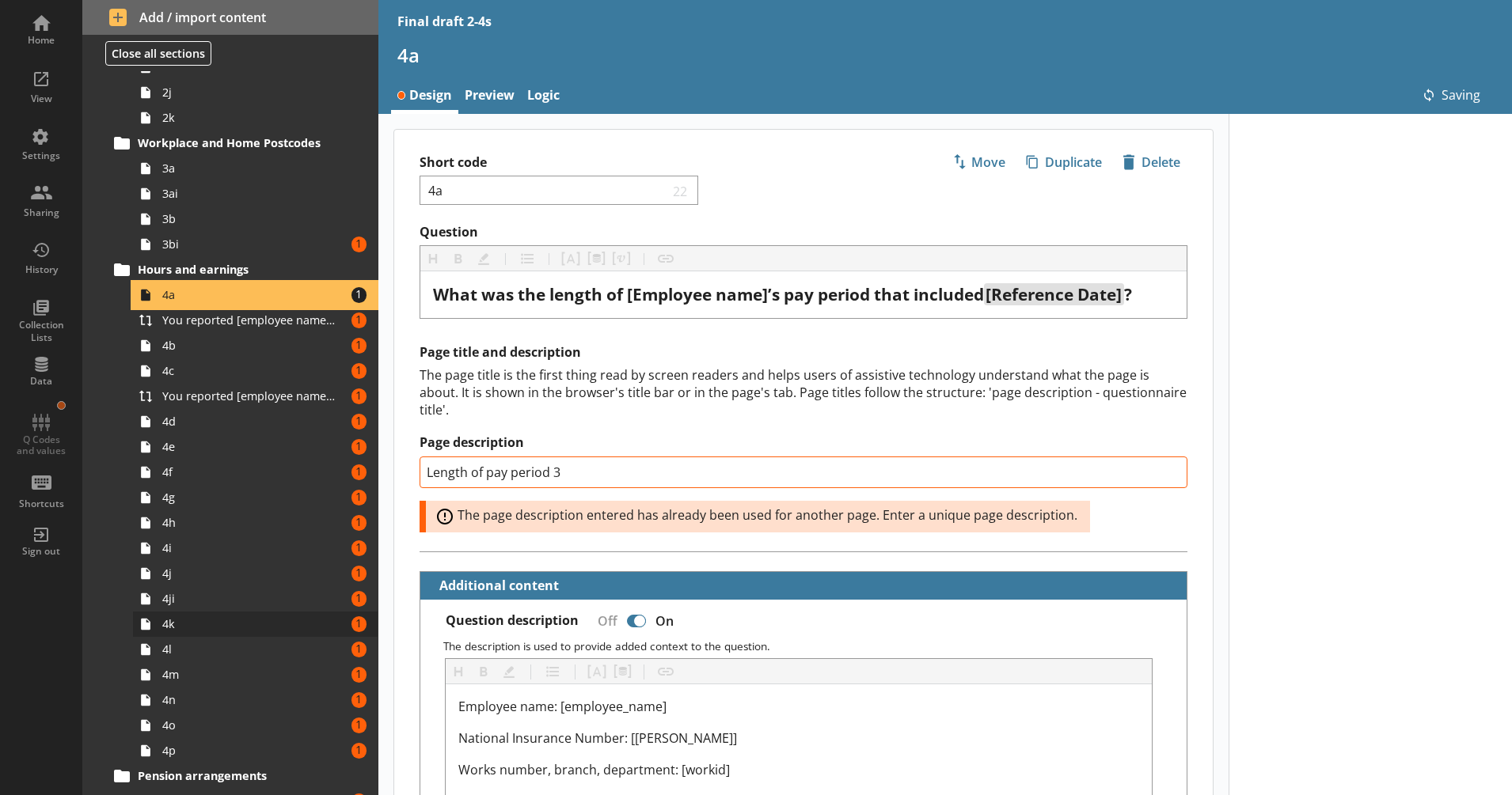
scroll to position [659, 0]
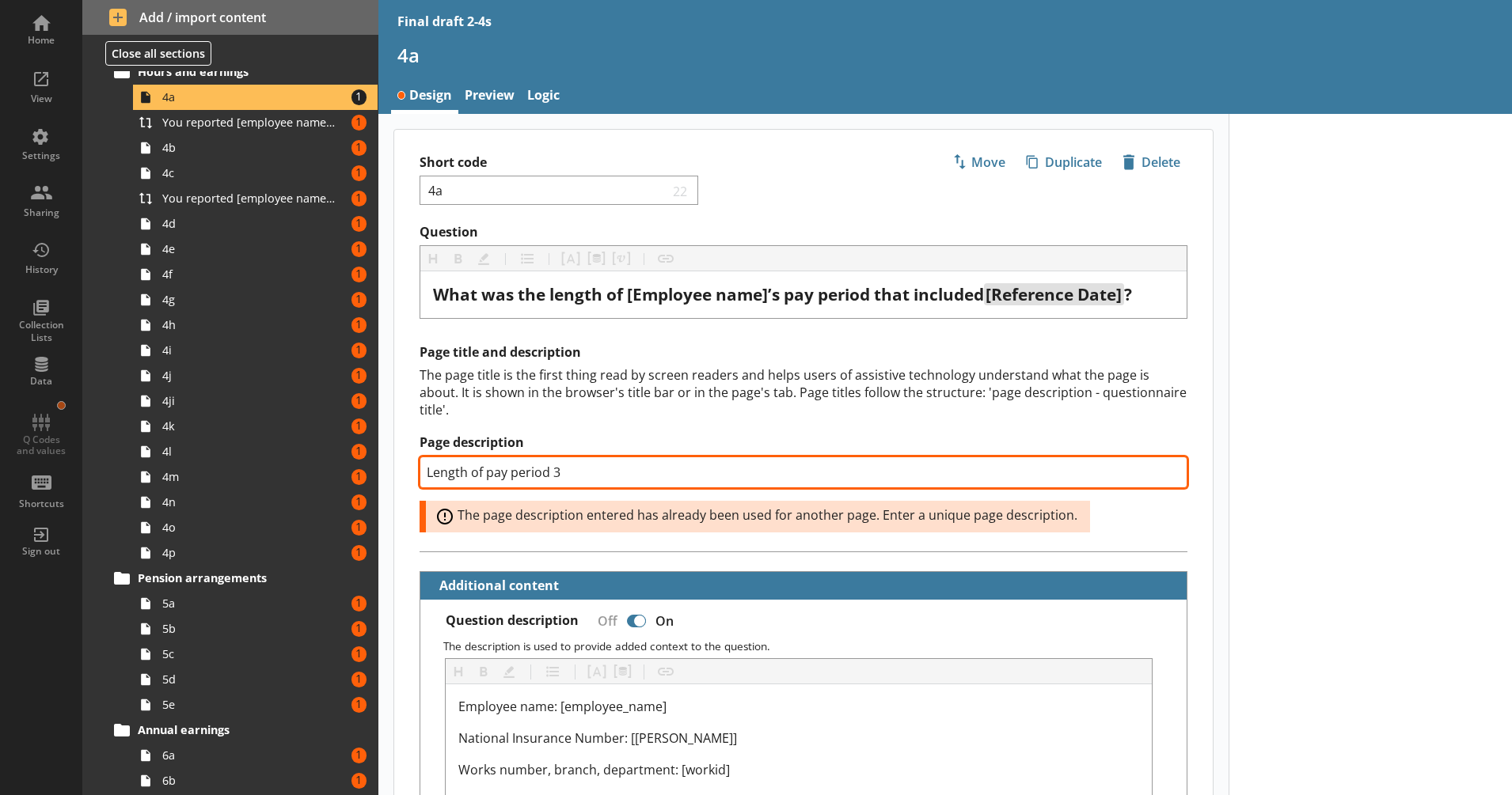
drag, startPoint x: 554, startPoint y: 470, endPoint x: 569, endPoint y: 470, distance: 15.0
click at [569, 470] on input "Length of pay period 3" at bounding box center [804, 472] width 768 height 32
type textarea "x"
type input "Length of pay period 4"
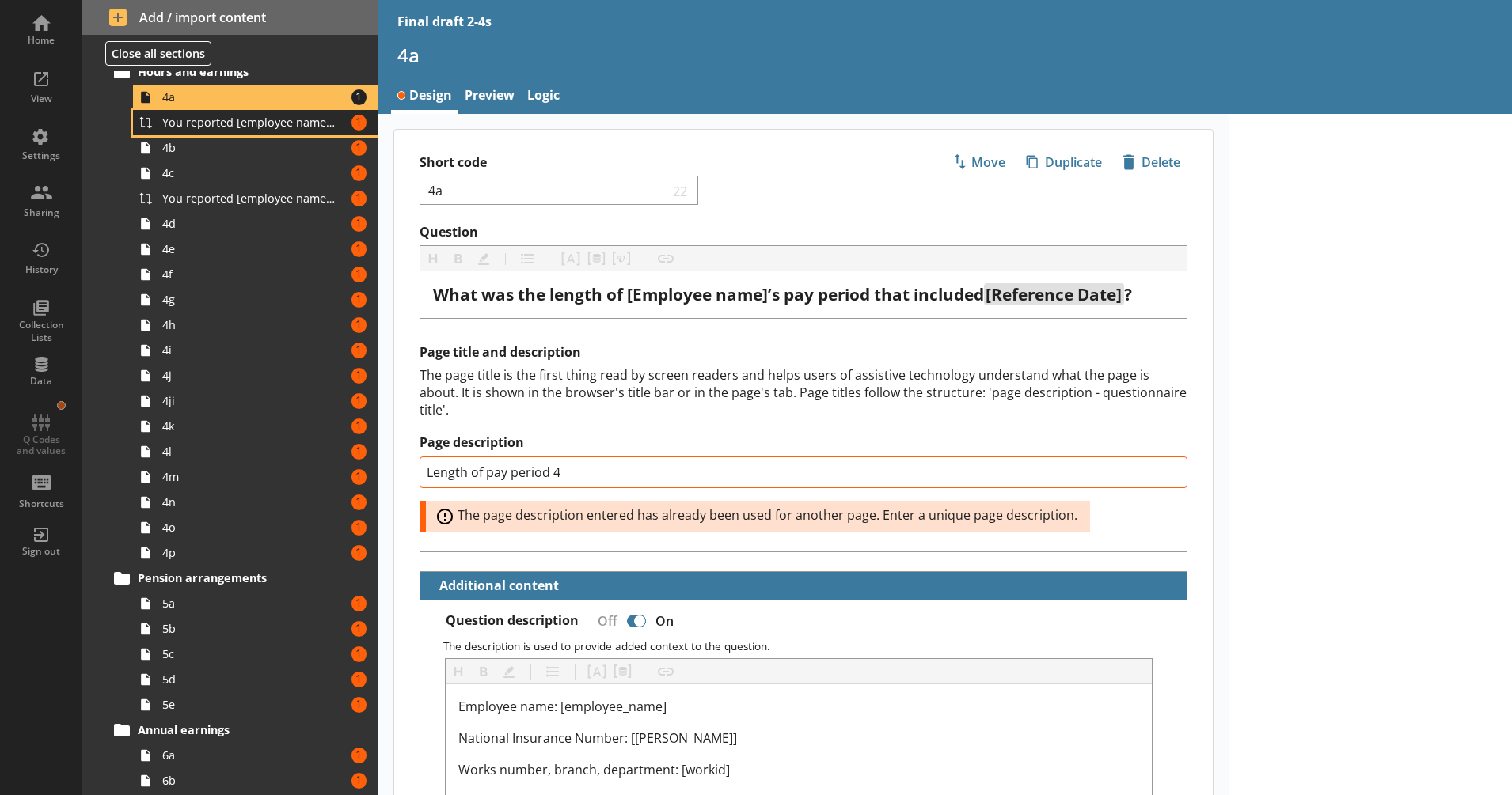
click at [303, 134] on link "You reported [employee name]'s pay period that included [Reference Date] to be …" at bounding box center [255, 123] width 244 height 25
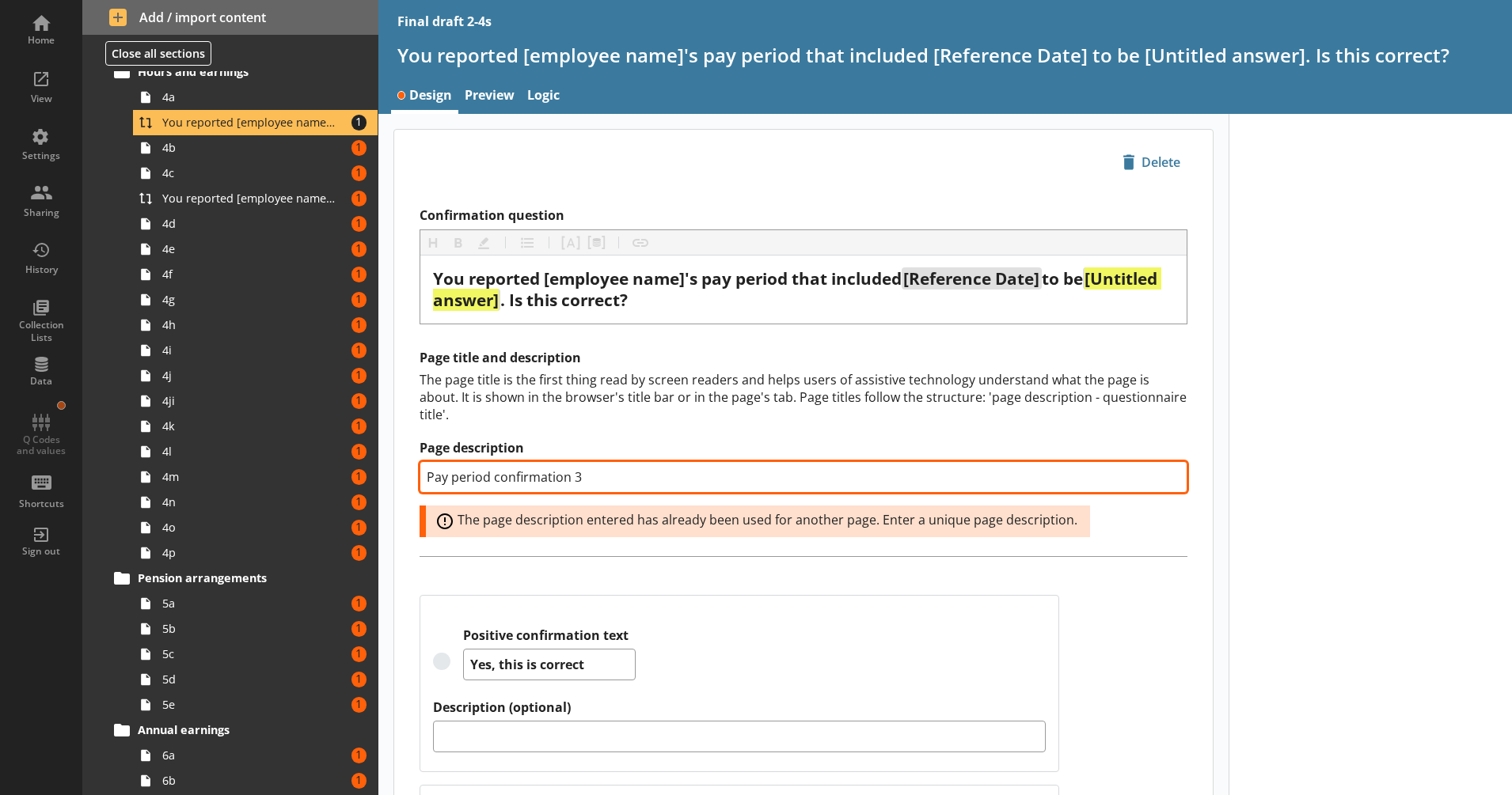
click at [571, 479] on input "Pay period confirmation 3" at bounding box center [804, 477] width 768 height 32
type textarea "x"
type input "Pay period confirmation 4"
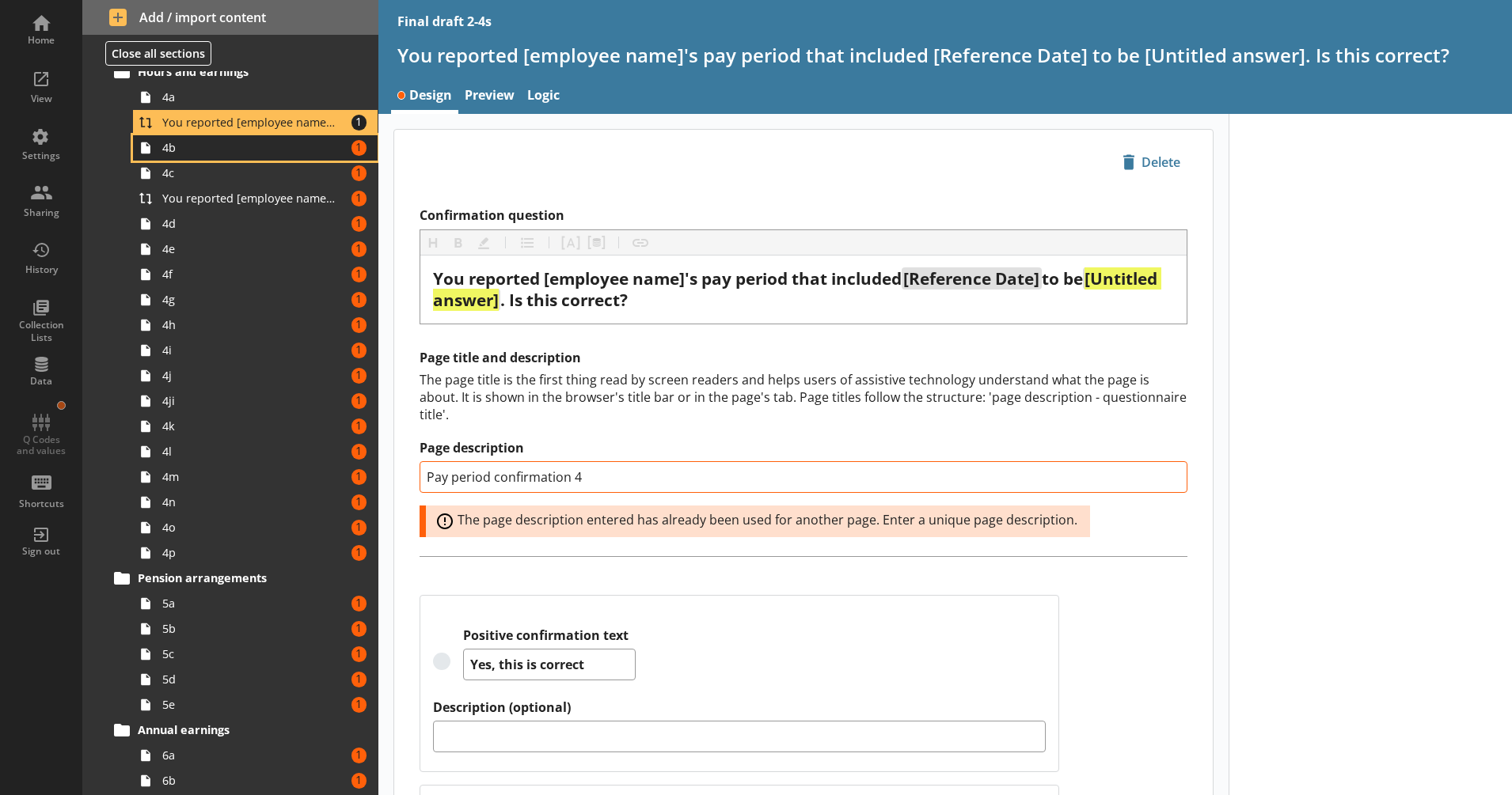
click at [297, 154] on span "4b" at bounding box center [249, 147] width 175 height 15
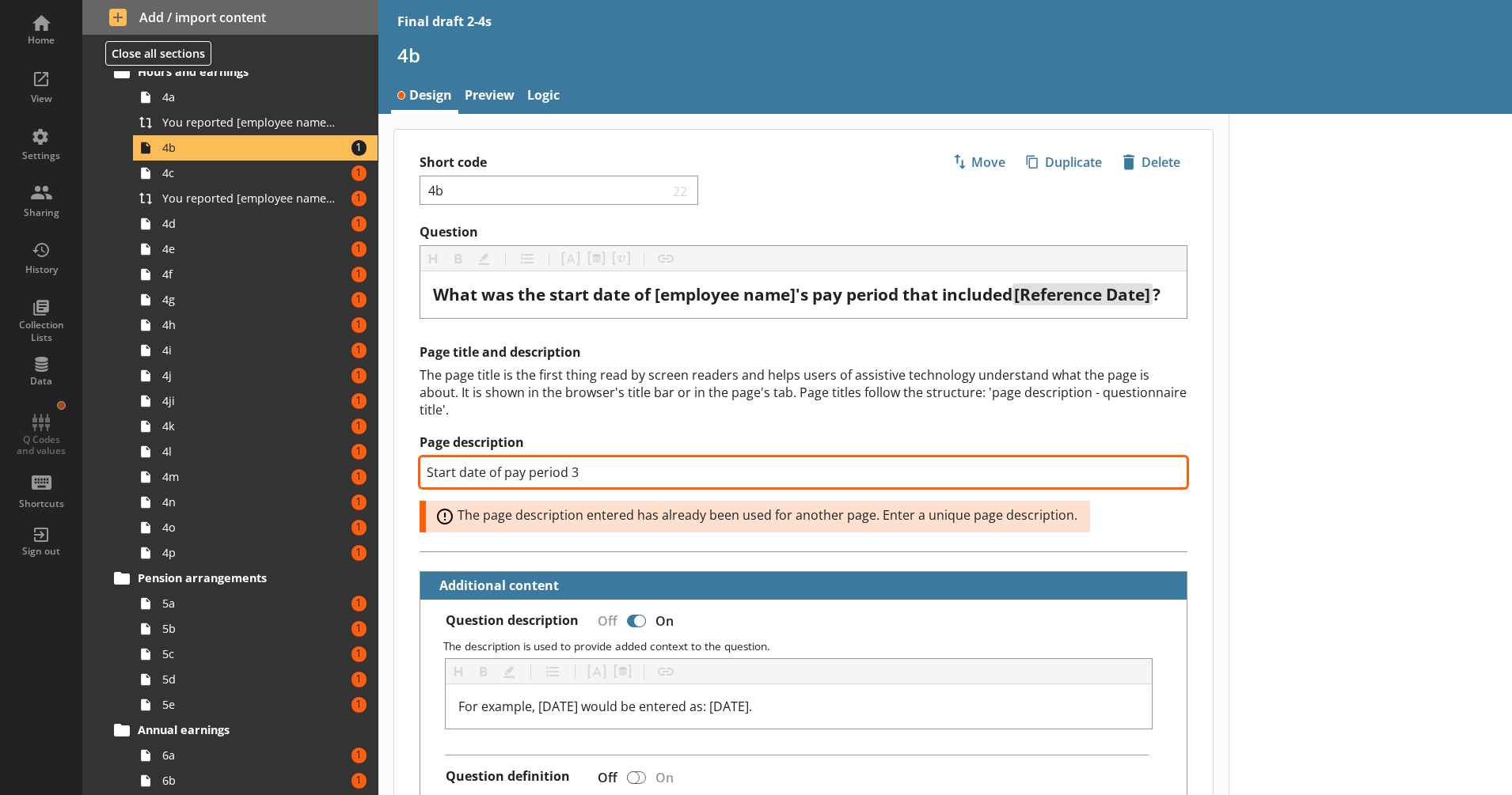
drag, startPoint x: 570, startPoint y: 491, endPoint x: 594, endPoint y: 493, distance: 24.1
click at [594, 488] on input "Start date of pay period 3" at bounding box center [804, 472] width 768 height 32
type textarea "x"
type input "Start date of pay period 4"
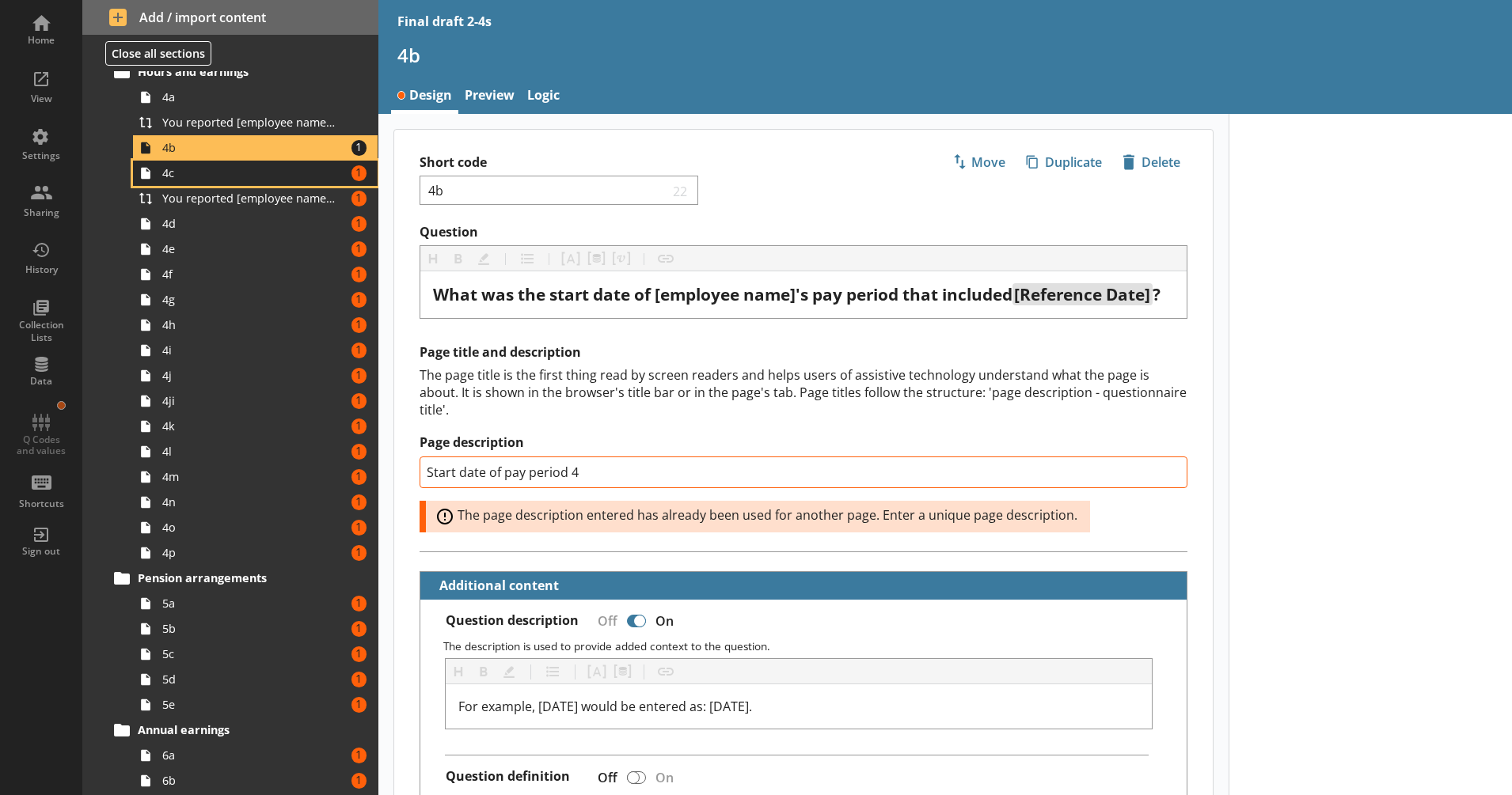
click at [306, 168] on span "4c" at bounding box center [249, 173] width 175 height 15
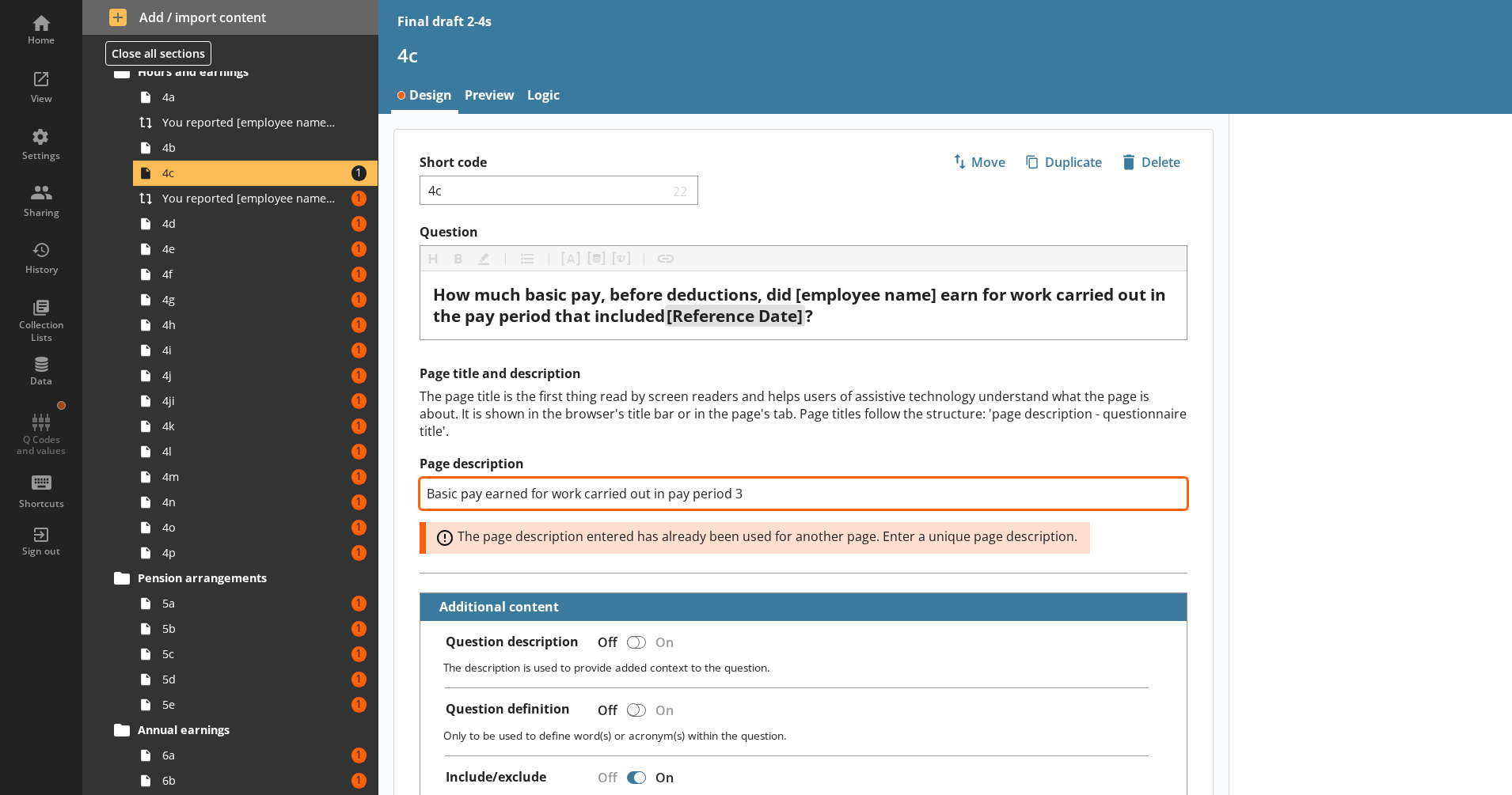
drag, startPoint x: 732, startPoint y: 491, endPoint x: 744, endPoint y: 491, distance: 12.0
click at [744, 491] on input "Basic pay earned for work carried out in pay period 3" at bounding box center [804, 493] width 768 height 32
type textarea "x"
type input "Basic pay earned for work carried out in pay period 4"
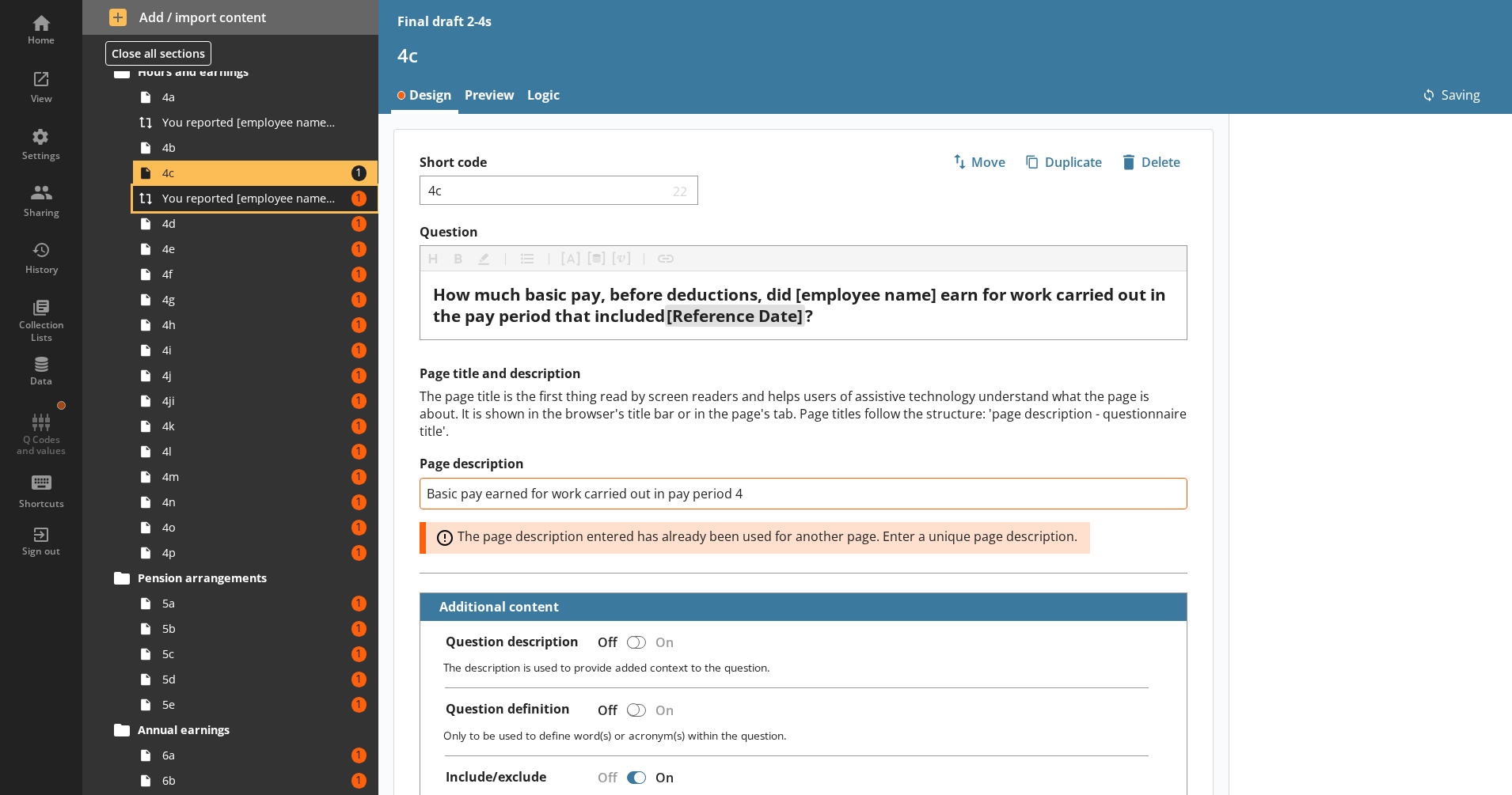
click at [305, 188] on link "You reported [employee name]'s basic pay earned for work carried out in the pay…" at bounding box center [255, 199] width 244 height 25
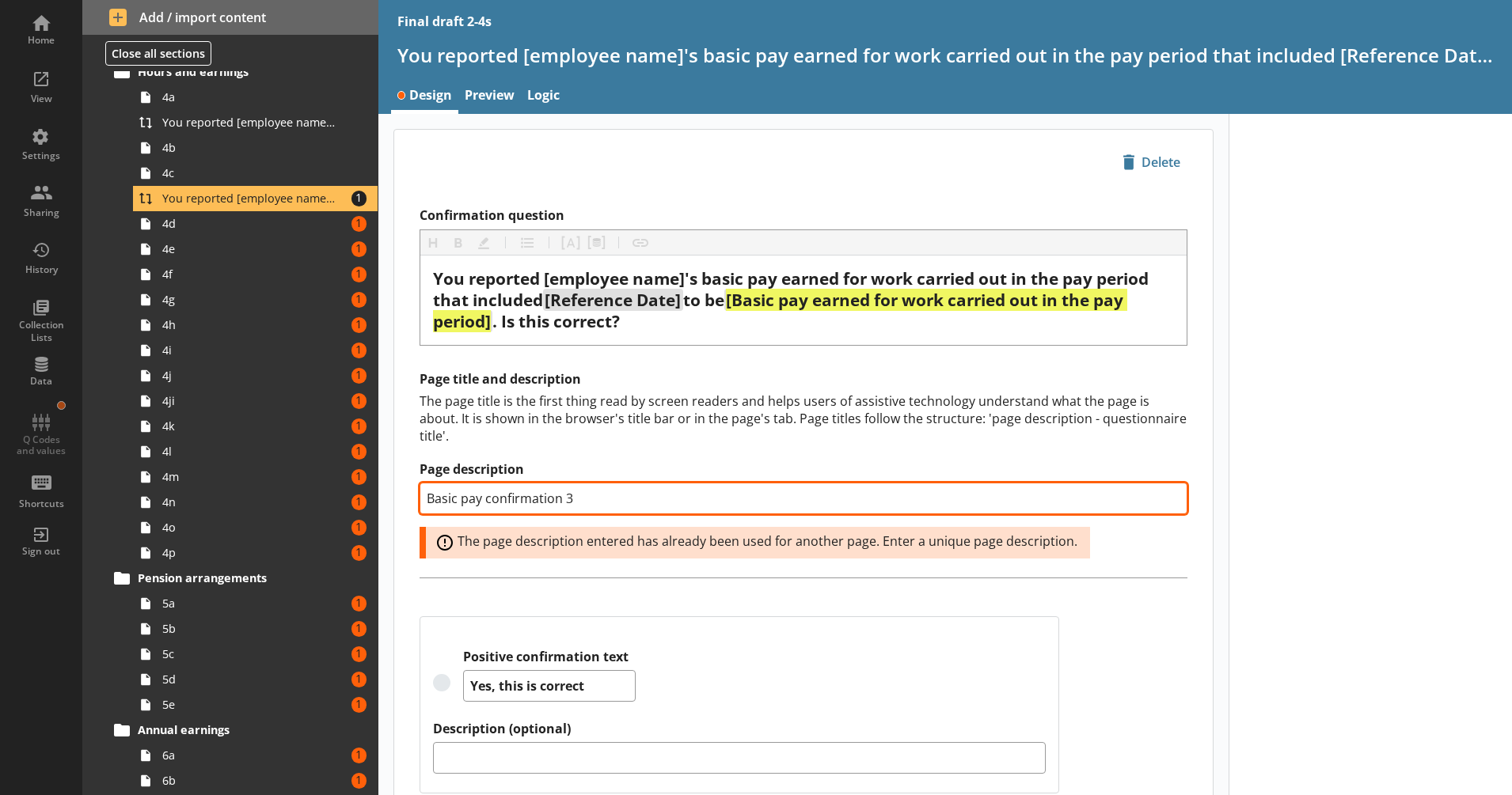
drag, startPoint x: 566, startPoint y: 497, endPoint x: 581, endPoint y: 503, distance: 16.2
click at [581, 503] on input "Basic pay confirmation 3" at bounding box center [804, 498] width 768 height 32
type textarea "x"
type input "Basic pay confirmation 4"
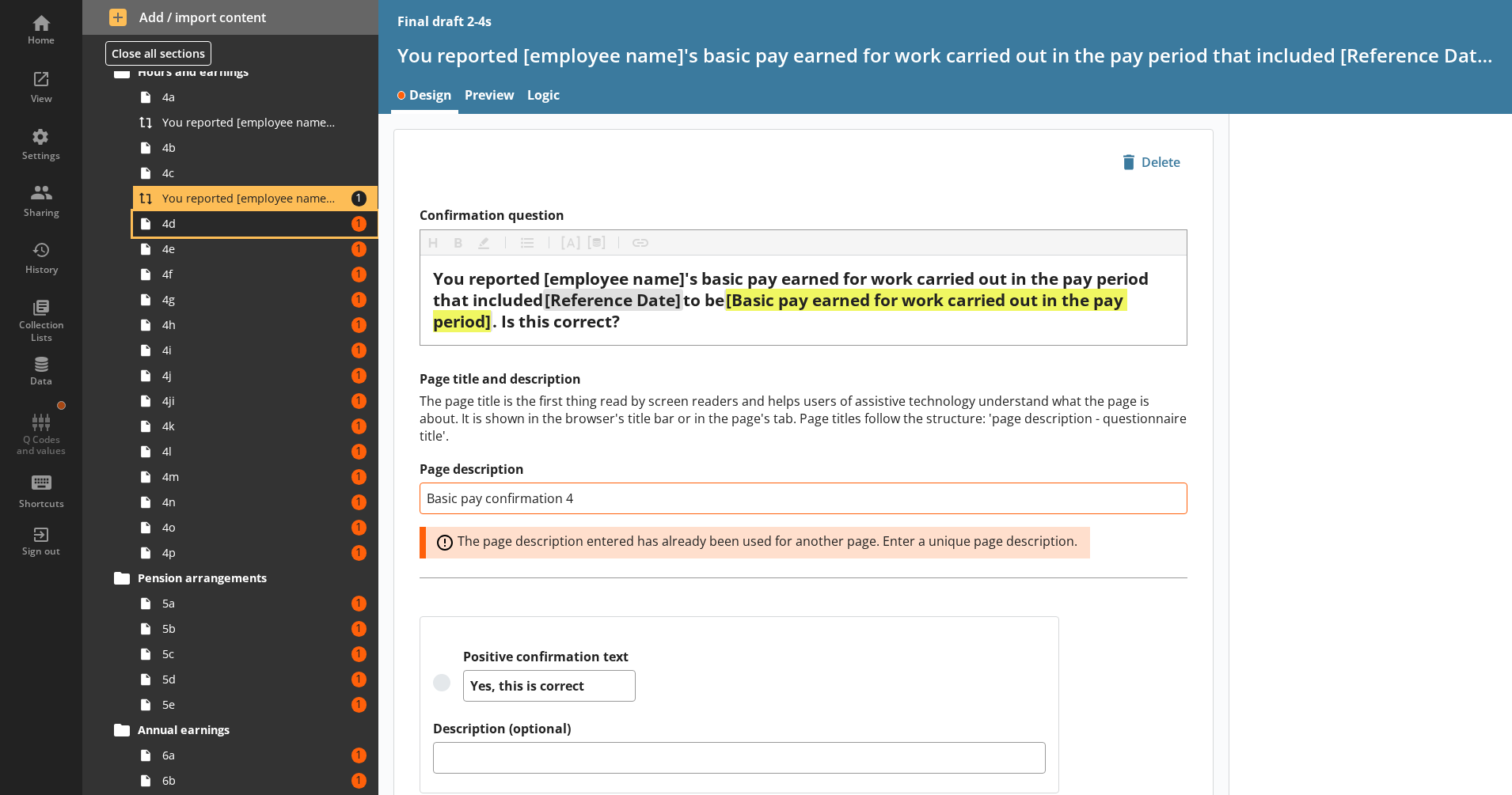
click at [294, 227] on span "4d" at bounding box center [249, 223] width 175 height 15
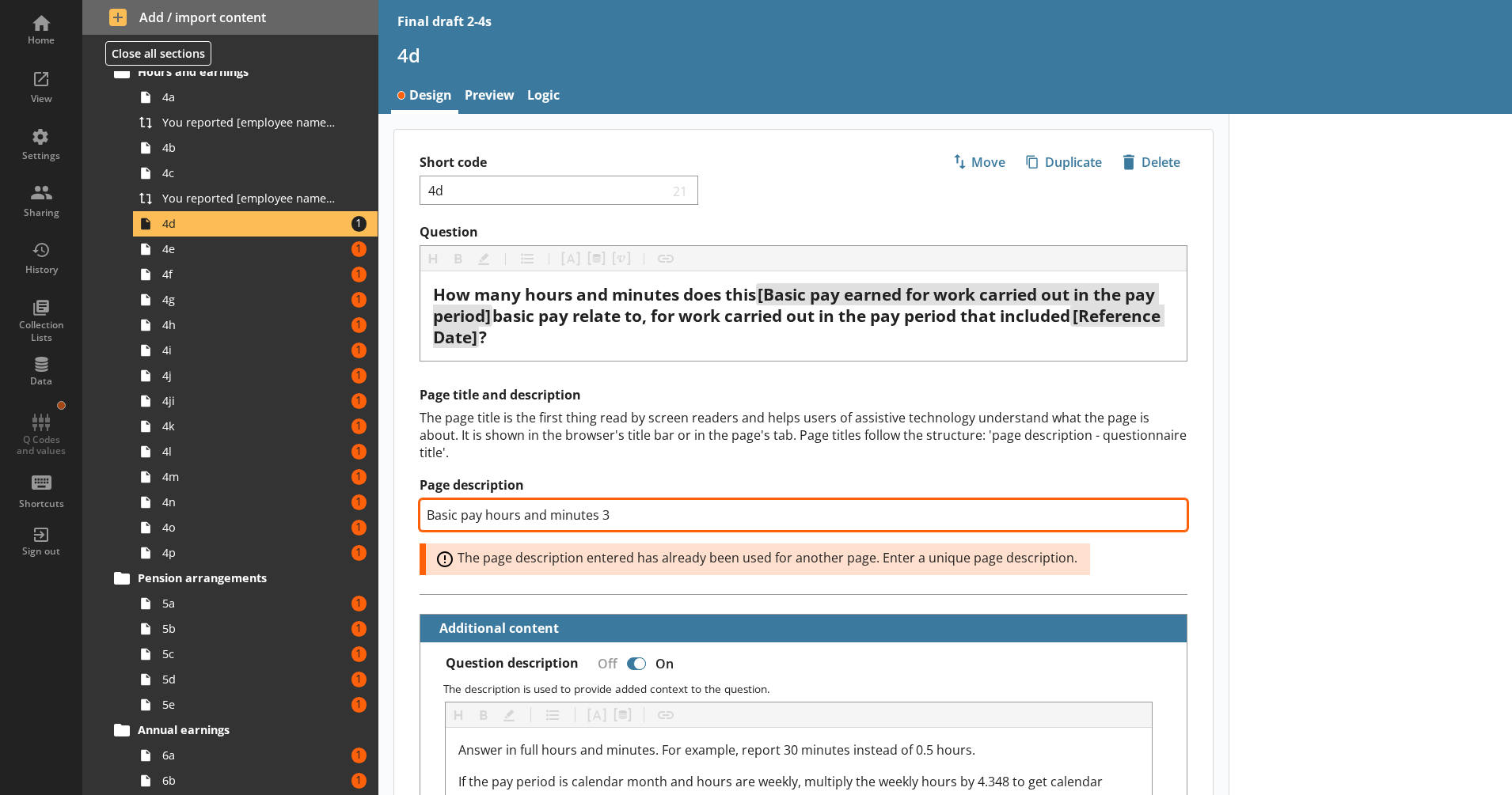
drag, startPoint x: 603, startPoint y: 517, endPoint x: 621, endPoint y: 522, distance: 18.7
click at [621, 522] on input "Basic pay hours and minutes 3" at bounding box center [804, 515] width 768 height 32
type textarea "x"
type input "Basic pay hours and minutes 4"
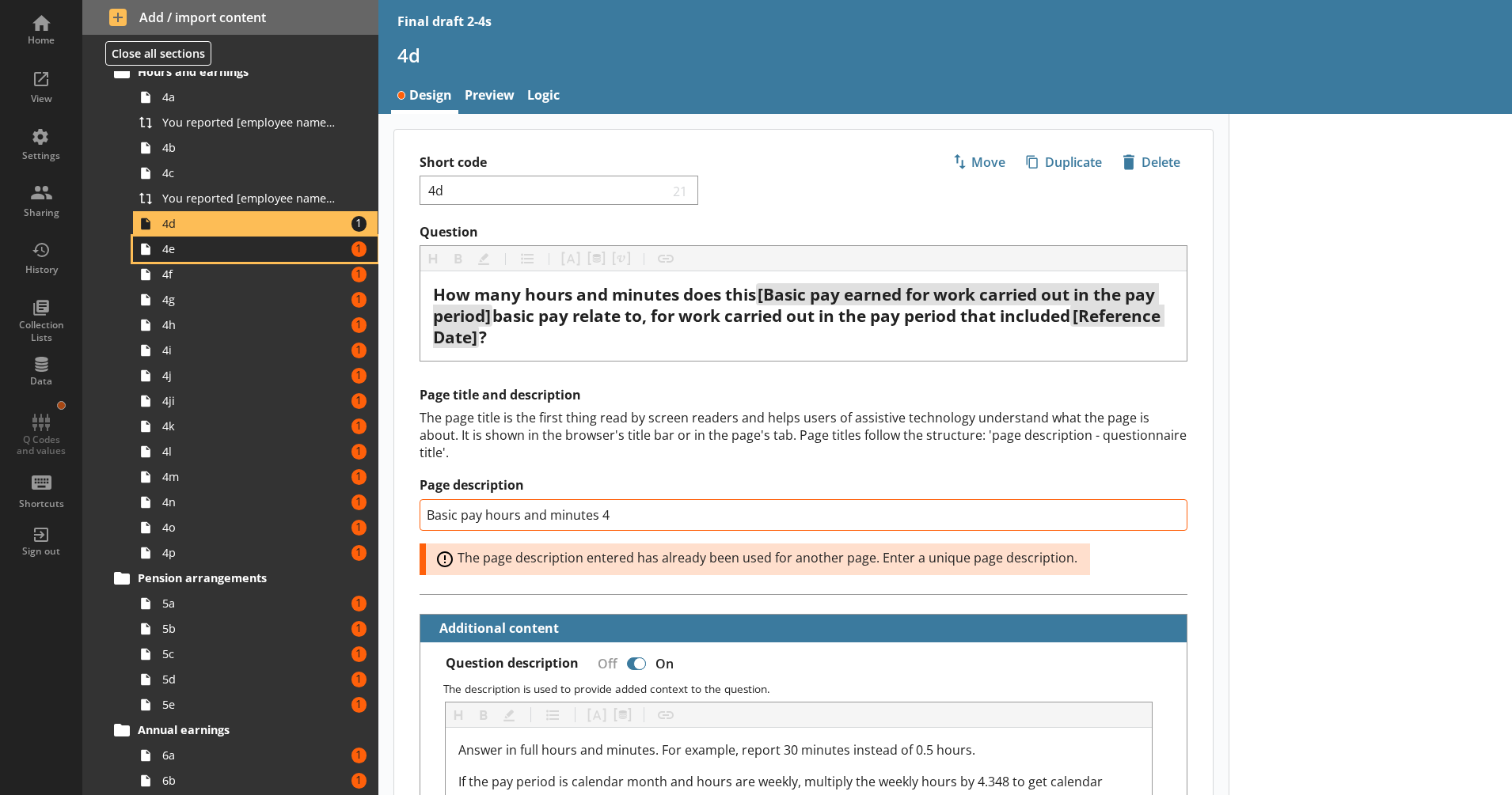
click at [300, 249] on span "4e" at bounding box center [249, 249] width 175 height 15
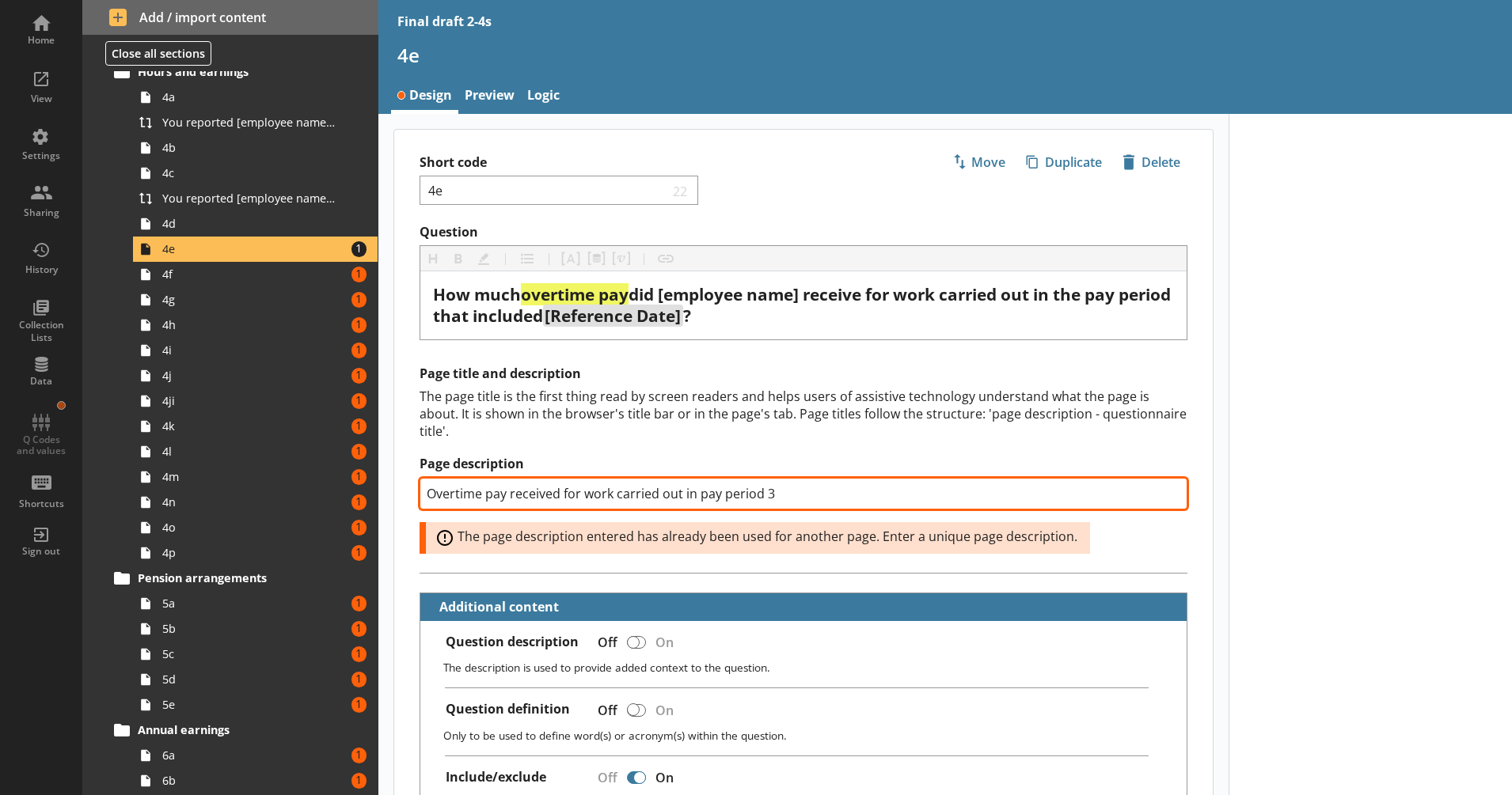
click at [775, 491] on input "Overtime pay received for work carried out in pay period 3" at bounding box center [804, 493] width 768 height 32
type textarea "x"
type input "Overtime pay received for work carried out in pay period 34"
click at [767, 497] on input "Overtime pay received for work carried out in pay period 34" at bounding box center [804, 493] width 768 height 32
type textarea "x"
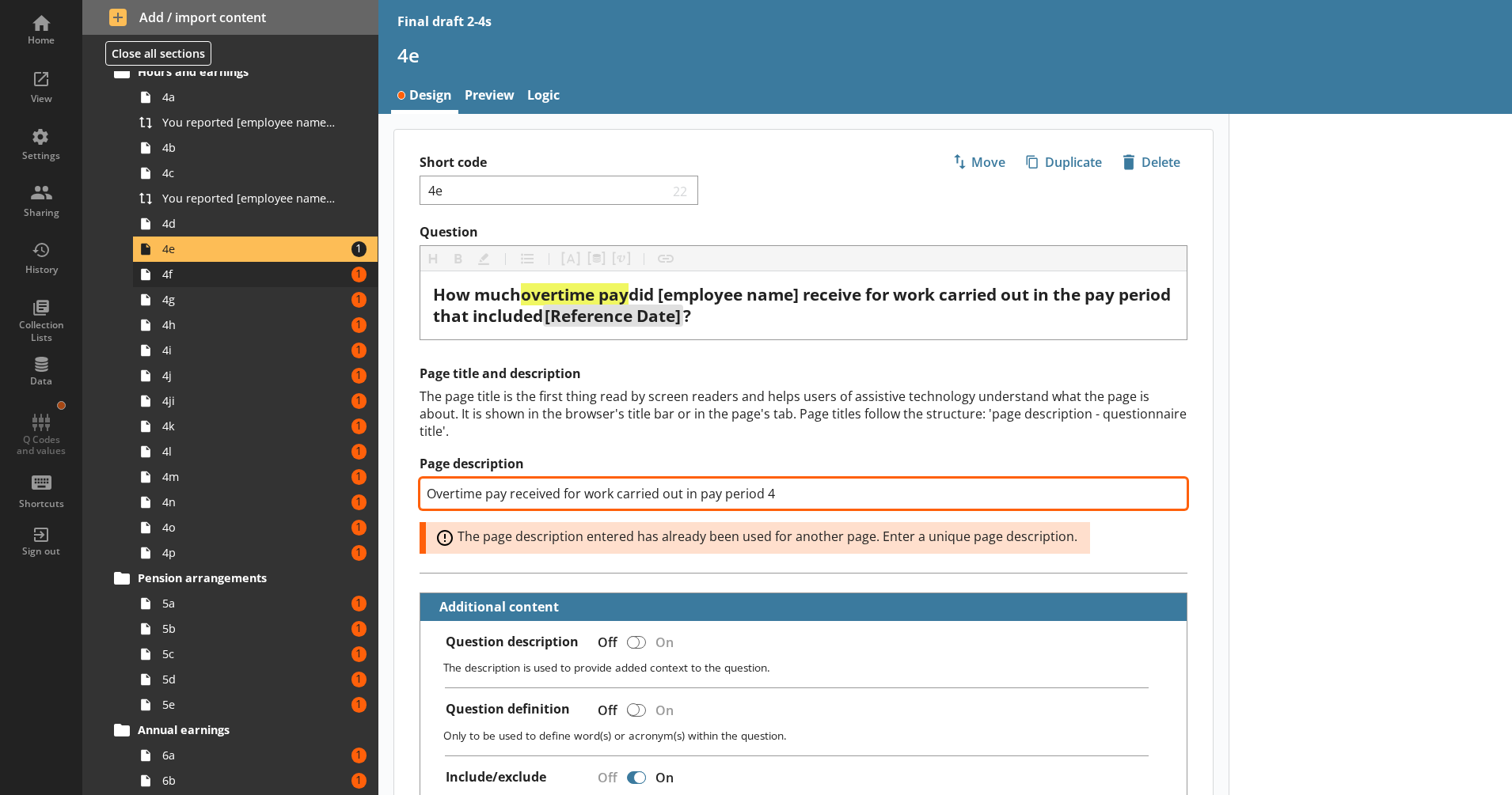
type input "Overtime pay received for work carried out in pay period 4"
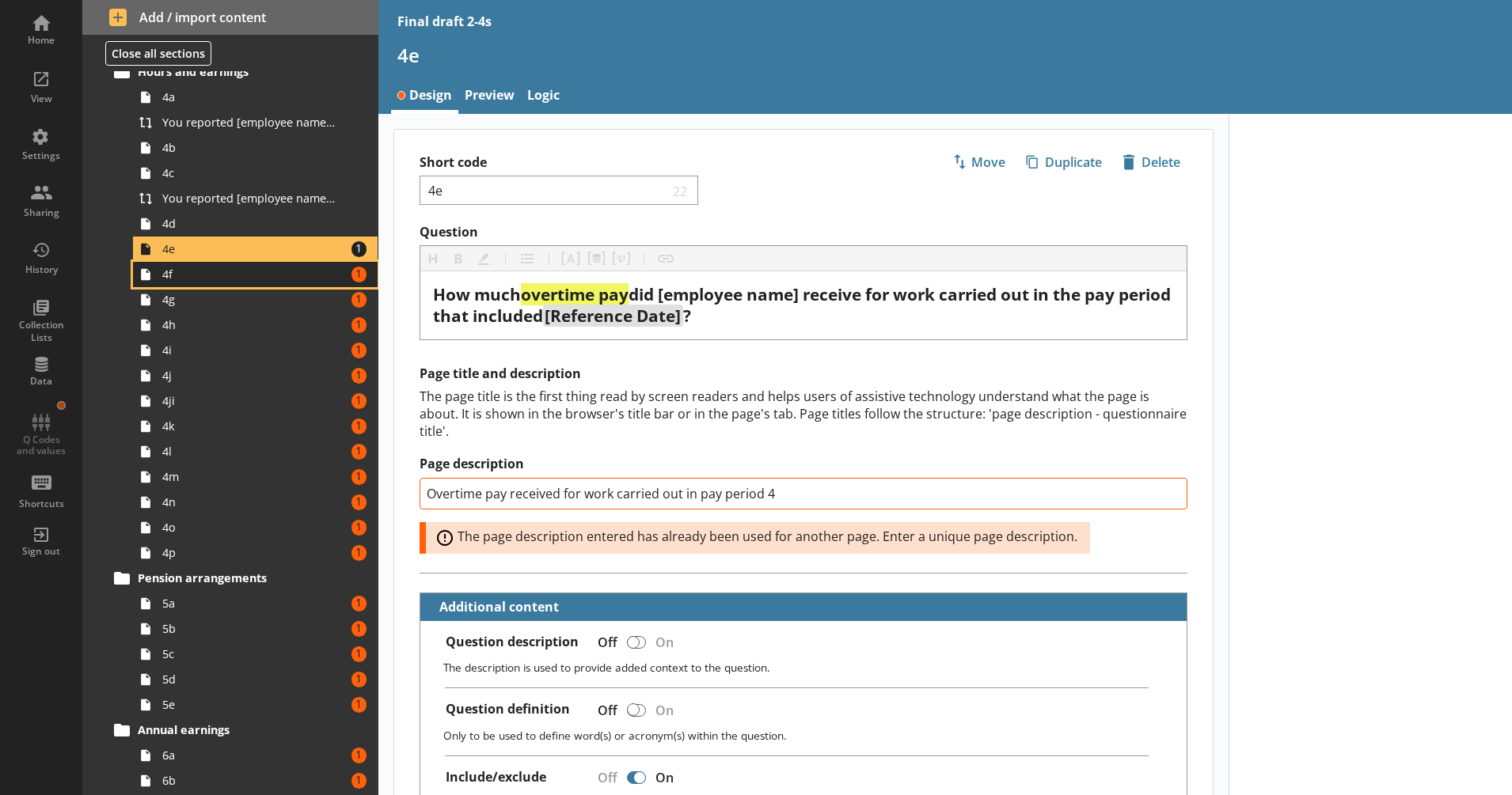
click at [245, 273] on span "4f" at bounding box center [249, 274] width 175 height 15
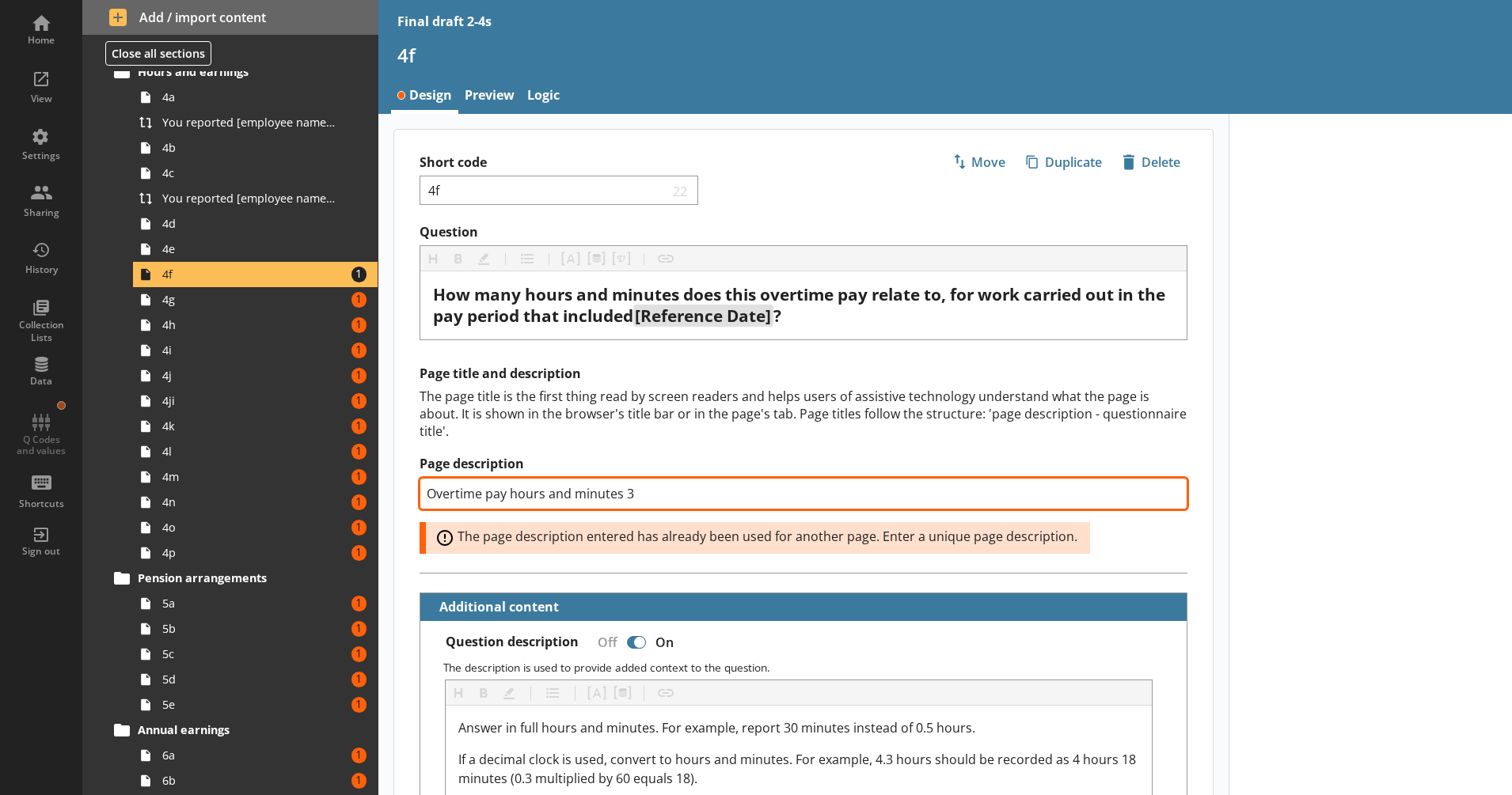
drag, startPoint x: 640, startPoint y: 497, endPoint x: 623, endPoint y: 499, distance: 17.1
click at [623, 499] on input "Overtime pay hours and minutes 3" at bounding box center [804, 493] width 768 height 32
type textarea "x"
type input "Overtime pay hours and minutes 4"
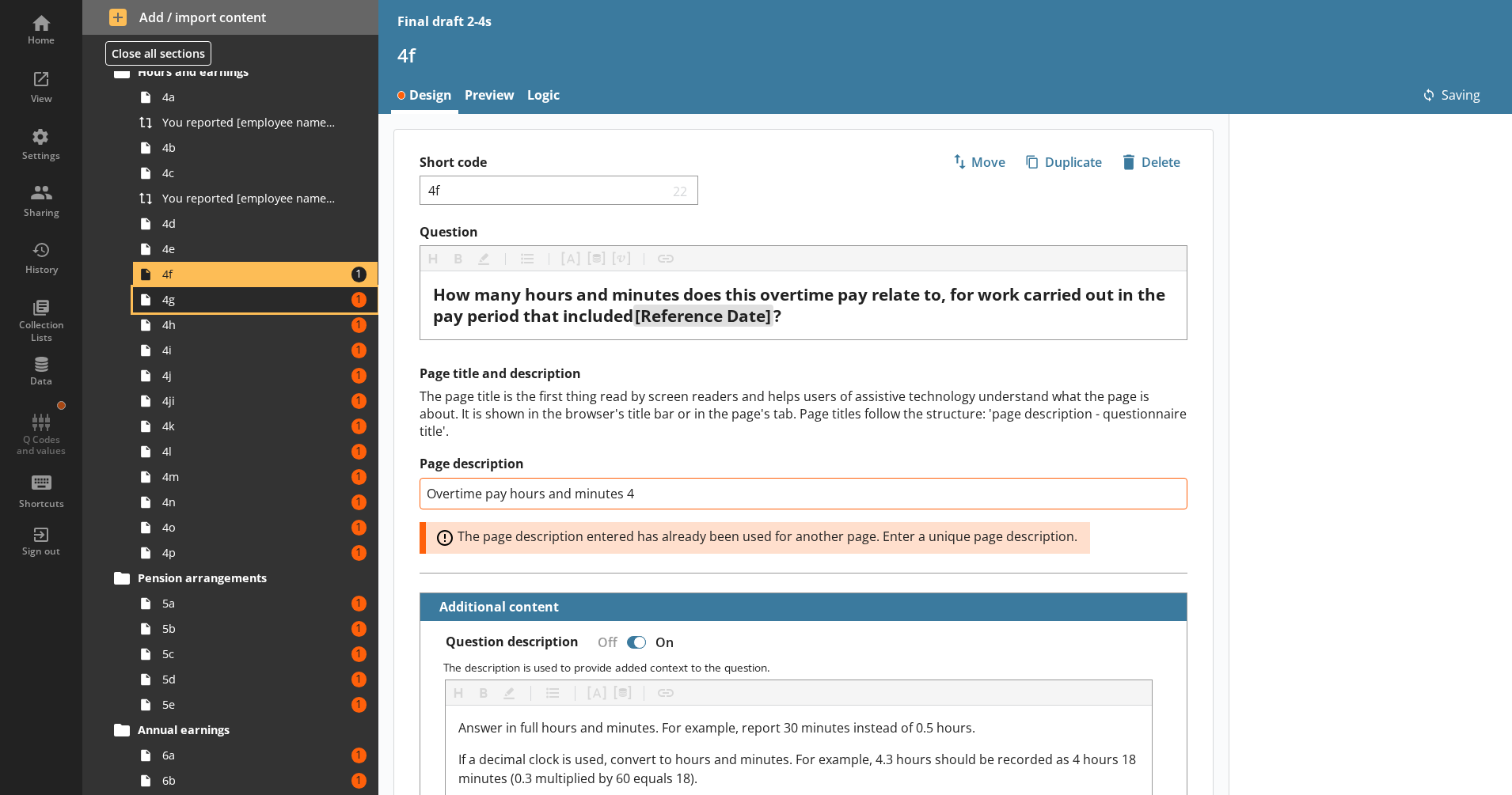
click at [282, 307] on span "4g" at bounding box center [249, 299] width 175 height 15
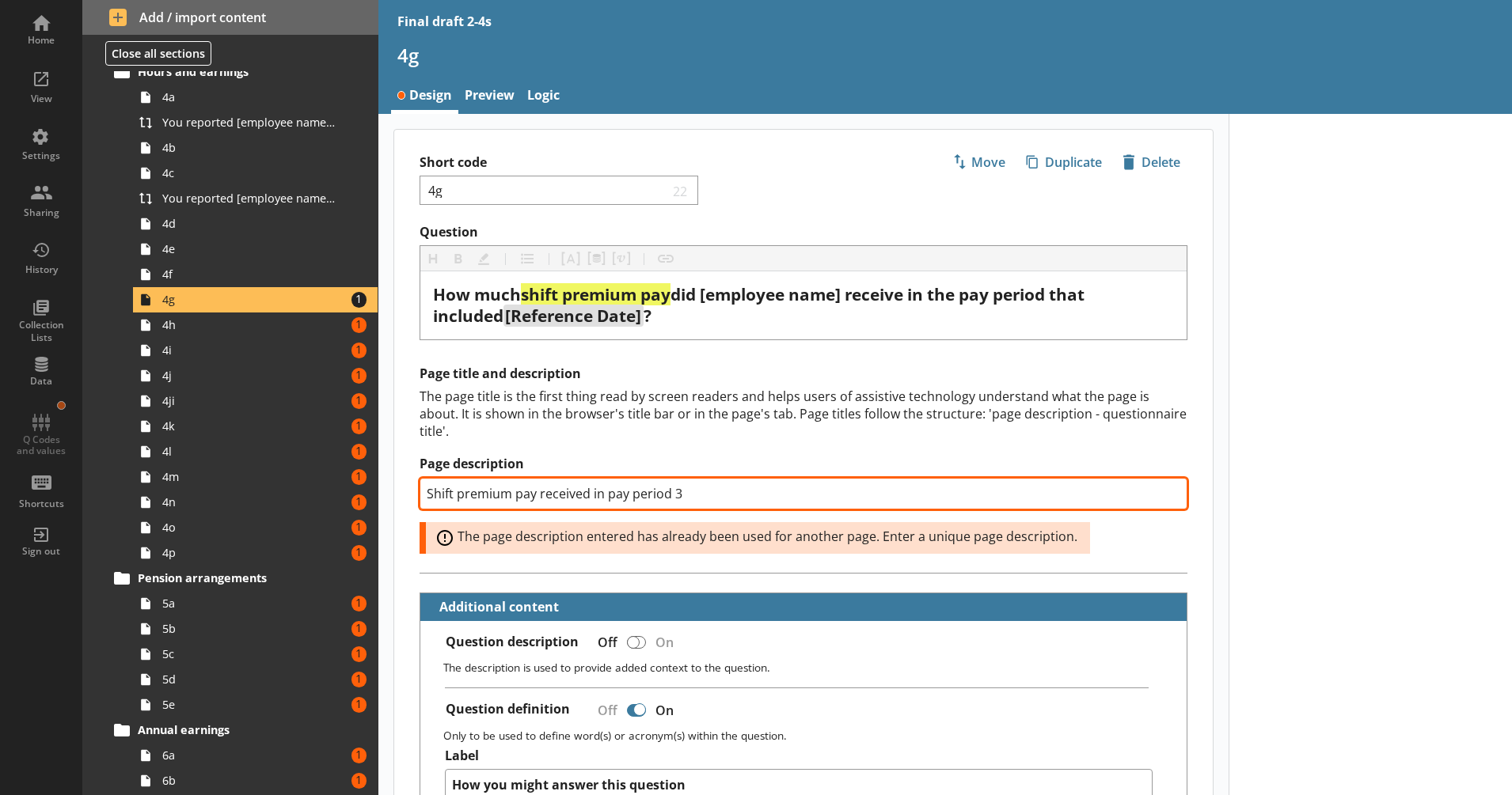
drag, startPoint x: 671, startPoint y: 490, endPoint x: 696, endPoint y: 491, distance: 25.0
click at [696, 491] on input "Shift premium pay received in pay period 3" at bounding box center [804, 493] width 768 height 32
type textarea "x"
type input "Shift premium pay received in pay period 4"
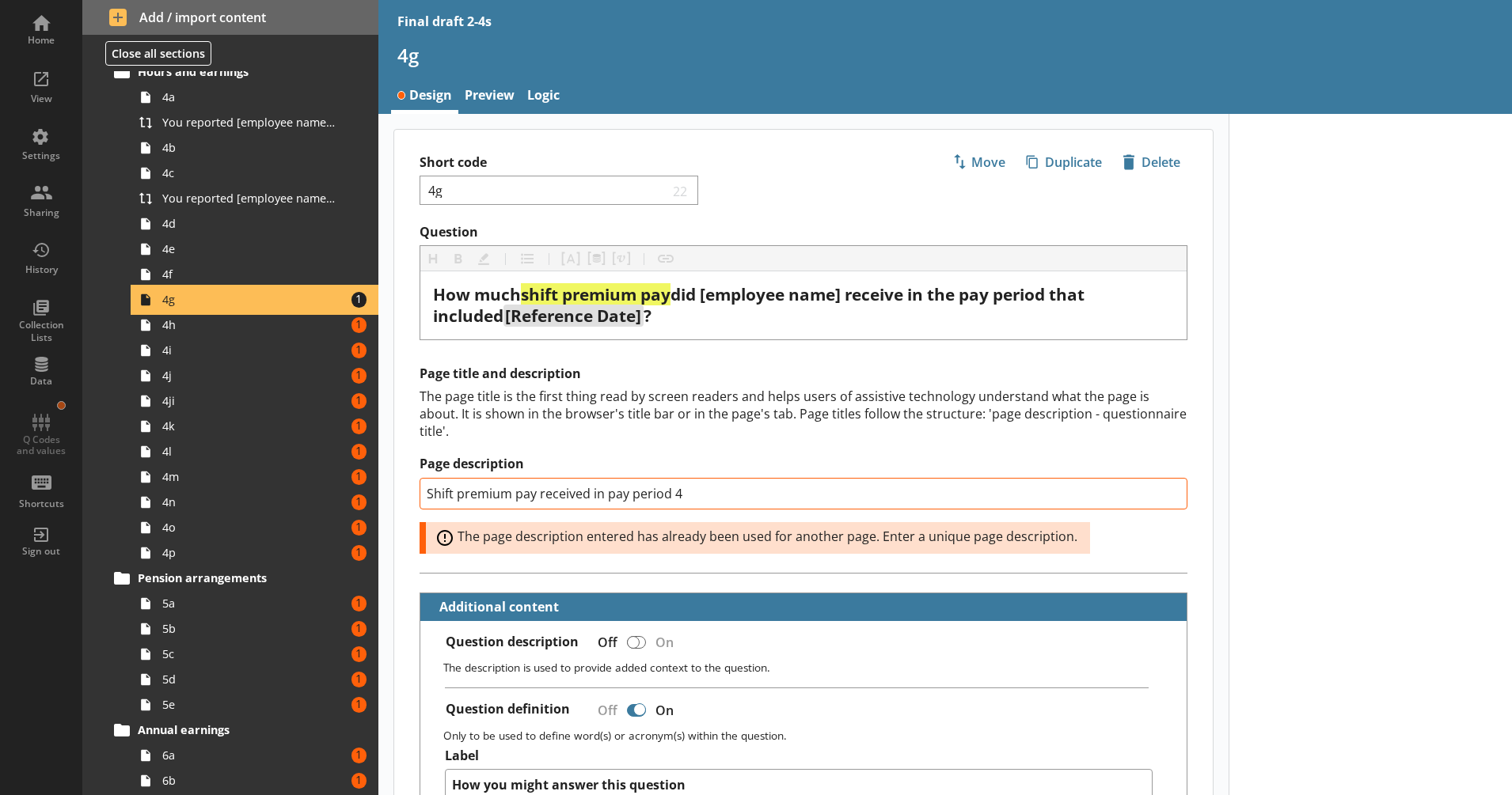
click at [285, 311] on link "4g Amount of errors: 1" at bounding box center [255, 300] width 244 height 25
click at [285, 329] on span "4h" at bounding box center [249, 325] width 175 height 15
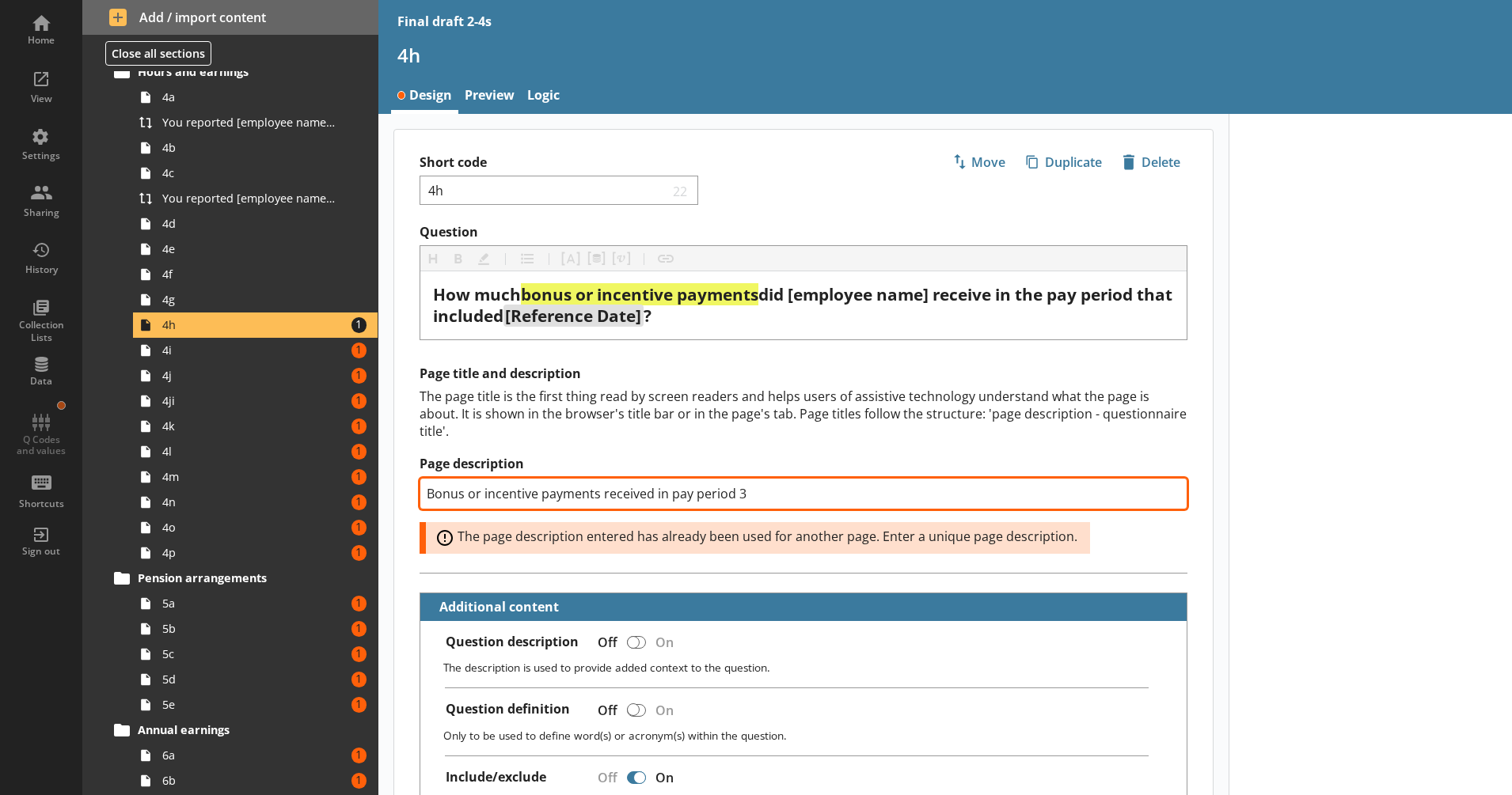
drag, startPoint x: 736, startPoint y: 490, endPoint x: 766, endPoint y: 494, distance: 30.3
click at [766, 494] on input "Bonus or incentive payments received in pay period 3" at bounding box center [804, 493] width 768 height 32
type textarea "x"
type input "Bonus or incentive payments received in pay period 4"
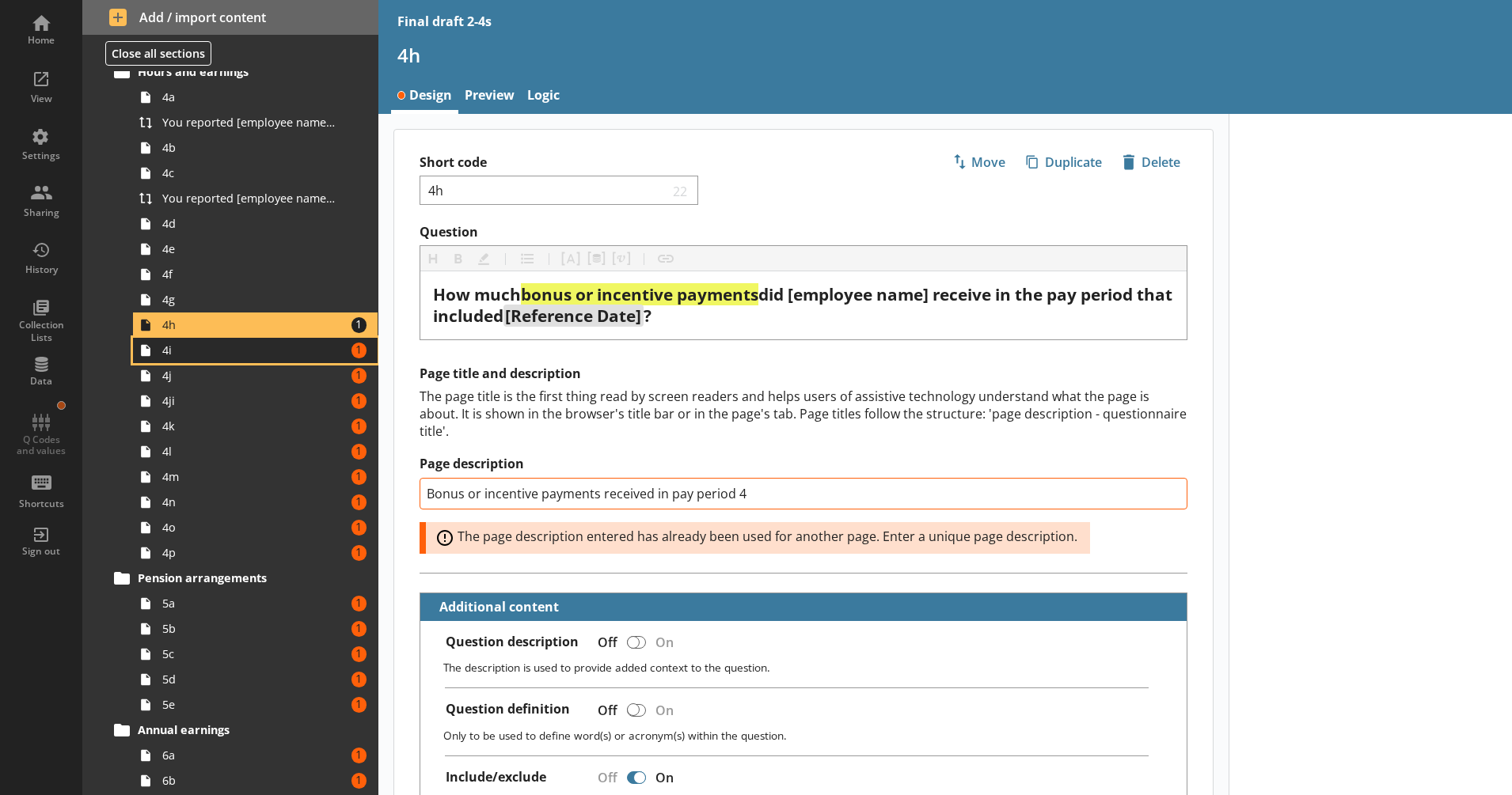
click at [300, 355] on span "4i" at bounding box center [249, 350] width 175 height 15
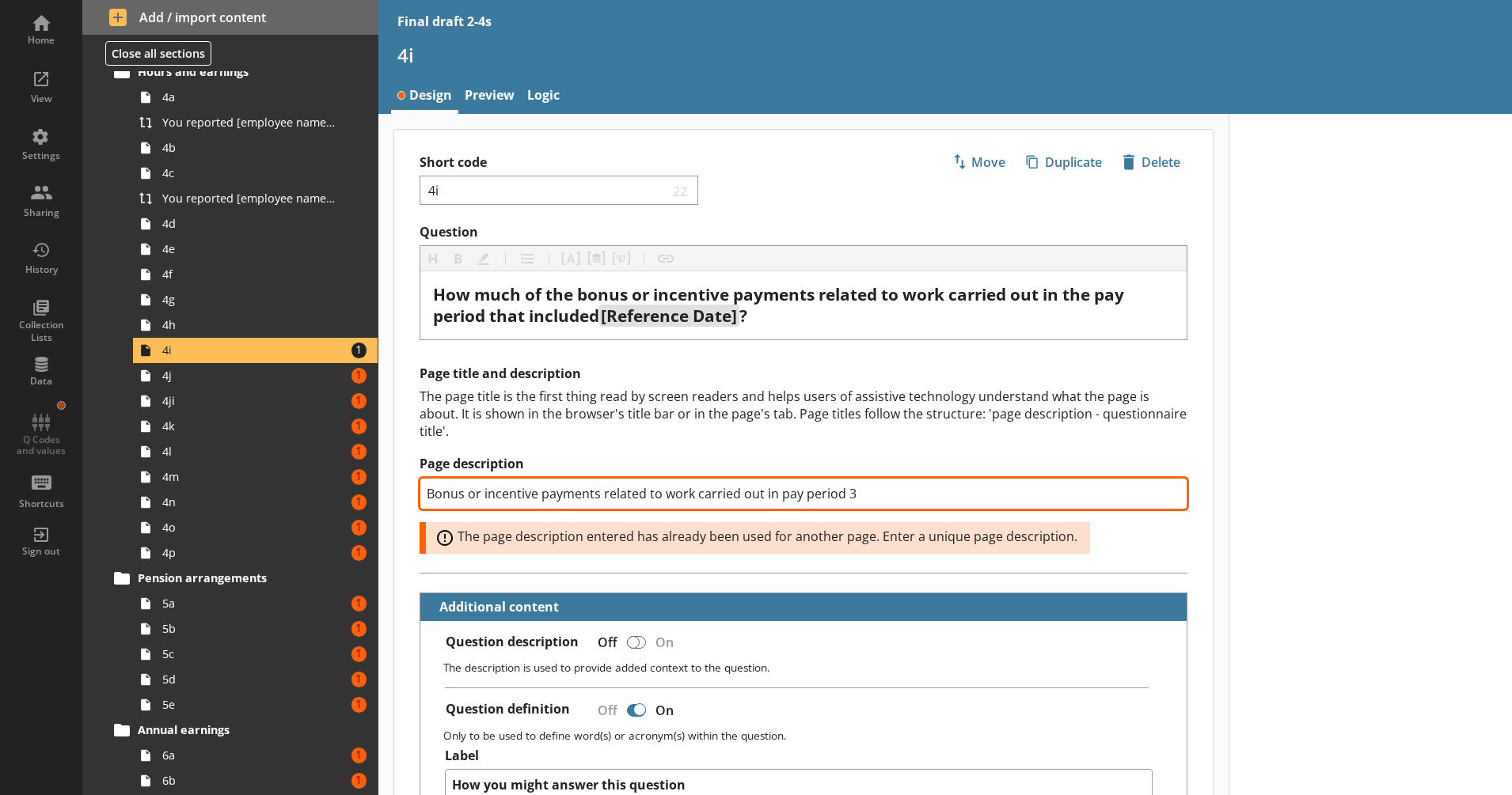
drag, startPoint x: 844, startPoint y: 497, endPoint x: 853, endPoint y: 497, distance: 9.0
click at [864, 497] on input "Bonus or incentive payments related to work carried out in pay period 3" at bounding box center [804, 493] width 768 height 32
type textarea "x"
type input "Bonus or incentive payments related to work carried out in pay period 4"
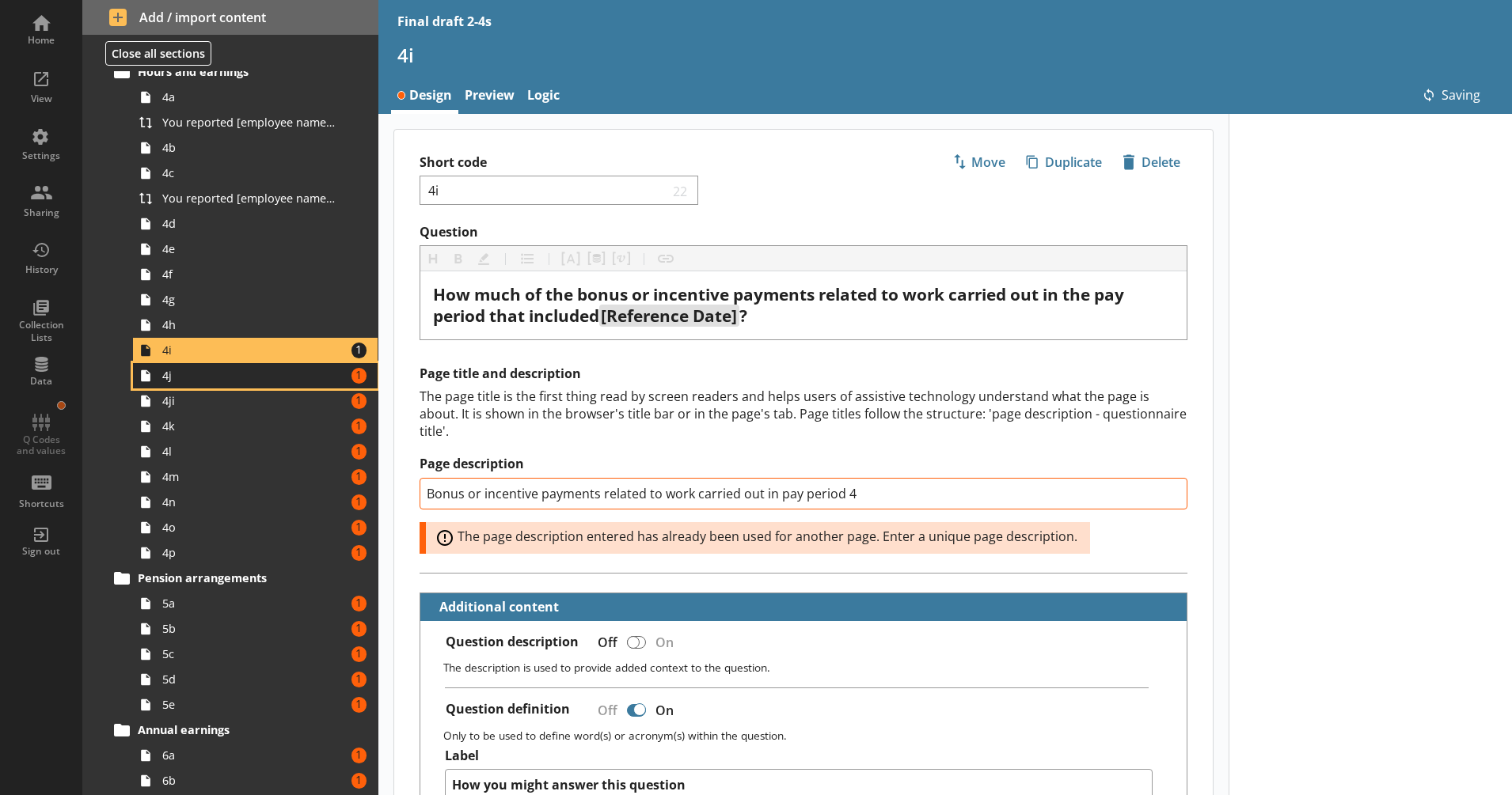
click at [319, 385] on link "4j Amount of errors: 1" at bounding box center [255, 376] width 244 height 25
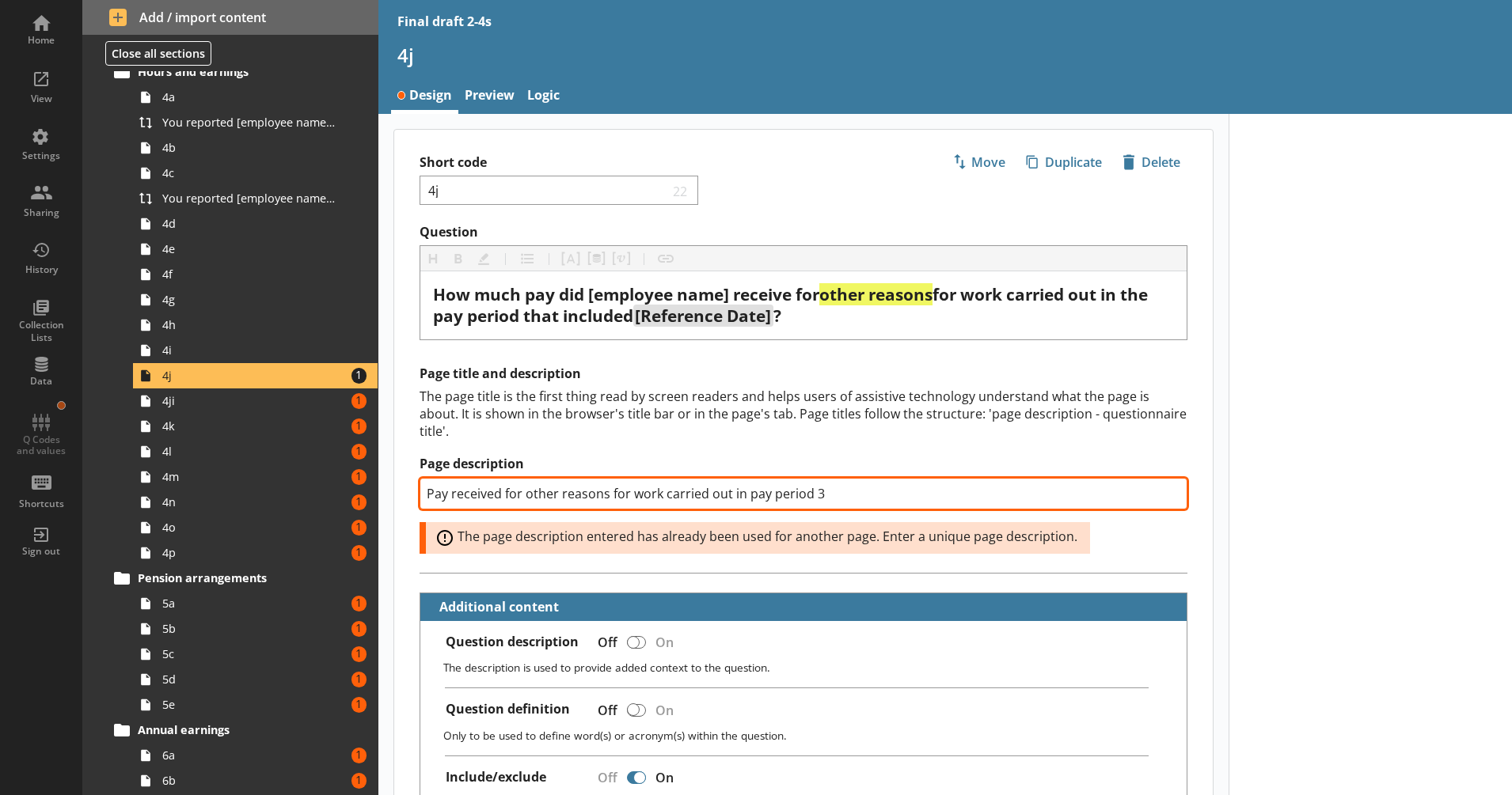
drag, startPoint x: 813, startPoint y: 491, endPoint x: 834, endPoint y: 492, distance: 21.0
click at [834, 492] on input "Pay received for other reasons for work carried out in pay period 3" at bounding box center [804, 493] width 768 height 32
type textarea "x"
type input "Pay received for other reasons for work carried out in pay period 4"
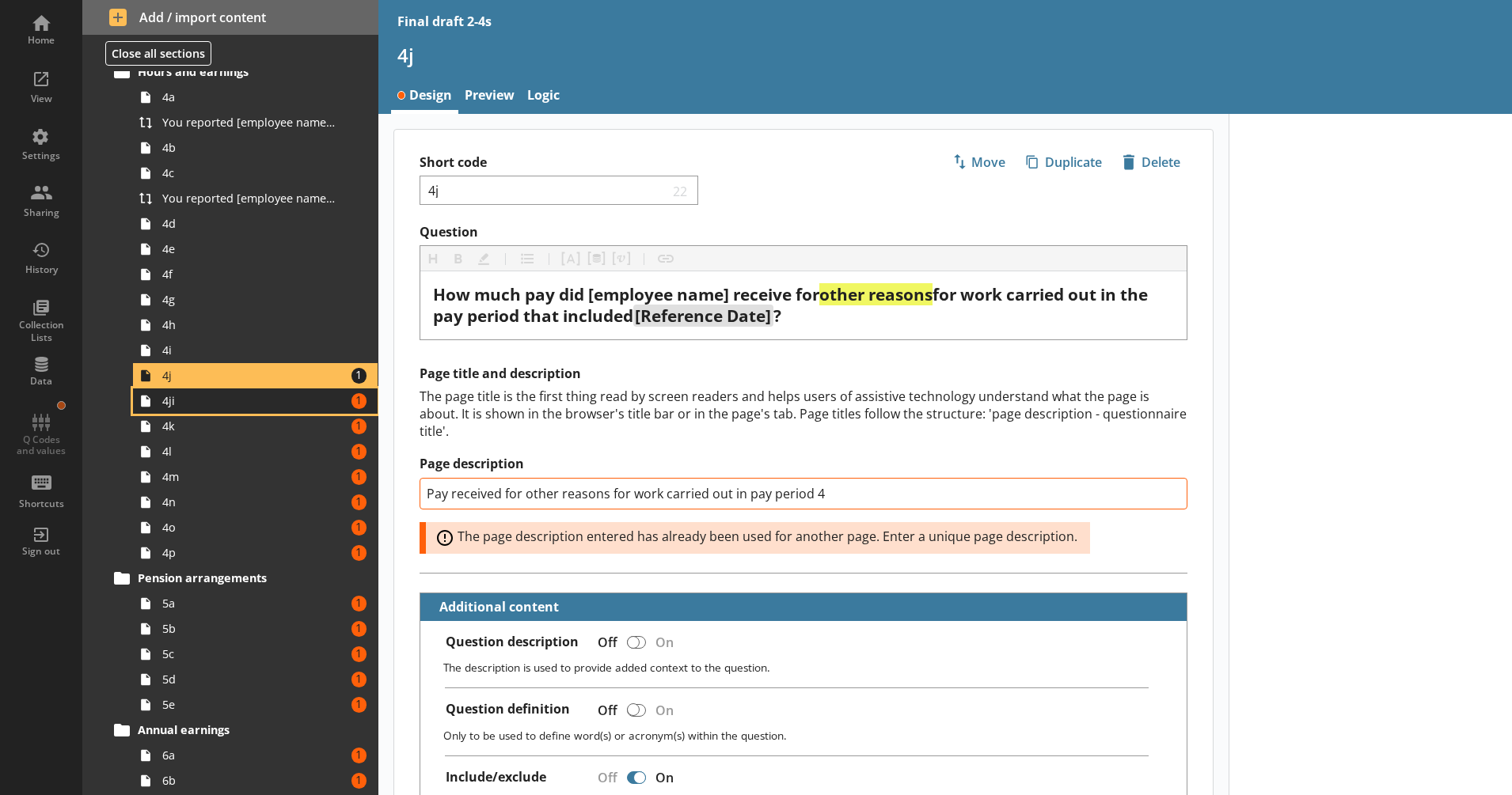
click at [260, 399] on span "4ji" at bounding box center [249, 401] width 175 height 15
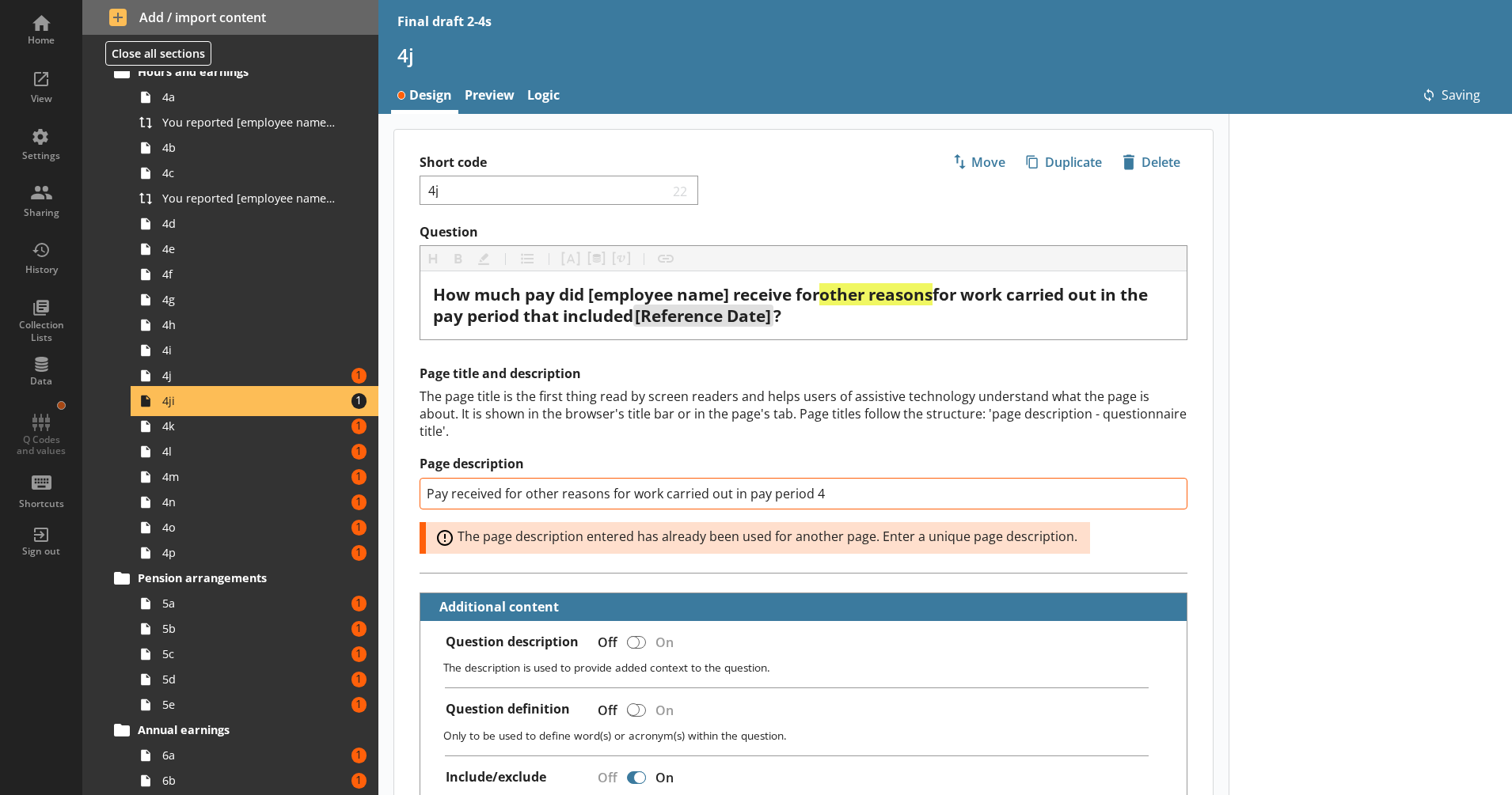
type textarea "x"
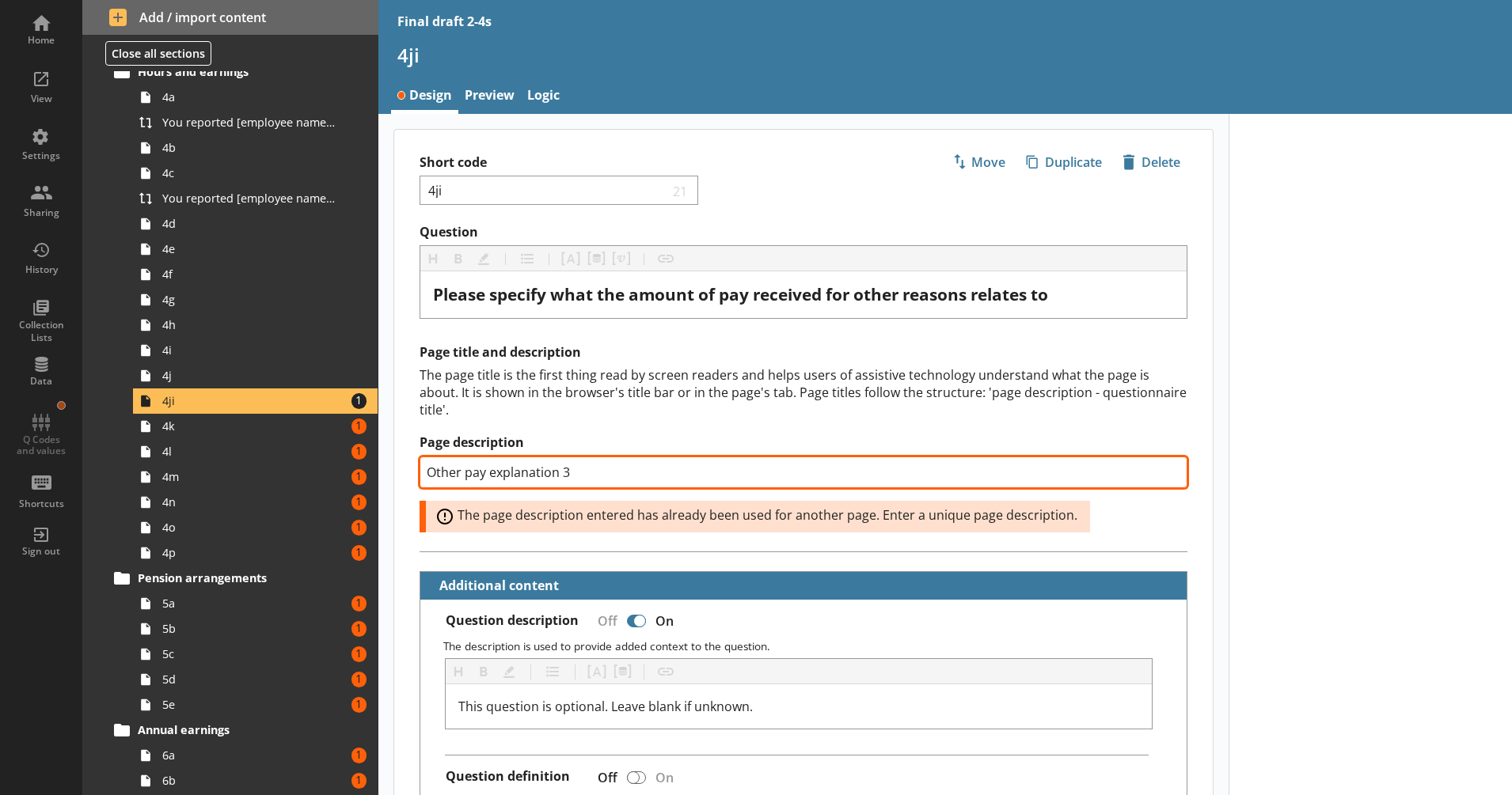
drag, startPoint x: 563, startPoint y: 471, endPoint x: 579, endPoint y: 471, distance: 16.0
click at [579, 471] on input "Other pay explanation 3" at bounding box center [804, 472] width 768 height 32
type input "Other pay explanation 4"
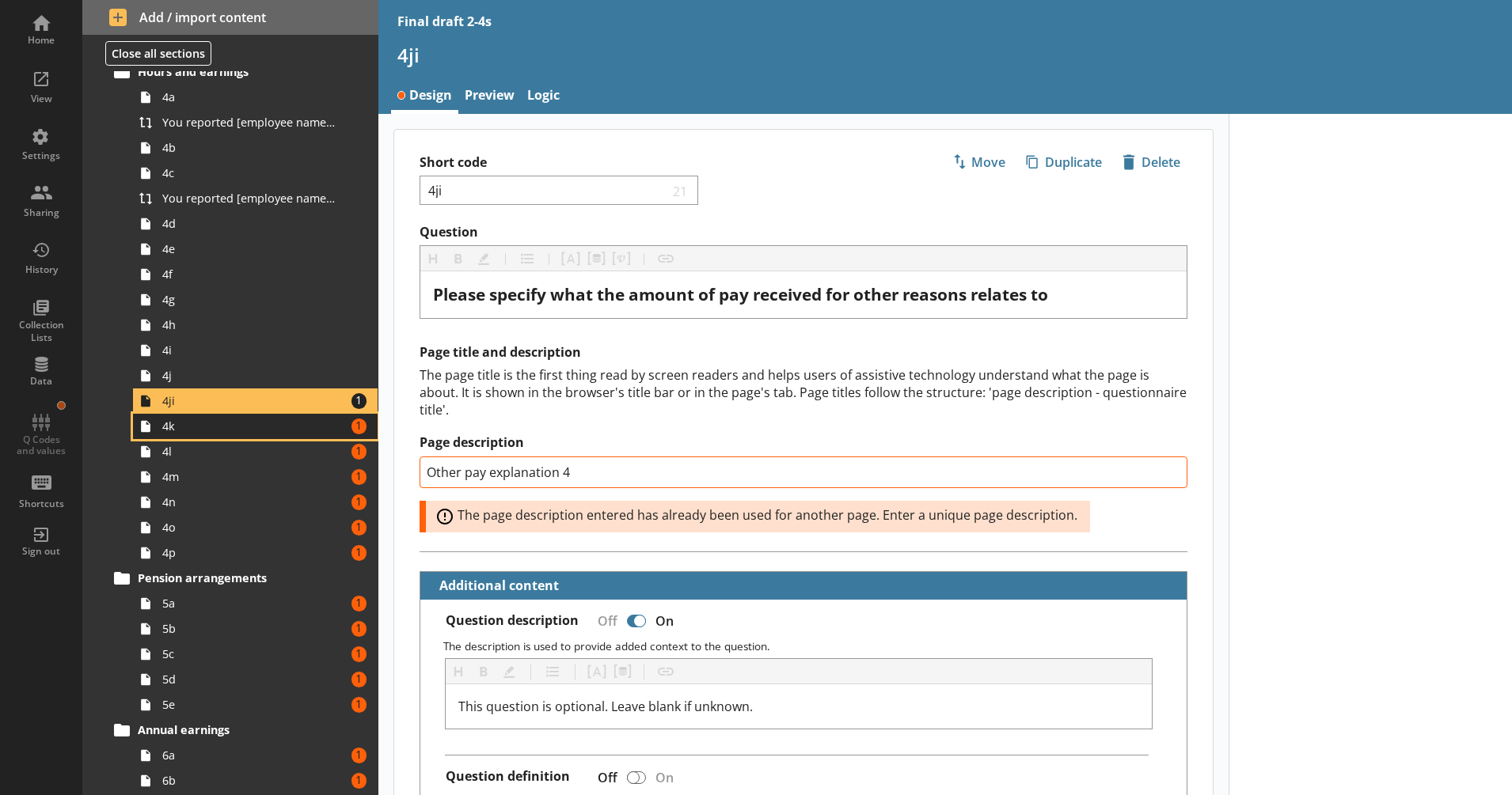
click at [257, 418] on link "4k Amount of errors: 1" at bounding box center [255, 427] width 244 height 25
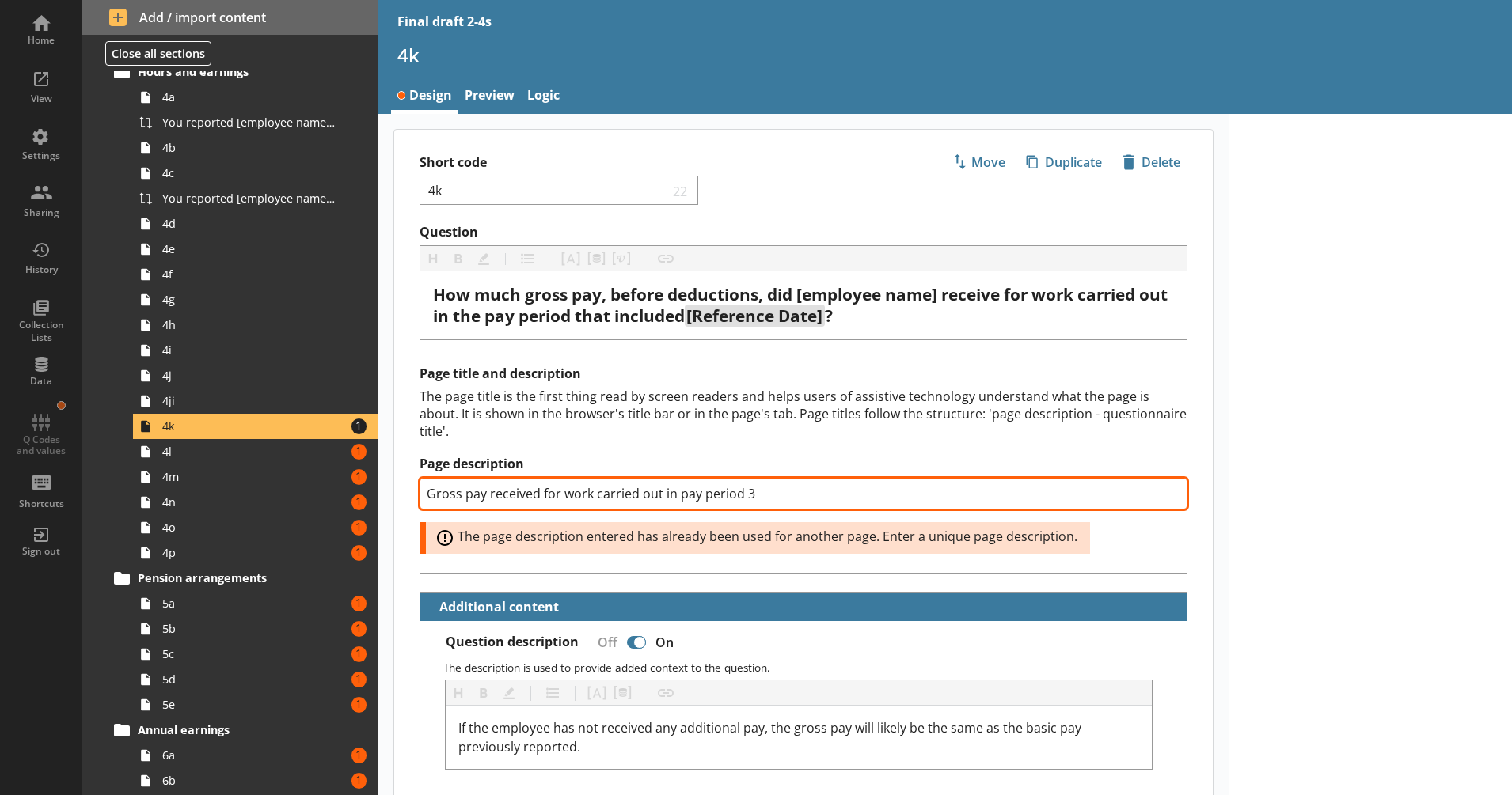
drag, startPoint x: 761, startPoint y: 492, endPoint x: 780, endPoint y: 495, distance: 19.2
click at [780, 495] on input "Gross pay received for work carried out in pay period 3" at bounding box center [804, 493] width 768 height 32
type textarea "x"
type input "Gross pay received for work carried out in pay period 4"
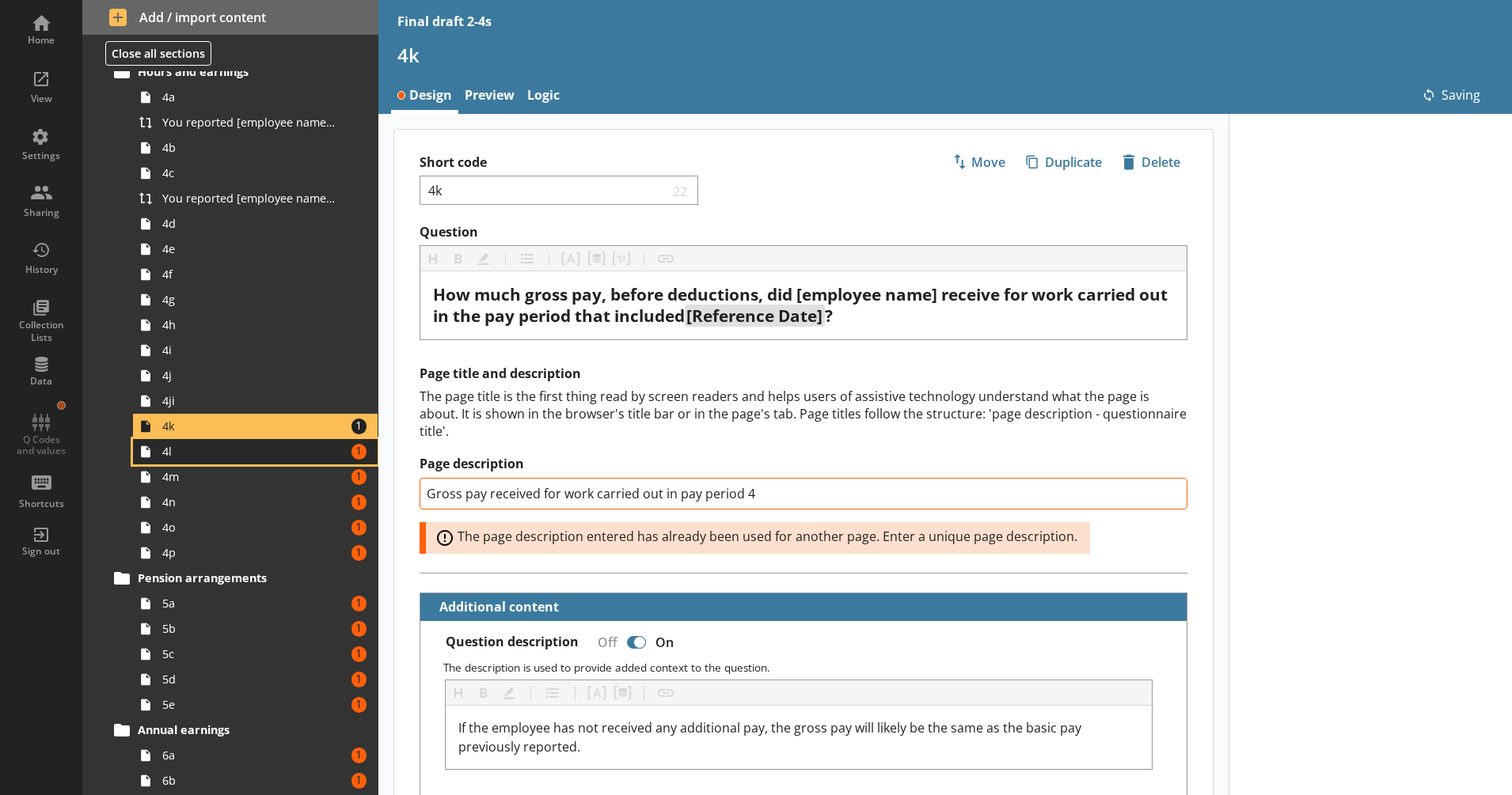
click at [325, 448] on span "4l" at bounding box center [249, 451] width 175 height 15
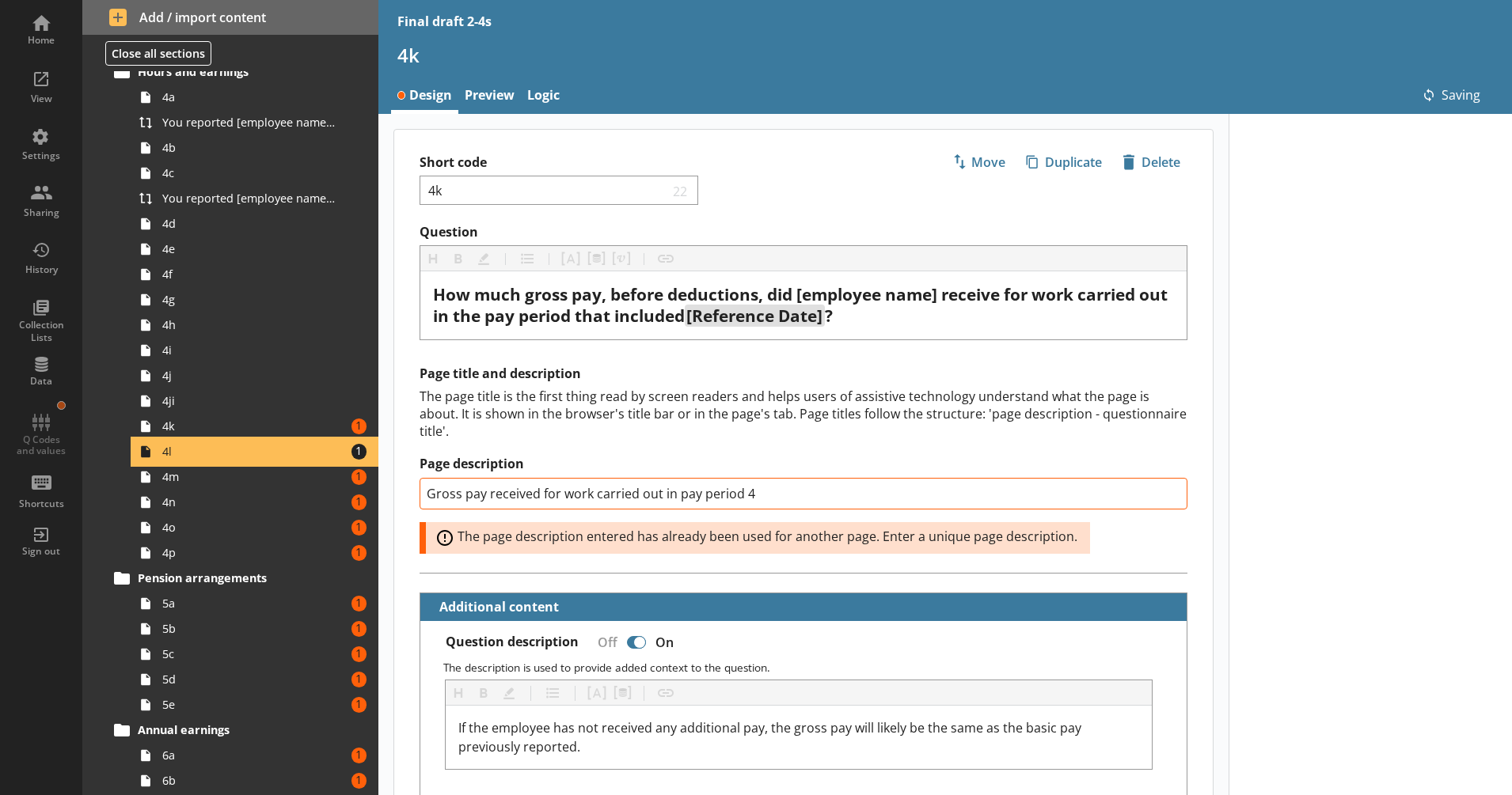
scroll to position [825, 0]
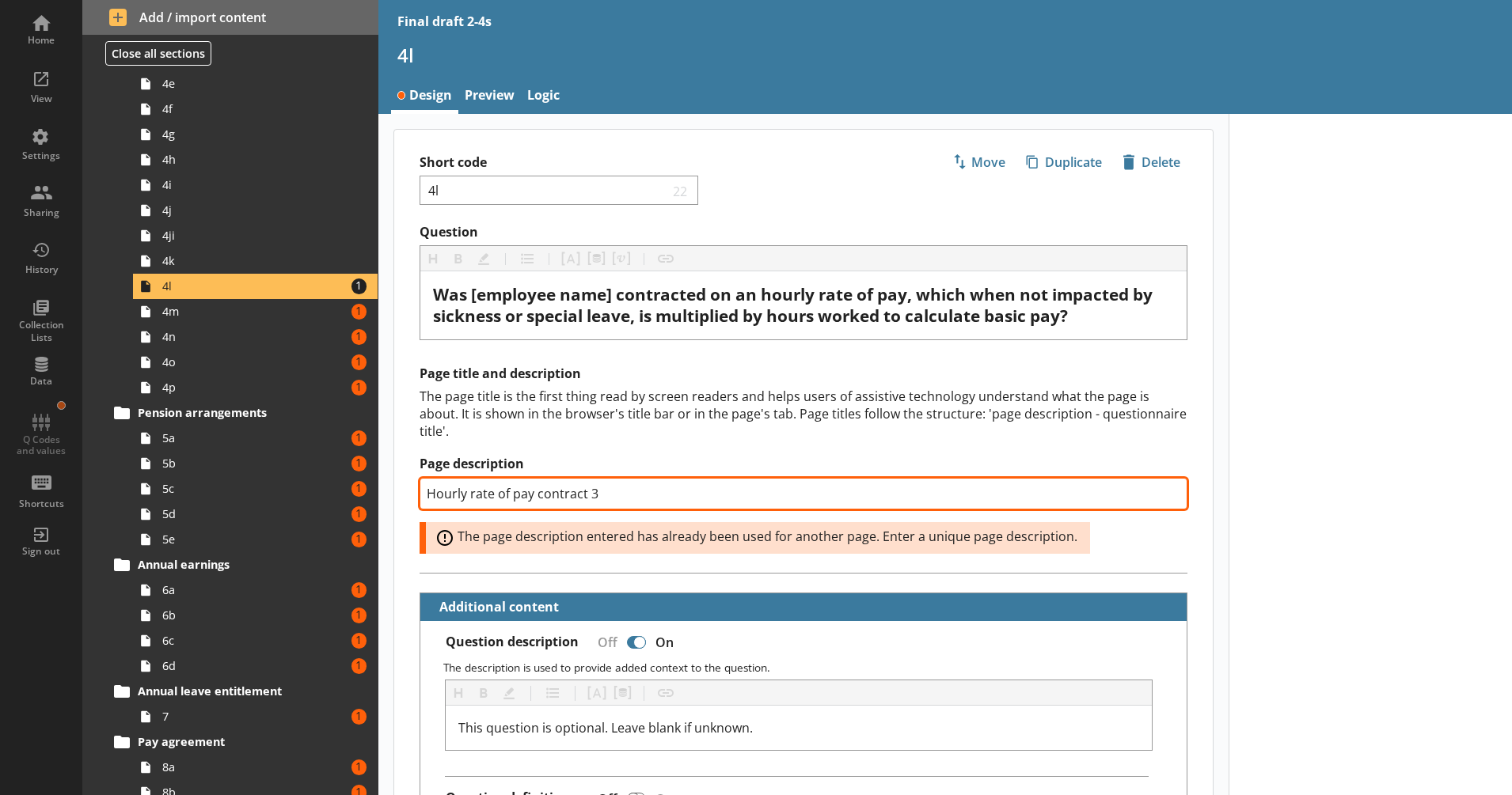
drag, startPoint x: 589, startPoint y: 492, endPoint x: 600, endPoint y: 491, distance: 11.0
click at [600, 491] on input "Hourly rate of pay contract 3" at bounding box center [804, 493] width 768 height 32
type textarea "x"
type input "Hourly rate of pay contract 4"
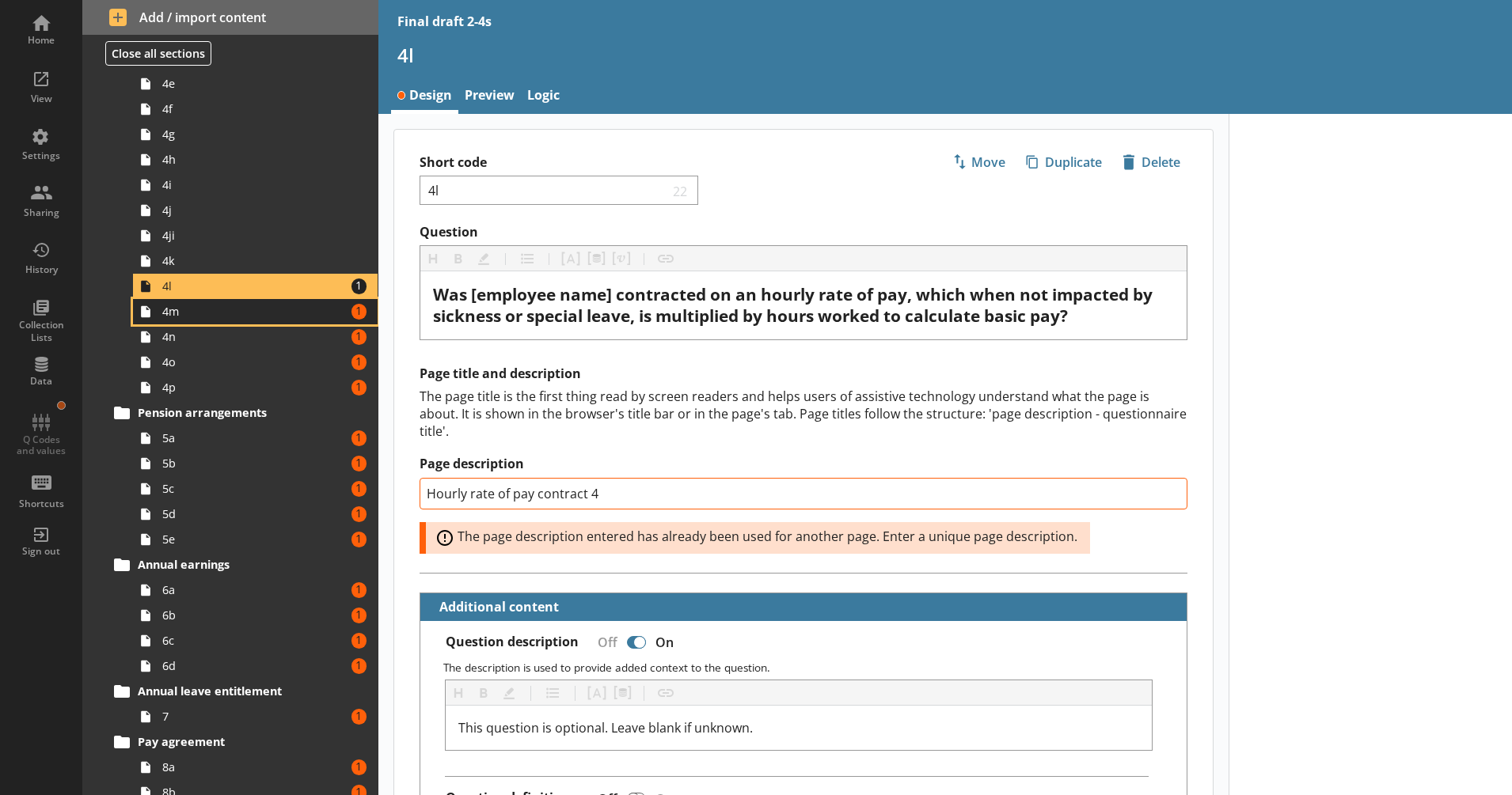
click at [283, 313] on span "4m" at bounding box center [249, 311] width 175 height 15
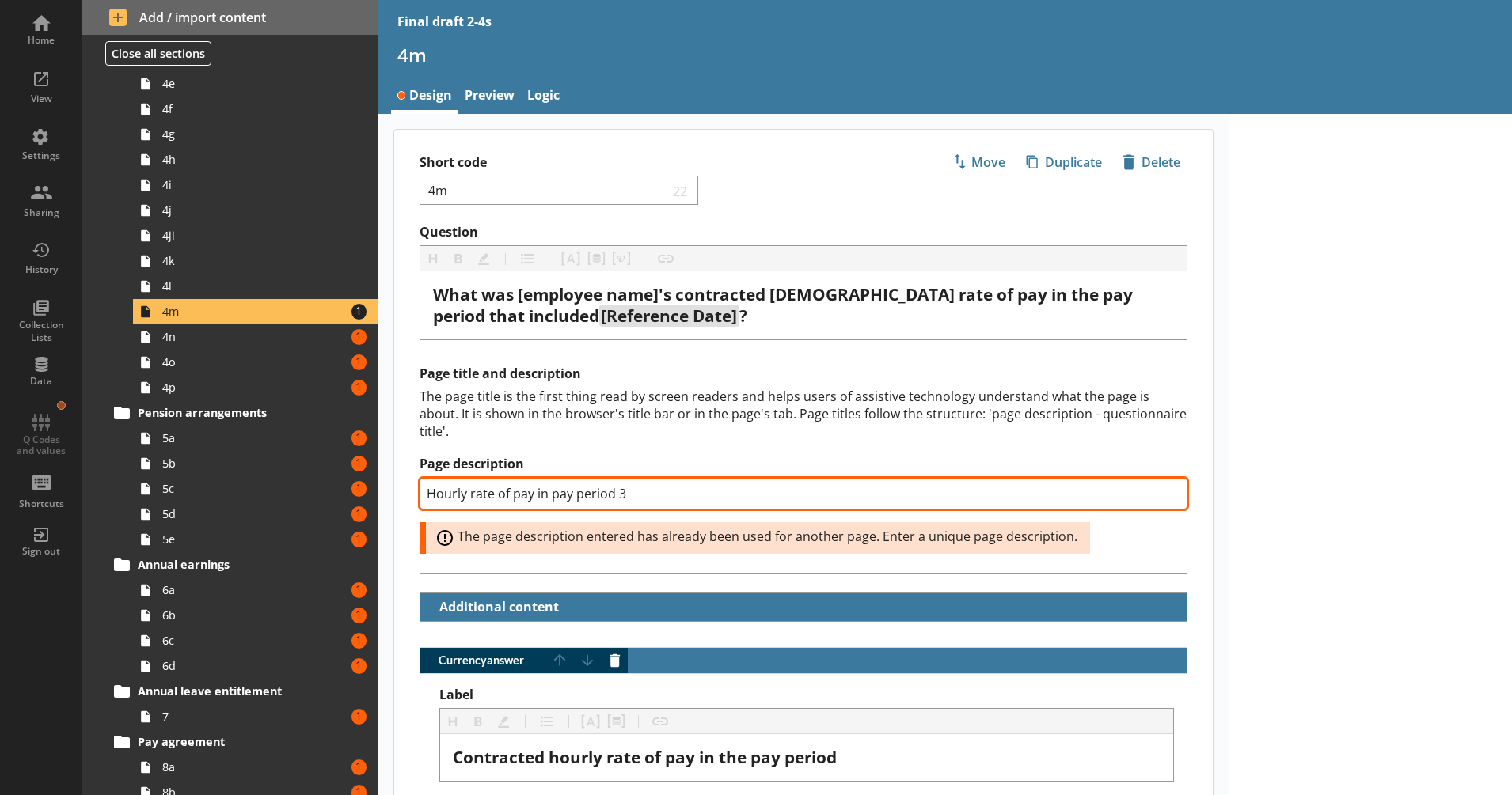
drag, startPoint x: 617, startPoint y: 497, endPoint x: 634, endPoint y: 497, distance: 17.0
click at [634, 497] on input "Hourly rate of pay in pay period 3" at bounding box center [804, 493] width 768 height 32
type textarea "x"
type input "Hourly rate of pay in pay period 4"
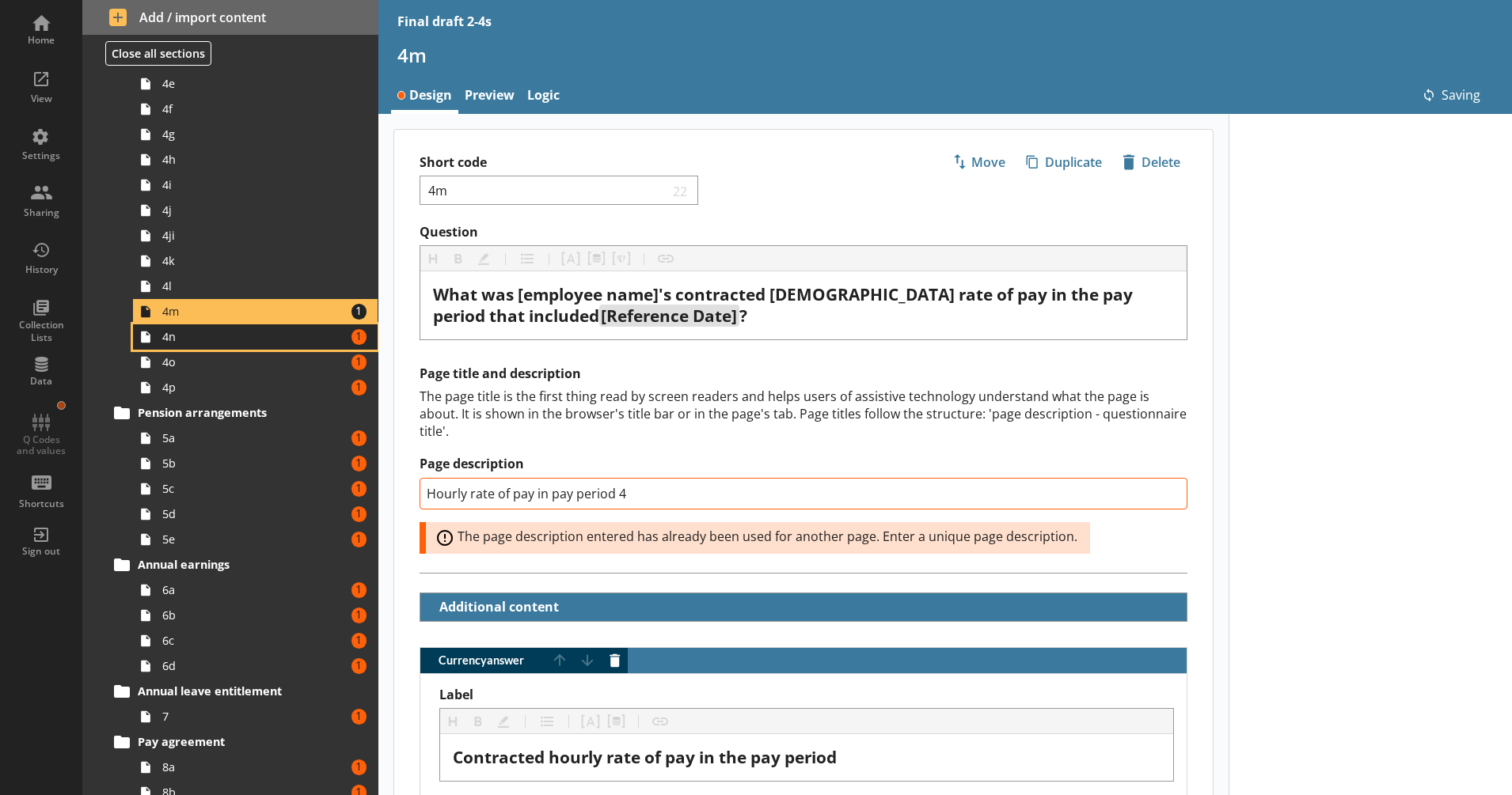
click at [293, 336] on span "4n" at bounding box center [249, 336] width 175 height 15
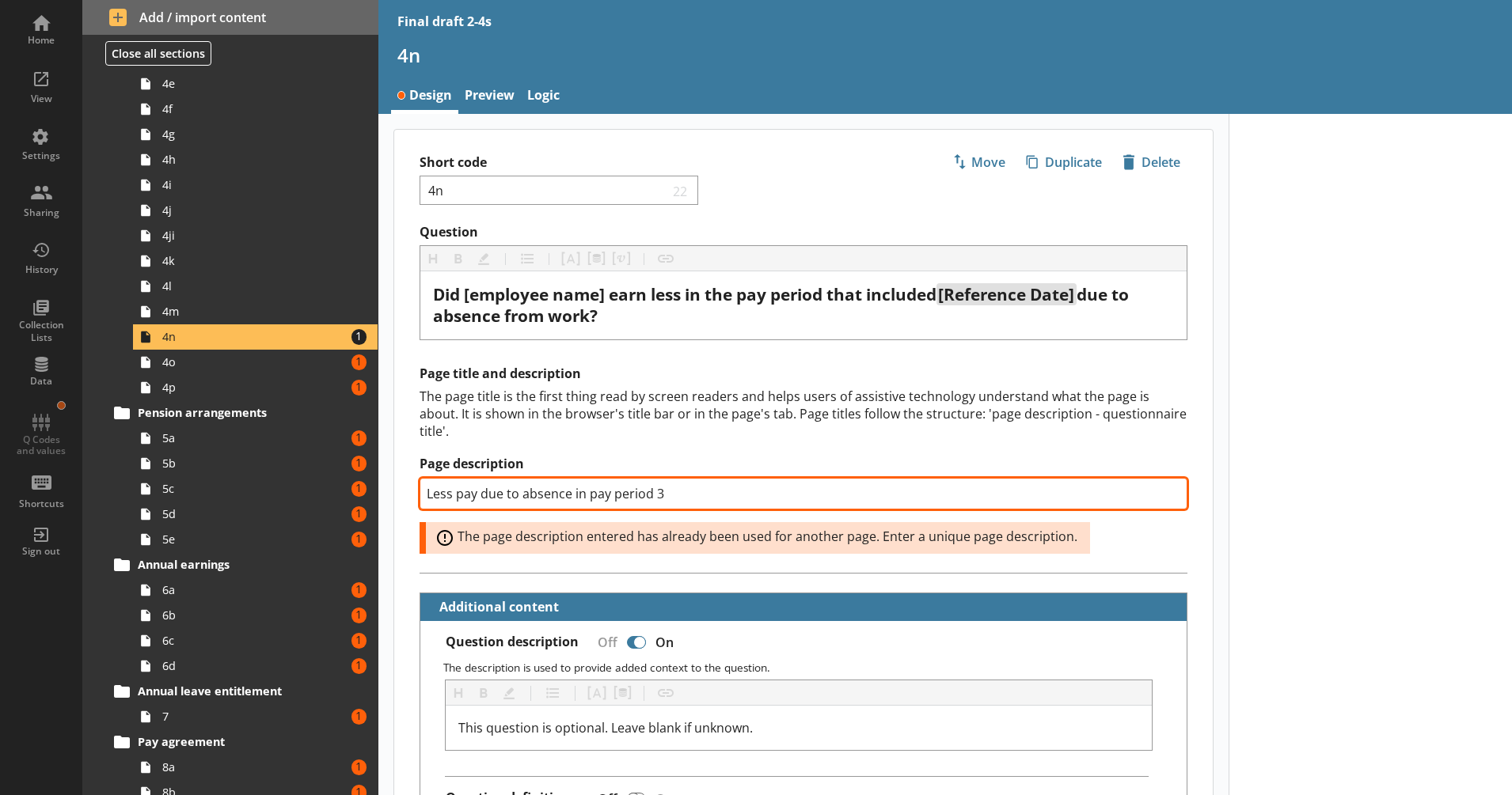
drag, startPoint x: 656, startPoint y: 495, endPoint x: 677, endPoint y: 495, distance: 21.0
click at [677, 495] on input "Less pay due to absence in pay period 3" at bounding box center [804, 493] width 768 height 32
type textarea "x"
type input "Less pay due to absence in pay period 4"
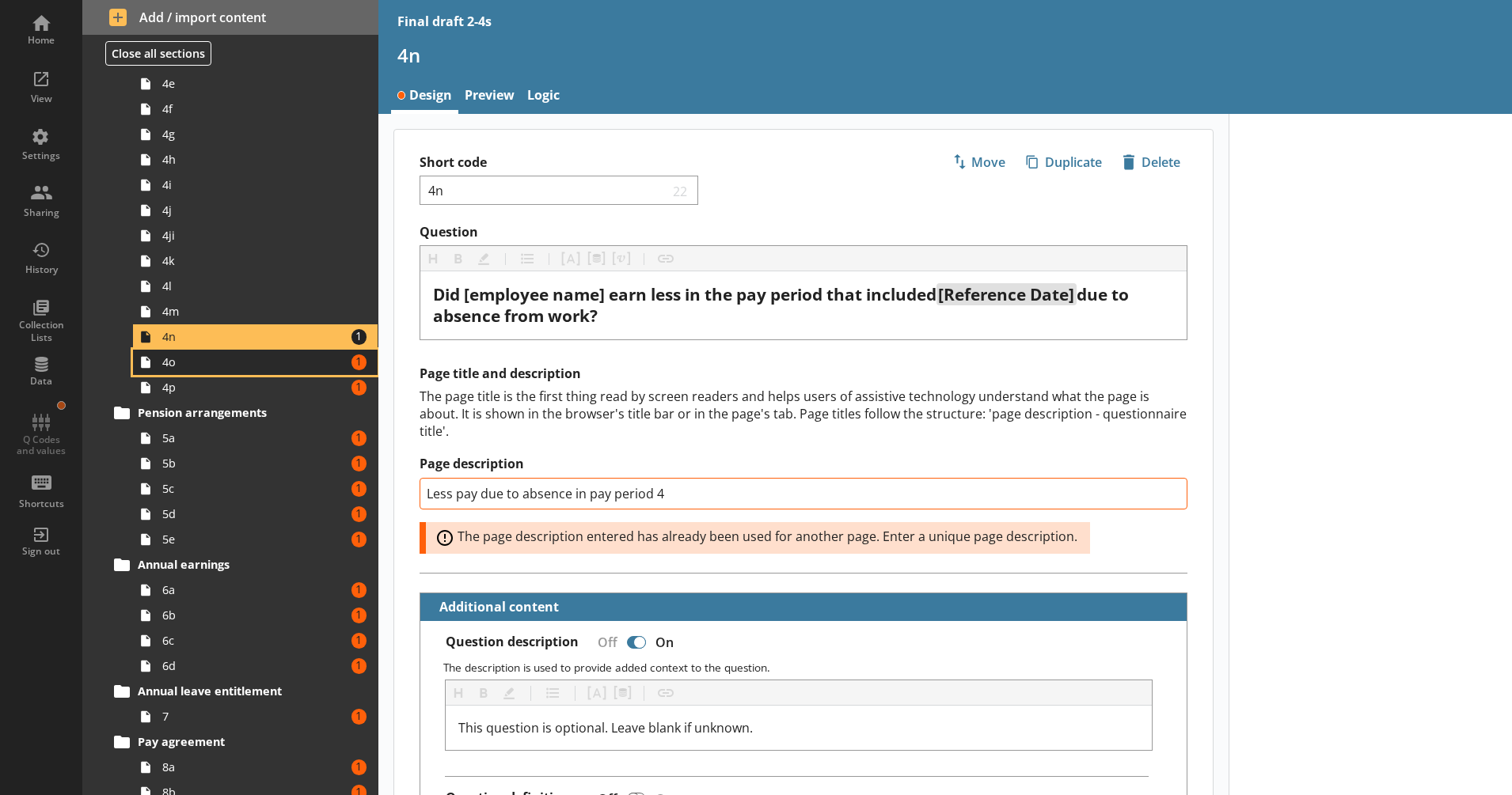
click at [270, 374] on link "4o Amount of errors: 1" at bounding box center [255, 363] width 244 height 25
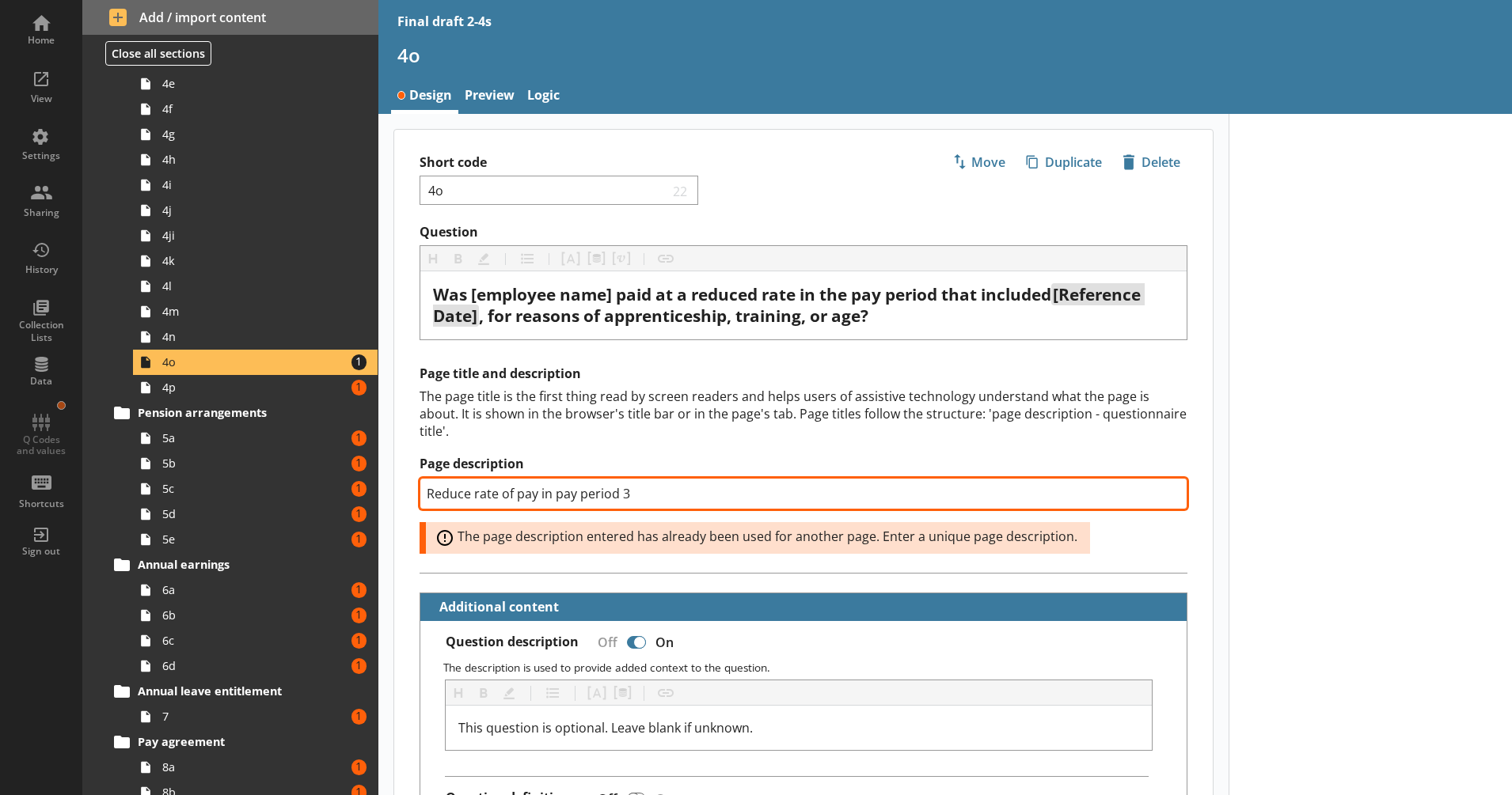
drag, startPoint x: 623, startPoint y: 490, endPoint x: 524, endPoint y: 457, distance: 104.4
click at [638, 495] on input "Reduce rate of pay in pay period 3" at bounding box center [804, 493] width 768 height 32
type textarea "x"
type input "Reduce rate of pay in pay period 4"
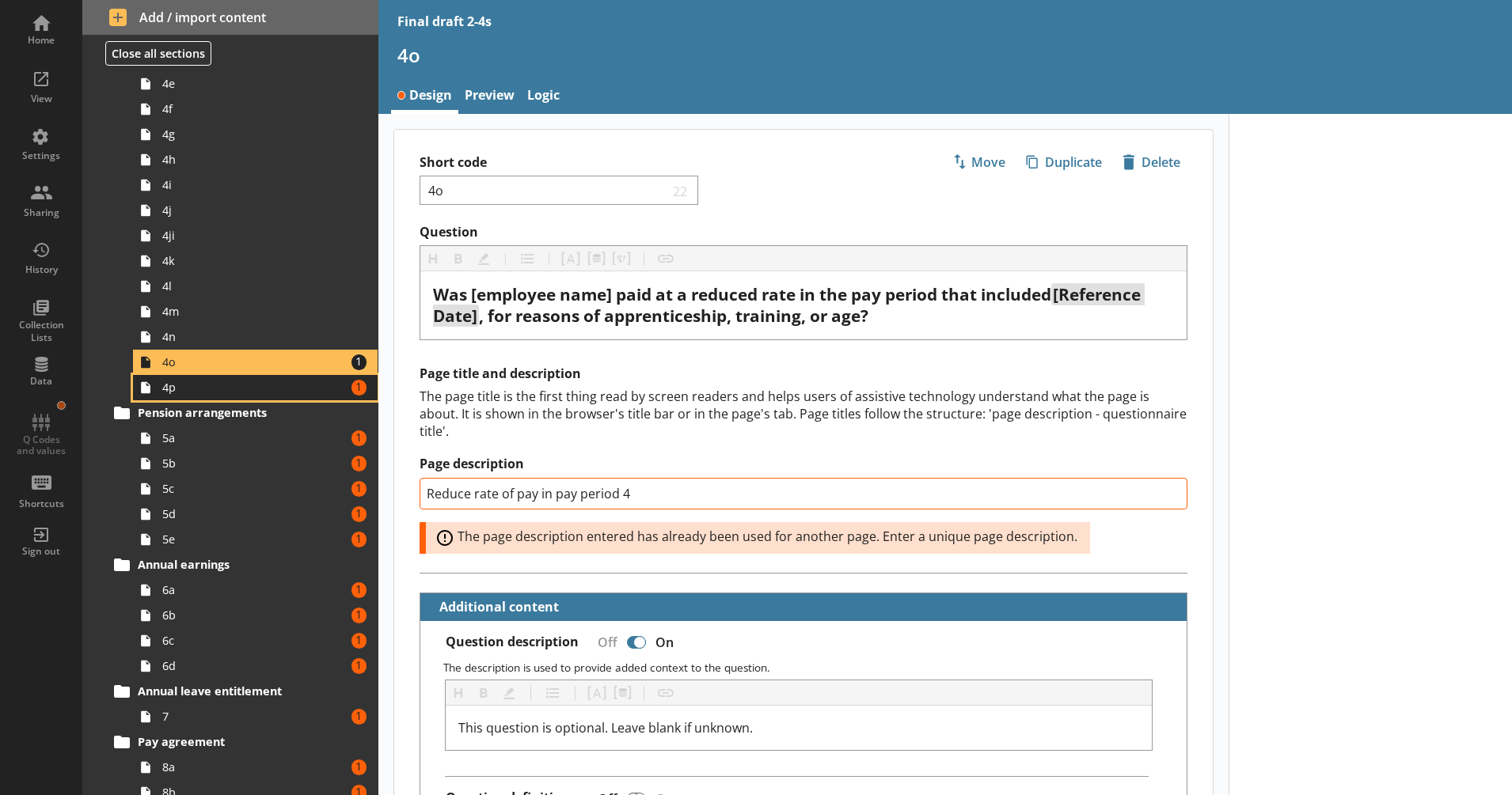
click at [299, 389] on span "4p" at bounding box center [249, 387] width 175 height 15
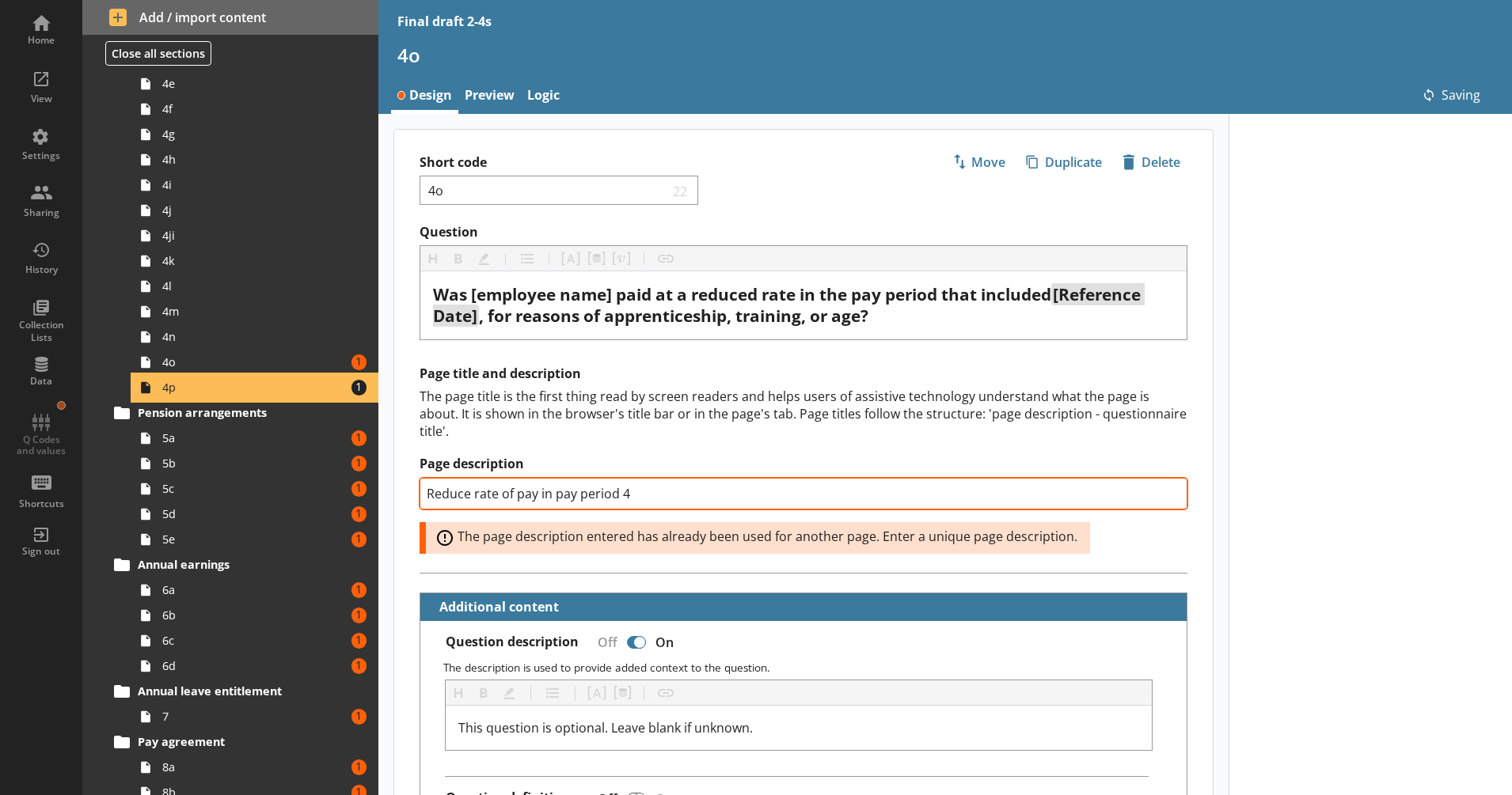
type textarea "x"
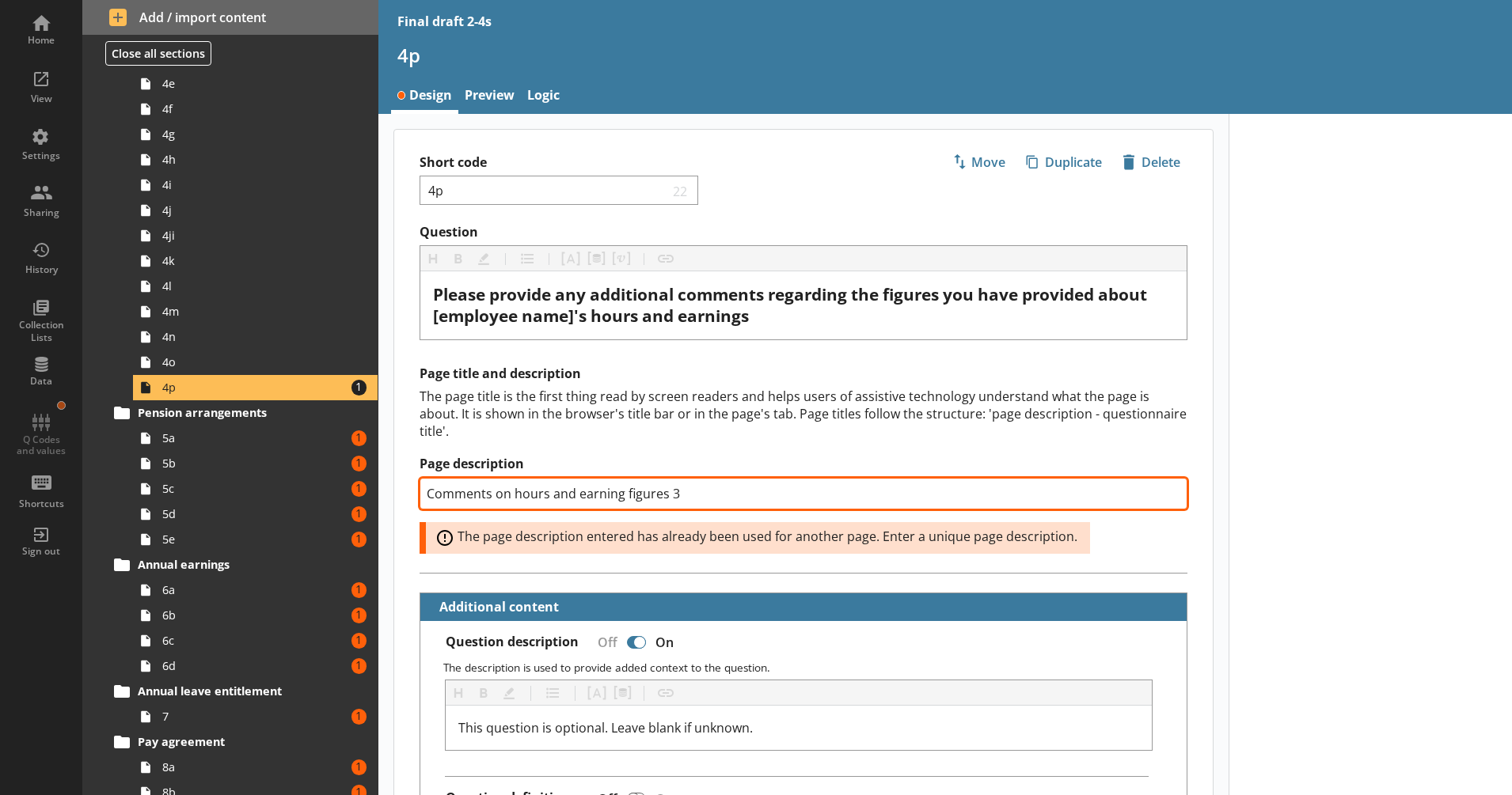
drag, startPoint x: 670, startPoint y: 492, endPoint x: 681, endPoint y: 492, distance: 11.0
click at [681, 492] on input "Comments on hours and earning figures 3" at bounding box center [804, 493] width 768 height 32
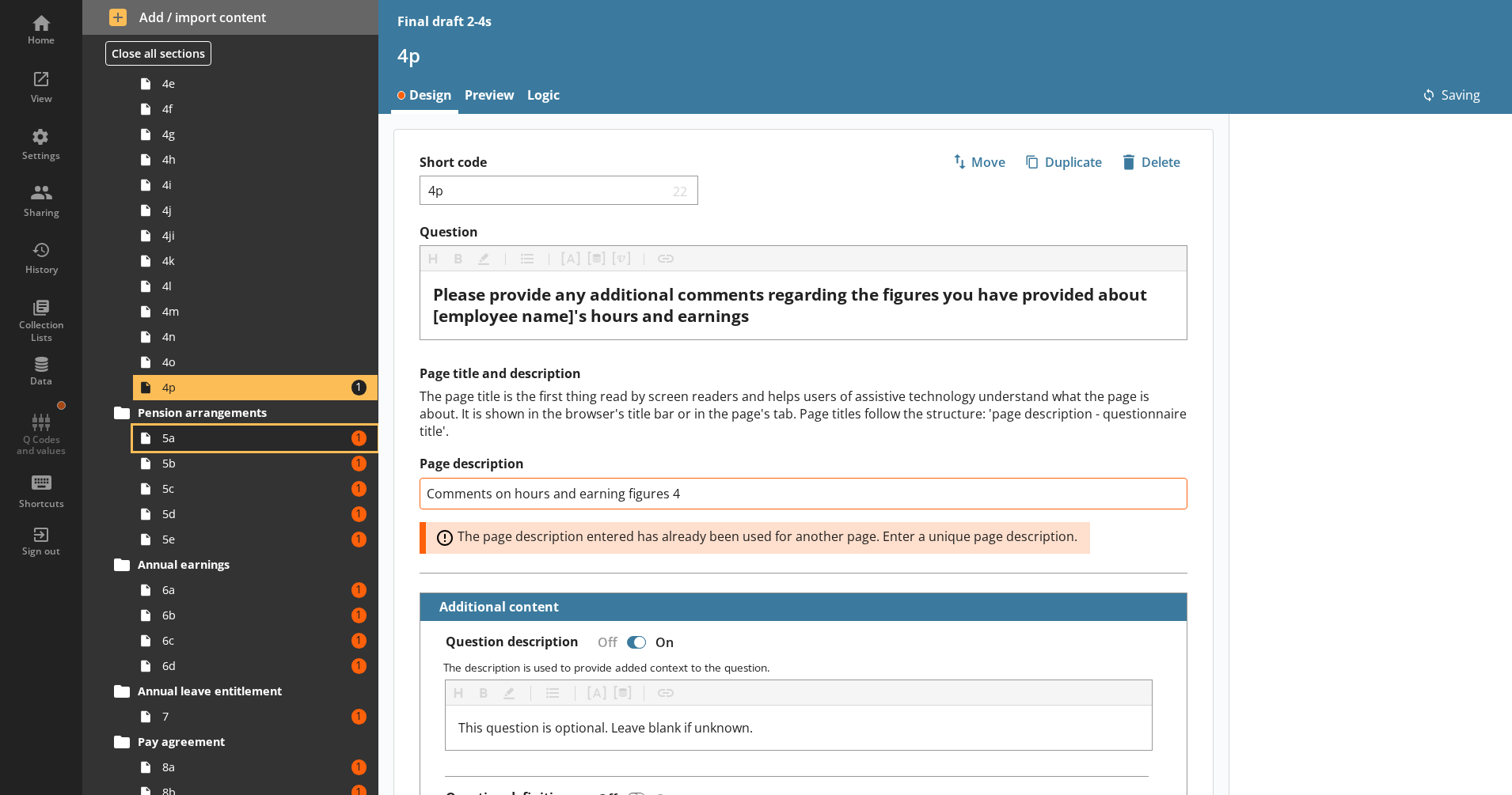
click at [221, 438] on span "5a" at bounding box center [249, 438] width 175 height 15
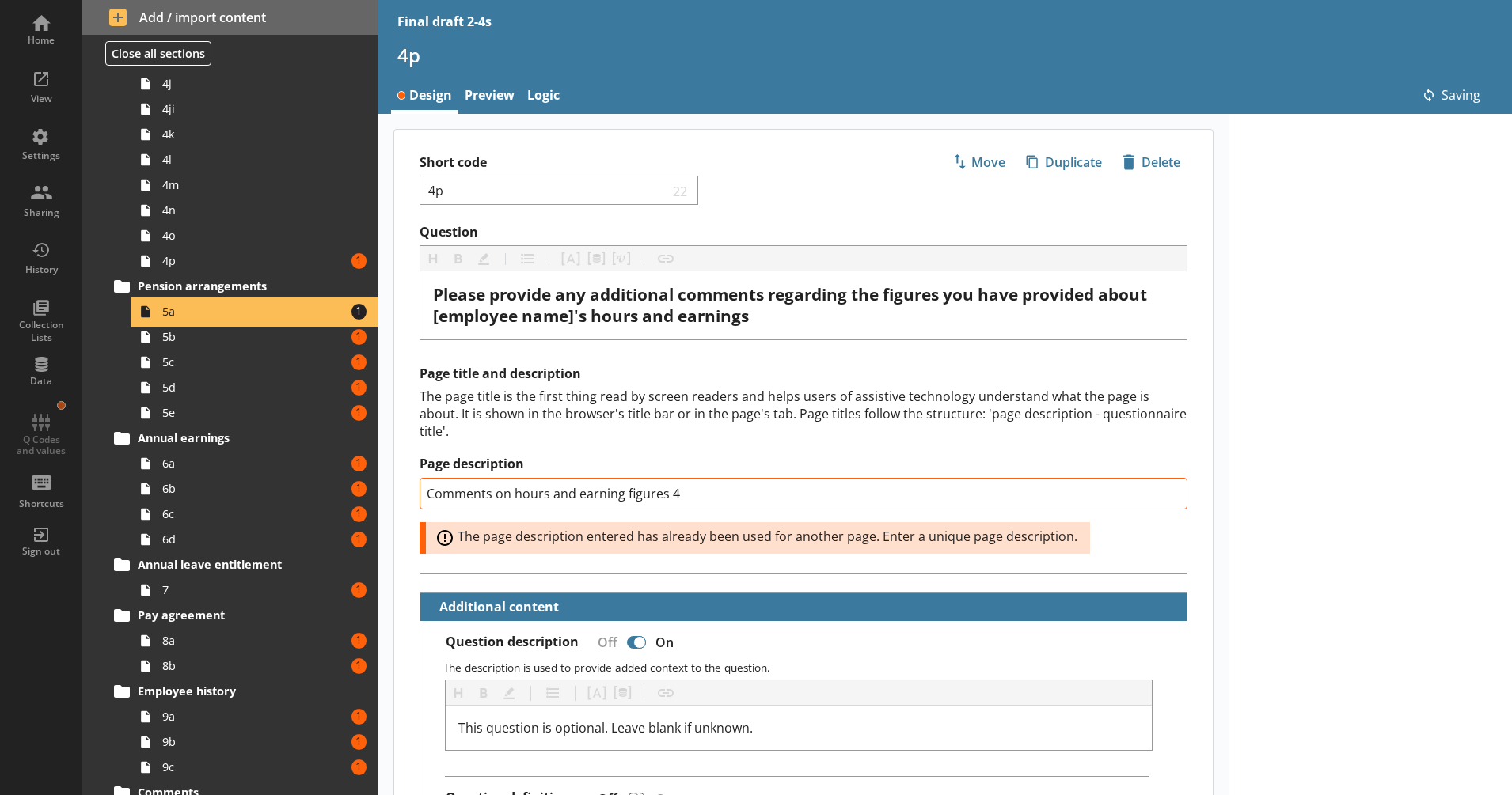
scroll to position [989, 0]
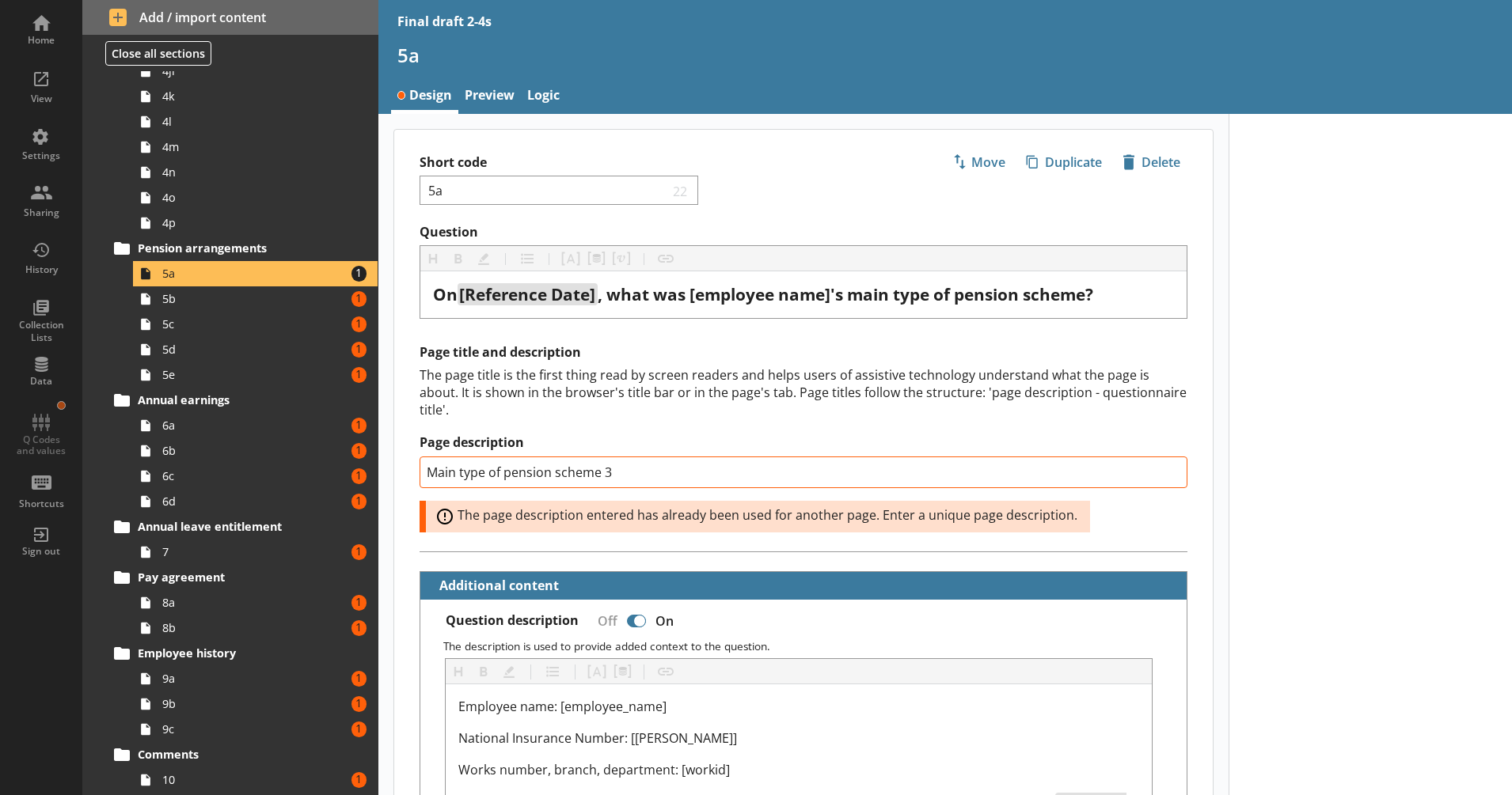
click at [674, 491] on div "Page description Main type of pension scheme 3 Error: The page description ente…" at bounding box center [804, 483] width 768 height 98
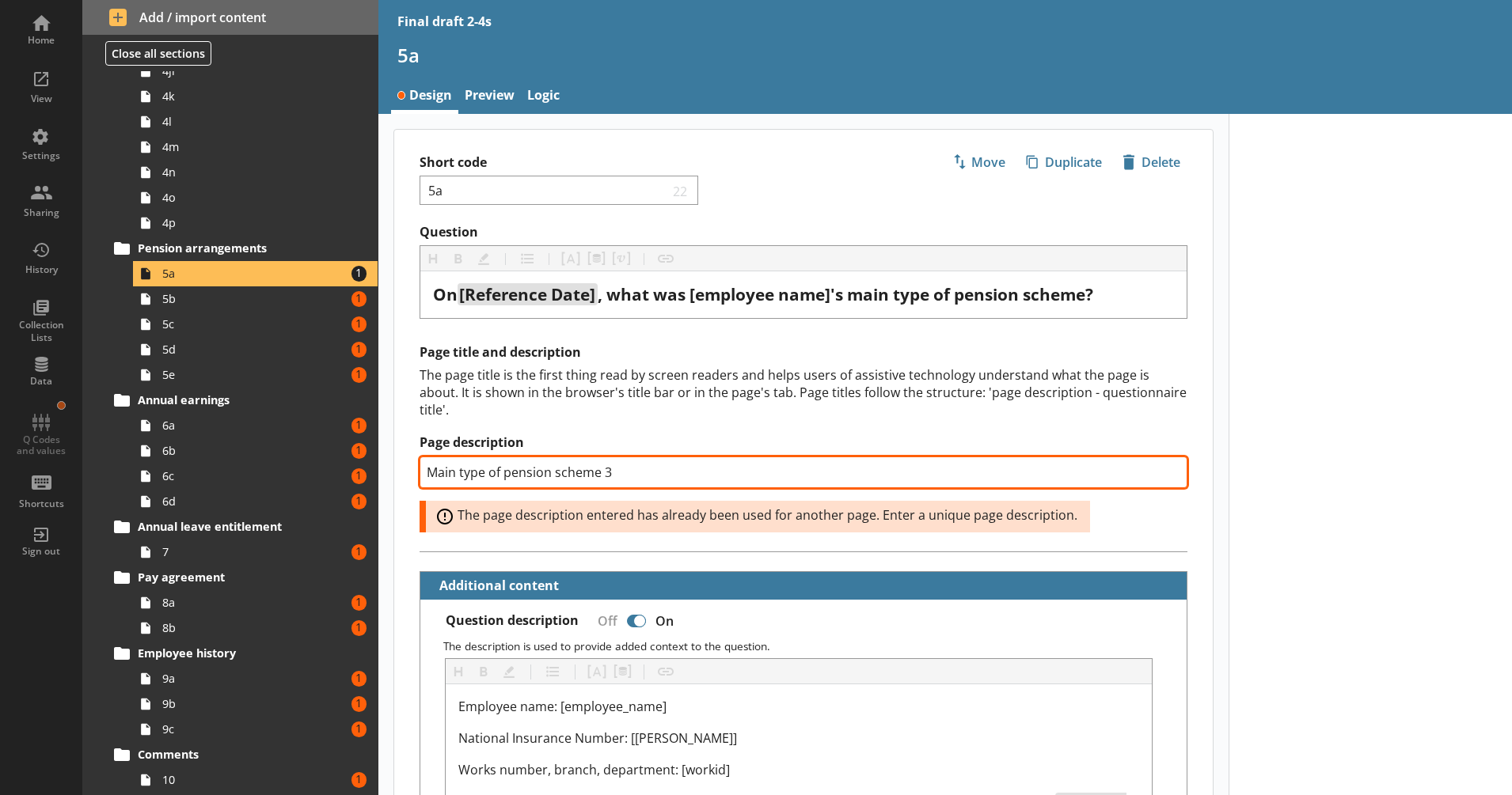
drag, startPoint x: 604, startPoint y: 469, endPoint x: 617, endPoint y: 471, distance: 13.2
click at [617, 471] on input "Main type of pension scheme 3" at bounding box center [804, 472] width 768 height 32
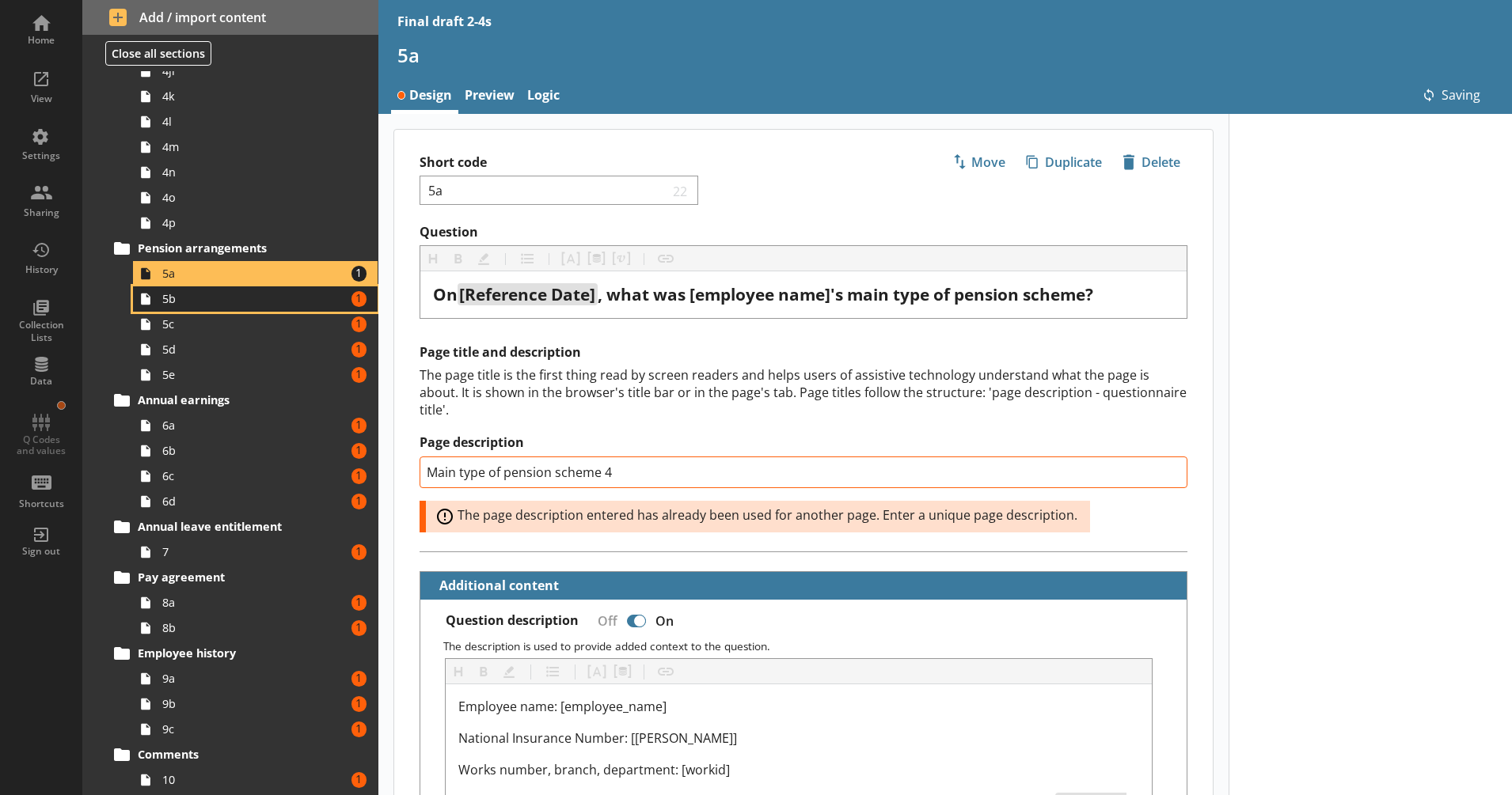
click at [274, 300] on span "5b" at bounding box center [249, 298] width 175 height 15
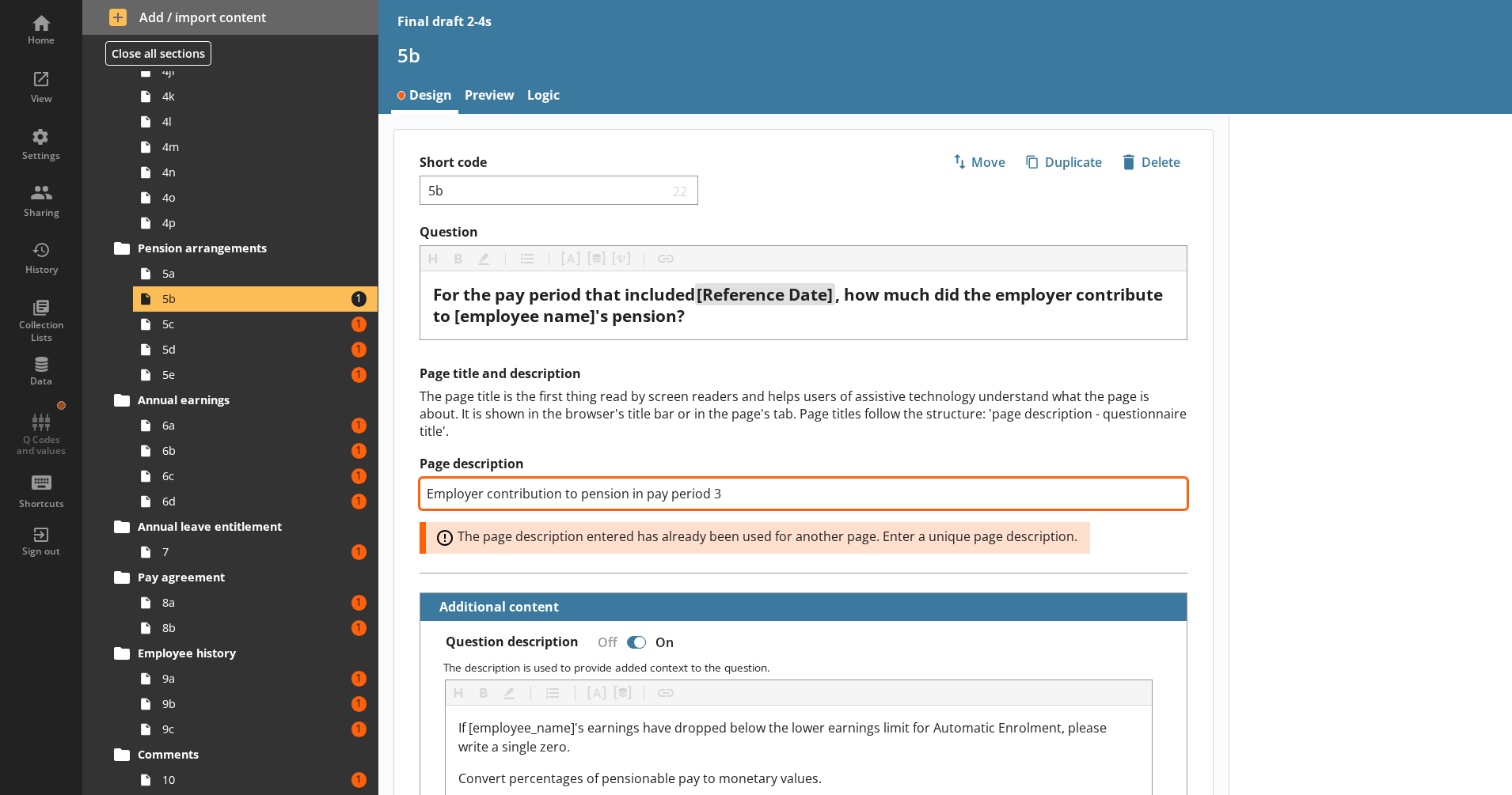
drag, startPoint x: 708, startPoint y: 495, endPoint x: 737, endPoint y: 496, distance: 29.0
click at [756, 497] on input "Employer contribution to pension in pay period 3" at bounding box center [804, 493] width 768 height 32
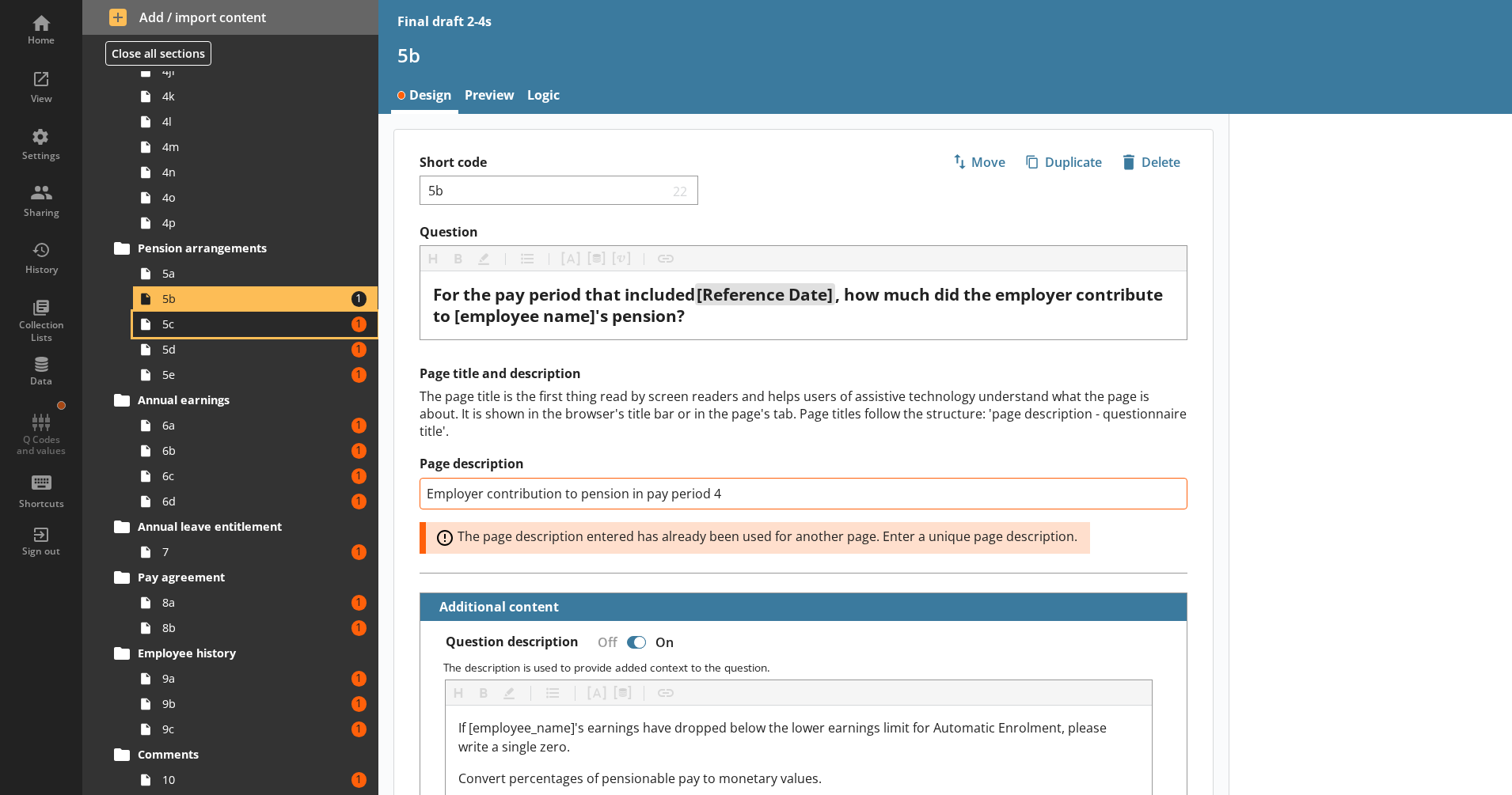
click at [290, 327] on span "5c" at bounding box center [249, 324] width 175 height 15
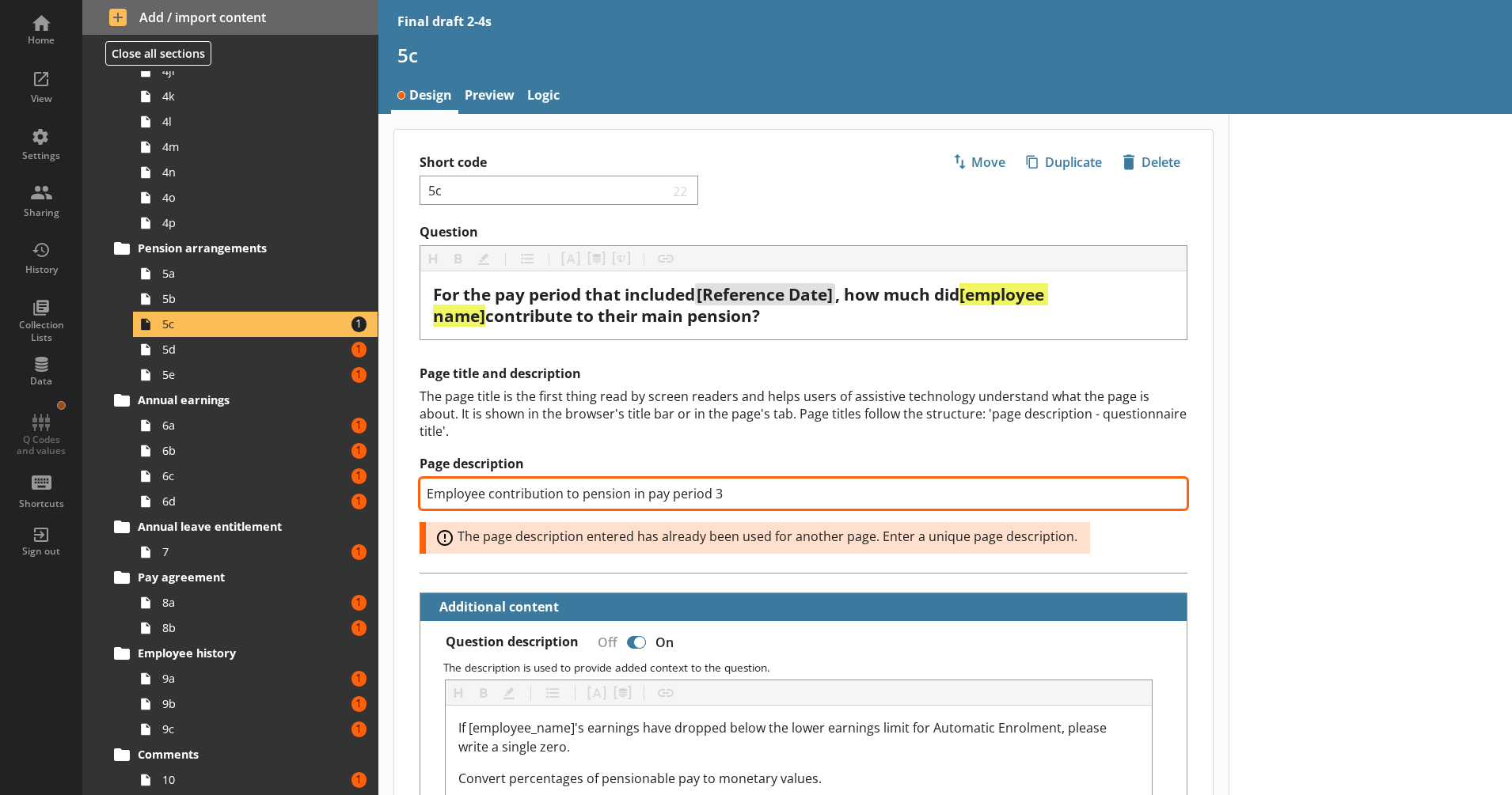
drag, startPoint x: 708, startPoint y: 490, endPoint x: 738, endPoint y: 494, distance: 30.3
click at [738, 494] on input "Employee contribution to pension in pay period 3" at bounding box center [804, 493] width 768 height 32
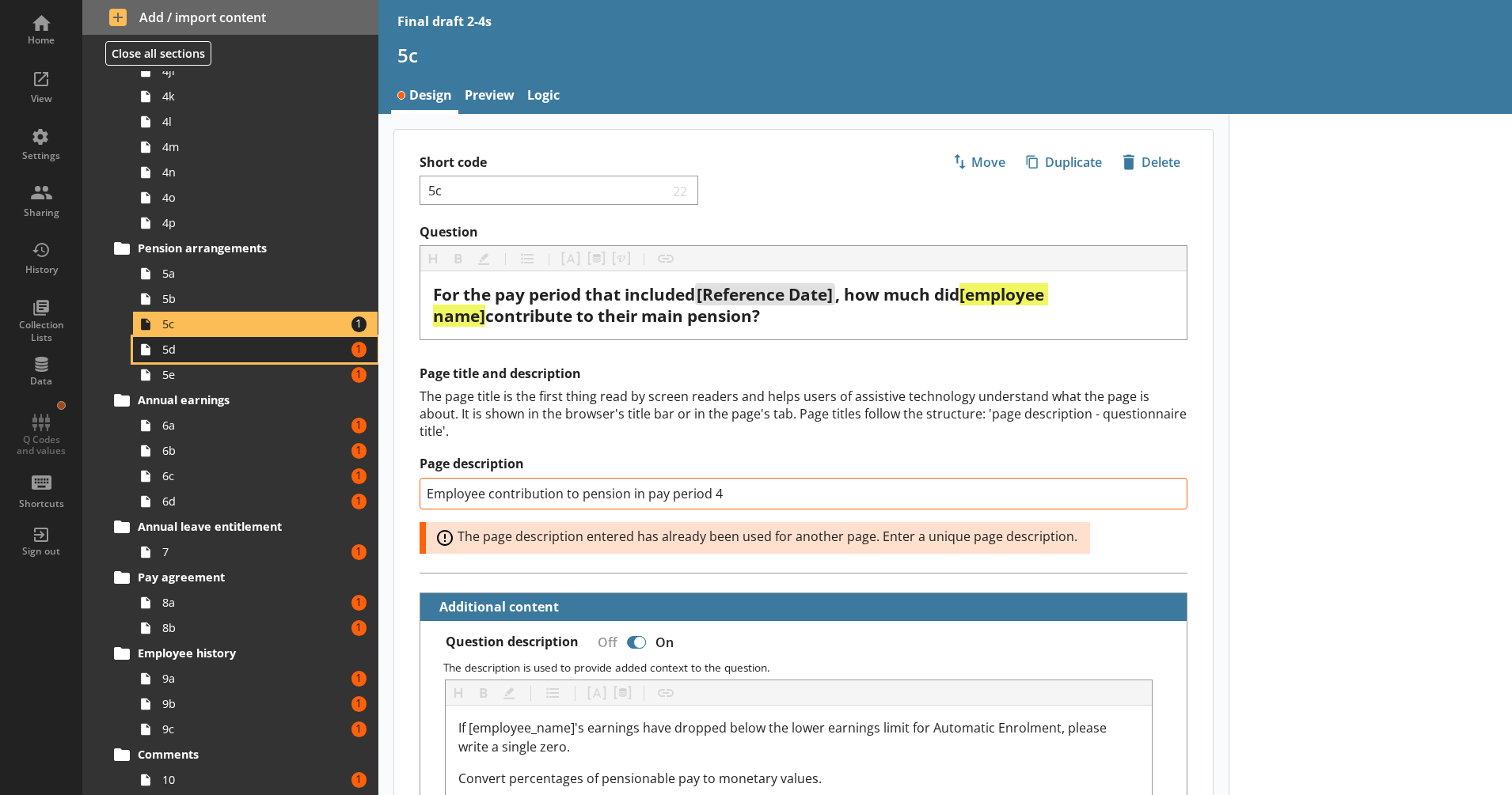
click at [273, 345] on span "5d" at bounding box center [249, 349] width 175 height 15
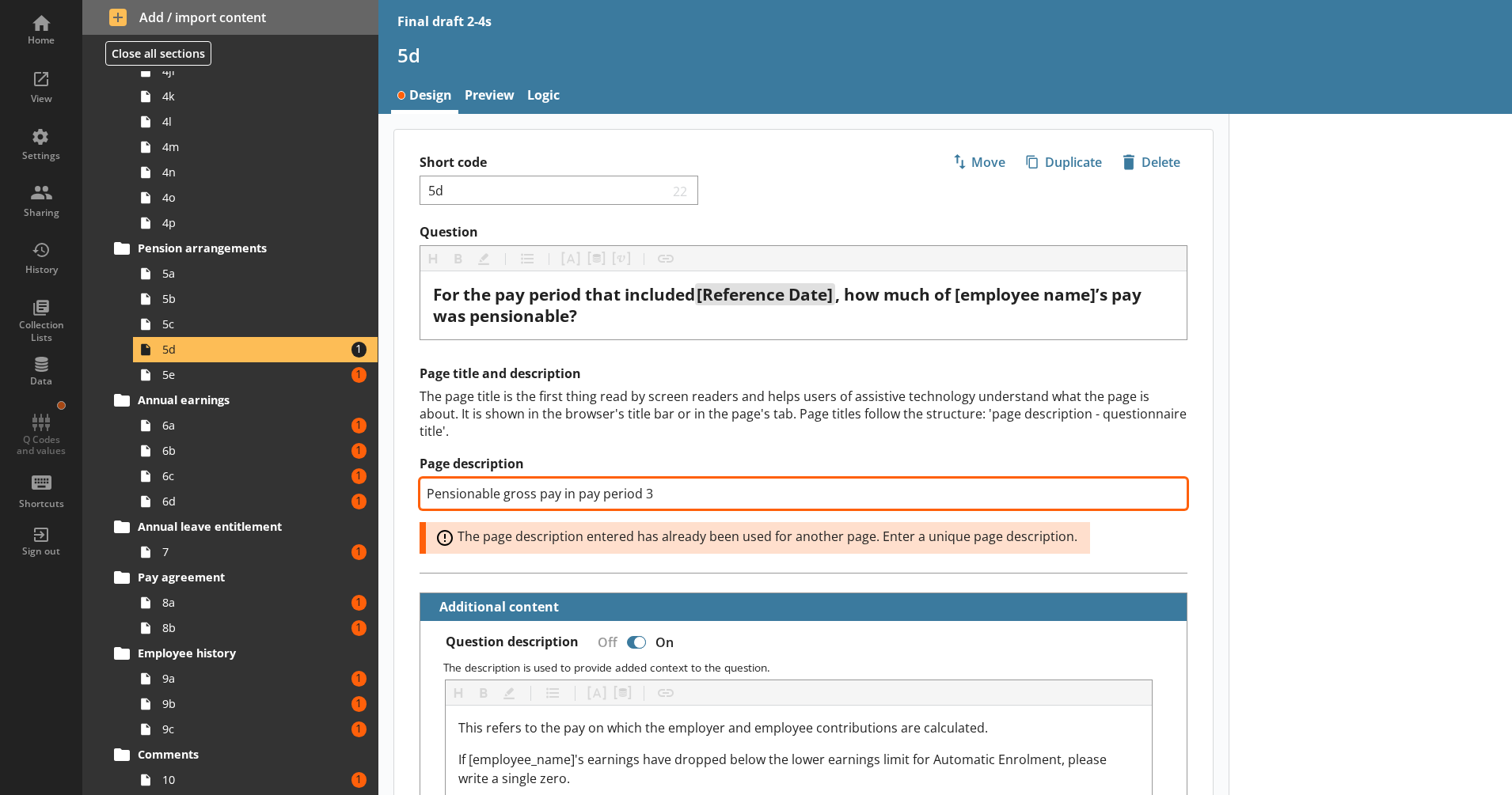
drag, startPoint x: 642, startPoint y: 488, endPoint x: 672, endPoint y: 496, distance: 31.0
click at [672, 496] on input "Pensionable gross pay in pay period 3" at bounding box center [804, 493] width 768 height 32
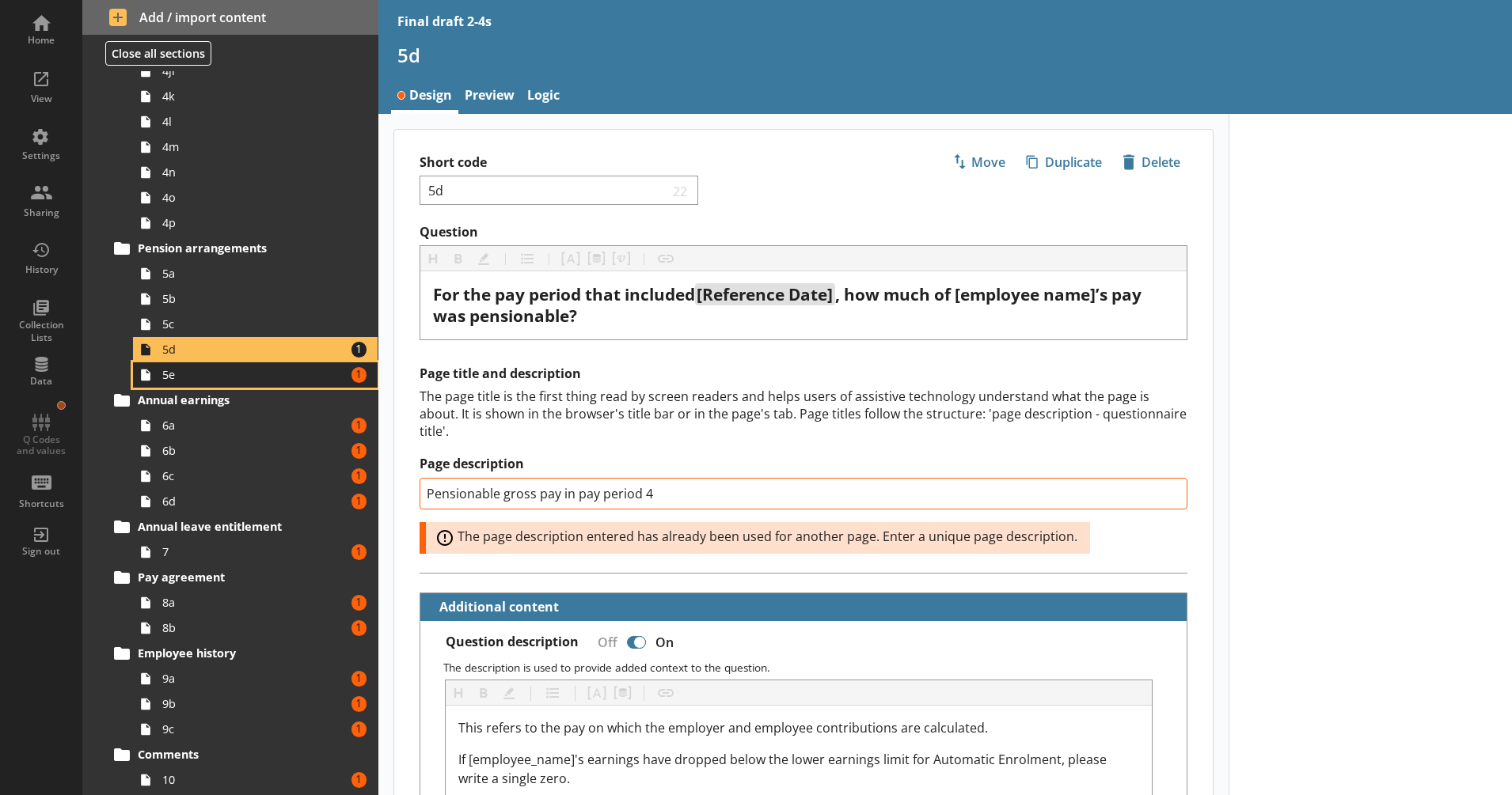
click at [299, 374] on span "5e" at bounding box center [249, 374] width 175 height 15
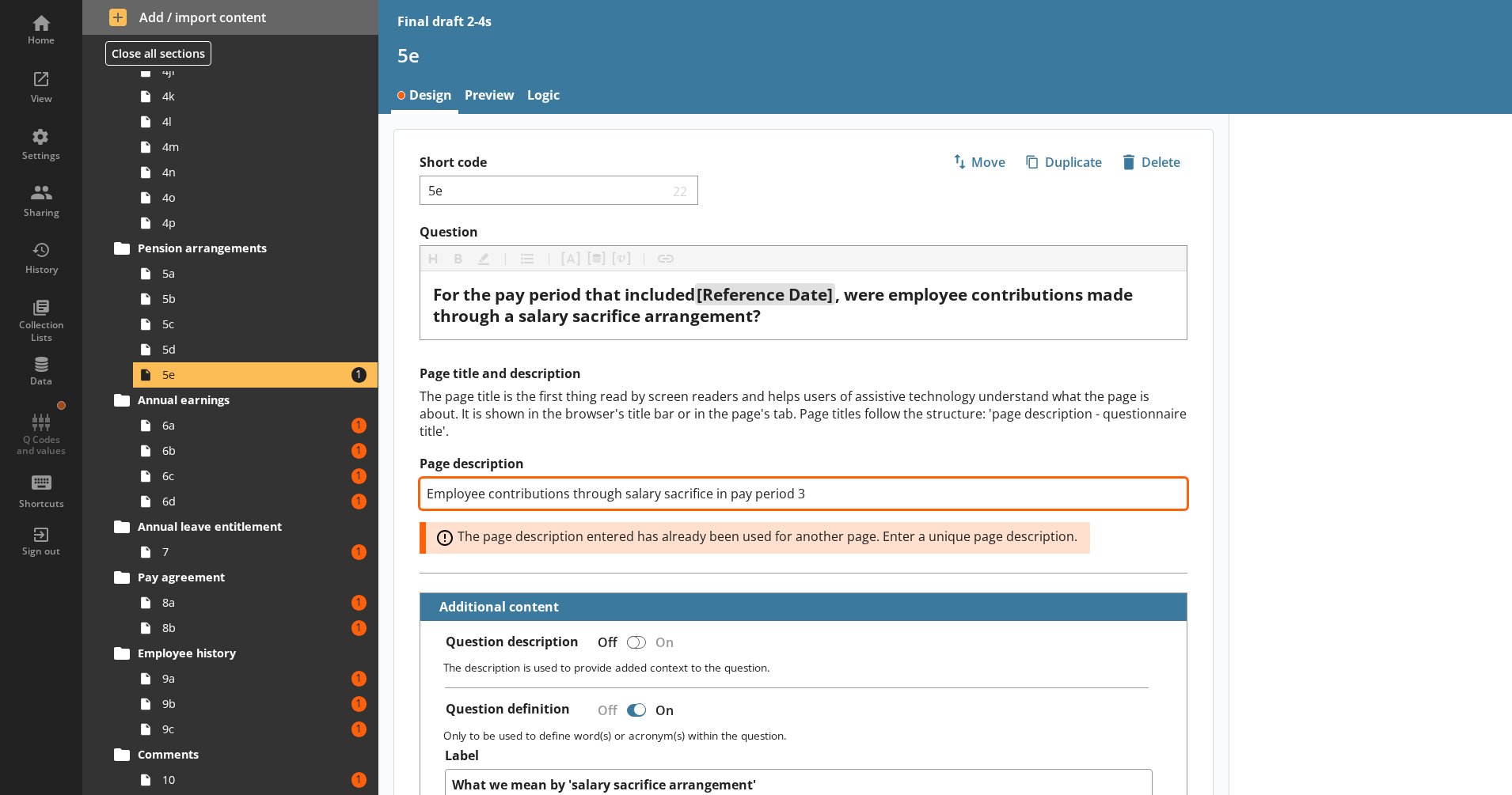
drag, startPoint x: 792, startPoint y: 492, endPoint x: 669, endPoint y: 480, distance: 123.6
click at [833, 497] on input "Employee contributions through salary sacrifice in pay period 3" at bounding box center [804, 493] width 768 height 32
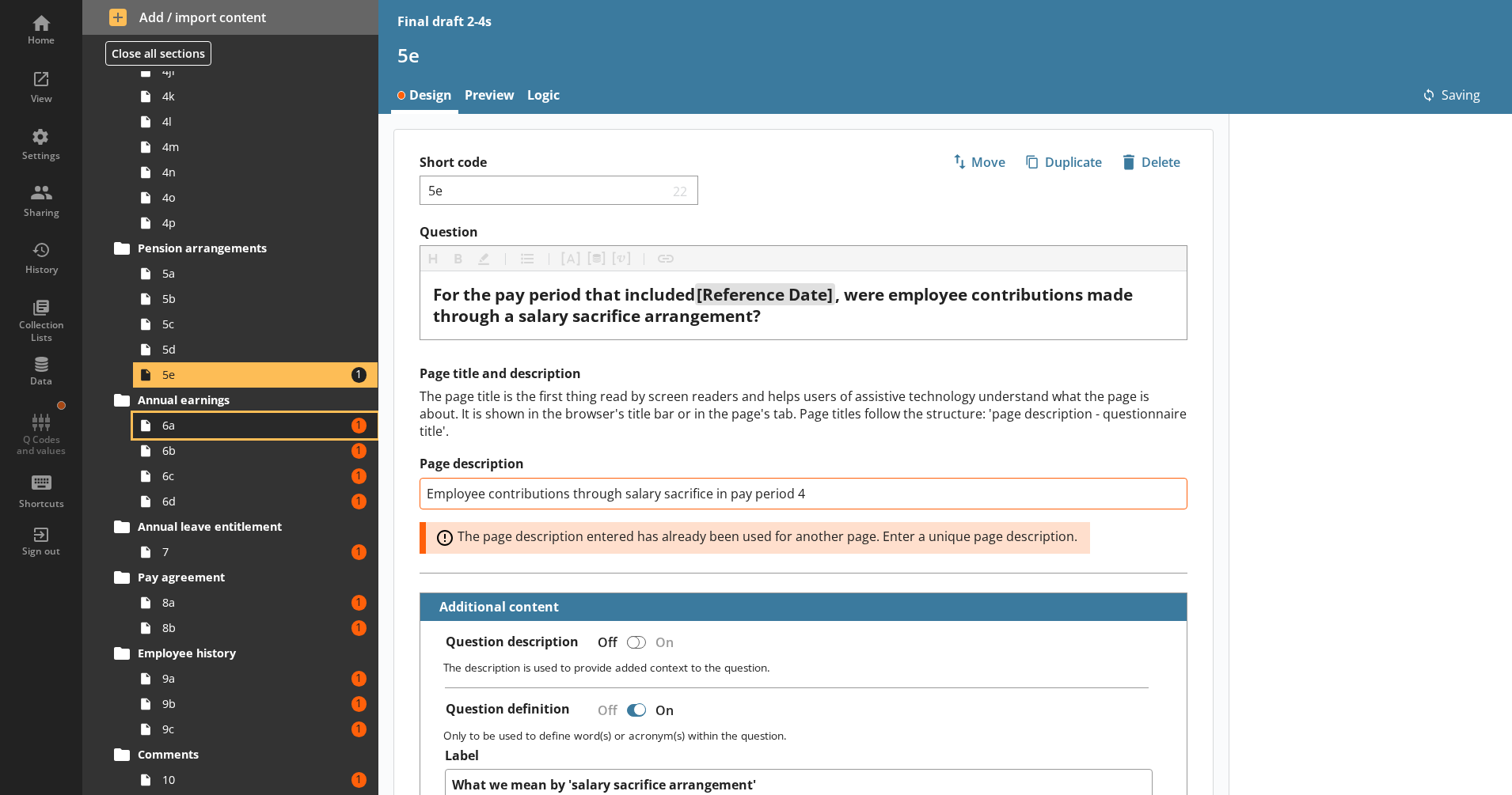
click at [307, 423] on span "6a" at bounding box center [249, 425] width 175 height 15
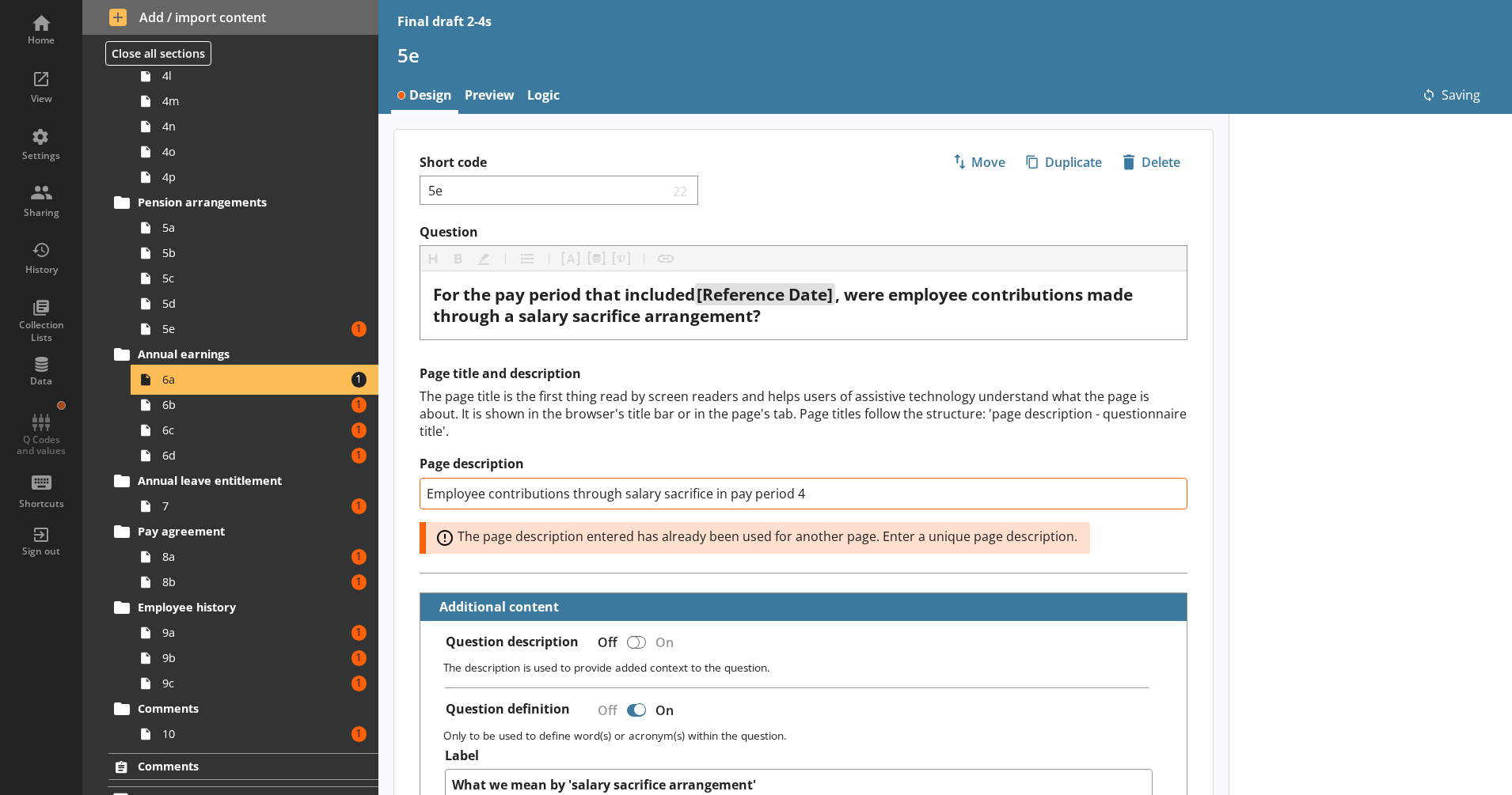
scroll to position [1059, 0]
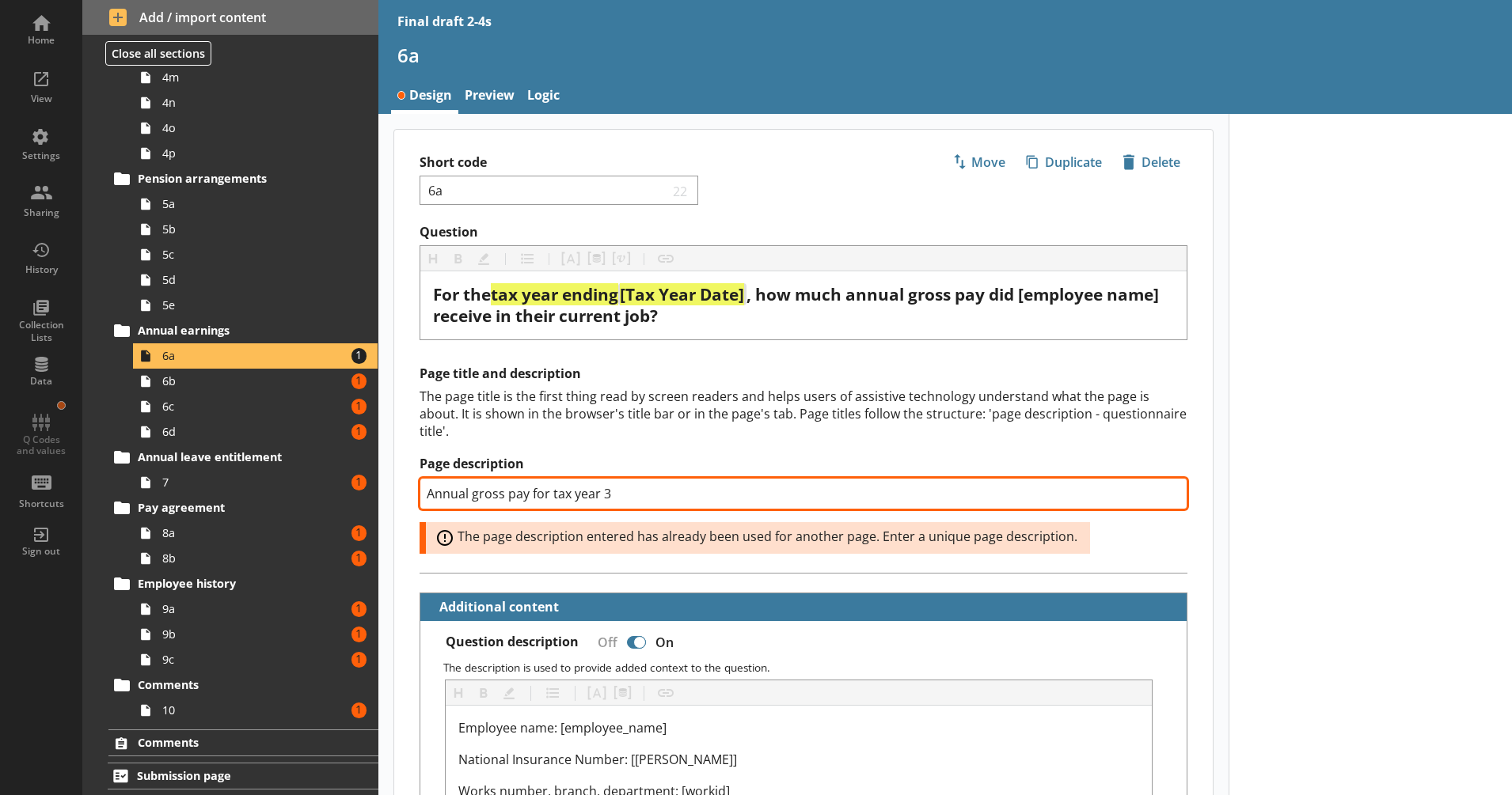
drag, startPoint x: 603, startPoint y: 493, endPoint x: 630, endPoint y: 493, distance: 27.0
click at [630, 493] on input "Annual gross pay for tax year 3" at bounding box center [804, 493] width 768 height 32
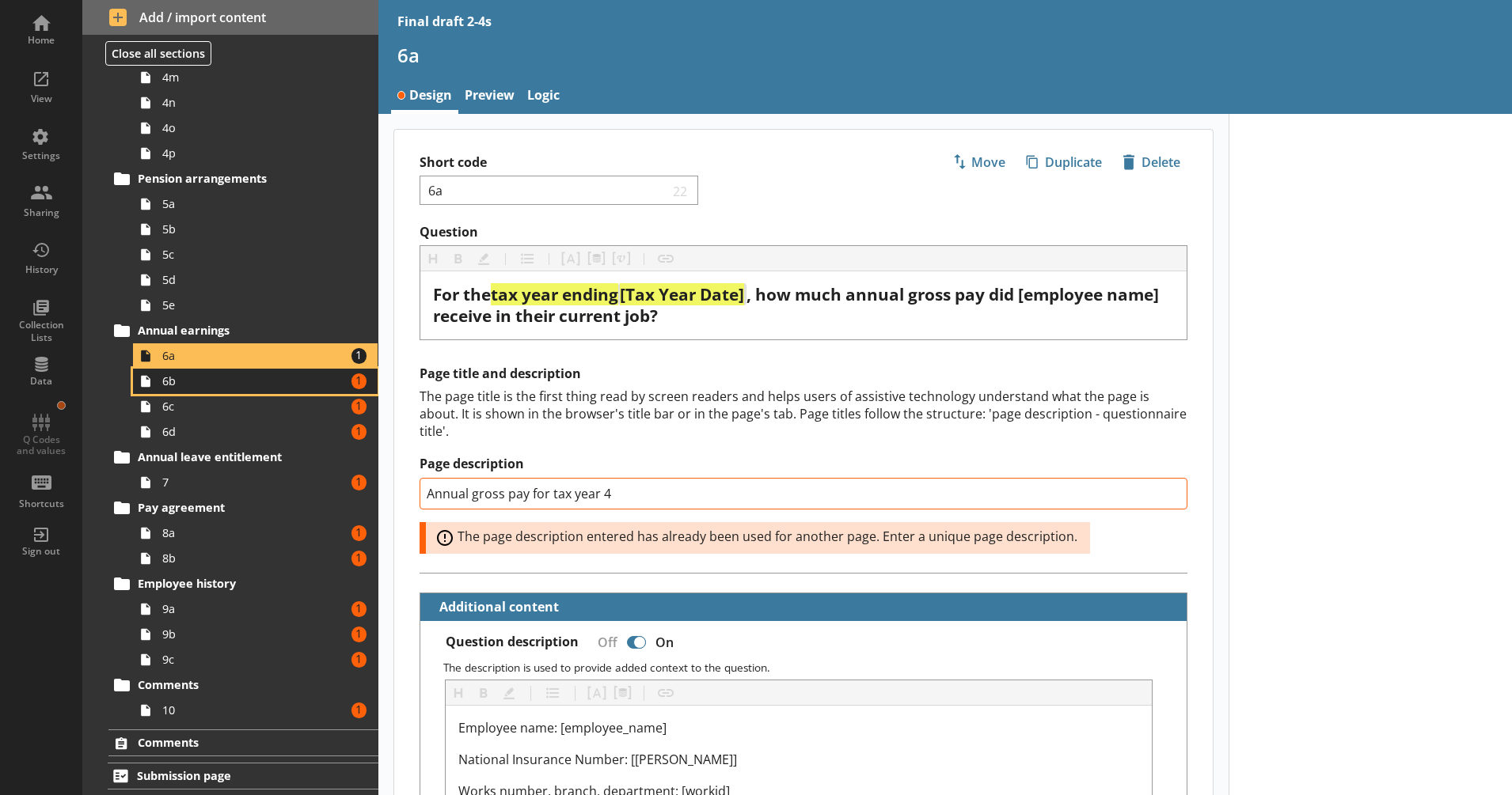
click at [304, 381] on span "6b" at bounding box center [249, 381] width 175 height 15
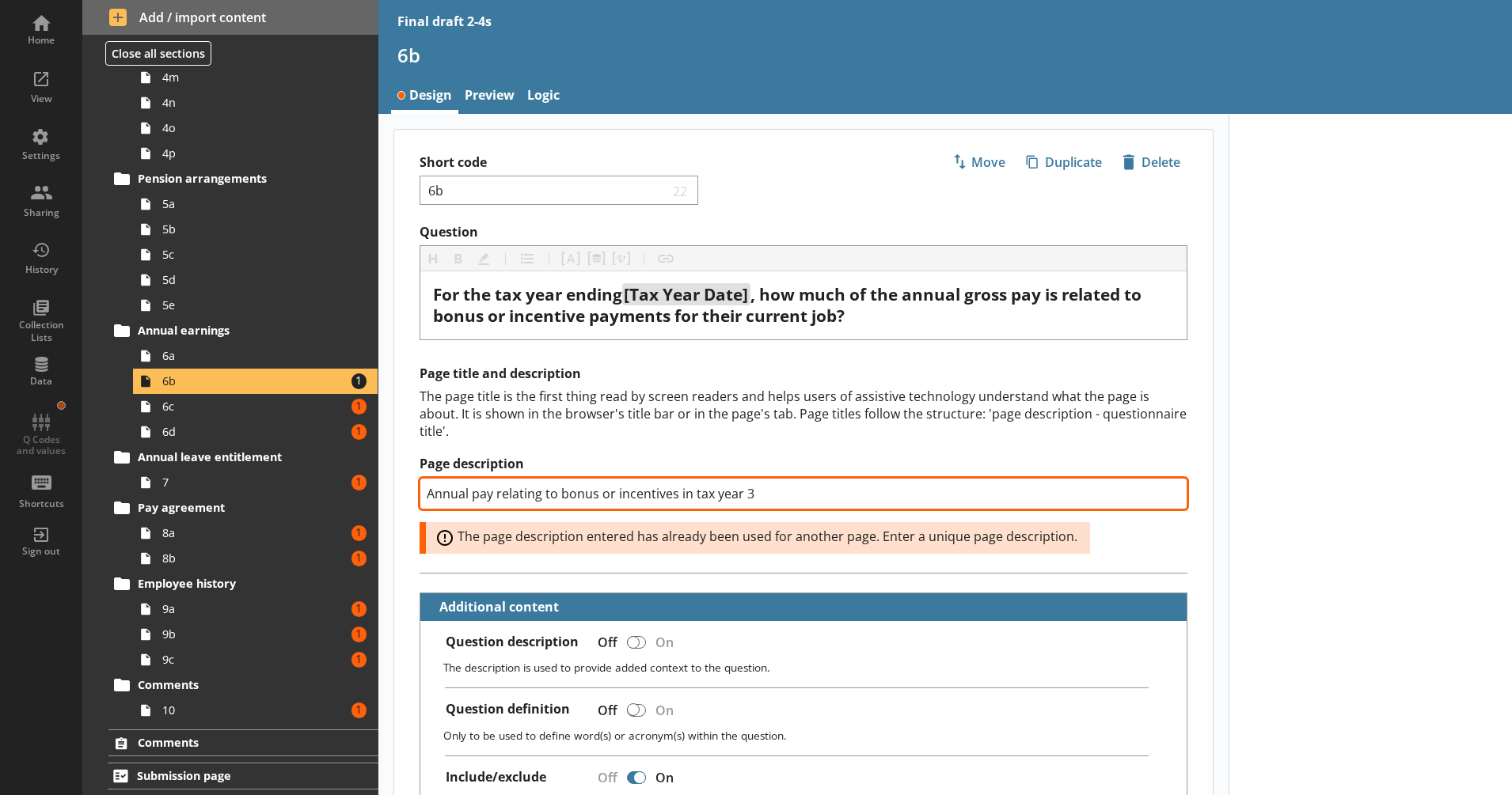
drag, startPoint x: 743, startPoint y: 497, endPoint x: 760, endPoint y: 495, distance: 17.1
click at [760, 495] on input "Annual pay relating to bonus or incentives in tax year 3" at bounding box center [804, 493] width 768 height 32
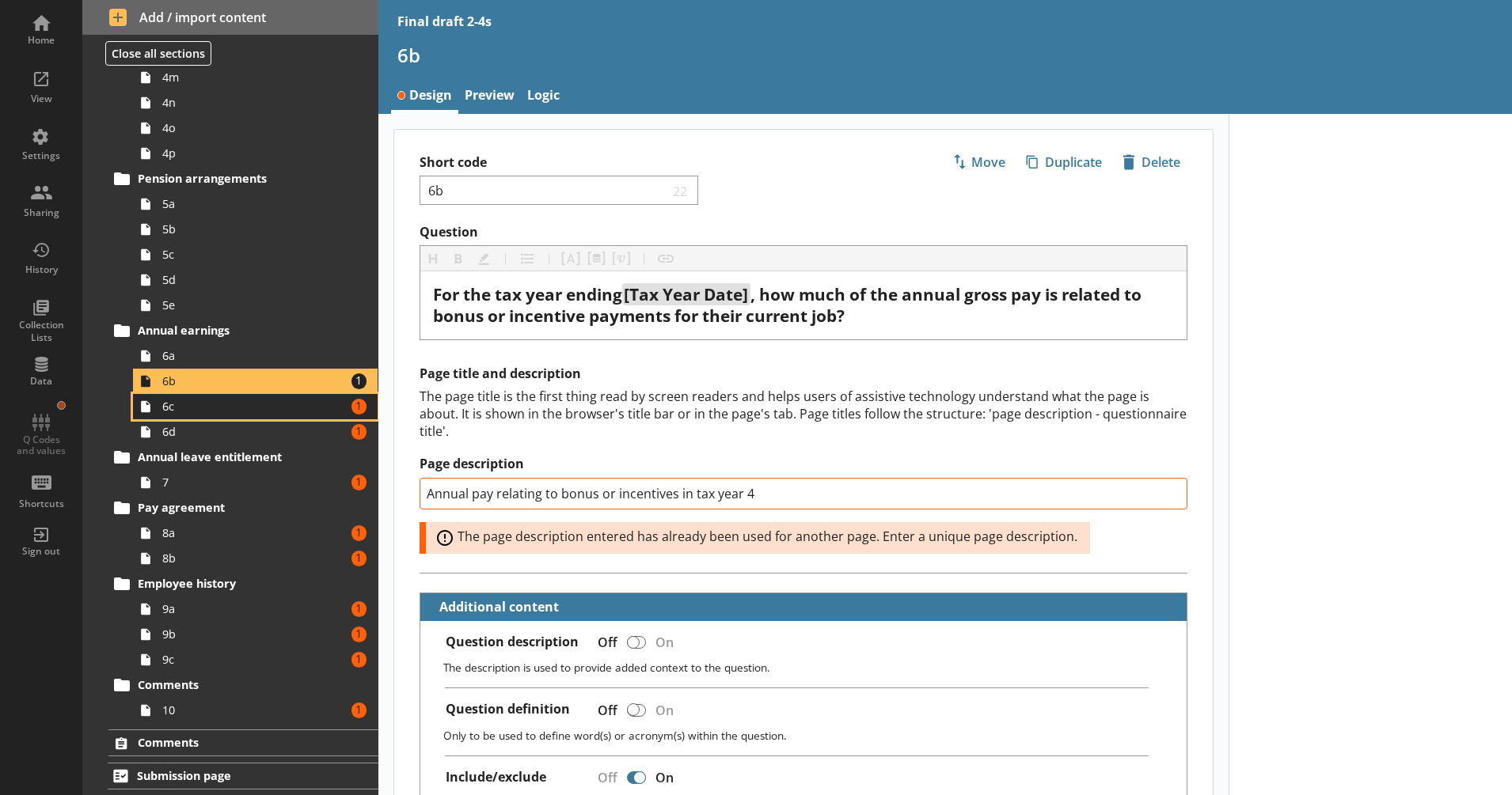
click at [295, 406] on span "6c" at bounding box center [249, 406] width 175 height 15
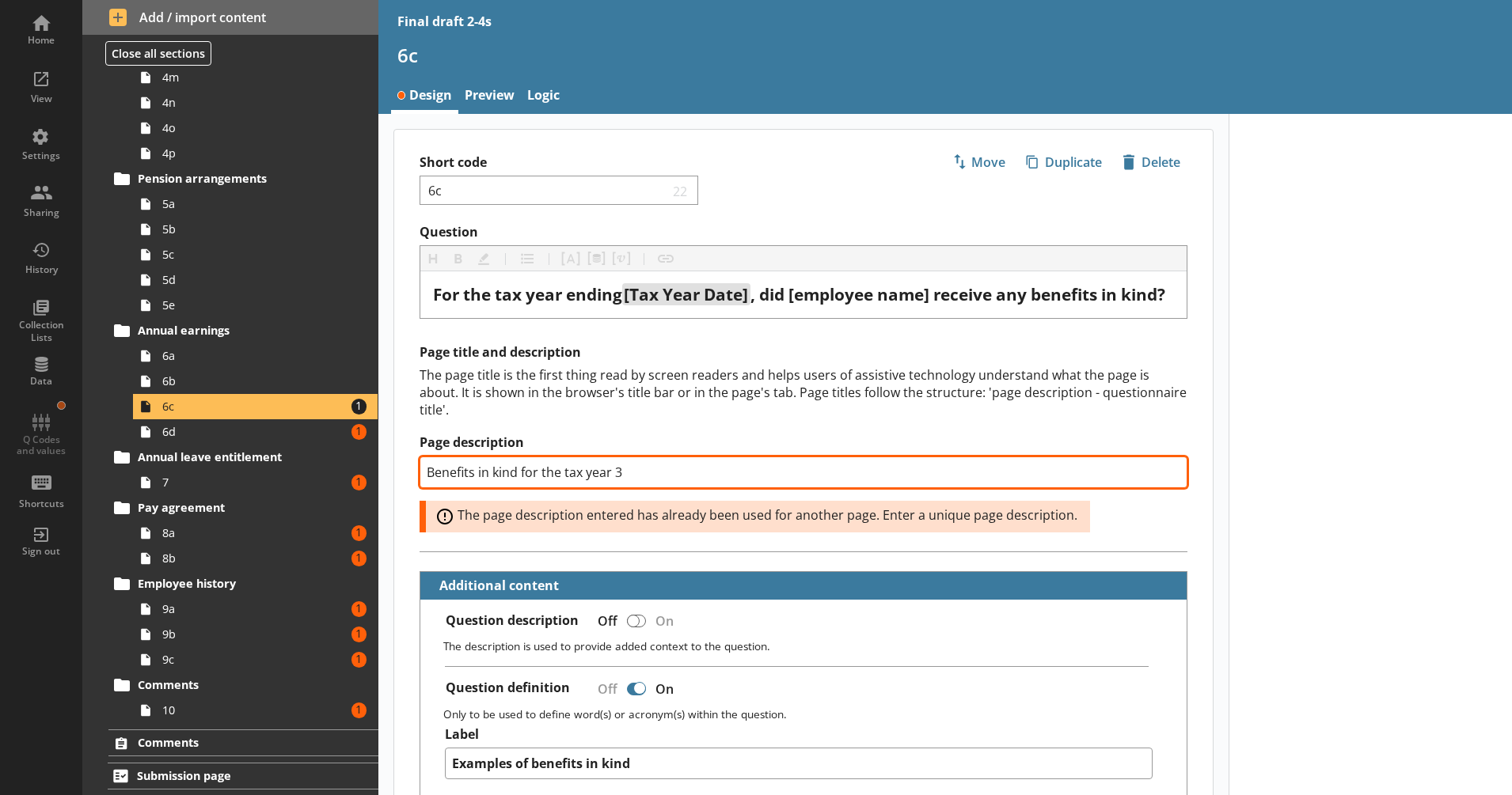
drag, startPoint x: 615, startPoint y: 497, endPoint x: 632, endPoint y: 497, distance: 17.0
click at [632, 488] on input "Benefits in kind for the tax year 3" at bounding box center [804, 472] width 768 height 32
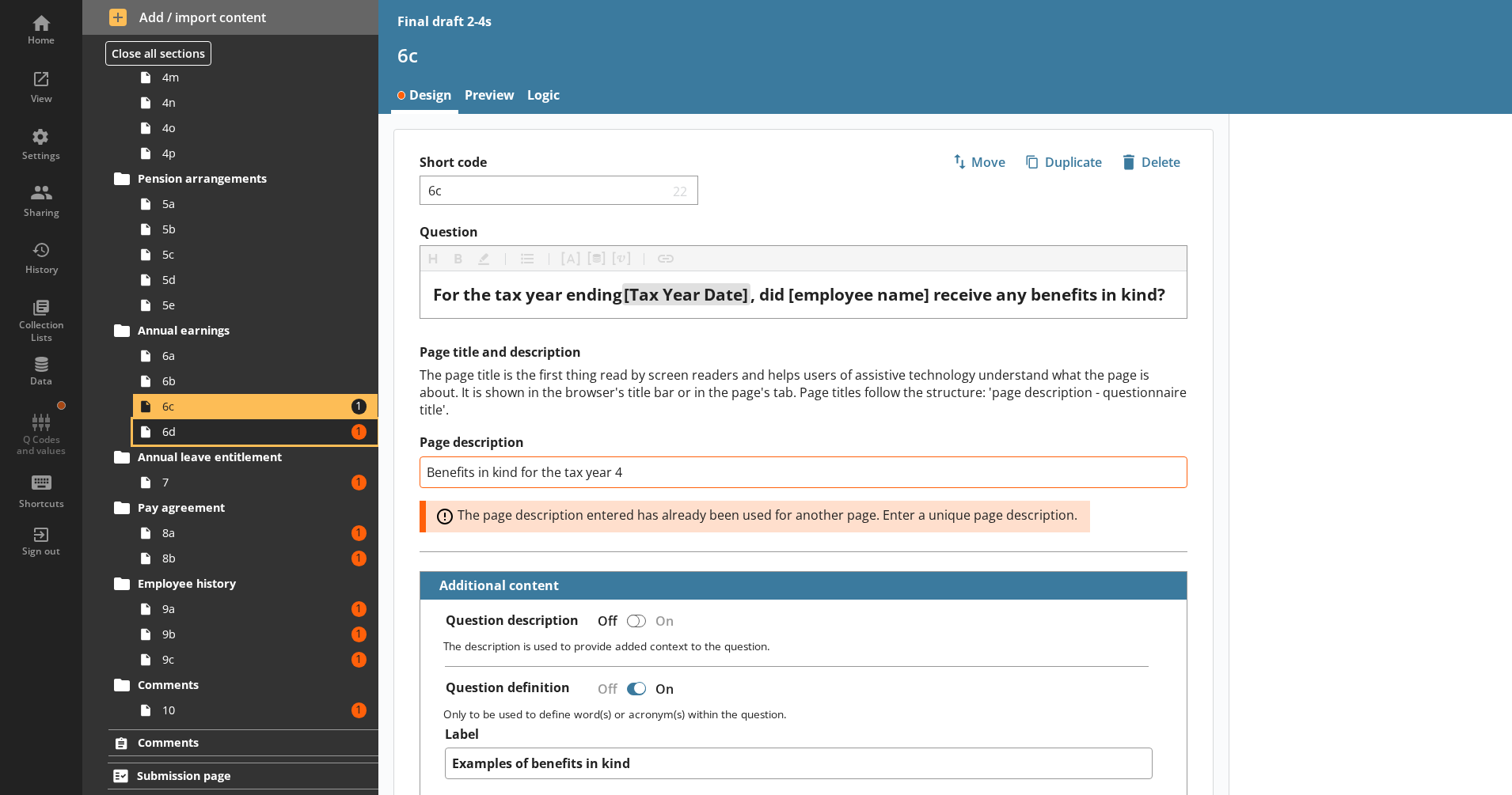
click at [262, 437] on span "6d" at bounding box center [249, 431] width 175 height 15
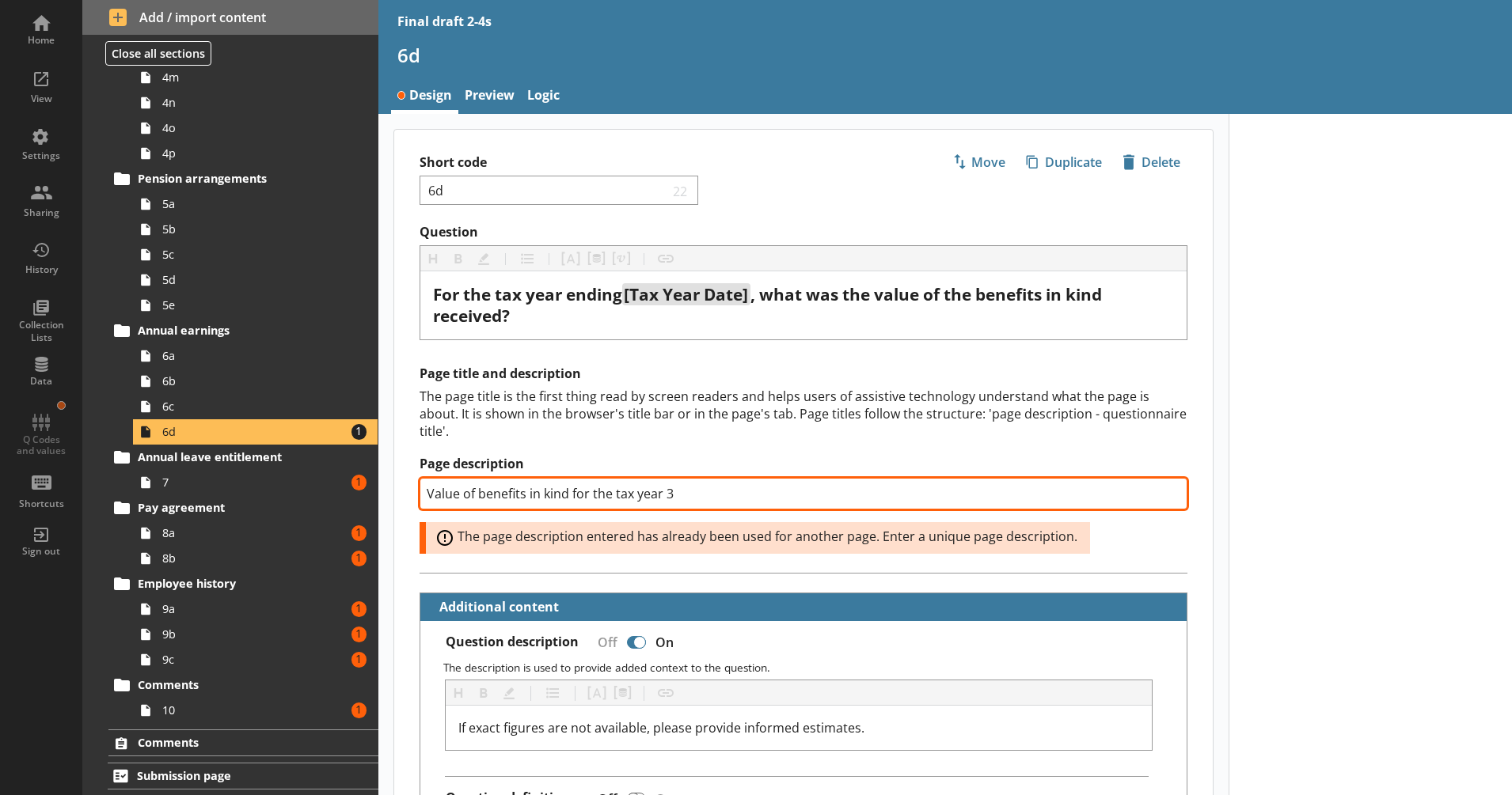
drag, startPoint x: 667, startPoint y: 491, endPoint x: 687, endPoint y: 491, distance: 20.0
click at [687, 491] on input "Value of benefits in kind for the tax year 3" at bounding box center [804, 493] width 768 height 32
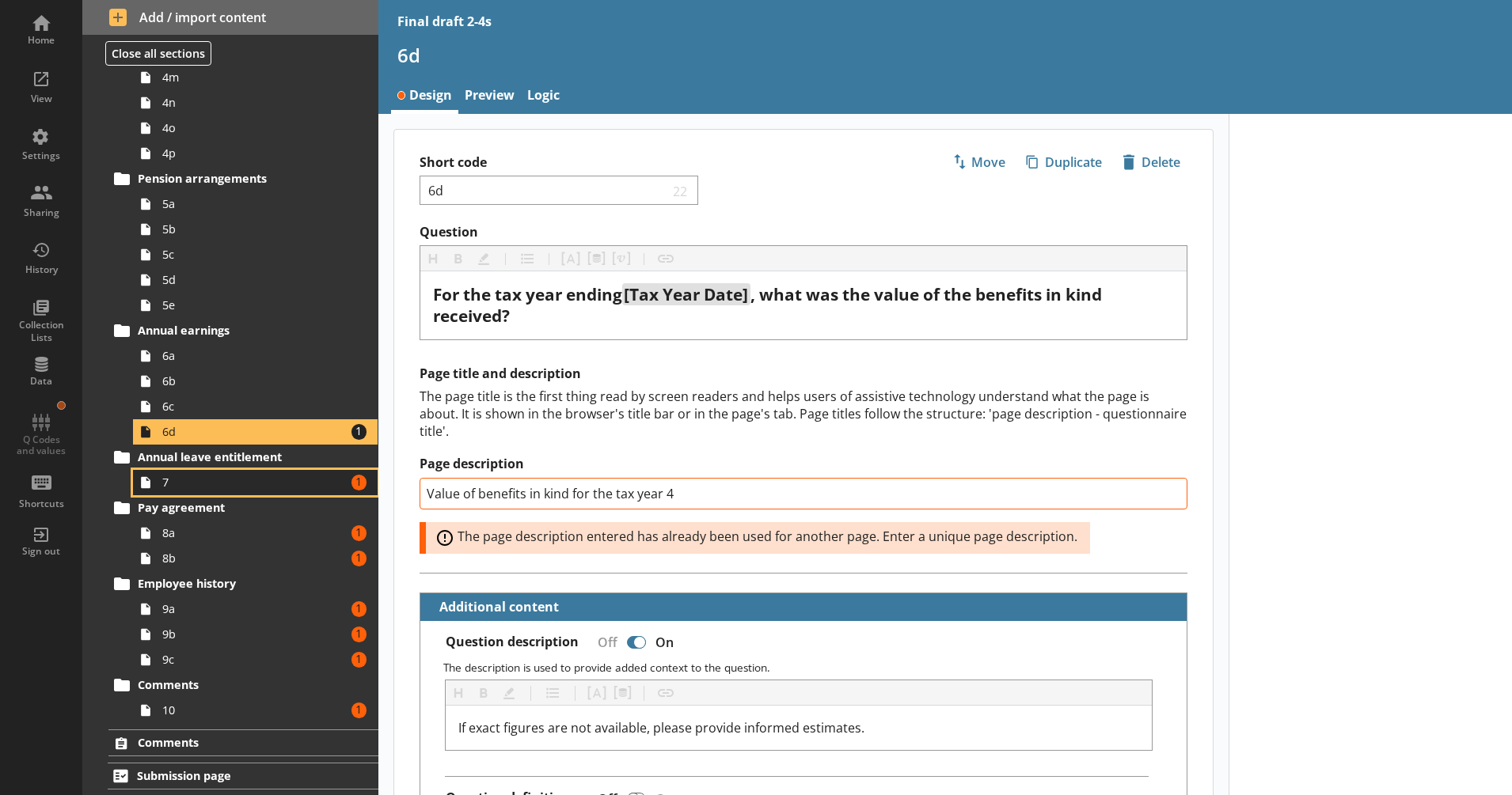
click at [247, 470] on link "7 Amount of errors: 1" at bounding box center [255, 483] width 244 height 25
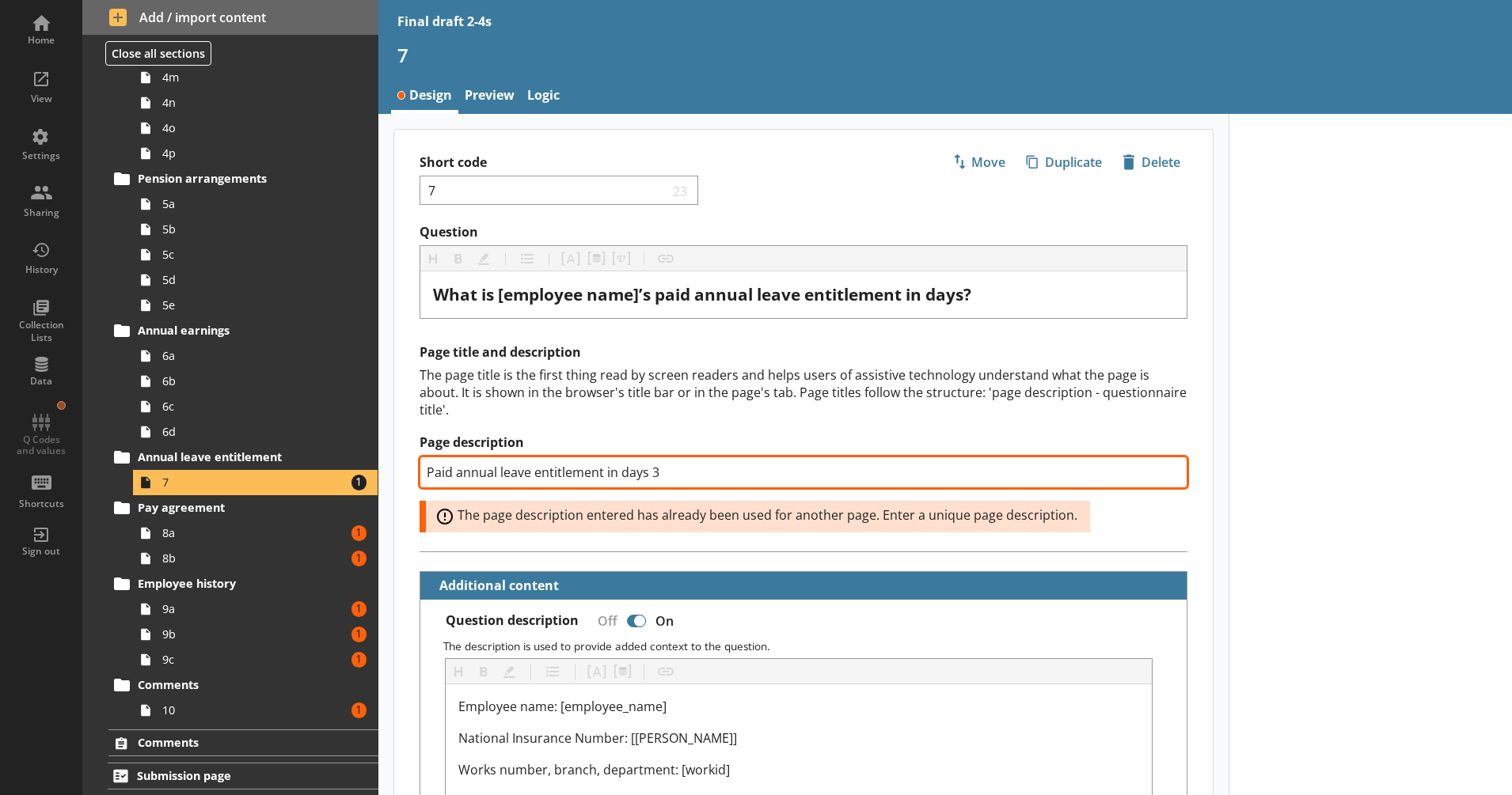
drag, startPoint x: 650, startPoint y: 476, endPoint x: 659, endPoint y: 476, distance: 9.0
click at [659, 476] on input "Paid annual leave entitlement in days 3" at bounding box center [804, 472] width 768 height 32
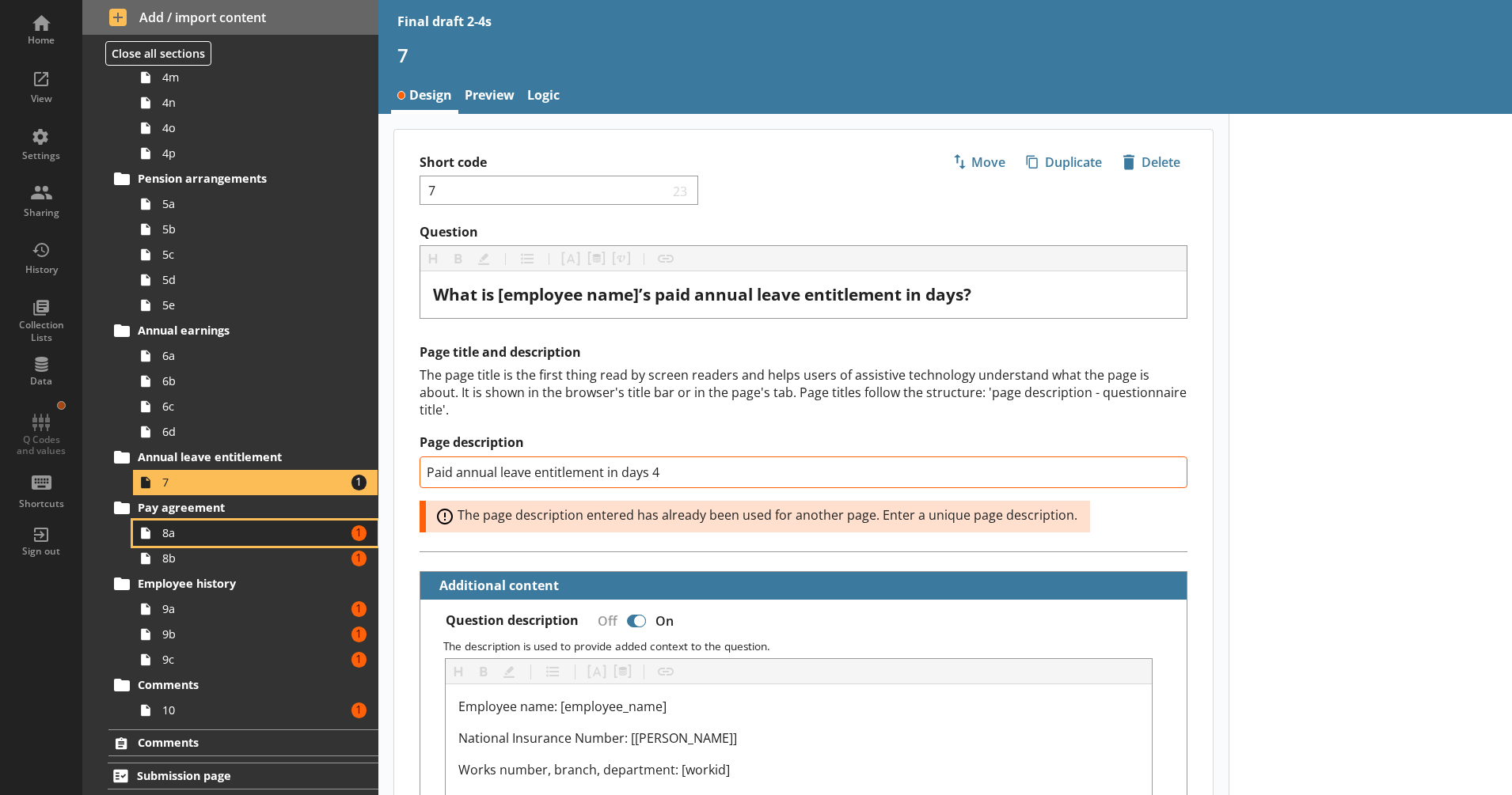
click at [294, 533] on span "8a" at bounding box center [249, 533] width 175 height 15
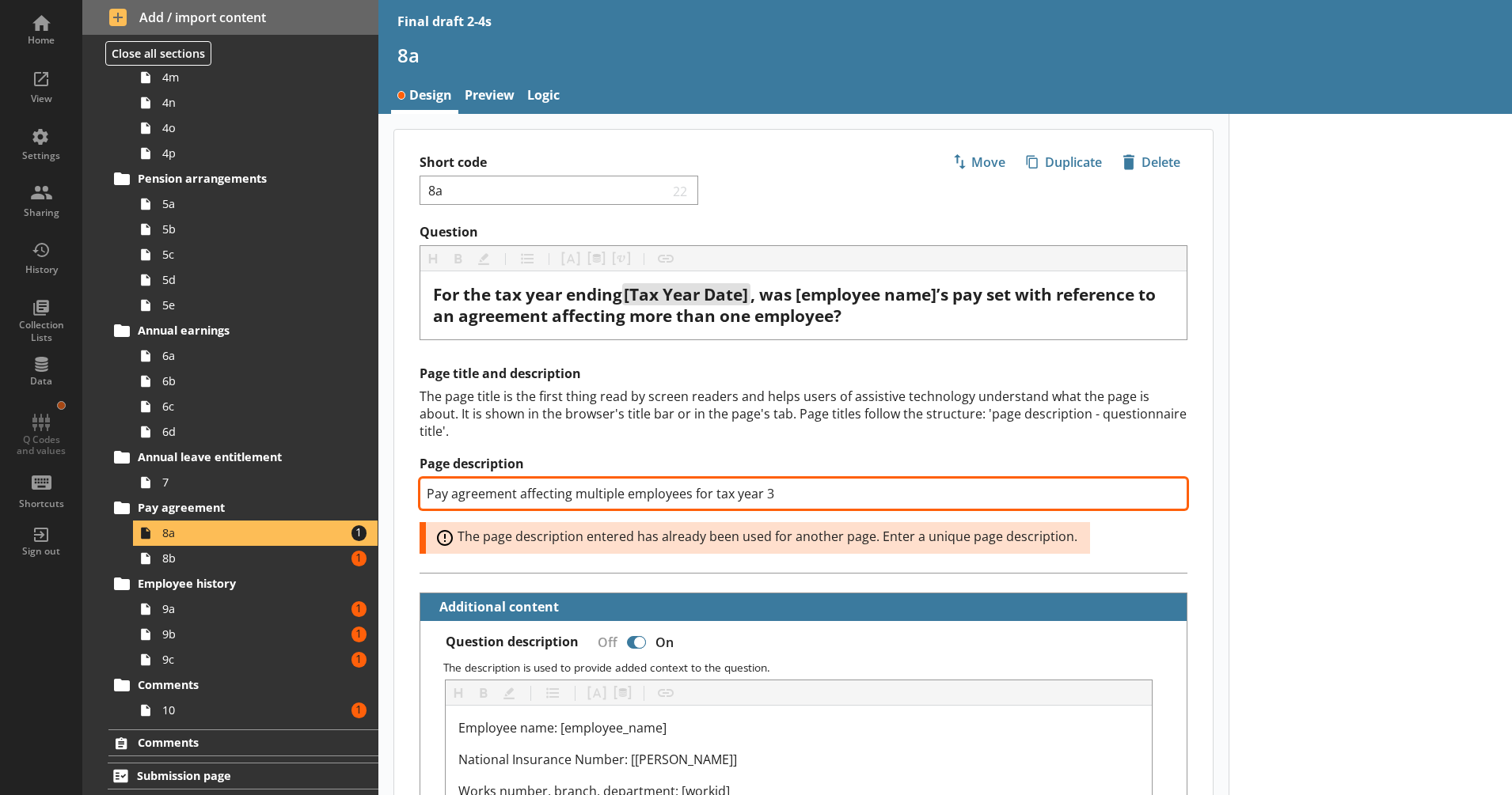
drag, startPoint x: 766, startPoint y: 497, endPoint x: 795, endPoint y: 497, distance: 29.0
click at [795, 497] on input "Pay agreement affecting multiple employees for tax year 3" at bounding box center [804, 493] width 768 height 32
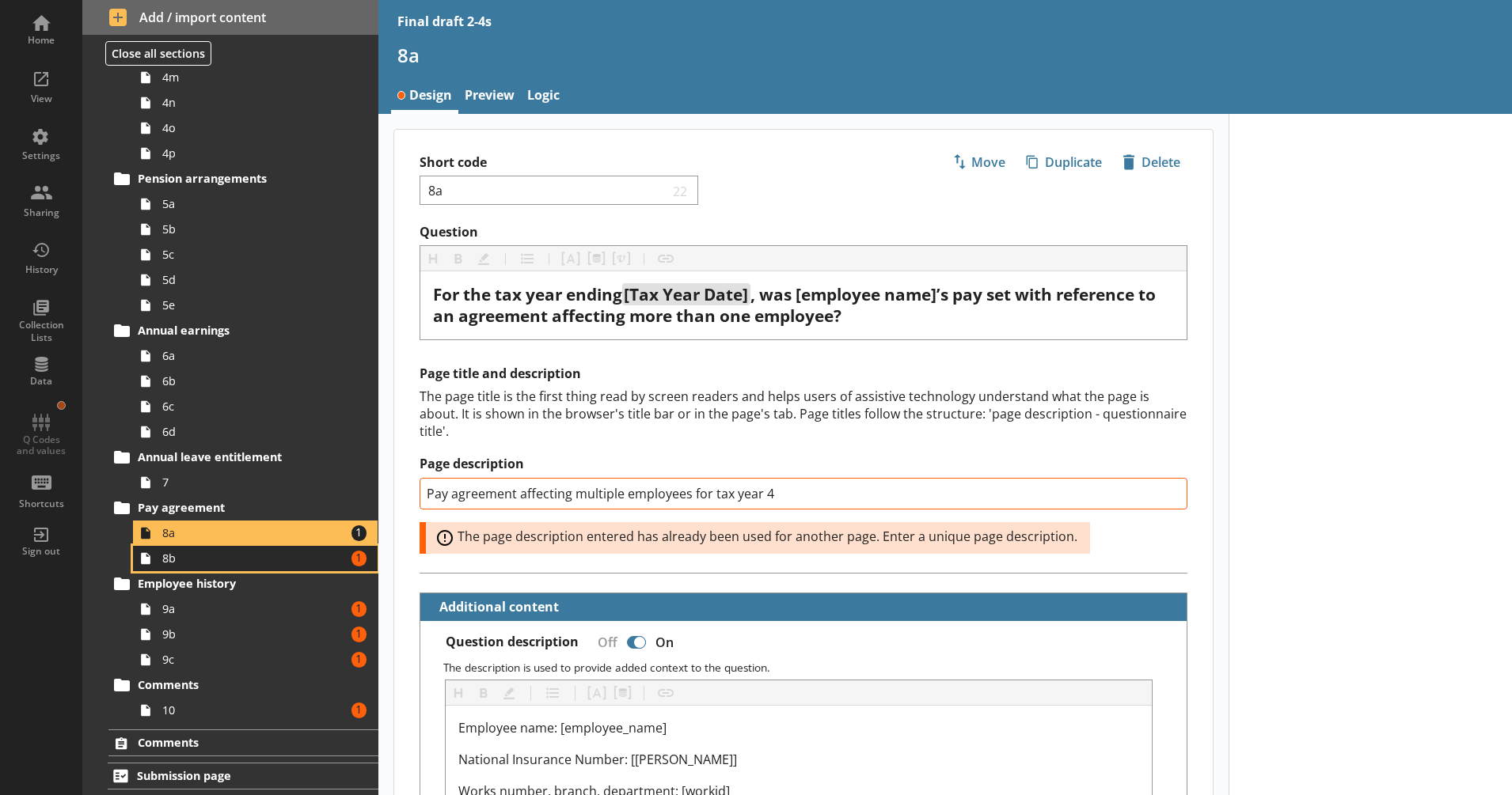
click at [288, 565] on span "8b" at bounding box center [249, 558] width 175 height 15
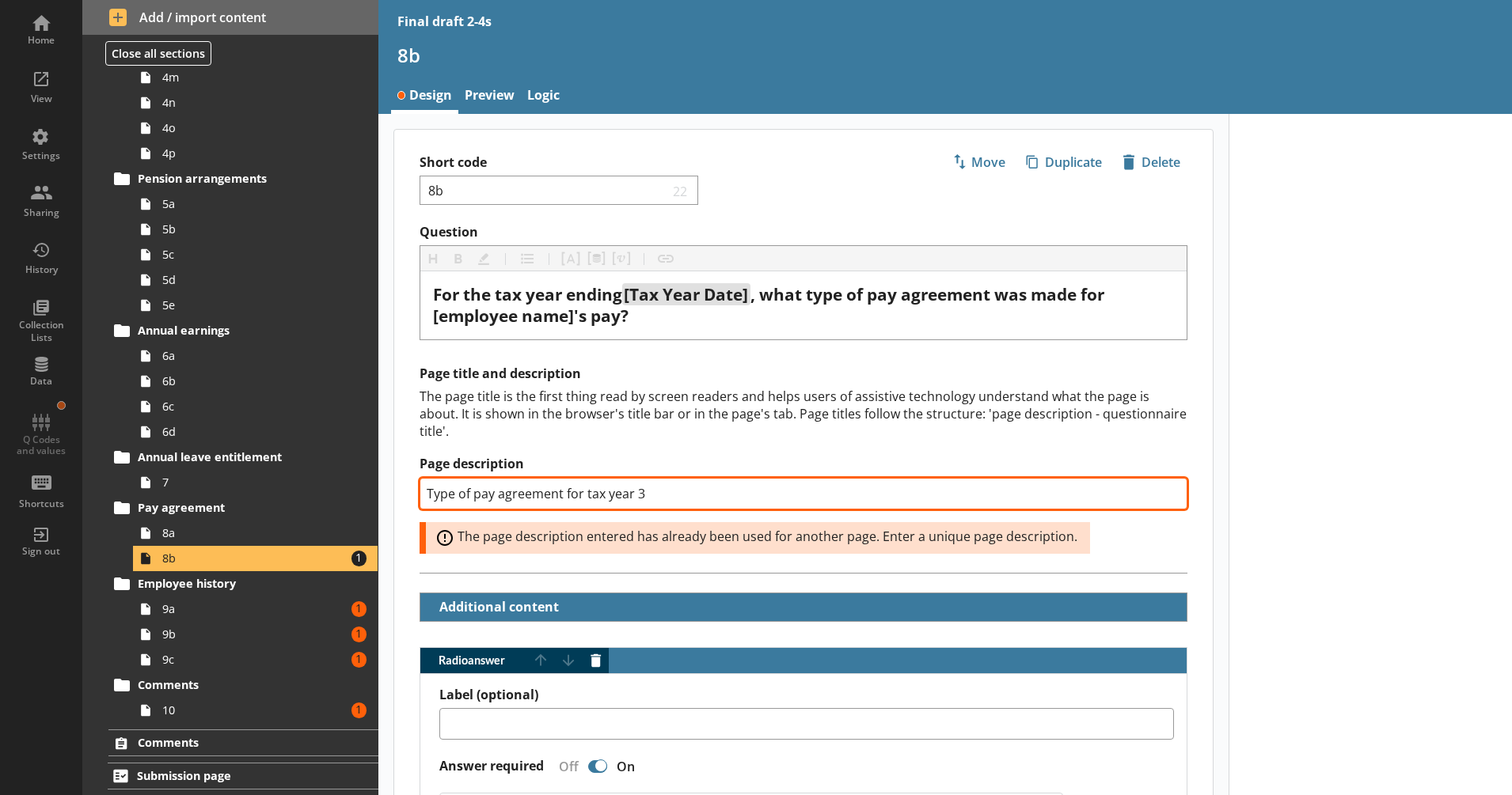
drag, startPoint x: 635, startPoint y: 495, endPoint x: 649, endPoint y: 492, distance: 14.3
click at [649, 492] on input "Type of pay agreement for tax year 3" at bounding box center [804, 493] width 768 height 32
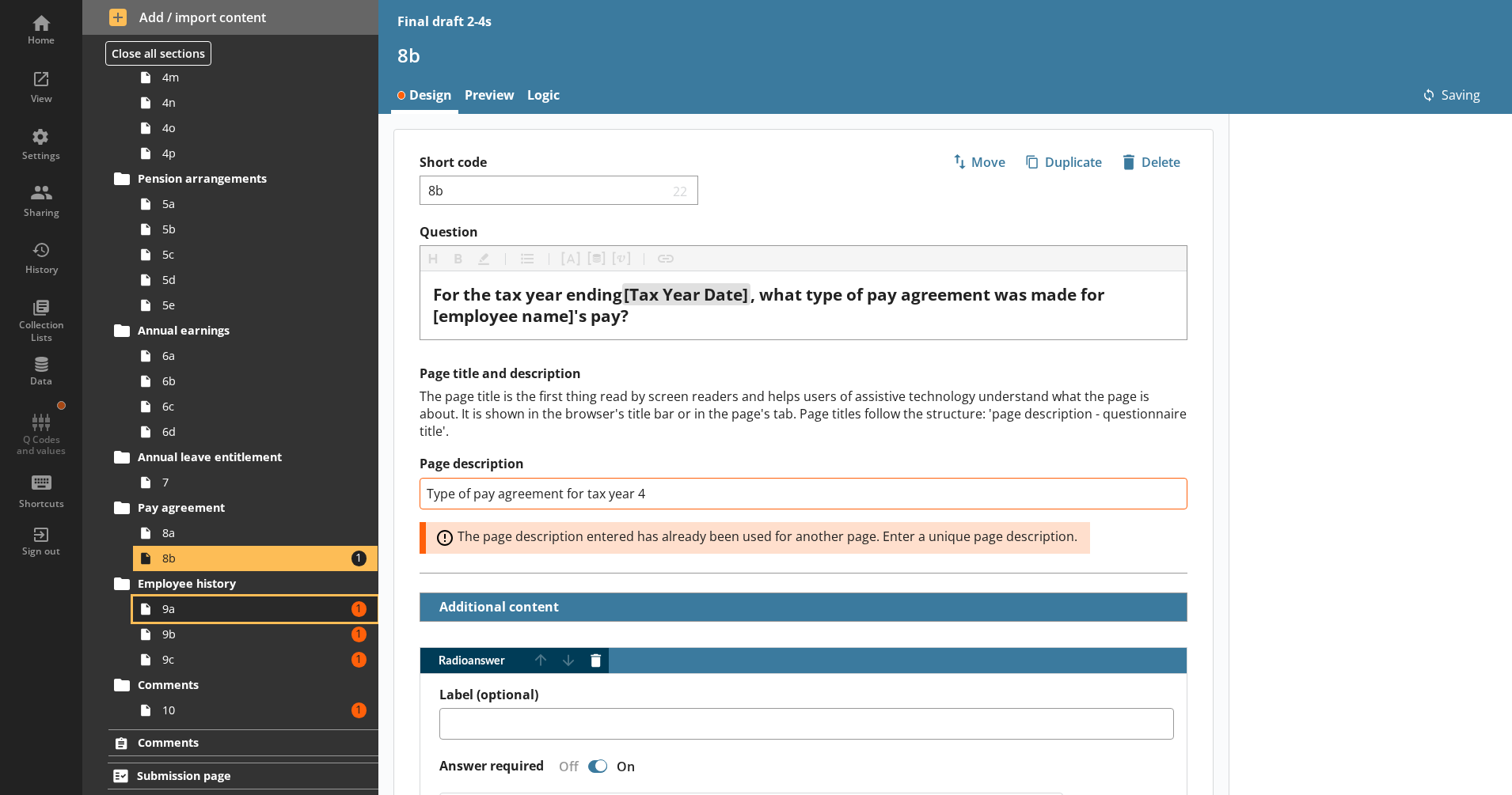
click at [179, 605] on span "9a" at bounding box center [249, 609] width 175 height 15
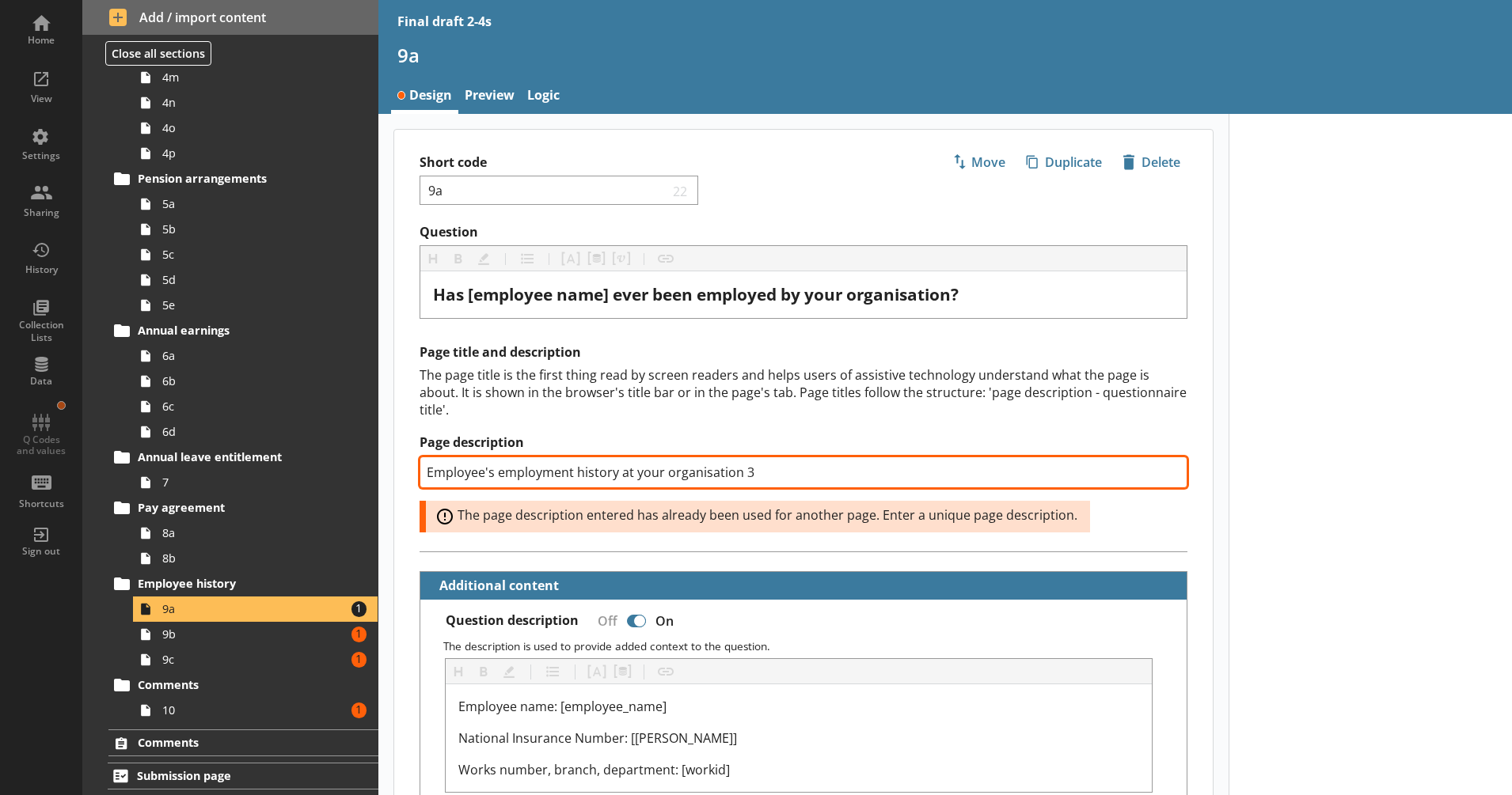
drag, startPoint x: 741, startPoint y: 476, endPoint x: 751, endPoint y: 475, distance: 10.0
click at [751, 475] on input "Employee's employment history at your organisation 3" at bounding box center [804, 472] width 768 height 32
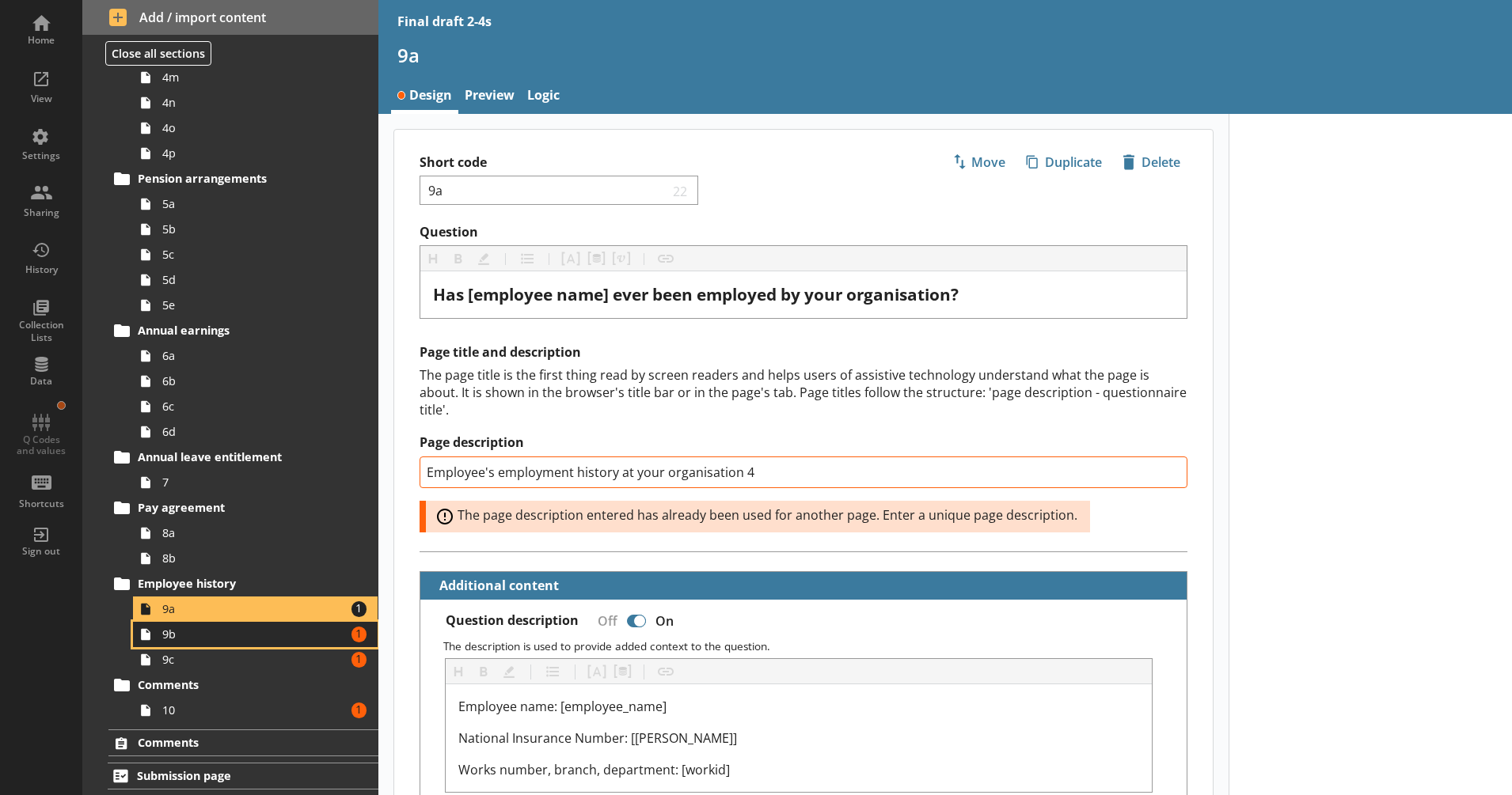
click at [271, 632] on span "9b" at bounding box center [249, 634] width 175 height 15
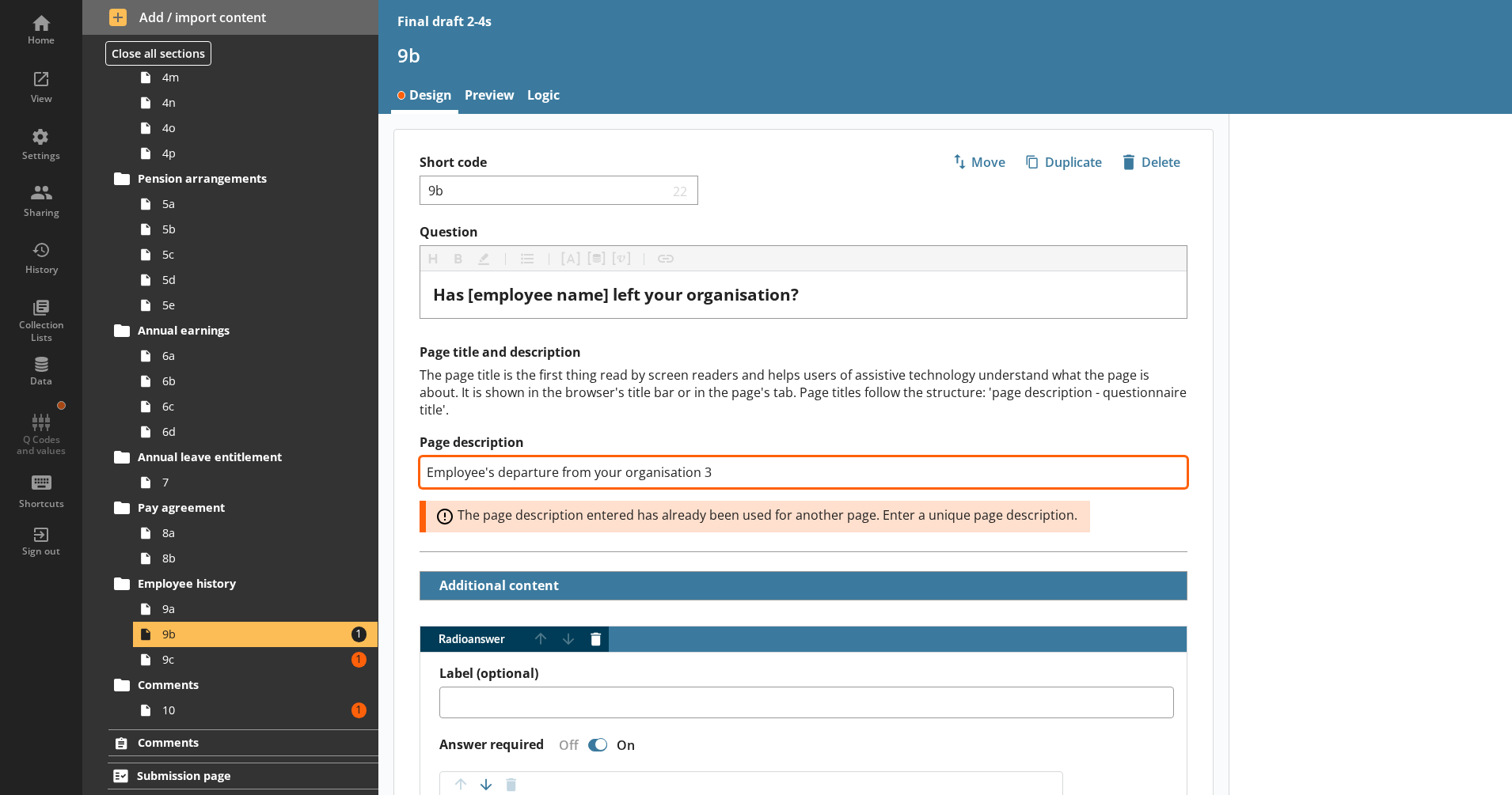
drag, startPoint x: 699, startPoint y: 473, endPoint x: 711, endPoint y: 473, distance: 12.0
click at [711, 473] on input "Employee's departure from your organisation 3" at bounding box center [804, 472] width 768 height 32
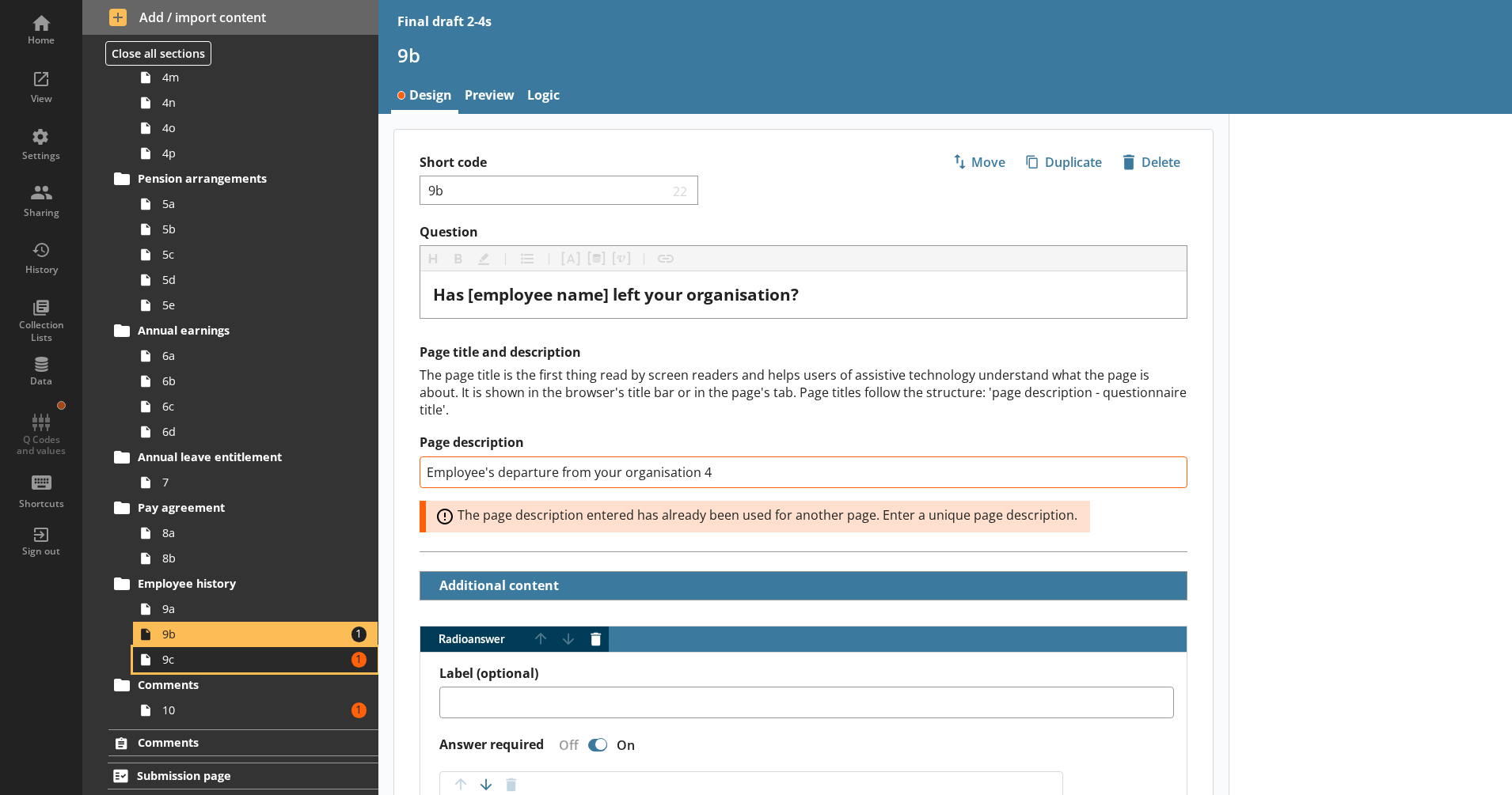
click at [242, 662] on span "9c" at bounding box center [249, 659] width 175 height 15
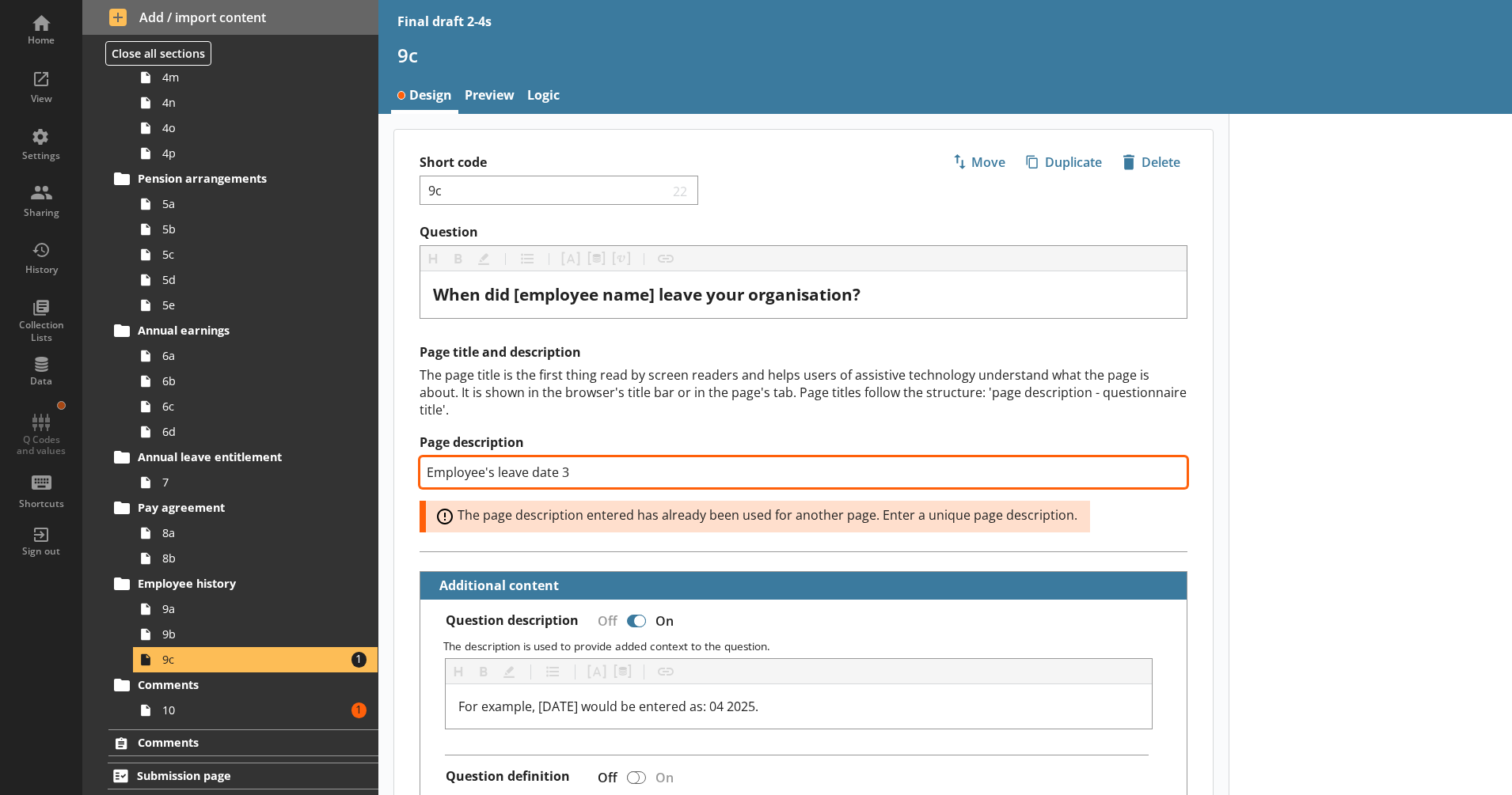
drag, startPoint x: 560, startPoint y: 471, endPoint x: 586, endPoint y: 471, distance: 26.0
click at [586, 471] on input "Employee's leave date 3" at bounding box center [804, 472] width 768 height 32
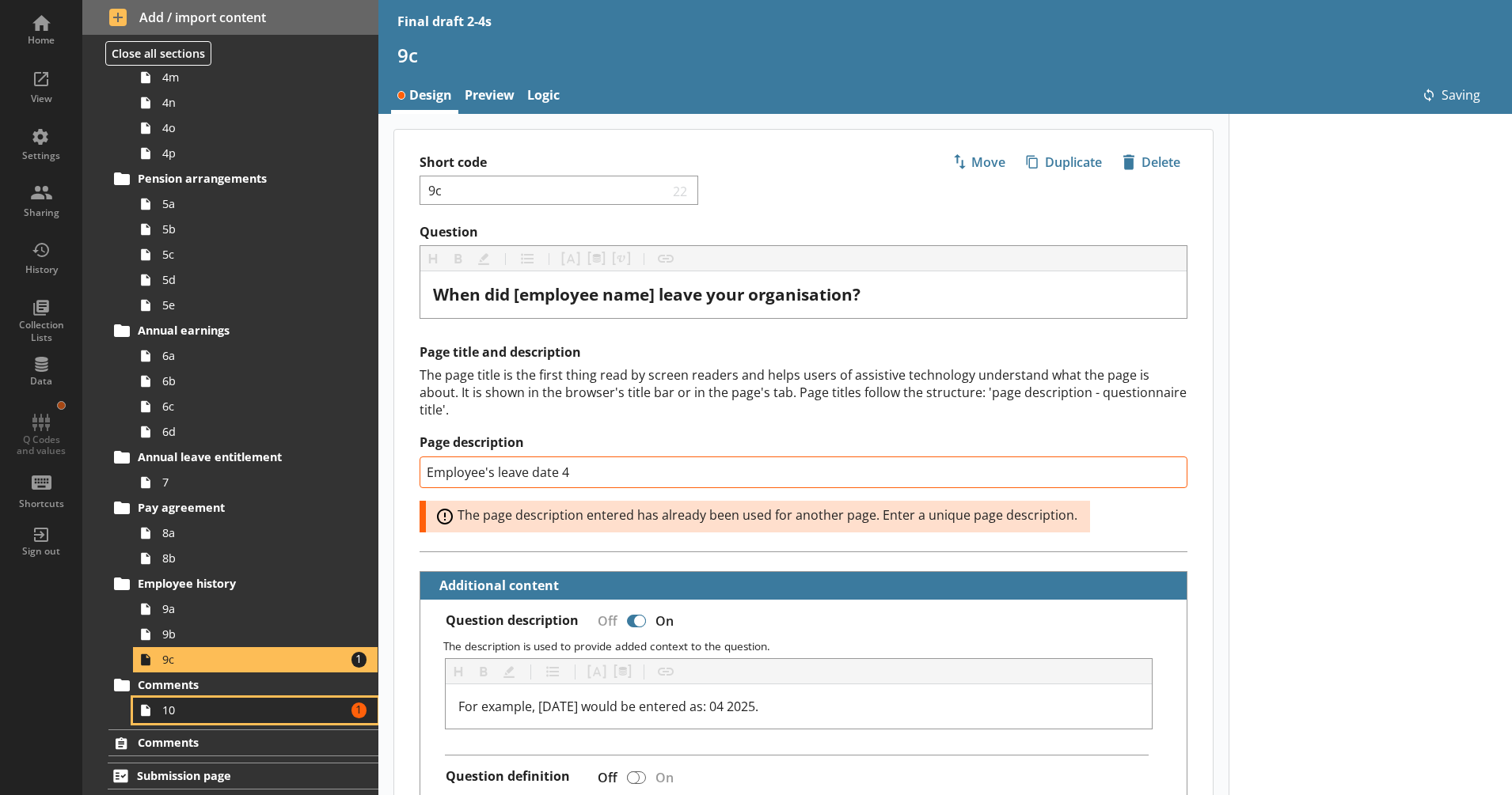
click at [289, 706] on span "10" at bounding box center [249, 710] width 175 height 15
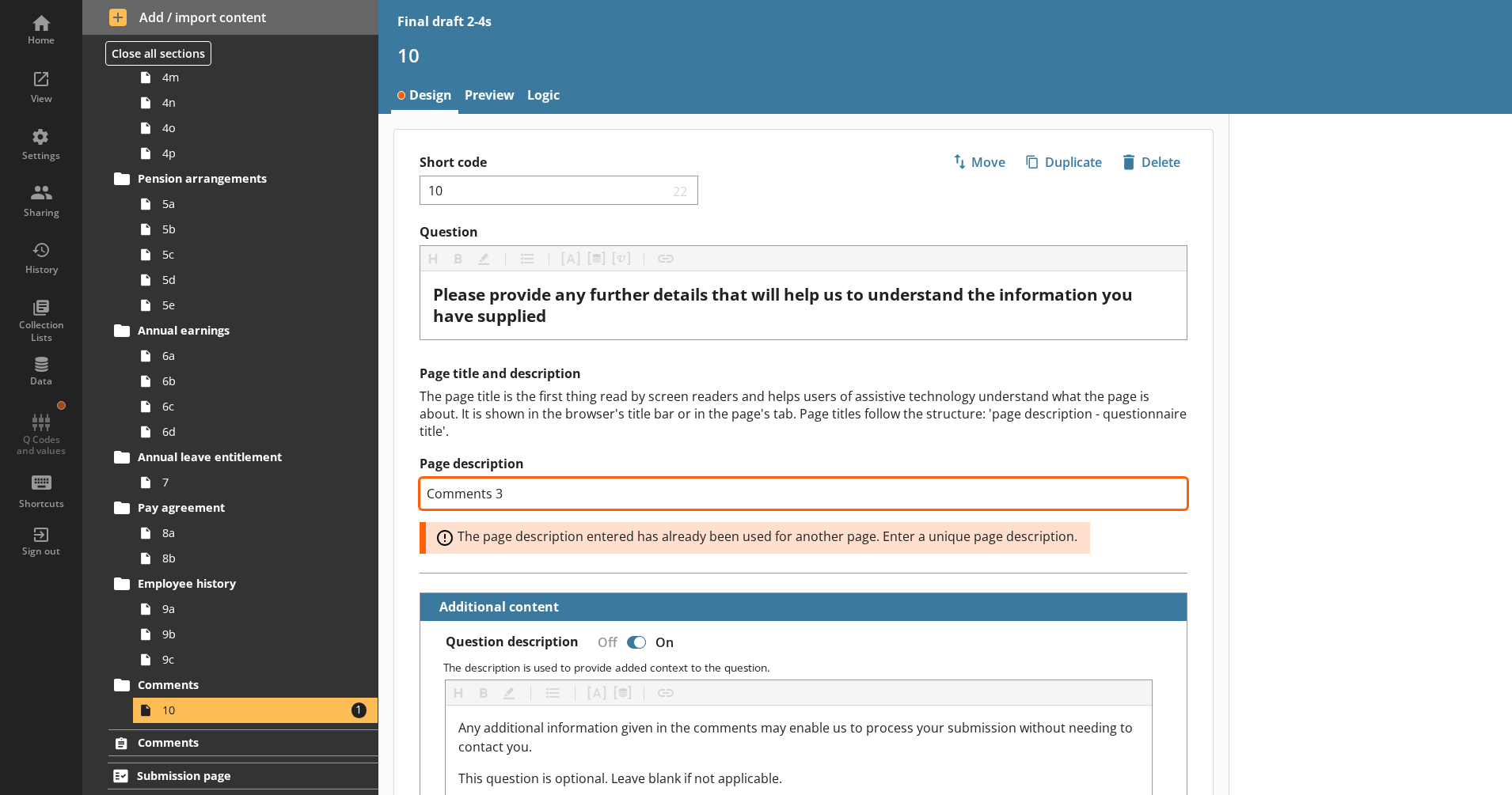
drag, startPoint x: 499, startPoint y: 495, endPoint x: 490, endPoint y: 495, distance: 9.0
click at [490, 495] on input "Comments 3" at bounding box center [804, 493] width 768 height 32
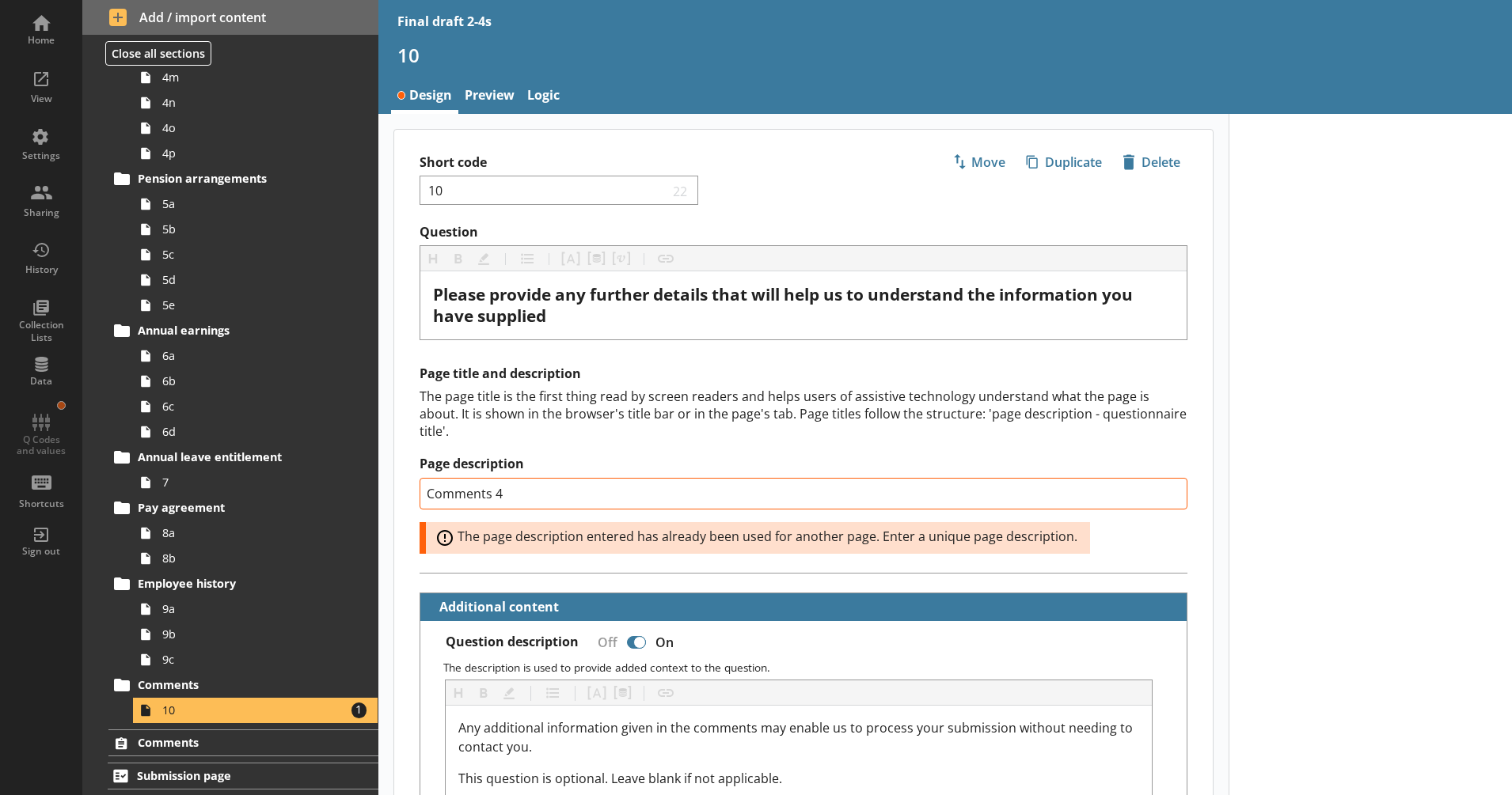
click at [556, 437] on div "The page title is the first thing read by screen readers and helps users of ass…" at bounding box center [804, 414] width 768 height 52
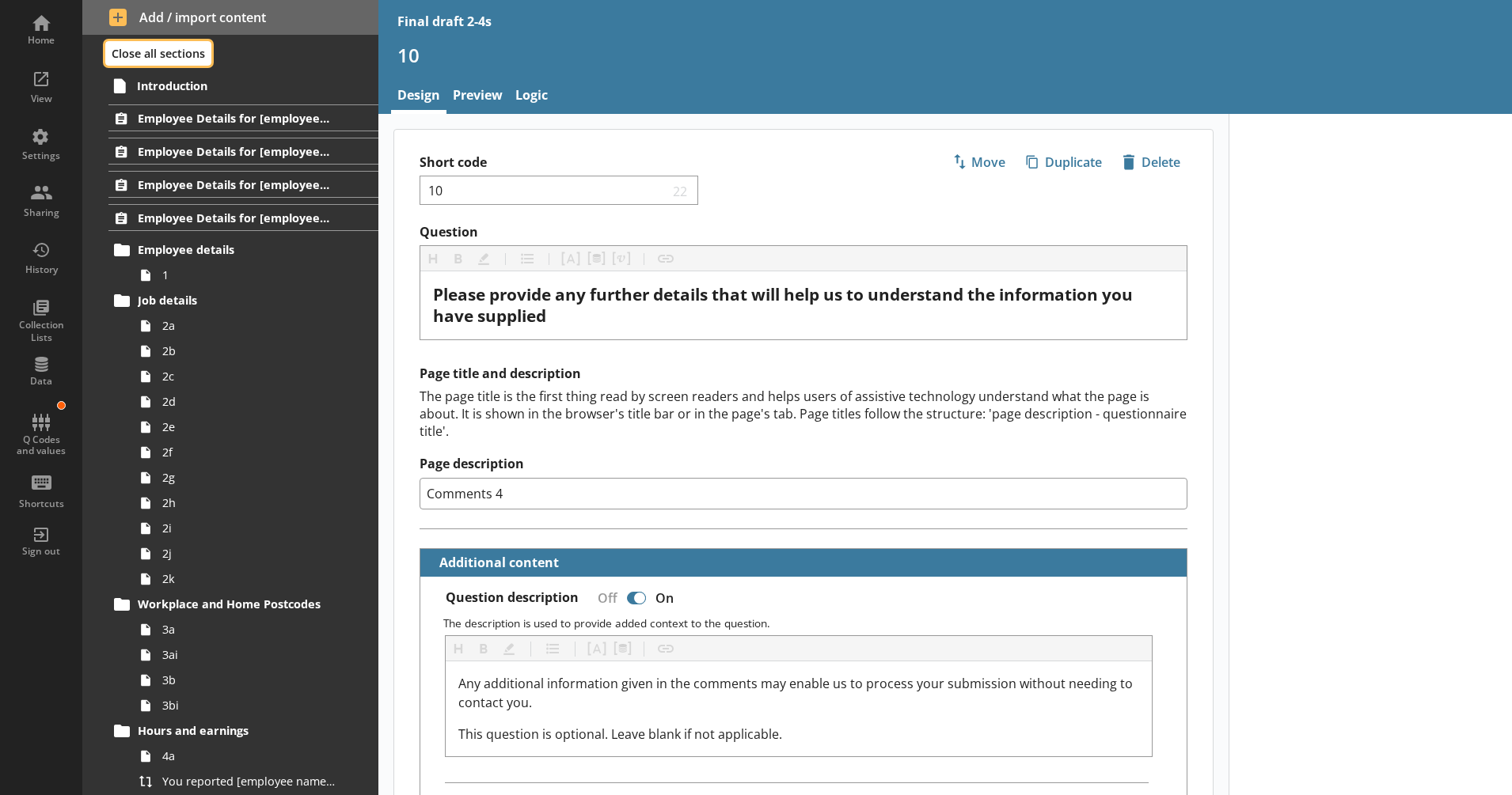
click at [181, 55] on button "Close all sections" at bounding box center [157, 52] width 106 height 24
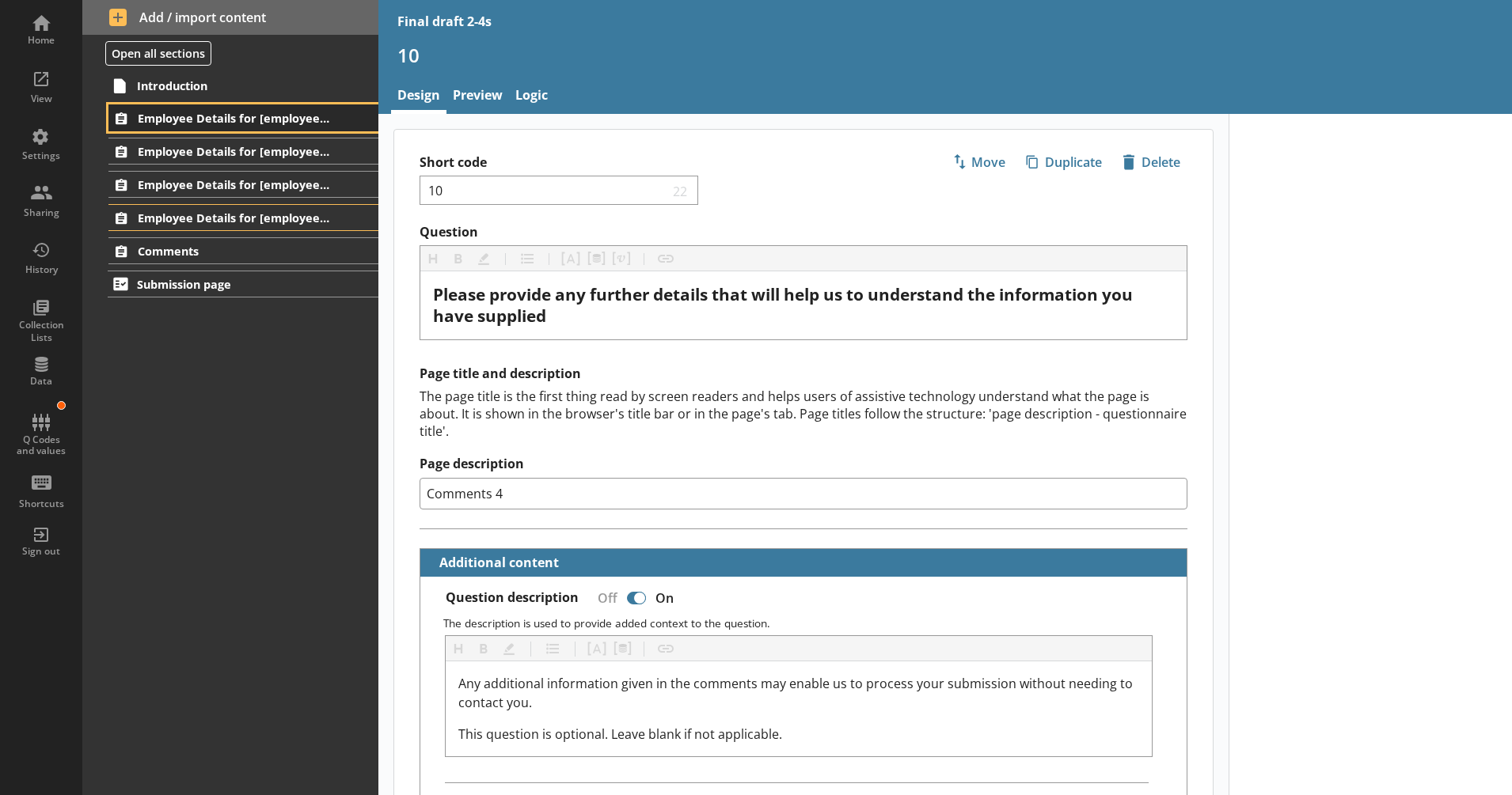
click at [215, 117] on span "Employee Details for [employee_name]" at bounding box center [233, 118] width 193 height 15
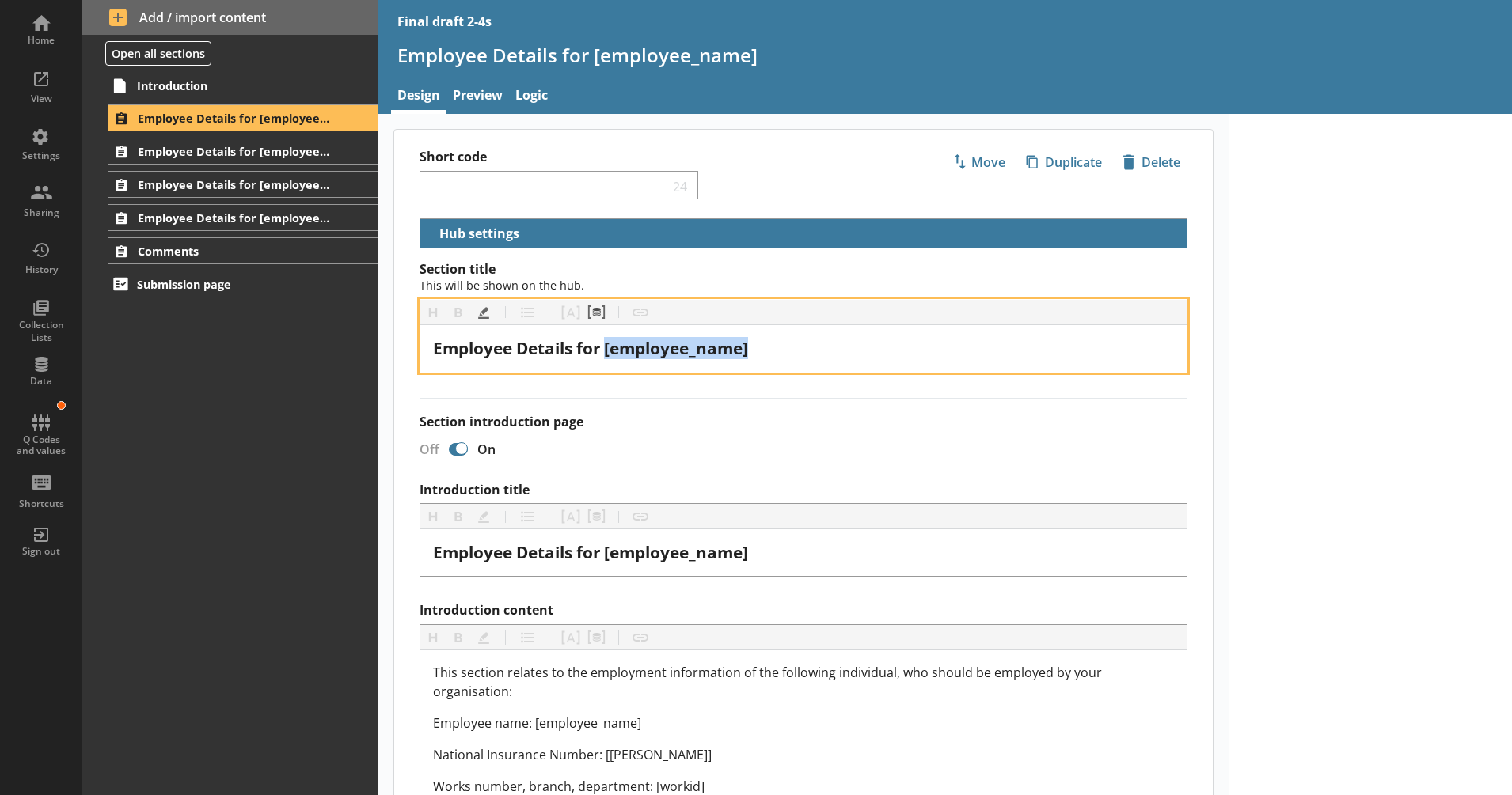
drag, startPoint x: 608, startPoint y: 350, endPoint x: 791, endPoint y: 353, distance: 183.0
click at [791, 353] on div "Employee Details for [employee_name]" at bounding box center [804, 349] width 741 height 22
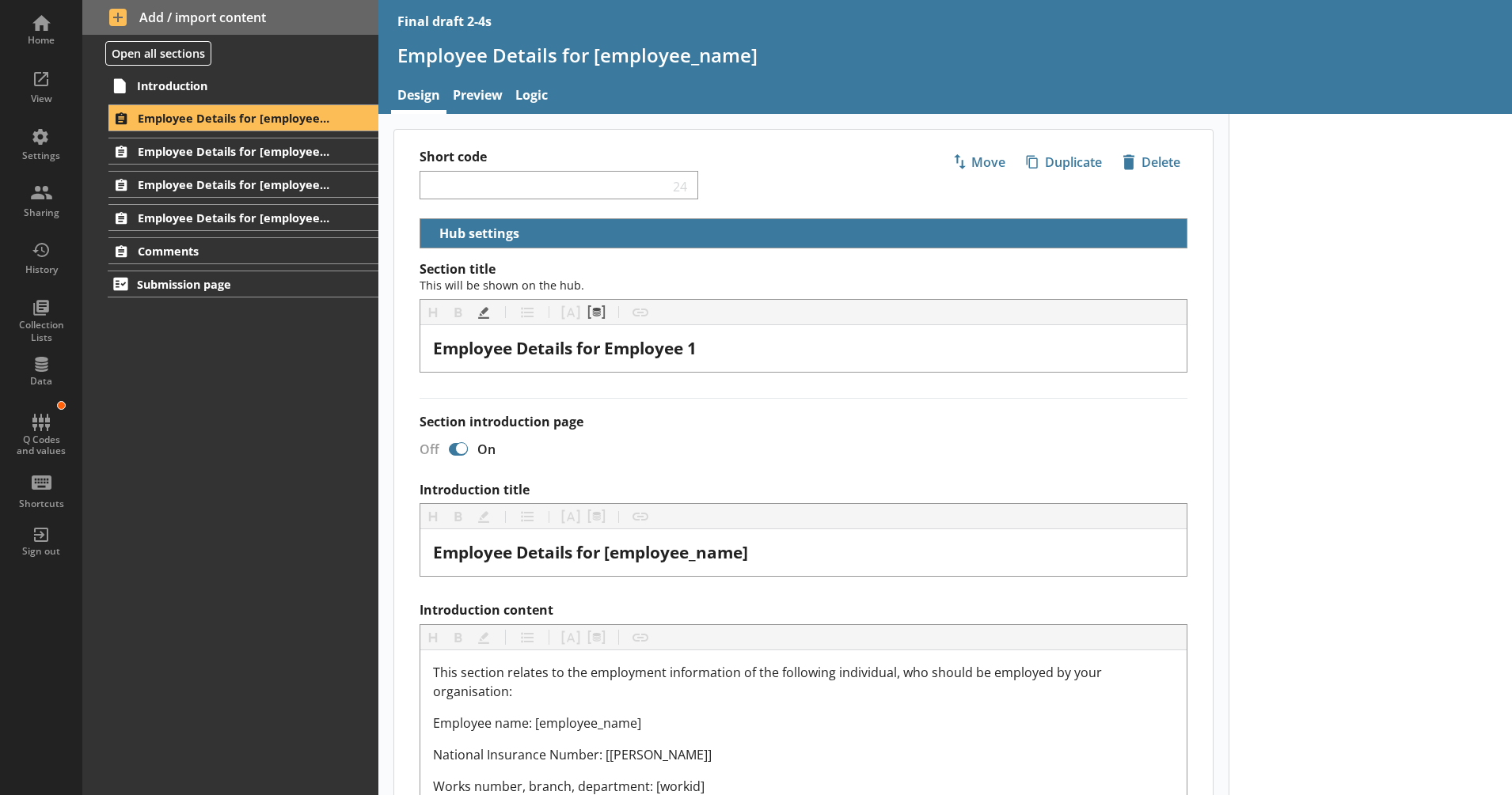
click at [773, 421] on label "Section introduction page" at bounding box center [804, 422] width 768 height 16
click at [471, 435] on input "Section introduction page" at bounding box center [459, 449] width 25 height 28
click at [277, 145] on span "Employee Details for [employee_name]" at bounding box center [233, 151] width 193 height 15
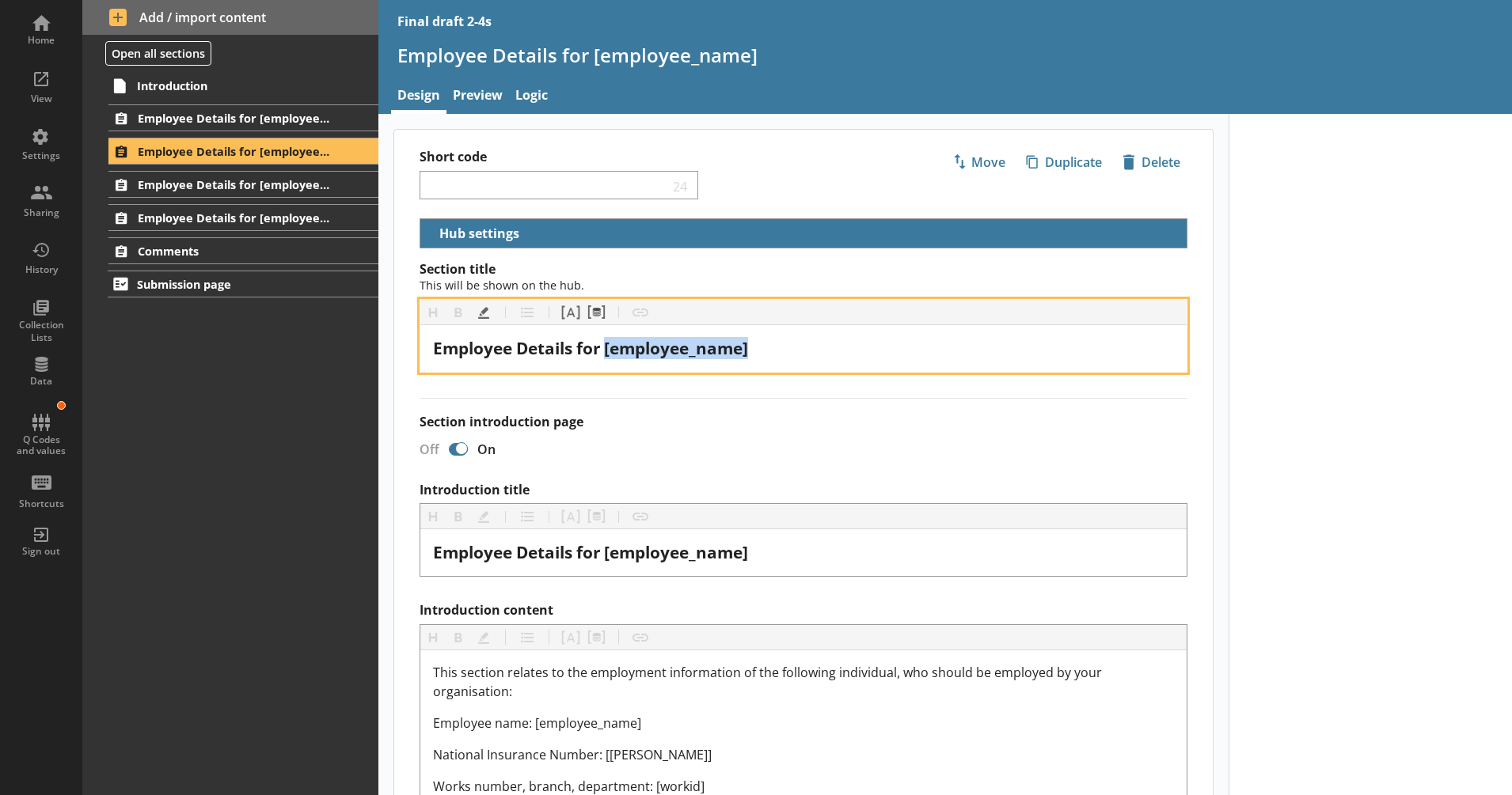
drag, startPoint x: 609, startPoint y: 343, endPoint x: 780, endPoint y: 352, distance: 171.2
click at [780, 352] on div "Employee Details for [employee_name]" at bounding box center [804, 349] width 741 height 22
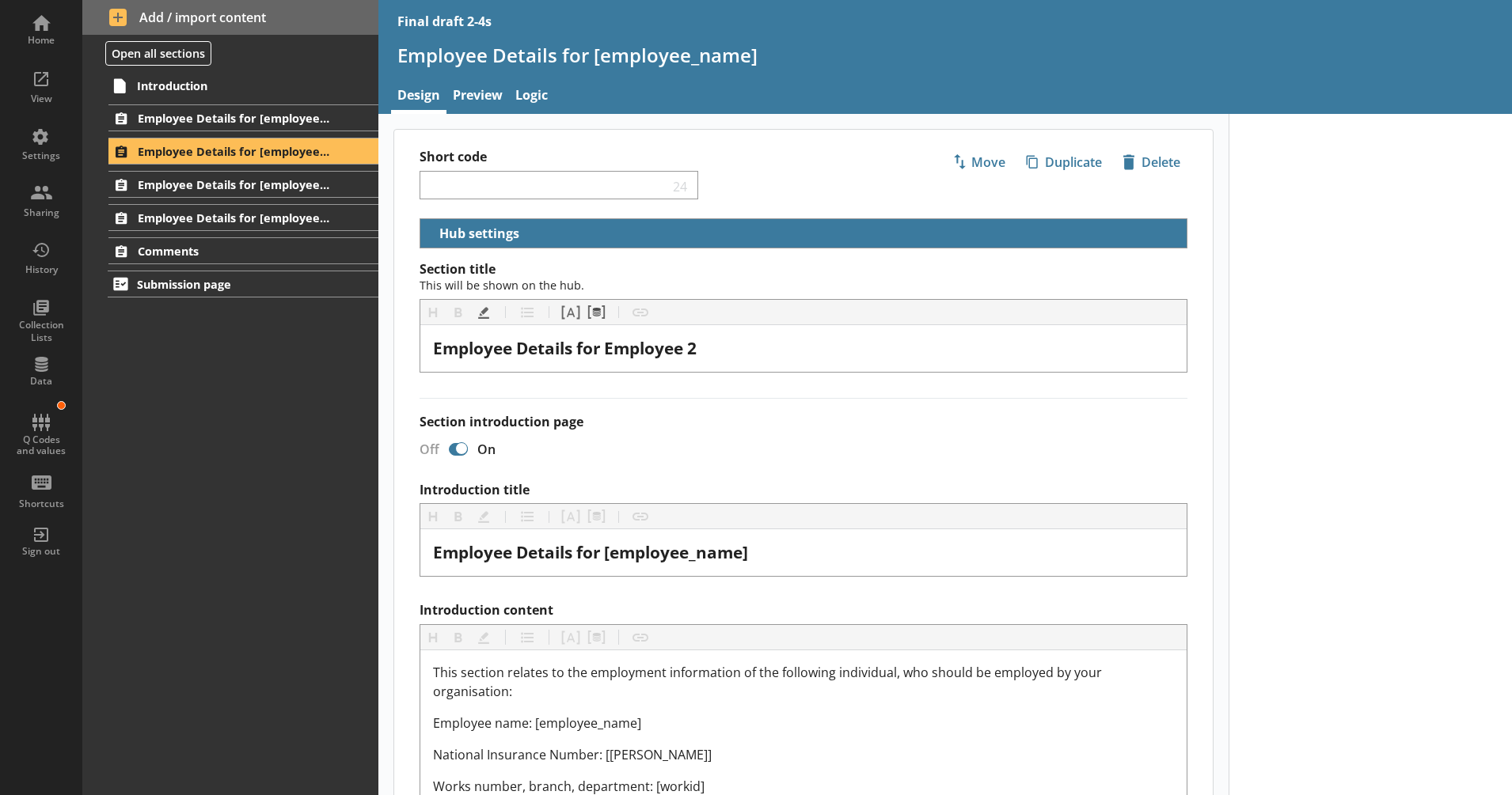
click at [251, 121] on span "Employee Details for [employee_name]" at bounding box center [233, 118] width 193 height 15
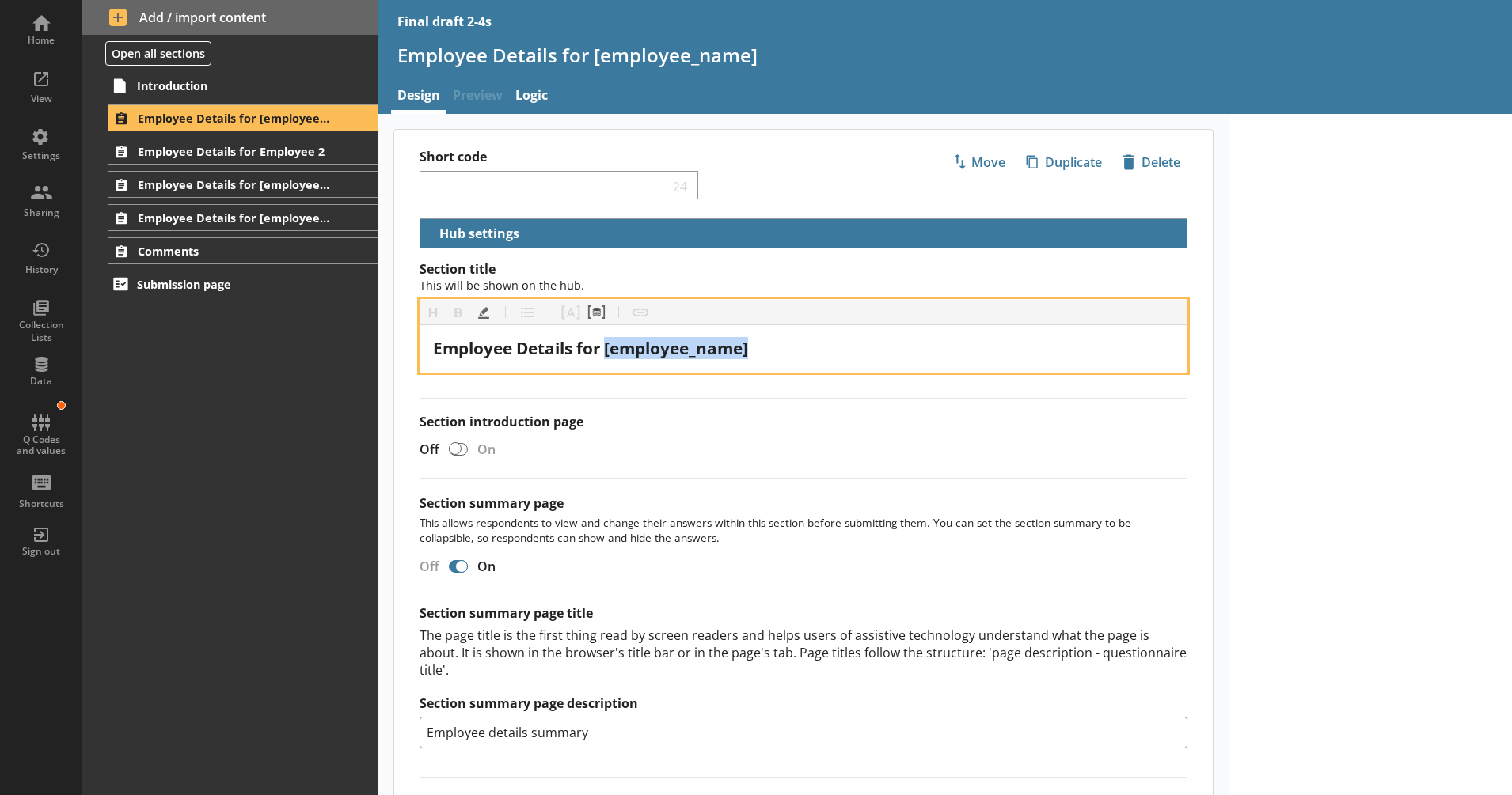
drag, startPoint x: 761, startPoint y: 353, endPoint x: 609, endPoint y: 360, distance: 152.2
click at [609, 360] on div "Employee Details for [employee_name]" at bounding box center [804, 349] width 766 height 47
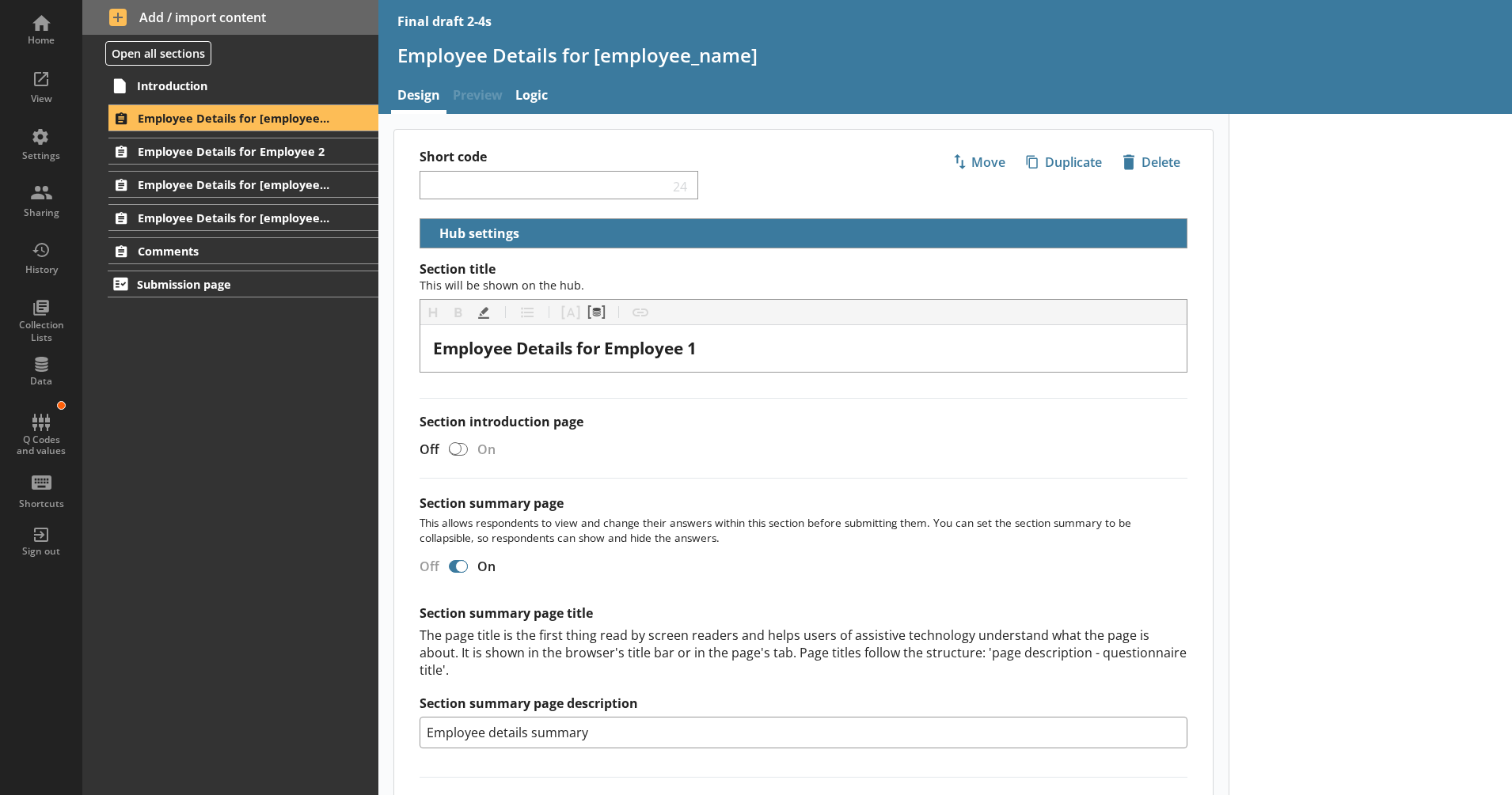
click at [701, 418] on label "Section introduction page" at bounding box center [804, 422] width 768 height 16
click at [471, 435] on input "Section introduction page" at bounding box center [459, 449] width 25 height 28
click at [307, 179] on span "Employee Details for [employee_name]" at bounding box center [233, 185] width 193 height 15
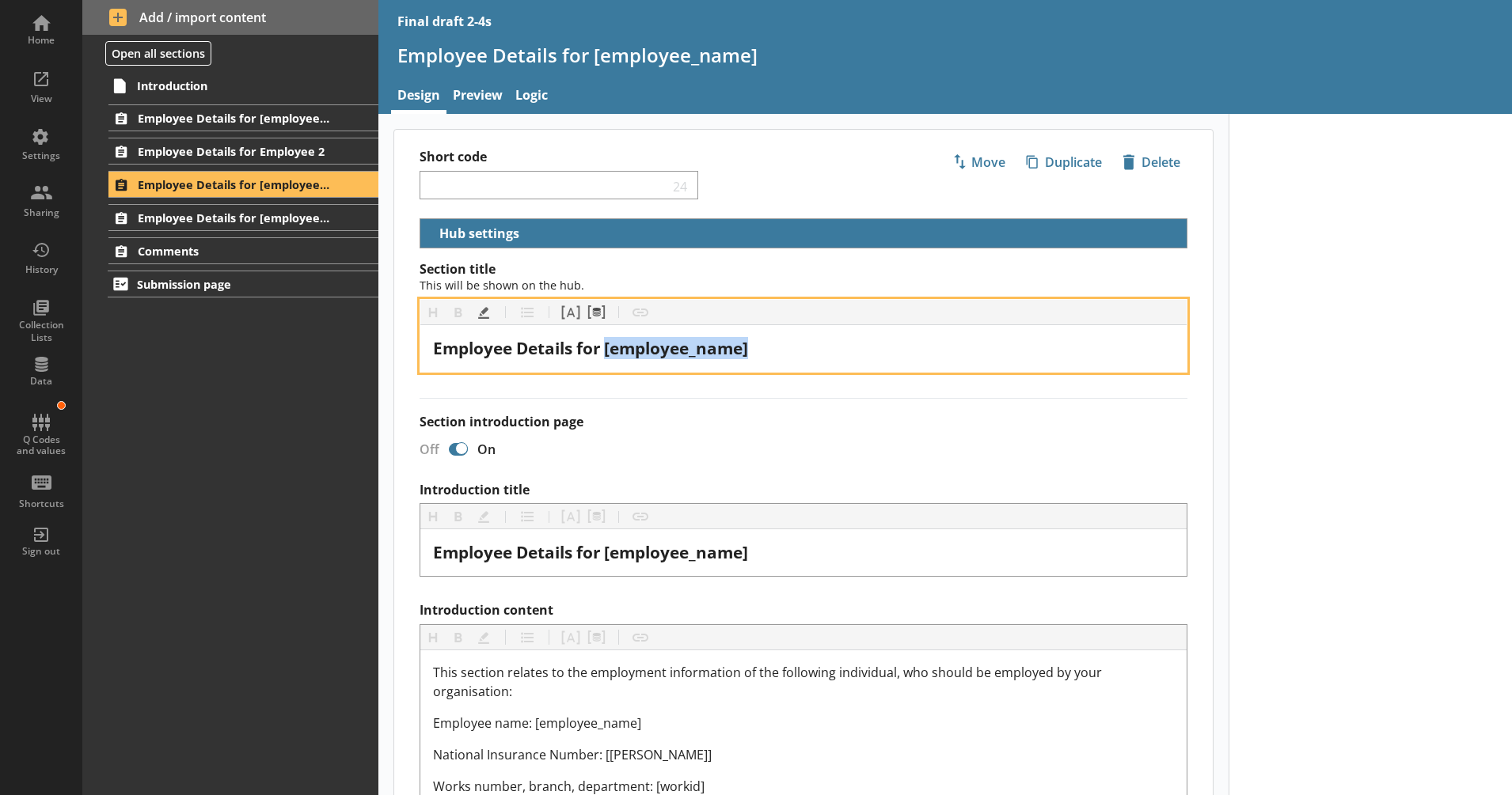
drag, startPoint x: 607, startPoint y: 345, endPoint x: 819, endPoint y: 346, distance: 212.0
click at [819, 346] on div "Employee Details for [employee_name]" at bounding box center [804, 349] width 741 height 22
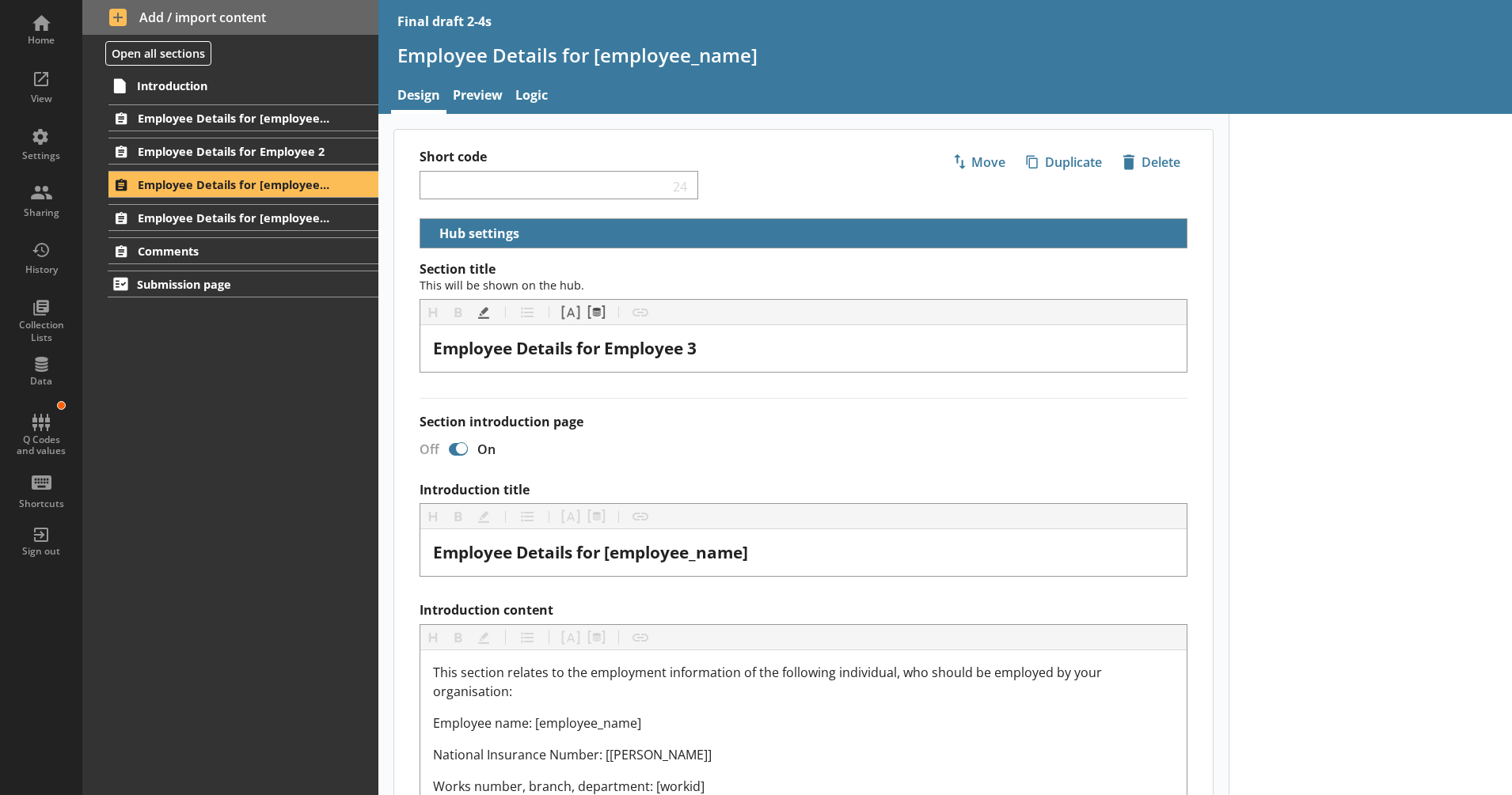
click at [810, 440] on div "Off On" at bounding box center [797, 449] width 781 height 28
click at [308, 214] on span "Employee Details for [employee_name]" at bounding box center [233, 218] width 193 height 15
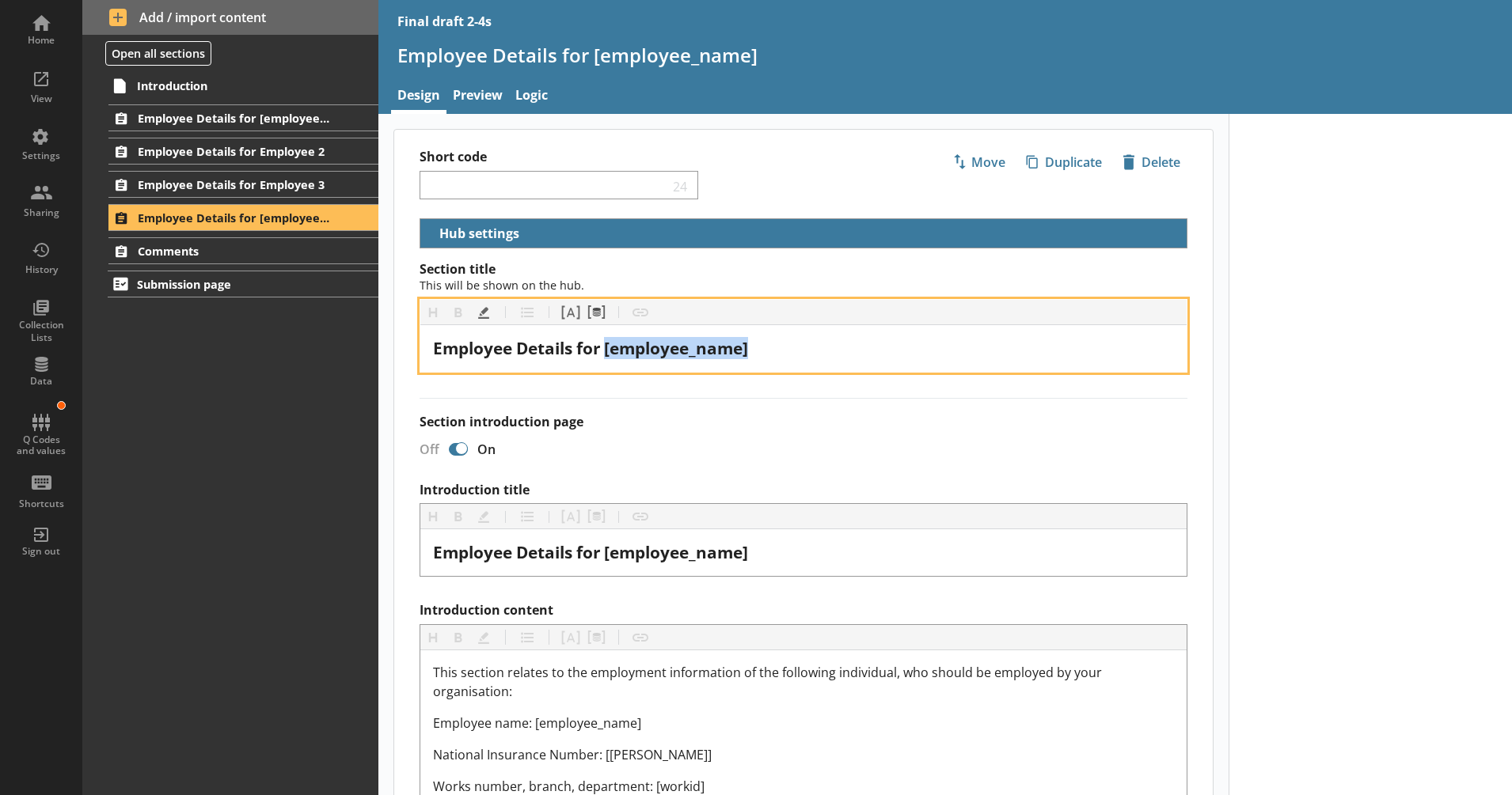
drag, startPoint x: 607, startPoint y: 349, endPoint x: 769, endPoint y: 342, distance: 162.2
click at [764, 338] on div "Employee Details for [employee_name]" at bounding box center [804, 349] width 741 height 22
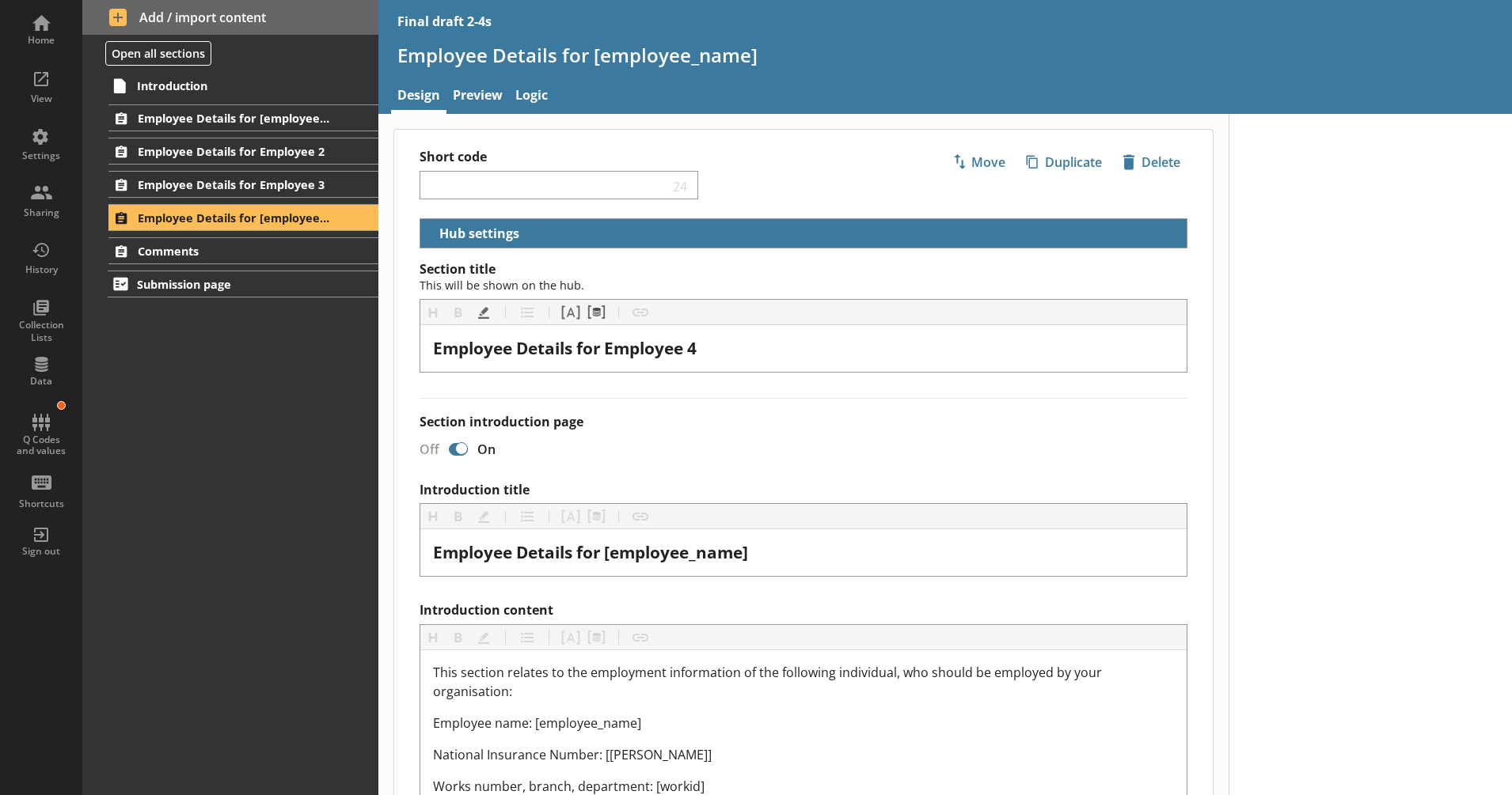
click at [275, 127] on link "Employee Details for [employee_name]" at bounding box center [242, 118] width 269 height 27
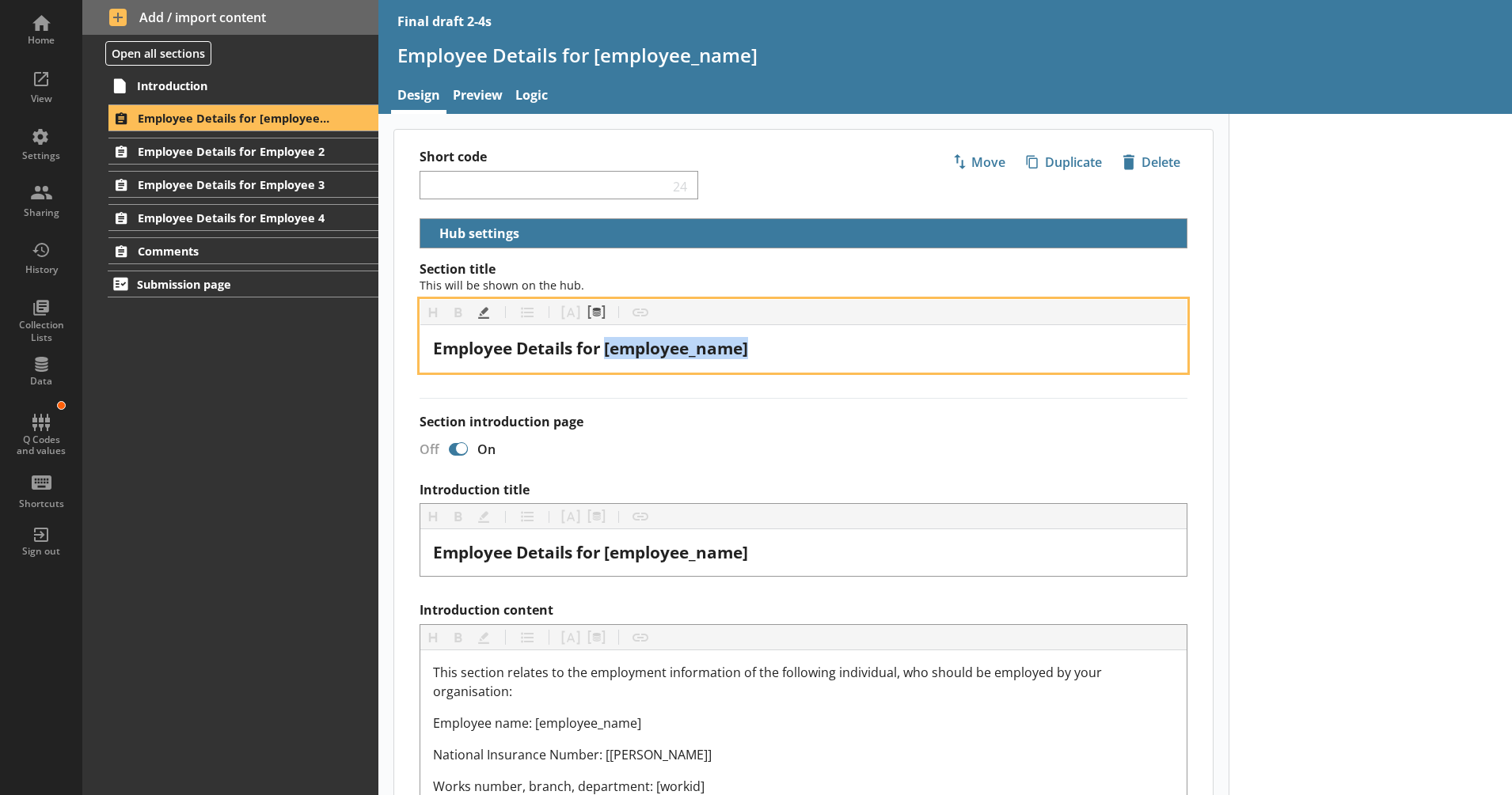
drag, startPoint x: 609, startPoint y: 347, endPoint x: 865, endPoint y: 355, distance: 256.1
click at [865, 355] on div "Employee Details for [employee_name]" at bounding box center [804, 349] width 741 height 22
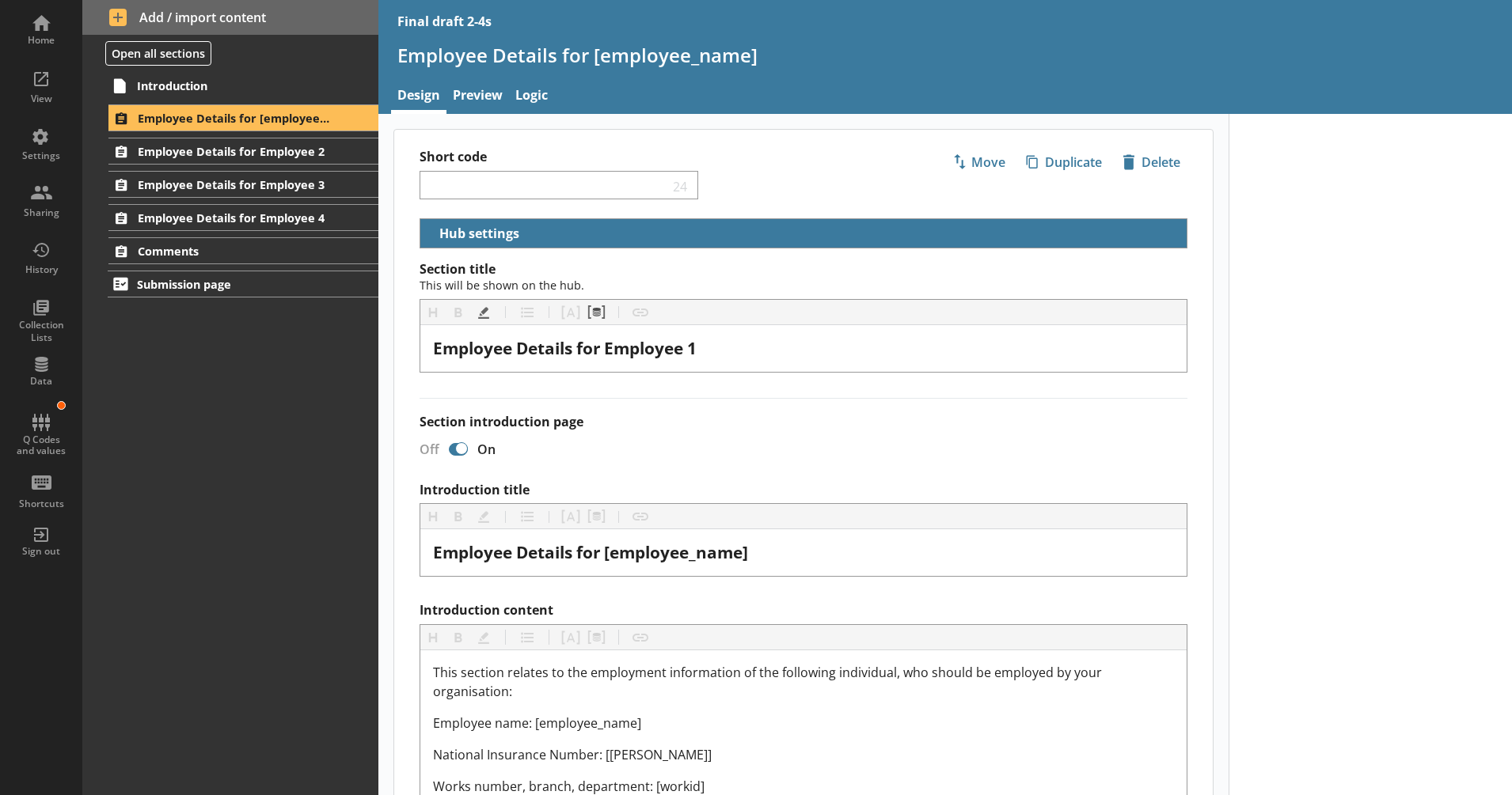
click at [868, 421] on label "Section introduction page" at bounding box center [804, 422] width 768 height 16
click at [471, 435] on input "Section introduction page" at bounding box center [459, 449] width 25 height 28
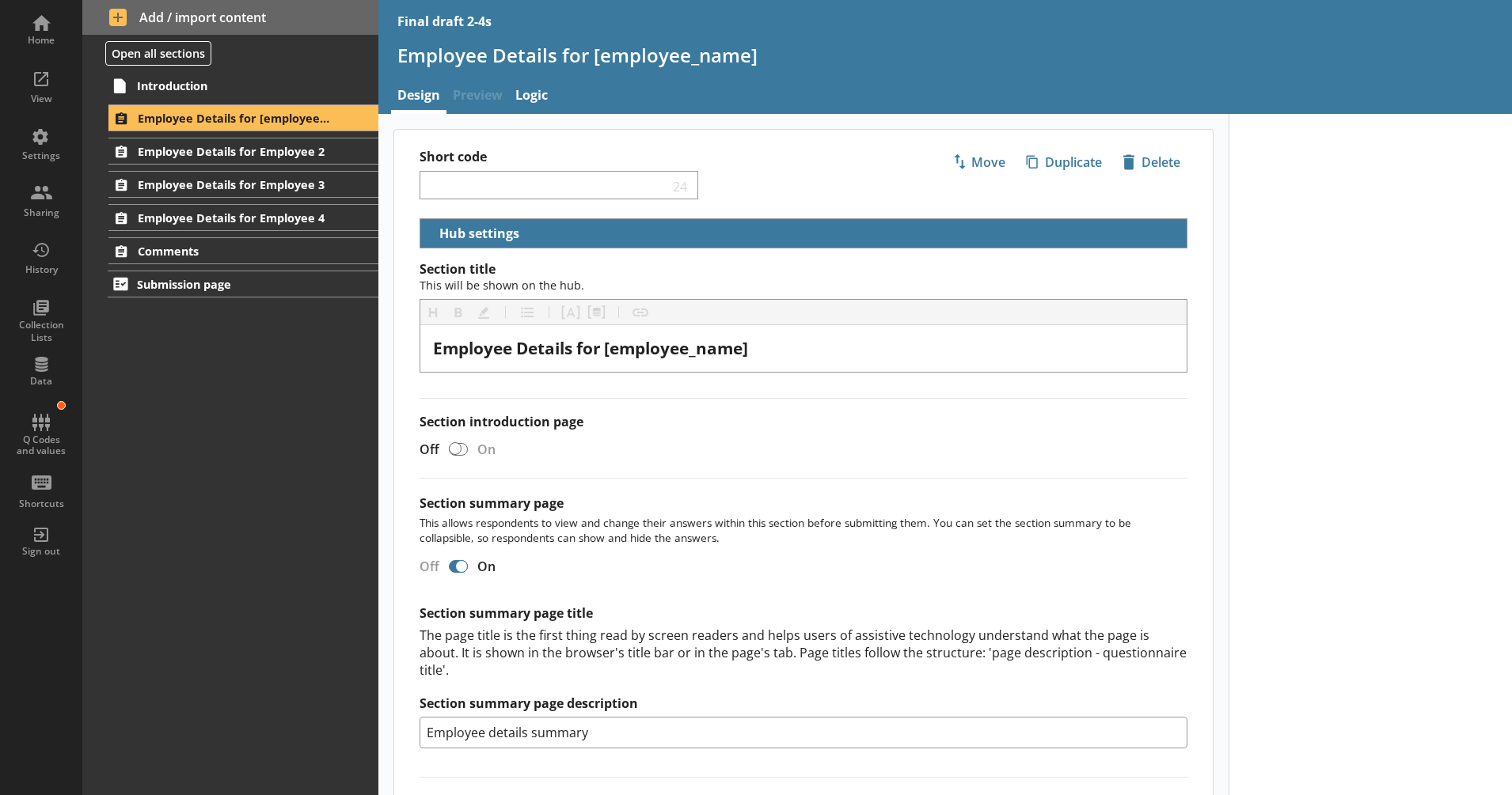
click at [461, 87] on span "Preview" at bounding box center [477, 97] width 62 height 34
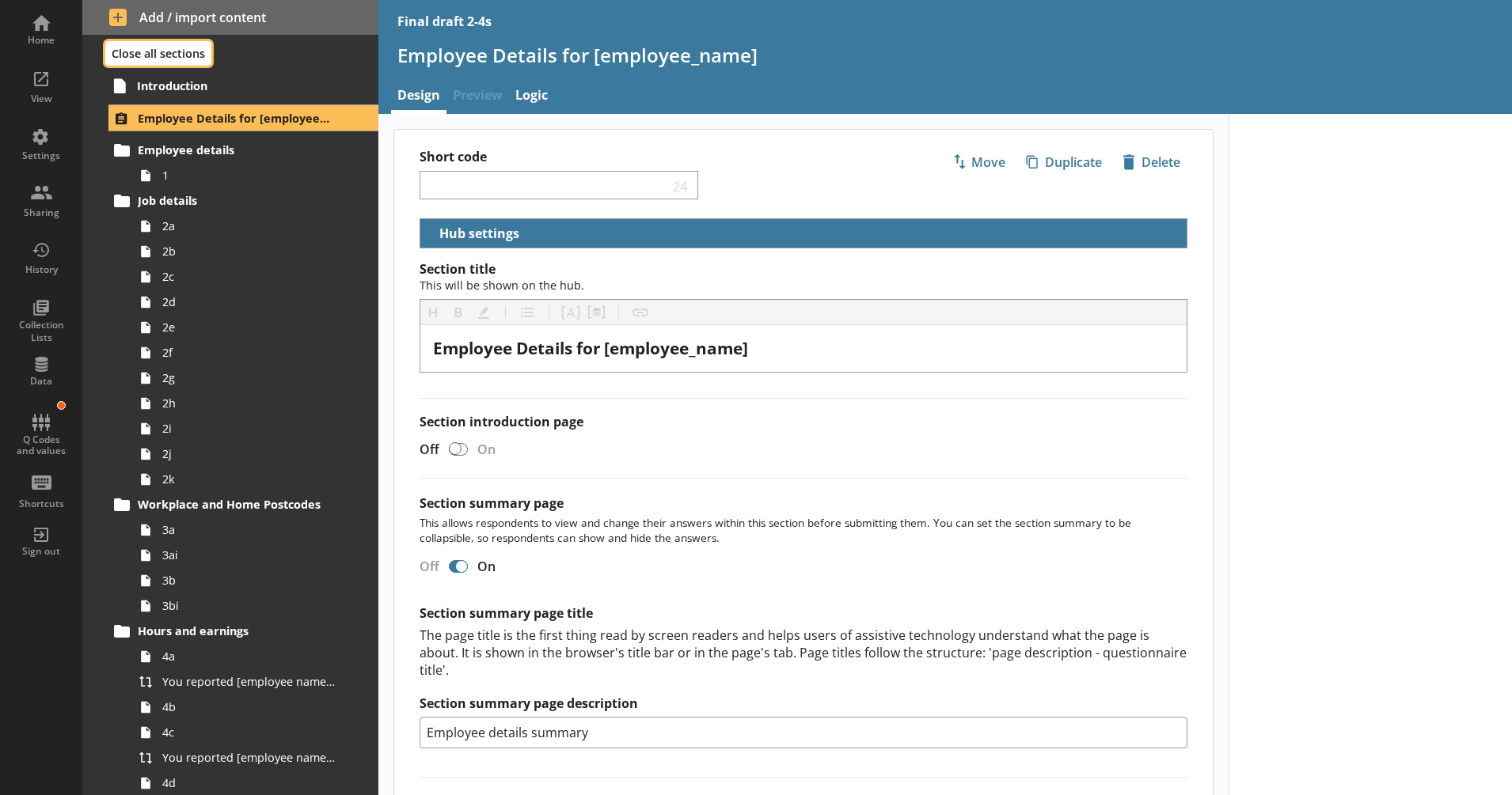
click at [179, 55] on button "Close all sections" at bounding box center [157, 52] width 106 height 24
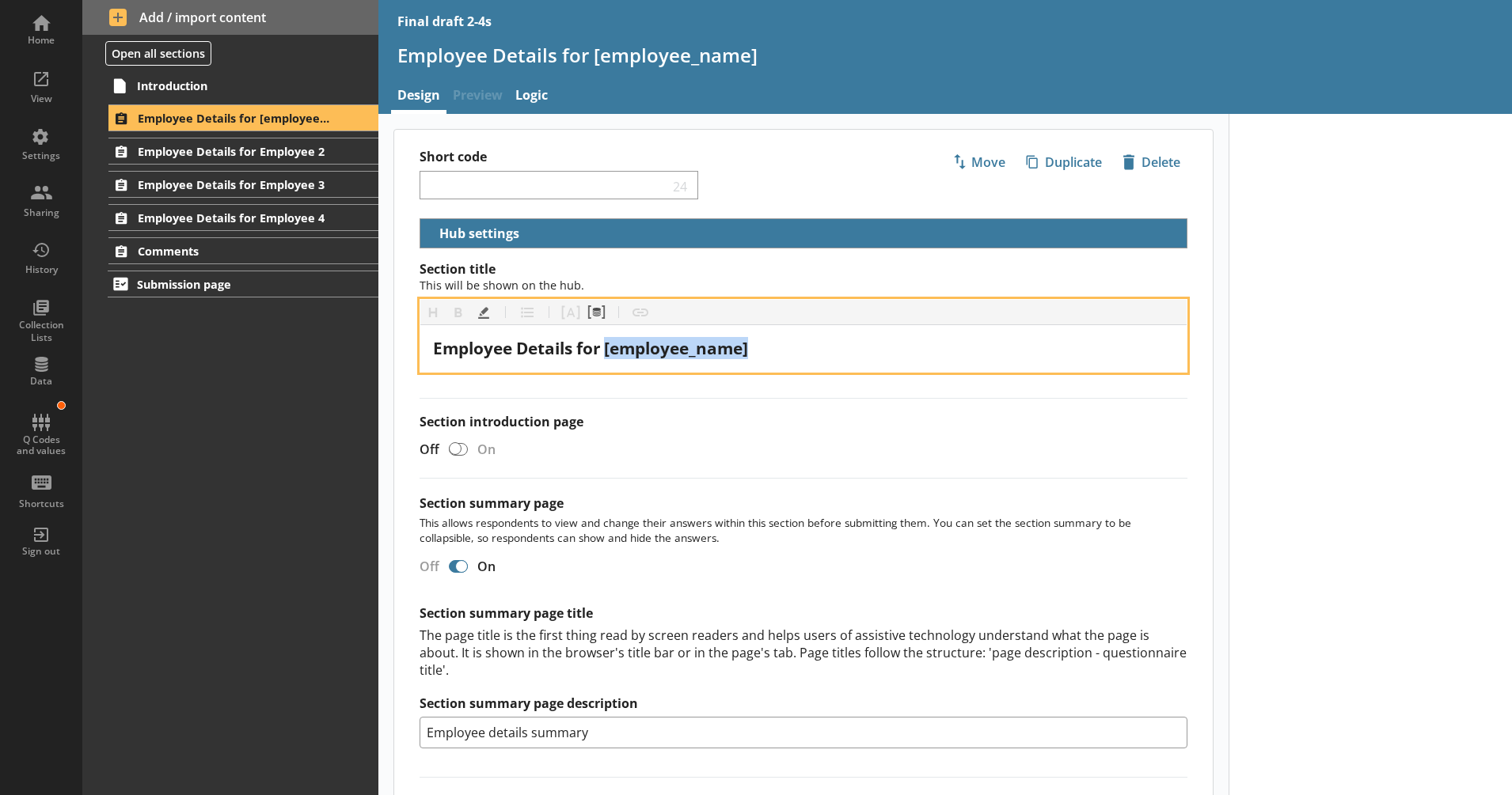
drag, startPoint x: 606, startPoint y: 347, endPoint x: 800, endPoint y: 361, distance: 194.5
click at [800, 361] on div "Employee Details for [employee_name]" at bounding box center [804, 349] width 766 height 47
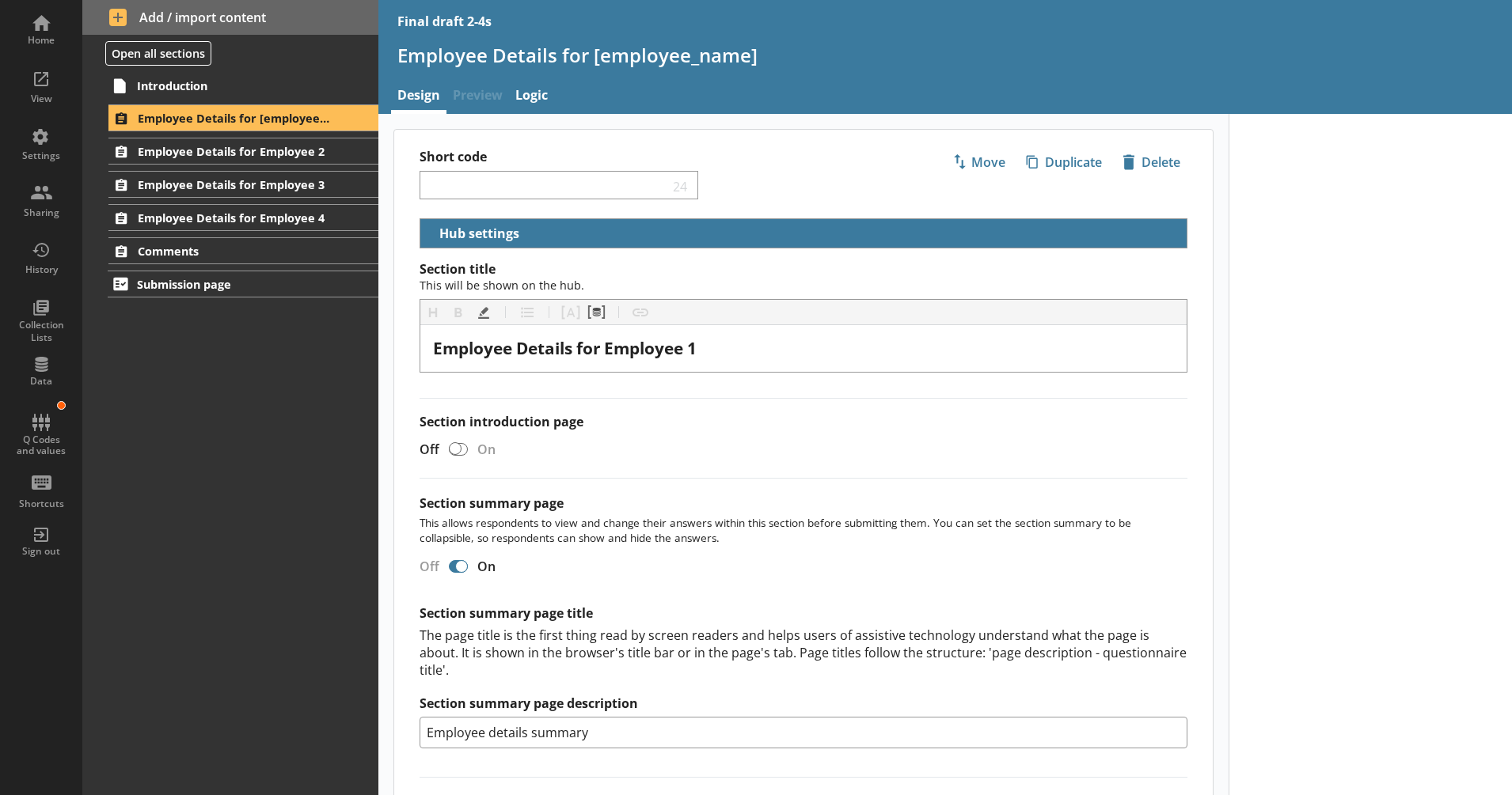
click at [827, 426] on label "Section introduction page" at bounding box center [804, 422] width 768 height 16
click at [471, 435] on input "Section introduction page" at bounding box center [459, 449] width 25 height 28
click at [827, 426] on label "Section introduction page" at bounding box center [804, 422] width 768 height 16
click at [471, 435] on input "Section introduction page" at bounding box center [459, 449] width 25 height 28
checkbox input "true"
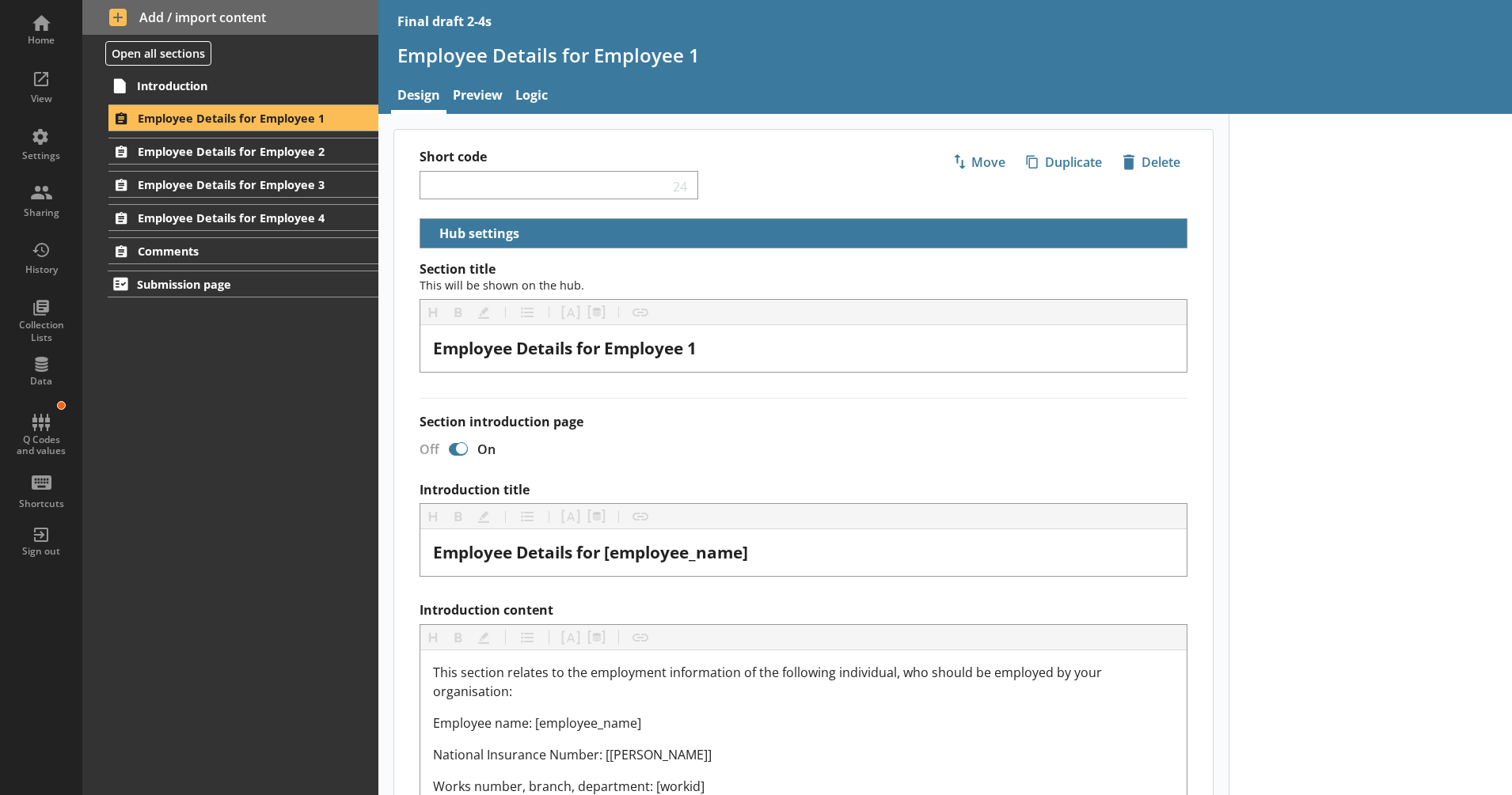
click at [315, 148] on span "Employee Details for Employee 2" at bounding box center [233, 151] width 193 height 15
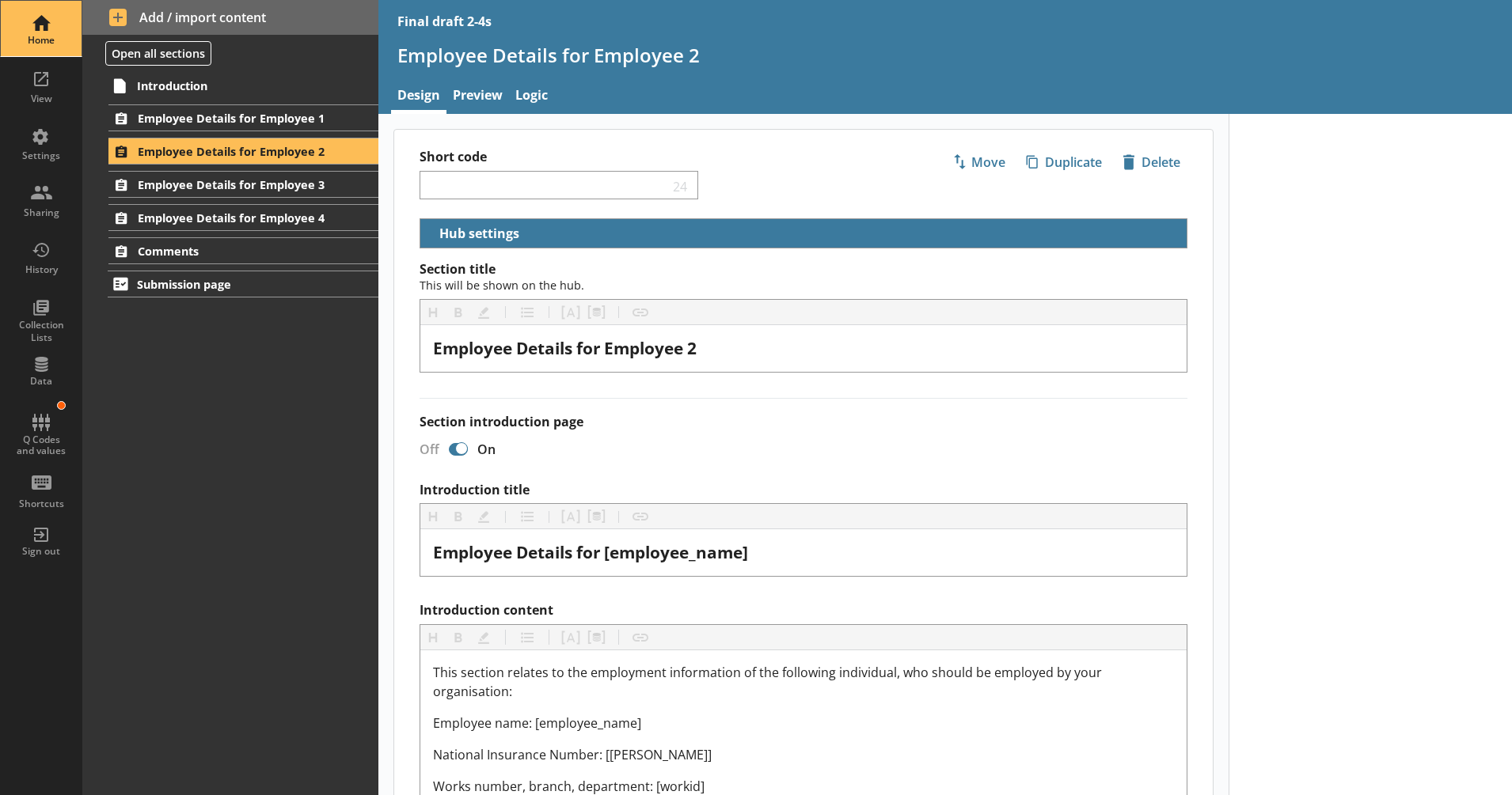
click at [43, 23] on div "Home" at bounding box center [41, 28] width 55 height 55
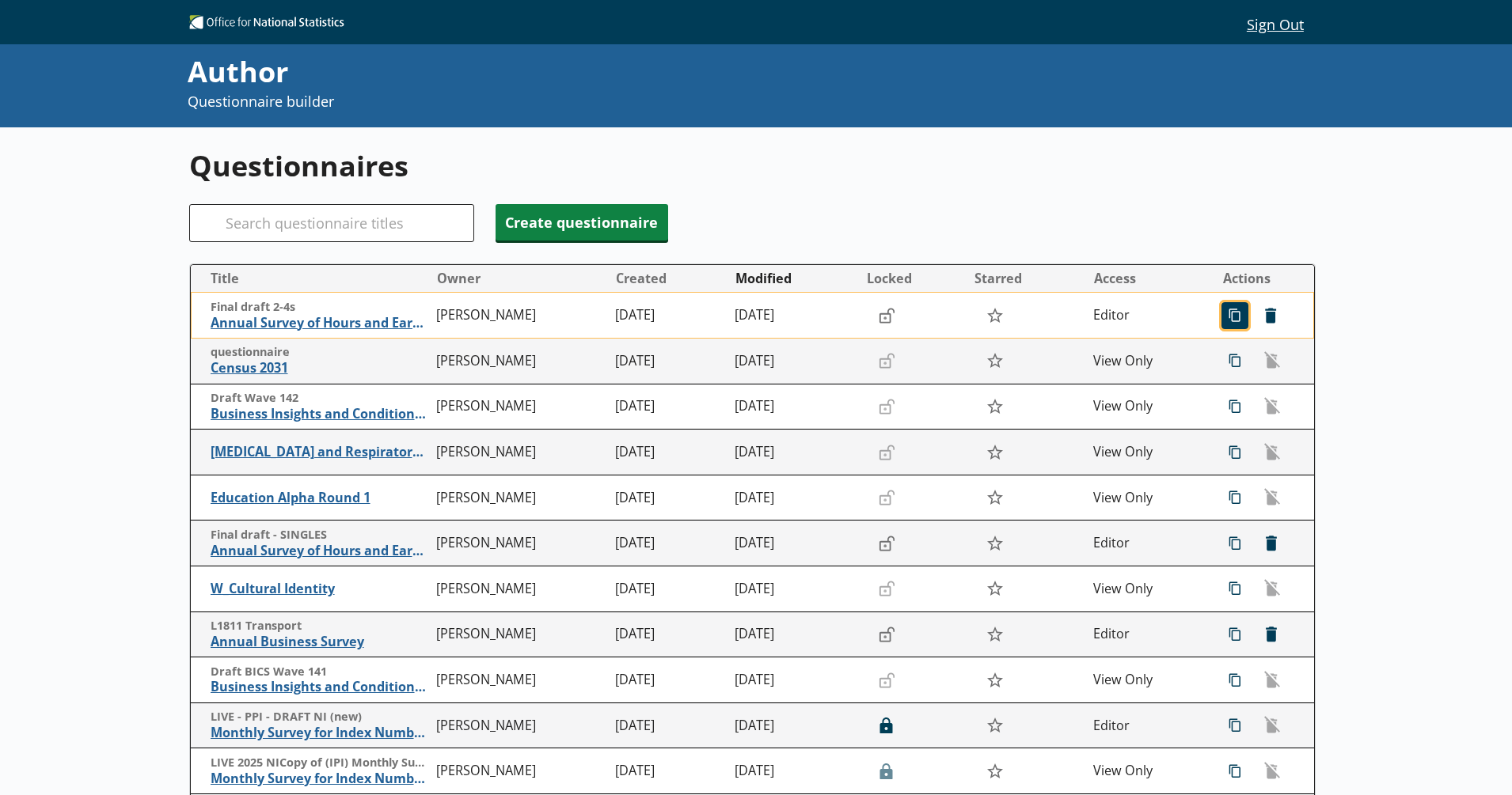
click at [1222, 308] on span "icon-copy Duplicate" at bounding box center [1235, 316] width 25 height 25
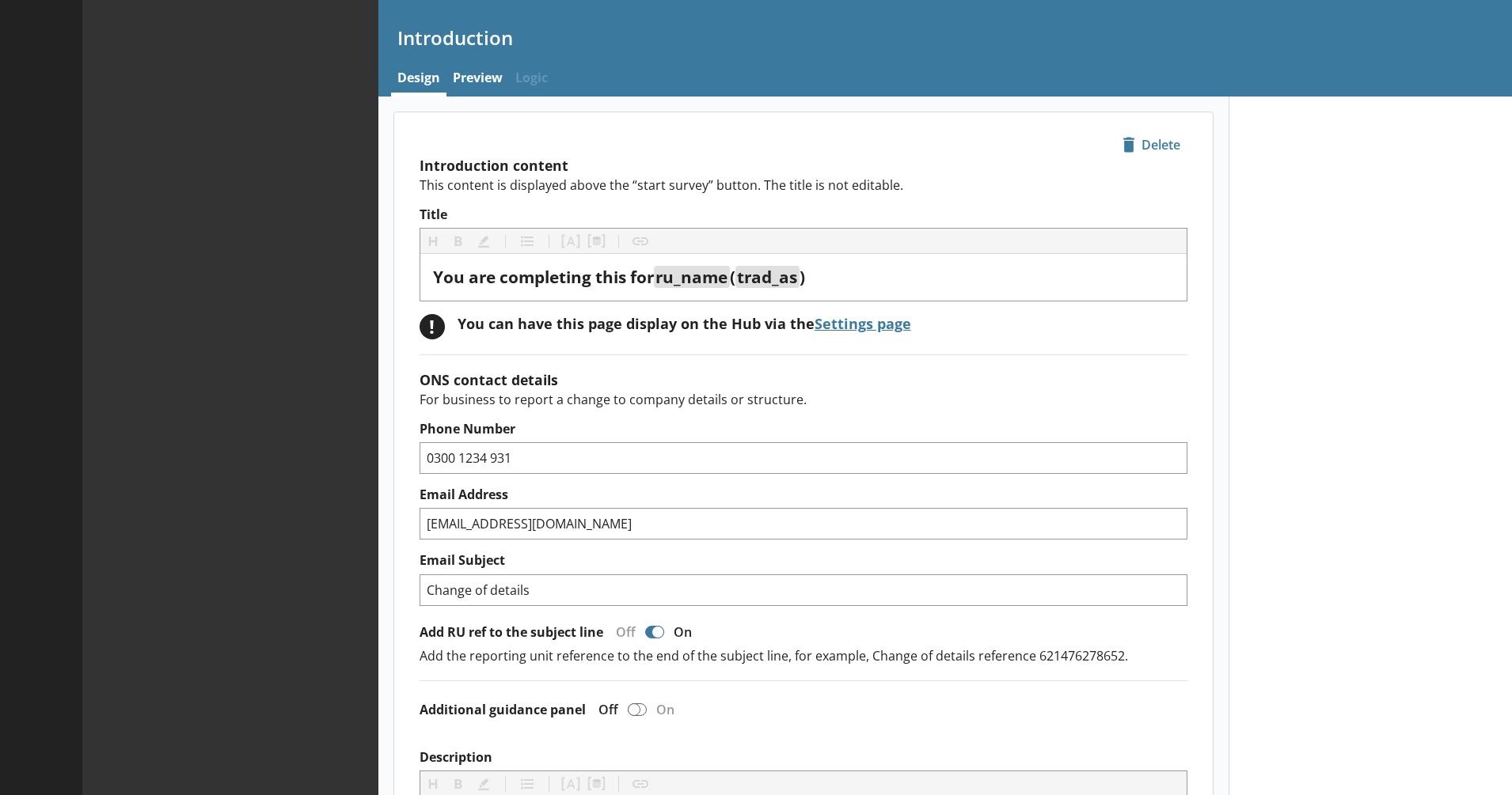
type textarea "x"
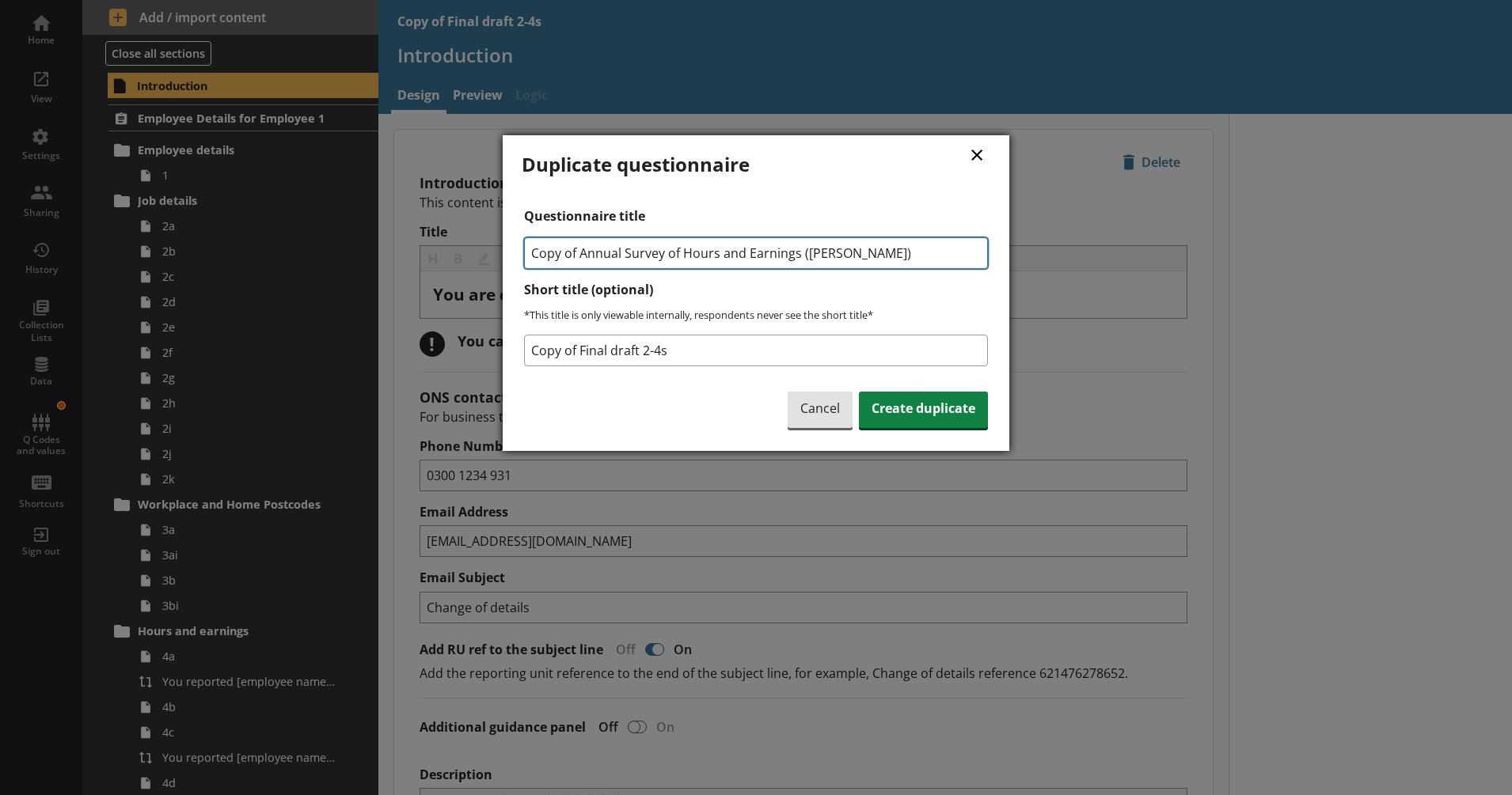
drag, startPoint x: 582, startPoint y: 254, endPoint x: 535, endPoint y: 261, distance: 47.5
click at [535, 261] on input "Copy of Annual Survey of Hours and Earnings (ASHE)" at bounding box center [756, 252] width 464 height 32
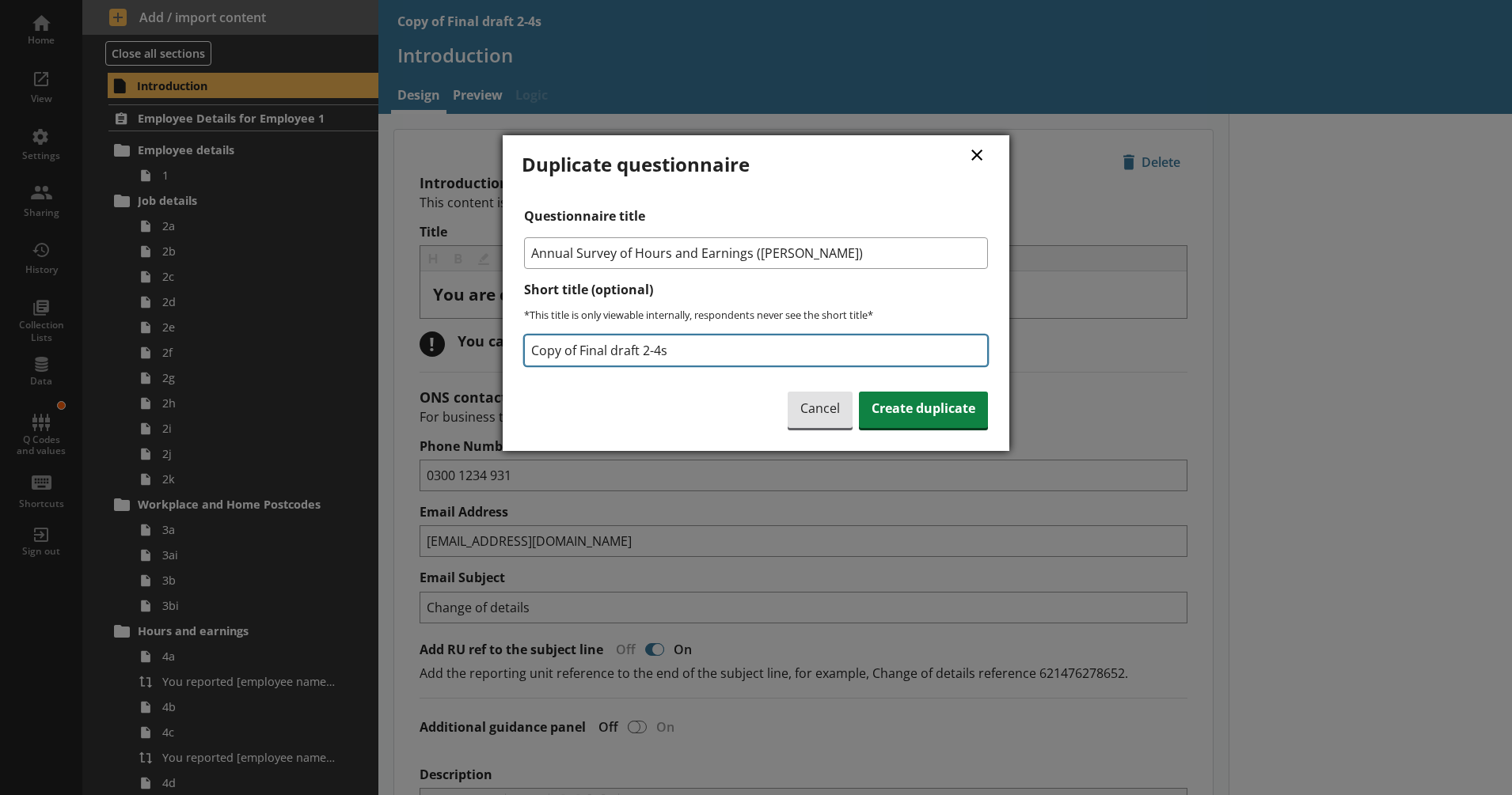
type input "Annual Survey of Hours and Earnings ([PERSON_NAME])"
click at [693, 343] on input "Copy of Final draft 2-4s" at bounding box center [756, 350] width 464 height 32
drag, startPoint x: 686, startPoint y: 346, endPoint x: 524, endPoint y: 349, distance: 162.0
click at [524, 349] on input "Copy of Final draft 2-4s" at bounding box center [756, 350] width 464 height 32
type input "4"
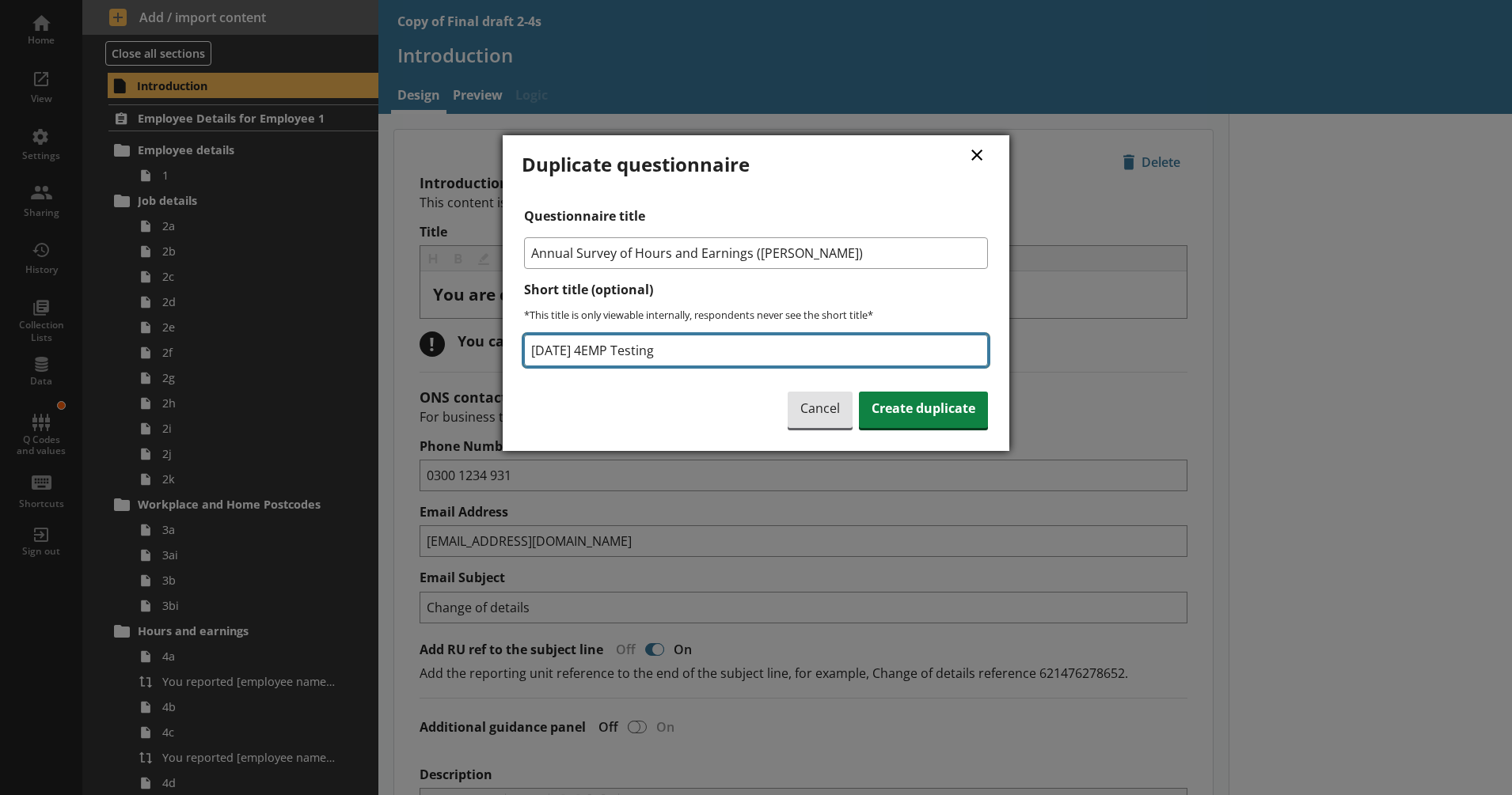
drag, startPoint x: 680, startPoint y: 350, endPoint x: 668, endPoint y: 355, distance: 13.0
click at [668, 355] on input "16SEPT 4EMP Testing" at bounding box center [756, 350] width 464 height 32
type input "16SEPT 4EMP Testing EQ"
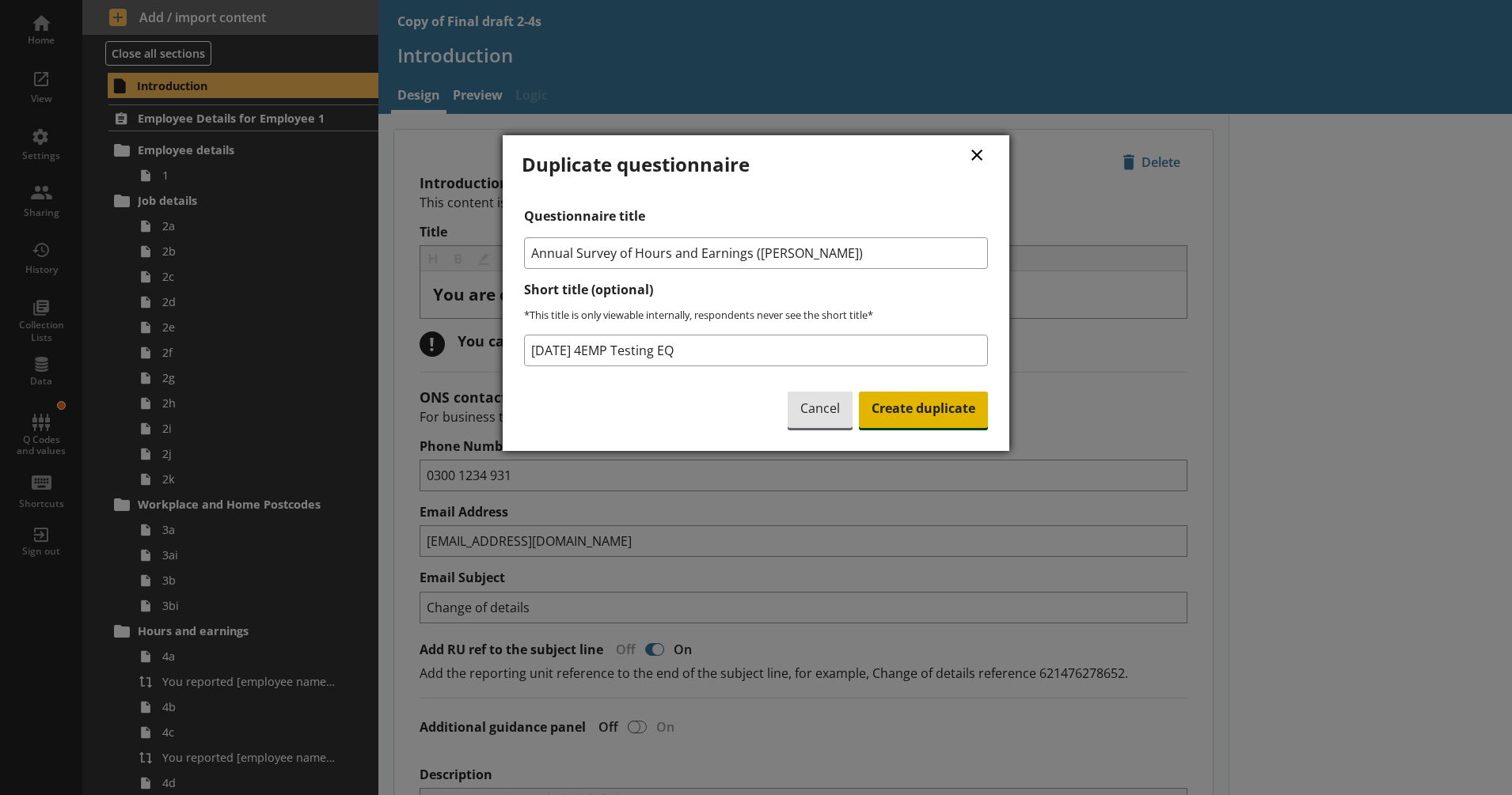
click at [899, 411] on span "Create duplicate" at bounding box center [923, 410] width 129 height 36
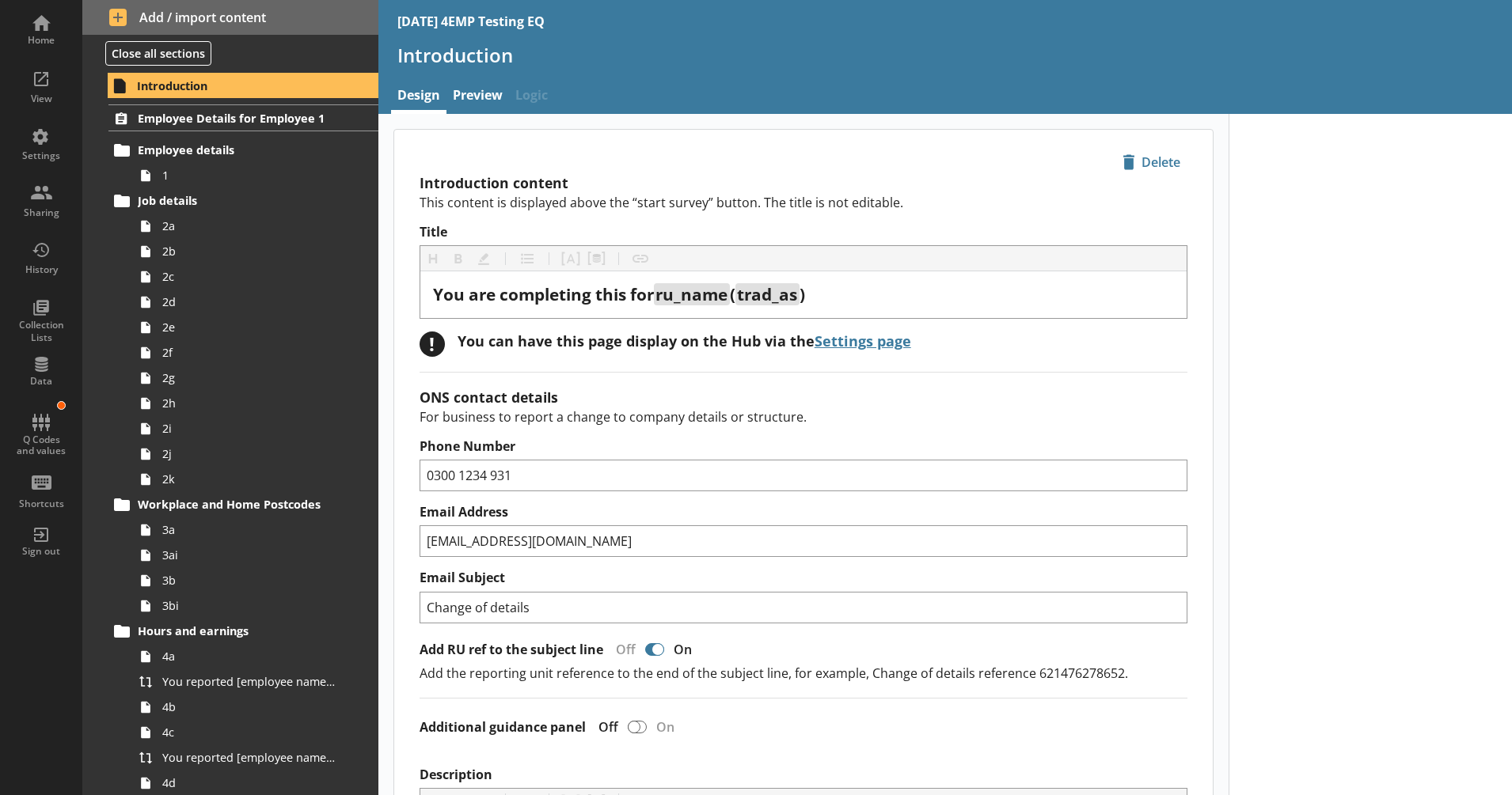
click at [668, 166] on div "icon-delete Created with Sketch. Delete" at bounding box center [804, 152] width 819 height 46
drag, startPoint x: 41, startPoint y: 92, endPoint x: 109, endPoint y: 114, distance: 71.5
click at [41, 92] on div "View" at bounding box center [41, 99] width 55 height 13
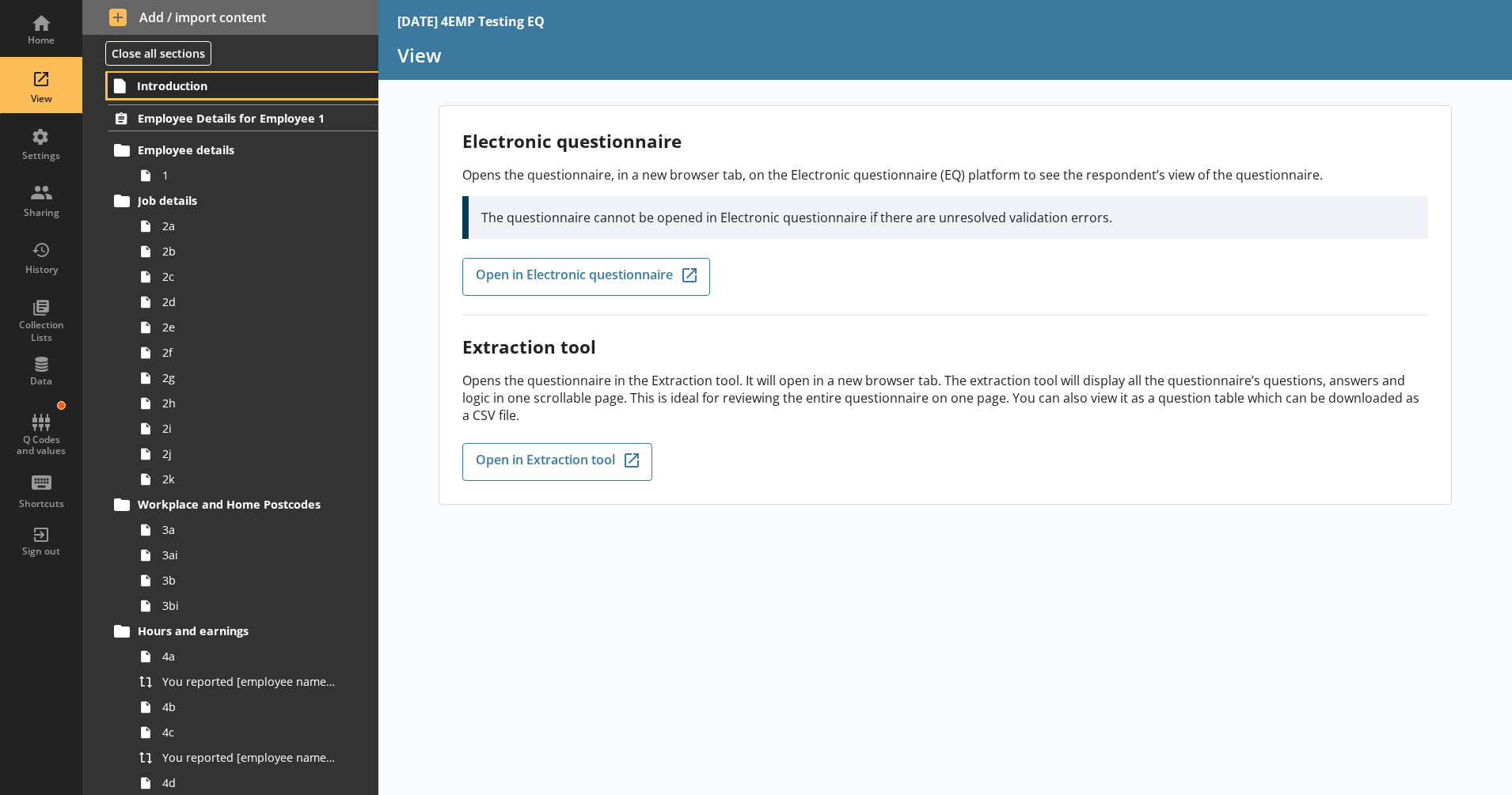
click at [185, 91] on span "Introduction" at bounding box center [233, 86] width 194 height 15
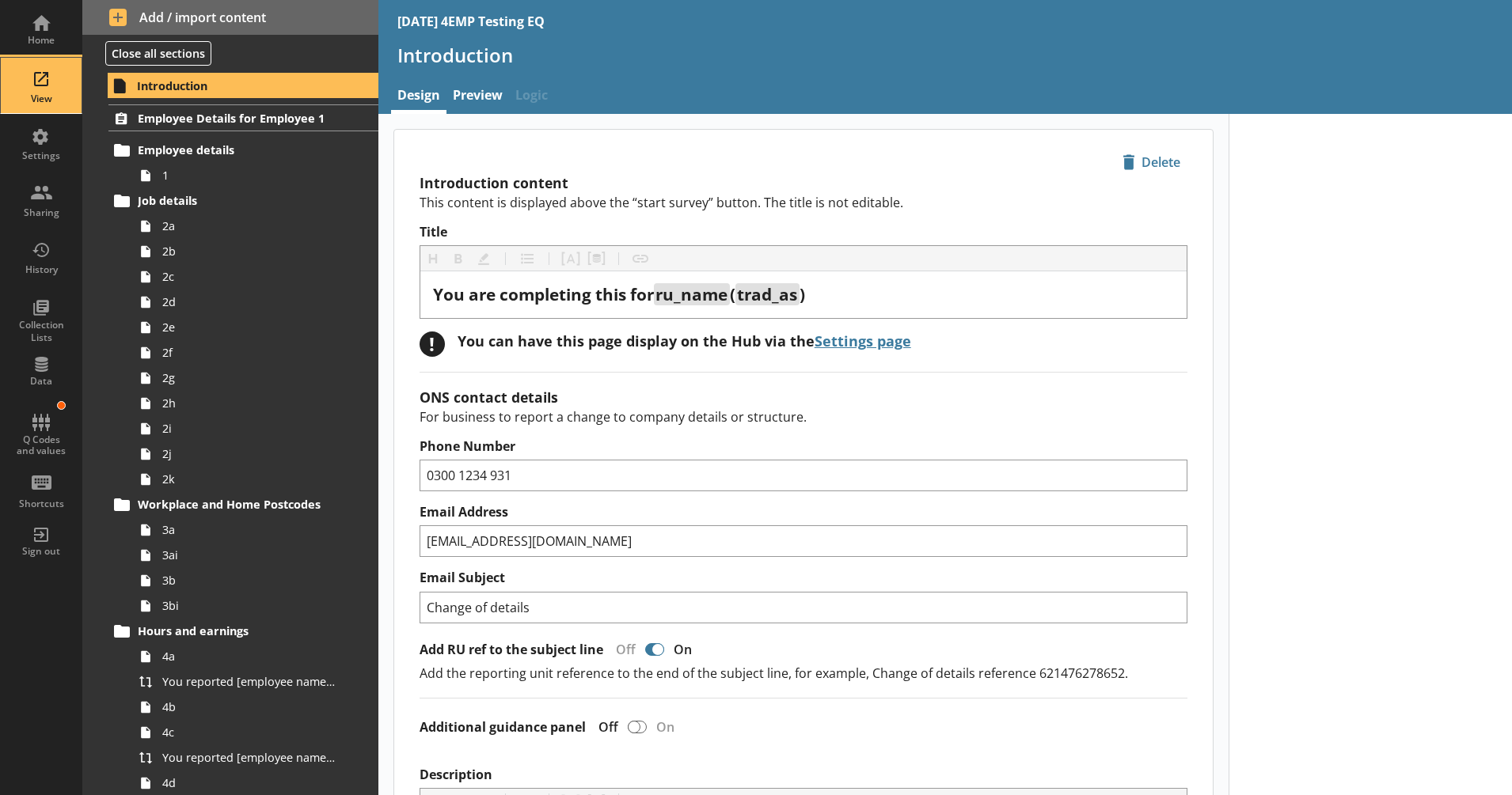
click at [60, 91] on div "View" at bounding box center [41, 85] width 55 height 55
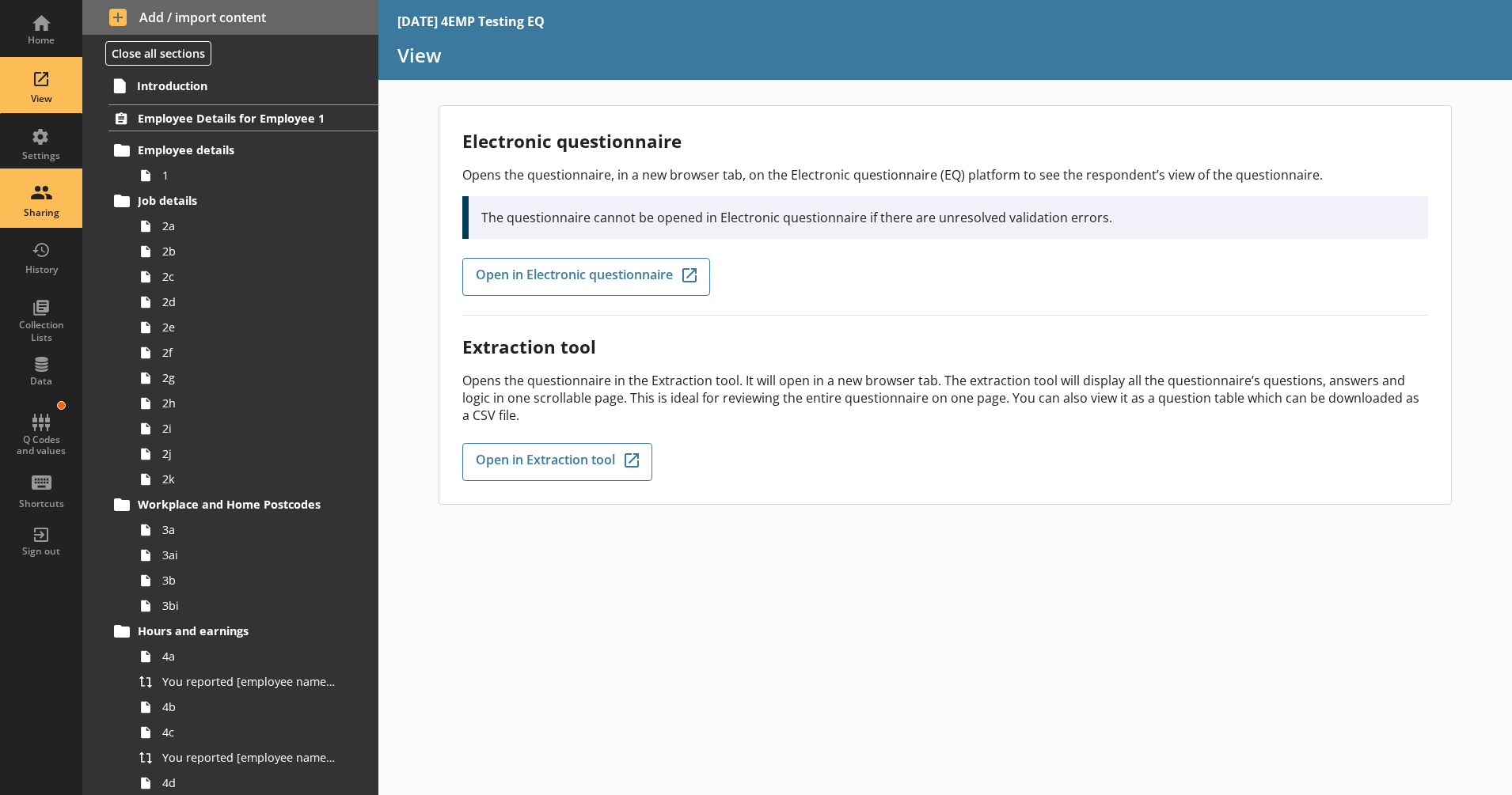
click at [45, 213] on div "Sharing" at bounding box center [41, 213] width 55 height 13
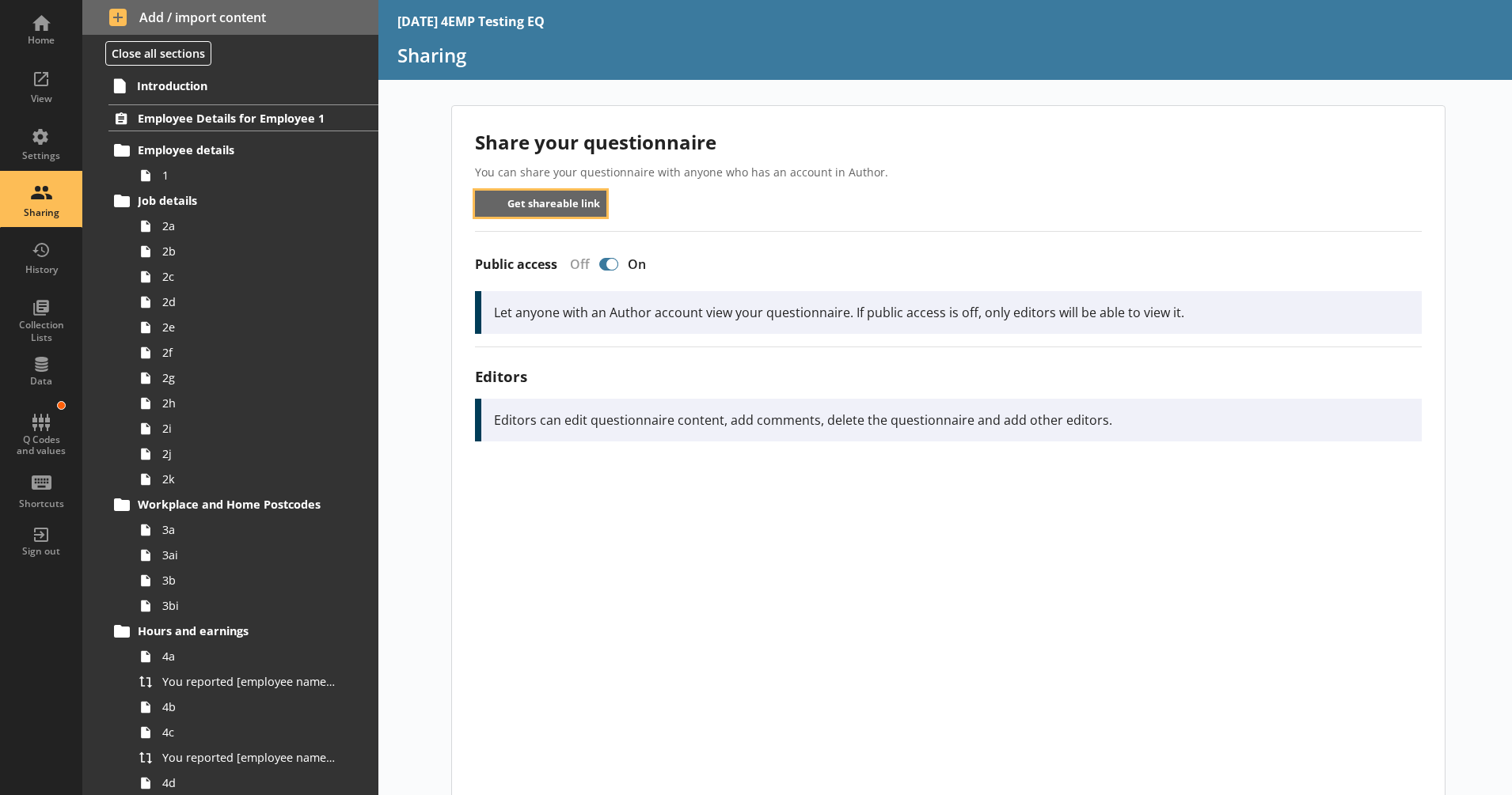
click at [523, 214] on button "Get shareable link" at bounding box center [541, 203] width 132 height 26
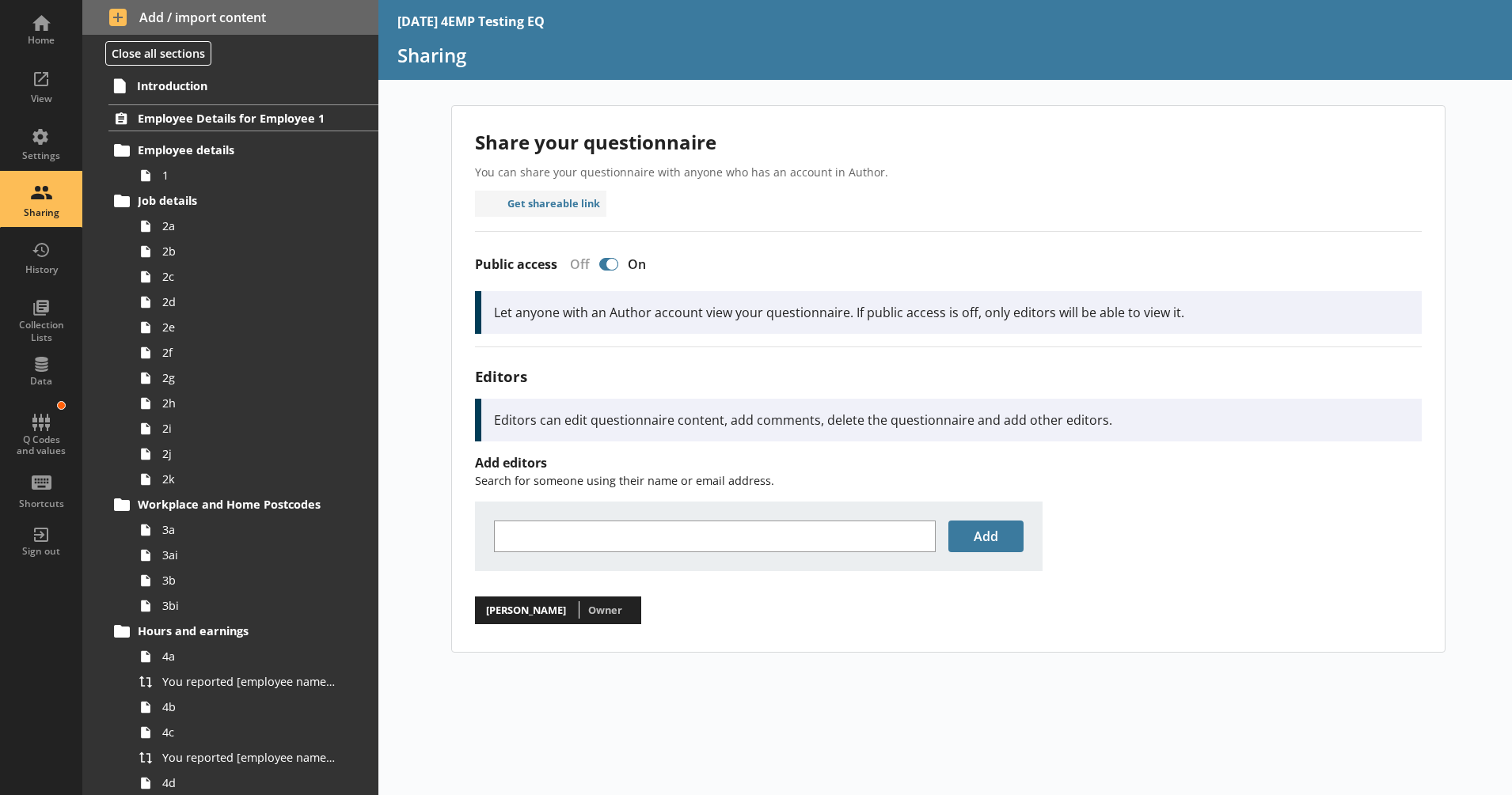
click at [777, 216] on div "Share your questionnaire You can share your questionnaire with anyone who has a…" at bounding box center [948, 379] width 993 height 546
click at [42, 19] on div "Home" at bounding box center [41, 28] width 55 height 55
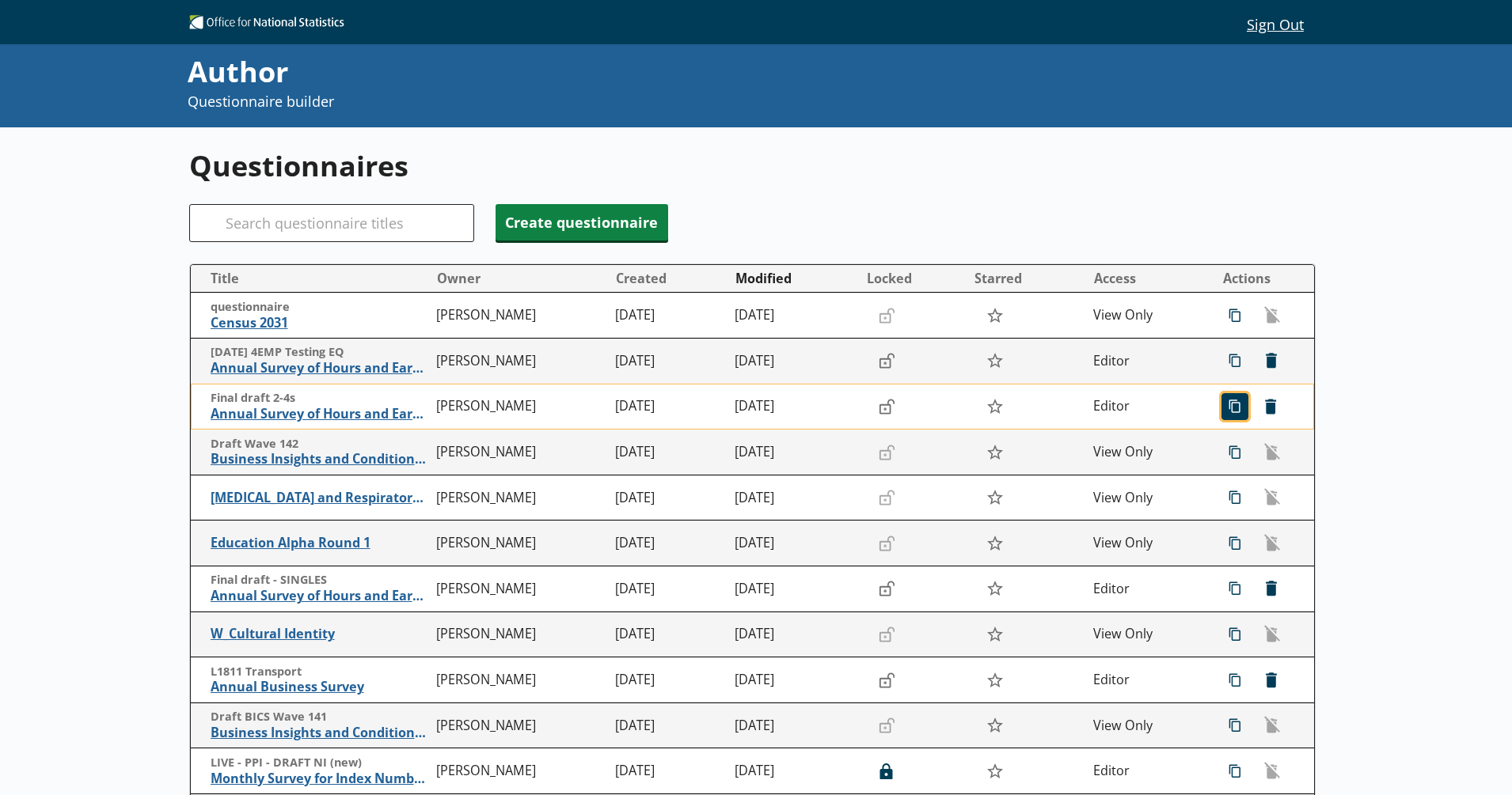
click at [1222, 408] on span "icon-copy Duplicate" at bounding box center [1235, 407] width 25 height 25
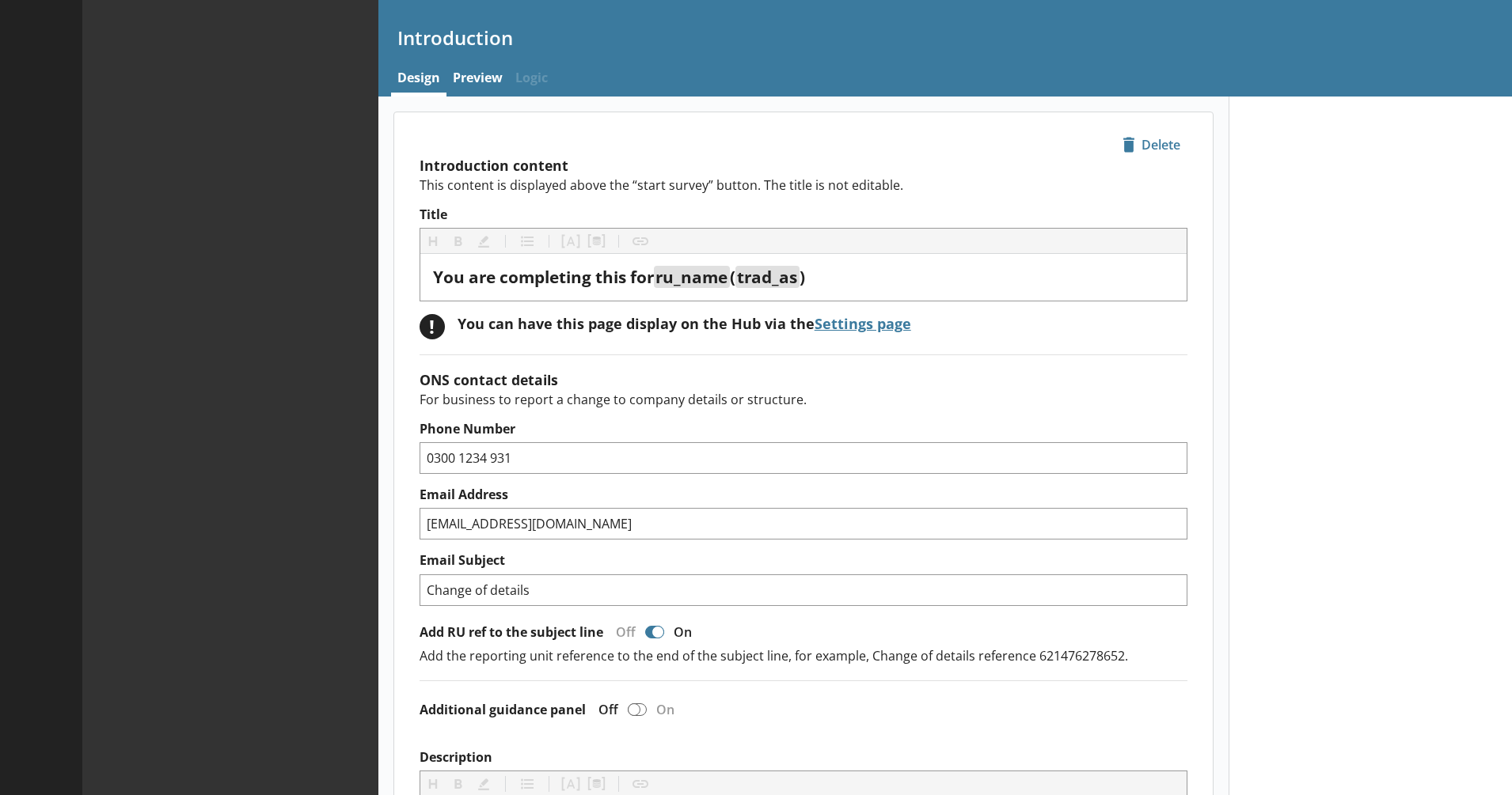
type textarea "x"
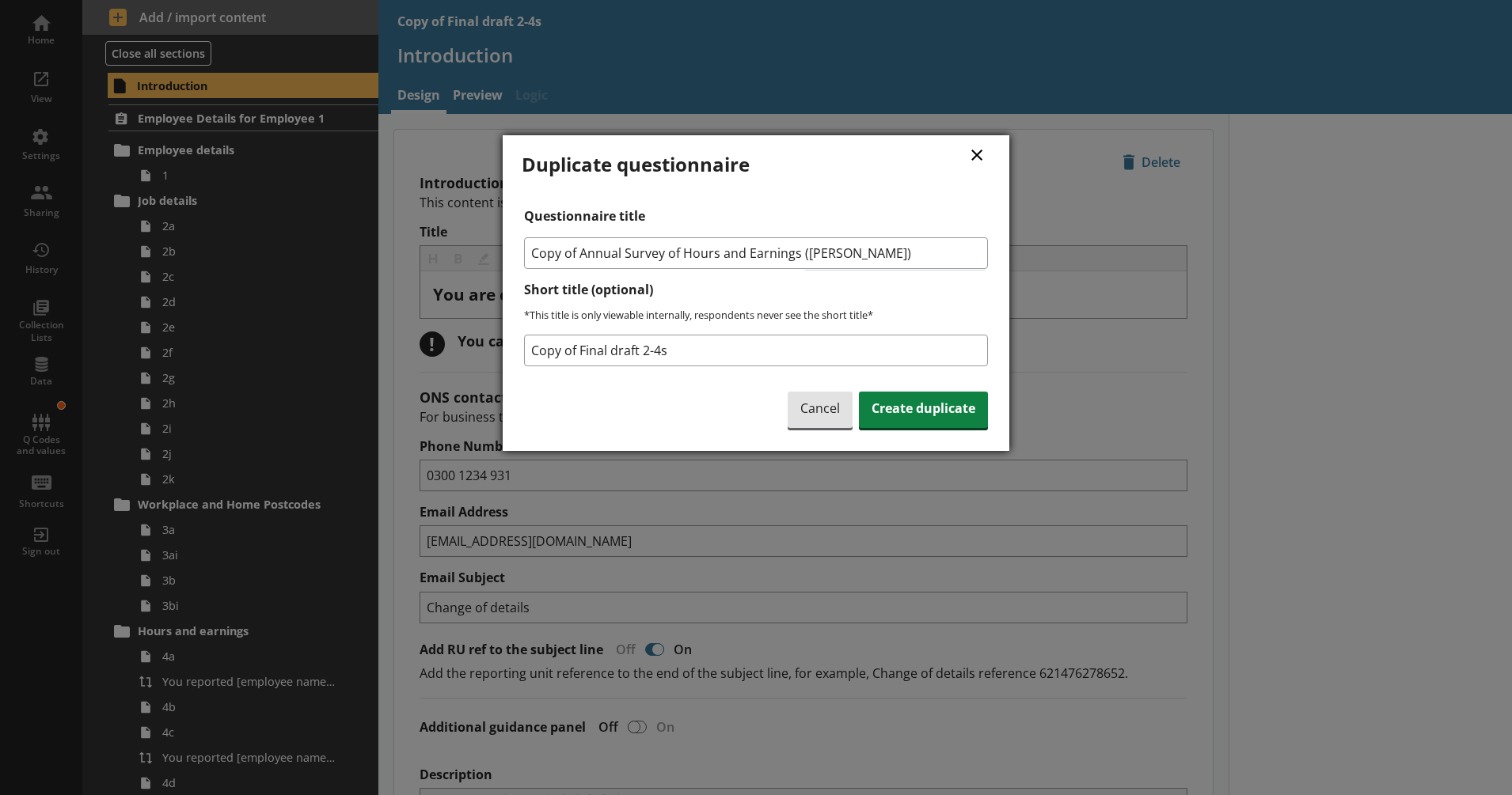
drag, startPoint x: 581, startPoint y: 253, endPoint x: 511, endPoint y: 248, distance: 70.2
click at [511, 248] on div "× Duplicate questionnaire Questionnaire title Copy of Annual Survey of Hours an…" at bounding box center [756, 293] width 507 height 316
type input "Annual Survey of Hours and Earnings ([PERSON_NAME])"
drag, startPoint x: 682, startPoint y: 352, endPoint x: 496, endPoint y: 345, distance: 186.1
click at [496, 345] on div "× Duplicate questionnaire Questionnaire title Annual Survey of Hours and Earnin…" at bounding box center [756, 397] width 1512 height 795
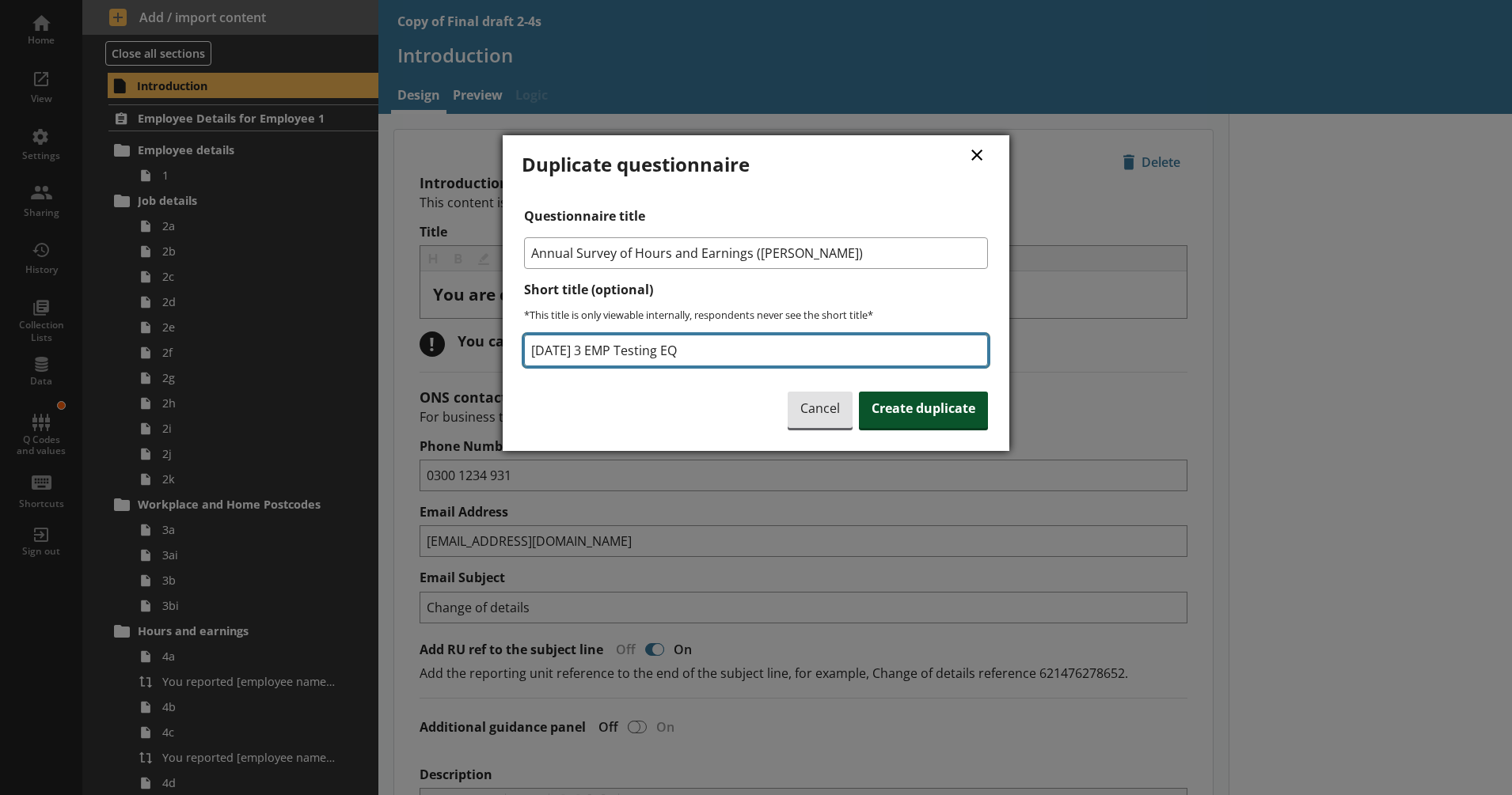
type input "17 SEPT 3 EMP Testing EQ"
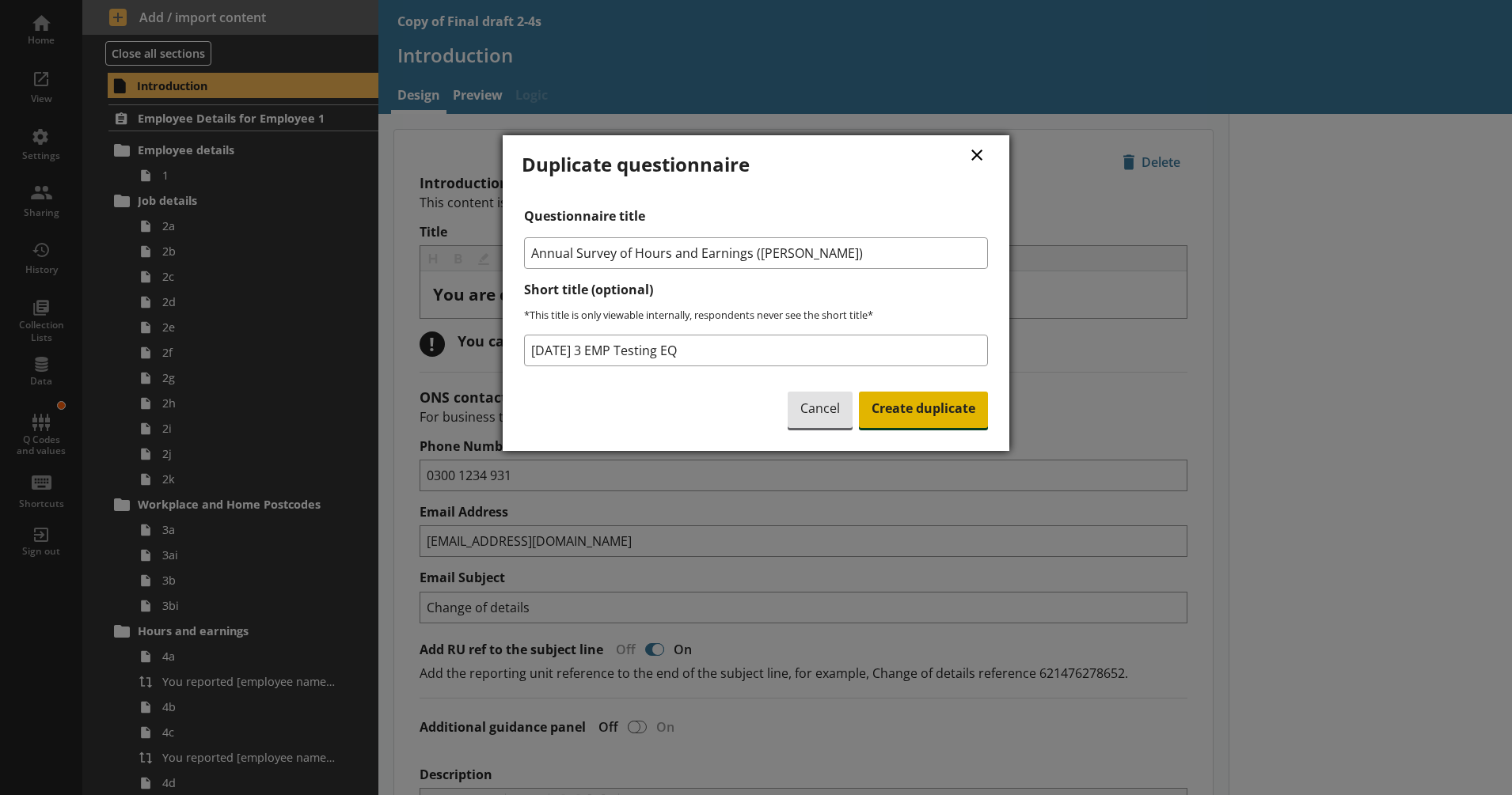
click at [952, 409] on span "Create duplicate" at bounding box center [923, 410] width 129 height 36
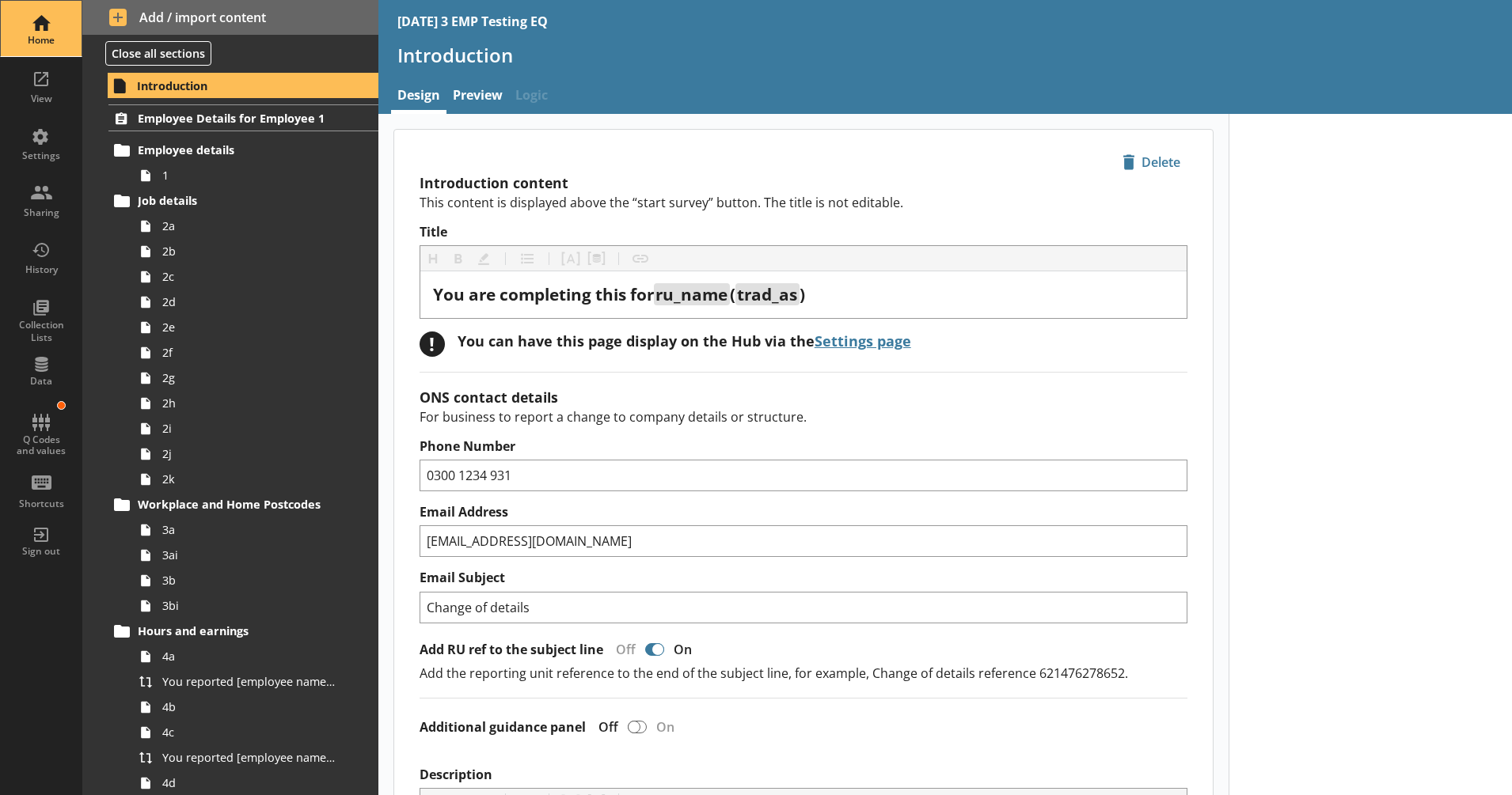
click at [52, 25] on div "Home" at bounding box center [41, 28] width 55 height 55
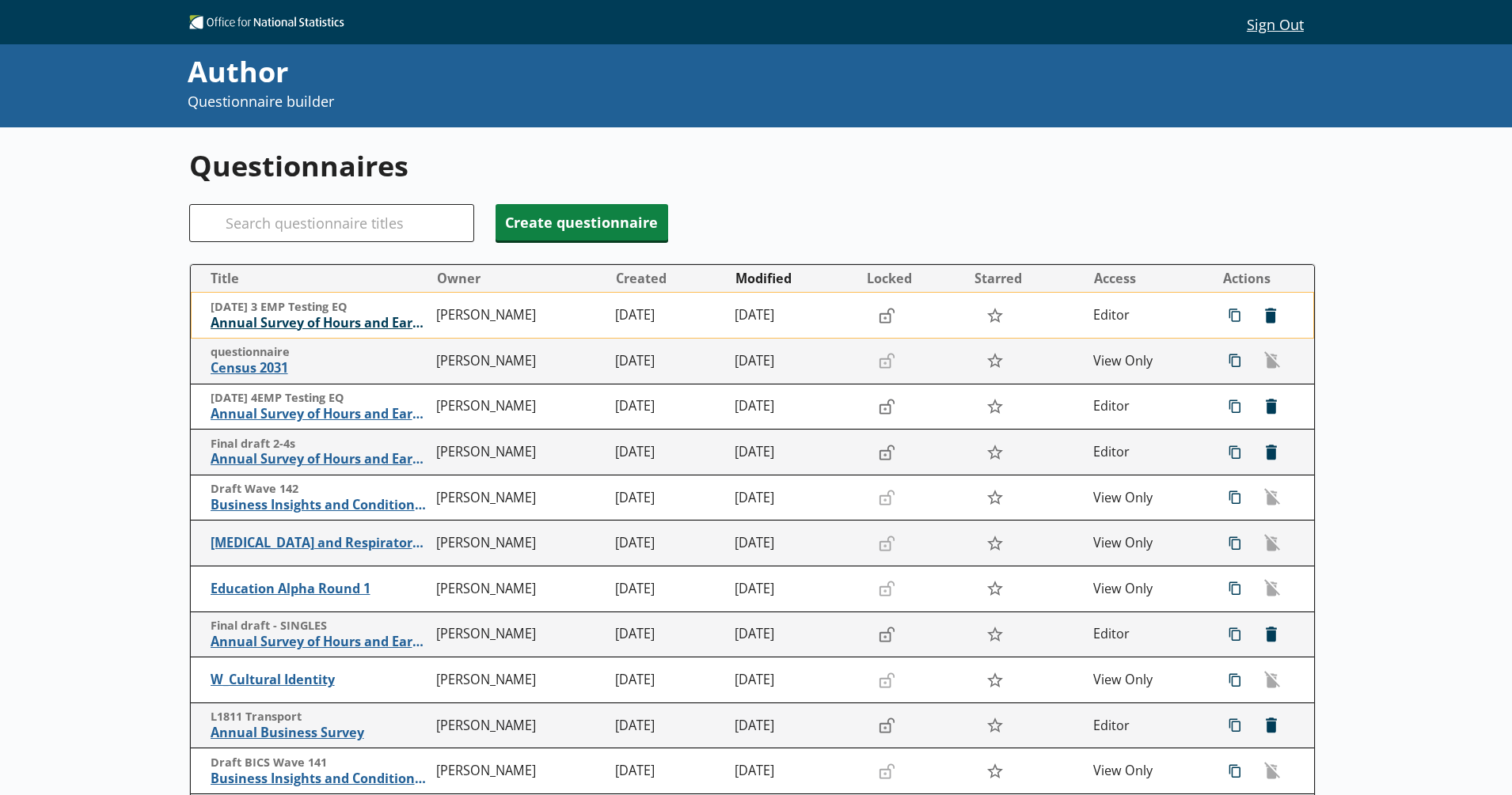
click at [332, 326] on span "Annual Survey of Hours and Earnings ([PERSON_NAME])" at bounding box center [319, 323] width 218 height 16
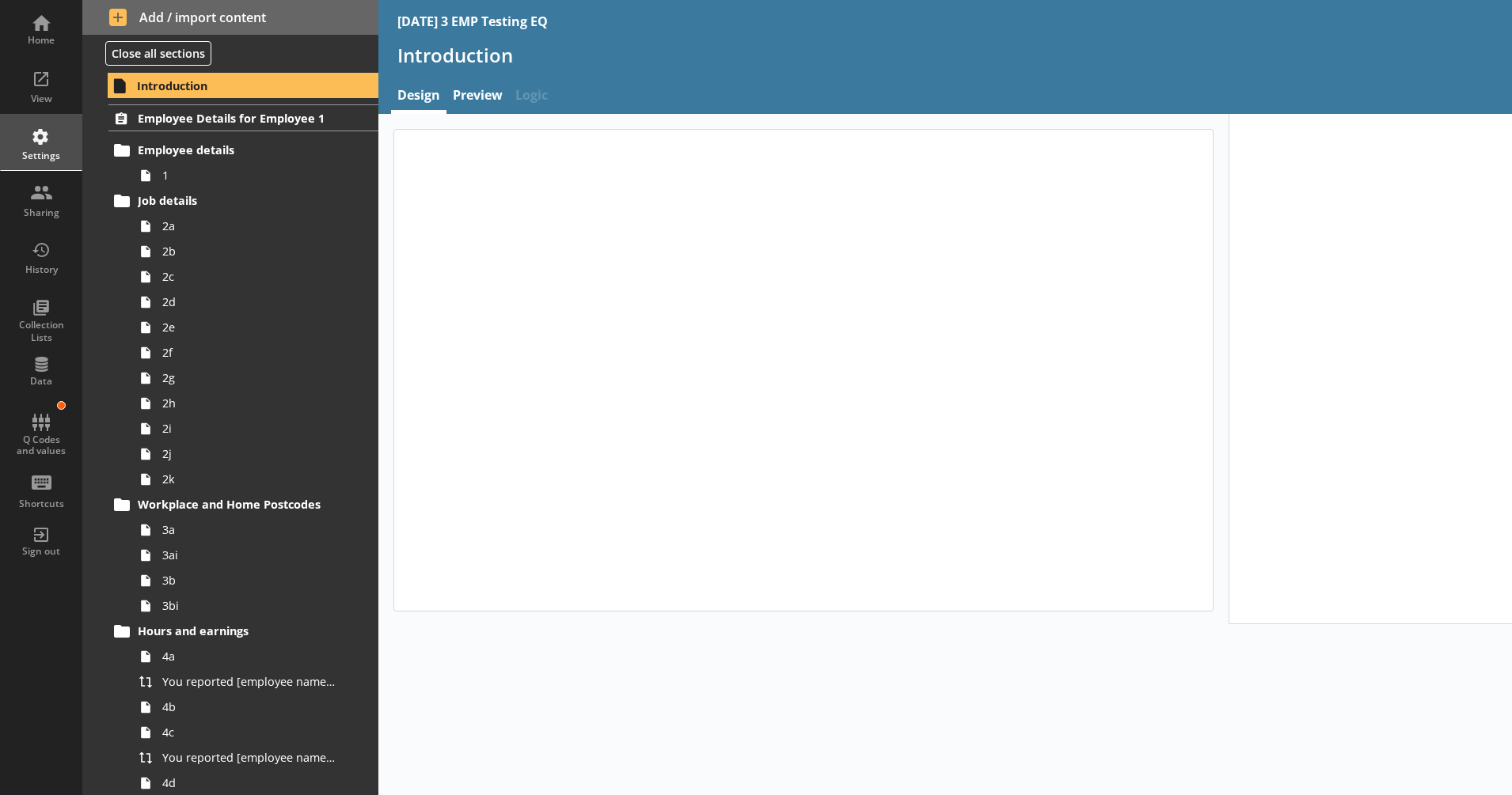
type textarea "x"
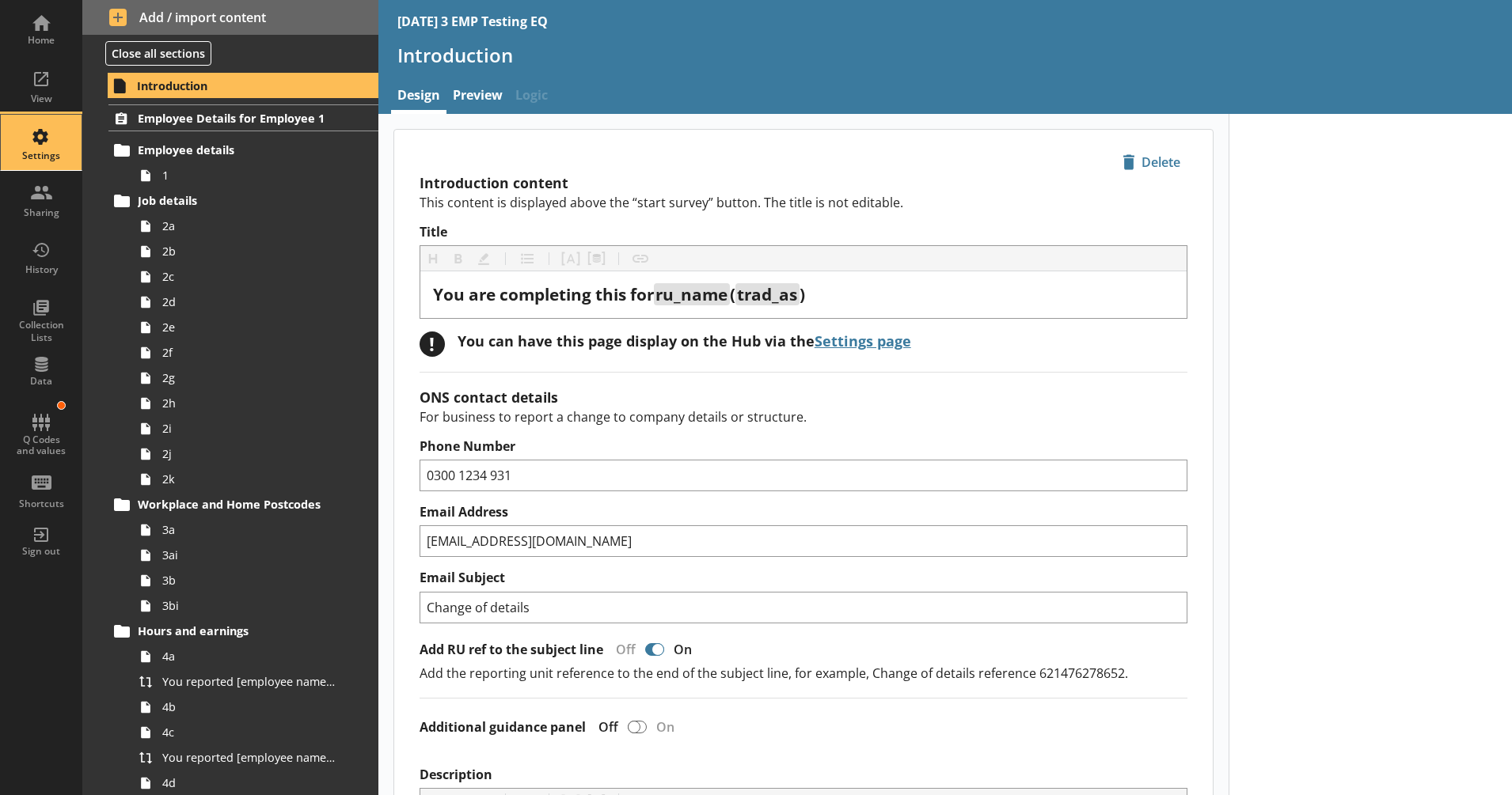
drag, startPoint x: 57, startPoint y: 156, endPoint x: 66, endPoint y: 159, distance: 9.5
click at [57, 156] on div "Settings" at bounding box center [41, 156] width 55 height 13
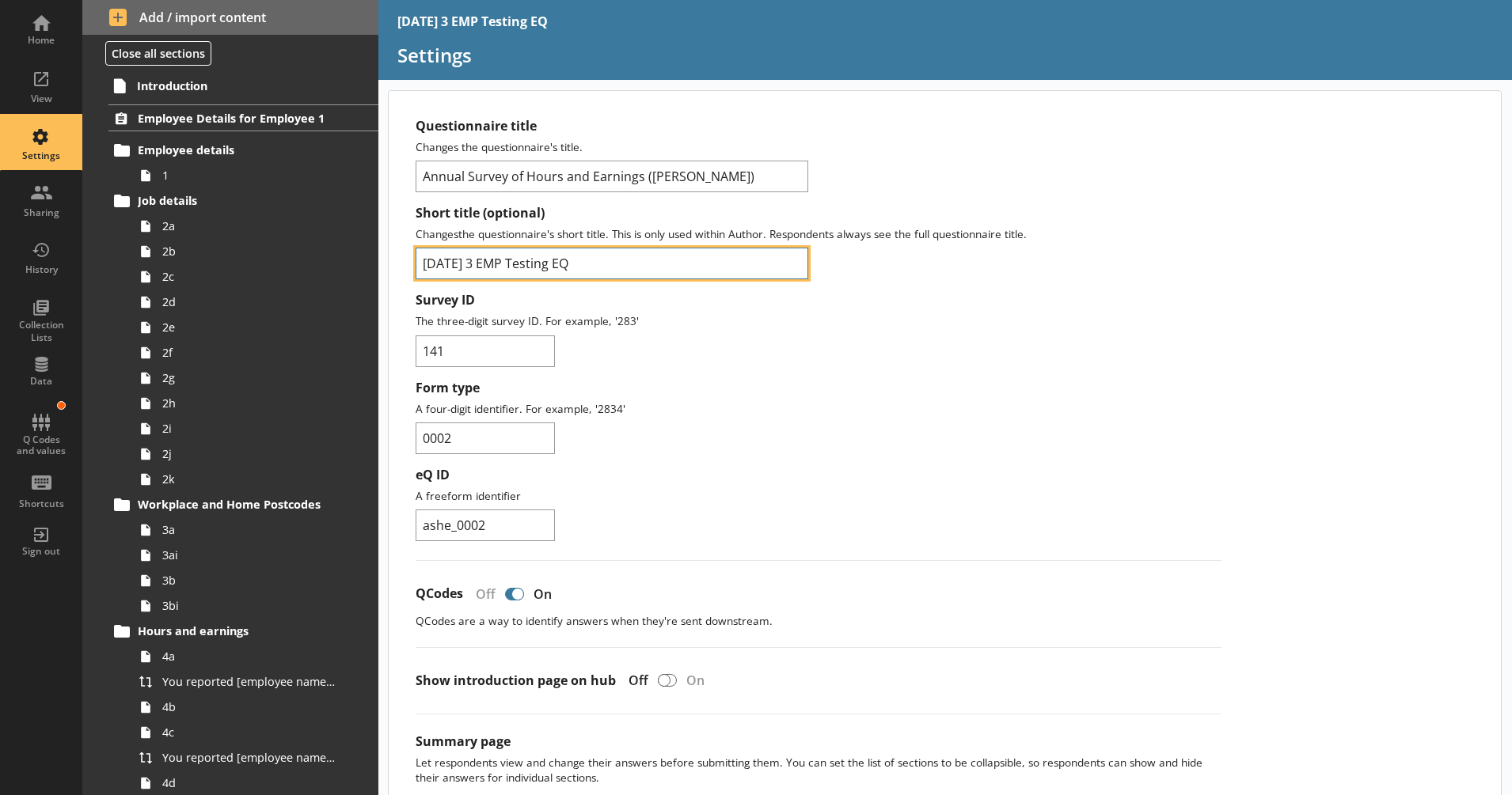
click at [443, 269] on input "17 SEPT 3 EMP Testing EQ" at bounding box center [612, 263] width 393 height 32
click at [479, 262] on input "17SEPT 3 EMP Testing EQ" at bounding box center [612, 263] width 393 height 32
type input "17SEPT 3EMP Testing EQ"
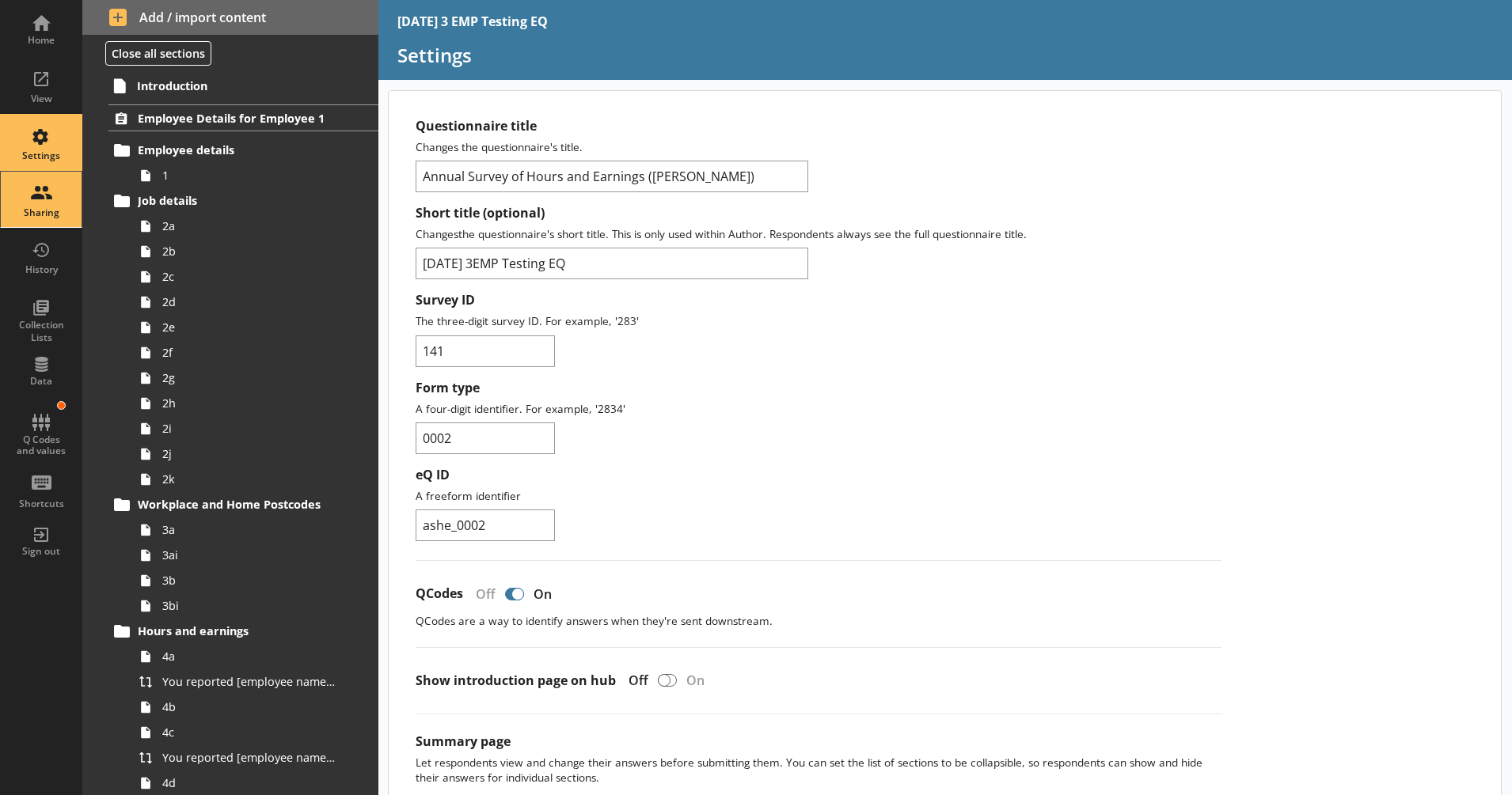
click at [52, 210] on div "Sharing" at bounding box center [41, 213] width 55 height 13
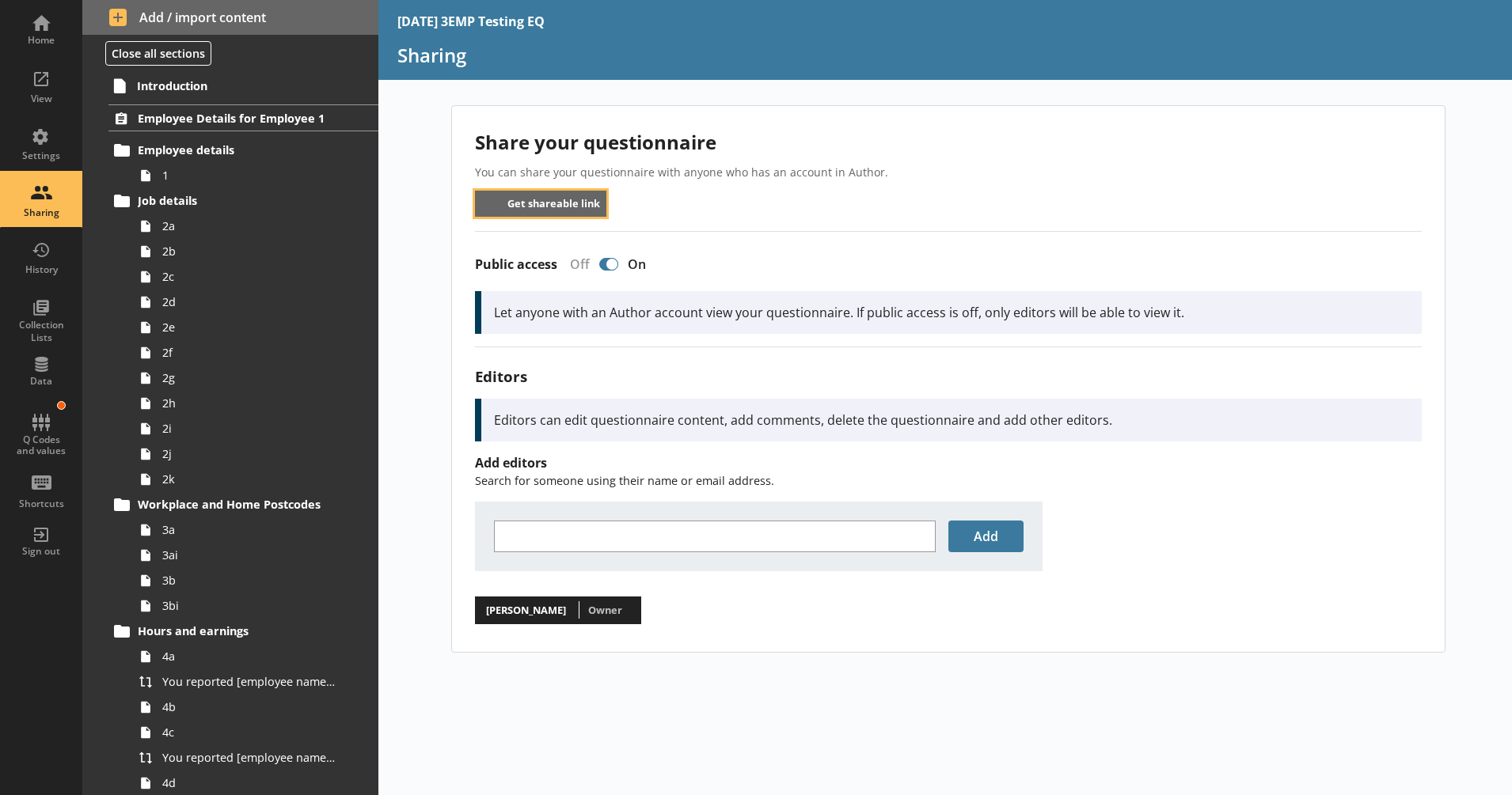
click at [529, 198] on button "Get shareable link" at bounding box center [541, 203] width 132 height 26
click at [823, 656] on div "Share your questionnaire You can share your questionnaire with anyone who has a…" at bounding box center [946, 450] width 1135 height 690
click at [427, 84] on div "Share your questionnaire You can share your questionnaire with anyone who has a…" at bounding box center [946, 437] width 1135 height 715
click at [62, 38] on div "Home" at bounding box center [41, 41] width 55 height 13
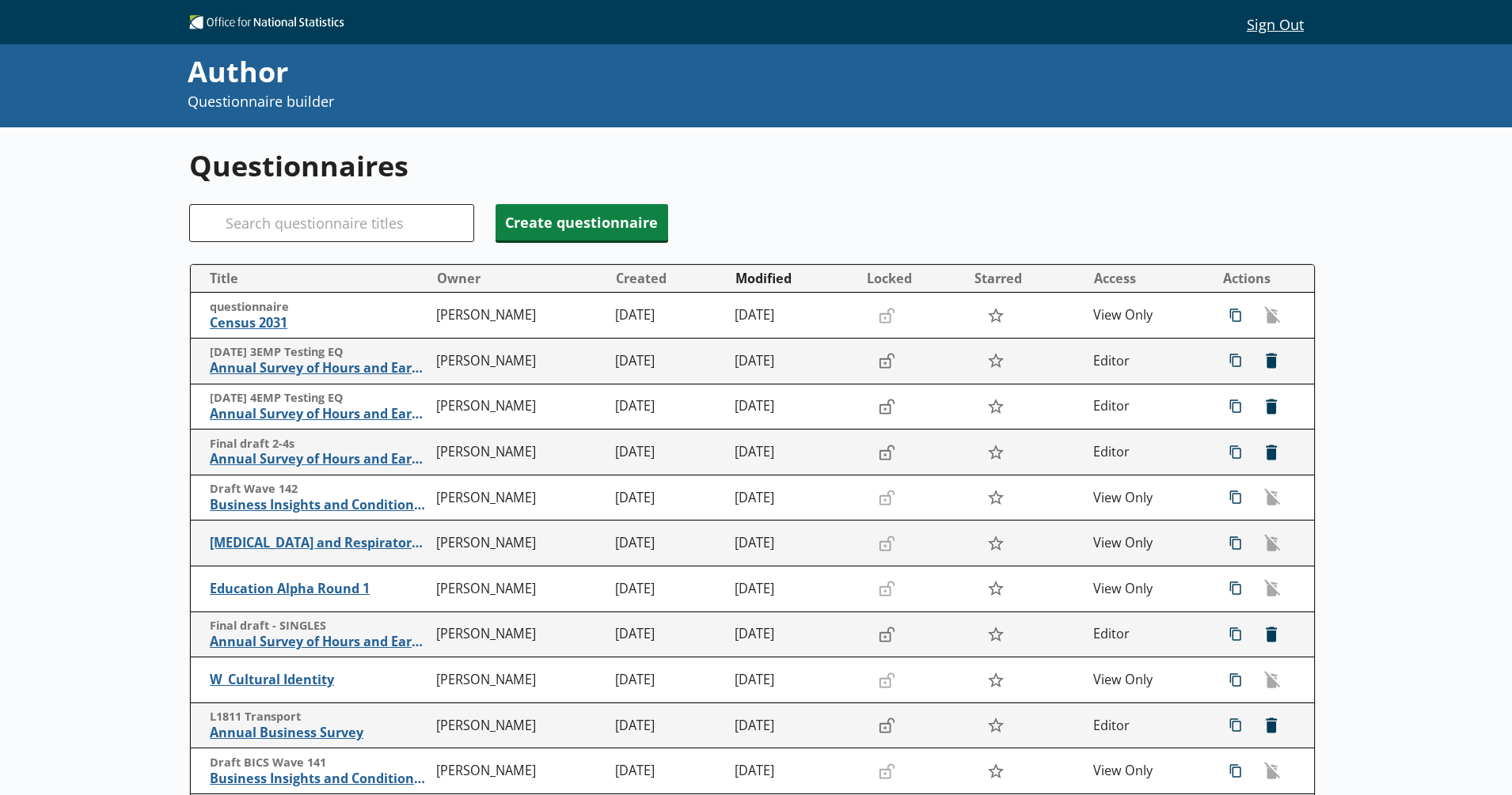
click at [142, 317] on div "Questionnaires Search Create questionnaire Title Owner Created Modified Locked …" at bounding box center [756, 569] width 1512 height 884
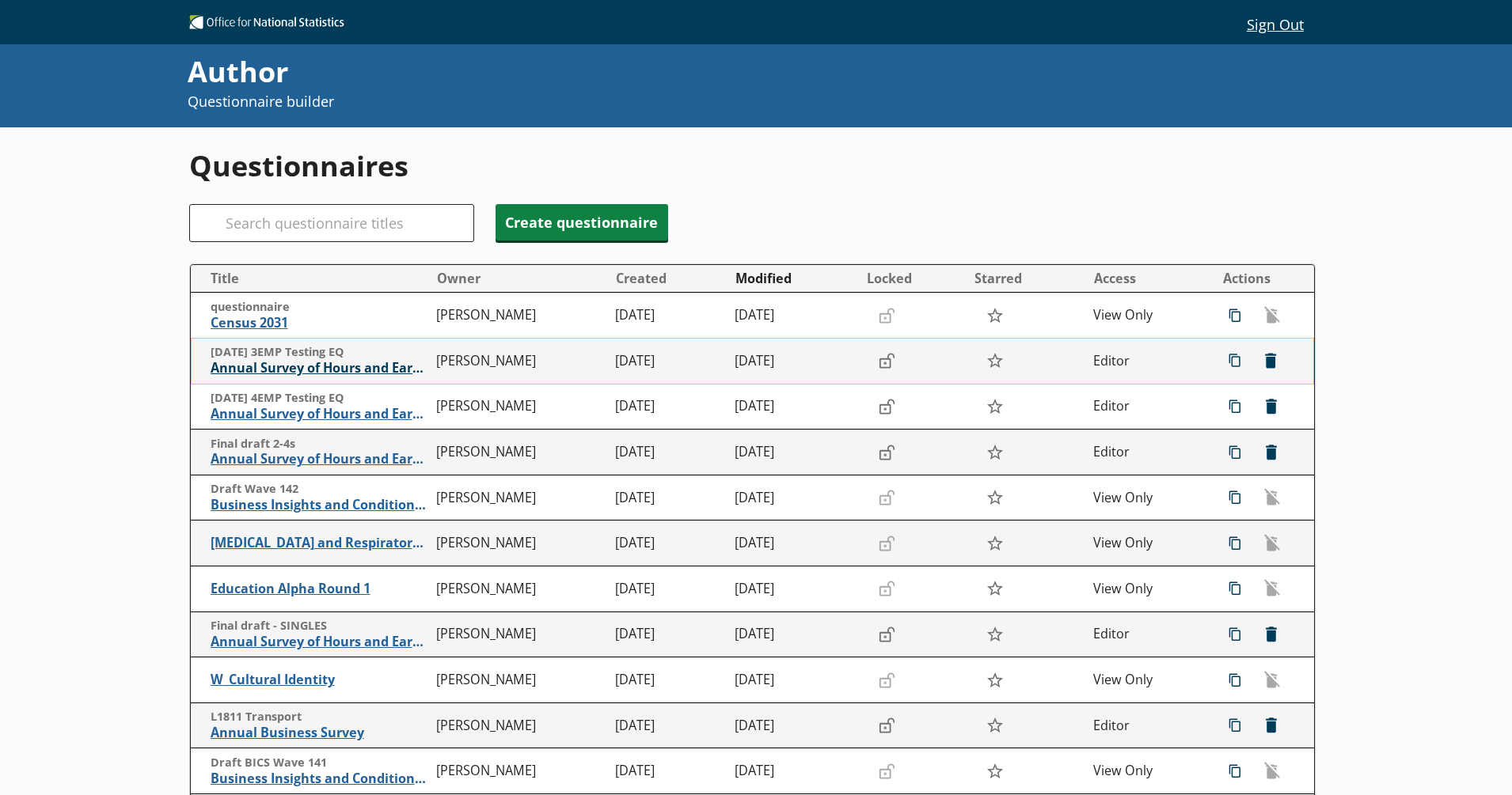
click at [280, 369] on span "Annual Survey of Hours and Earnings ([PERSON_NAME])" at bounding box center [319, 368] width 218 height 16
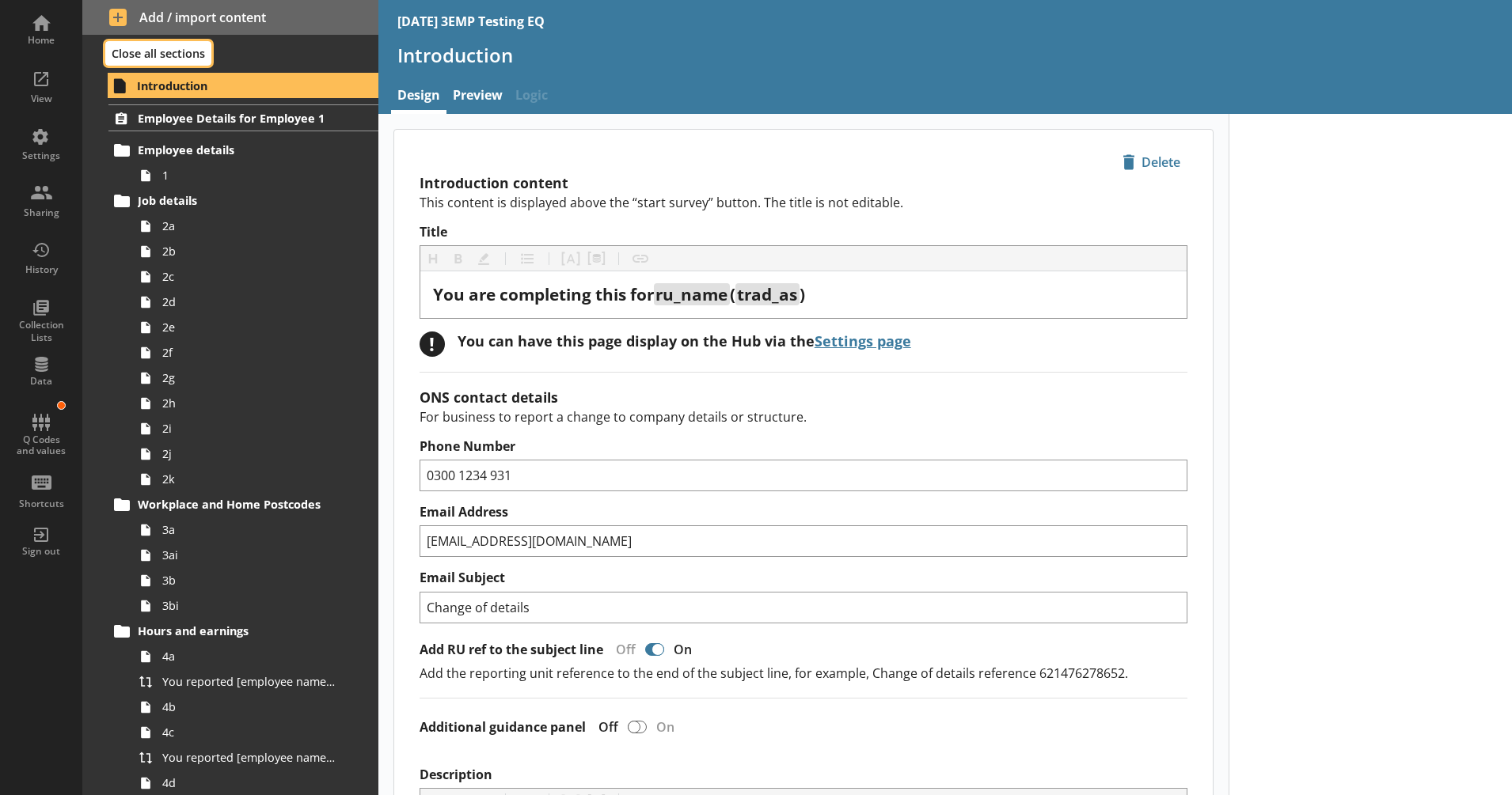
click at [120, 48] on button "Close all sections" at bounding box center [157, 52] width 106 height 24
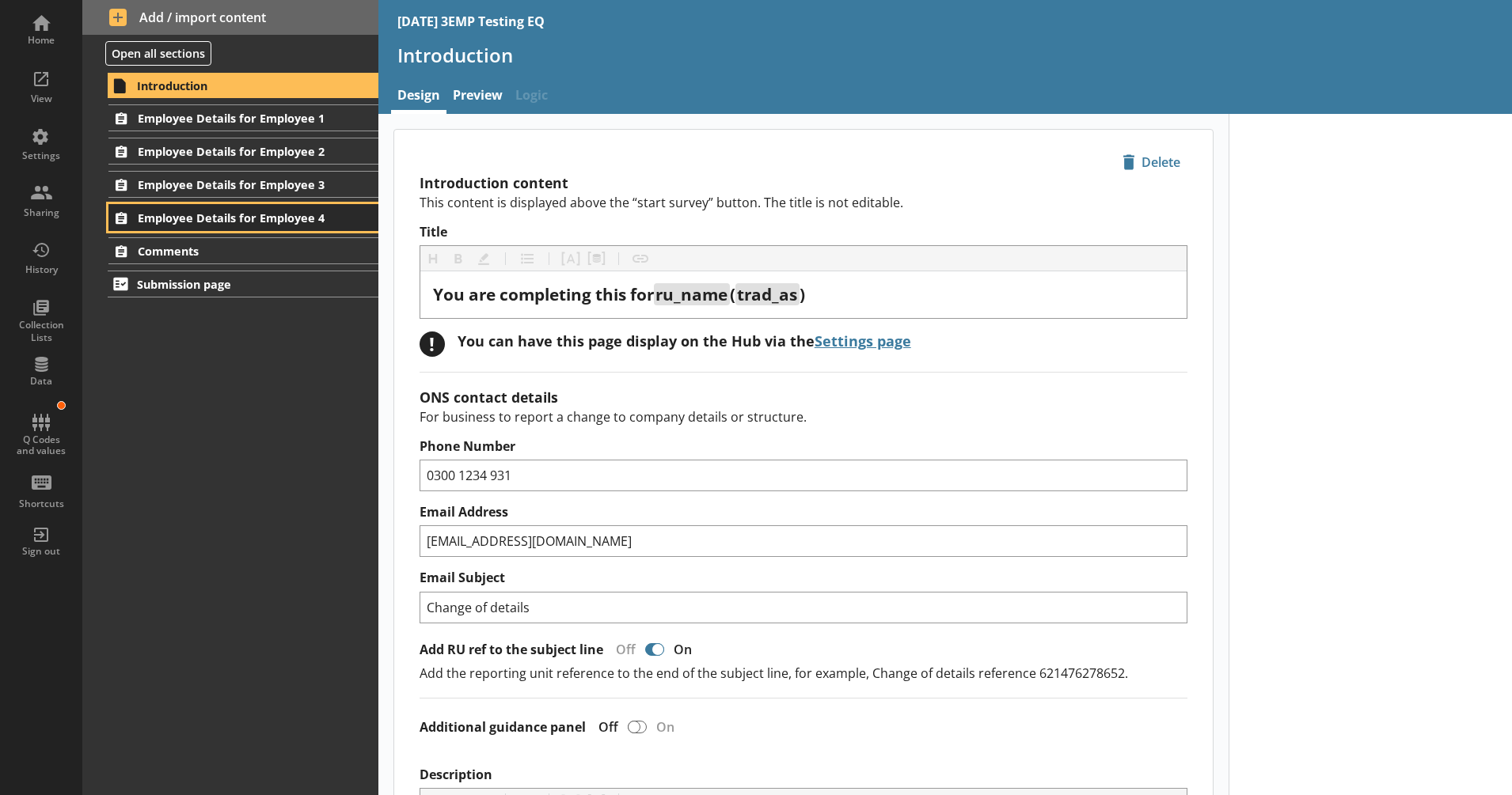
click at [262, 212] on span "Employee Details for Employee 4" at bounding box center [233, 218] width 193 height 15
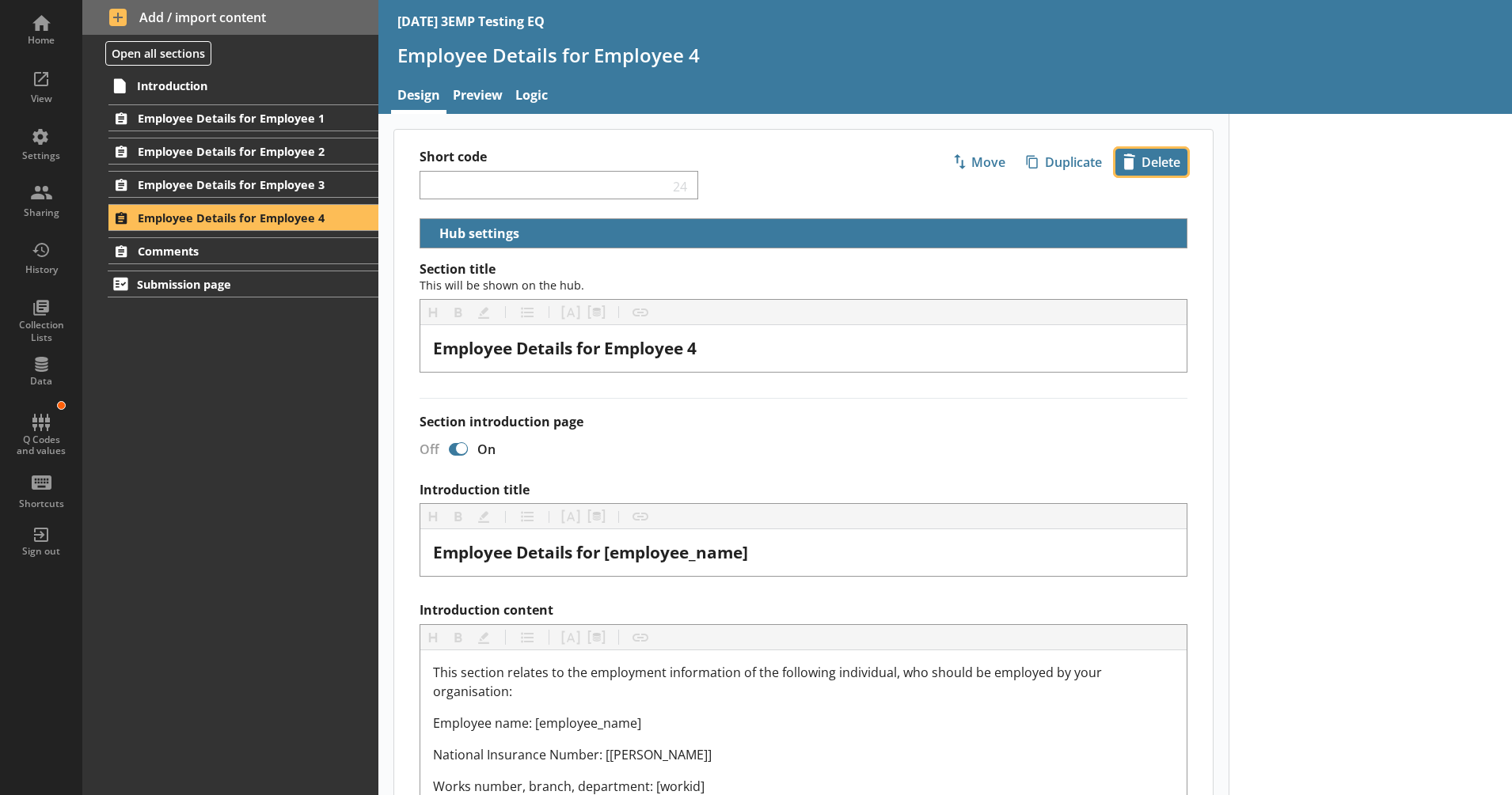
click at [1157, 170] on span "icon-delete Created with Sketch. Delete" at bounding box center [1152, 162] width 71 height 25
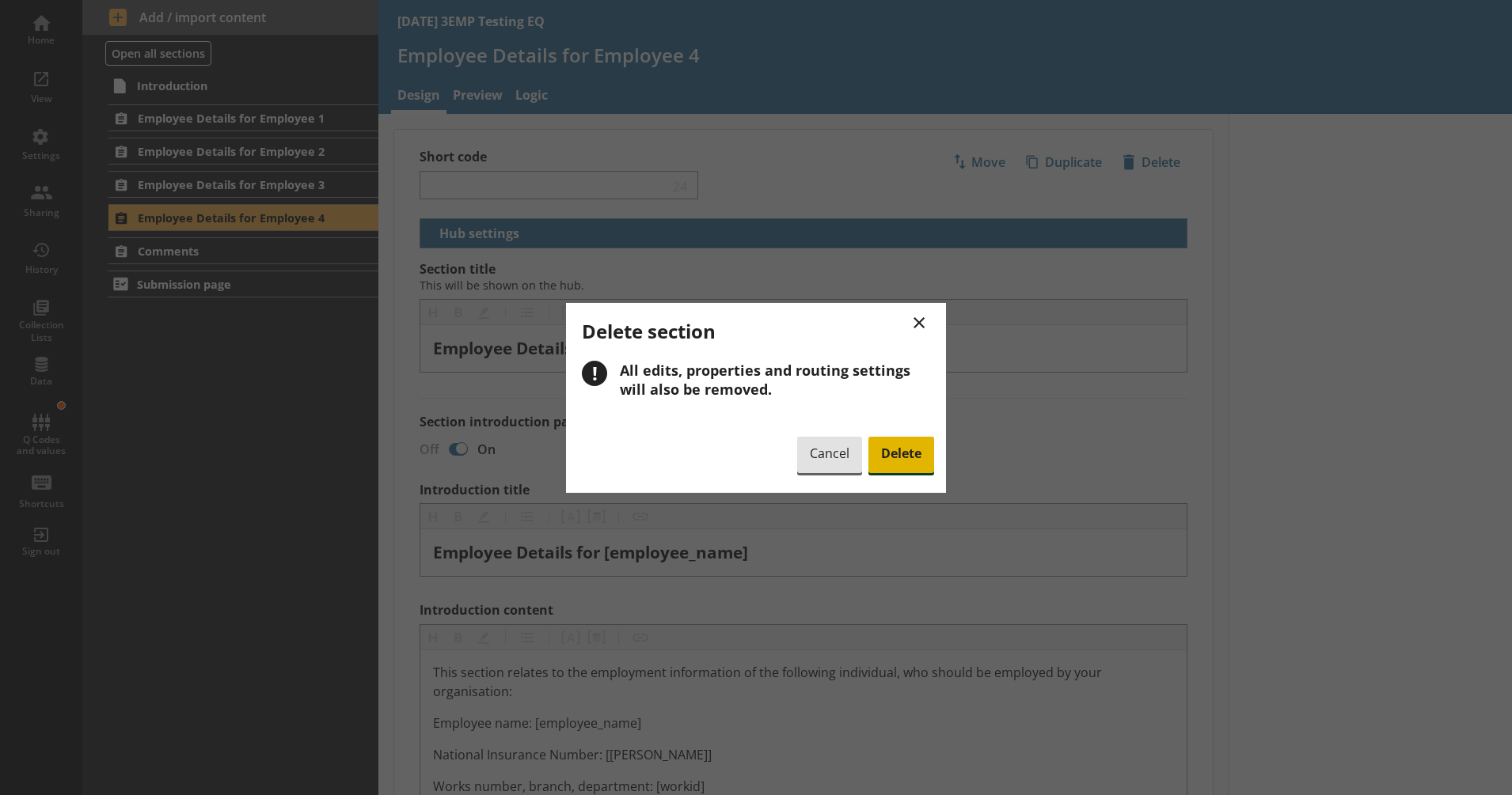
click at [921, 460] on span "Delete" at bounding box center [901, 455] width 66 height 36
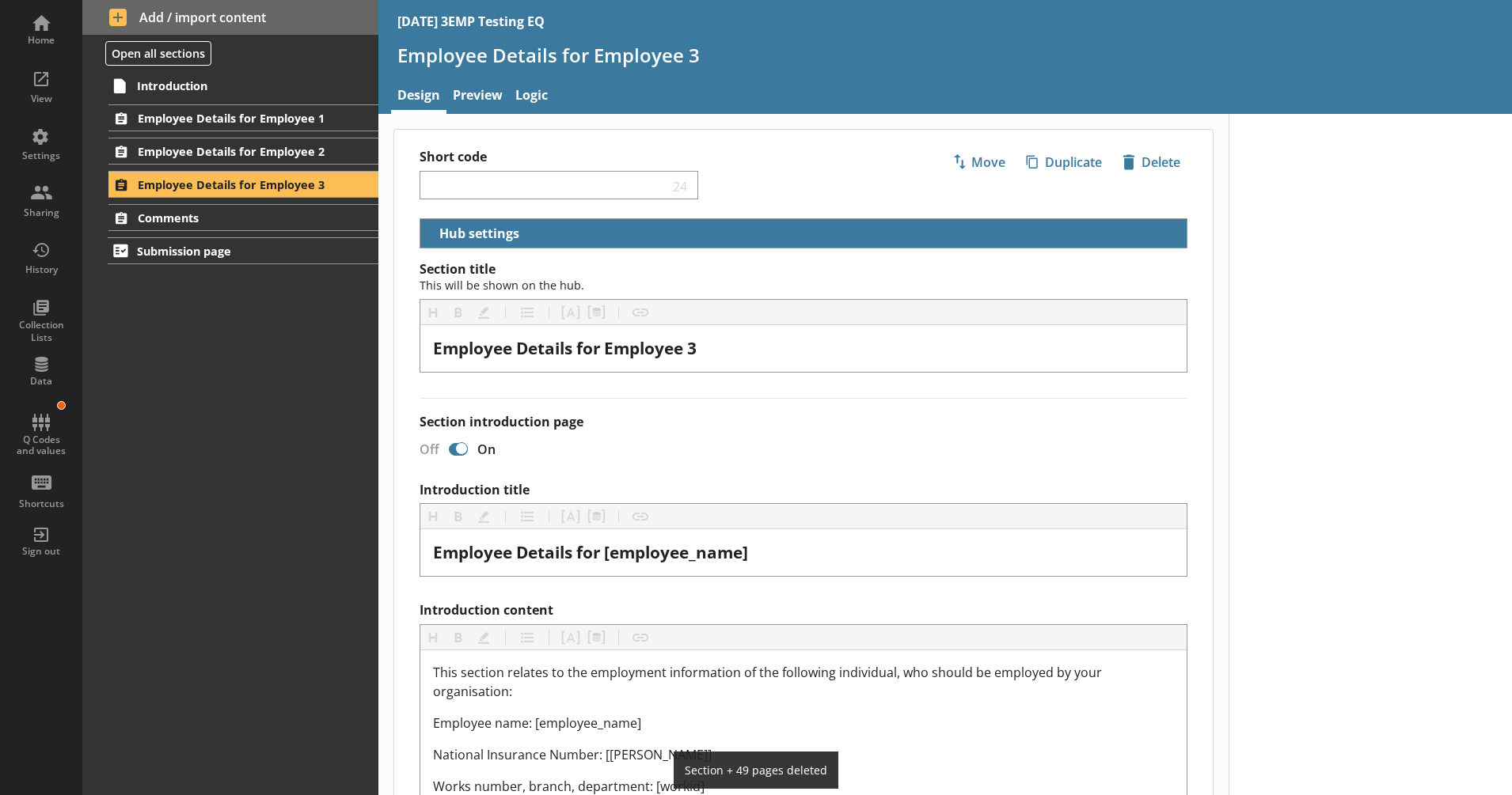
click at [323, 427] on div "Introduction Employee Details for Employee 1 Employee details 1 Job details 2a …" at bounding box center [230, 433] width 296 height 724
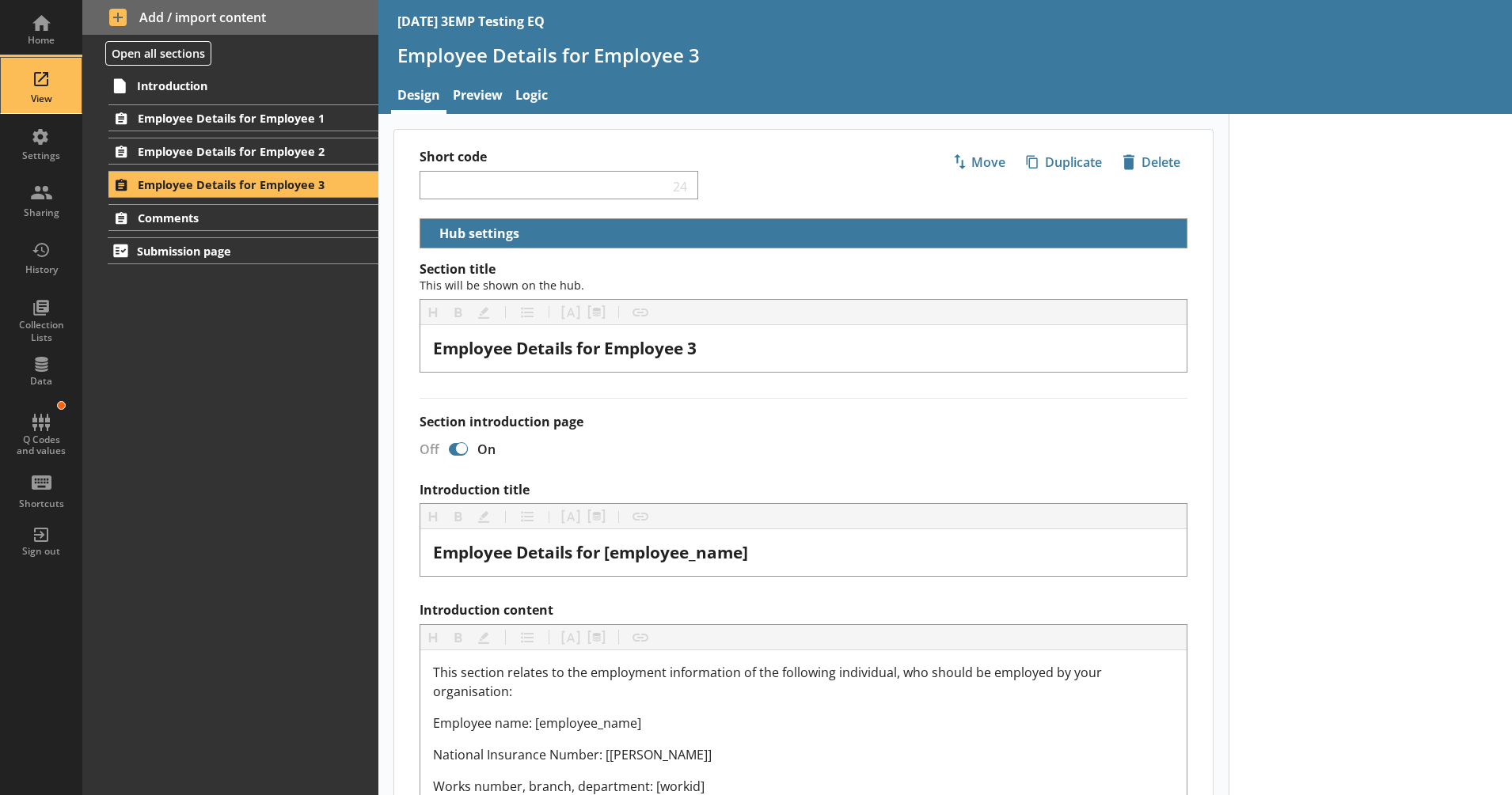
click at [41, 93] on div "View" at bounding box center [41, 99] width 55 height 13
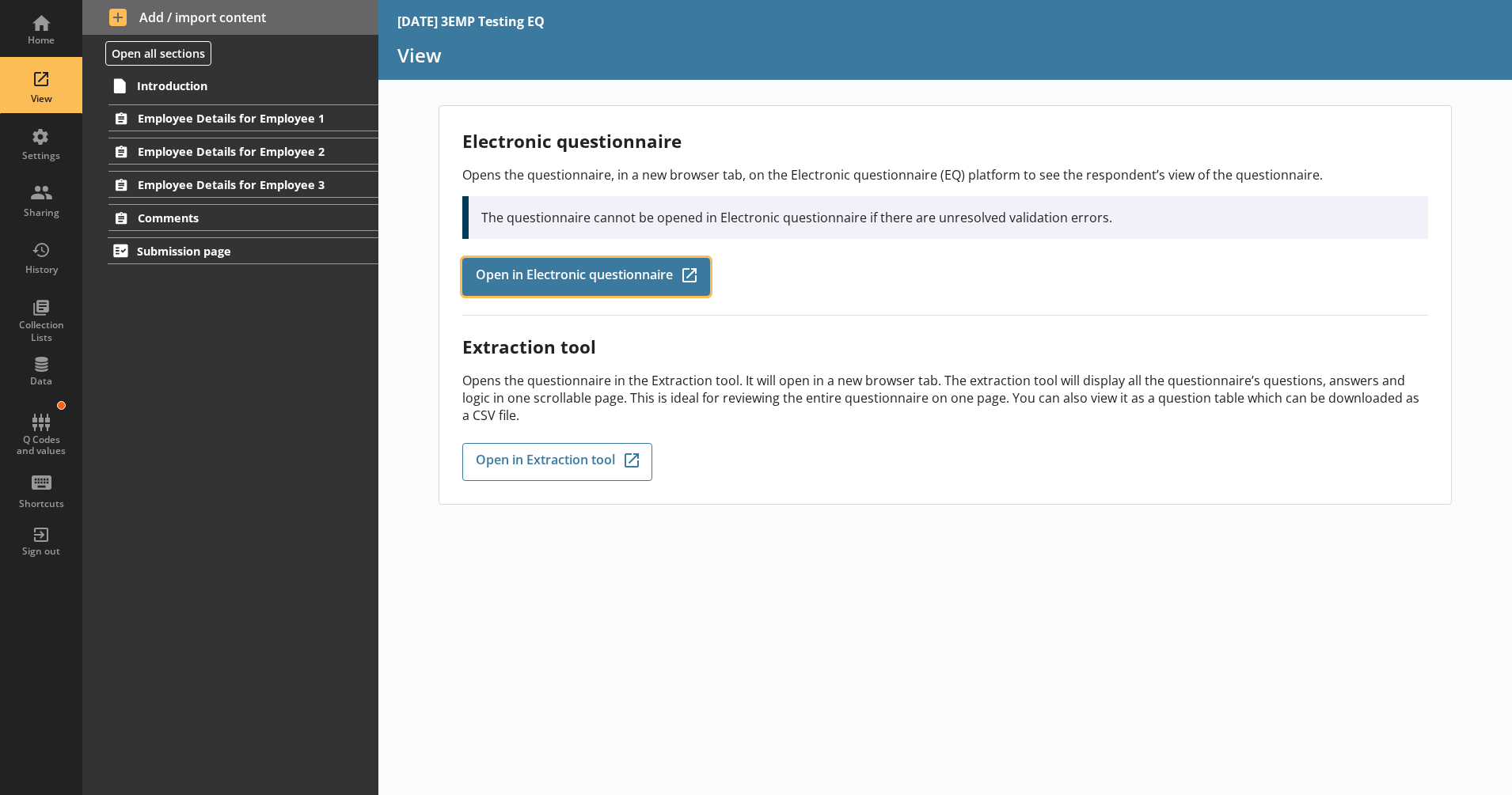
click at [504, 277] on span "Open in Electronic questionnaire" at bounding box center [575, 277] width 197 height 17
click at [957, 632] on div "Electronic questionnaire Opens the questionnaire, in a new browser tab, on the …" at bounding box center [946, 450] width 1135 height 690
click at [851, 628] on div "Electronic questionnaire Opens the questionnaire, in a new browser tab, on the …" at bounding box center [946, 450] width 1135 height 690
drag, startPoint x: 269, startPoint y: 393, endPoint x: 109, endPoint y: 478, distance: 181.2
click at [269, 393] on div "Introduction Employee Details for Employee 1 Employee details 1 Job details 2a …" at bounding box center [230, 433] width 296 height 724
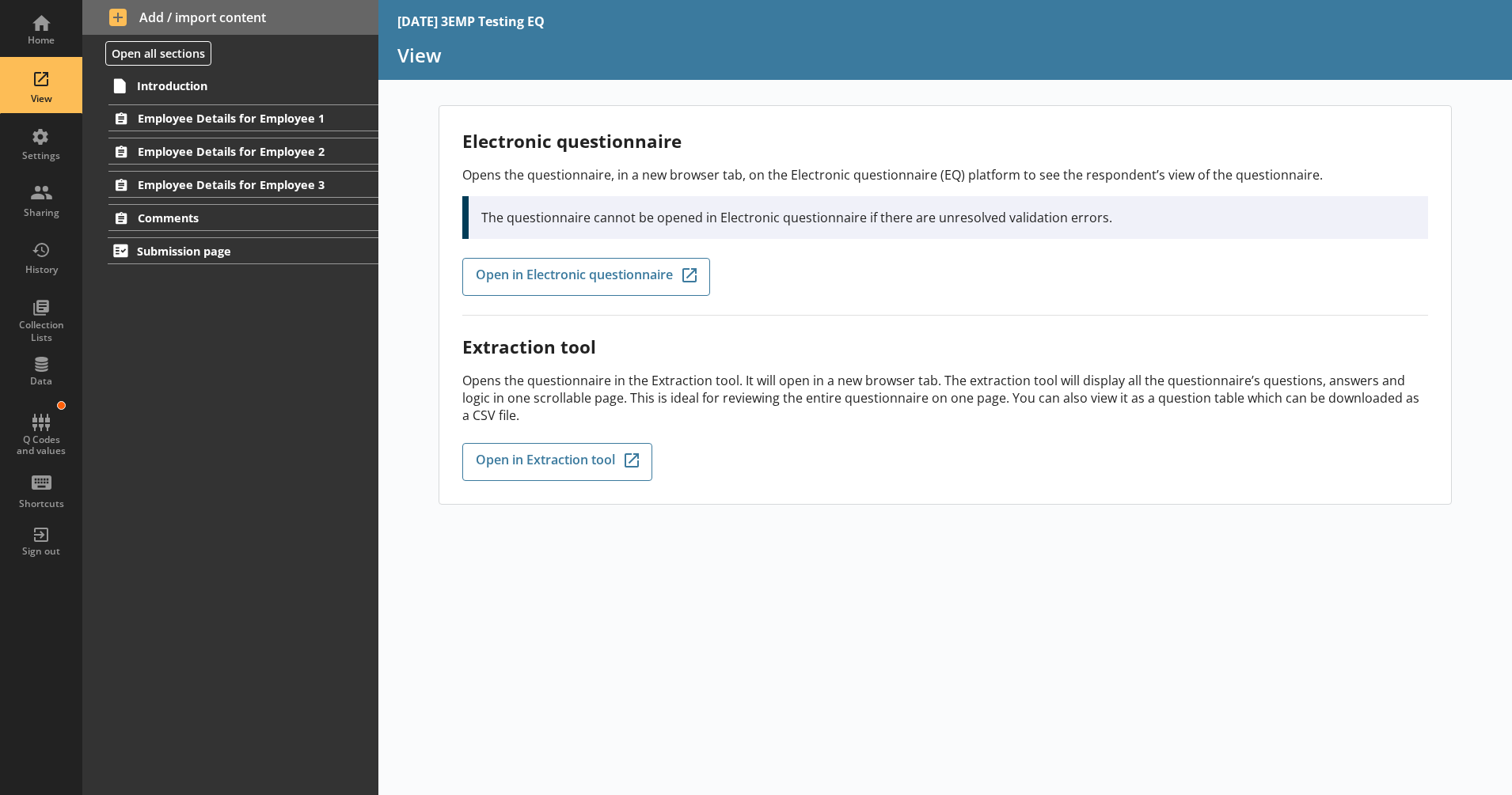
click at [547, 623] on div "Electronic questionnaire Opens the questionnaire, in a new browser tab, on the …" at bounding box center [946, 450] width 1135 height 690
click at [28, 32] on div "Home" at bounding box center [41, 28] width 55 height 55
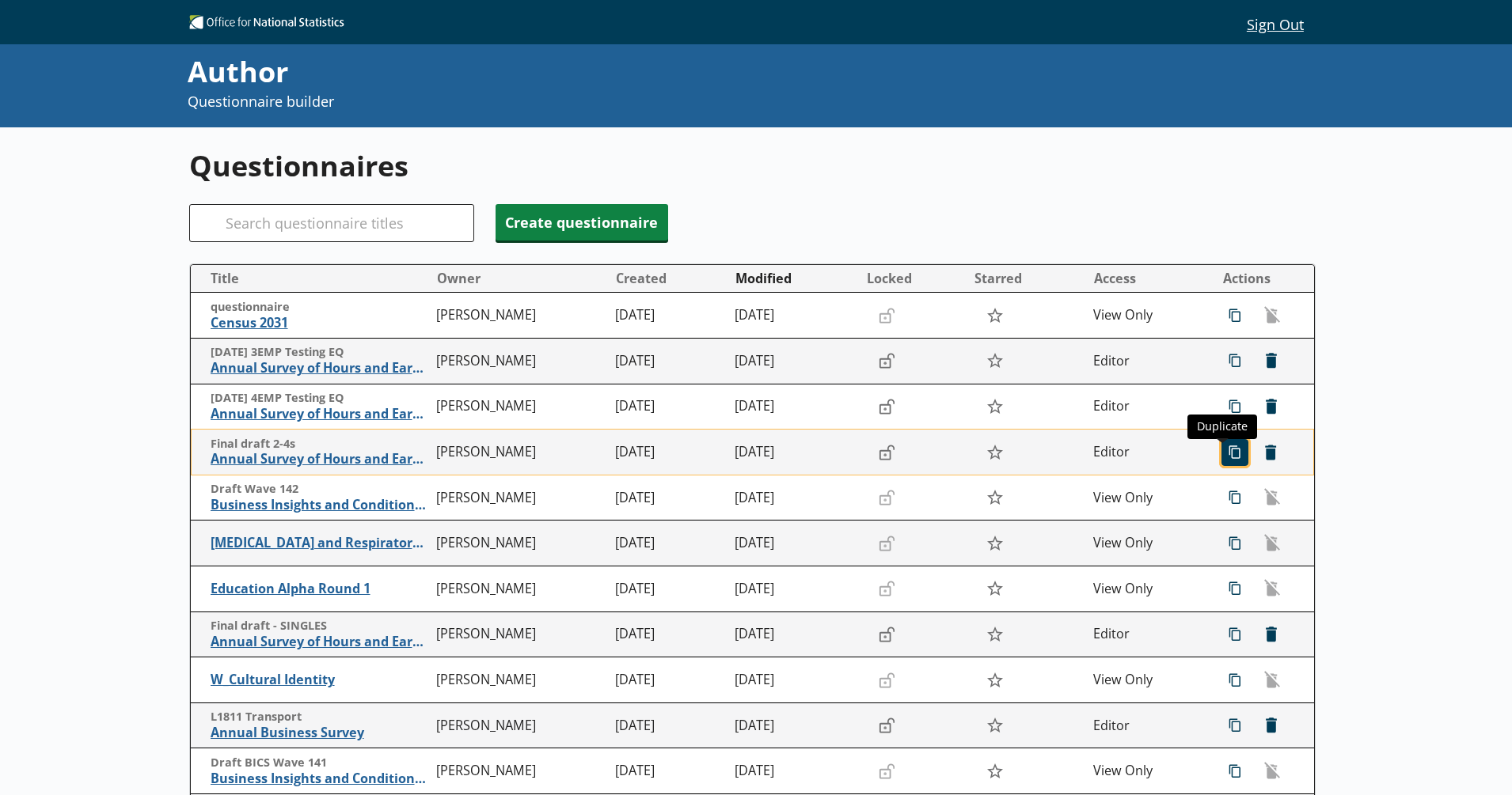
click at [1222, 452] on span "icon-copy Duplicate" at bounding box center [1235, 452] width 25 height 25
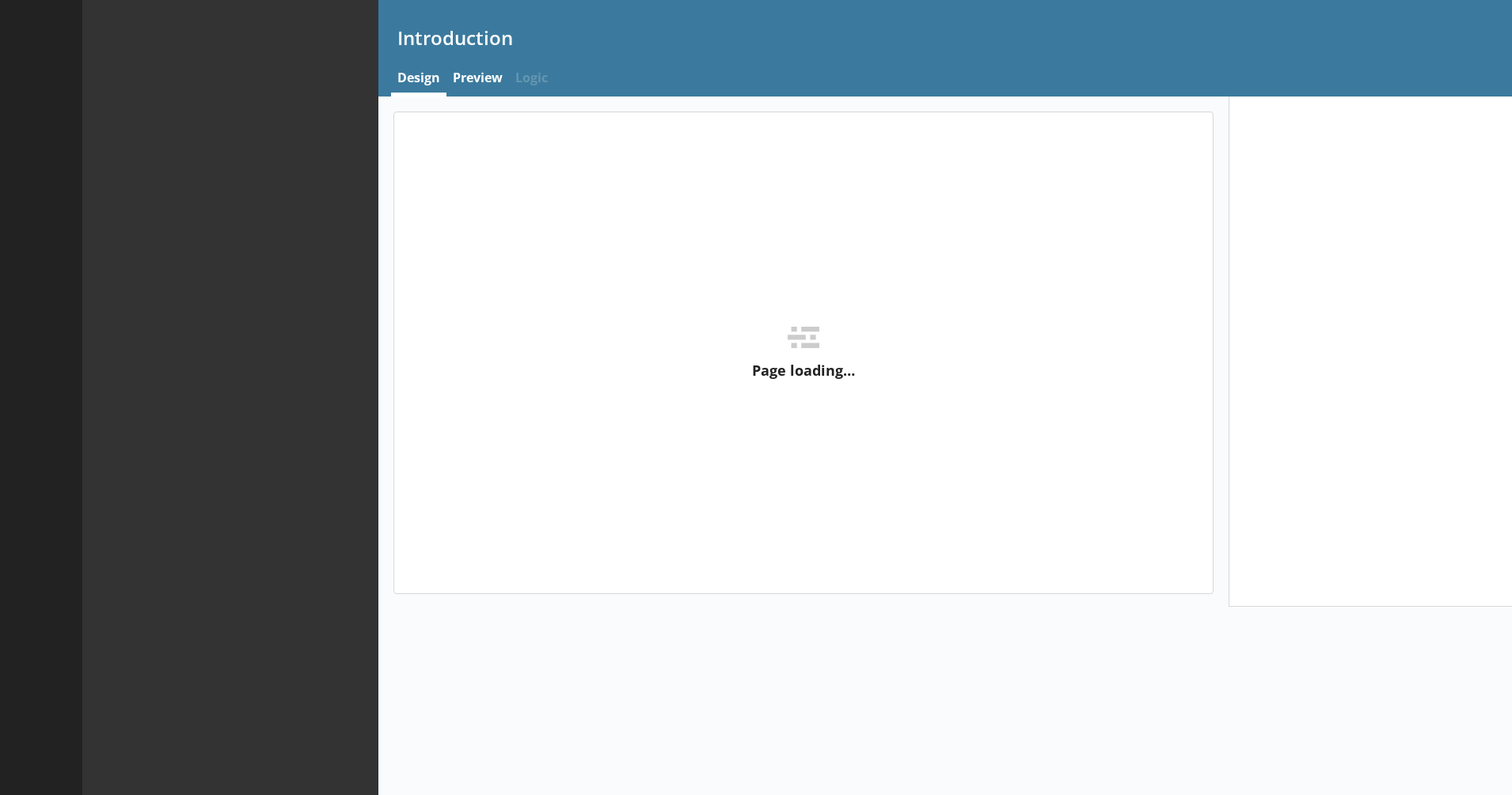
type textarea "x"
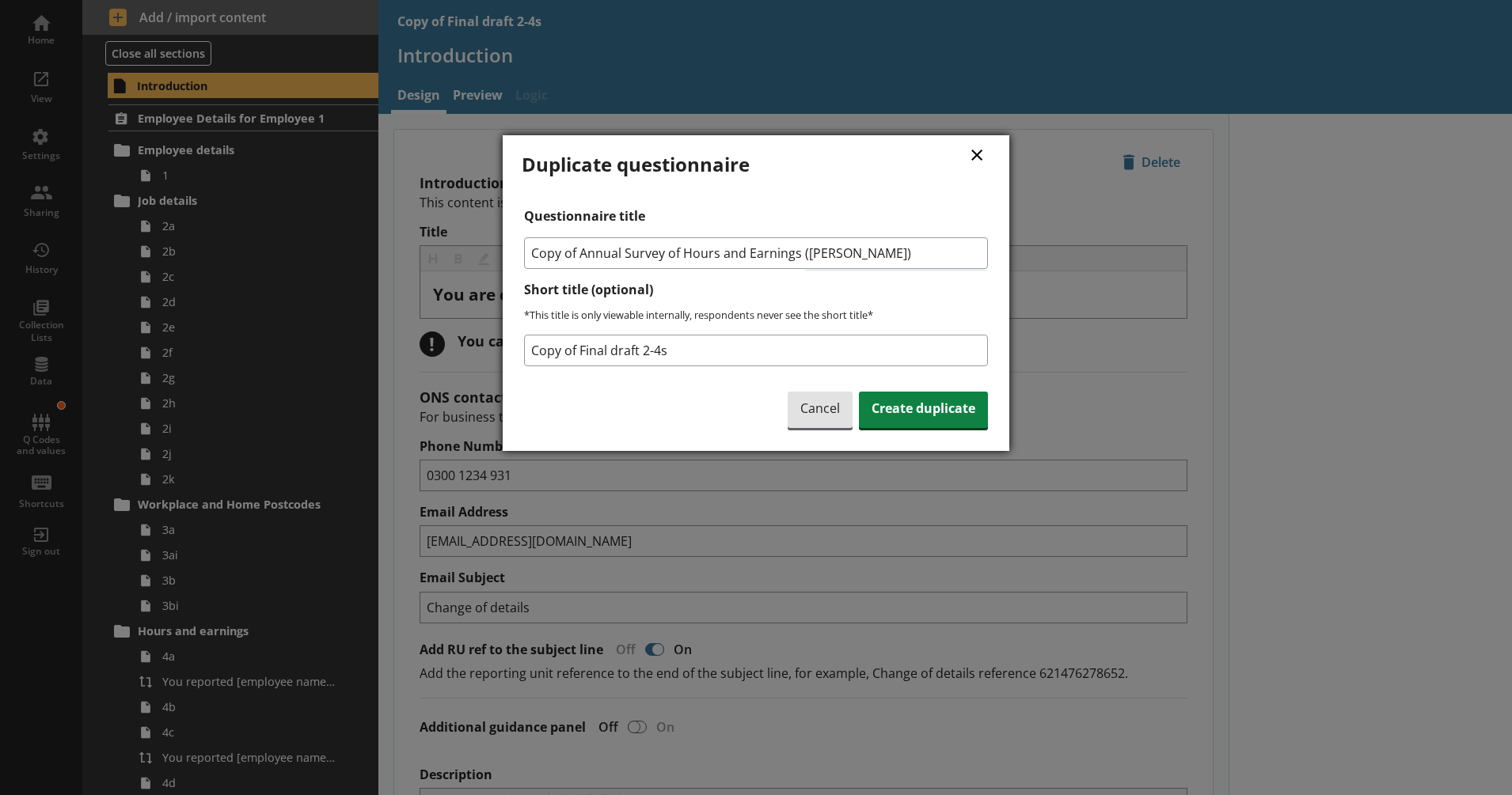
drag, startPoint x: 577, startPoint y: 258, endPoint x: 519, endPoint y: 252, distance: 58.3
click at [519, 252] on div "× Duplicate questionnaire Questionnaire title Copy of Annual Survey of Hours an…" at bounding box center [756, 293] width 507 height 316
type input "Annual Survey of Hours and Earnings ([PERSON_NAME])"
drag, startPoint x: 690, startPoint y: 357, endPoint x: 517, endPoint y: 344, distance: 173.5
click at [517, 344] on div "× Duplicate questionnaire Questionnaire title Annual Survey of Hours and Earnin…" at bounding box center [756, 293] width 507 height 316
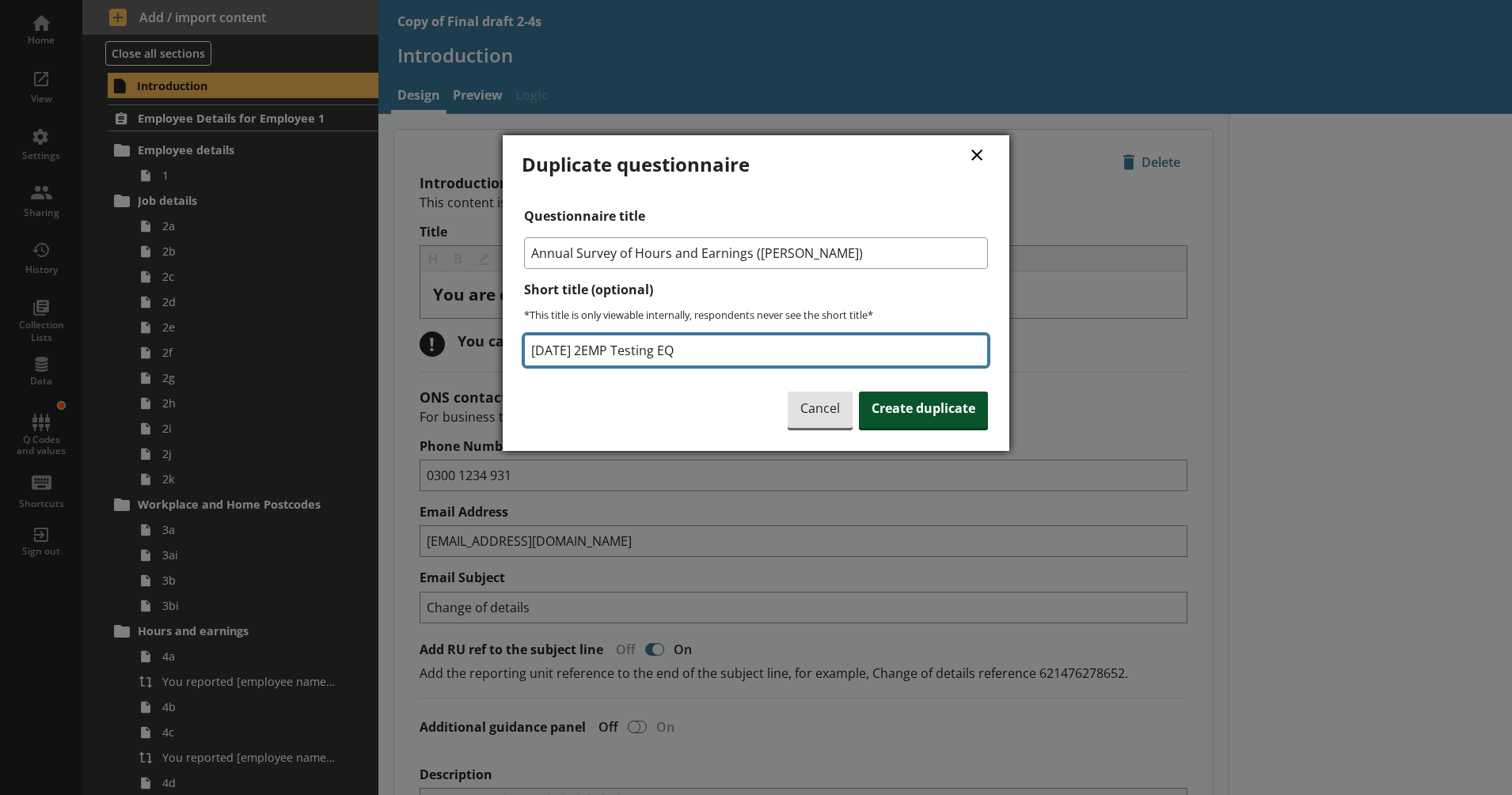
type input "18SEPT 2EMP Testing EQ"
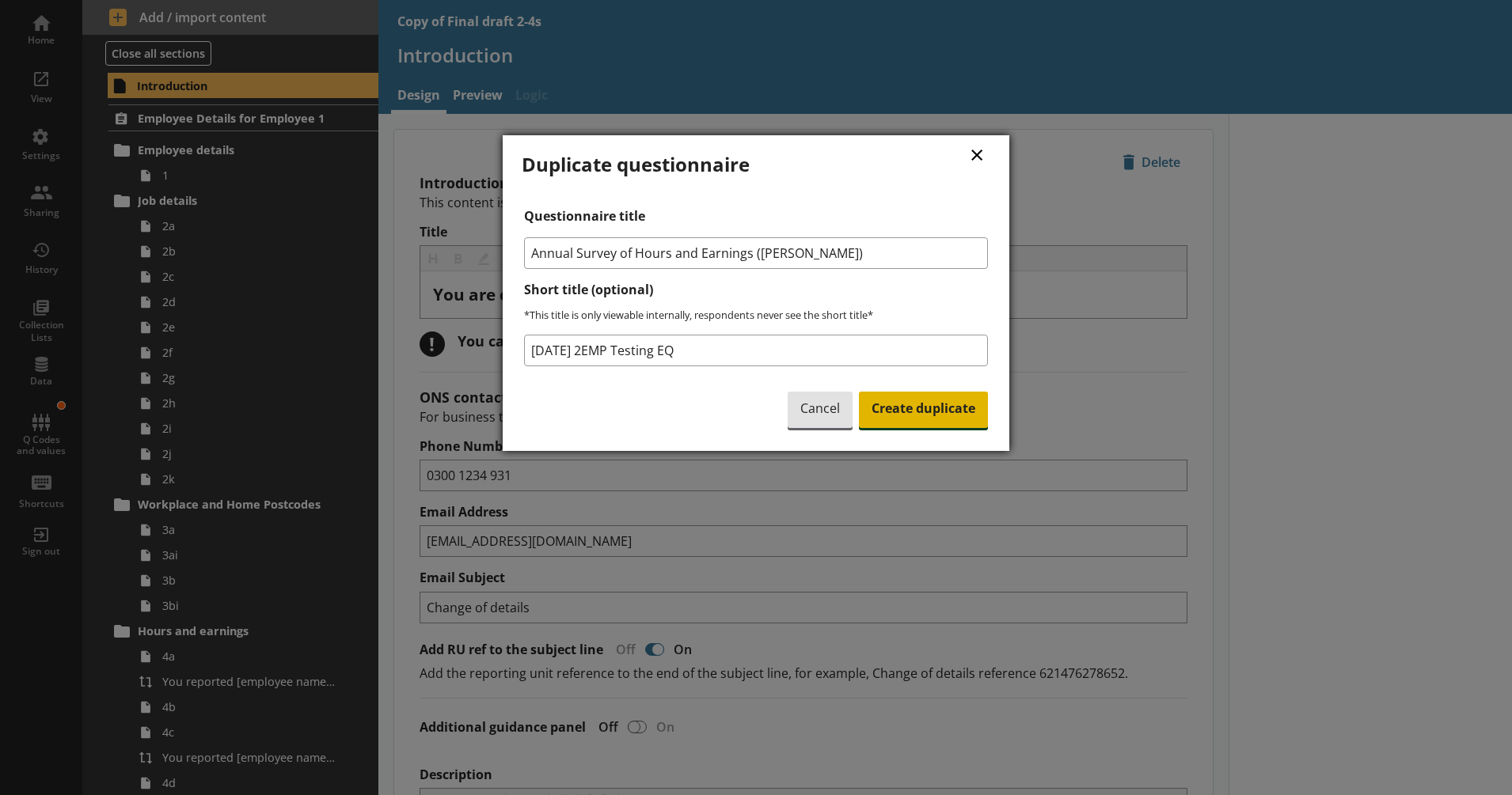
click at [899, 412] on span "Create duplicate" at bounding box center [923, 410] width 129 height 36
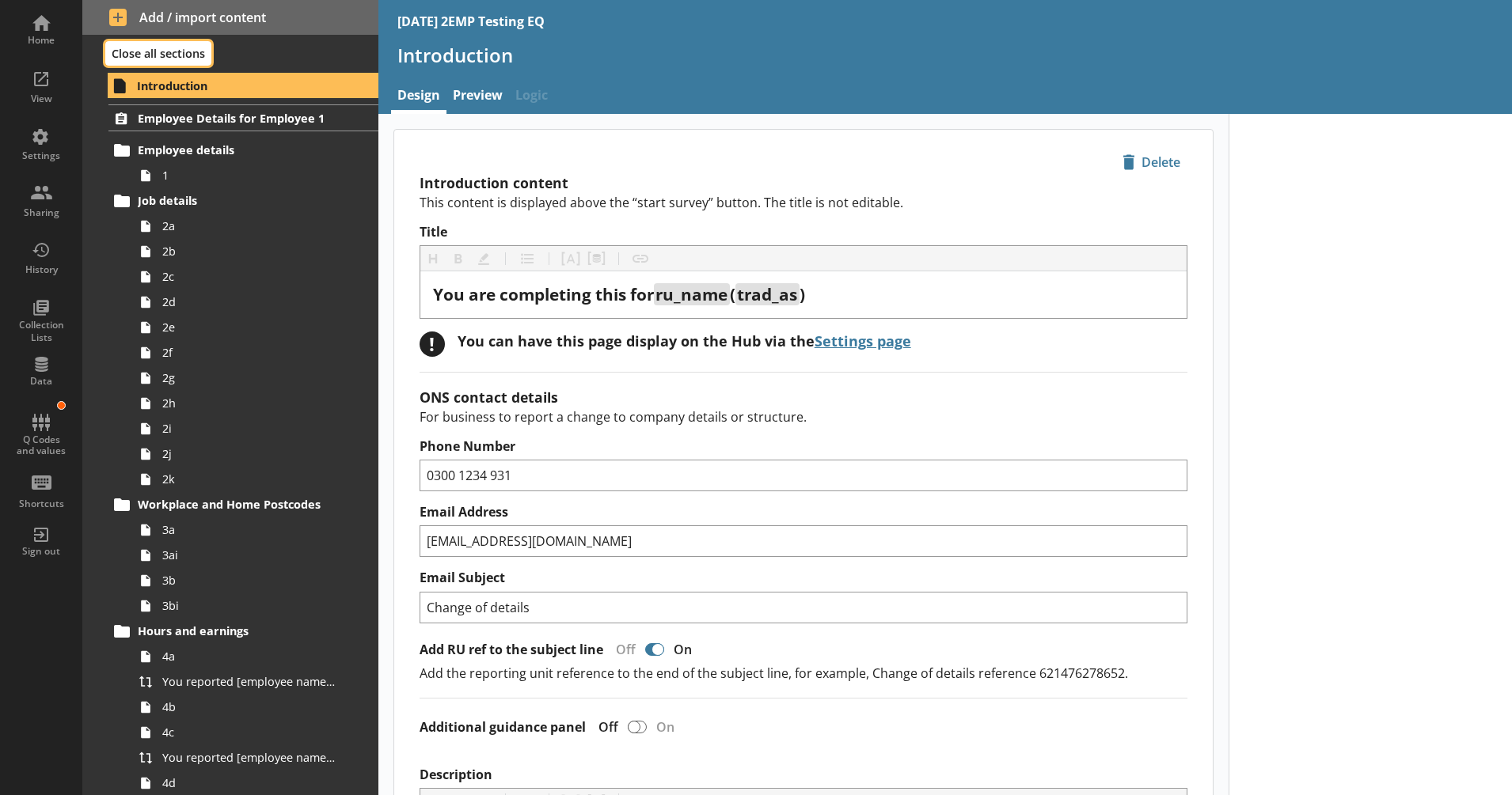
click at [128, 53] on button "Close all sections" at bounding box center [157, 52] width 106 height 24
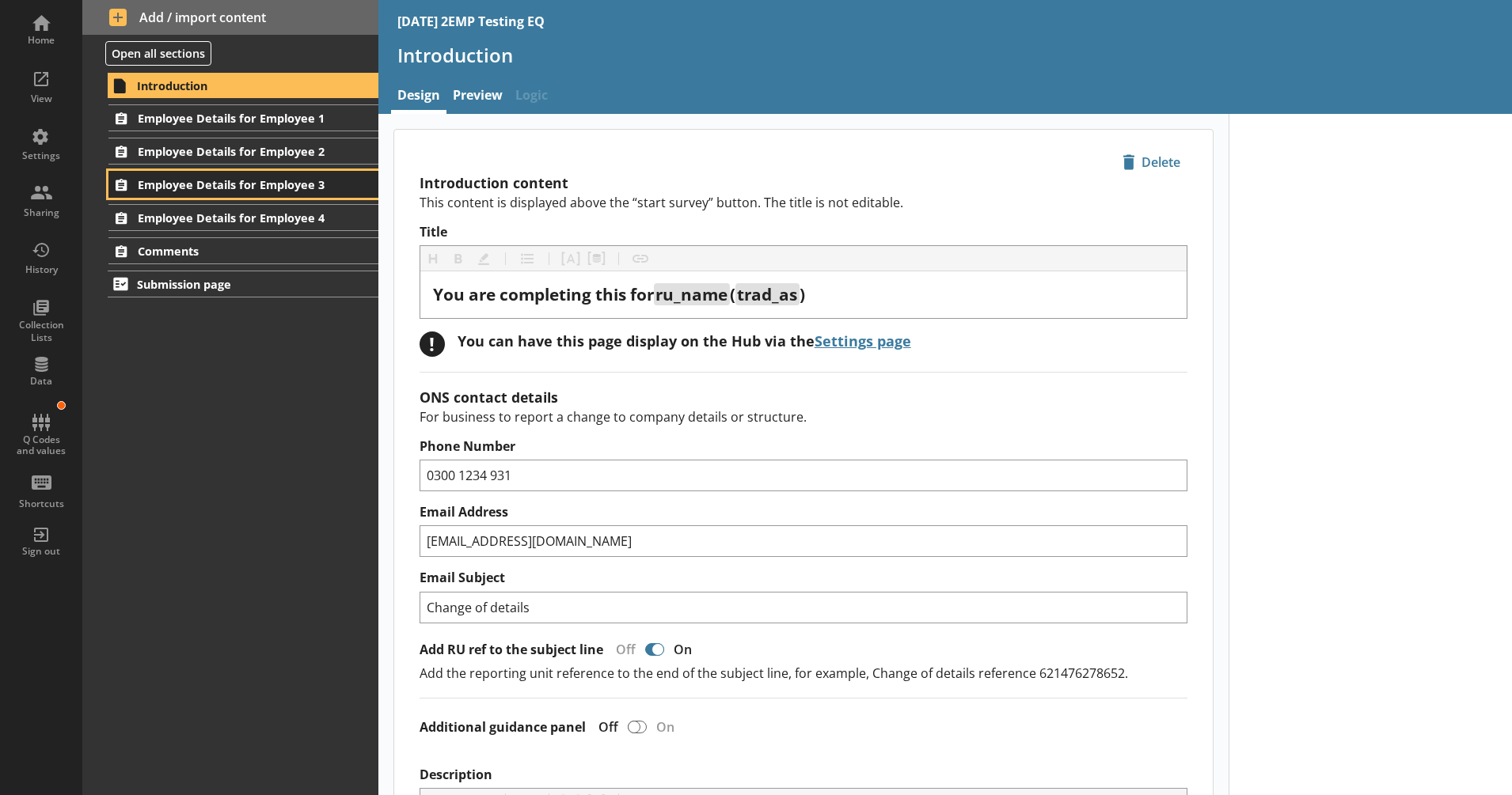
click at [257, 189] on span "Employee Details for Employee 3" at bounding box center [233, 185] width 193 height 15
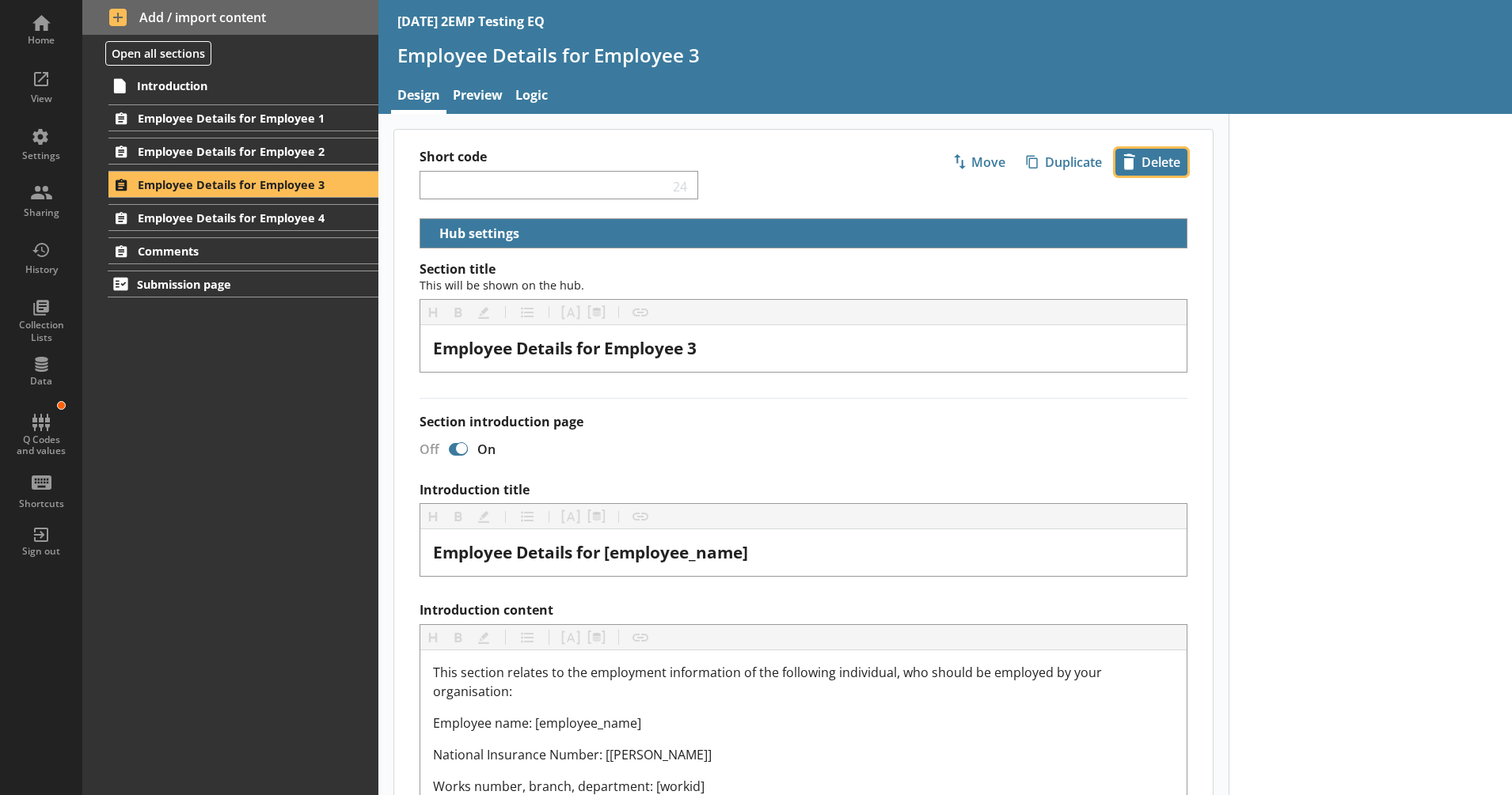
click at [1159, 162] on span "icon-delete Created with Sketch. Delete" at bounding box center [1152, 162] width 71 height 25
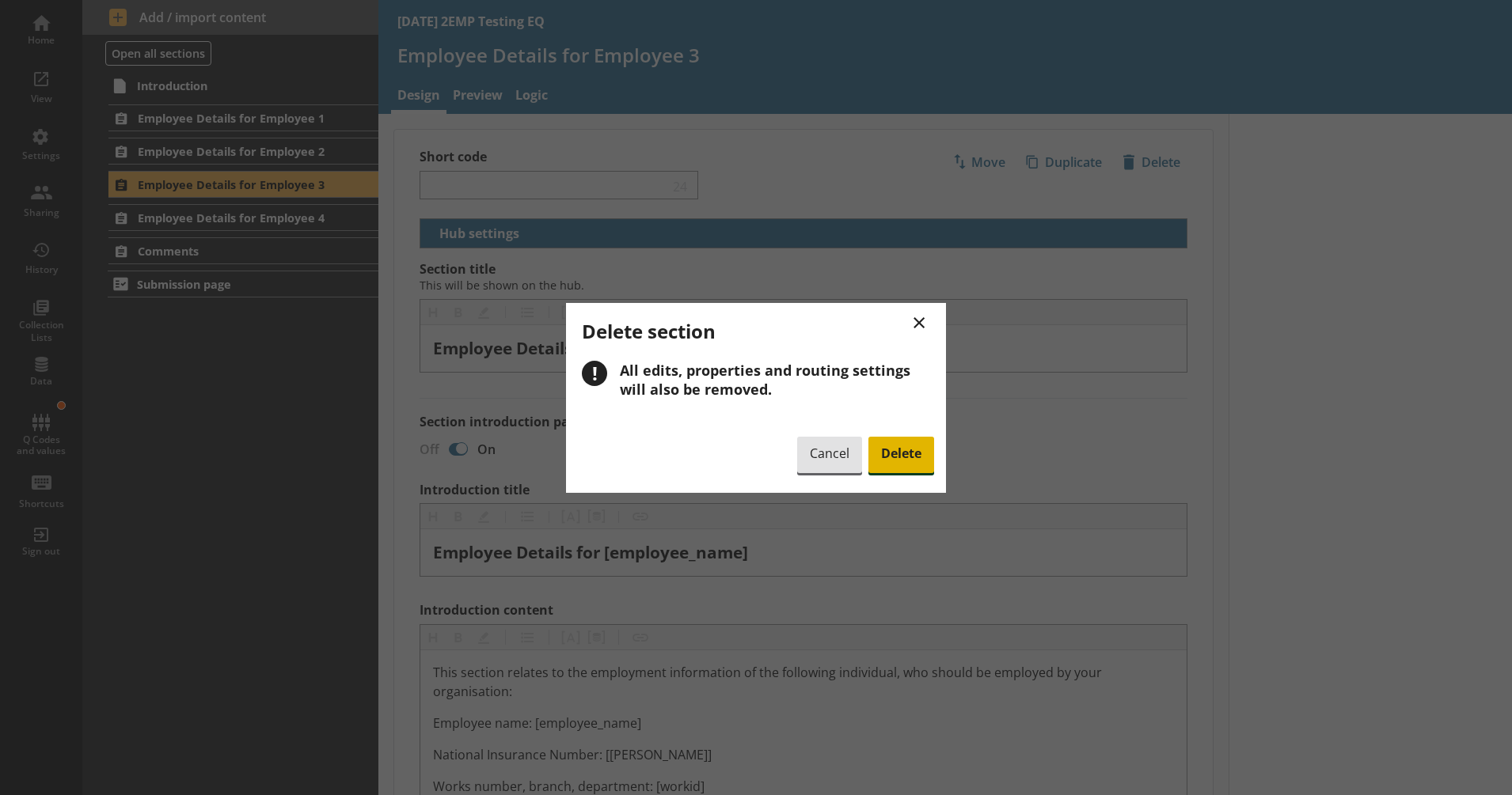
click at [918, 446] on span "Delete" at bounding box center [901, 455] width 66 height 36
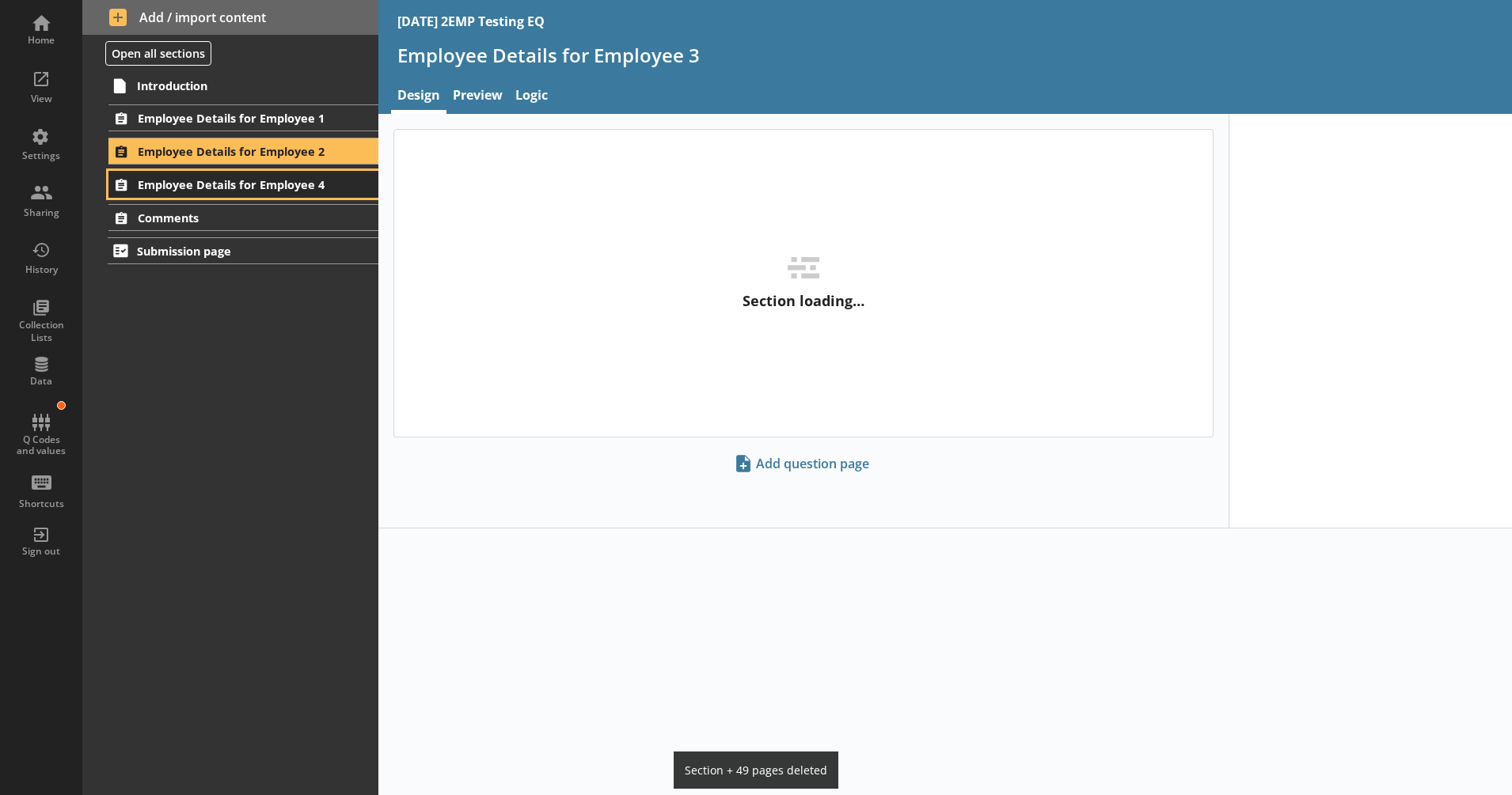
click at [333, 188] on link "Employee Details for Employee 4" at bounding box center [242, 185] width 269 height 27
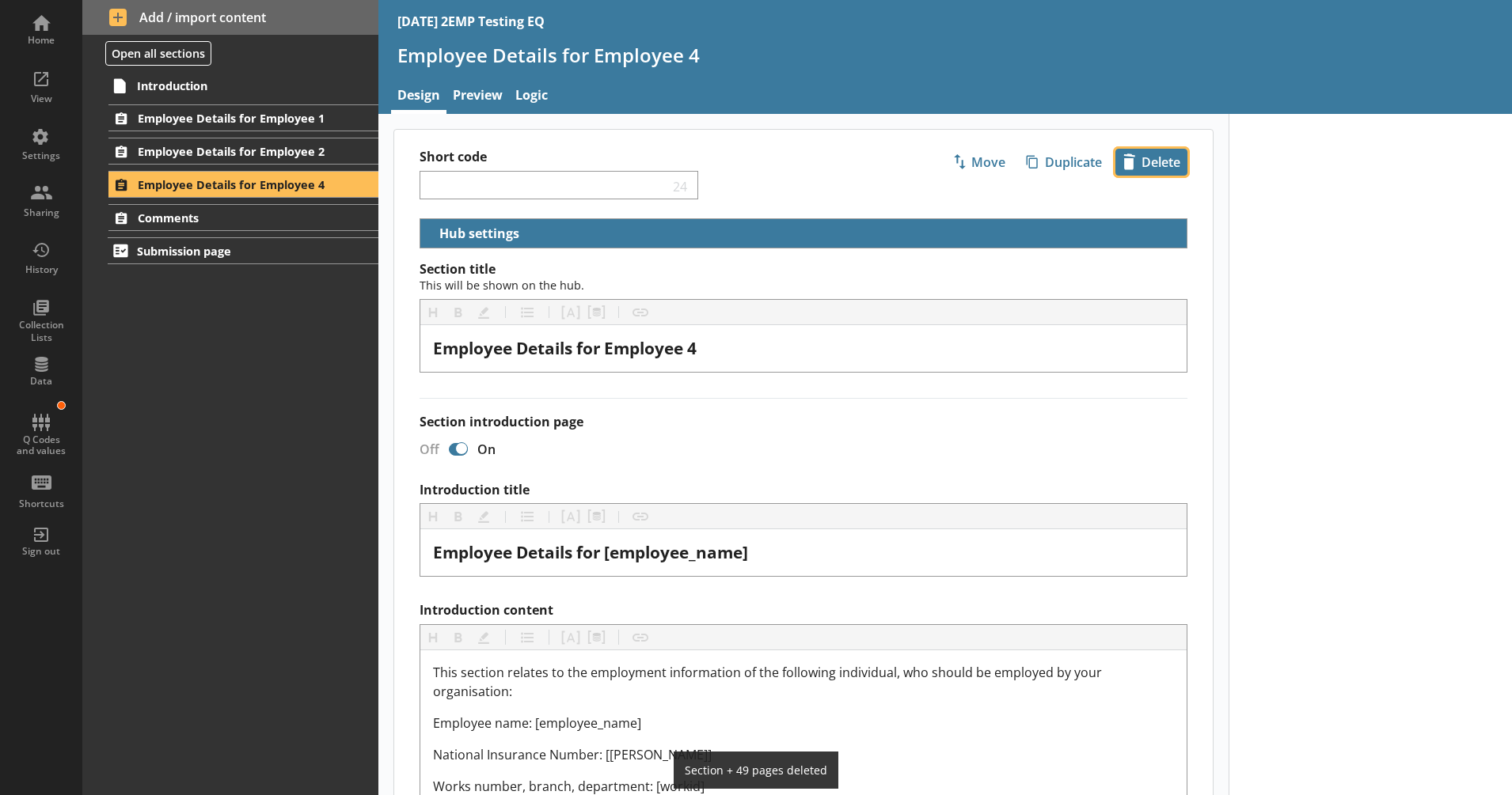
click at [1139, 174] on span "icon-delete Created with Sketch. Delete" at bounding box center [1152, 162] width 71 height 25
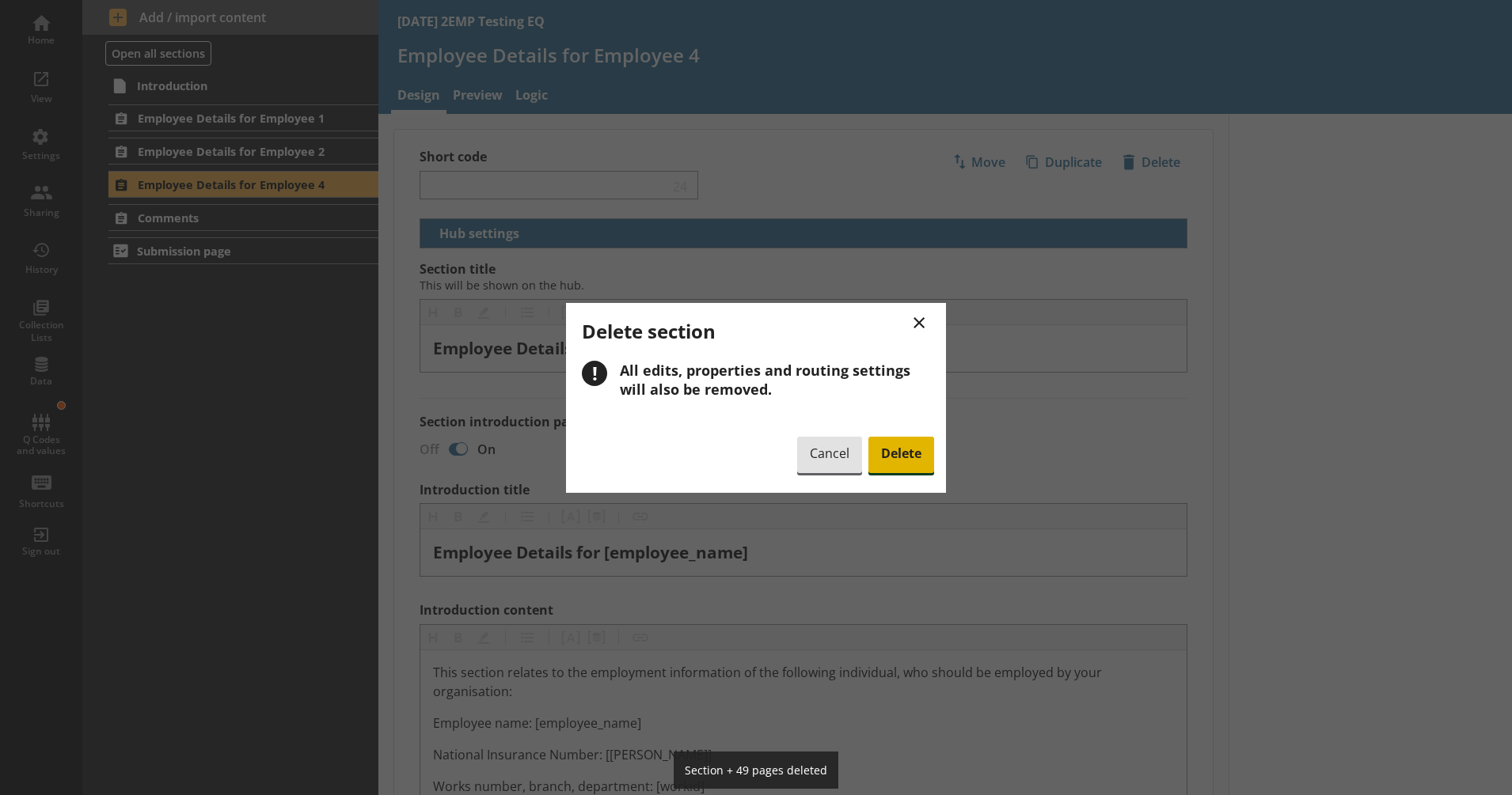
click at [911, 455] on span "Delete" at bounding box center [901, 455] width 66 height 36
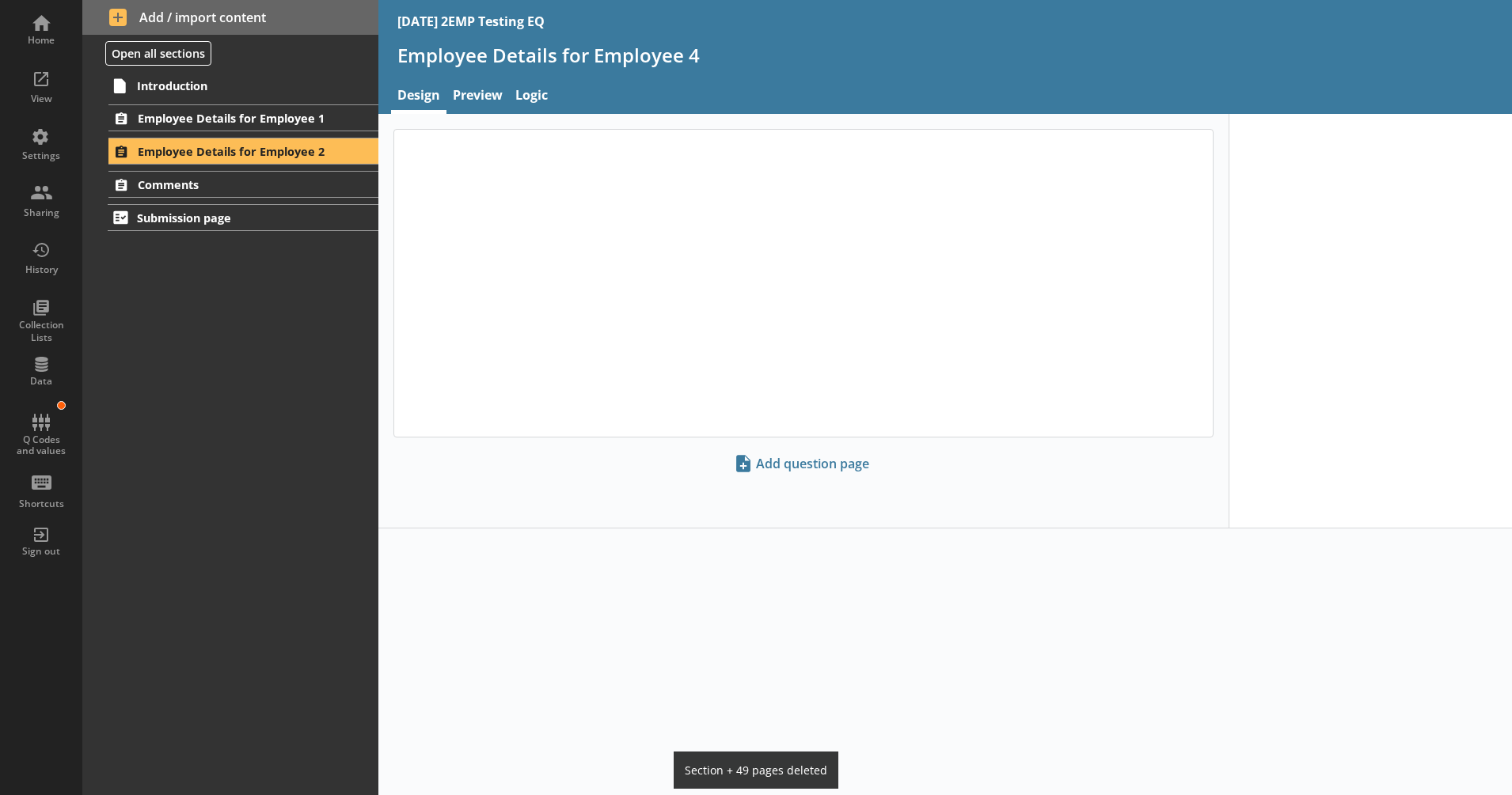
click at [290, 377] on div "Introduction Employee Details for Employee 1 Employee details 1 Job details 2a …" at bounding box center [230, 433] width 296 height 724
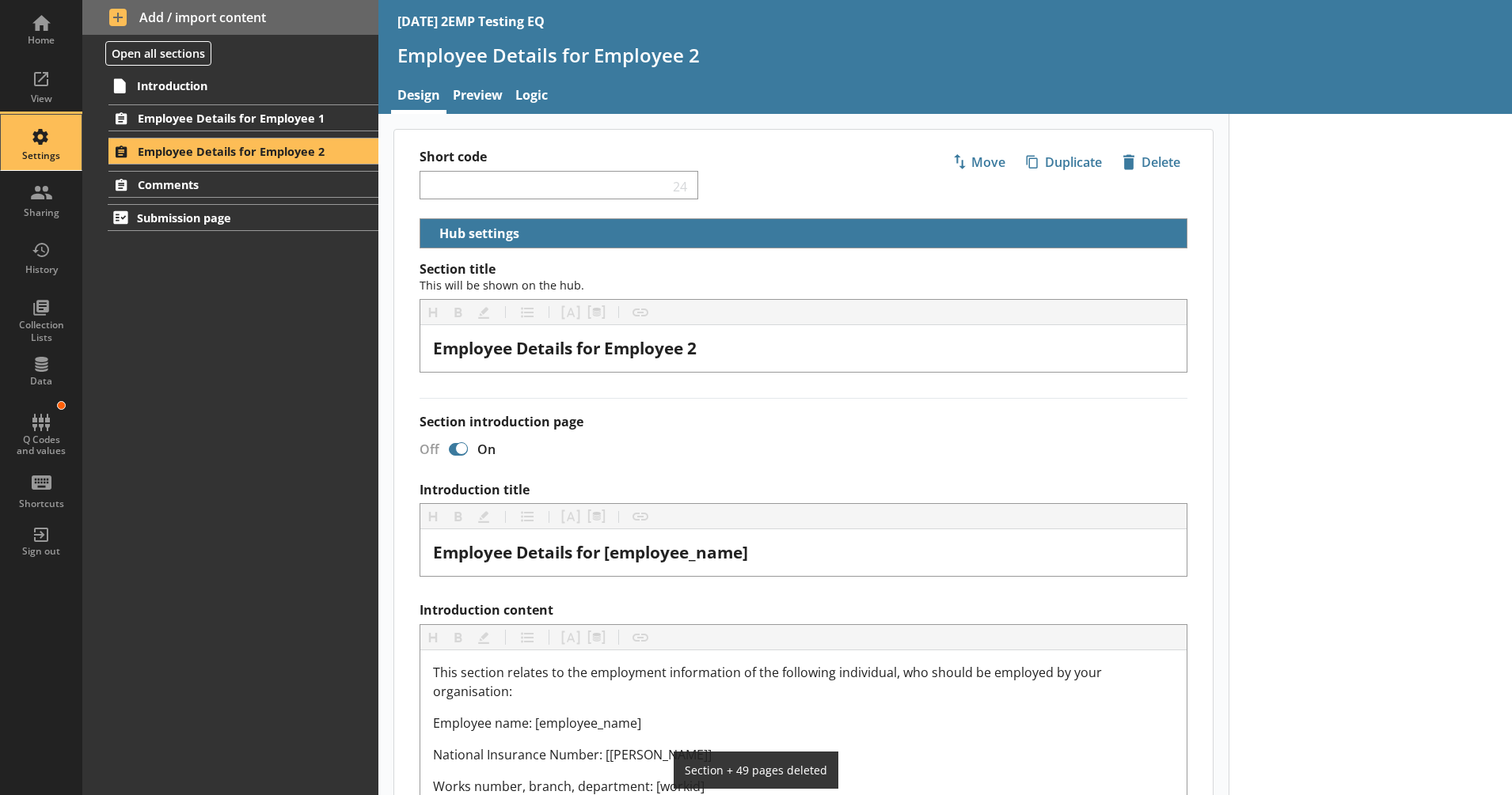
click at [52, 132] on div "Settings" at bounding box center [41, 142] width 55 height 55
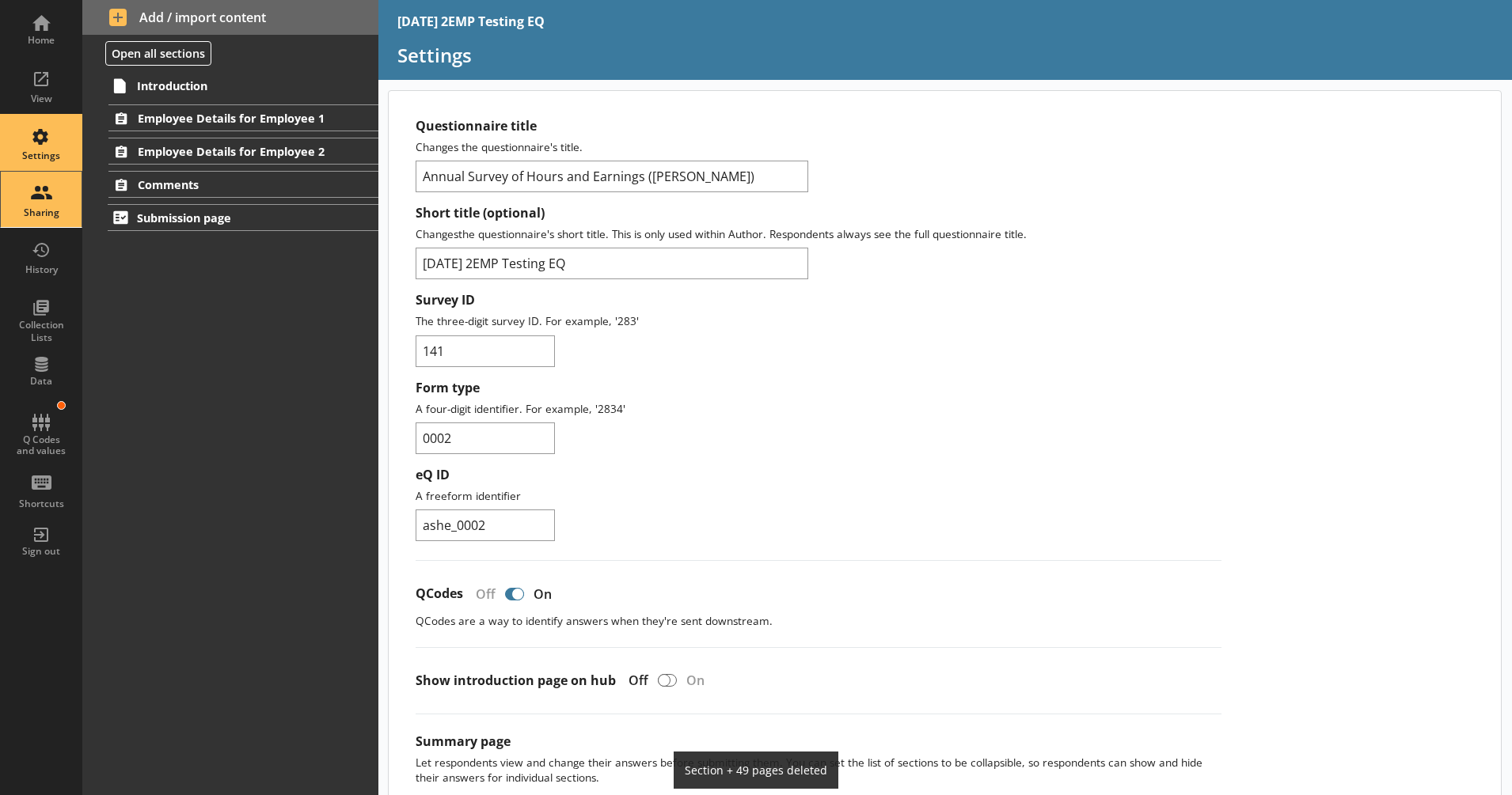
click at [40, 188] on div "Sharing" at bounding box center [41, 199] width 55 height 55
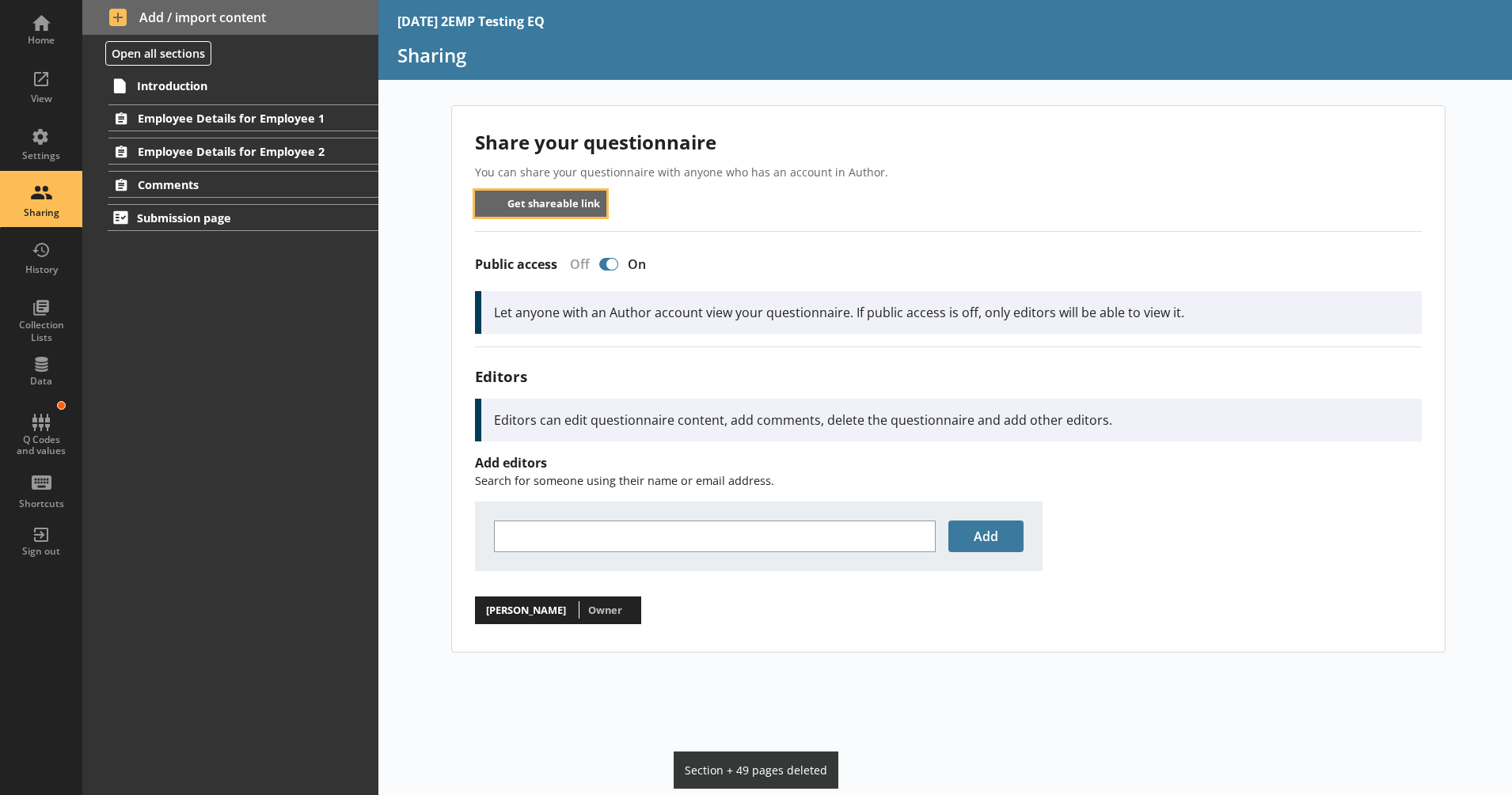
click at [516, 203] on button "Get shareable link" at bounding box center [541, 203] width 132 height 26
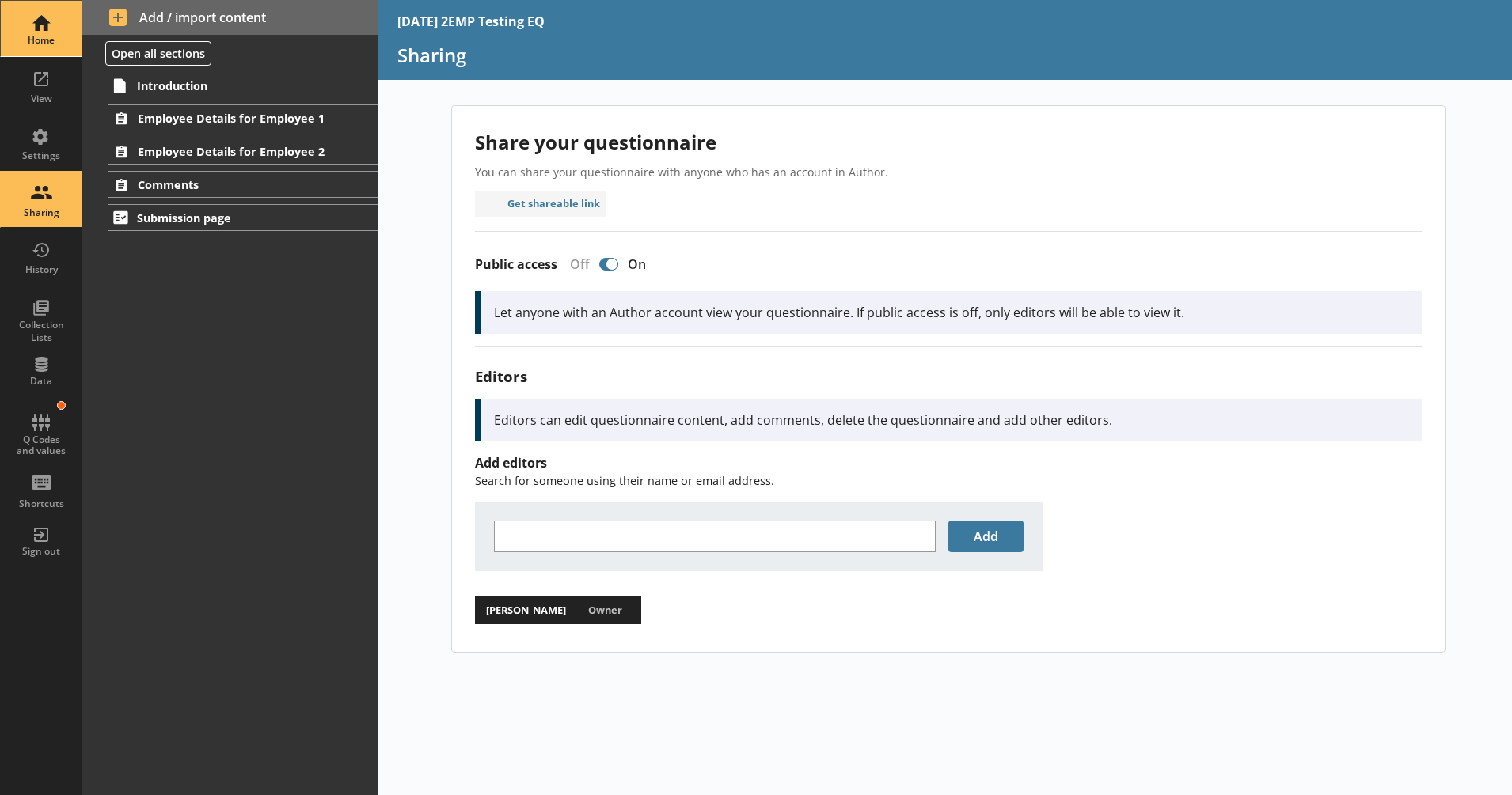
click at [42, 23] on div "Home" at bounding box center [41, 28] width 55 height 55
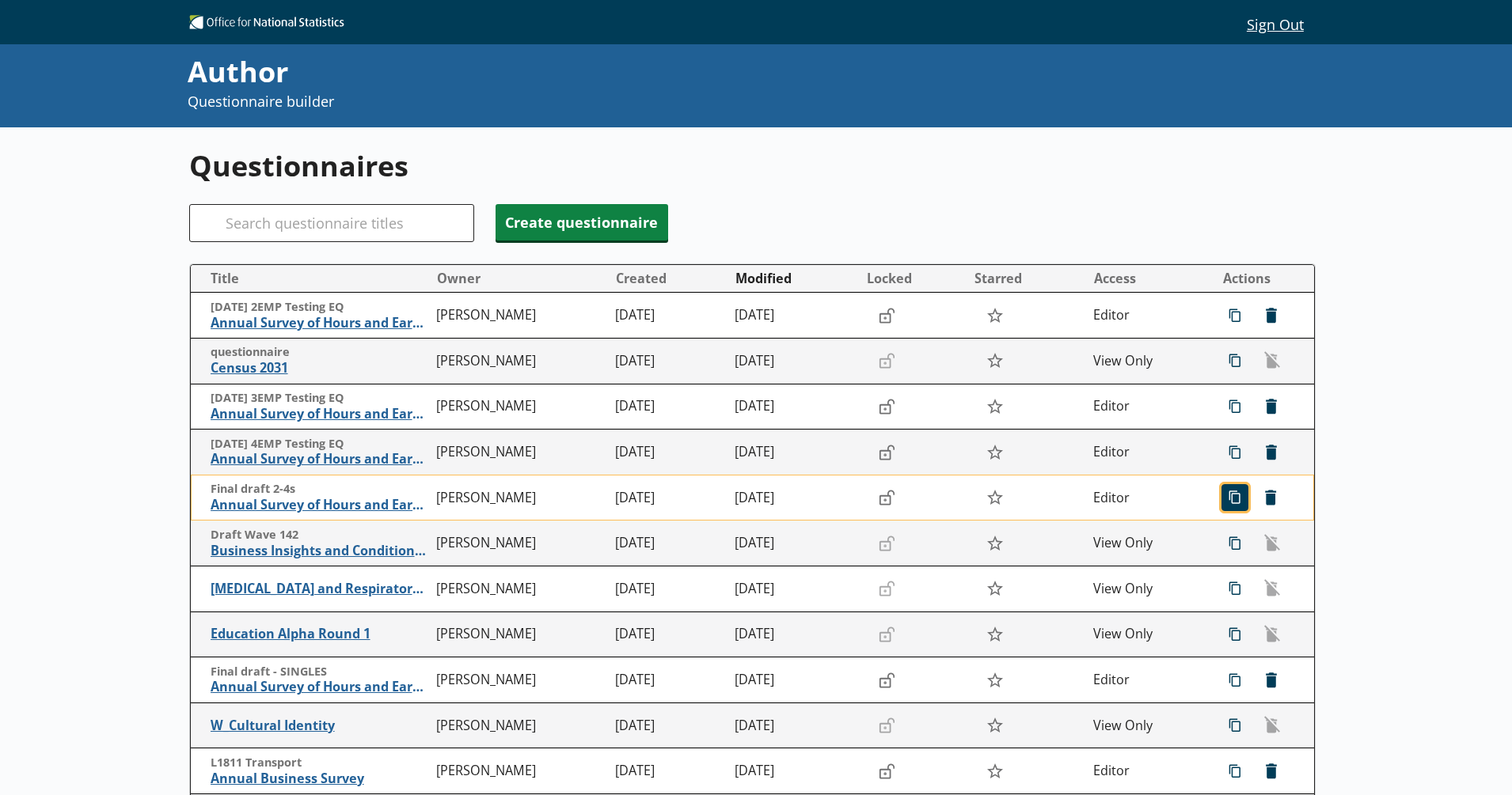
click at [1222, 495] on span "icon-copy Duplicate" at bounding box center [1235, 497] width 25 height 25
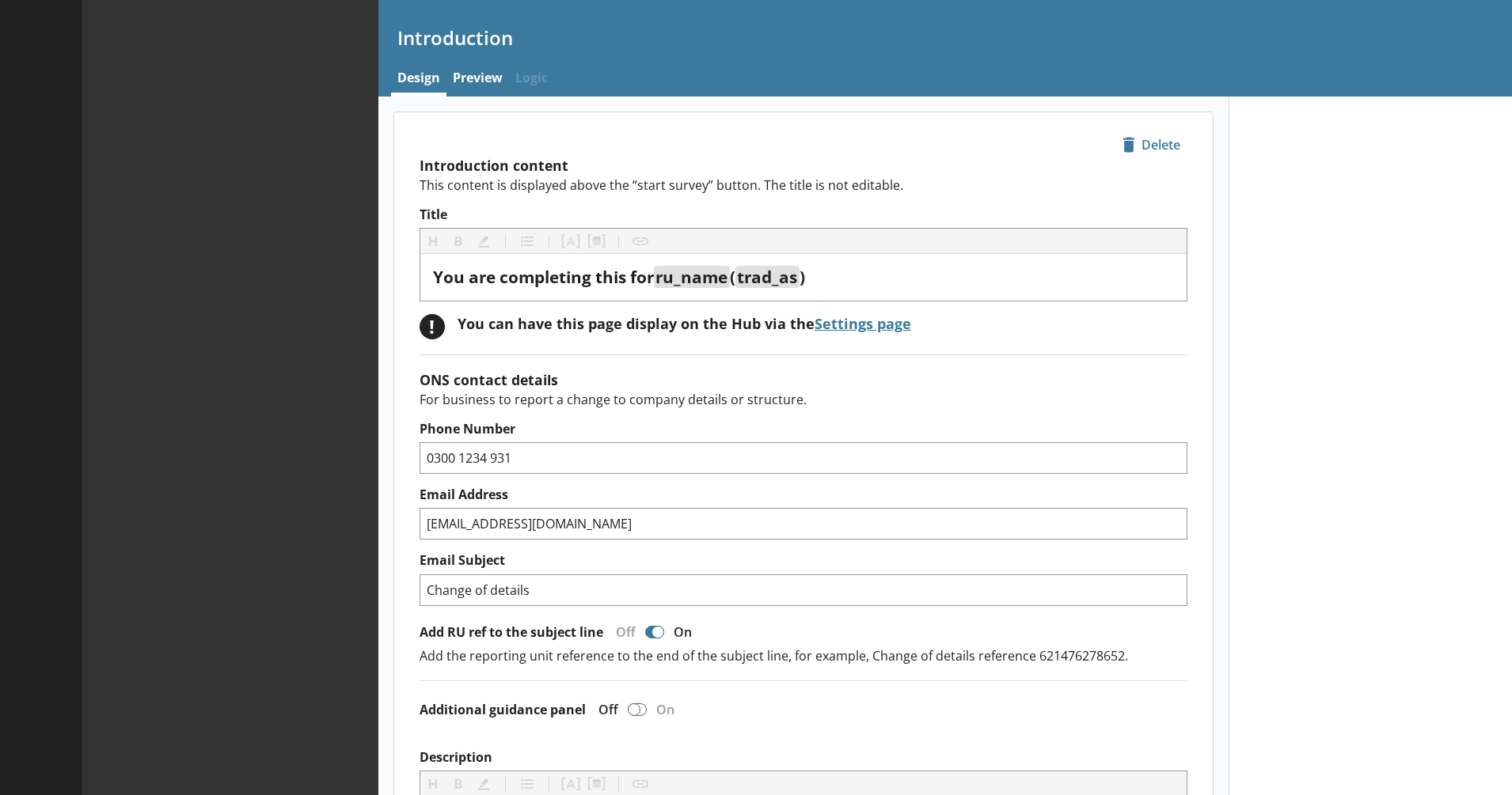
type textarea "x"
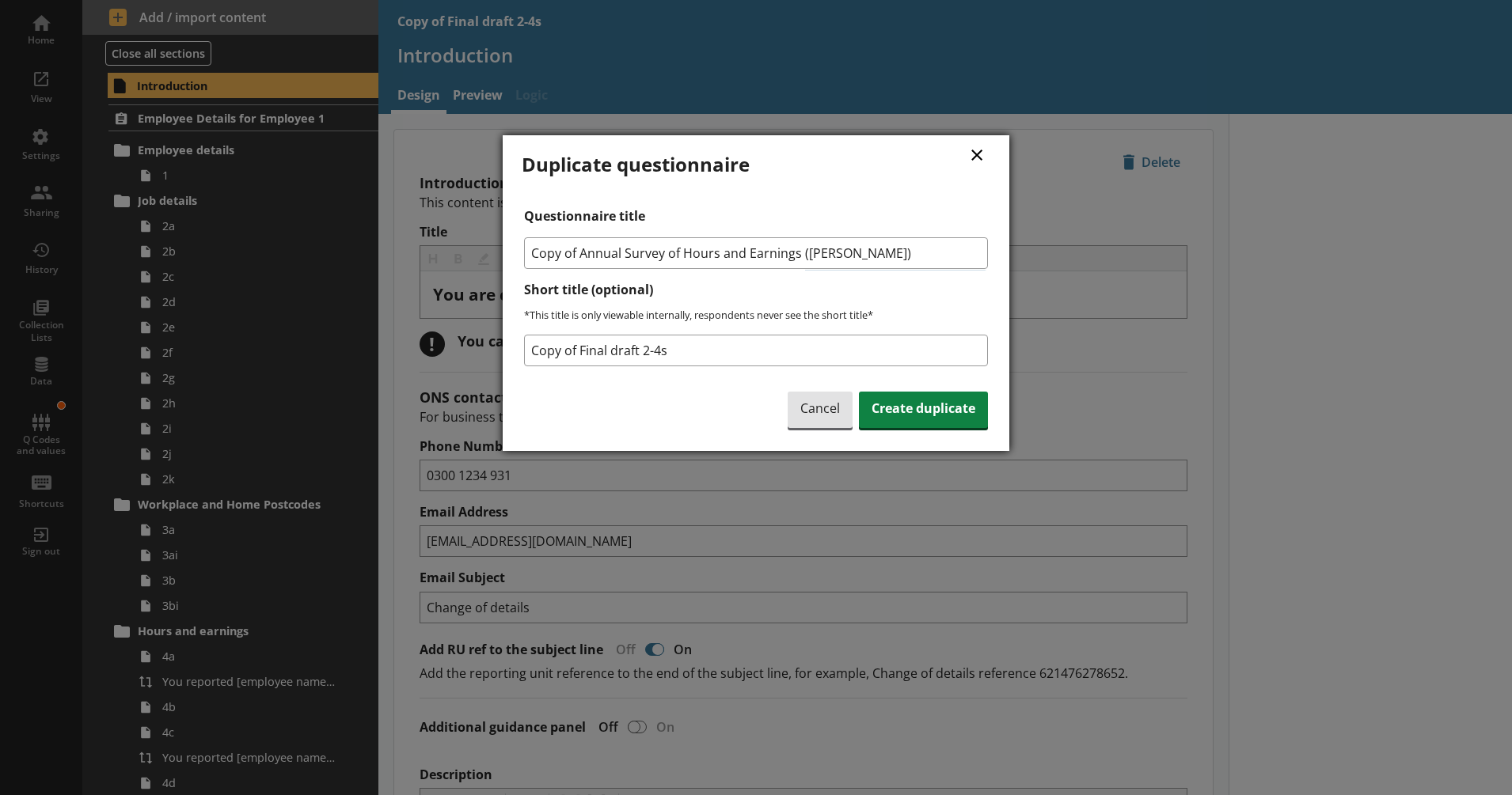
drag, startPoint x: 583, startPoint y: 247, endPoint x: 511, endPoint y: 251, distance: 72.1
click at [511, 251] on div "× Duplicate questionnaire Questionnaire title Copy of Annual Survey of Hours an…" at bounding box center [756, 293] width 507 height 316
type input "Annual Survey of Hours and Earnings ([PERSON_NAME])"
drag, startPoint x: 669, startPoint y: 354, endPoint x: 524, endPoint y: 351, distance: 145.0
click at [524, 351] on input "Copy of Final draft 2-4s" at bounding box center [756, 350] width 464 height 32
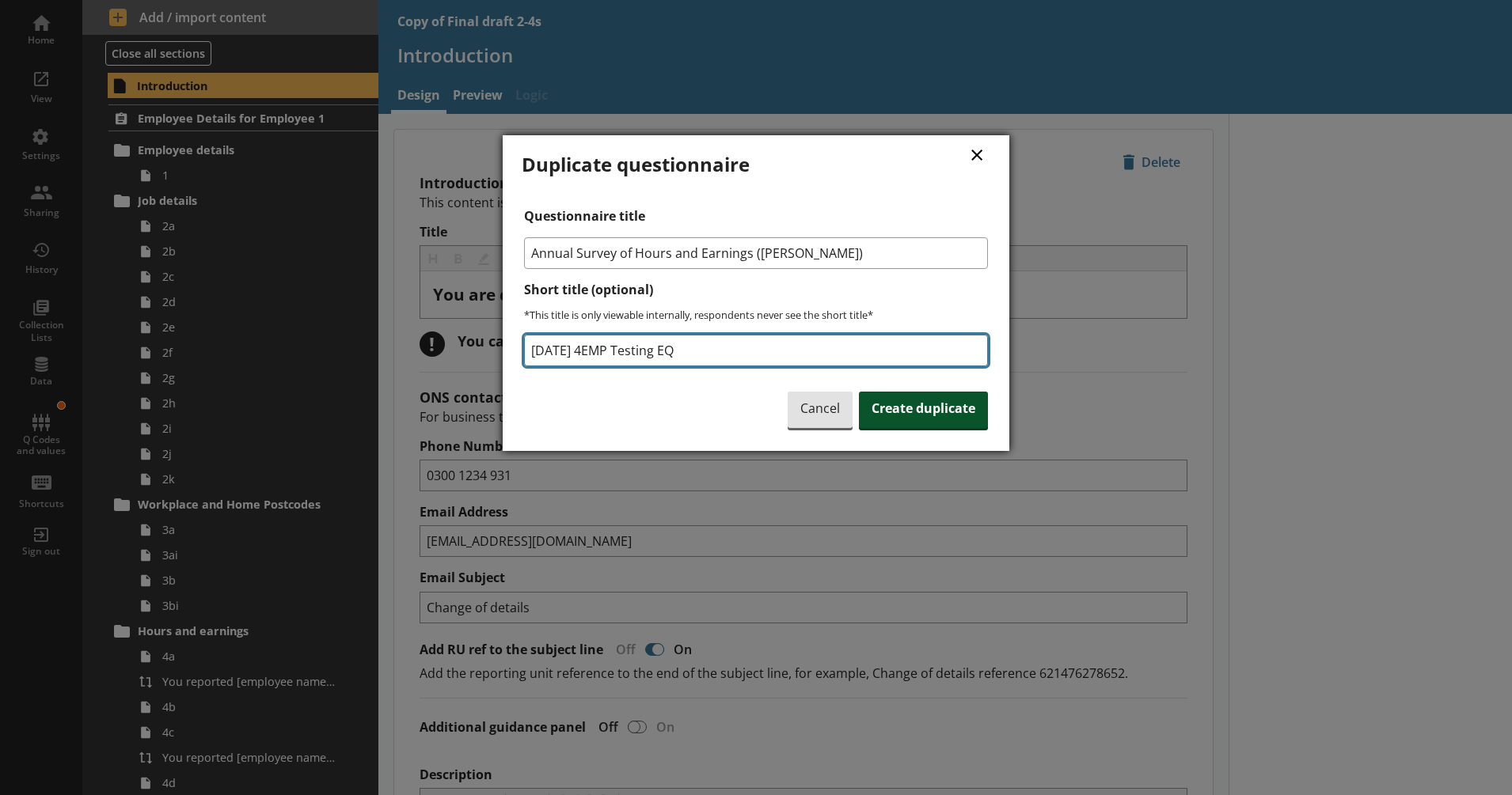
type input "18 SEPT 4EMP Testing EQ"
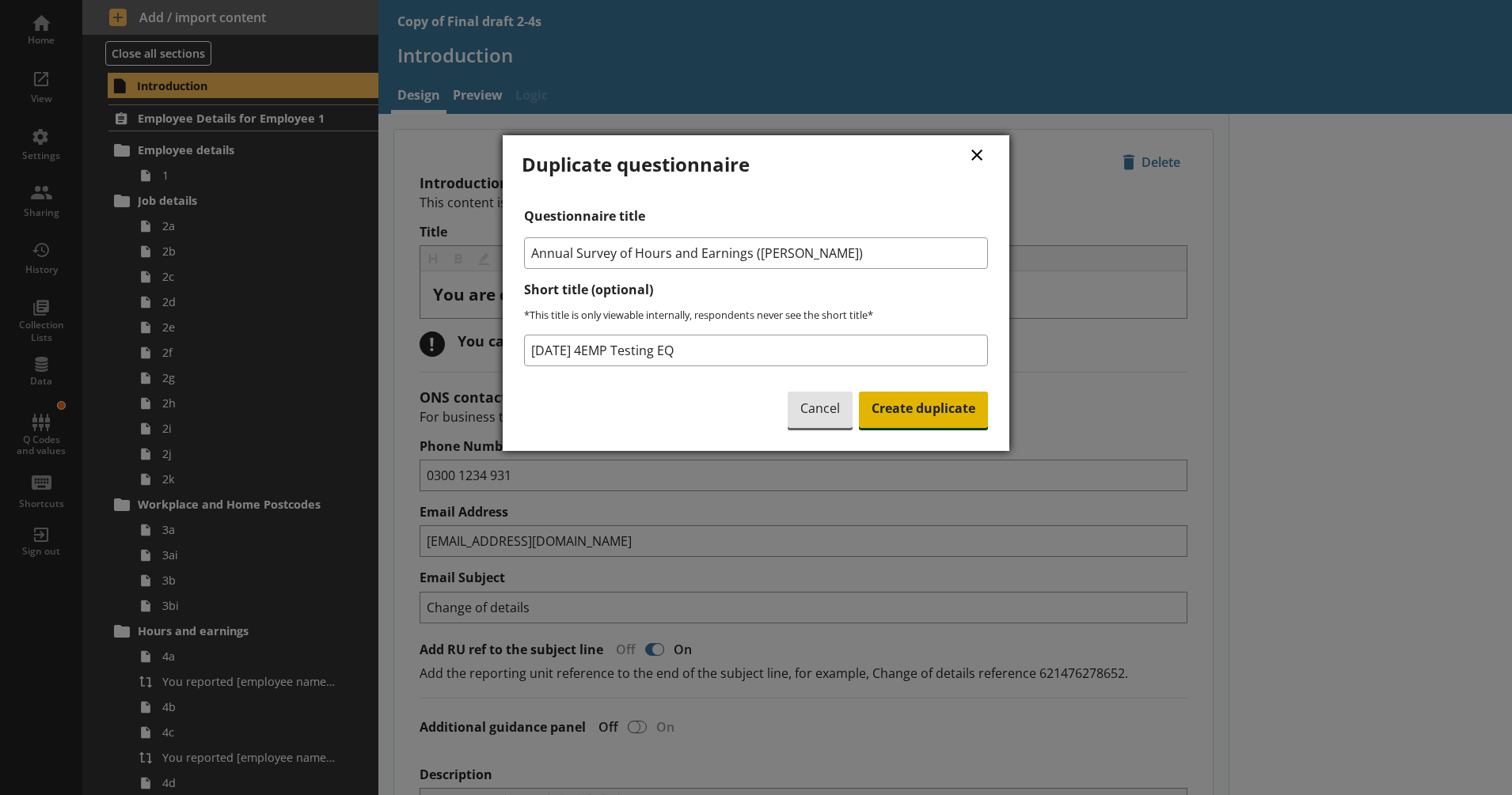
click at [883, 417] on span "Create duplicate" at bounding box center [923, 410] width 129 height 36
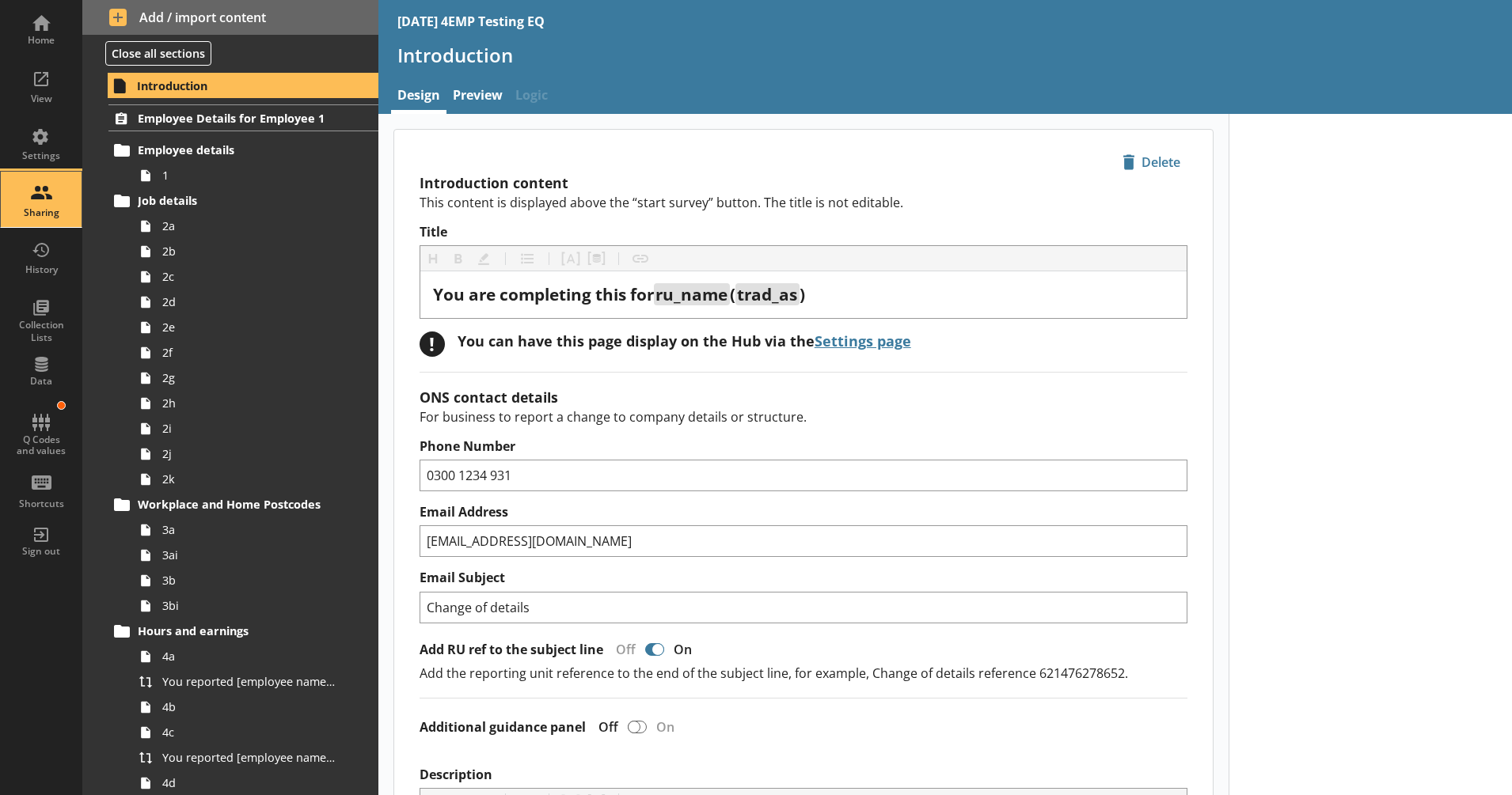
click at [55, 206] on div "Sharing" at bounding box center [41, 213] width 55 height 13
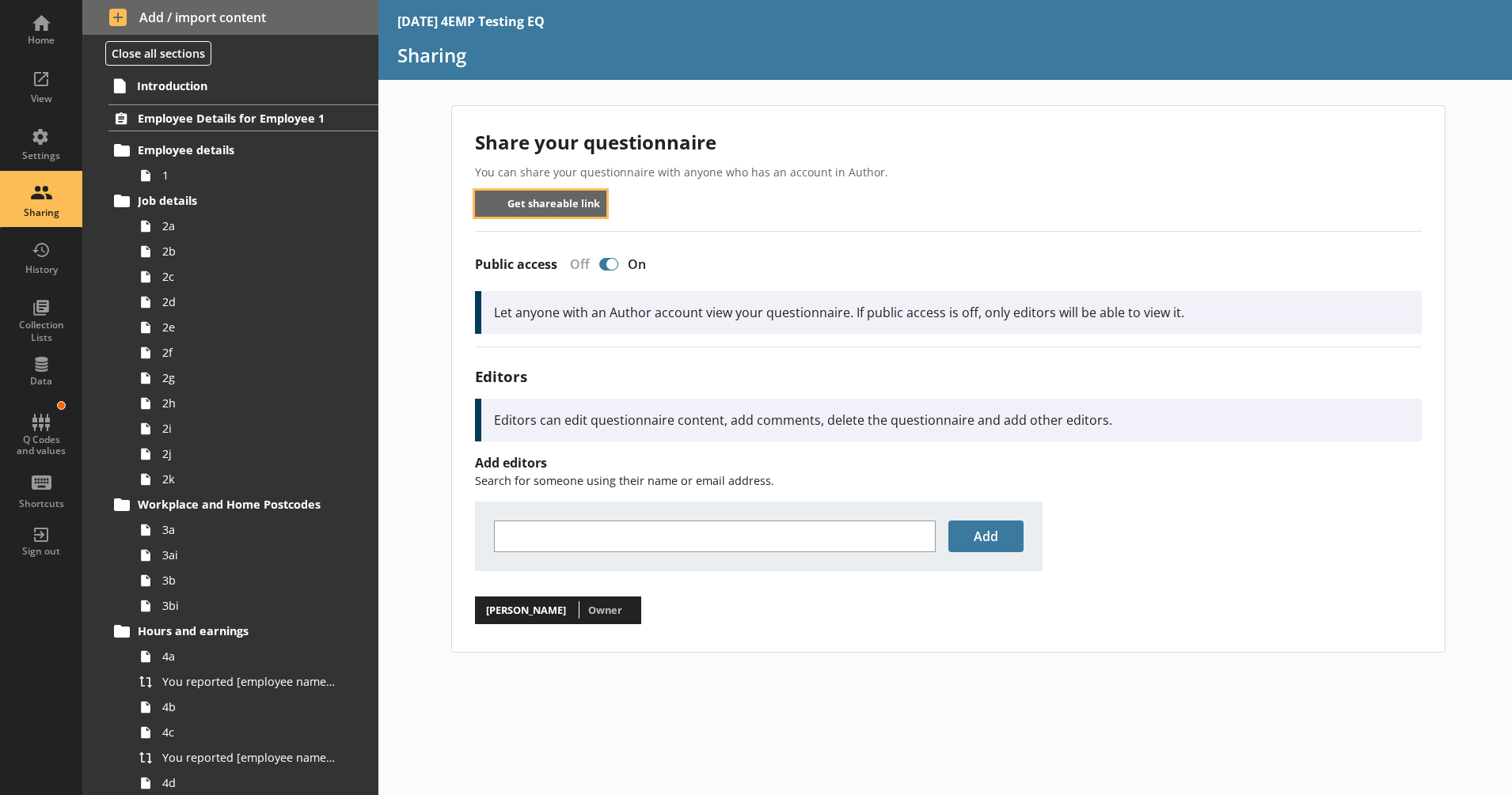
click at [502, 197] on button "Get shareable link" at bounding box center [541, 203] width 132 height 26
click at [62, 28] on div "Home" at bounding box center [41, 28] width 55 height 55
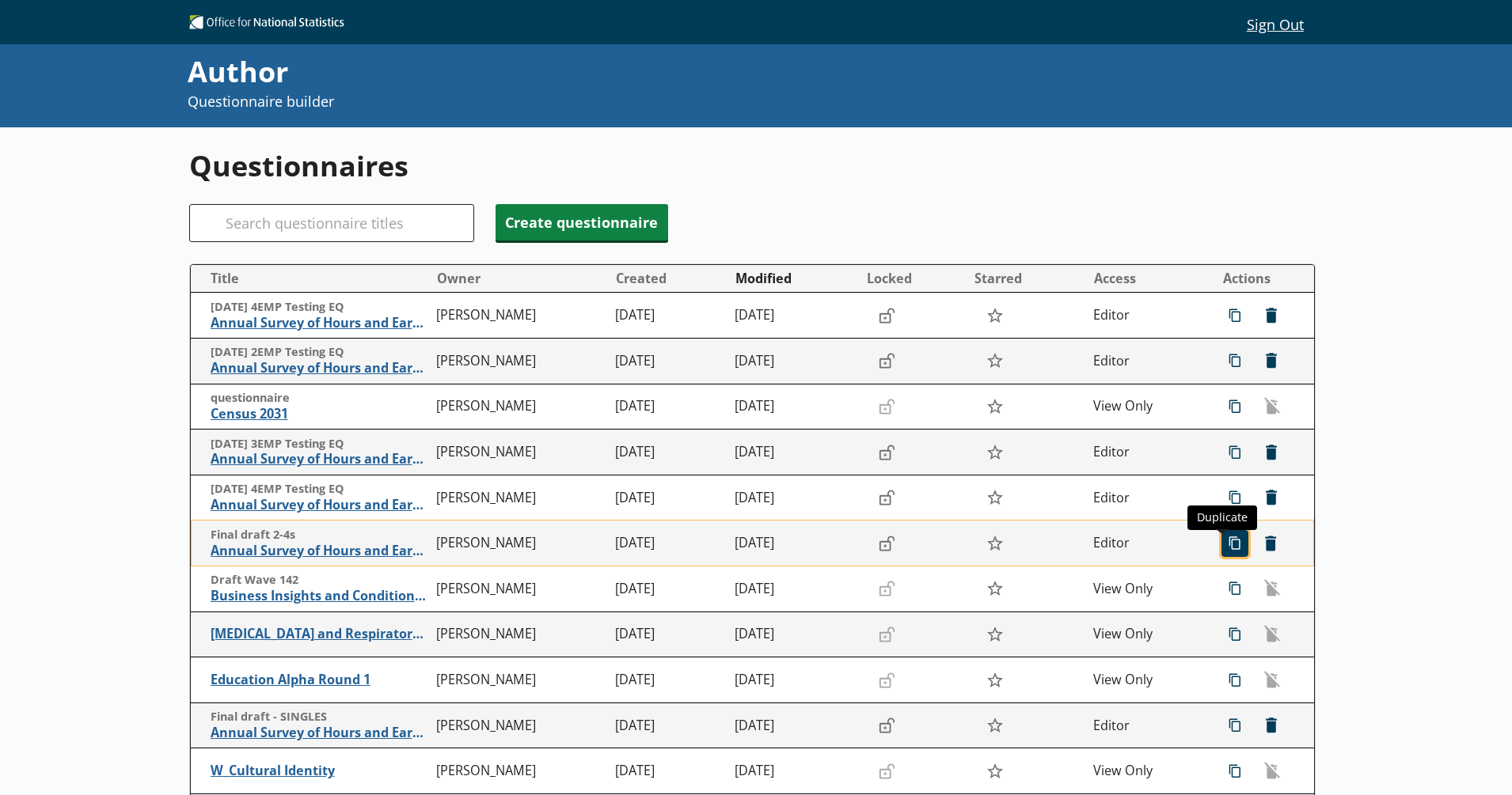
click at [1222, 541] on span "icon-copy Duplicate" at bounding box center [1235, 544] width 25 height 25
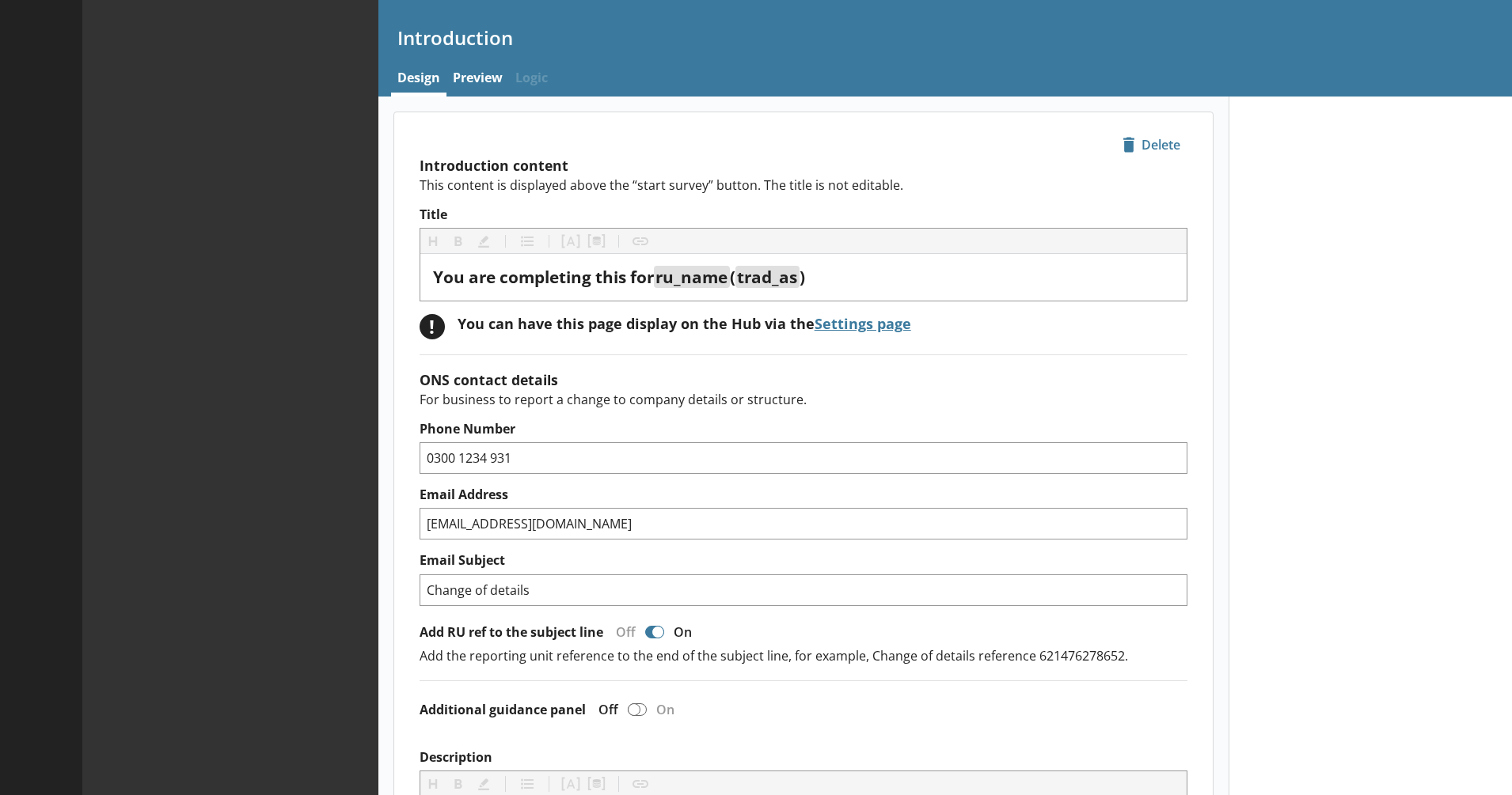
type textarea "x"
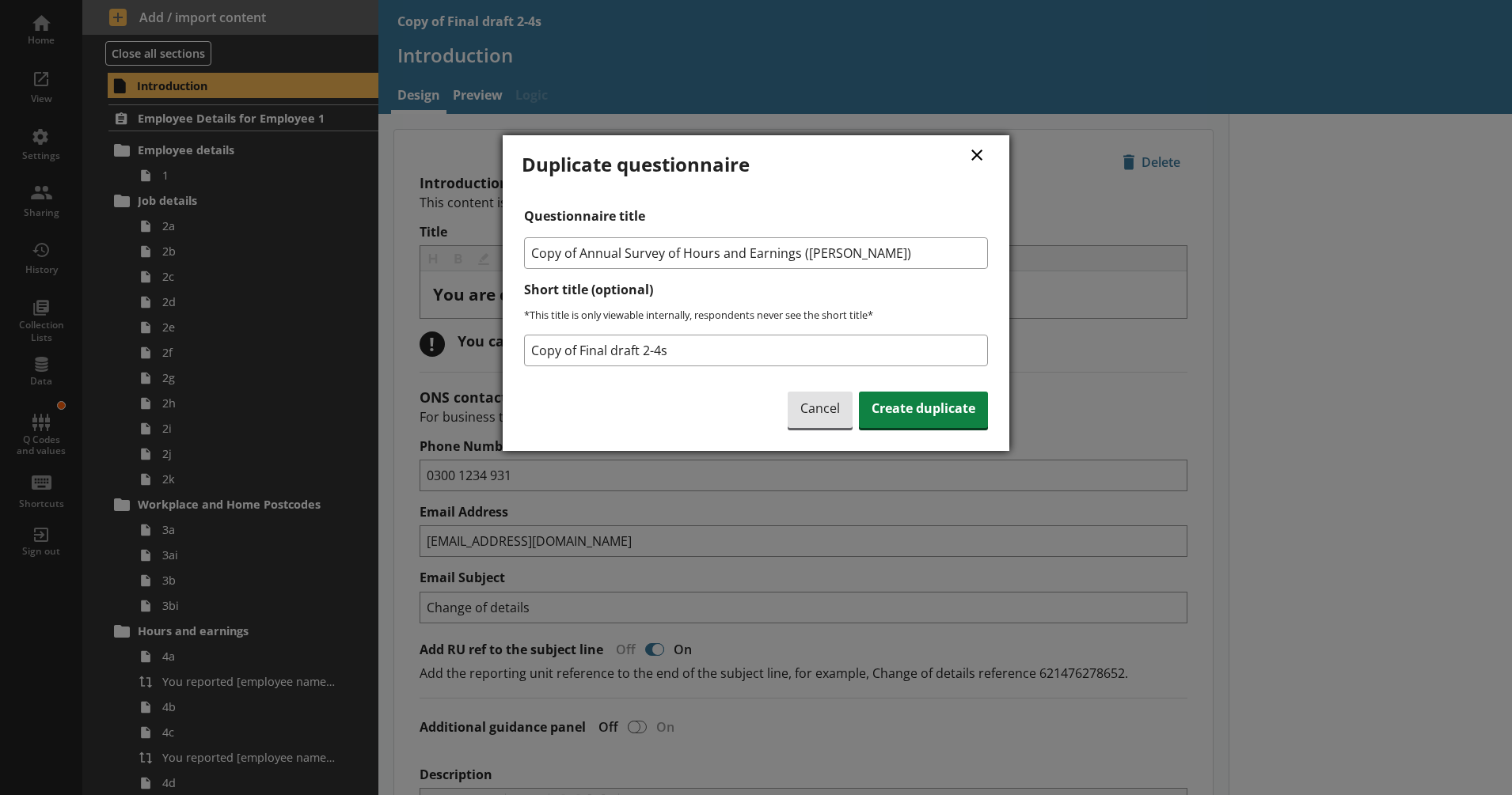
drag, startPoint x: 585, startPoint y: 251, endPoint x: 506, endPoint y: 243, distance: 79.4
click at [506, 243] on div "× Duplicate questionnaire Questionnaire title Copy of Annual Survey of Hours an…" at bounding box center [756, 293] width 507 height 316
type input "Annual Survey of Hours and Earnings ([PERSON_NAME])"
drag, startPoint x: 669, startPoint y: 351, endPoint x: 528, endPoint y: 345, distance: 141.1
click at [528, 345] on input "Copy of Final draft 2-4s" at bounding box center [756, 350] width 464 height 32
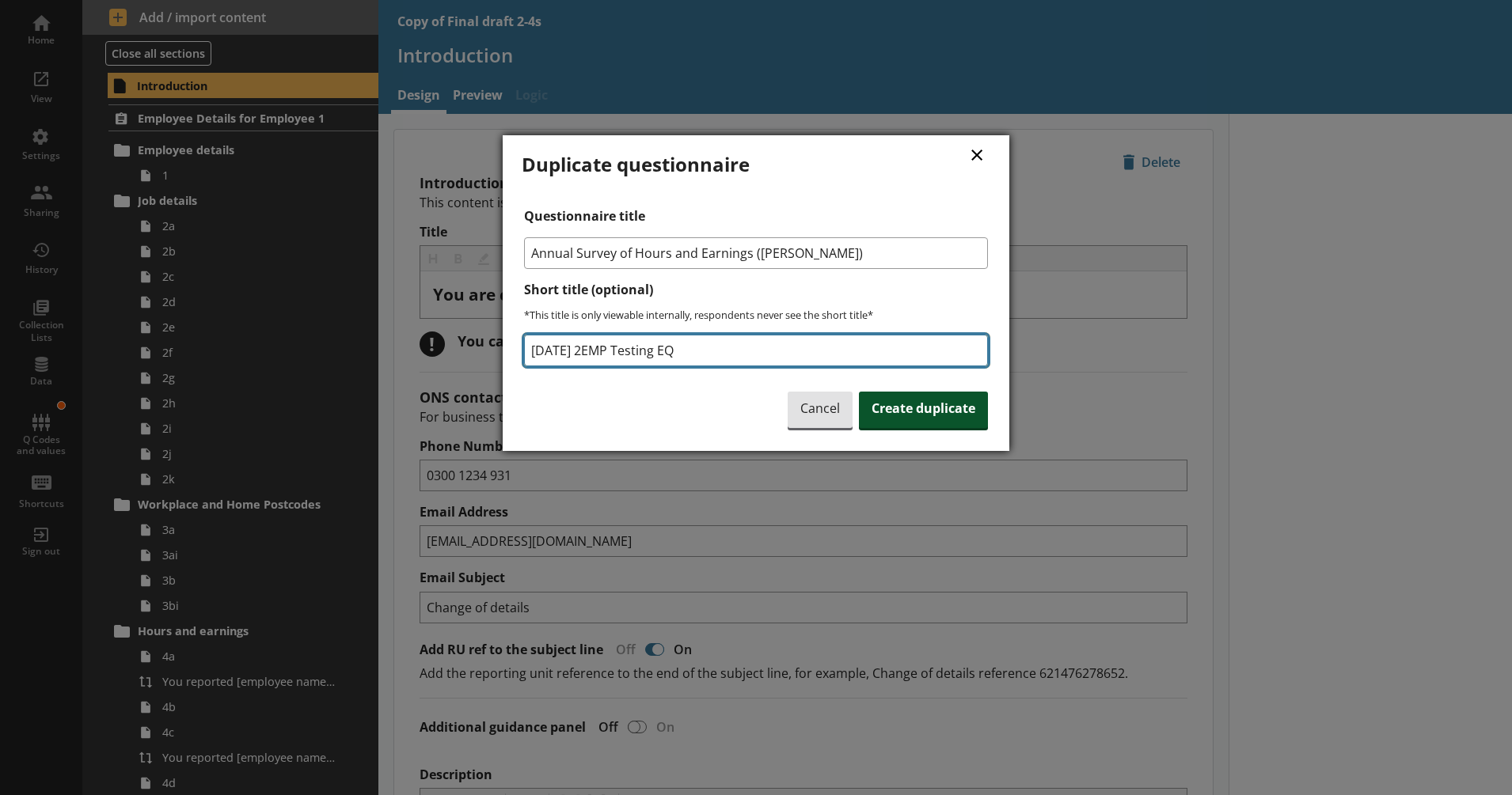
type input "19SEPT 2EMP Testing EQ"
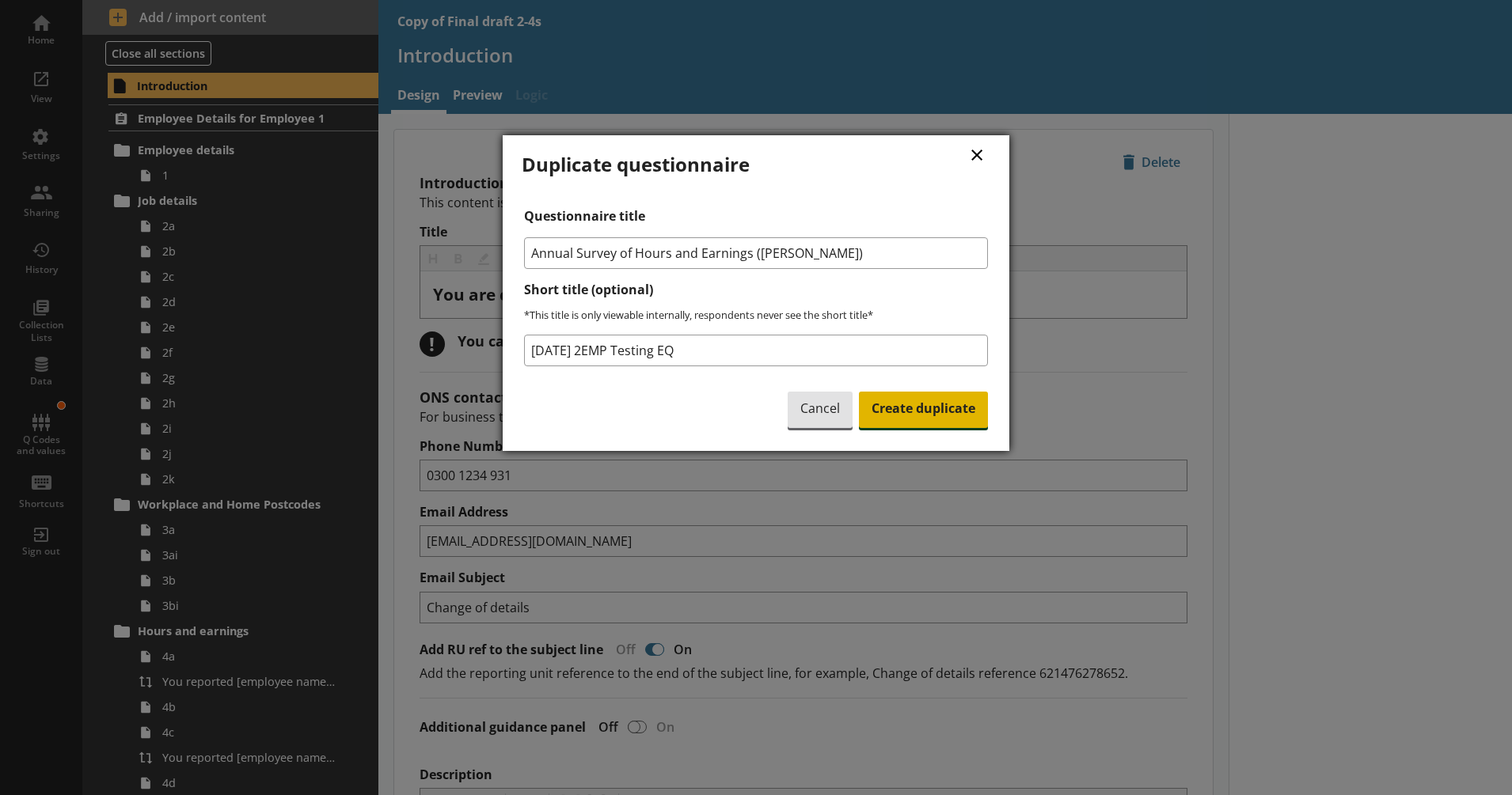
click at [878, 416] on span "Create duplicate" at bounding box center [923, 410] width 129 height 36
type textarea "x"
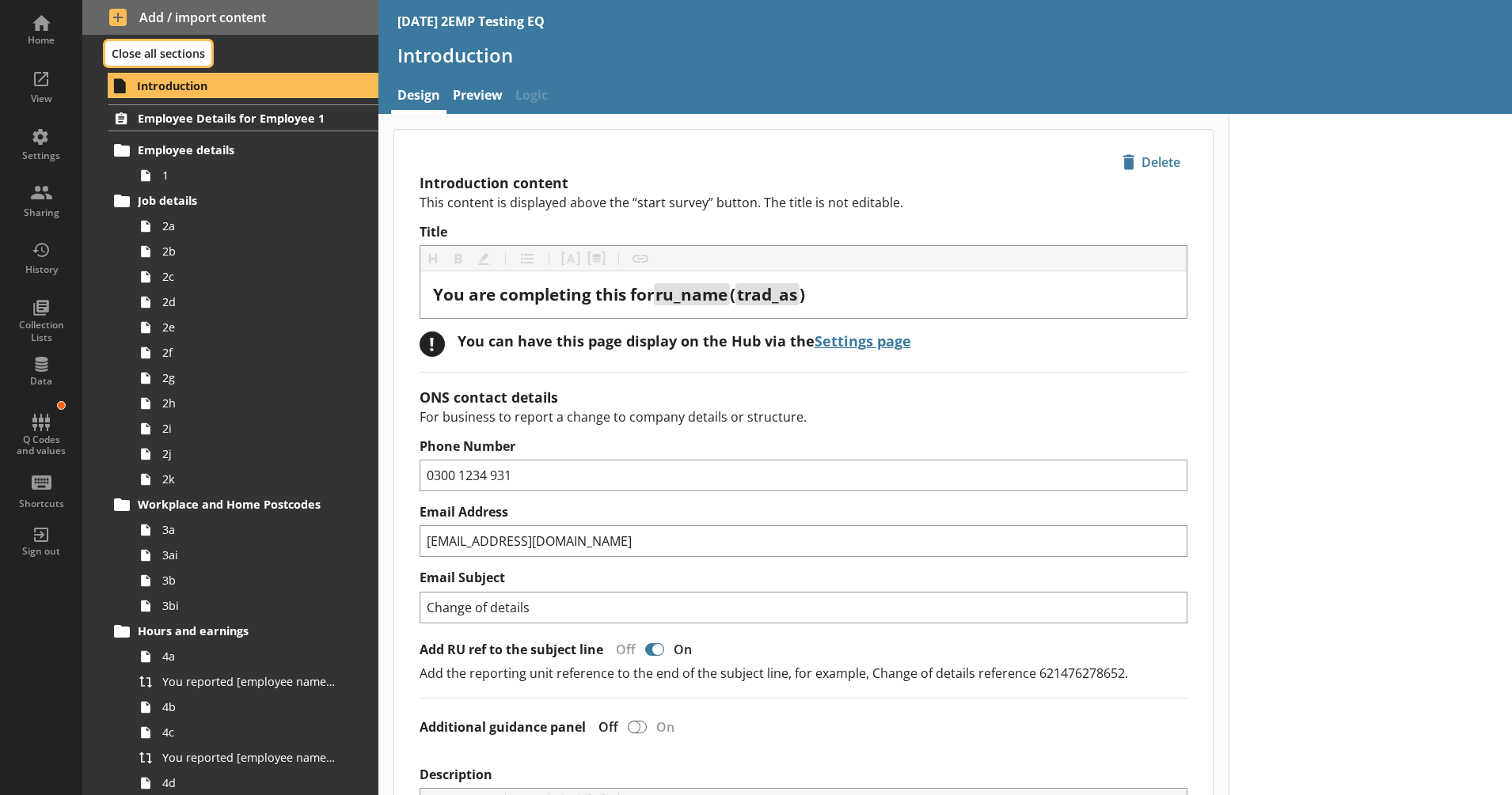
click at [138, 46] on button "Close all sections" at bounding box center [157, 52] width 106 height 24
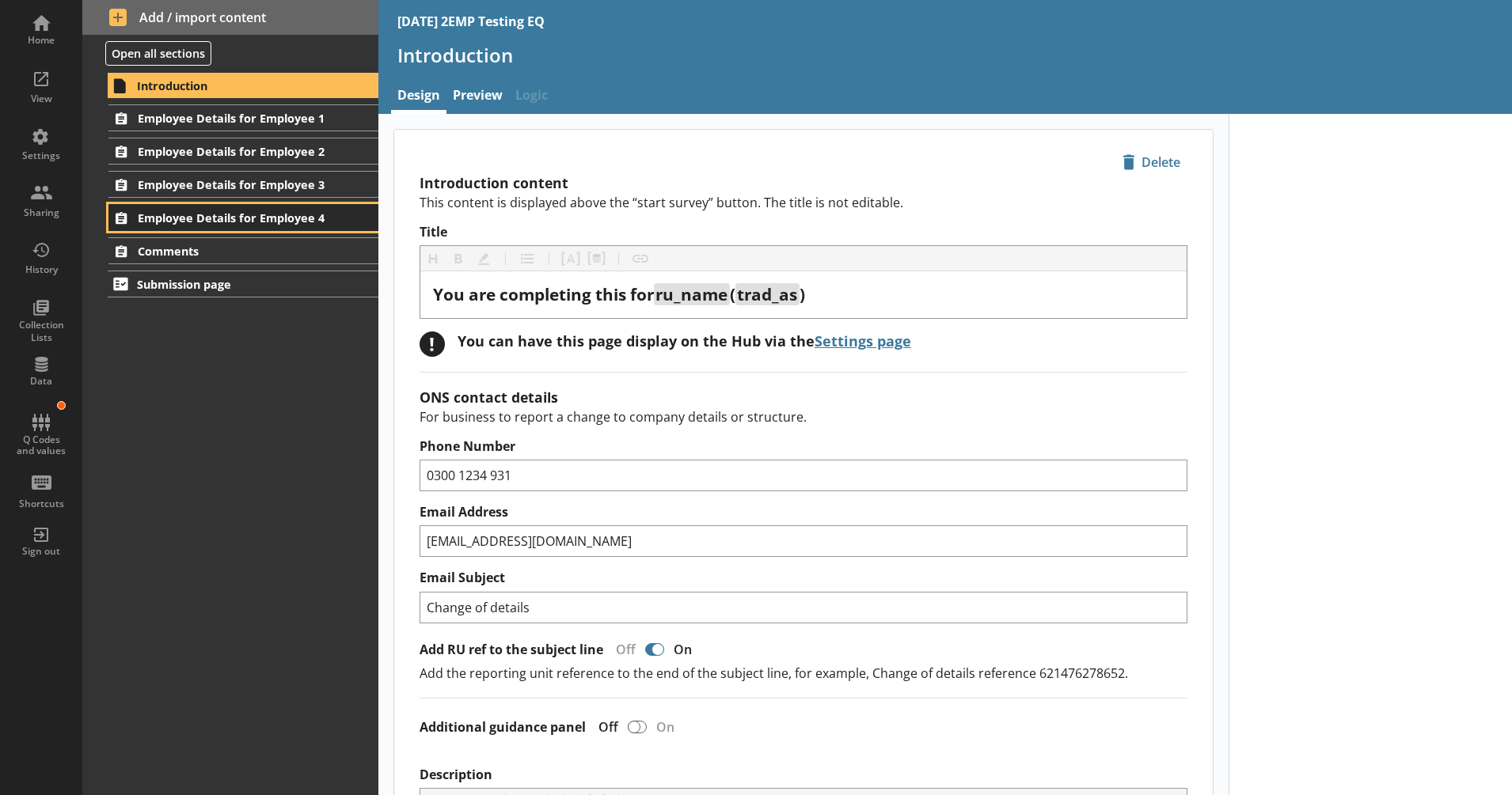
click at [281, 204] on link "Employee Details for Employee 4" at bounding box center [242, 218] width 269 height 27
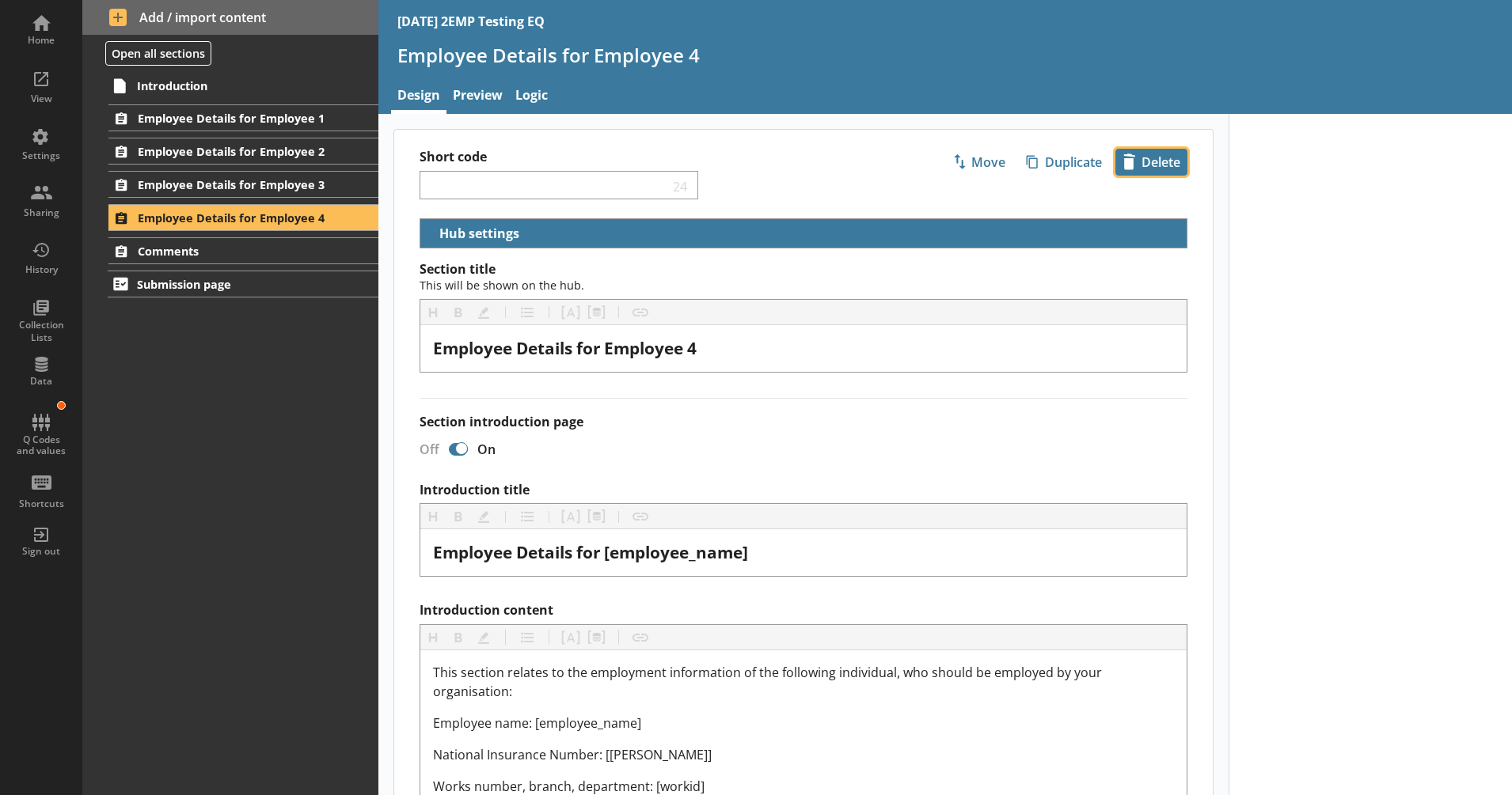
click at [1143, 152] on span "icon-delete Created with Sketch. Delete" at bounding box center [1152, 162] width 71 height 25
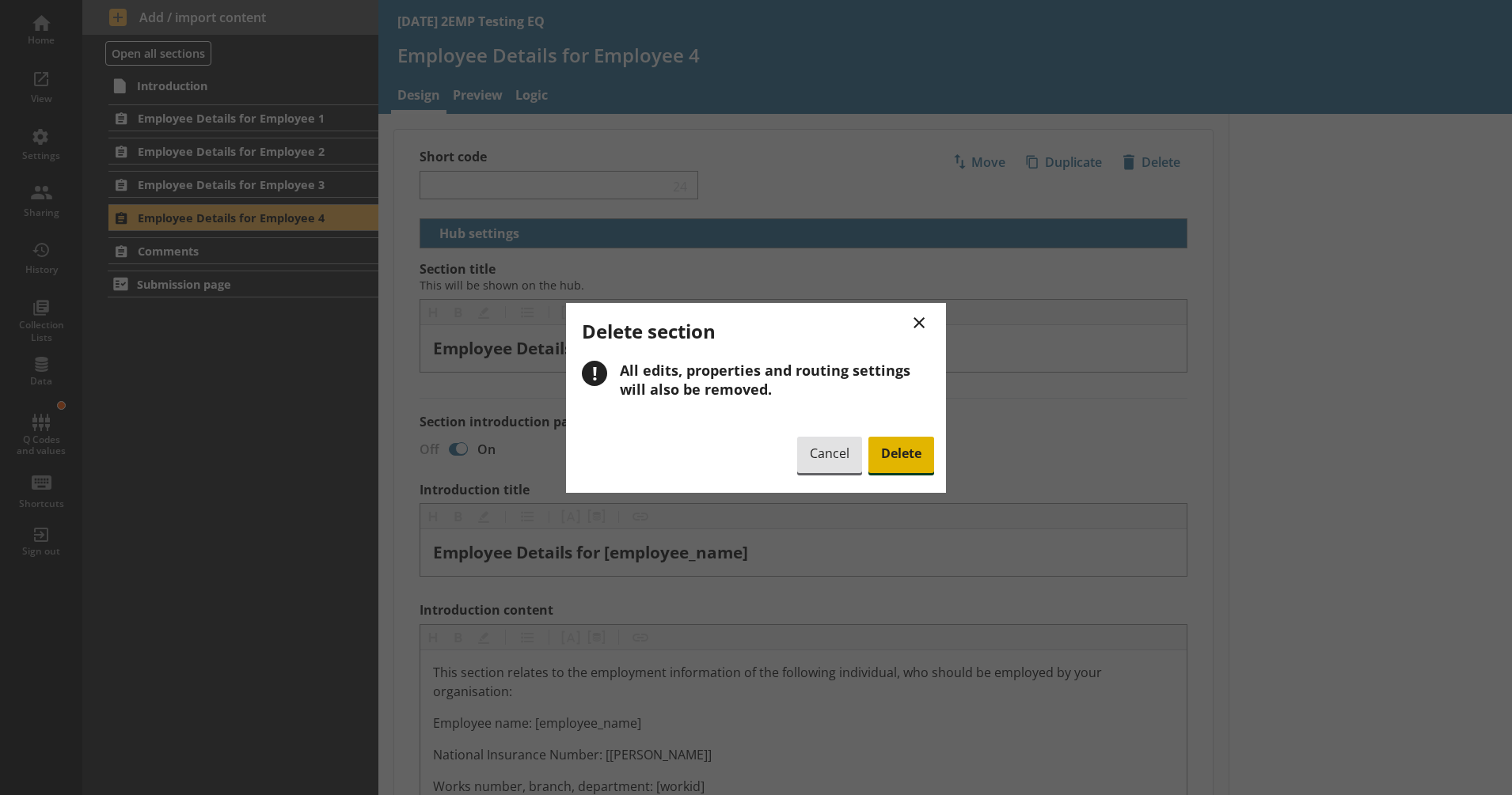
click at [915, 449] on span "Delete" at bounding box center [901, 455] width 66 height 36
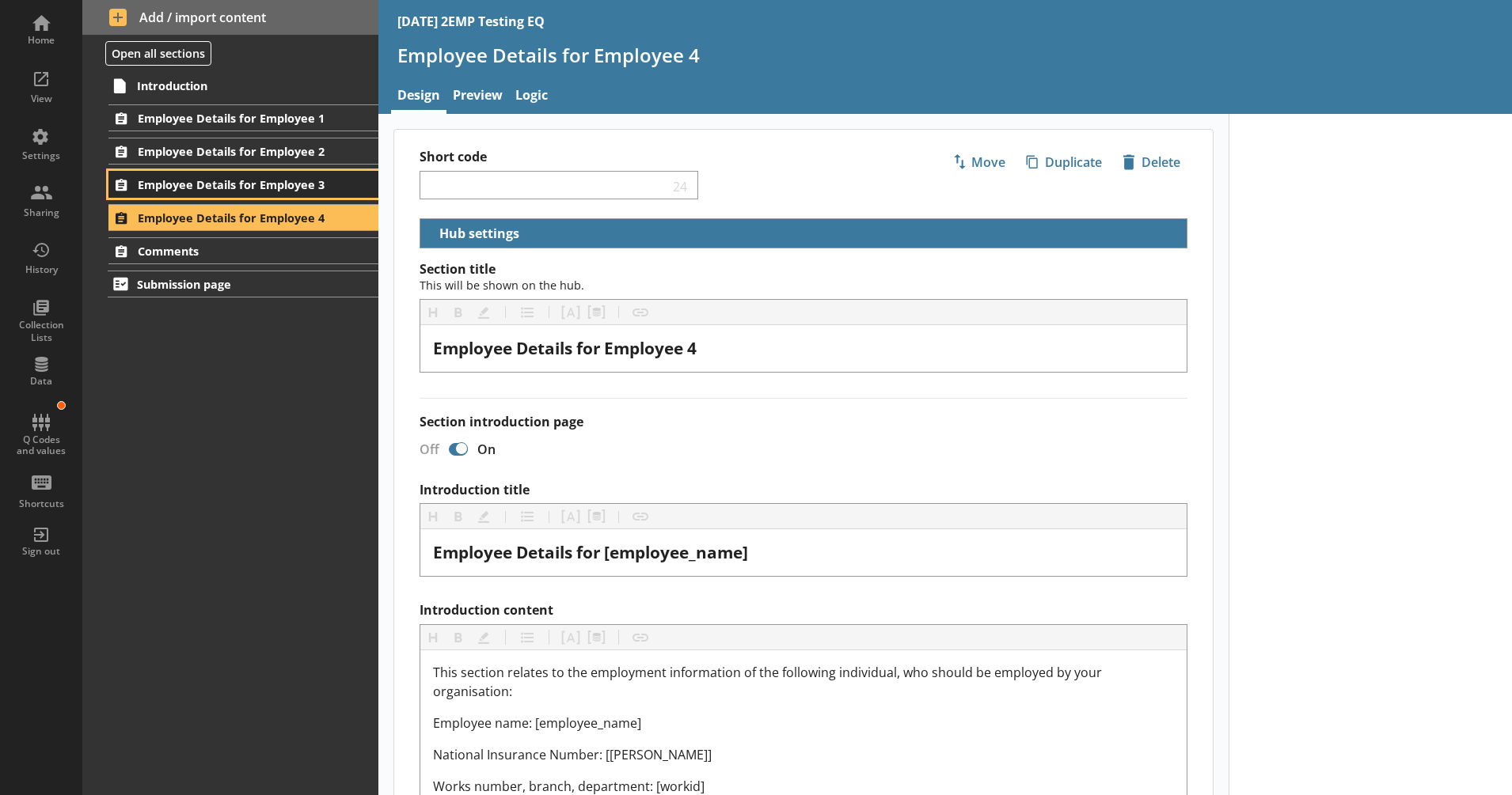
click at [328, 182] on span "Employee Details for Employee 3" at bounding box center [233, 185] width 193 height 15
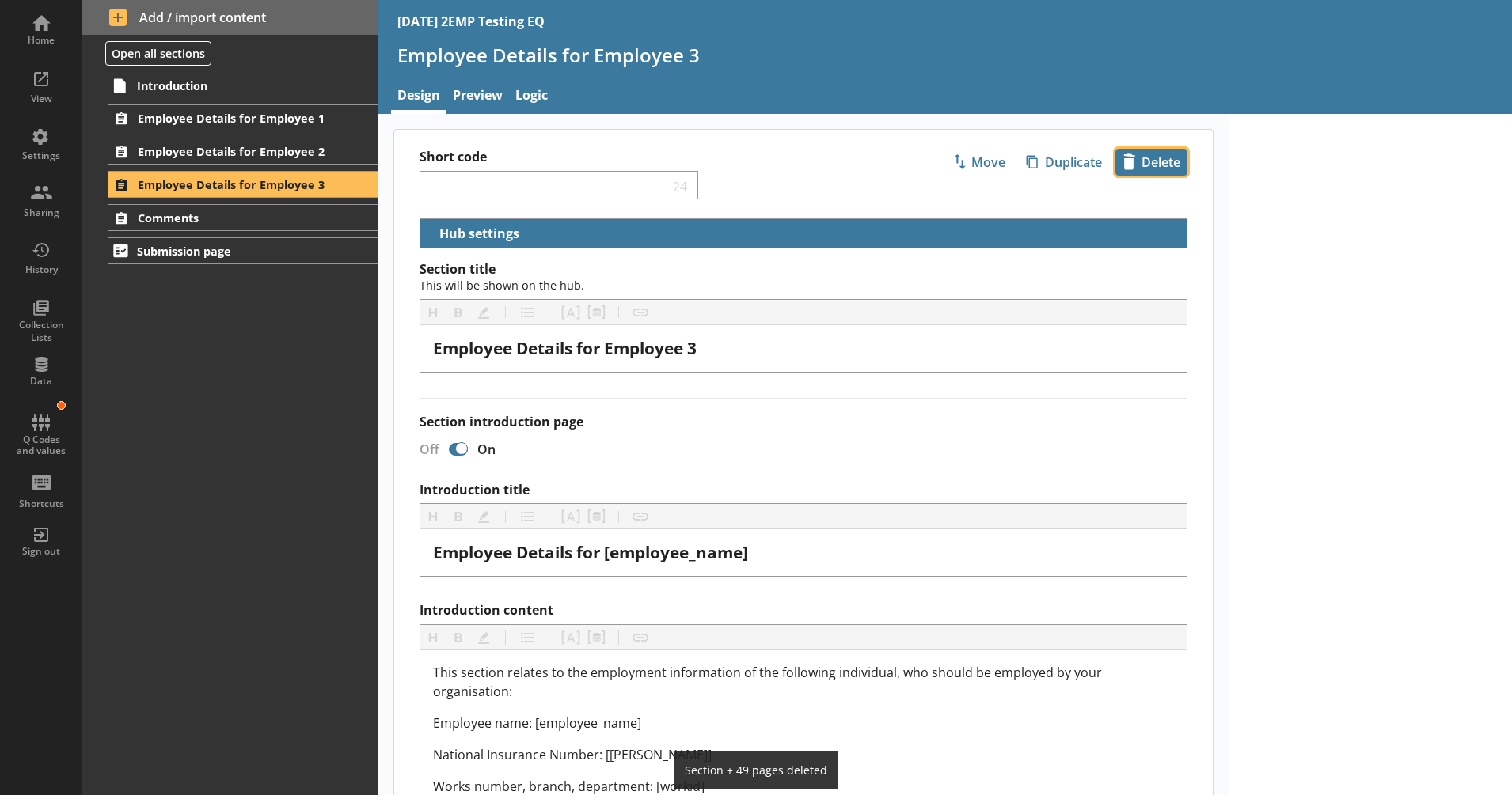
click at [1153, 162] on span "icon-delete Created with Sketch. Delete" at bounding box center [1152, 162] width 71 height 25
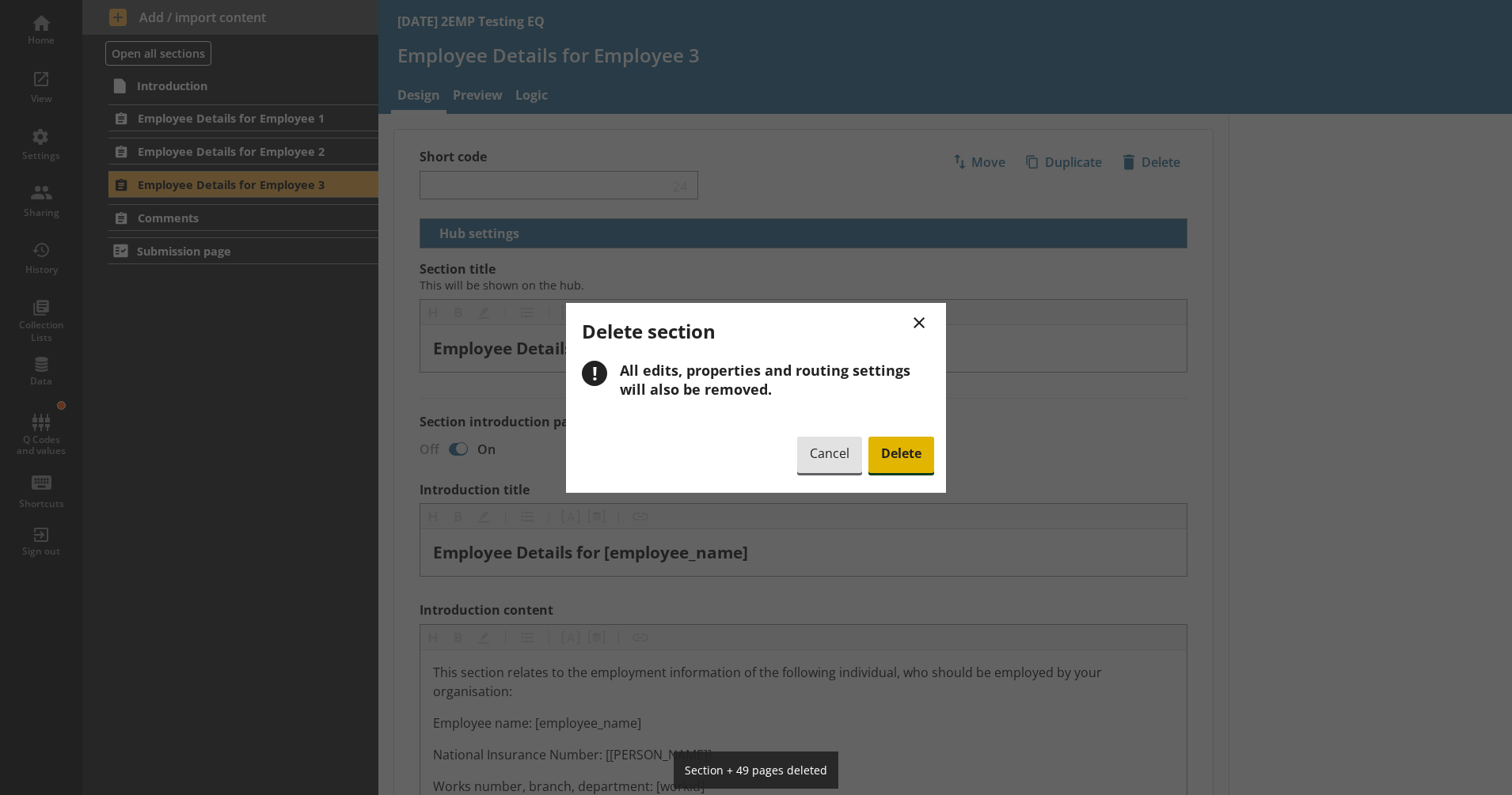
click at [892, 445] on span "Delete" at bounding box center [901, 455] width 66 height 36
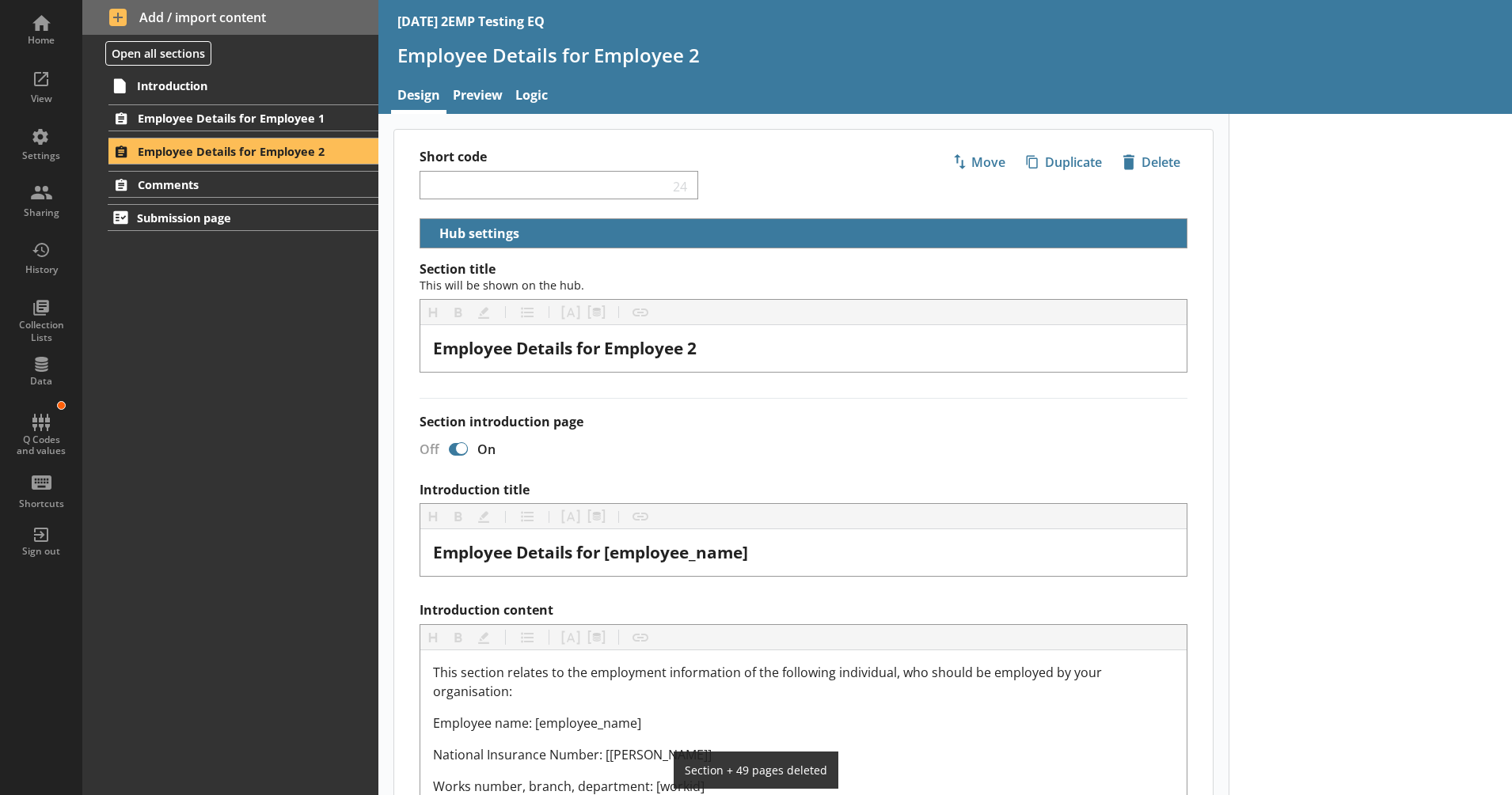
click at [306, 413] on div "Introduction Employee Details for Employee 1 Employee details 1 Job details 2a …" at bounding box center [230, 433] width 296 height 724
click at [60, 209] on div "Sharing" at bounding box center [41, 213] width 55 height 13
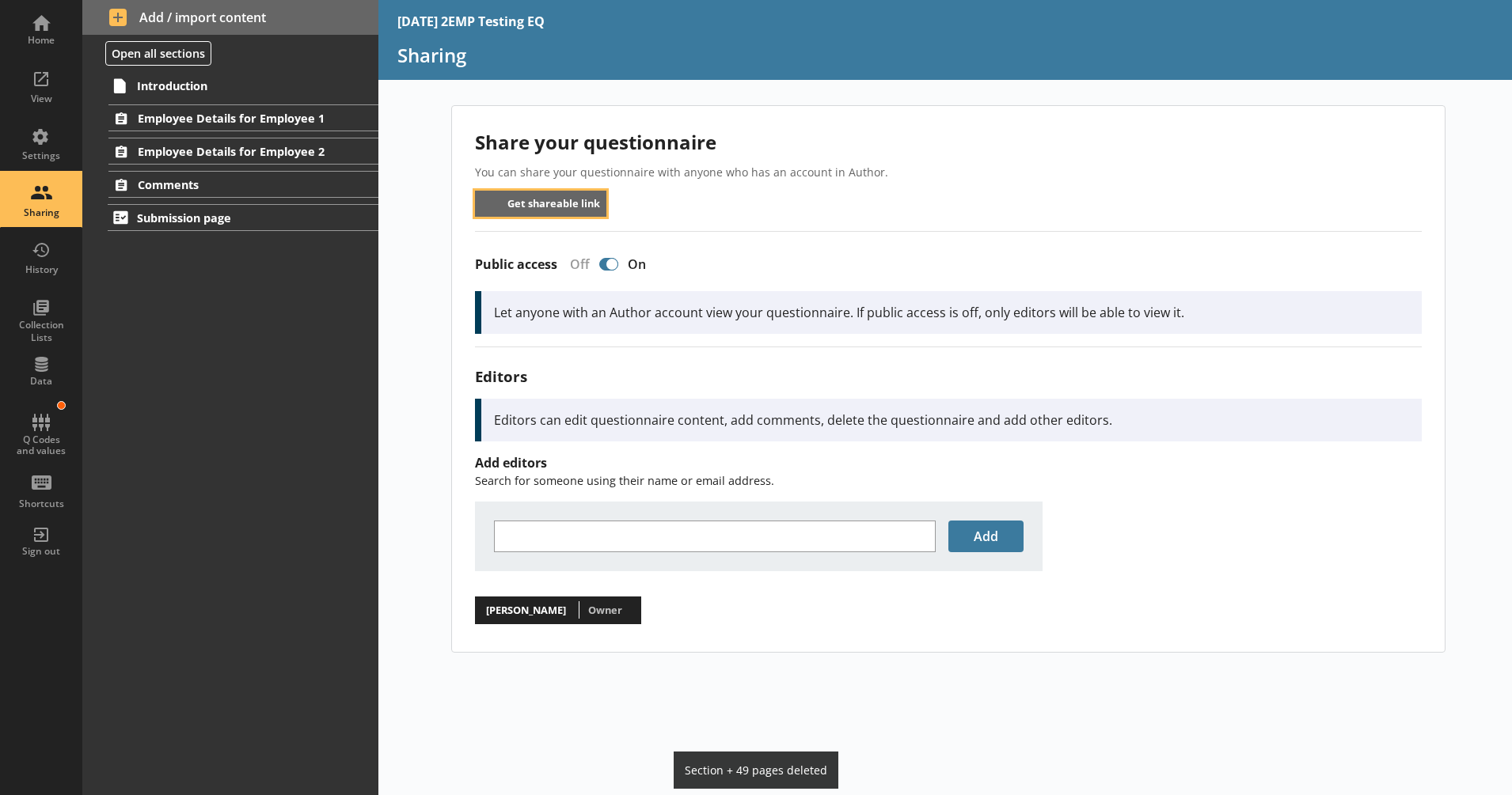
click at [558, 212] on button "Get shareable link" at bounding box center [541, 203] width 132 height 26
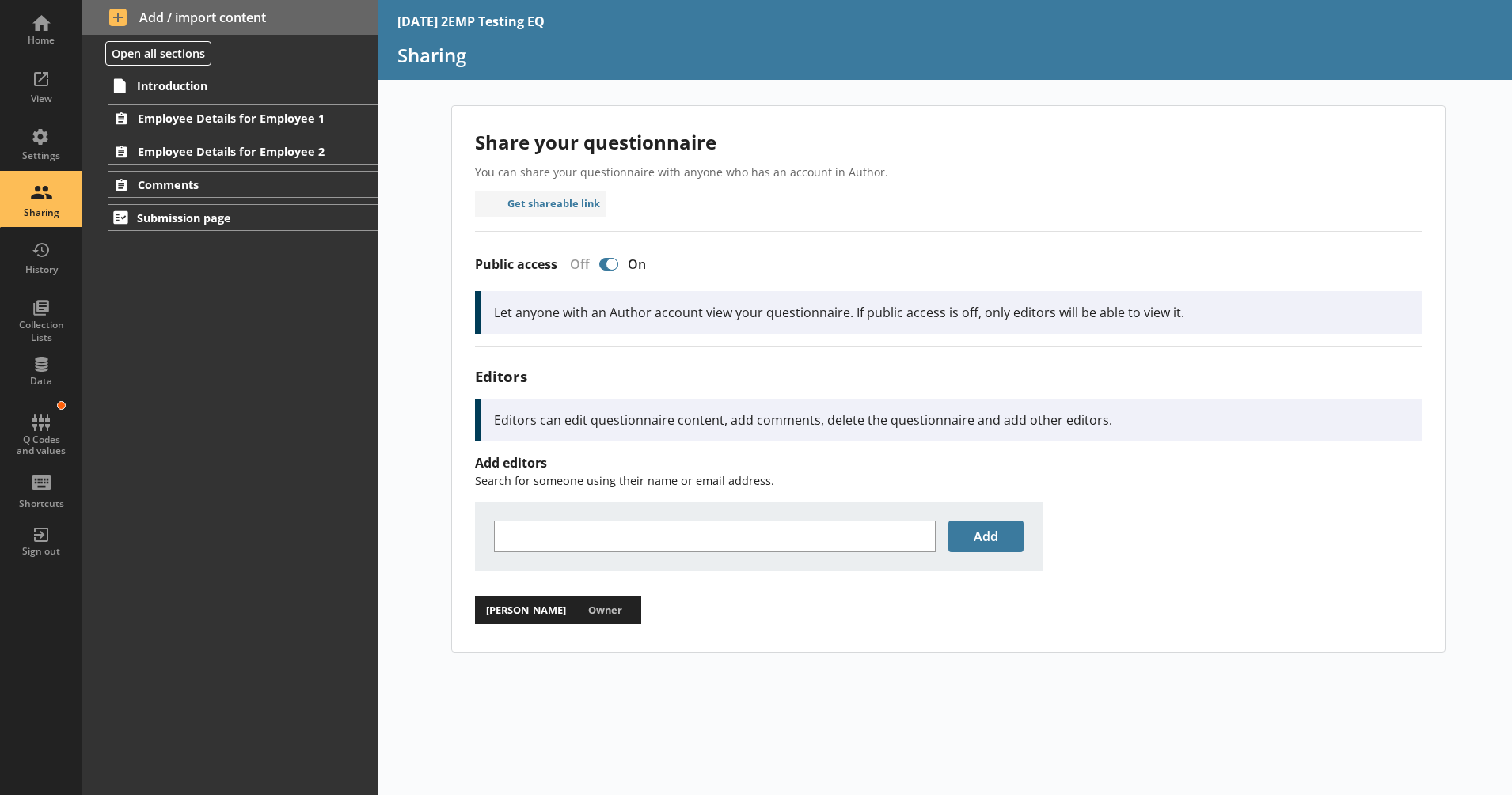
click at [926, 251] on div "Public access Off On" at bounding box center [948, 264] width 946 height 28
click at [49, 41] on div "Home" at bounding box center [41, 41] width 55 height 13
